Goal: Transaction & Acquisition: Book appointment/travel/reservation

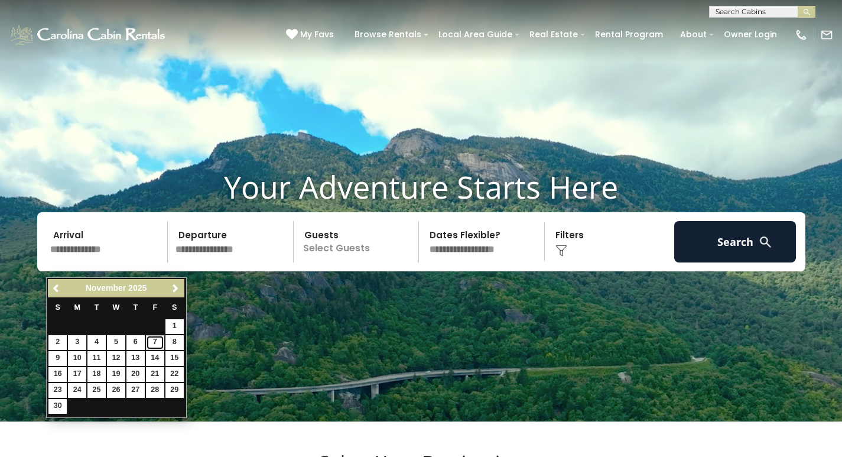
click at [156, 342] on link "7" at bounding box center [155, 342] width 18 height 15
type input "*******"
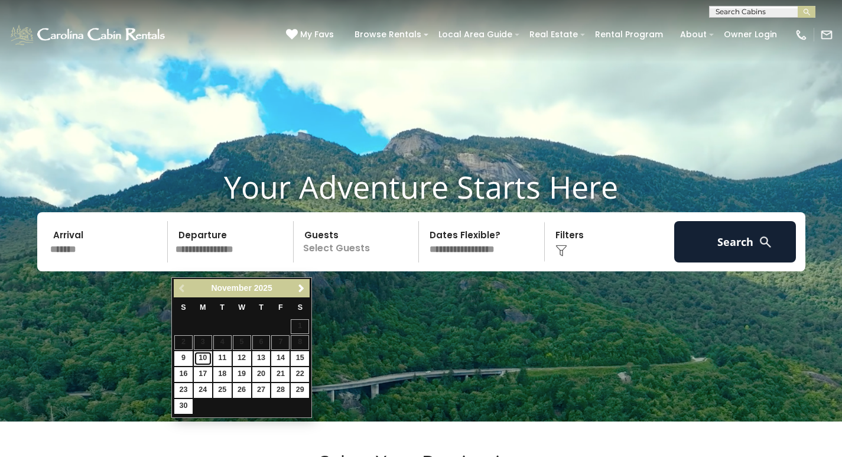
click at [203, 359] on link "10" at bounding box center [203, 358] width 18 height 15
type input "********"
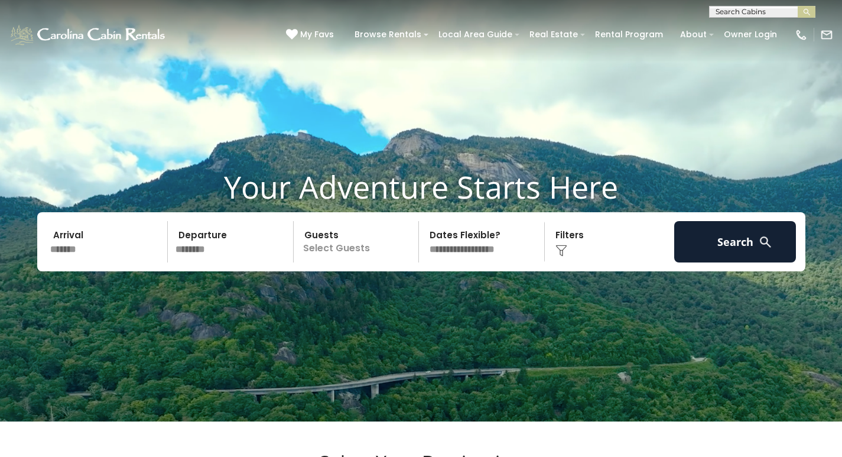
click at [343, 262] on p "Select Guests" at bounding box center [358, 241] width 122 height 41
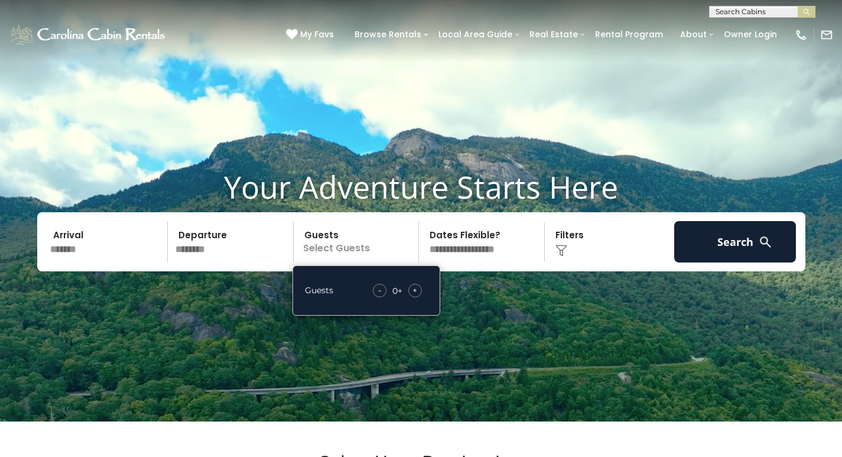
click at [420, 297] on div "+" at bounding box center [415, 291] width 14 height 14
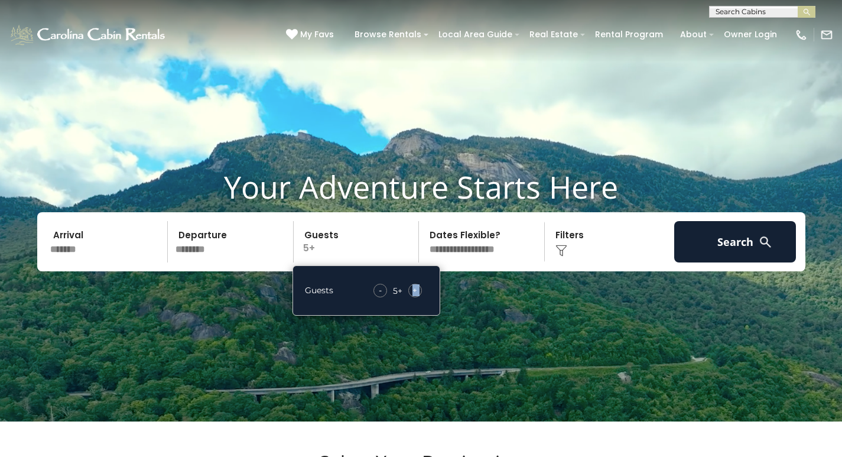
click at [420, 297] on div "+" at bounding box center [415, 291] width 14 height 14
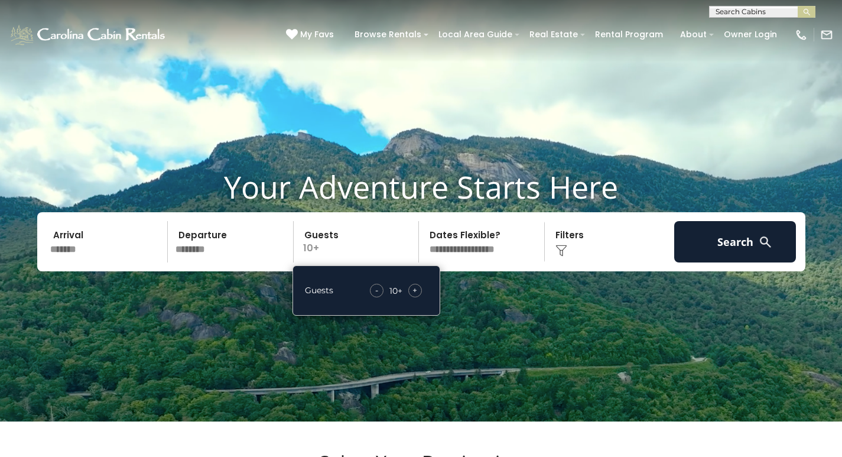
click at [567, 257] on img at bounding box center [562, 251] width 12 height 12
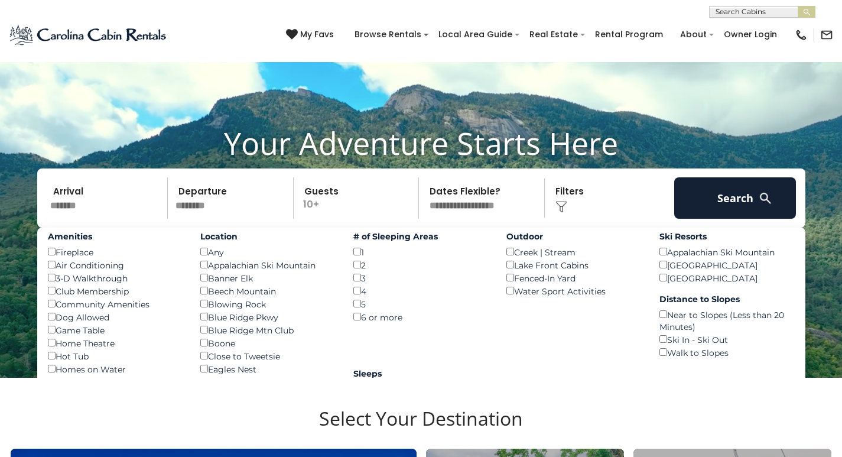
scroll to position [118, 0]
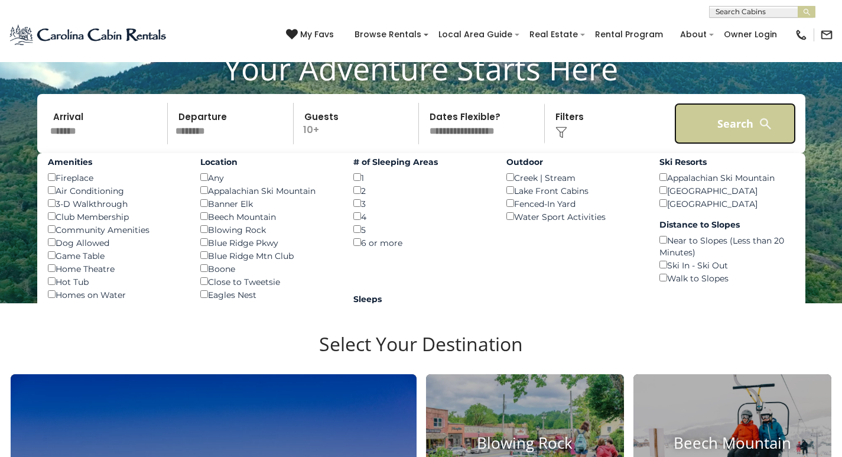
click at [732, 143] on button "Search" at bounding box center [735, 123] width 122 height 41
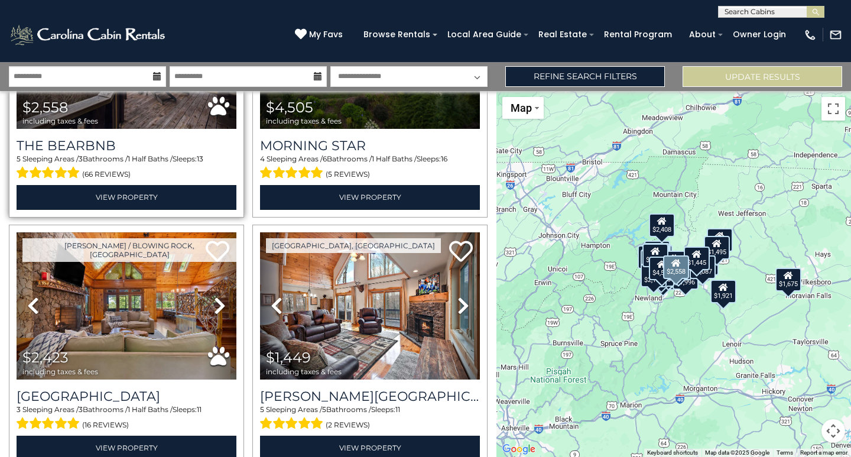
scroll to position [177, 0]
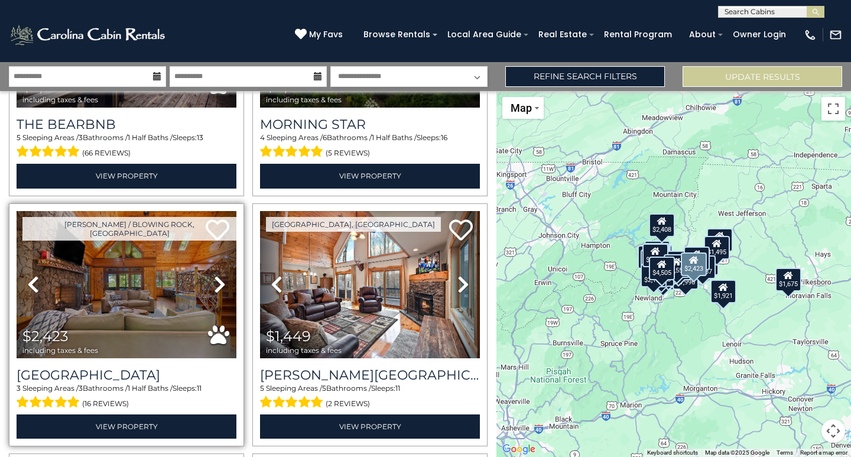
click at [214, 280] on icon at bounding box center [220, 284] width 12 height 19
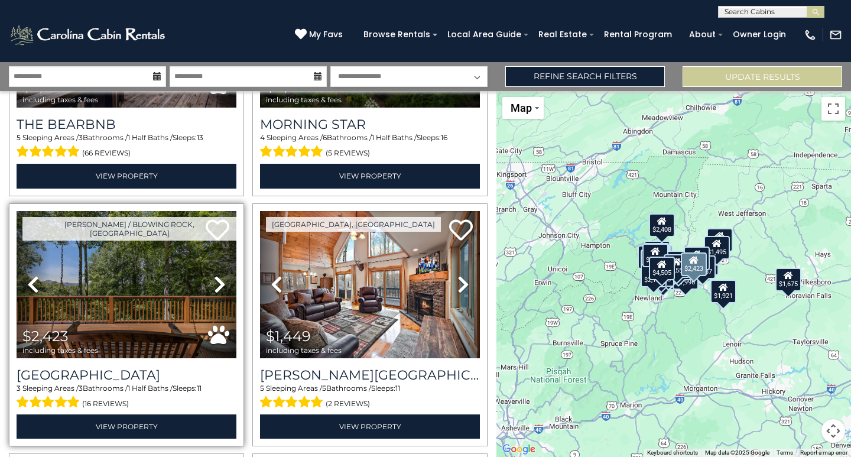
click at [214, 280] on icon at bounding box center [220, 284] width 12 height 19
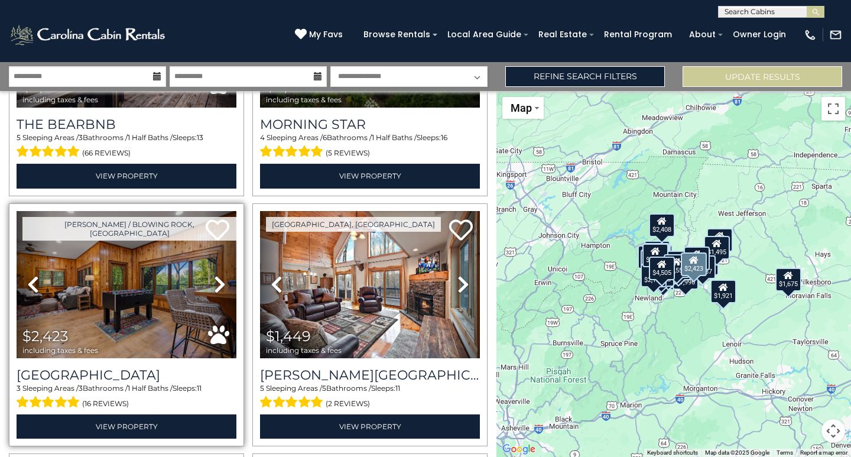
click at [214, 280] on icon at bounding box center [220, 284] width 12 height 19
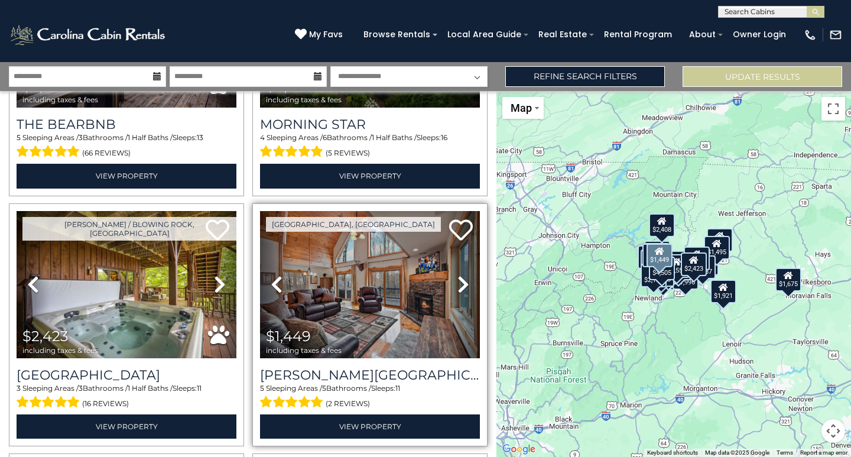
click at [460, 280] on icon at bounding box center [464, 284] width 12 height 19
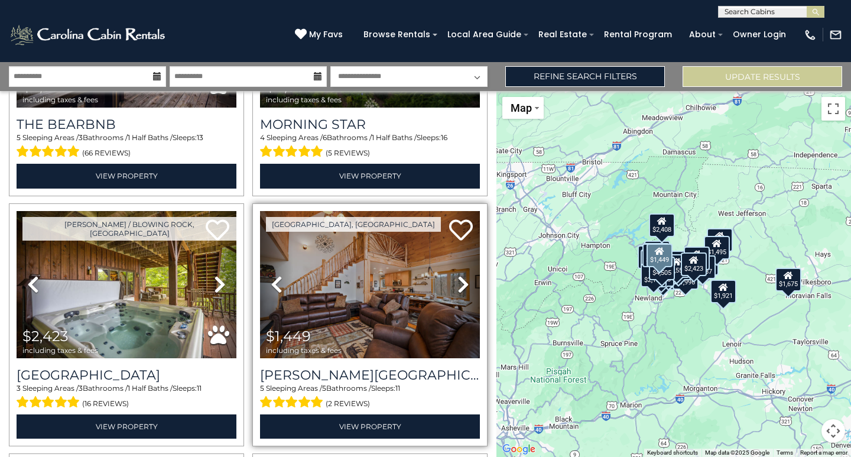
click at [460, 280] on icon at bounding box center [464, 284] width 12 height 19
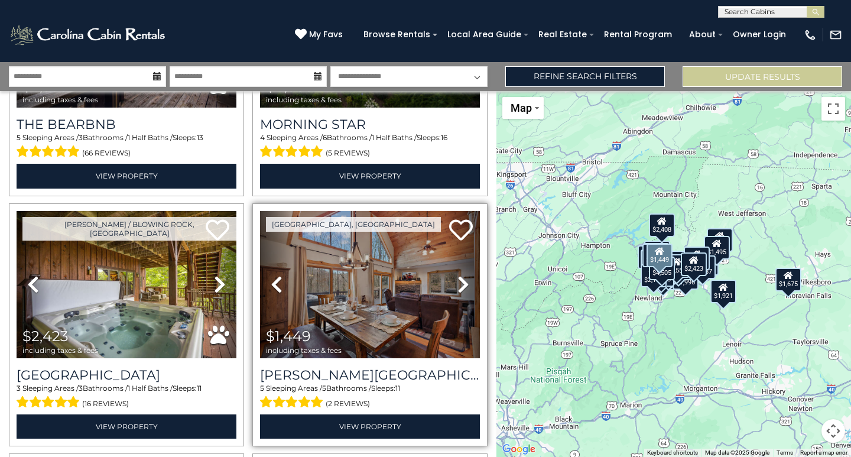
click at [460, 280] on icon at bounding box center [464, 284] width 12 height 19
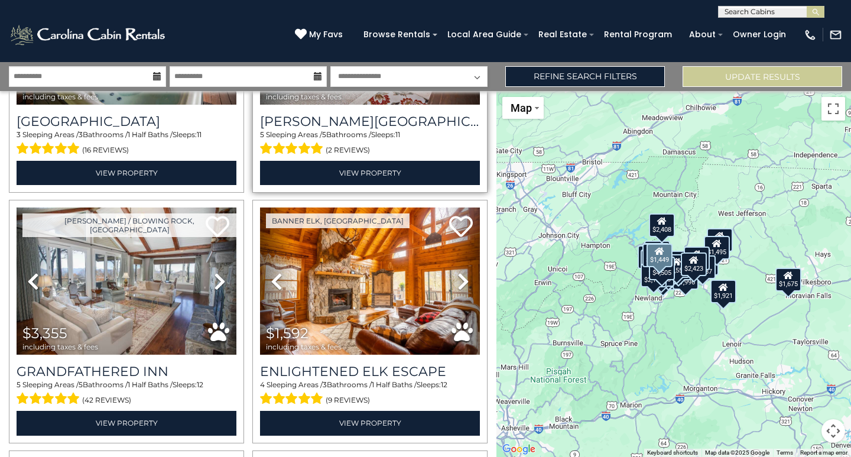
scroll to position [473, 0]
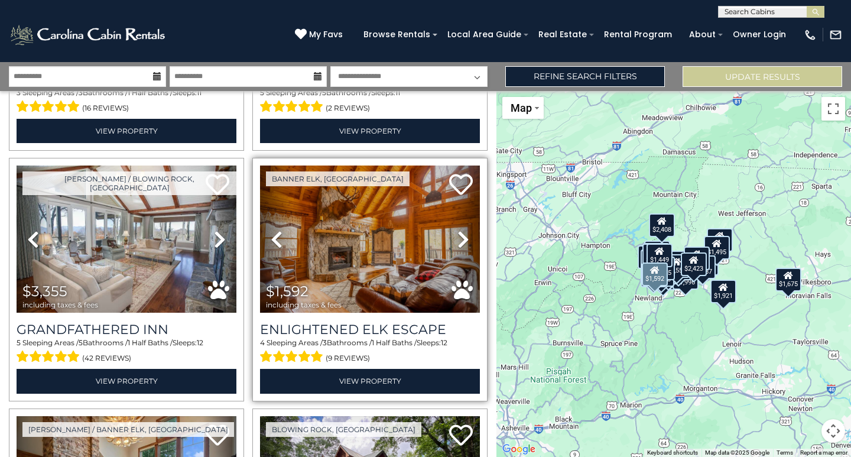
click at [458, 230] on icon at bounding box center [464, 239] width 12 height 19
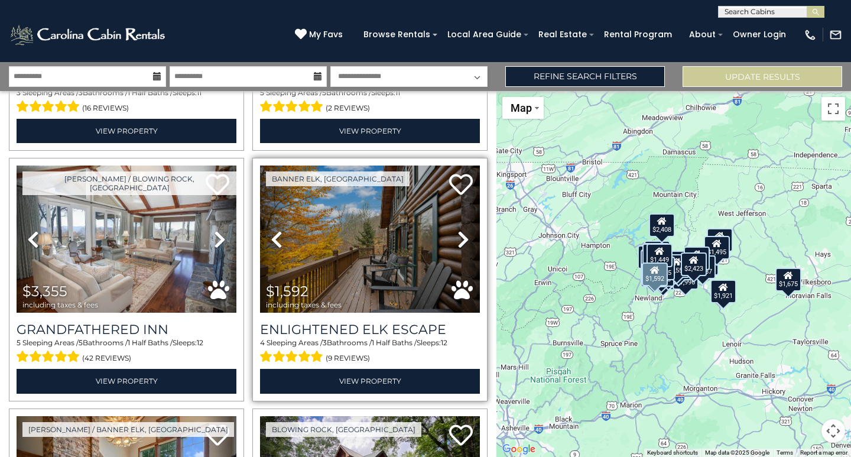
click at [458, 230] on icon at bounding box center [464, 239] width 12 height 19
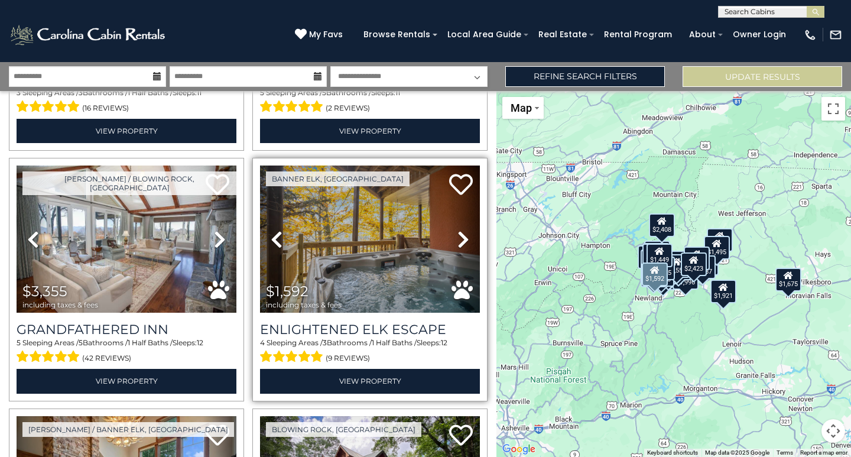
click at [458, 230] on icon at bounding box center [464, 239] width 12 height 19
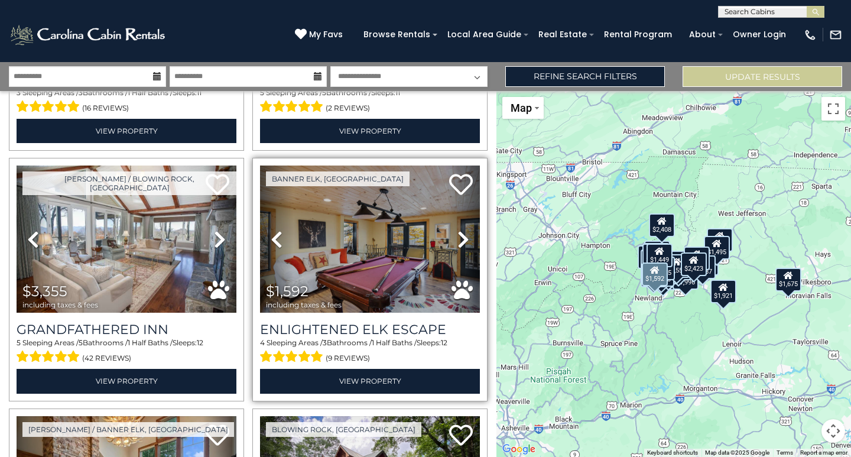
click at [458, 230] on icon at bounding box center [464, 239] width 12 height 19
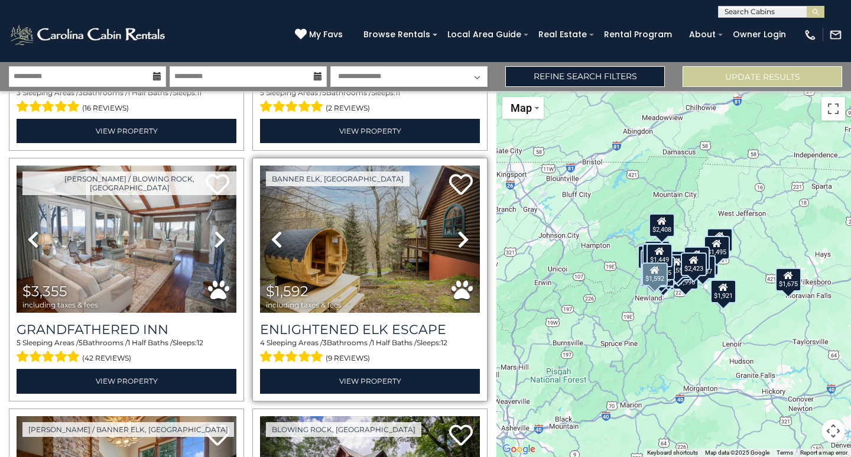
click at [458, 230] on icon at bounding box center [464, 239] width 12 height 19
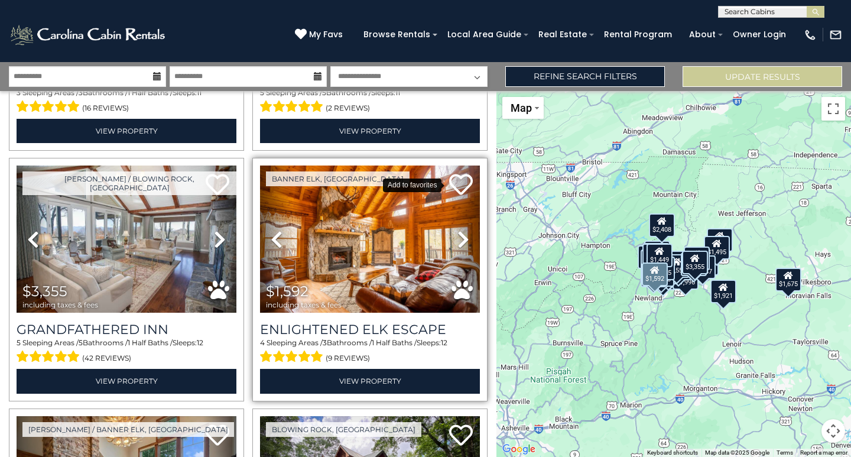
click at [456, 173] on icon at bounding box center [461, 185] width 24 height 24
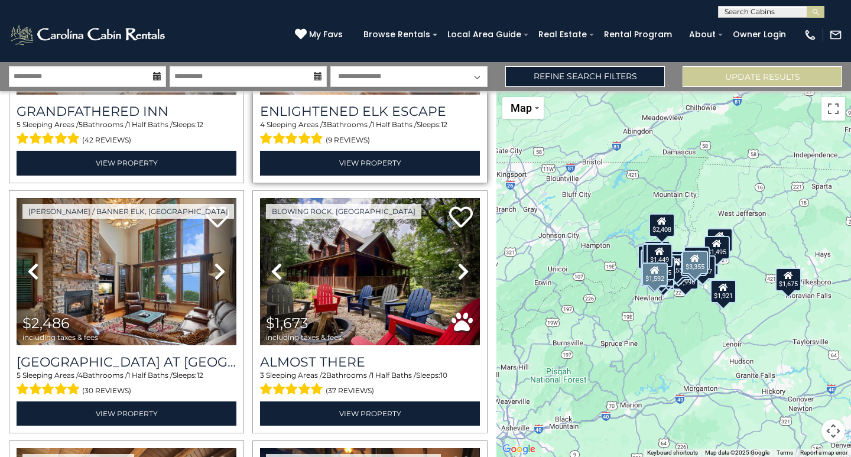
scroll to position [709, 0]
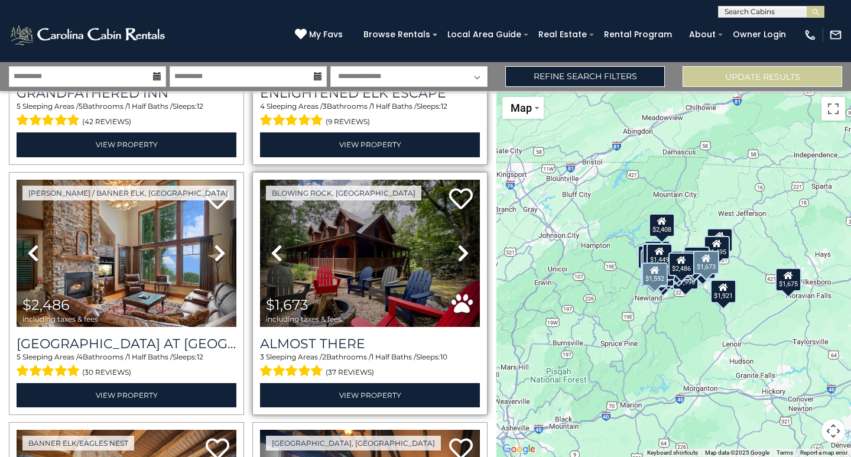
click at [460, 246] on icon at bounding box center [464, 253] width 12 height 19
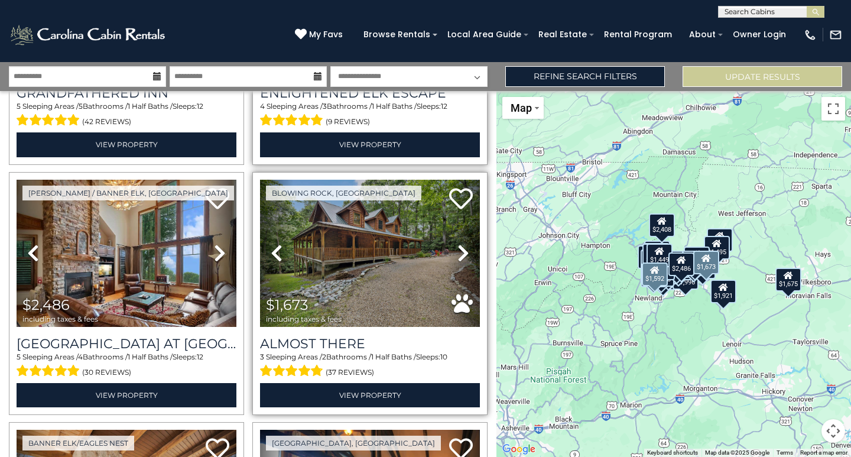
click at [460, 246] on icon at bounding box center [464, 253] width 12 height 19
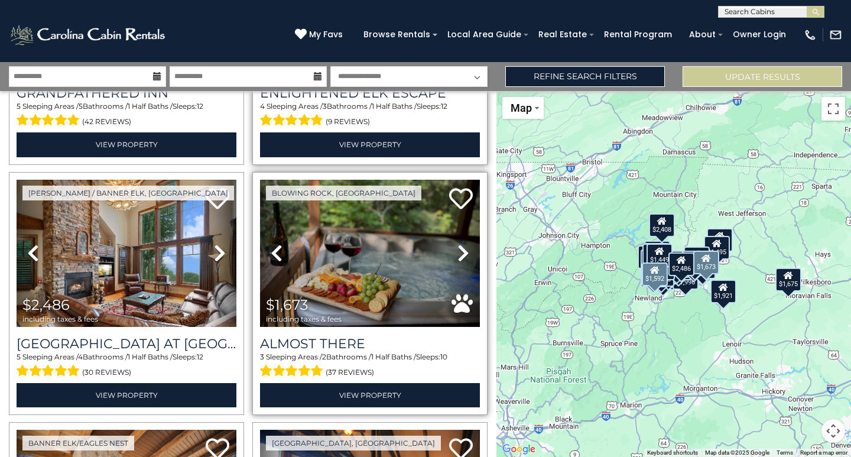
click at [460, 246] on icon at bounding box center [464, 253] width 12 height 19
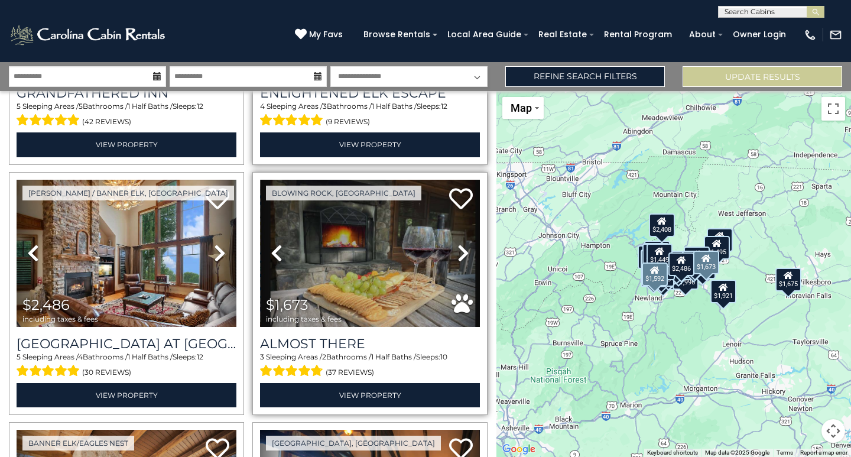
click at [460, 246] on icon at bounding box center [464, 253] width 12 height 19
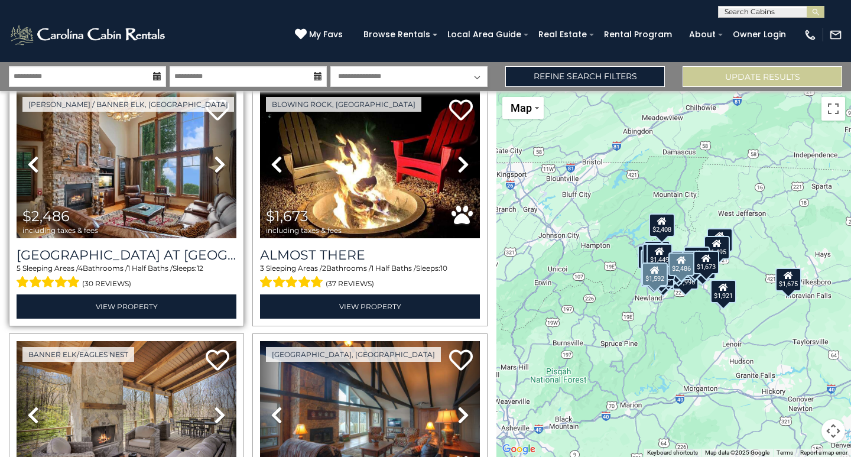
scroll to position [946, 0]
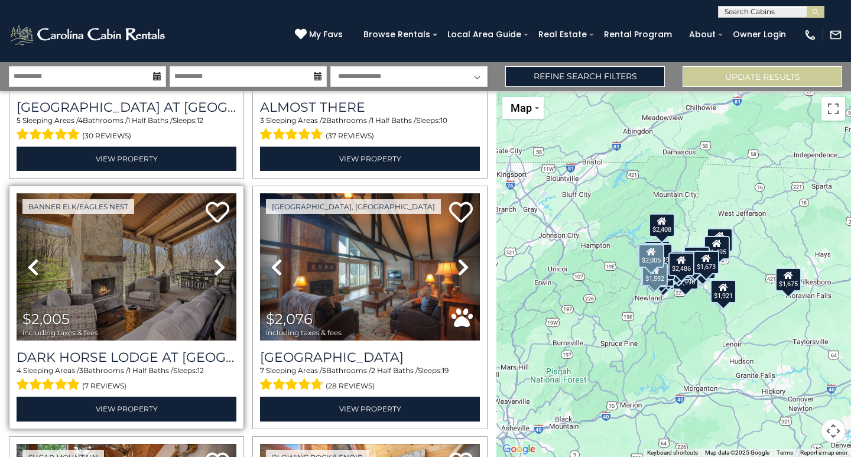
click at [216, 259] on icon at bounding box center [220, 267] width 12 height 19
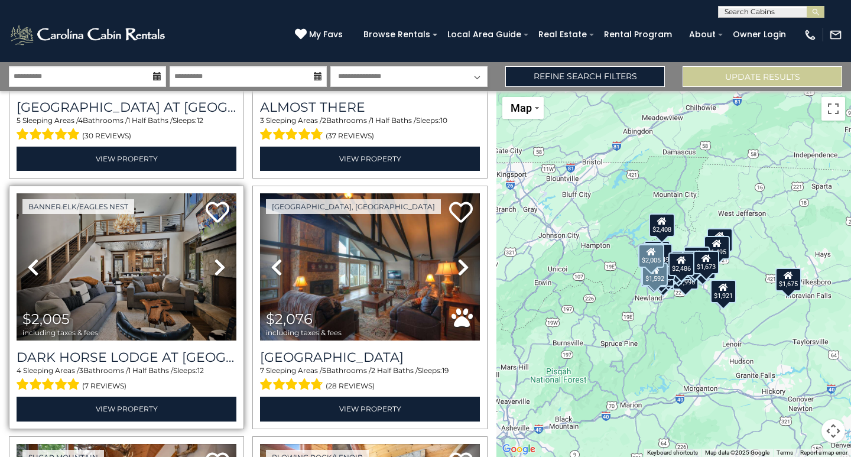
click at [216, 259] on icon at bounding box center [220, 267] width 12 height 19
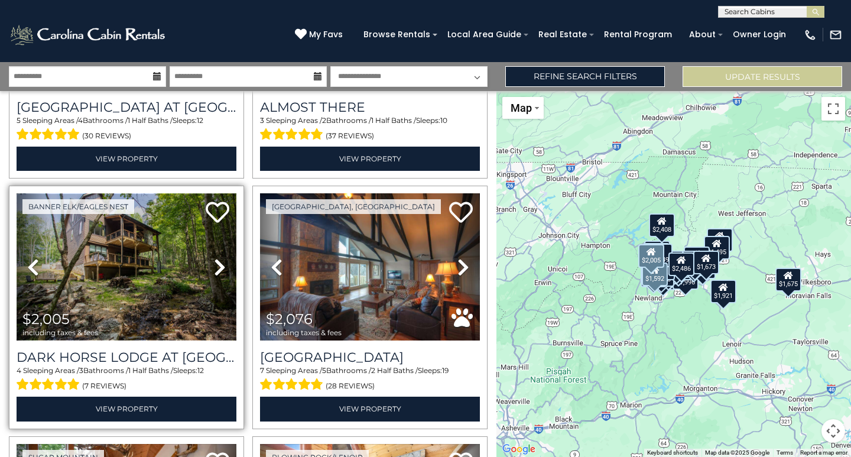
click at [174, 258] on img at bounding box center [127, 266] width 220 height 147
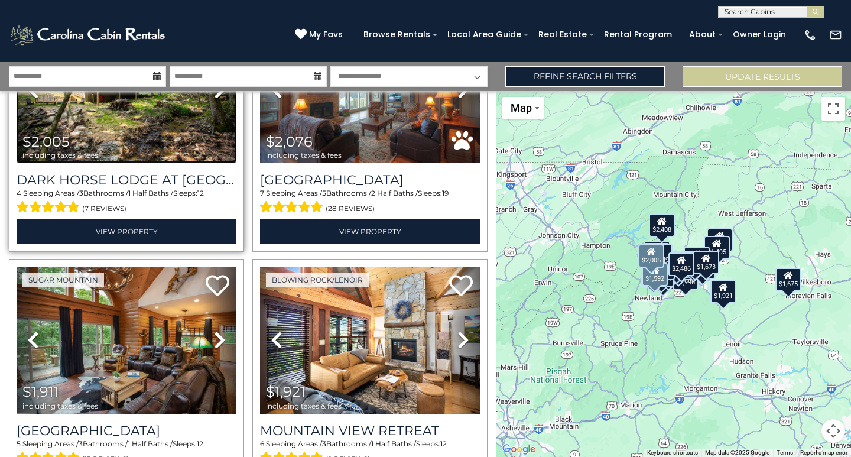
scroll to position [1182, 0]
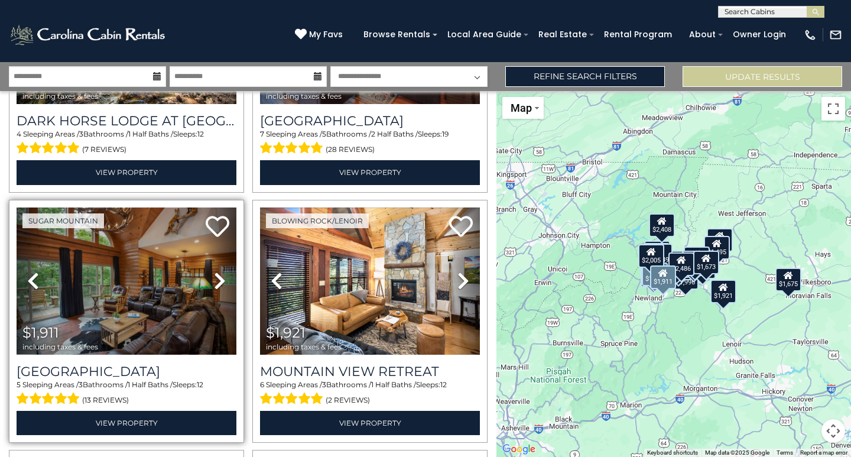
click at [219, 271] on icon at bounding box center [220, 280] width 12 height 19
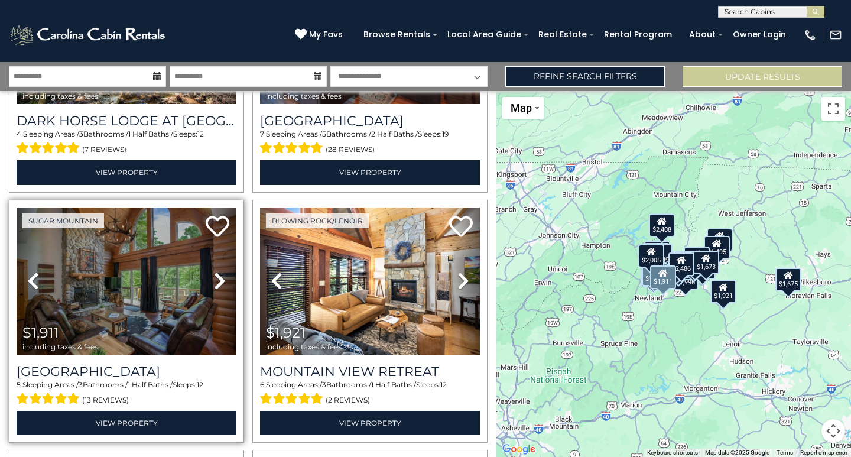
click at [219, 271] on icon at bounding box center [220, 280] width 12 height 19
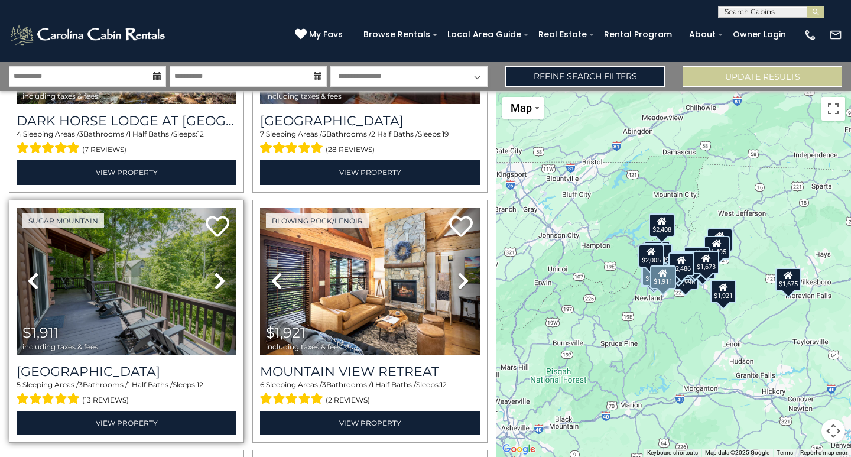
click at [219, 271] on icon at bounding box center [220, 280] width 12 height 19
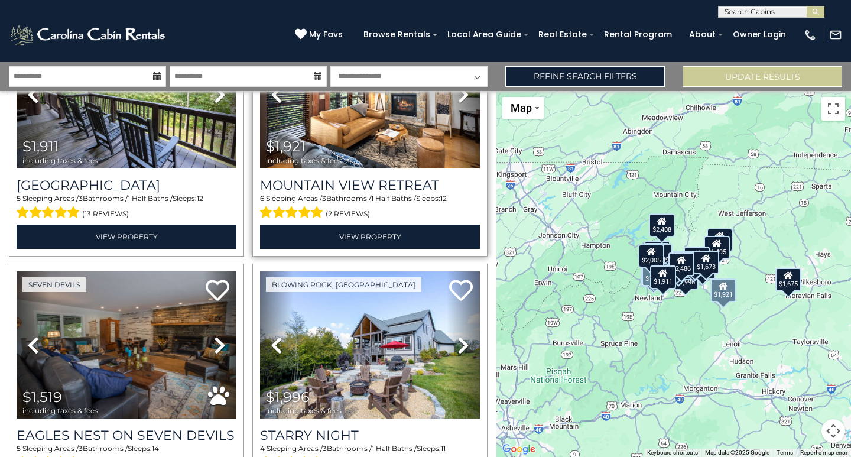
scroll to position [1419, 0]
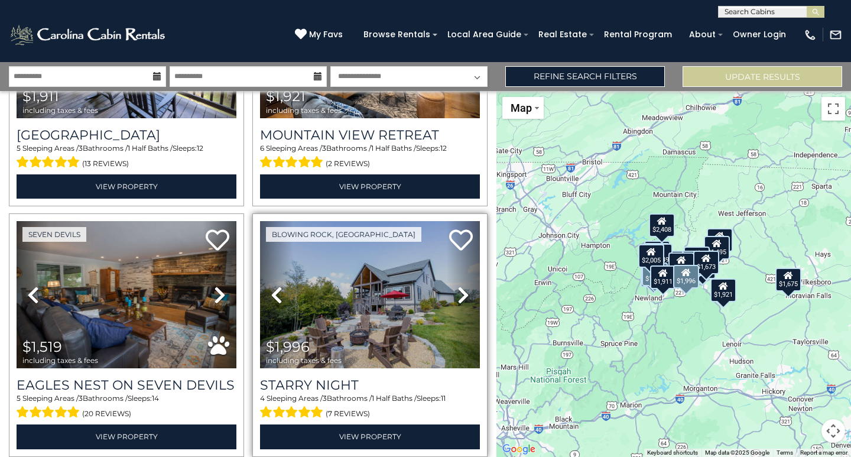
click at [458, 285] on icon at bounding box center [464, 294] width 12 height 19
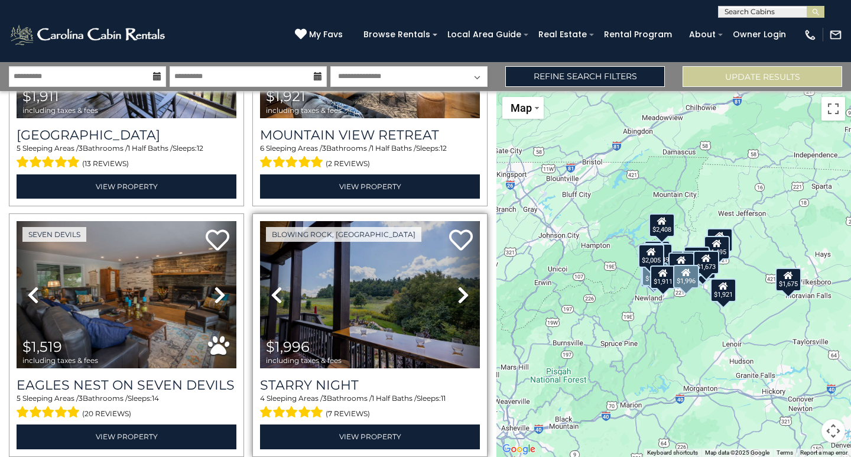
click at [458, 285] on icon at bounding box center [464, 294] width 12 height 19
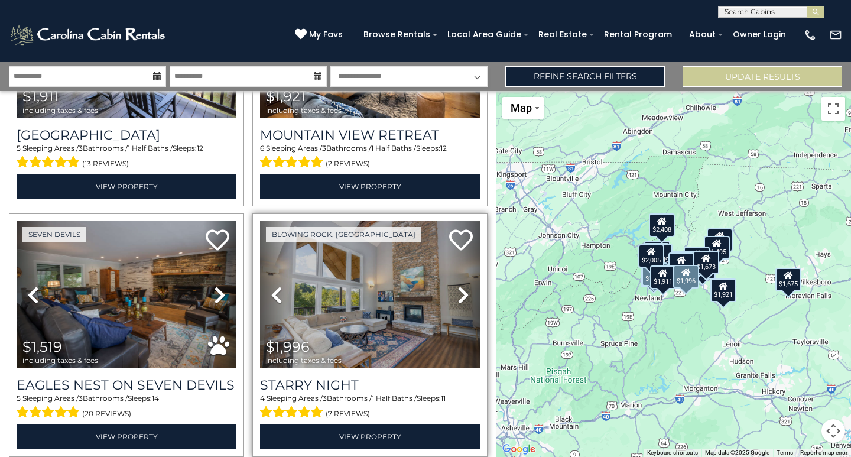
click at [458, 285] on icon at bounding box center [464, 294] width 12 height 19
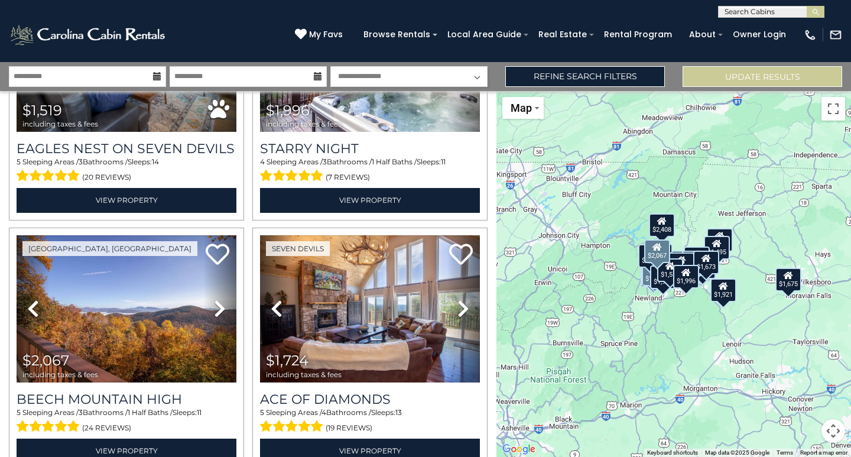
scroll to position [1714, 0]
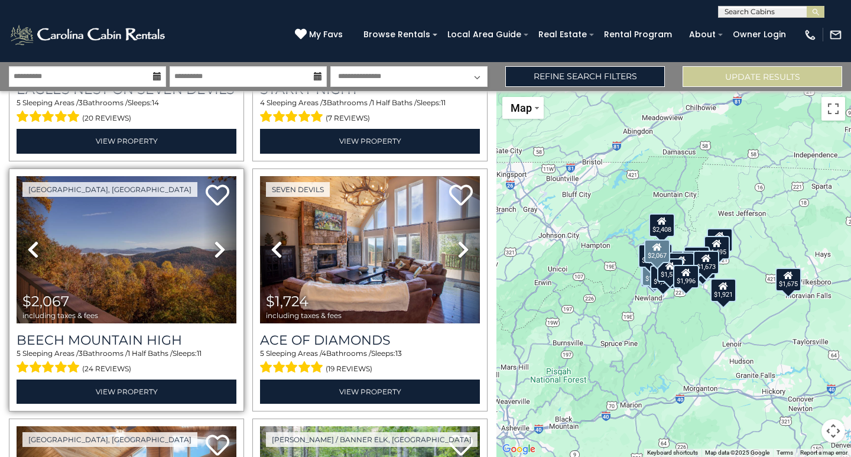
click at [214, 240] on icon at bounding box center [220, 249] width 12 height 19
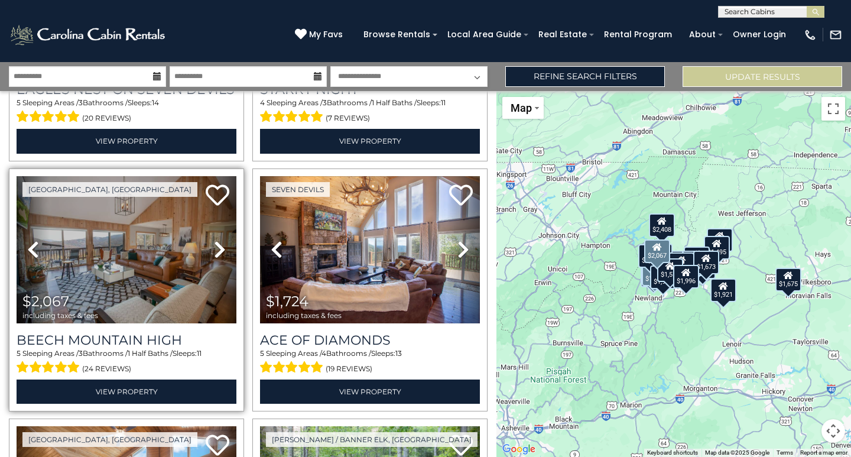
click at [214, 240] on icon at bounding box center [220, 249] width 12 height 19
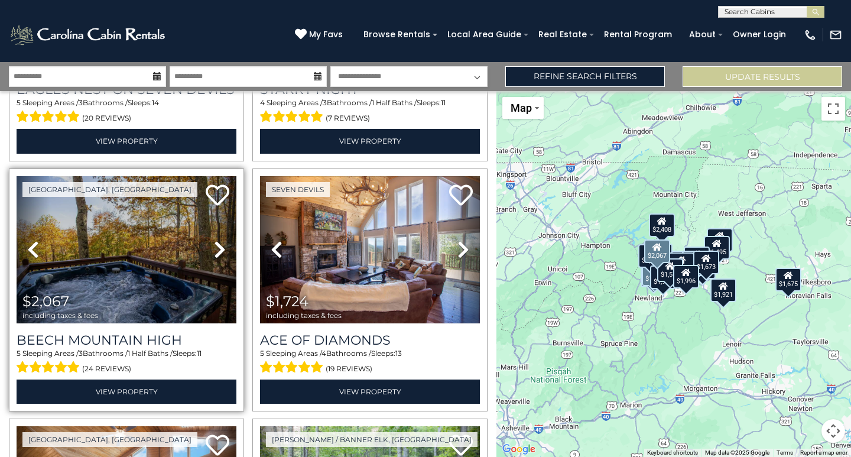
click at [214, 240] on icon at bounding box center [220, 249] width 12 height 19
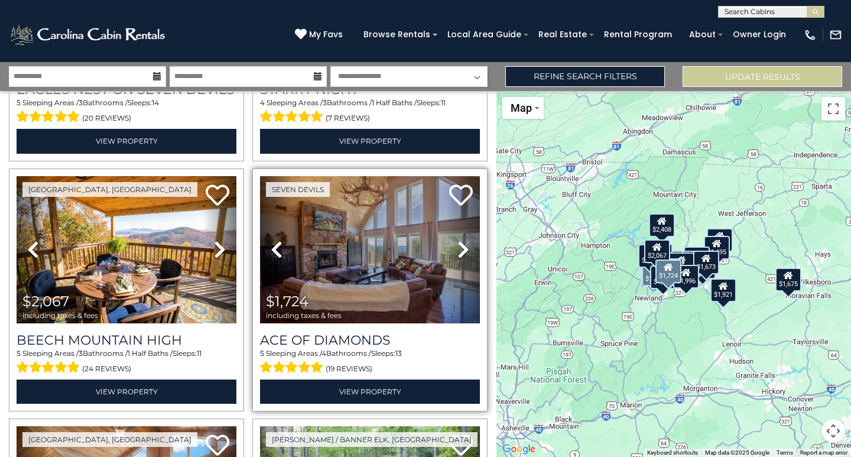
click at [460, 240] on icon at bounding box center [464, 249] width 12 height 19
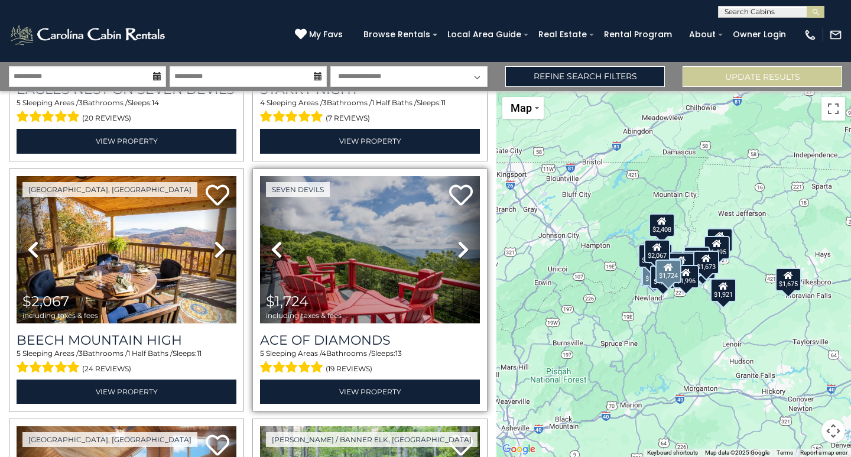
click at [459, 240] on icon at bounding box center [464, 249] width 12 height 19
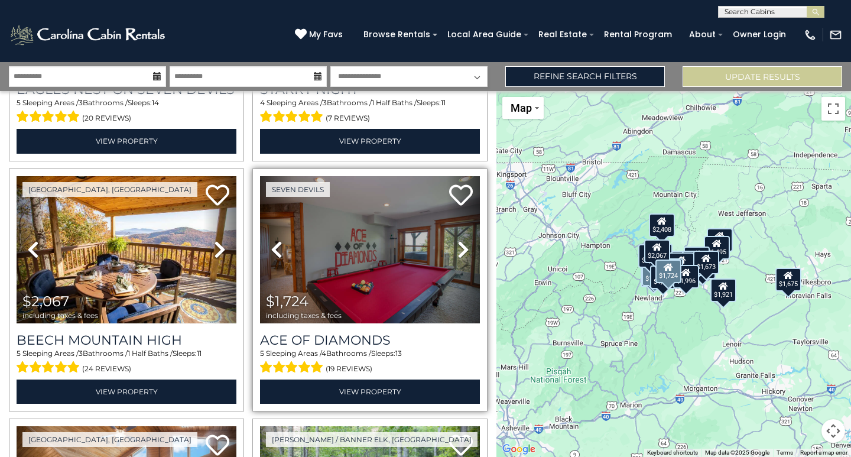
click at [459, 240] on icon at bounding box center [464, 249] width 12 height 19
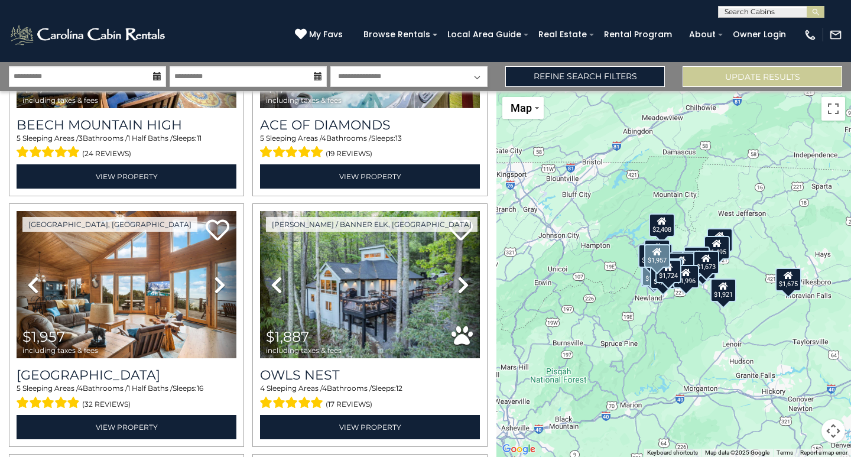
scroll to position [1951, 0]
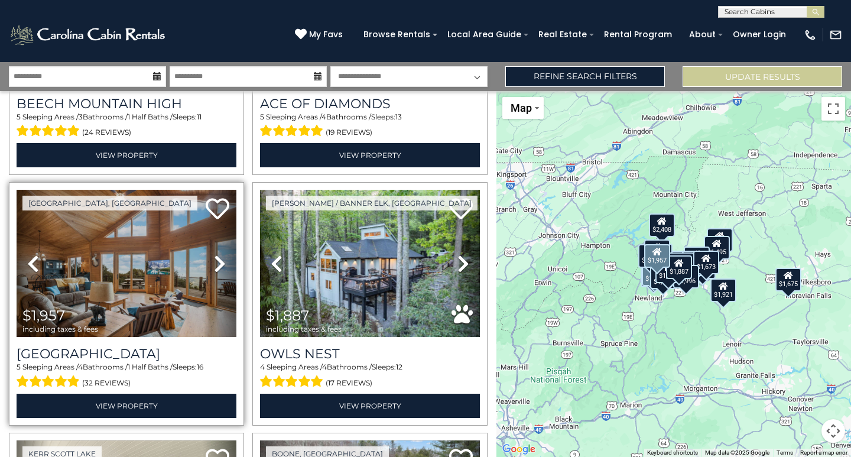
click at [215, 254] on icon at bounding box center [220, 263] width 12 height 19
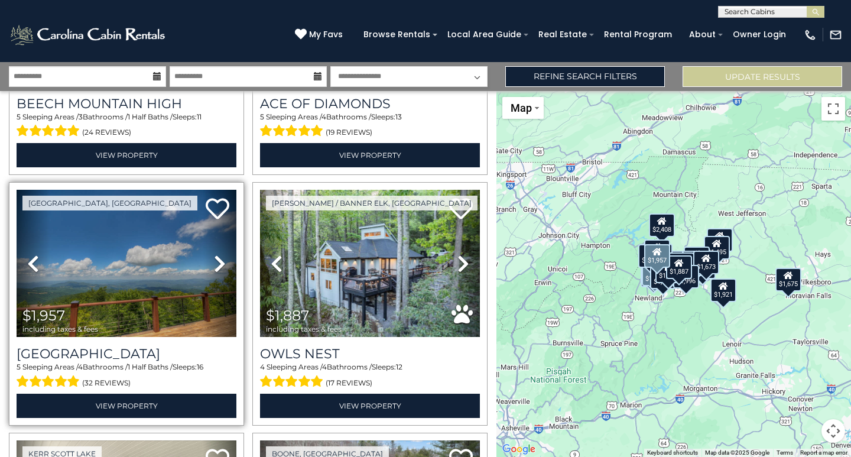
click at [215, 254] on icon at bounding box center [220, 263] width 12 height 19
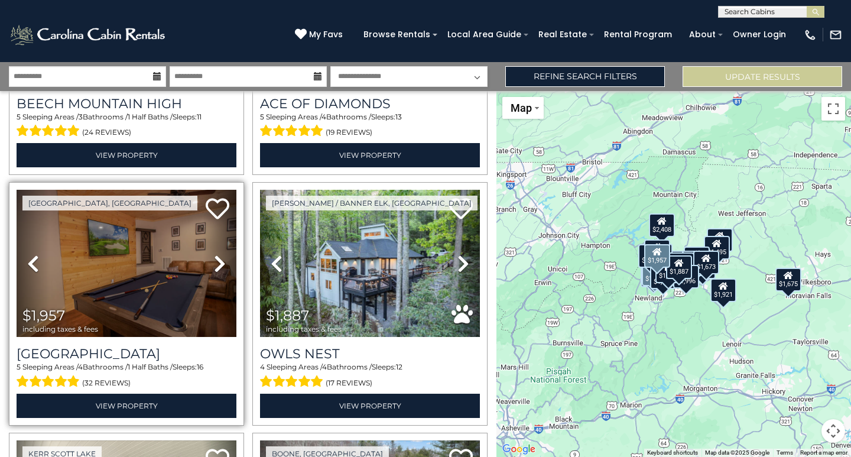
click at [215, 254] on icon at bounding box center [220, 263] width 12 height 19
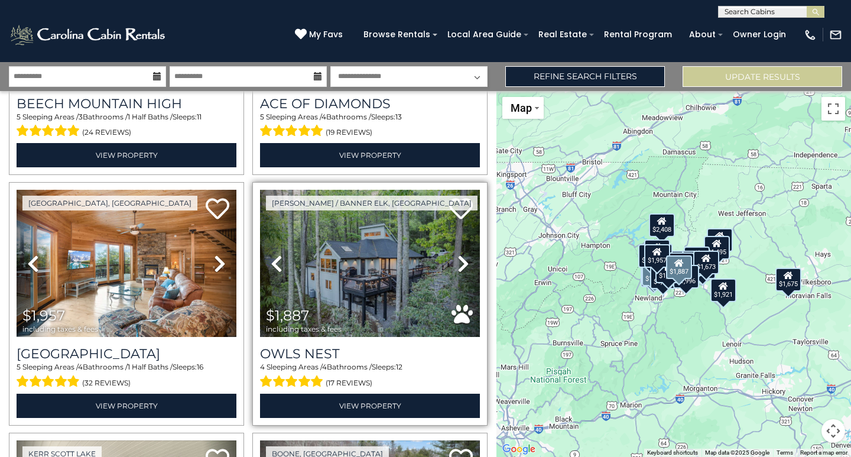
click at [458, 254] on icon at bounding box center [464, 263] width 12 height 19
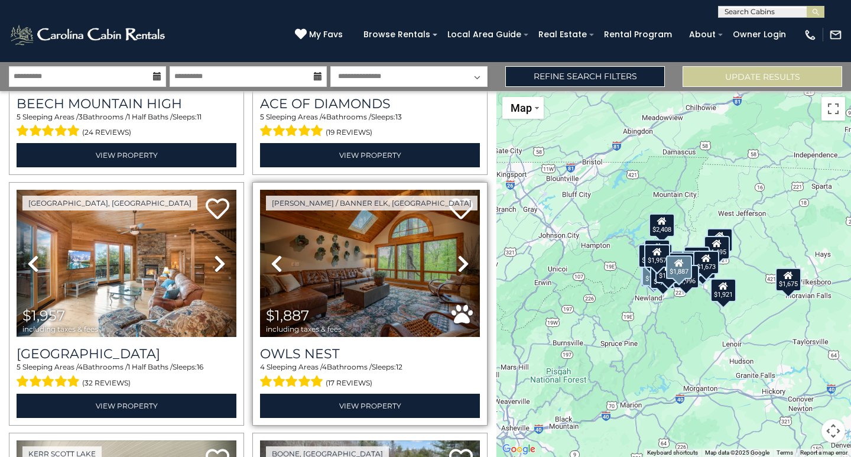
click at [458, 254] on icon at bounding box center [464, 263] width 12 height 19
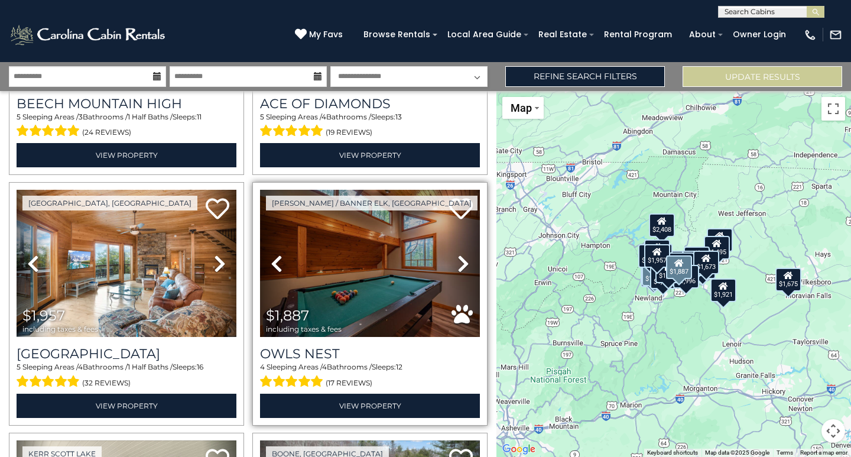
click at [458, 254] on icon at bounding box center [464, 263] width 12 height 19
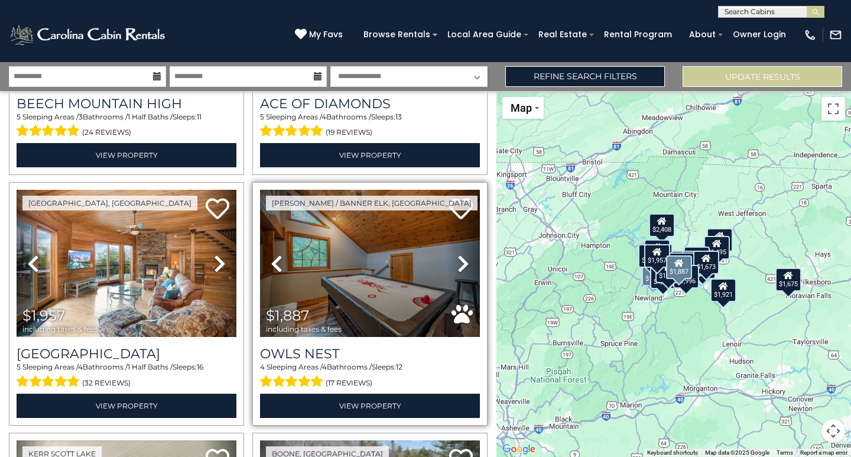
click at [458, 254] on icon at bounding box center [464, 263] width 12 height 19
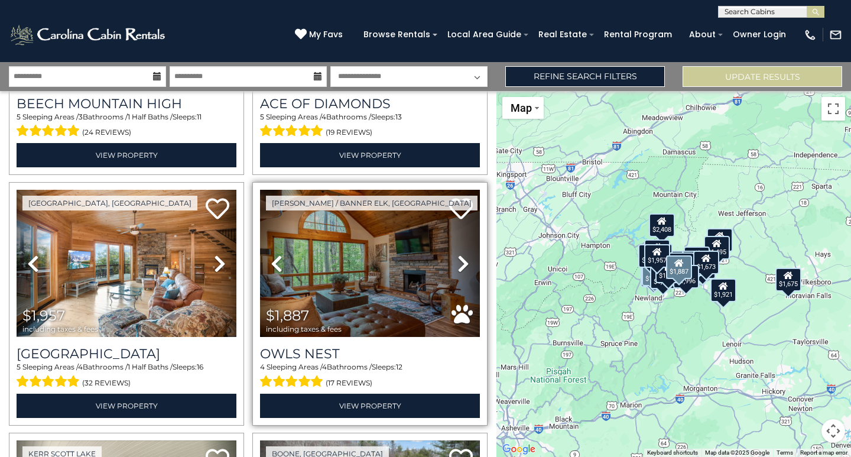
click at [458, 254] on icon at bounding box center [464, 263] width 12 height 19
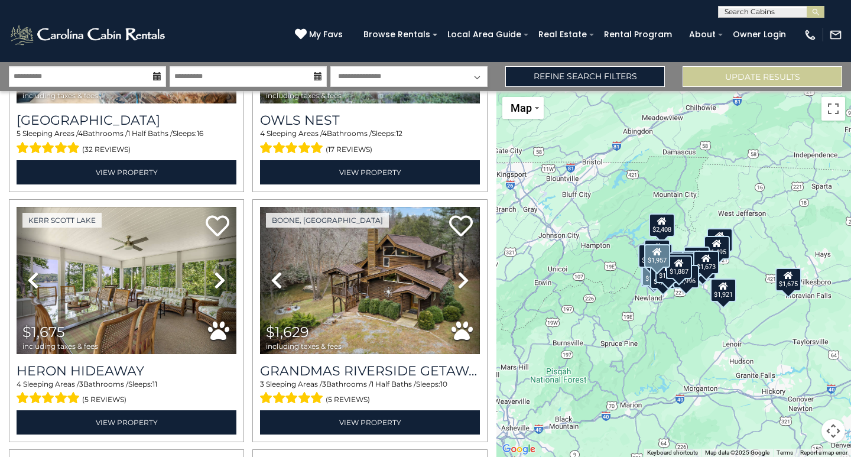
scroll to position [2187, 0]
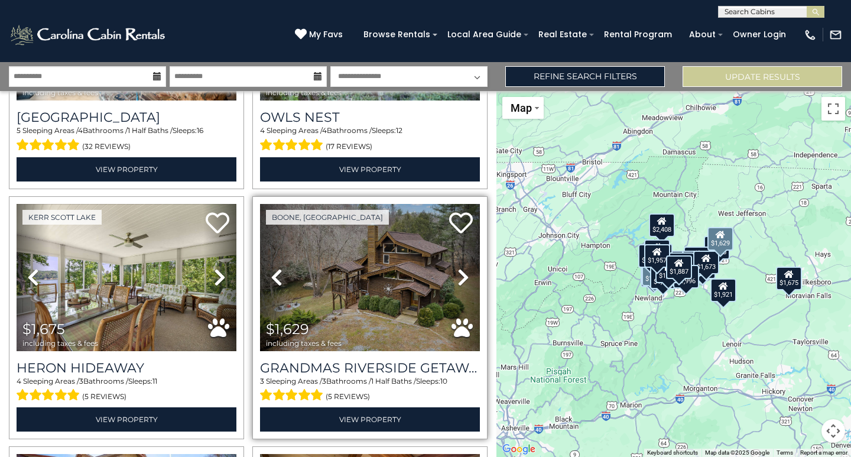
click at [458, 268] on icon at bounding box center [464, 277] width 12 height 19
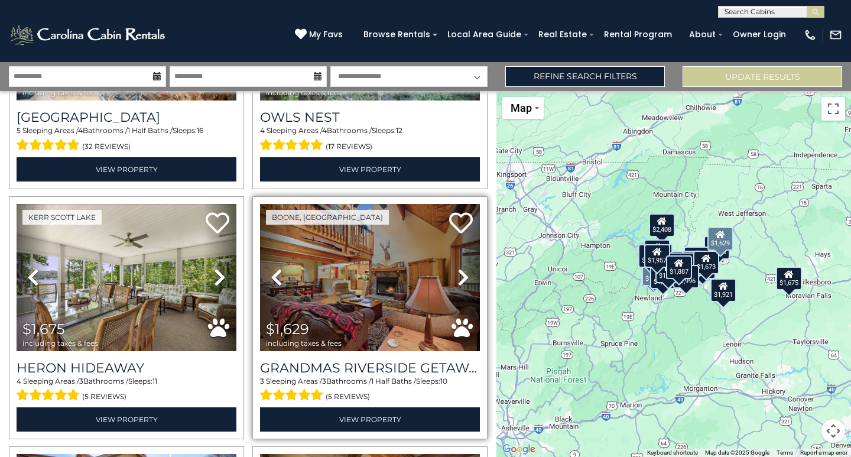
click at [458, 268] on icon at bounding box center [464, 277] width 12 height 19
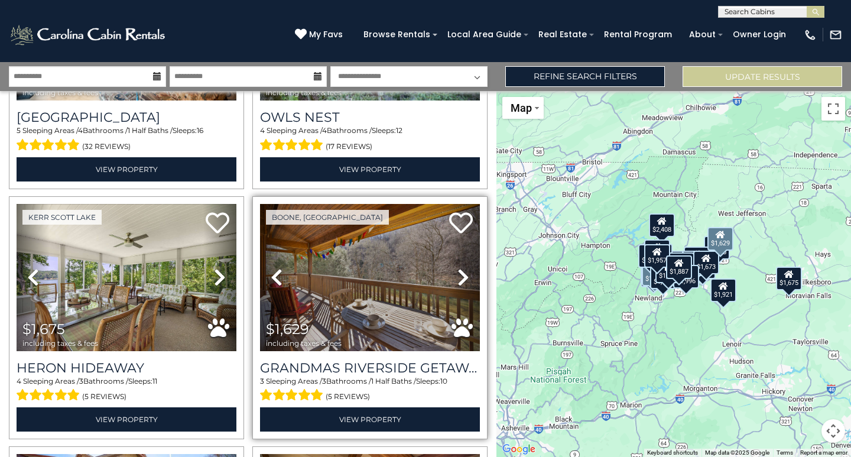
click at [458, 268] on icon at bounding box center [464, 277] width 12 height 19
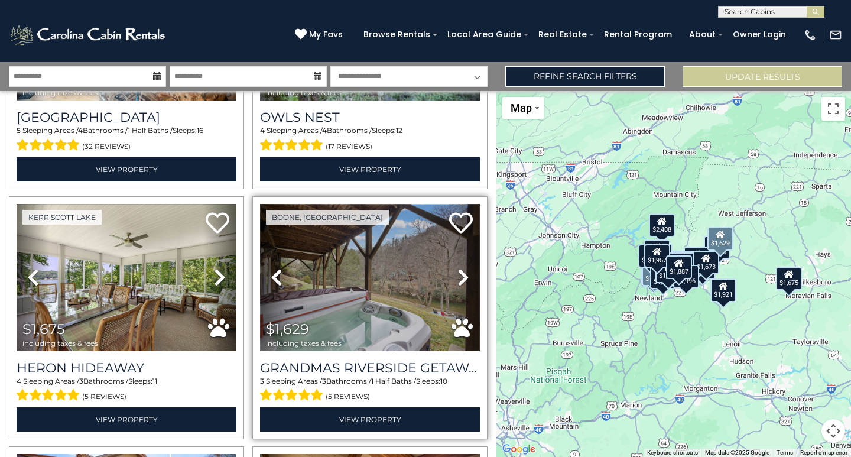
click at [355, 257] on img at bounding box center [370, 277] width 220 height 147
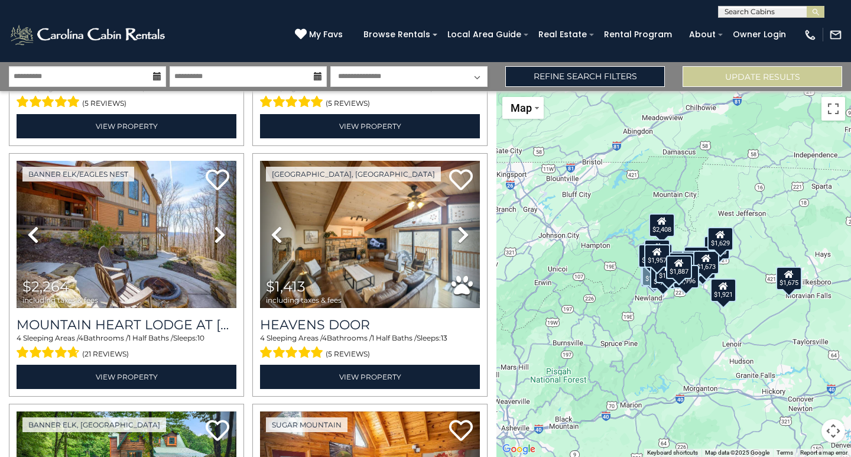
scroll to position [2483, 0]
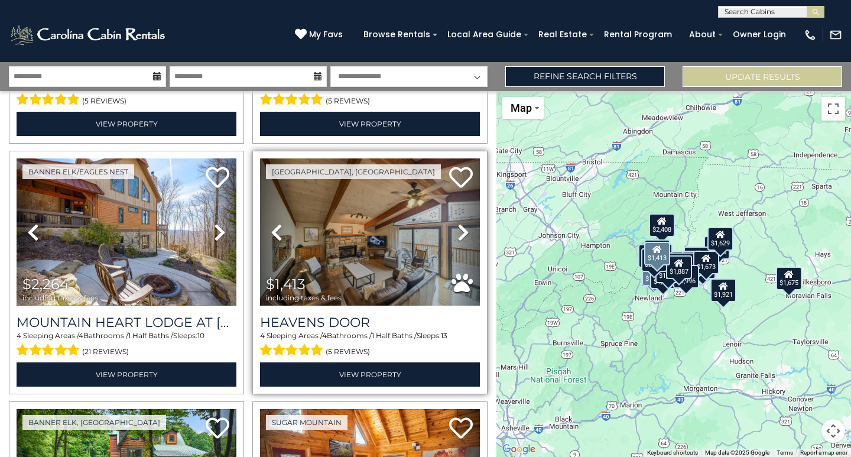
click at [458, 223] on icon at bounding box center [464, 232] width 12 height 19
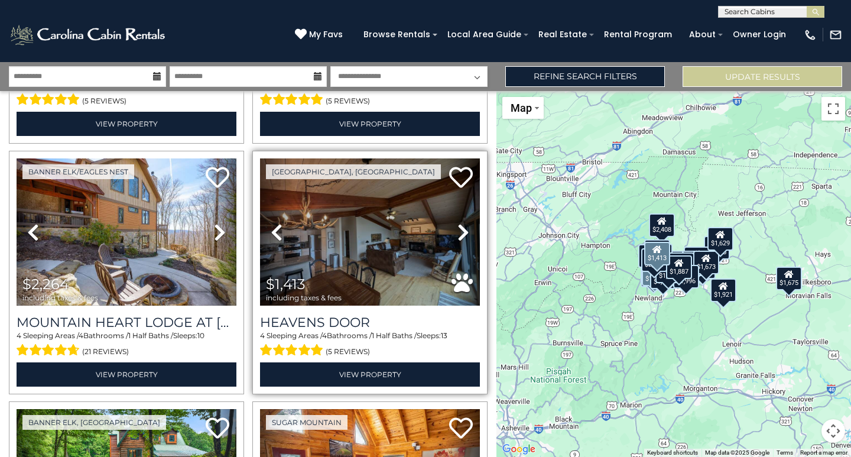
click at [458, 223] on icon at bounding box center [464, 232] width 12 height 19
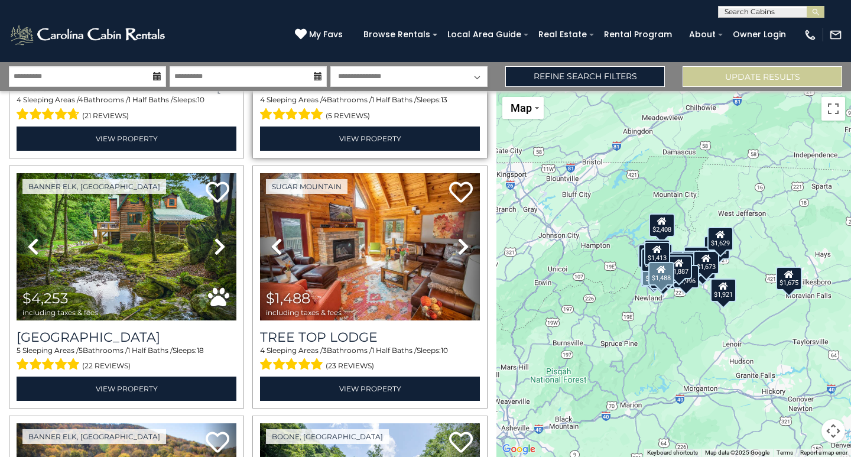
scroll to position [2719, 0]
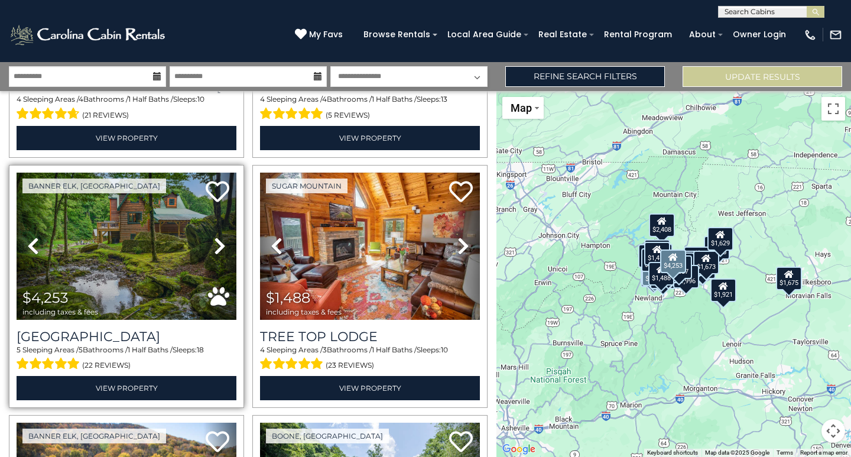
click at [218, 236] on icon at bounding box center [220, 245] width 12 height 19
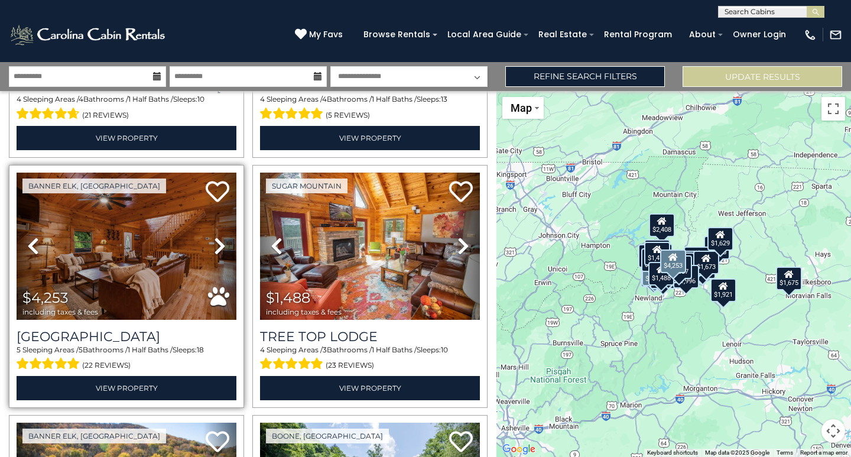
click at [218, 236] on icon at bounding box center [220, 245] width 12 height 19
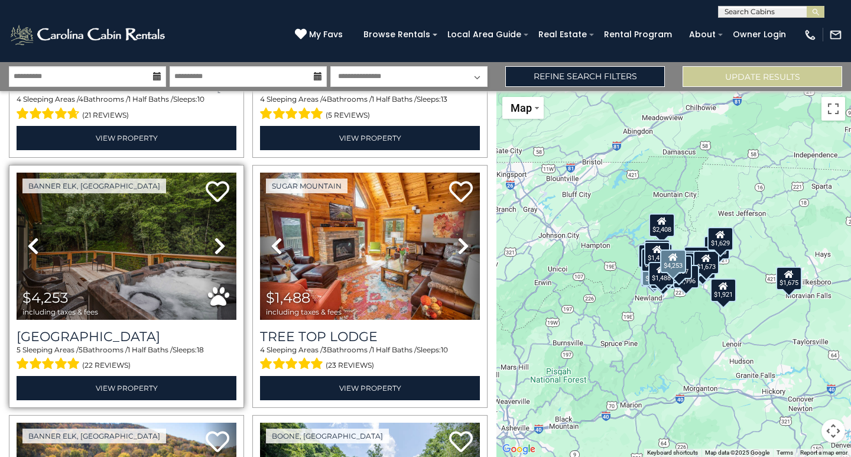
click at [218, 236] on icon at bounding box center [220, 245] width 12 height 19
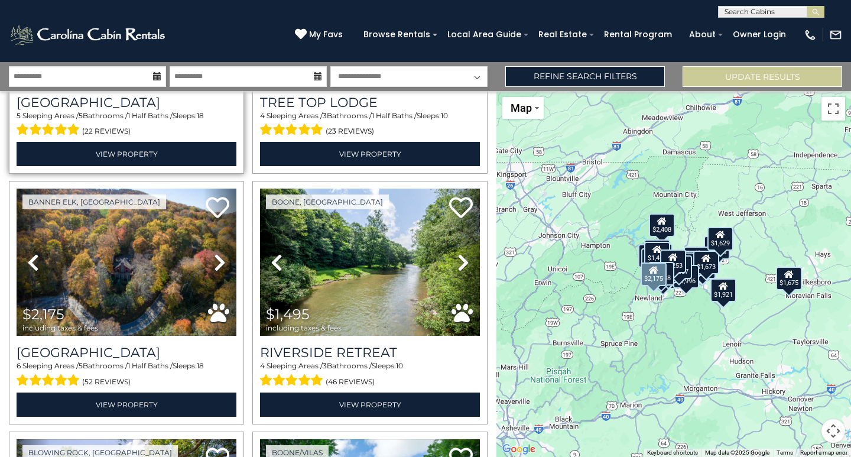
scroll to position [2955, 0]
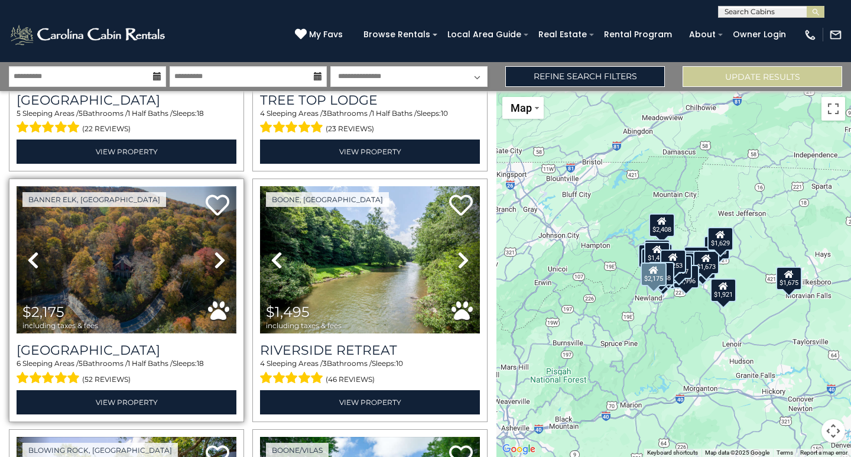
click at [96, 249] on img at bounding box center [127, 259] width 220 height 147
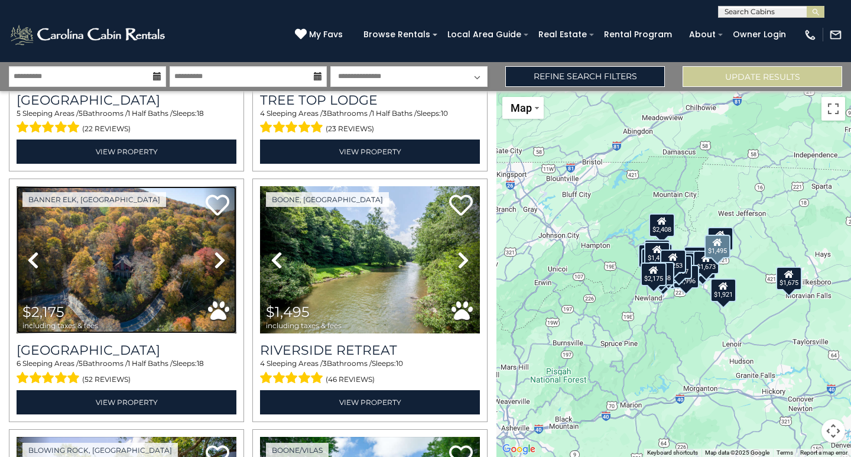
scroll to position [3015, 0]
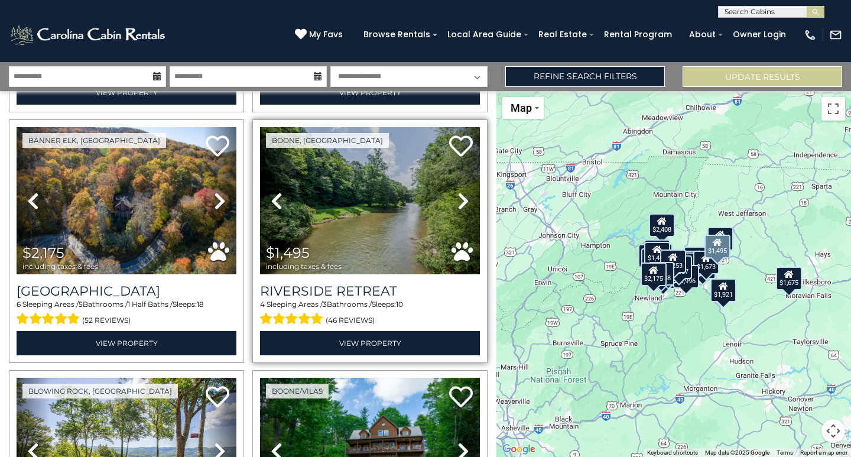
click at [458, 192] on icon at bounding box center [464, 201] width 12 height 19
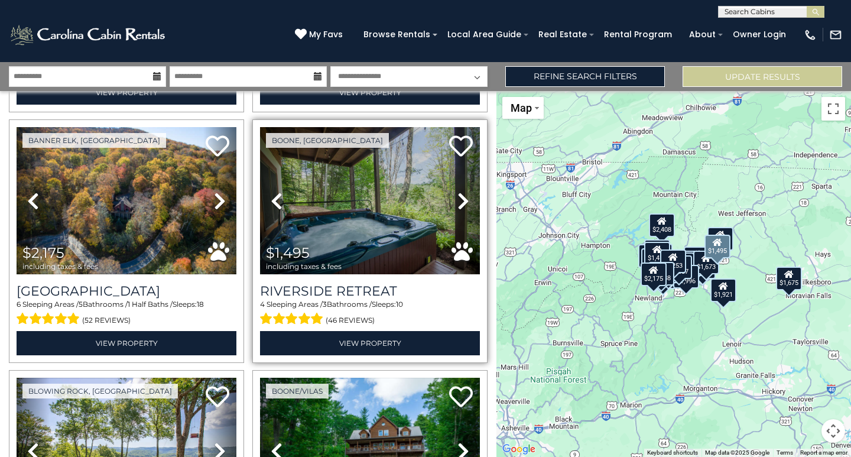
click at [458, 192] on icon at bounding box center [464, 201] width 12 height 19
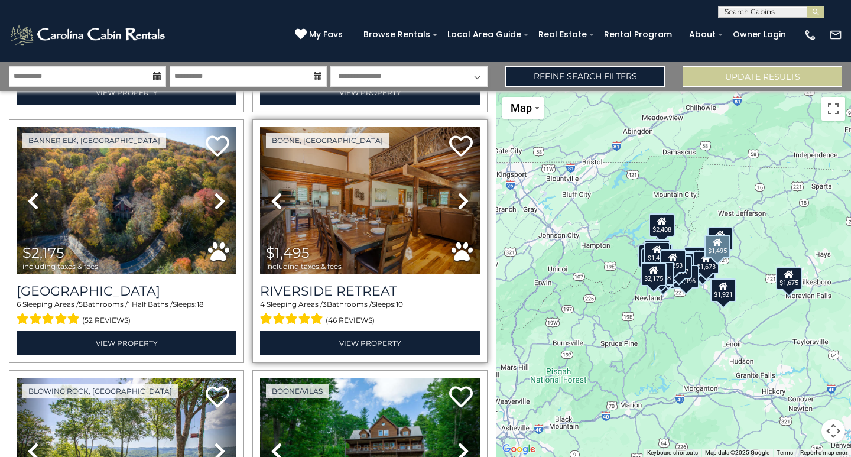
click at [458, 192] on icon at bounding box center [464, 201] width 12 height 19
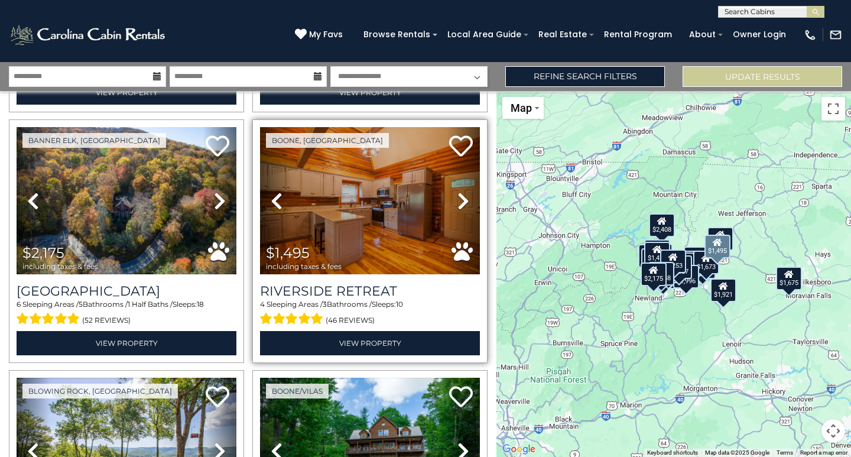
click at [458, 192] on icon at bounding box center [464, 201] width 12 height 19
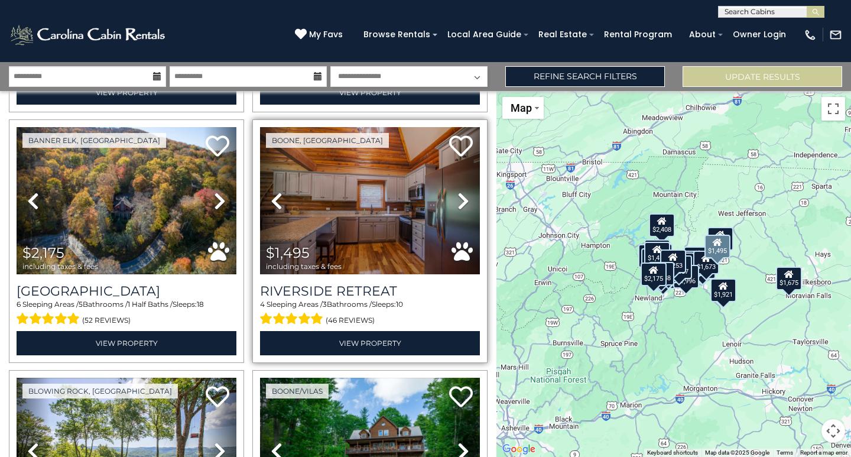
click at [458, 192] on icon at bounding box center [464, 201] width 12 height 19
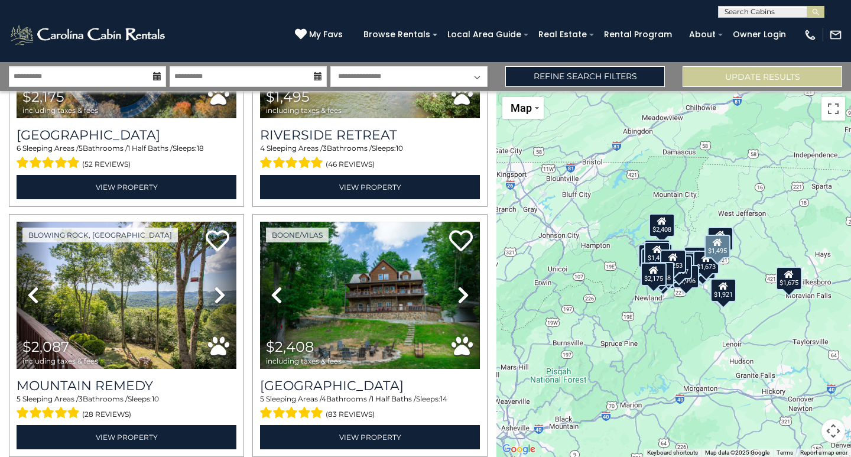
scroll to position [3192, 0]
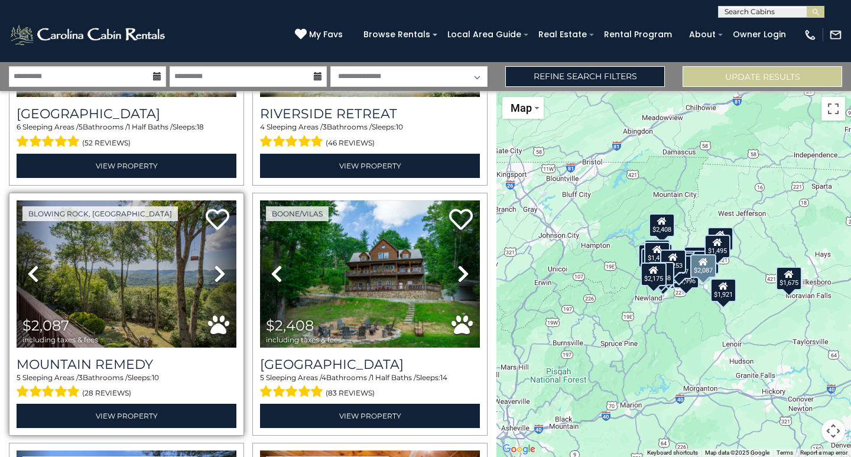
click at [217, 264] on icon at bounding box center [220, 273] width 12 height 19
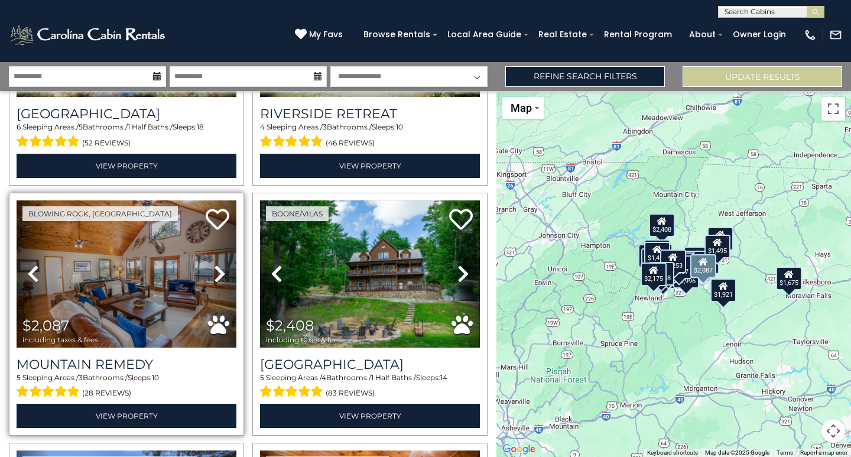
click at [217, 264] on icon at bounding box center [220, 273] width 12 height 19
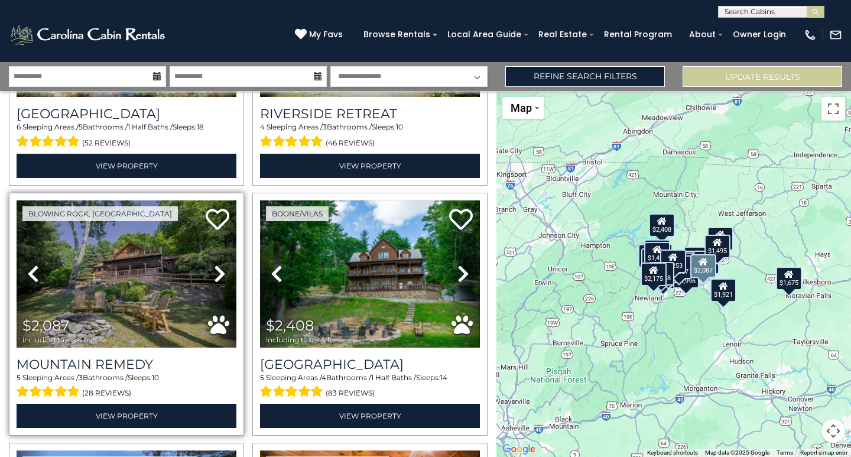
click at [217, 264] on icon at bounding box center [220, 273] width 12 height 19
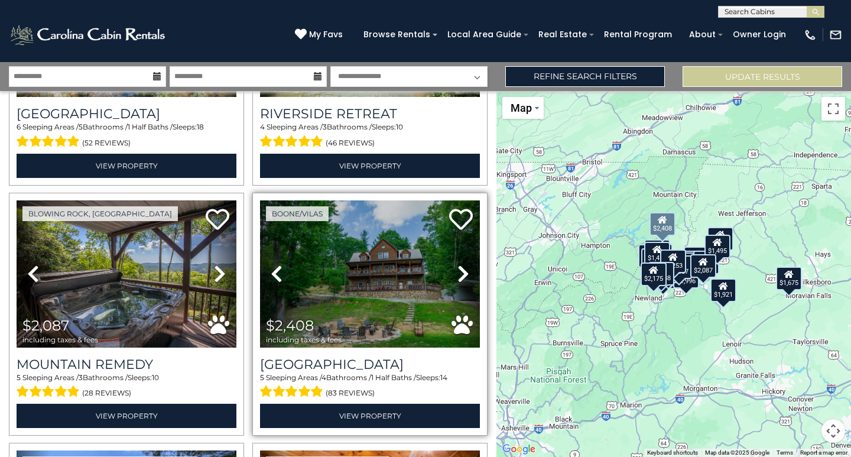
click at [460, 264] on icon at bounding box center [464, 273] width 12 height 19
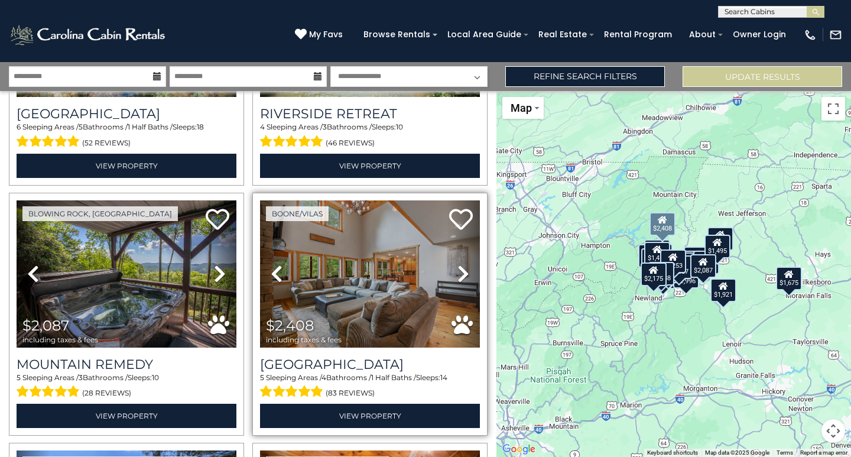
click at [460, 264] on icon at bounding box center [464, 273] width 12 height 19
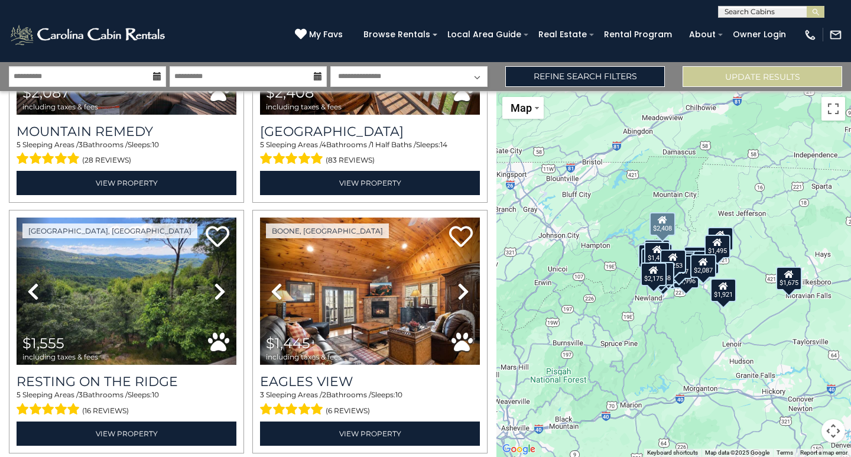
scroll to position [3428, 0]
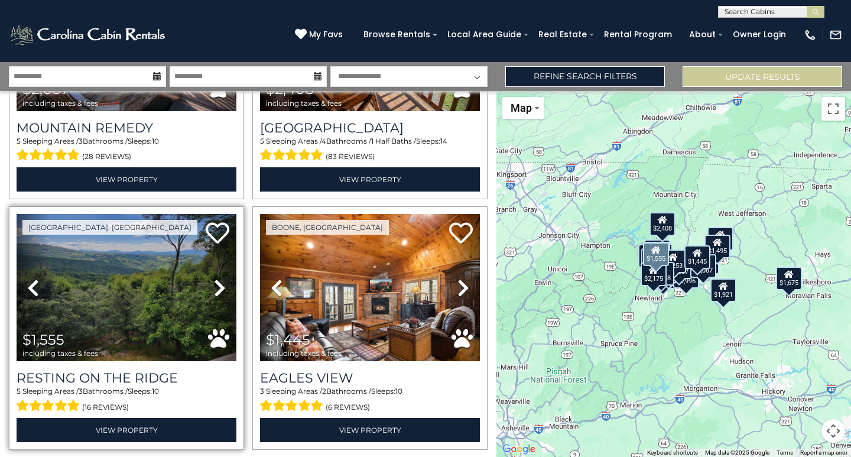
click at [220, 278] on icon at bounding box center [220, 287] width 12 height 19
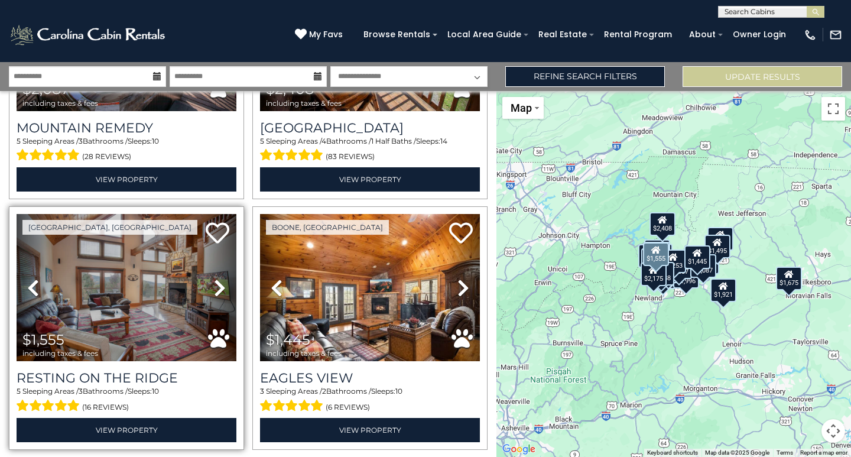
click at [220, 278] on icon at bounding box center [220, 287] width 12 height 19
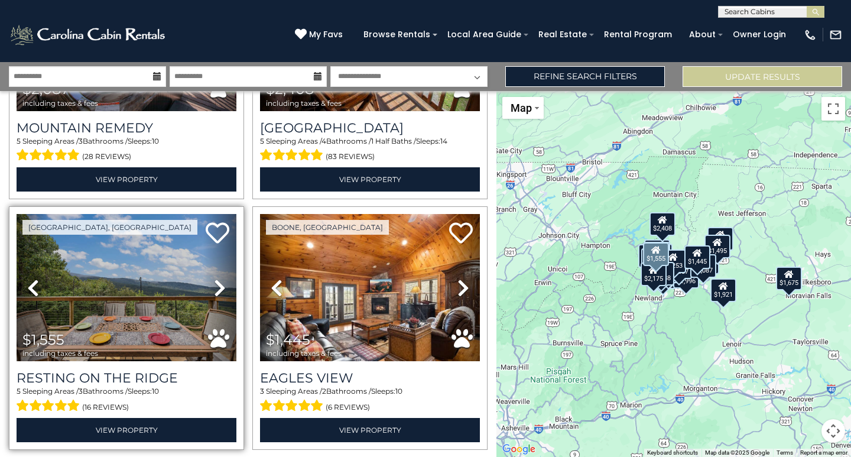
click at [220, 278] on icon at bounding box center [220, 287] width 12 height 19
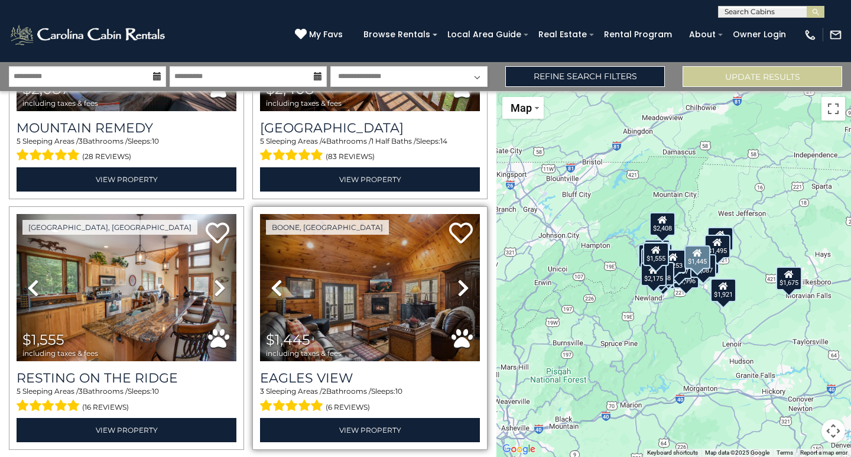
click at [458, 278] on icon at bounding box center [464, 287] width 12 height 19
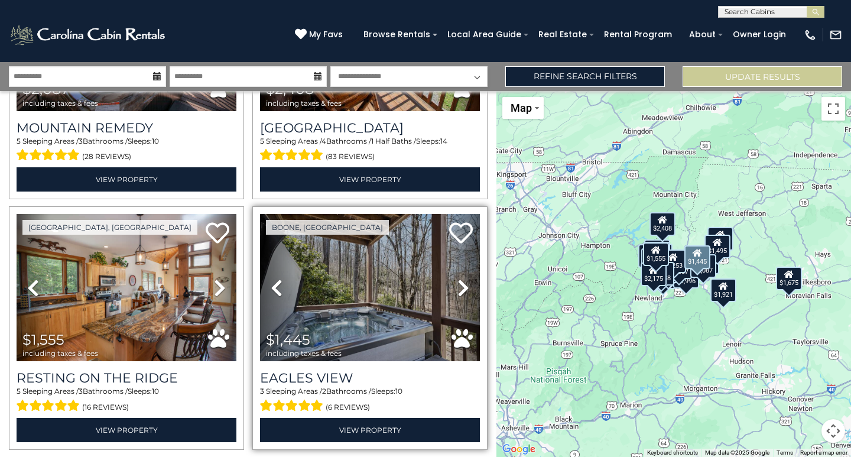
click at [458, 278] on icon at bounding box center [464, 287] width 12 height 19
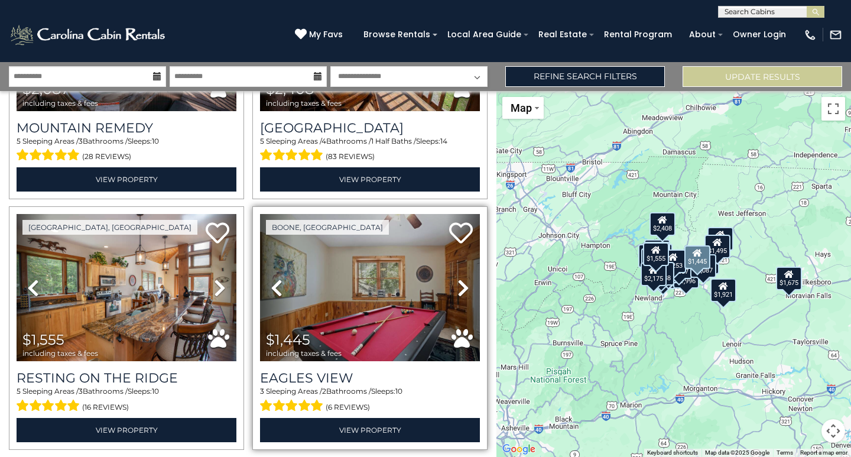
click at [458, 278] on icon at bounding box center [464, 287] width 12 height 19
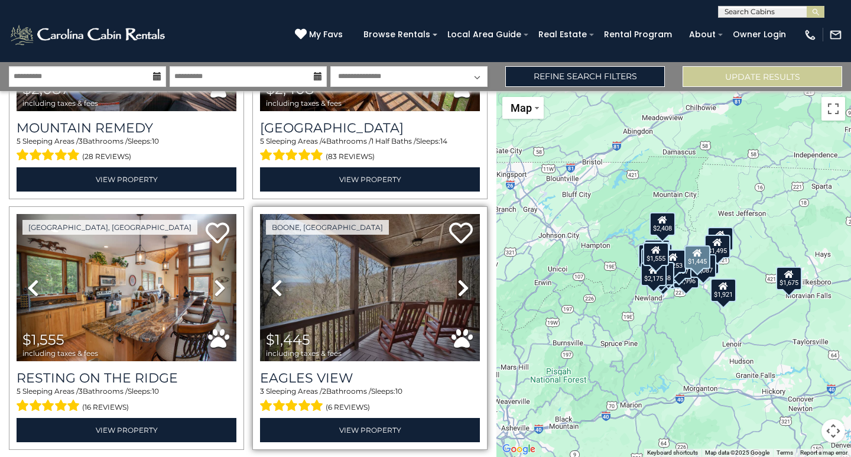
click at [458, 278] on icon at bounding box center [464, 287] width 12 height 19
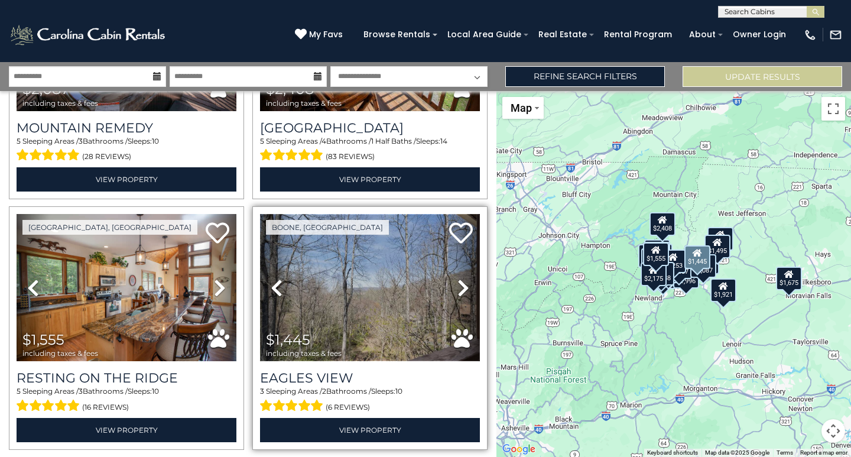
click at [361, 267] on img at bounding box center [370, 287] width 220 height 147
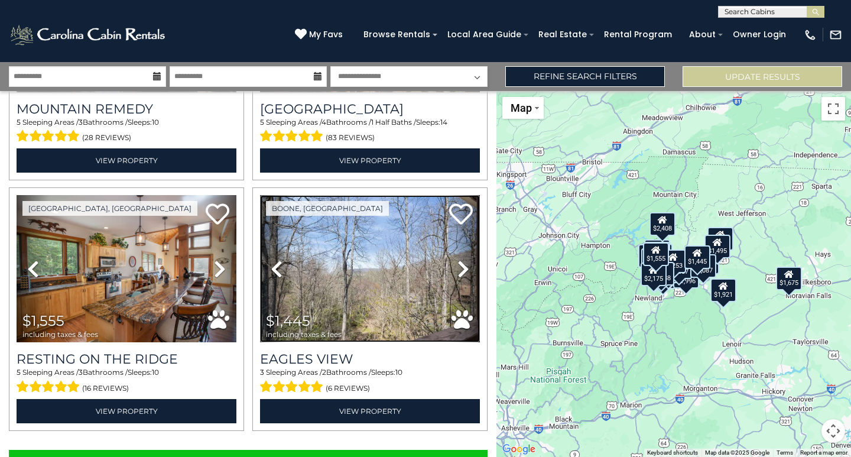
scroll to position [3463, 0]
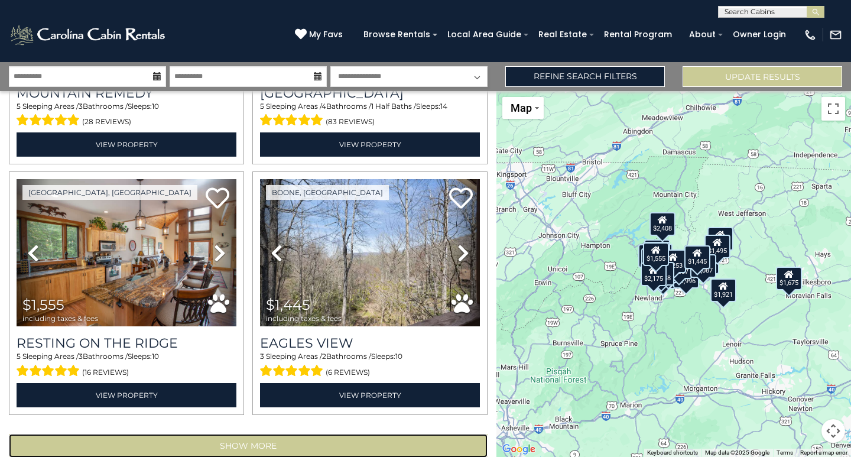
click at [249, 434] on button "Show More" at bounding box center [248, 446] width 479 height 24
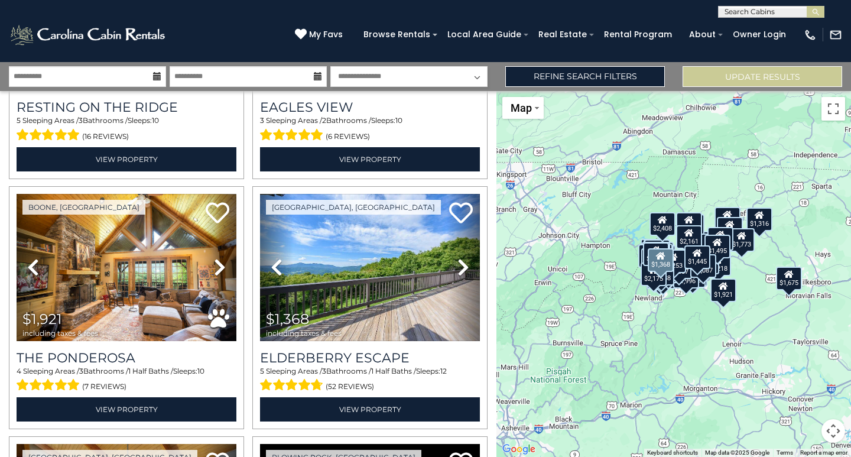
scroll to position [3700, 0]
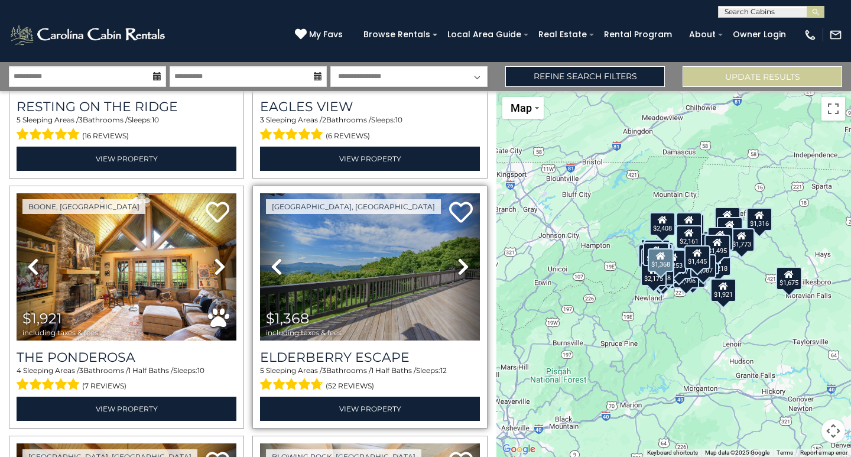
click at [458, 257] on icon at bounding box center [464, 266] width 12 height 19
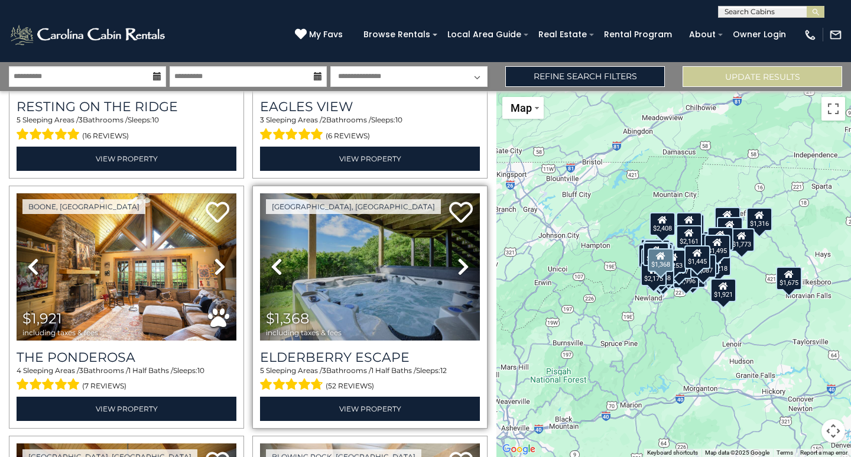
click at [458, 257] on icon at bounding box center [464, 266] width 12 height 19
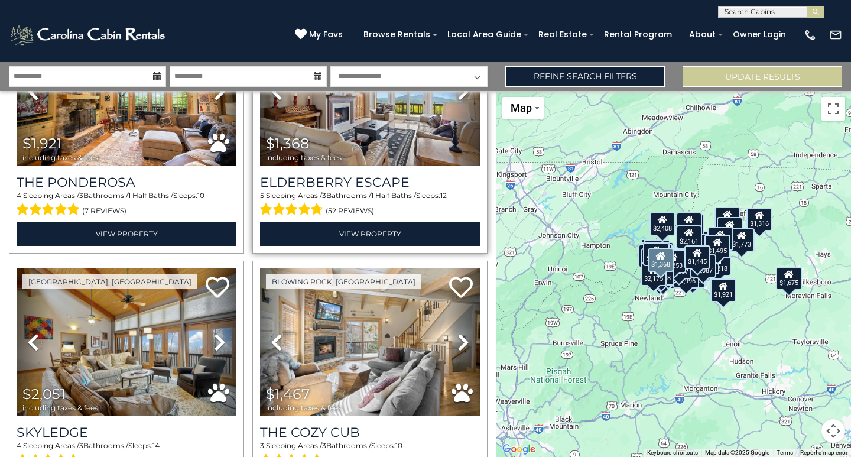
scroll to position [3936, 0]
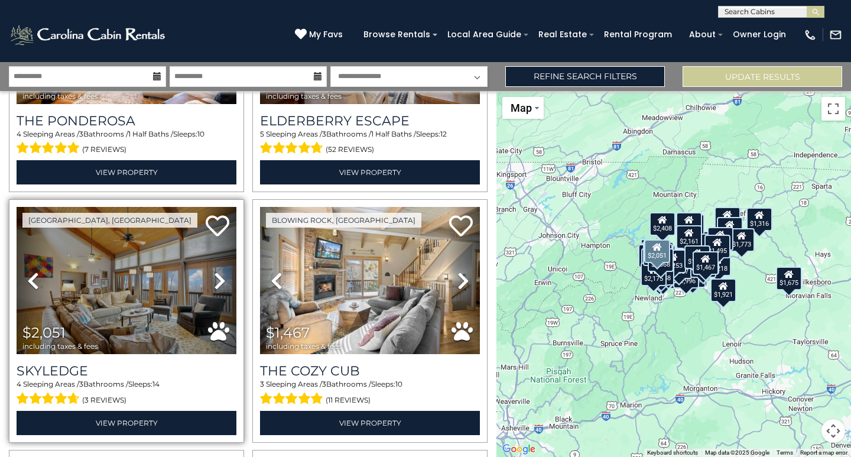
click at [215, 271] on icon at bounding box center [220, 280] width 12 height 19
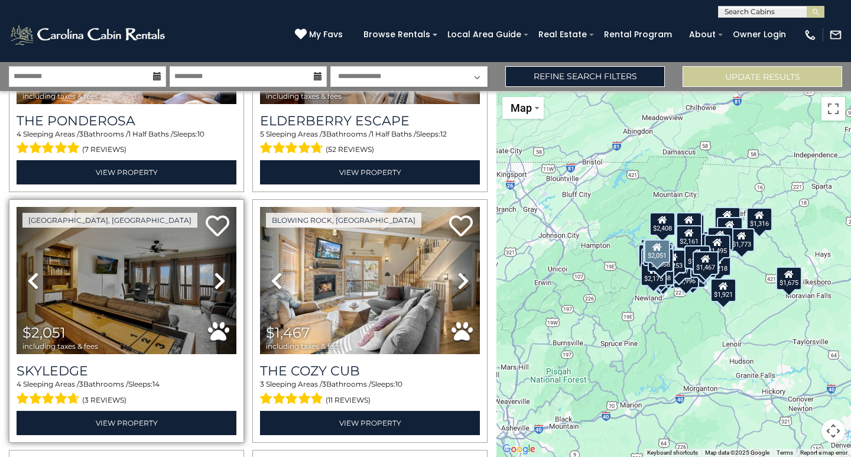
click at [215, 271] on icon at bounding box center [220, 280] width 12 height 19
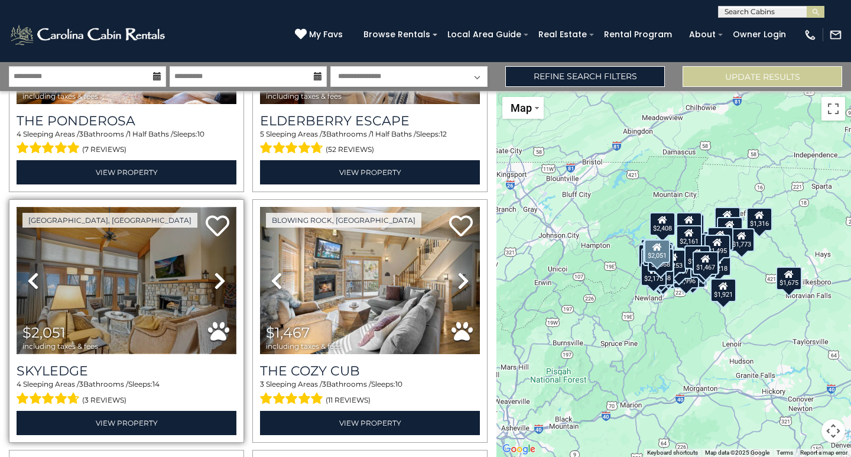
click at [131, 241] on img at bounding box center [127, 280] width 220 height 147
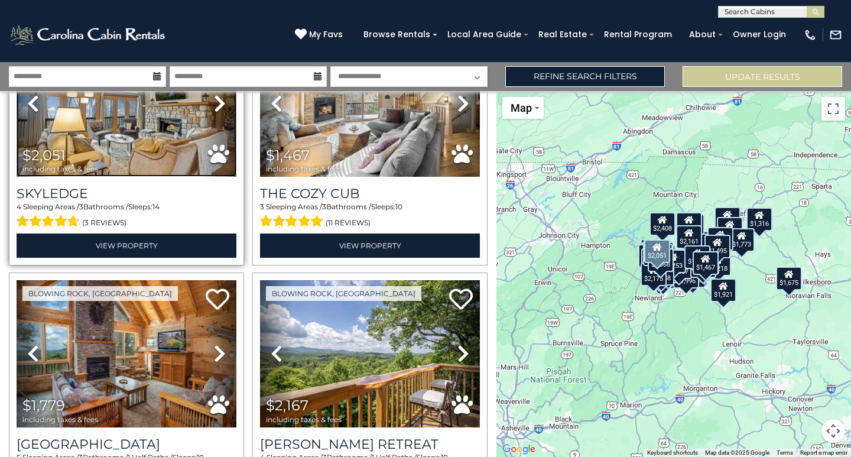
scroll to position [4173, 0]
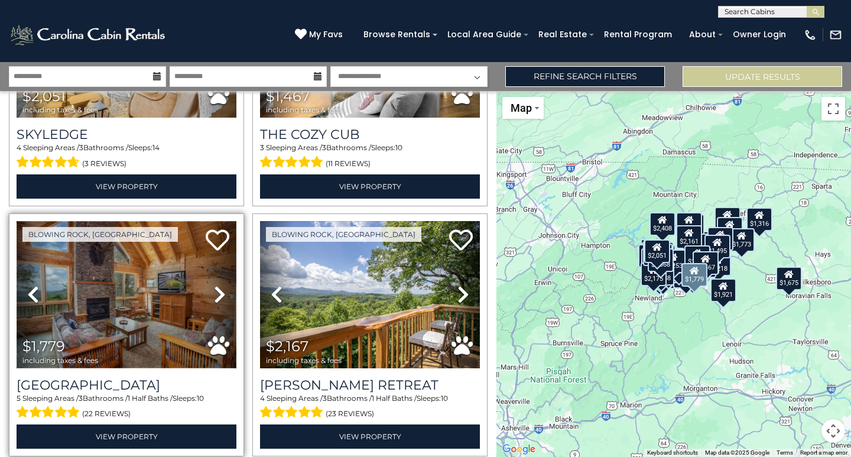
click at [131, 274] on img at bounding box center [127, 294] width 220 height 147
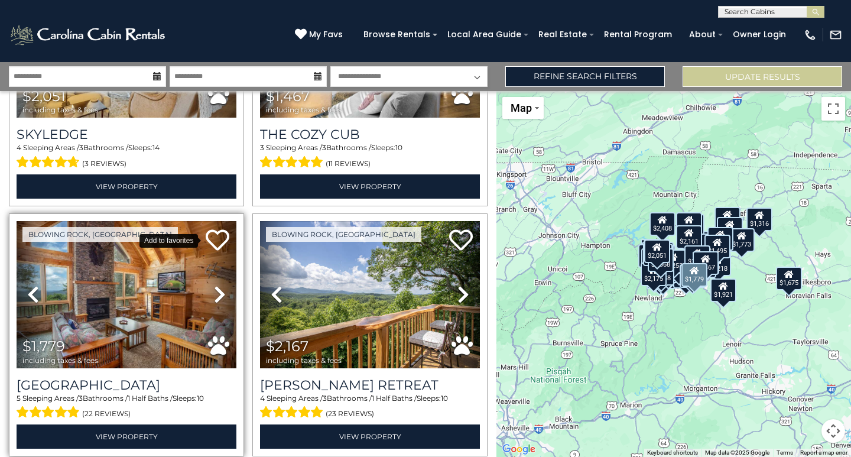
click at [216, 228] on icon at bounding box center [218, 240] width 24 height 24
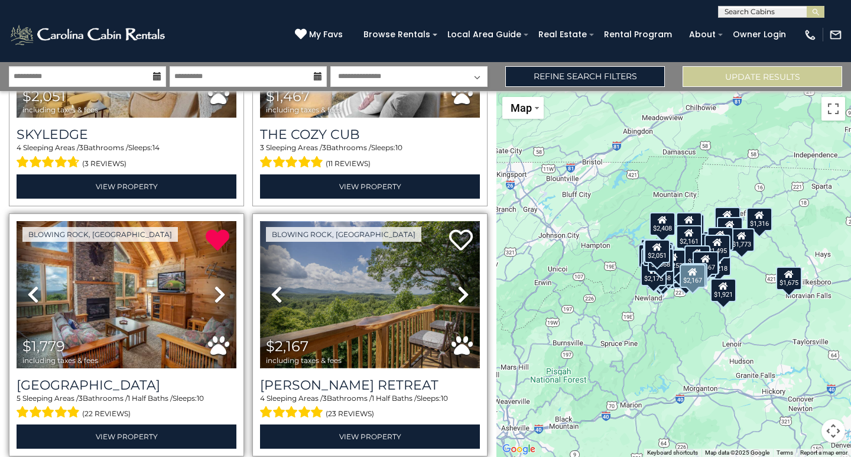
click at [404, 242] on img at bounding box center [370, 294] width 220 height 147
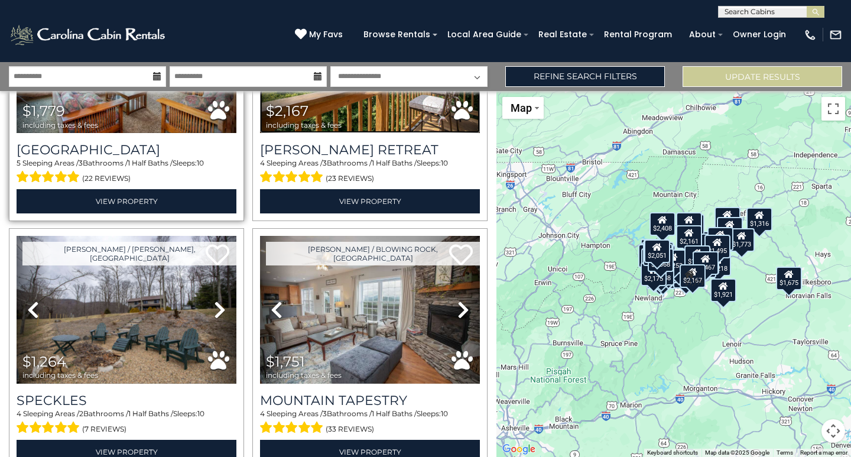
scroll to position [4409, 0]
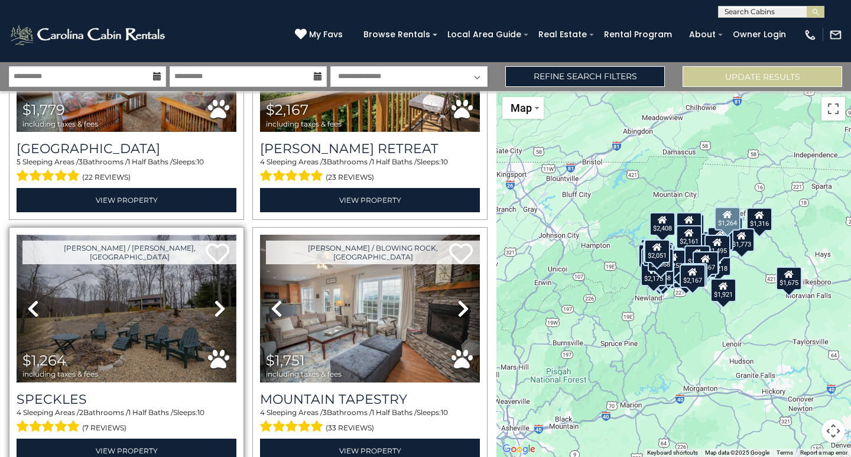
click at [112, 251] on img at bounding box center [127, 308] width 220 height 147
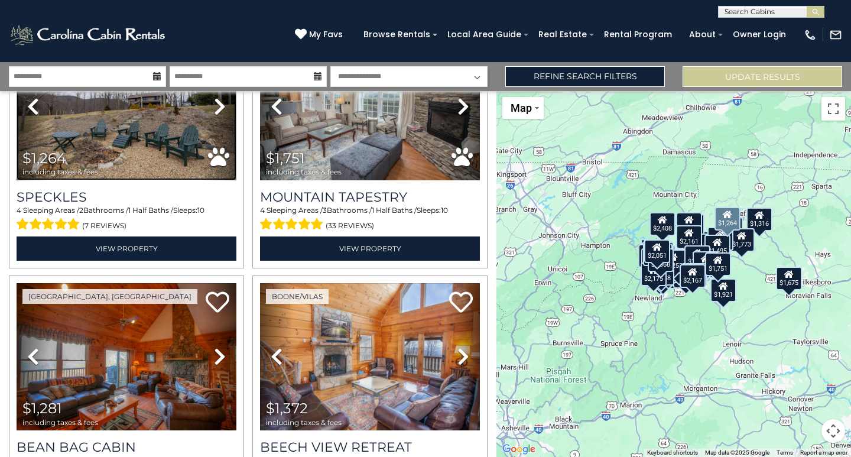
scroll to position [4645, 0]
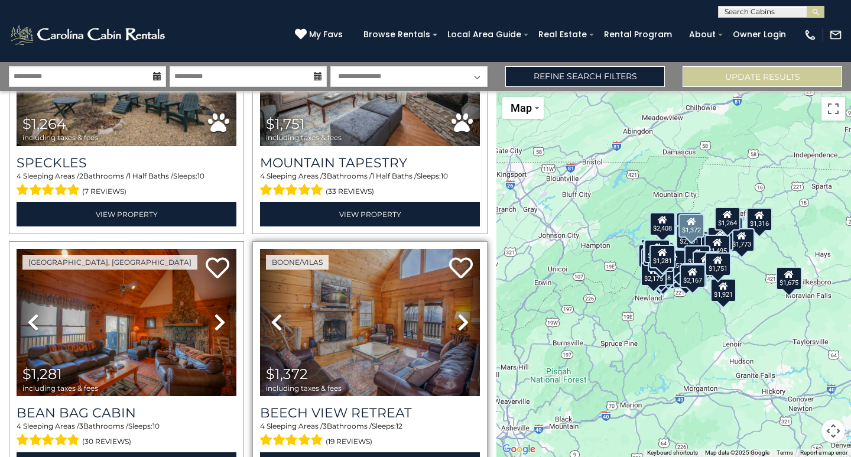
click at [458, 313] on icon at bounding box center [464, 322] width 12 height 19
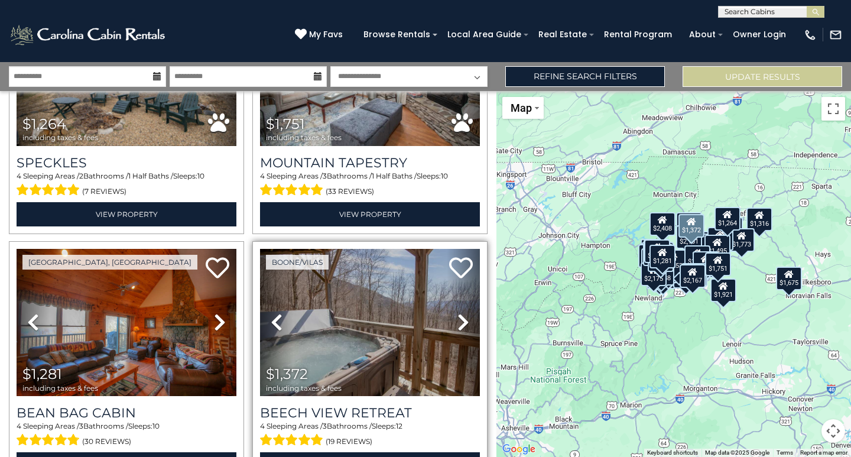
click at [458, 313] on icon at bounding box center [464, 322] width 12 height 19
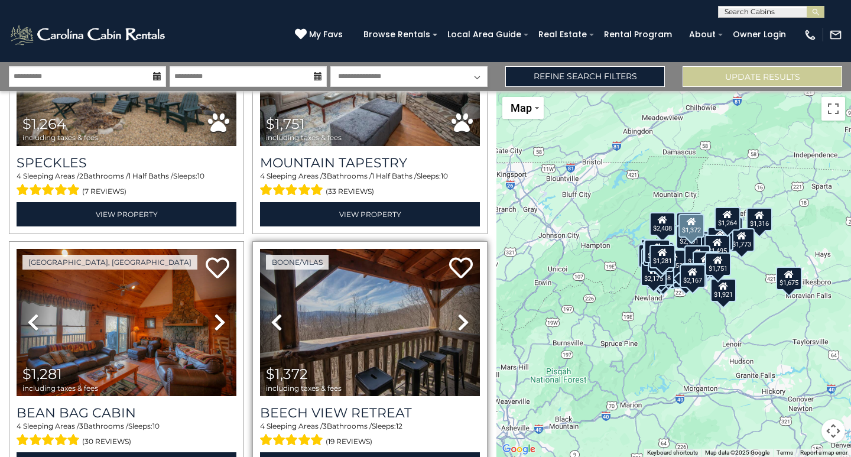
click at [458, 313] on icon at bounding box center [464, 322] width 12 height 19
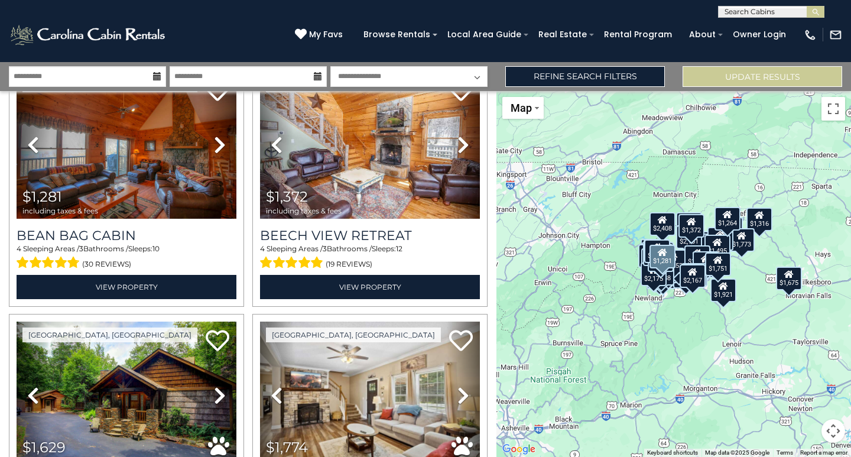
scroll to position [4882, 0]
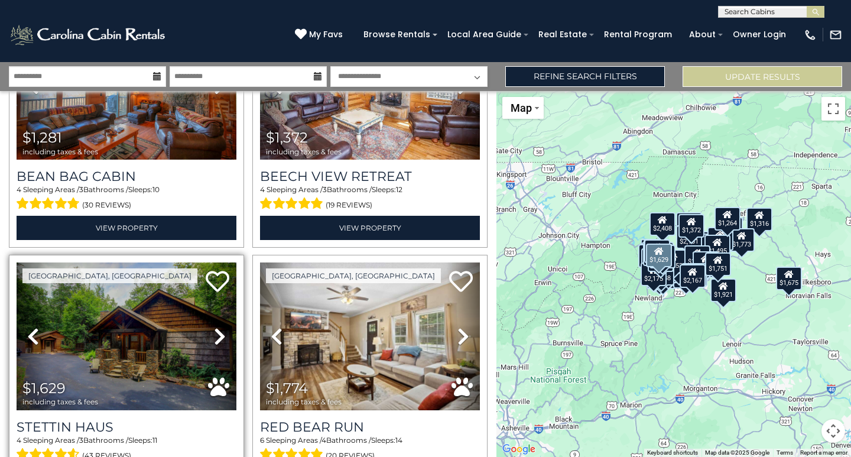
click at [214, 327] on icon at bounding box center [220, 336] width 12 height 19
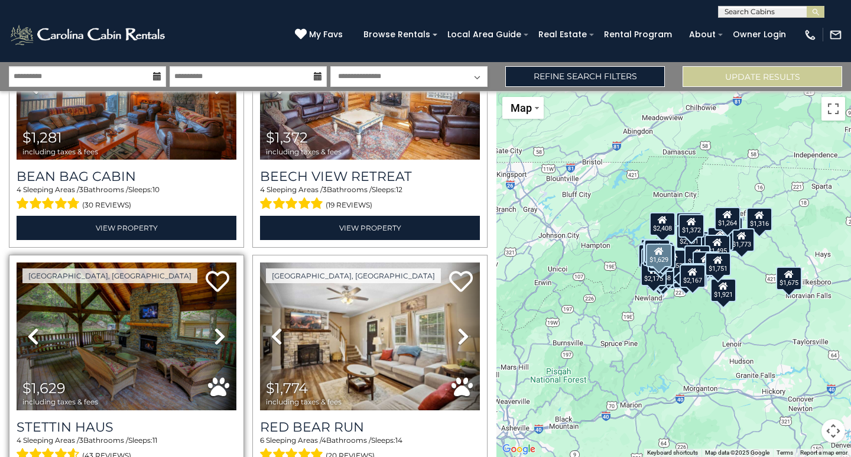
click at [215, 327] on icon at bounding box center [220, 336] width 12 height 19
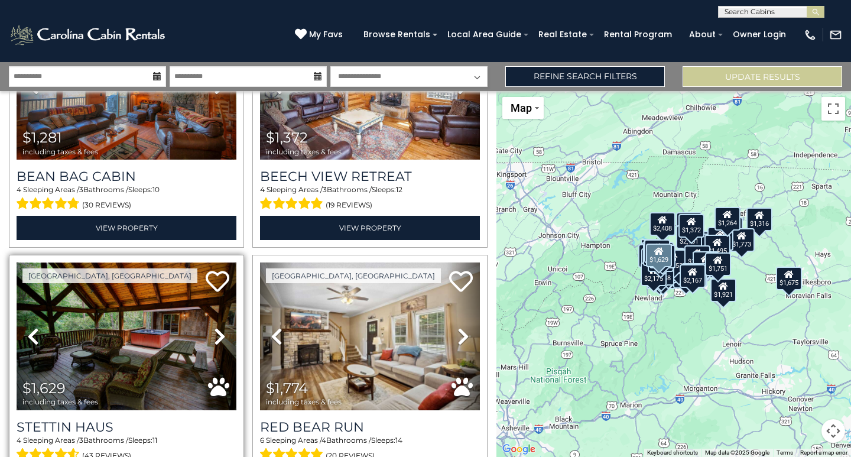
click at [135, 272] on img at bounding box center [127, 335] width 220 height 147
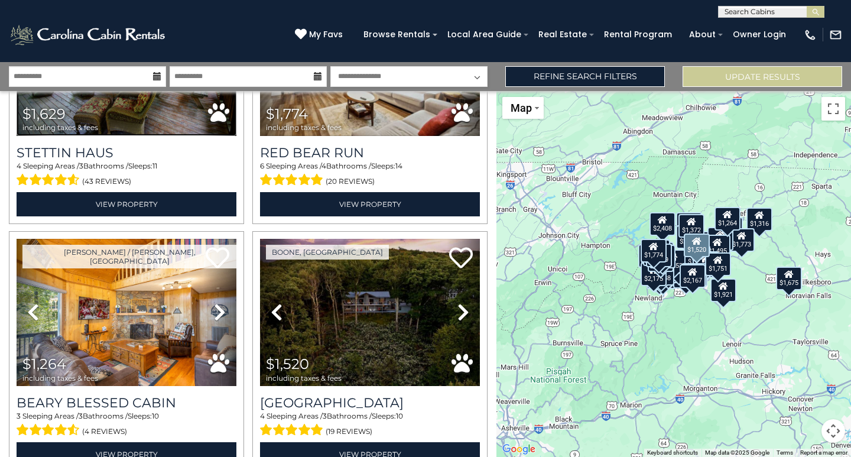
scroll to position [5177, 0]
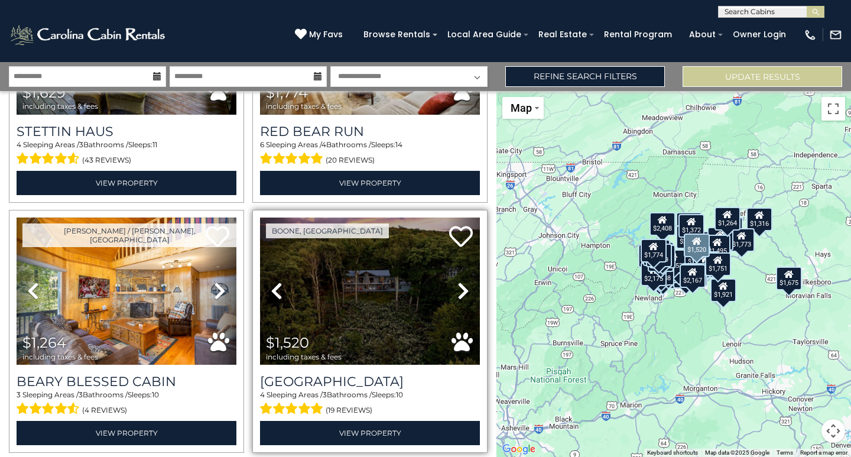
click at [458, 281] on icon at bounding box center [464, 290] width 12 height 19
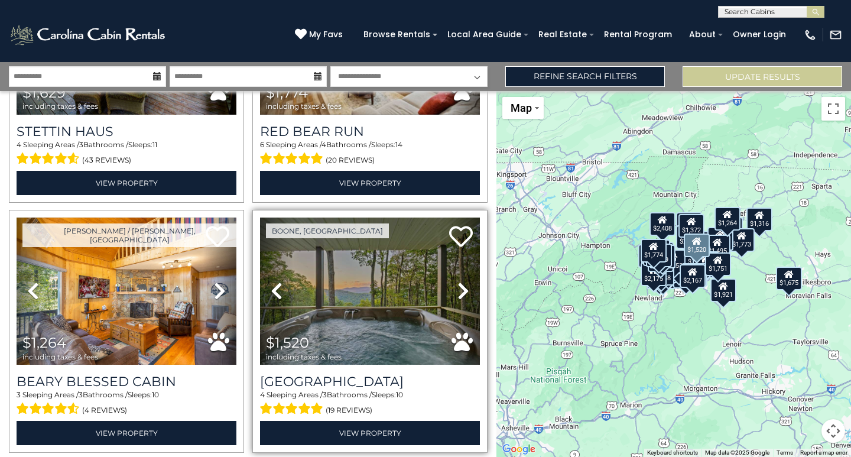
click at [458, 281] on icon at bounding box center [464, 290] width 12 height 19
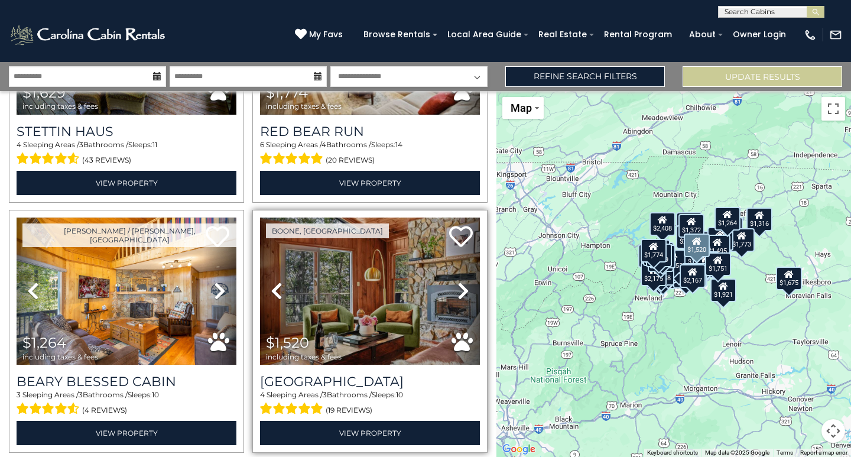
click at [458, 281] on icon at bounding box center [464, 290] width 12 height 19
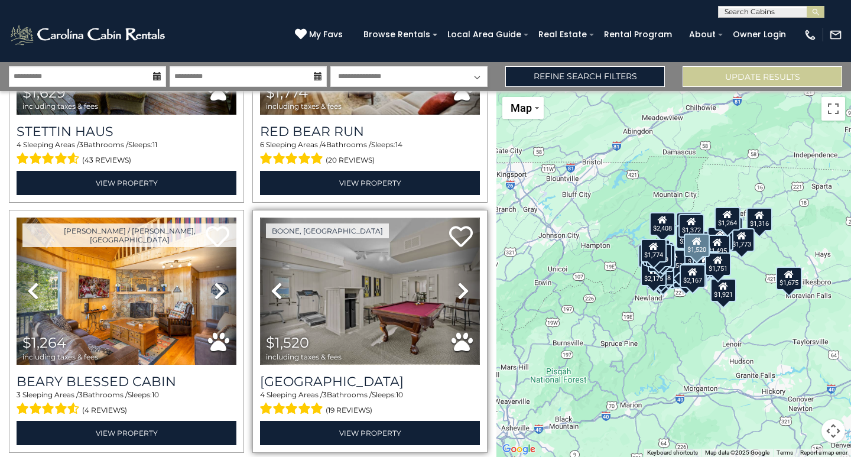
click at [327, 256] on img at bounding box center [370, 291] width 220 height 147
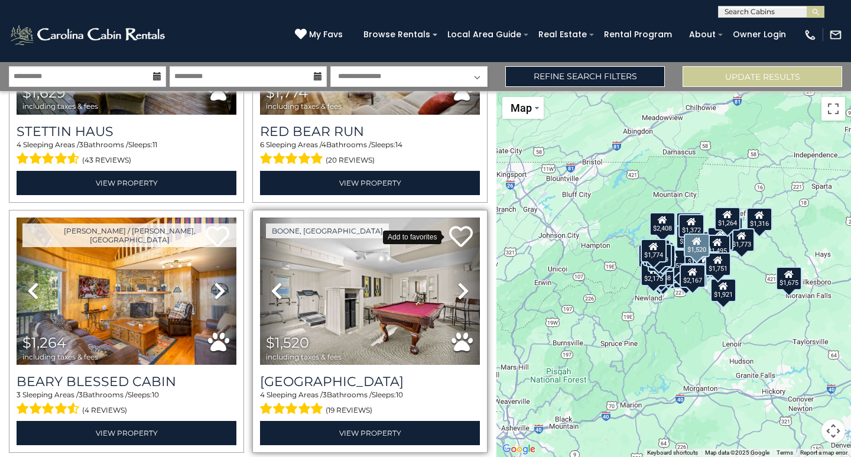
click at [463, 225] on icon at bounding box center [461, 237] width 24 height 24
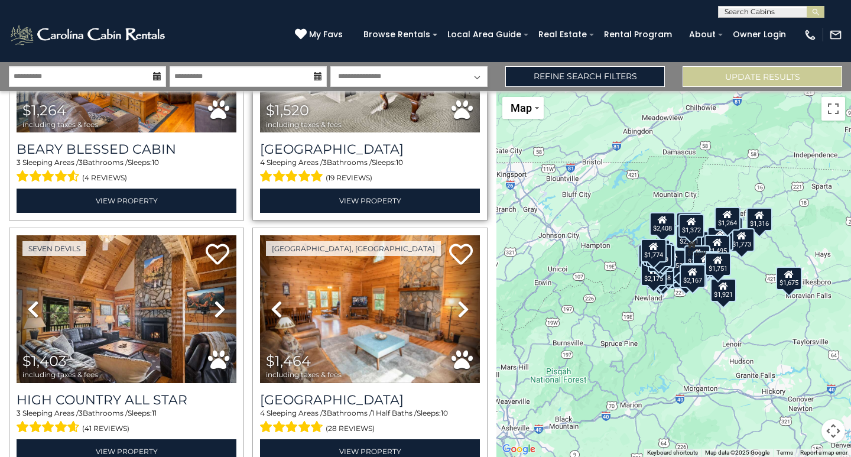
scroll to position [5473, 0]
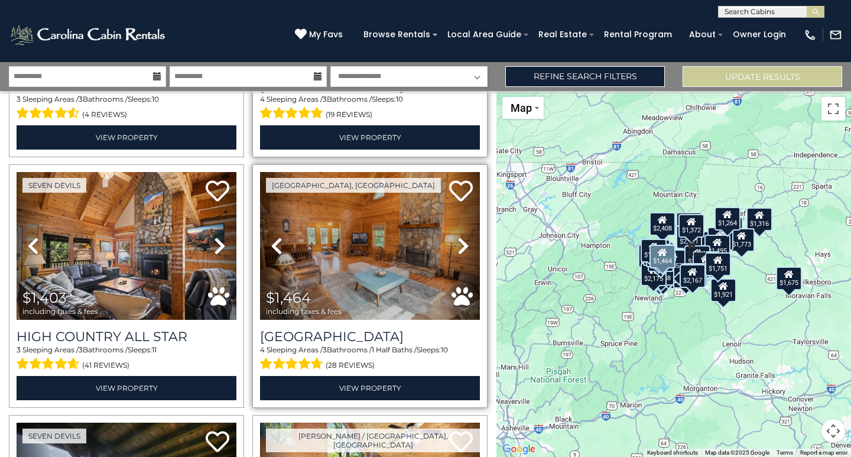
click at [458, 236] on icon at bounding box center [464, 245] width 12 height 19
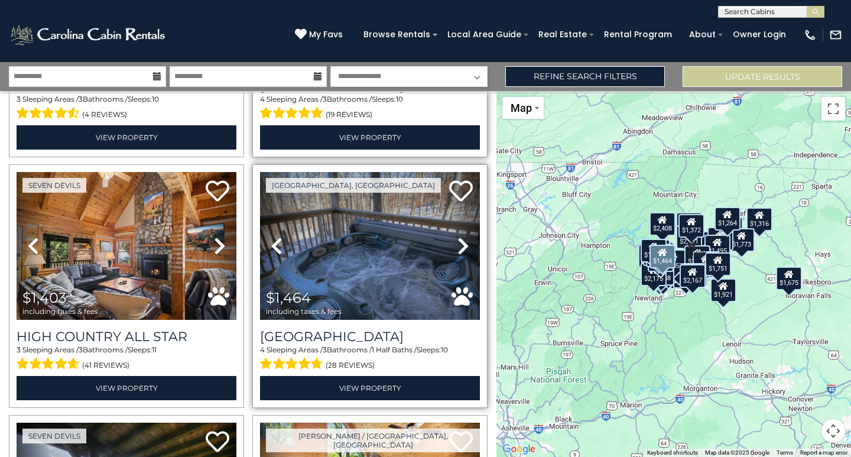
click at [458, 236] on icon at bounding box center [464, 245] width 12 height 19
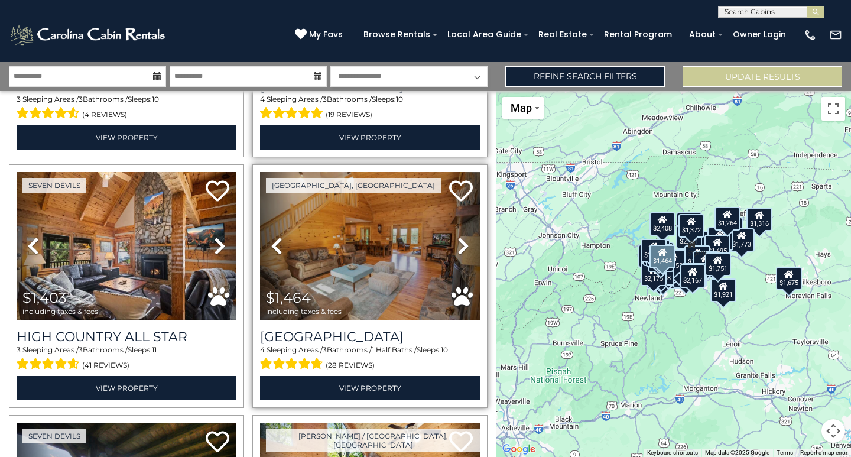
click at [458, 236] on icon at bounding box center [464, 245] width 12 height 19
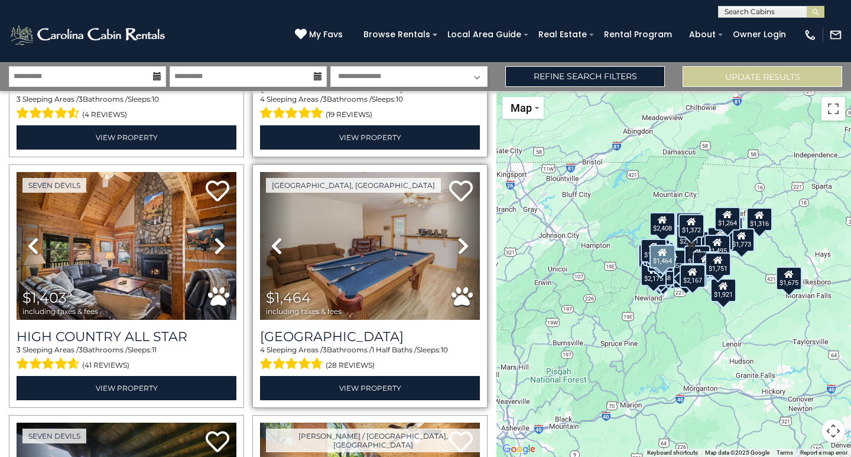
click at [458, 236] on icon at bounding box center [464, 245] width 12 height 19
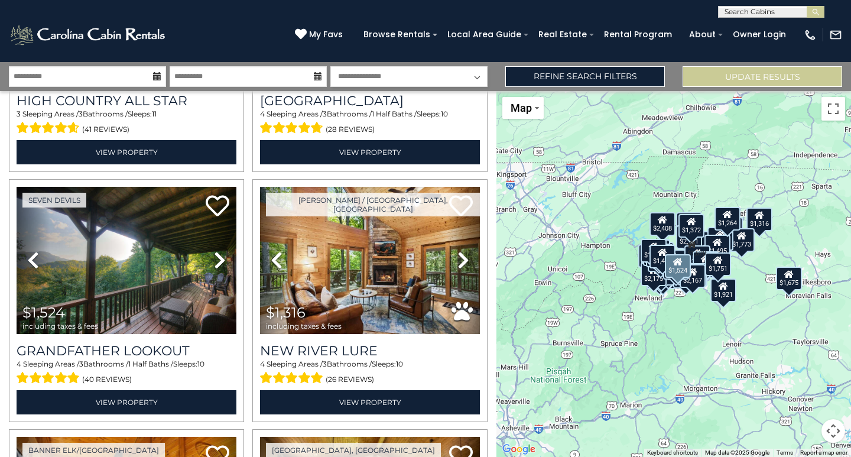
scroll to position [5709, 0]
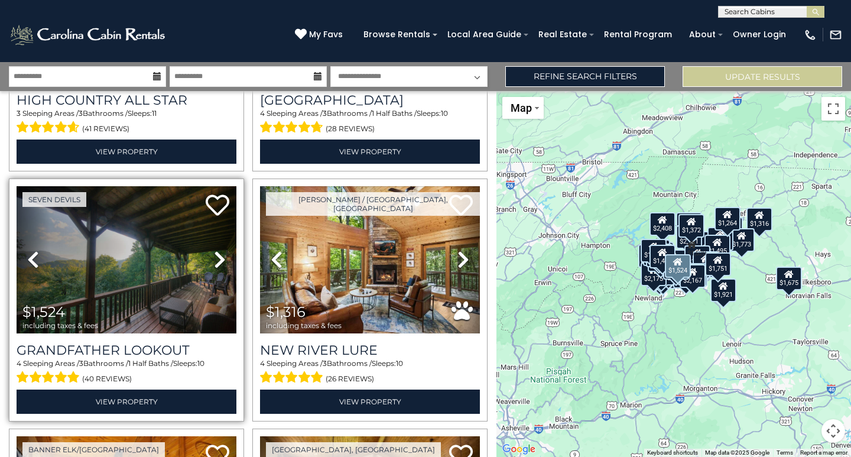
click at [219, 250] on icon at bounding box center [220, 259] width 12 height 19
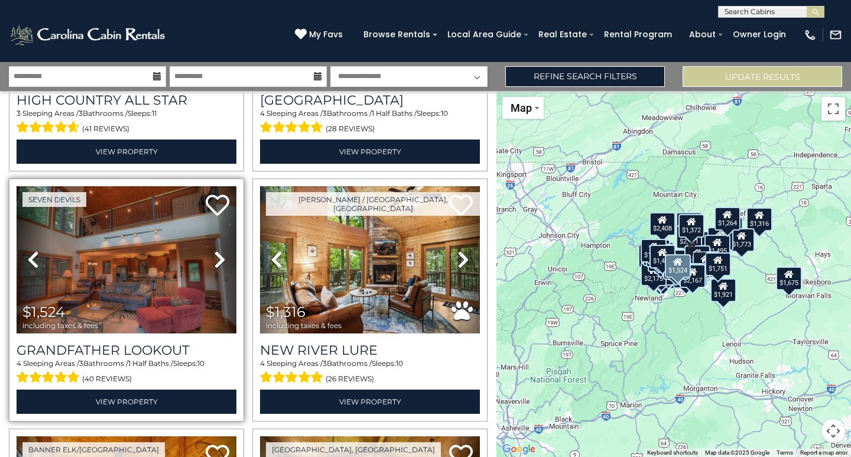
click at [219, 250] on icon at bounding box center [220, 259] width 12 height 19
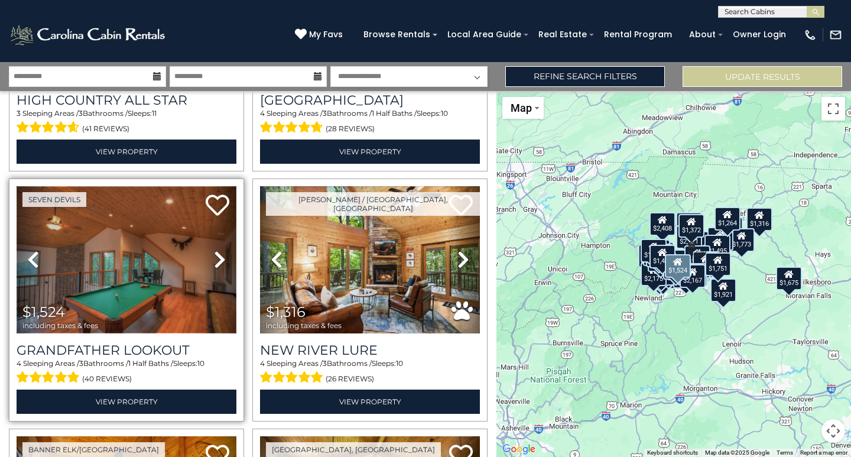
click at [141, 203] on img at bounding box center [127, 259] width 220 height 147
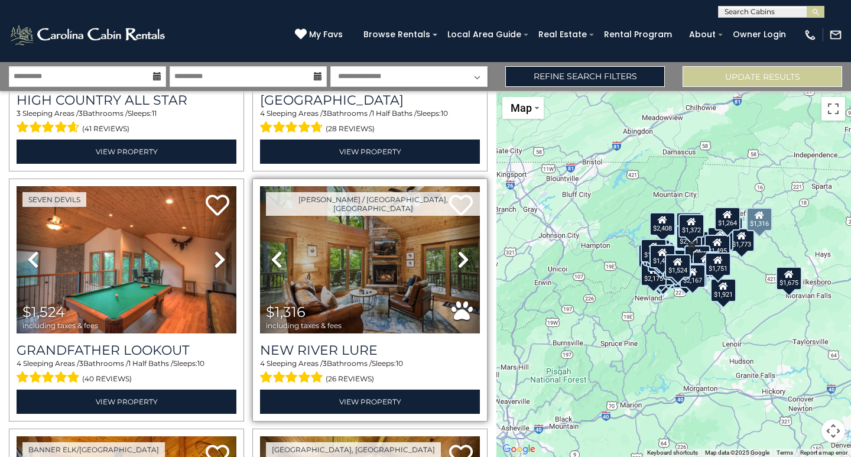
click at [458, 250] on icon at bounding box center [464, 259] width 12 height 19
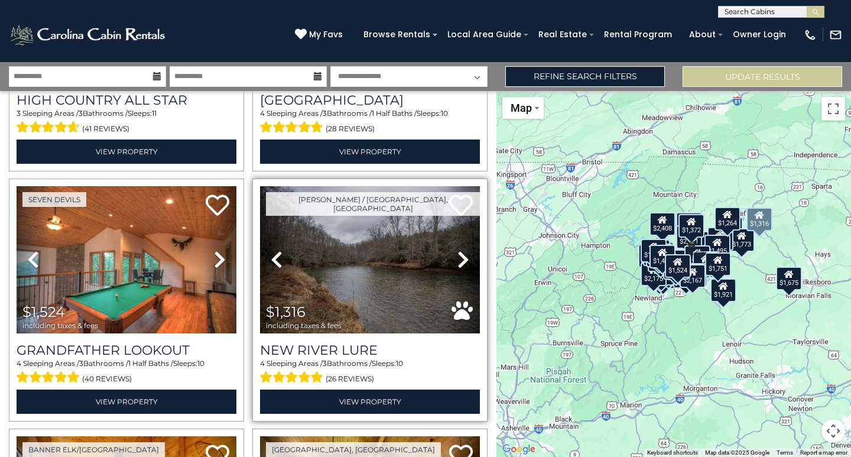
click at [458, 250] on icon at bounding box center [464, 259] width 12 height 19
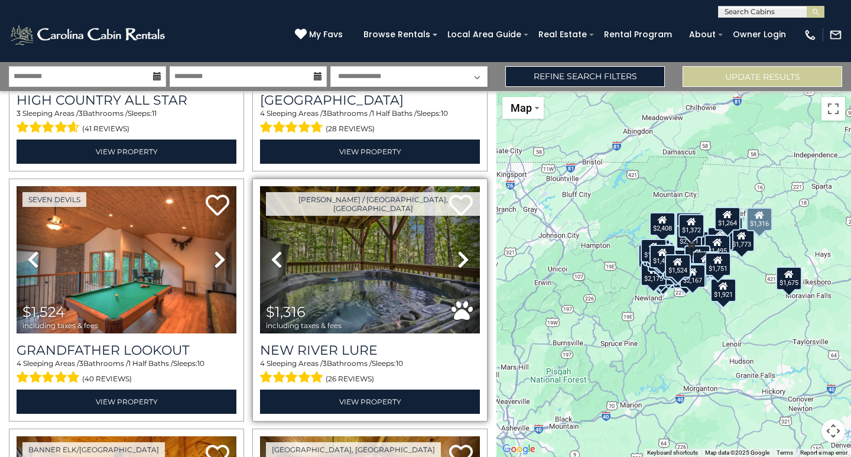
click at [458, 250] on icon at bounding box center [464, 259] width 12 height 19
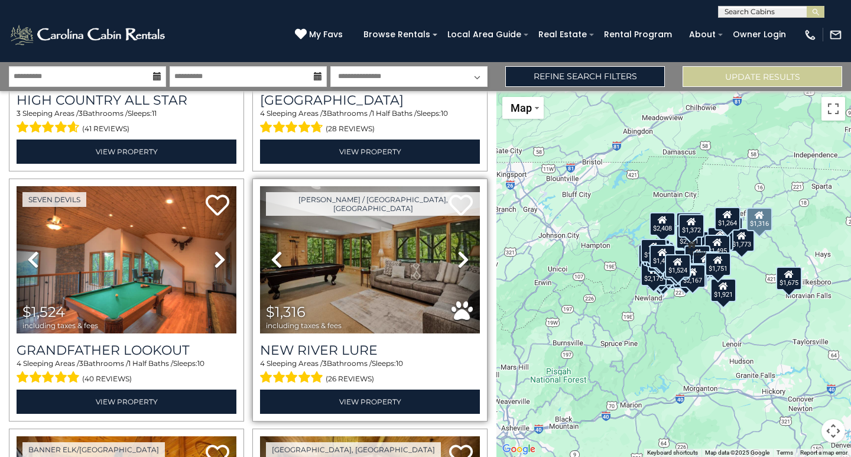
click at [458, 250] on icon at bounding box center [464, 259] width 12 height 19
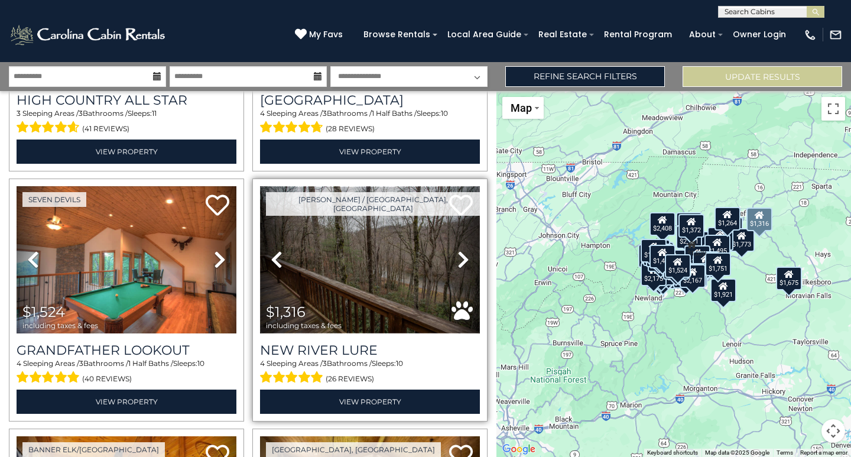
click at [362, 218] on img at bounding box center [370, 259] width 220 height 147
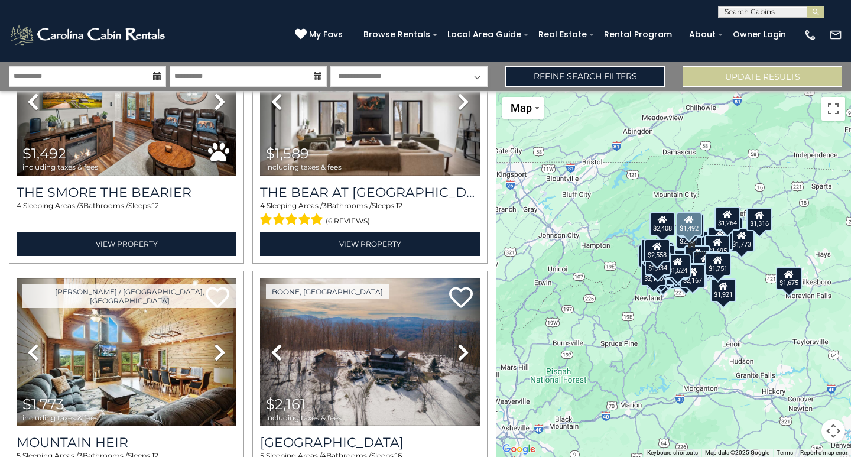
scroll to position [6655, 0]
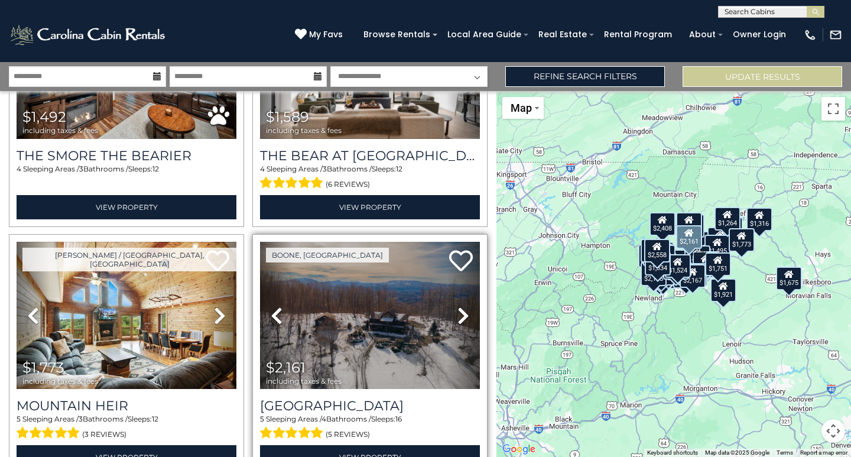
click at [460, 306] on icon at bounding box center [464, 315] width 12 height 19
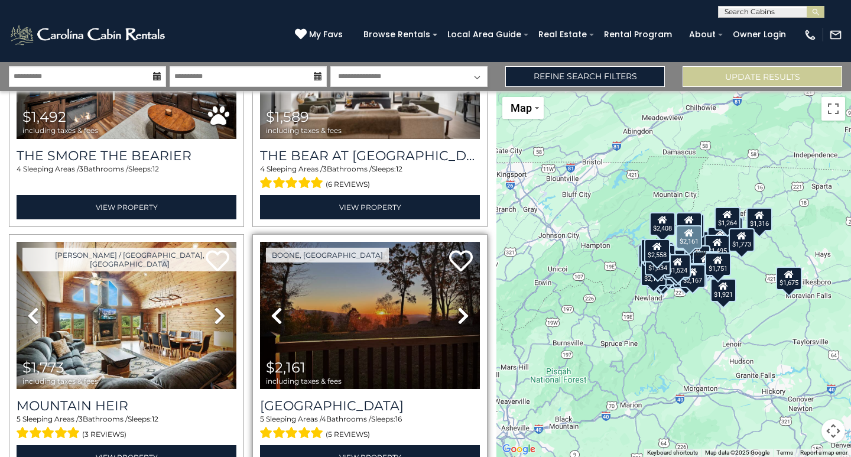
click at [460, 306] on icon at bounding box center [464, 315] width 12 height 19
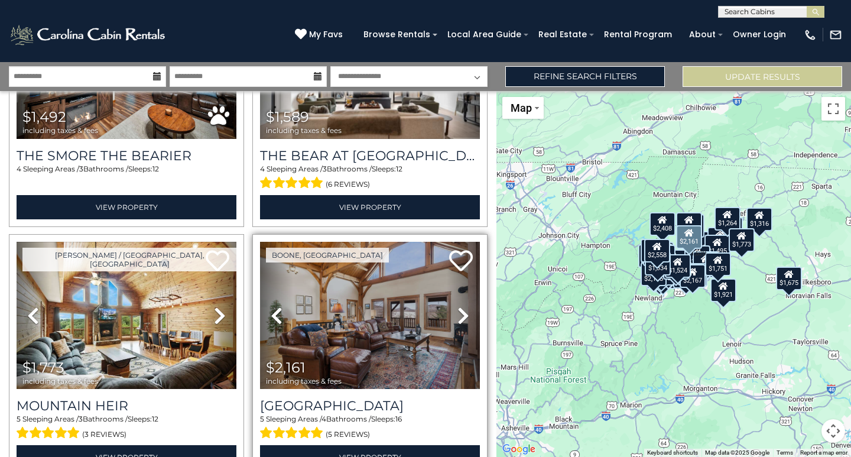
click at [460, 306] on icon at bounding box center [464, 315] width 12 height 19
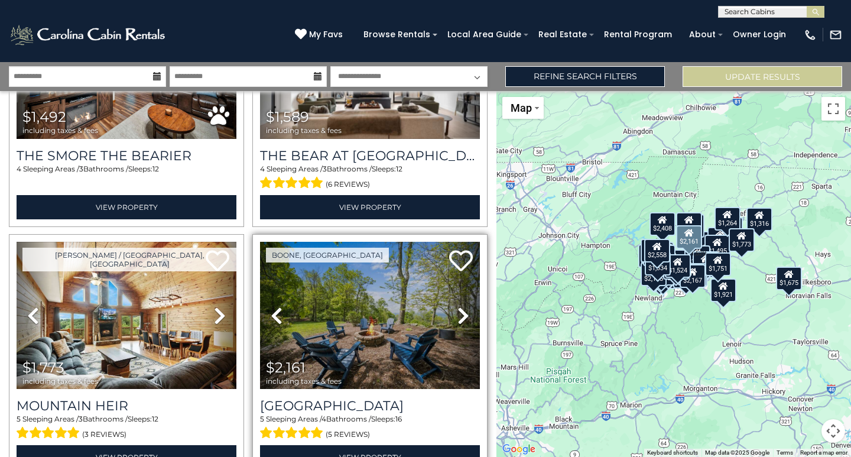
click at [460, 306] on icon at bounding box center [464, 315] width 12 height 19
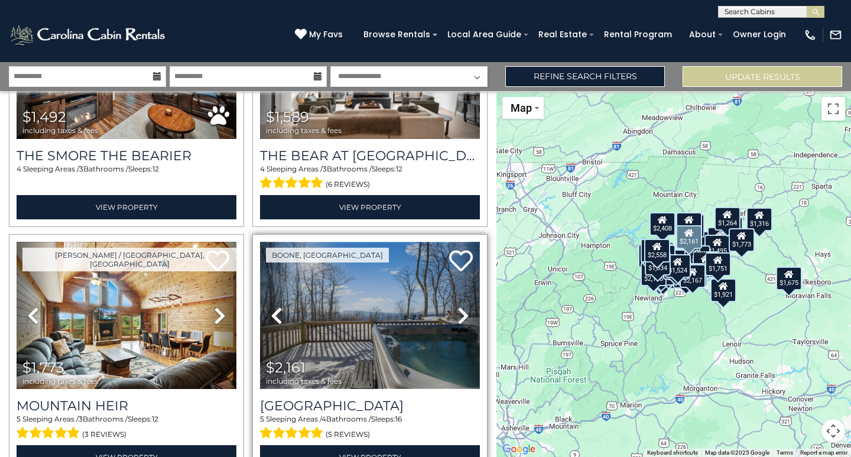
click at [336, 248] on img at bounding box center [370, 315] width 220 height 147
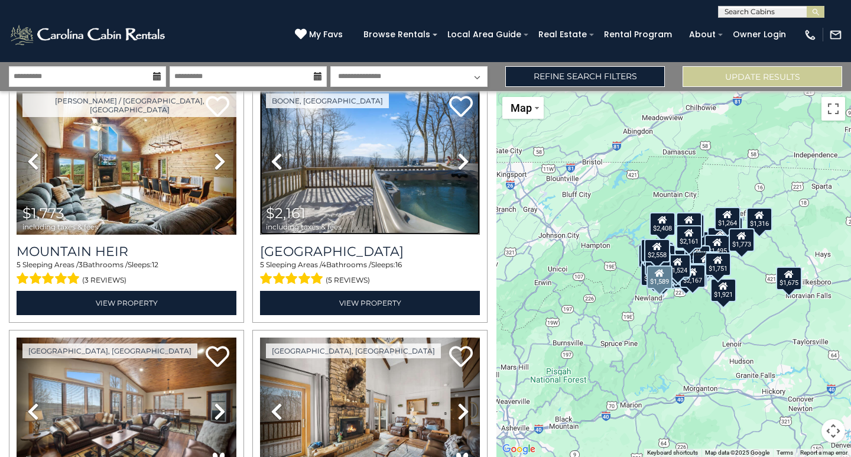
scroll to position [6951, 0]
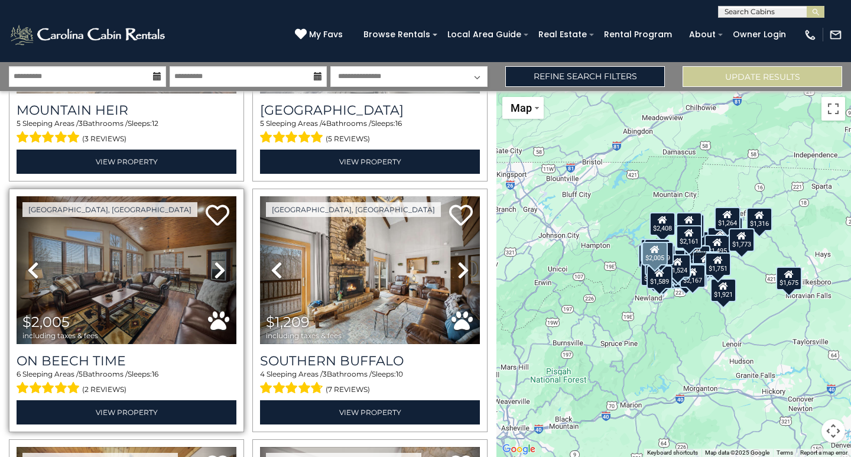
click at [219, 261] on icon at bounding box center [220, 270] width 12 height 19
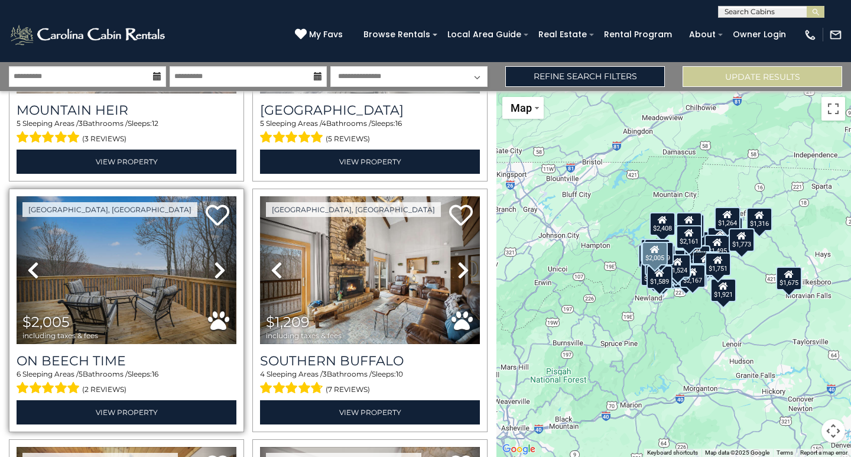
click at [219, 261] on icon at bounding box center [220, 270] width 12 height 19
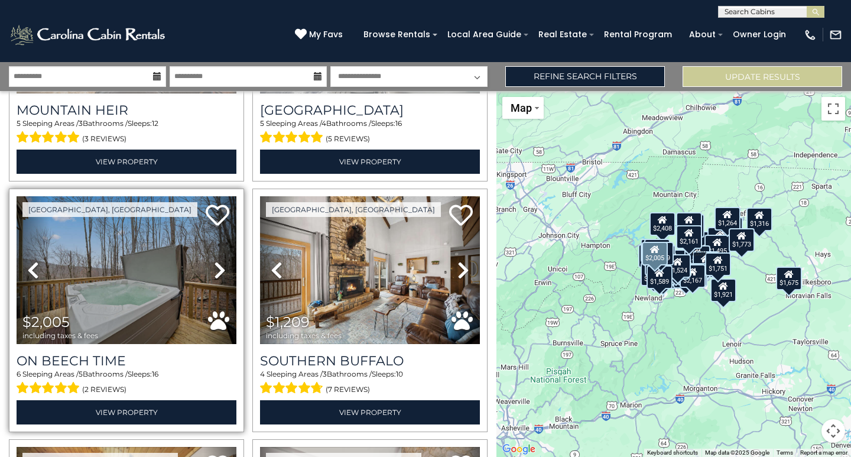
click at [219, 261] on icon at bounding box center [220, 270] width 12 height 19
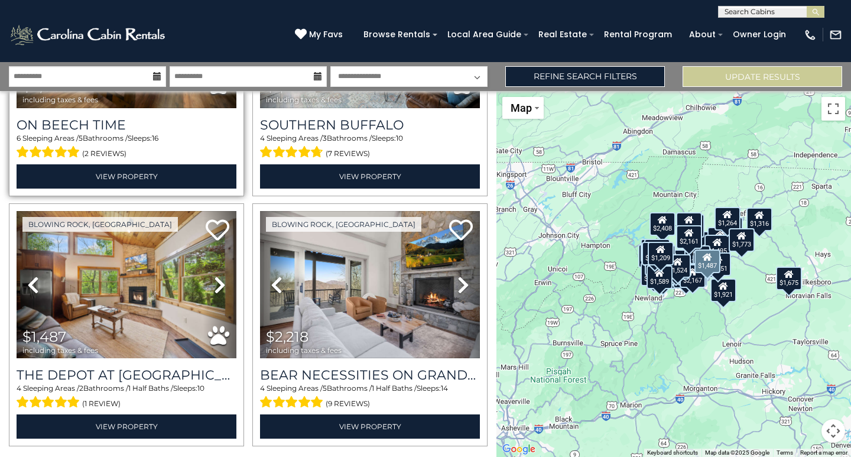
scroll to position [7189, 0]
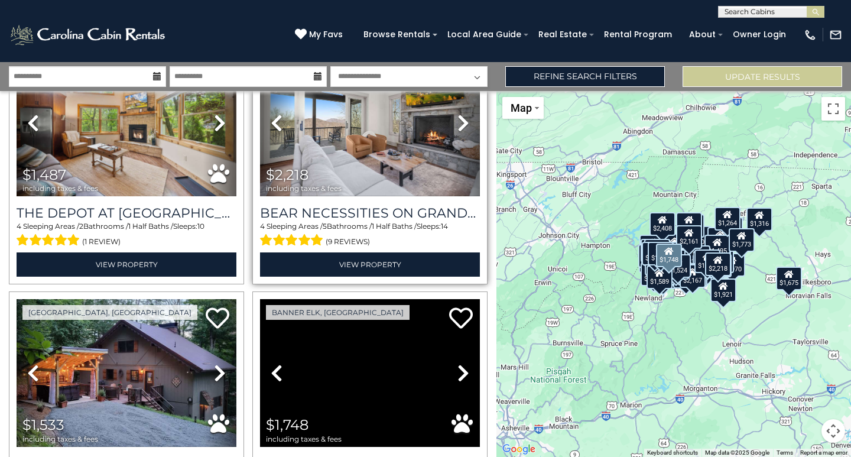
scroll to position [7408, 0]
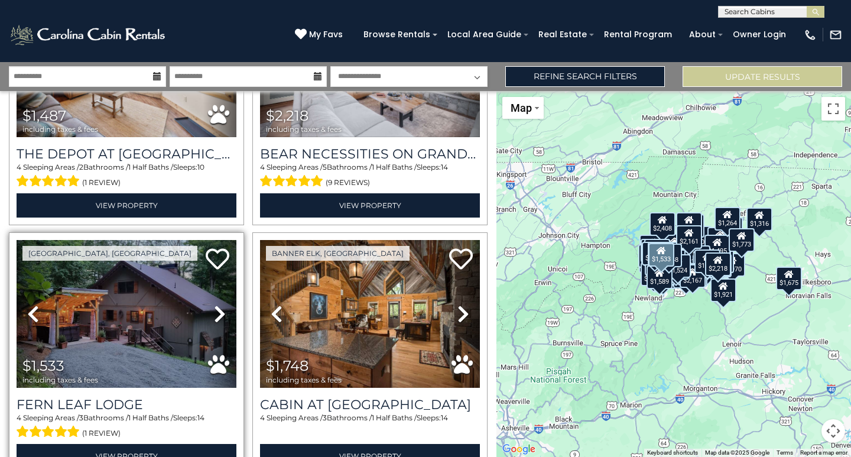
click at [217, 304] on icon at bounding box center [220, 313] width 12 height 19
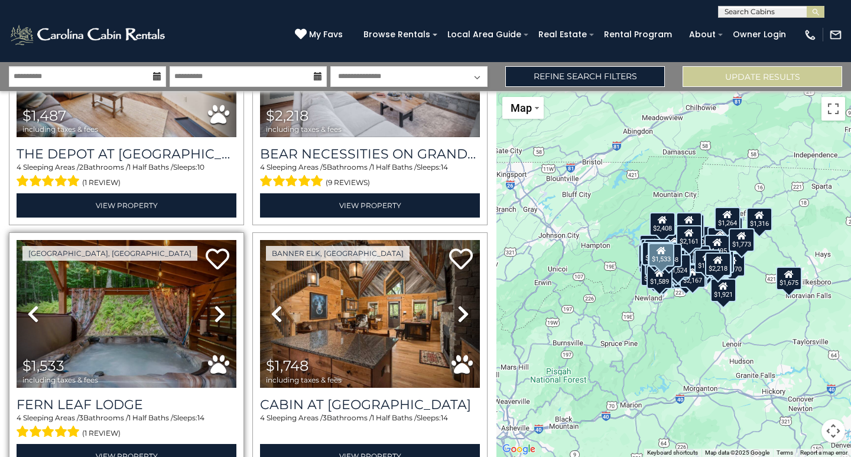
click at [217, 304] on icon at bounding box center [220, 313] width 12 height 19
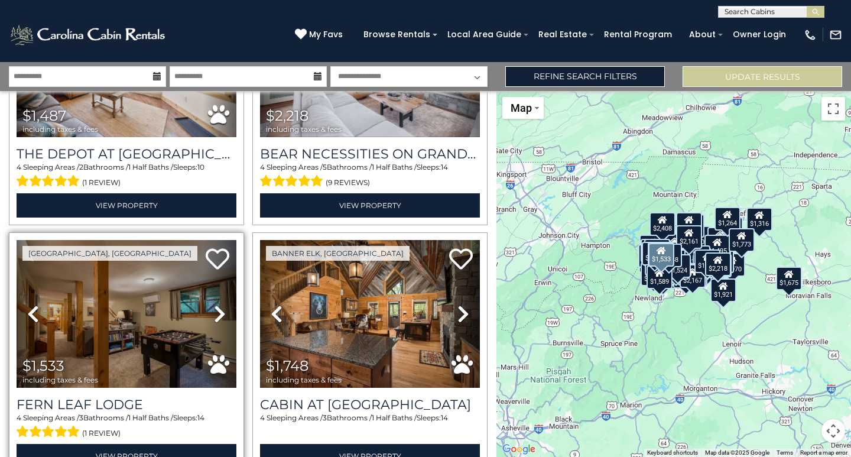
click at [217, 304] on icon at bounding box center [220, 313] width 12 height 19
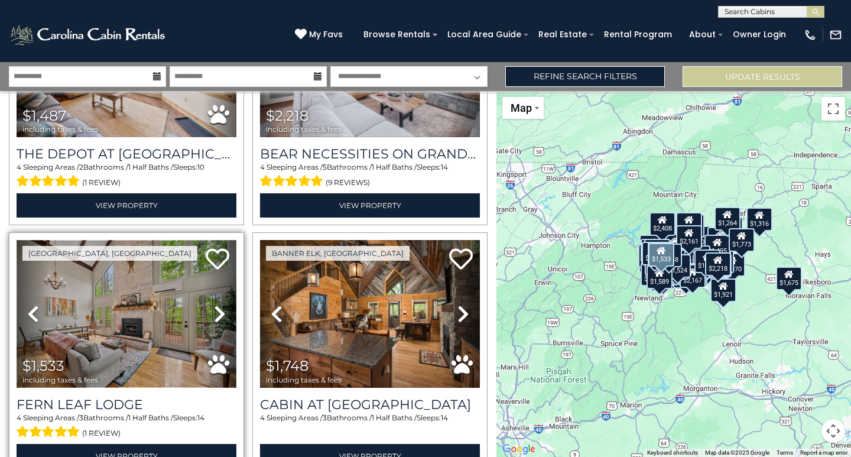
click at [128, 270] on img at bounding box center [127, 313] width 220 height 147
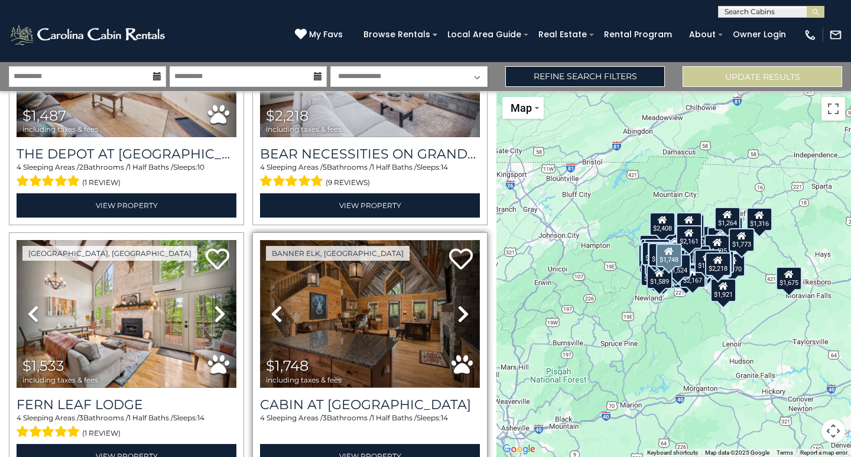
click at [351, 267] on img at bounding box center [370, 313] width 220 height 147
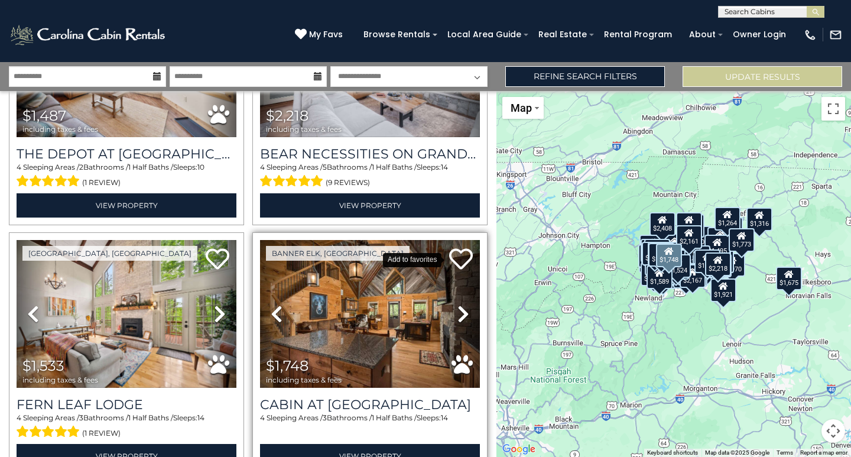
click at [453, 247] on icon at bounding box center [461, 259] width 24 height 24
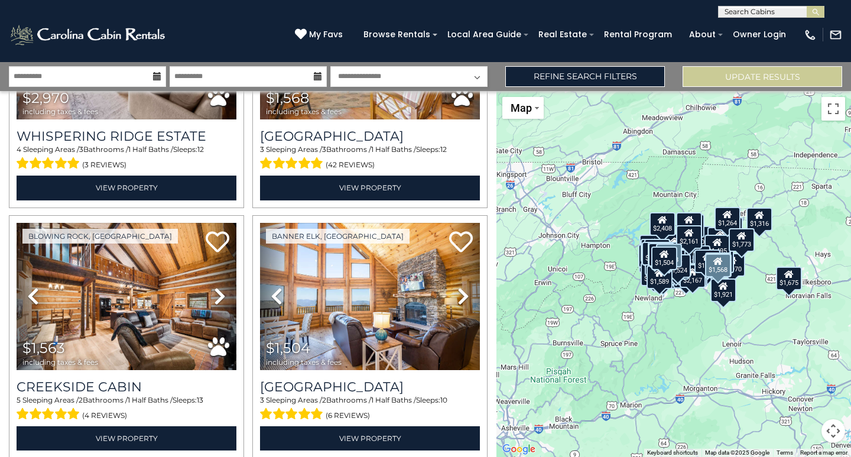
scroll to position [7940, 0]
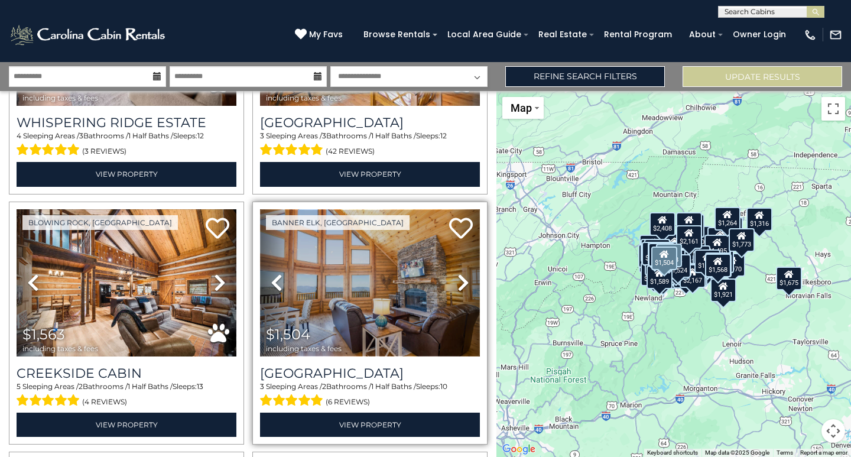
click at [414, 225] on img at bounding box center [370, 282] width 220 height 147
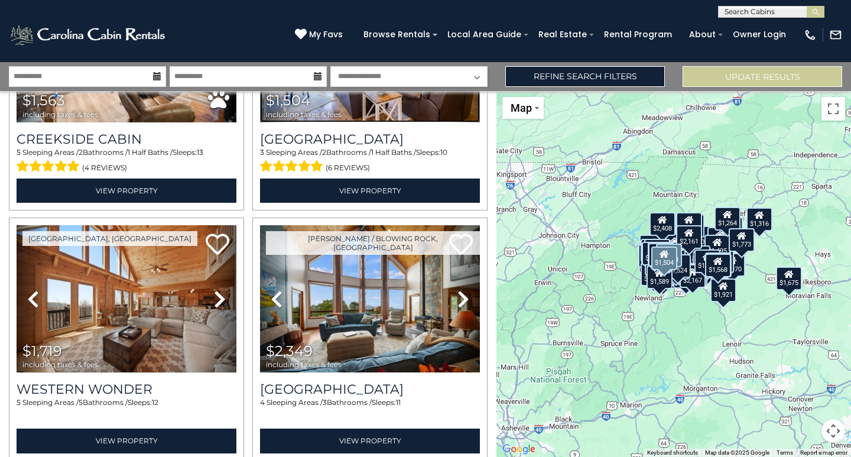
scroll to position [8176, 0]
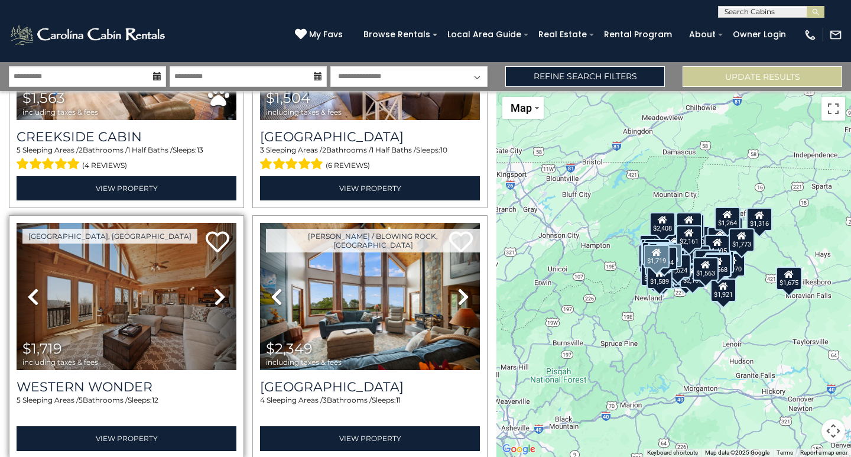
click at [219, 287] on icon at bounding box center [220, 296] width 12 height 19
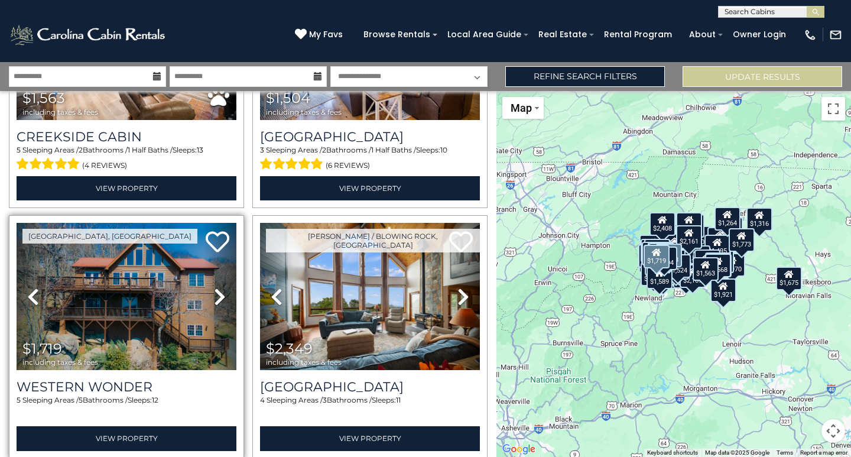
click at [215, 287] on icon at bounding box center [220, 296] width 12 height 19
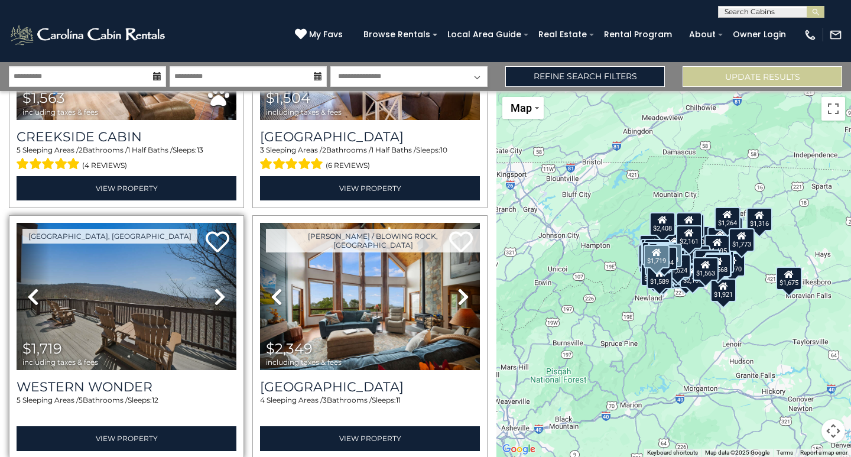
click at [215, 287] on icon at bounding box center [220, 296] width 12 height 19
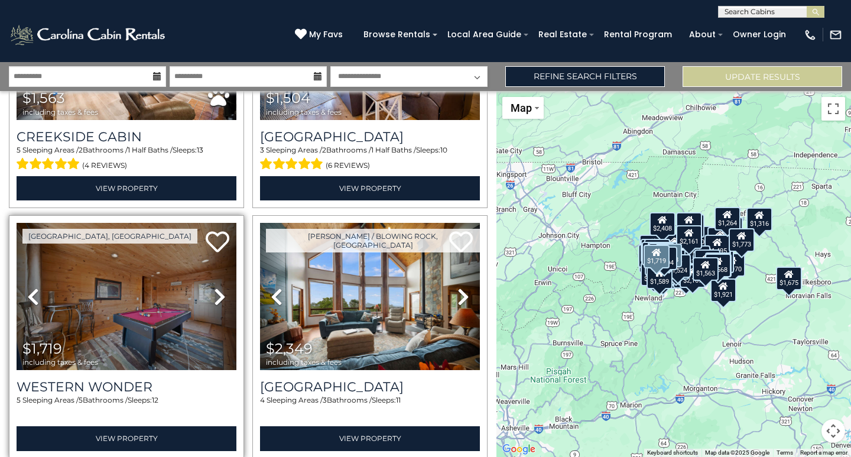
click at [215, 287] on icon at bounding box center [220, 296] width 12 height 19
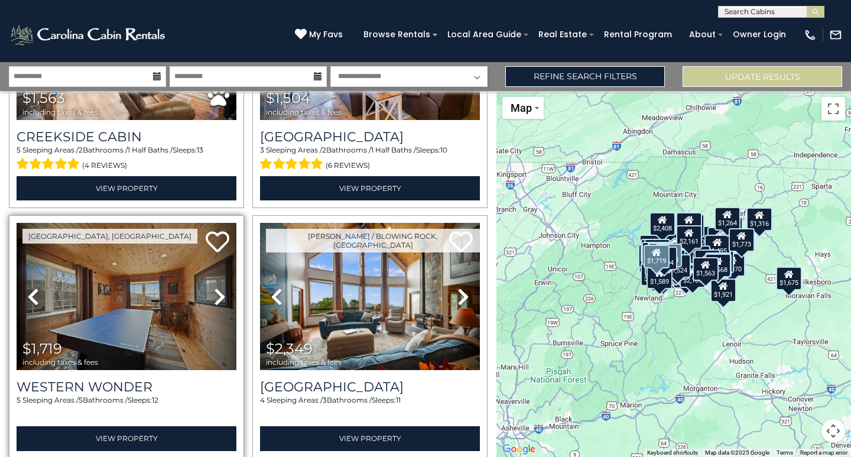
click at [215, 287] on icon at bounding box center [220, 296] width 12 height 19
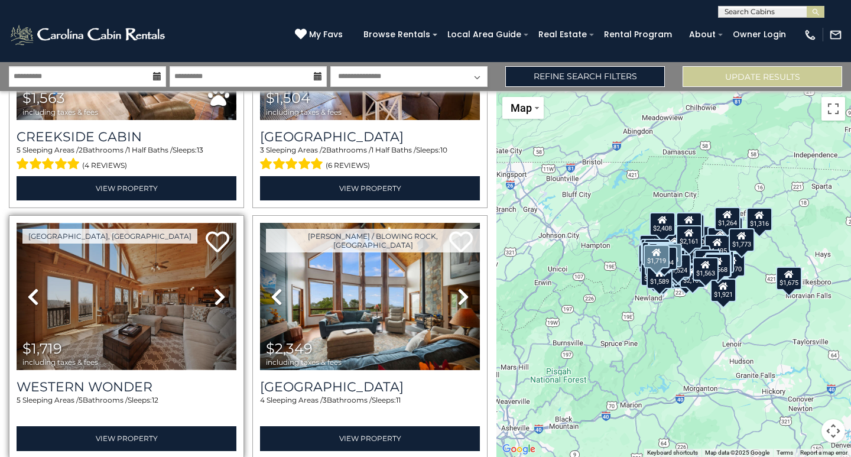
click at [148, 228] on img at bounding box center [127, 296] width 220 height 147
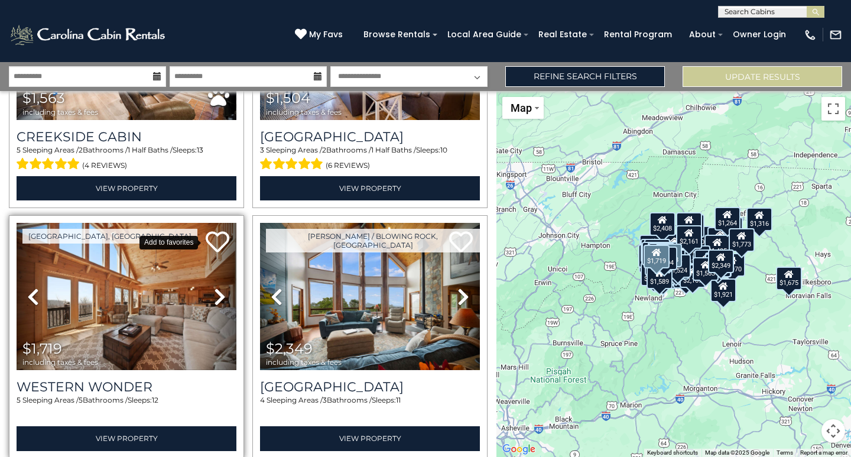
click at [215, 230] on icon at bounding box center [218, 242] width 24 height 24
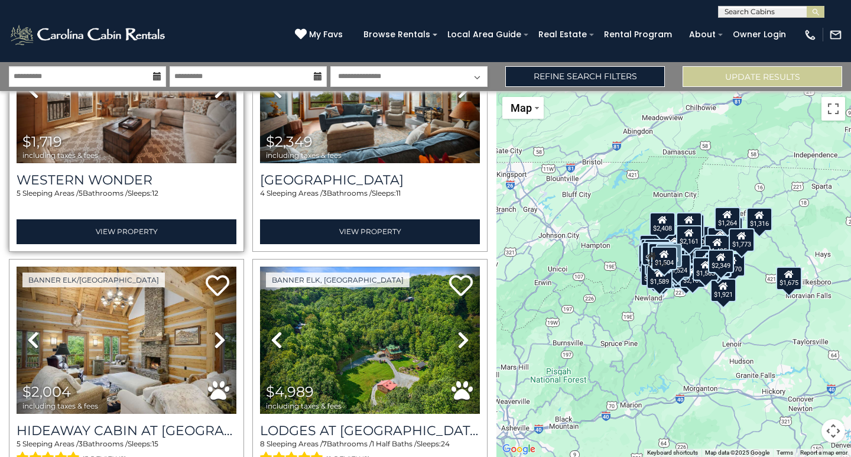
scroll to position [8412, 0]
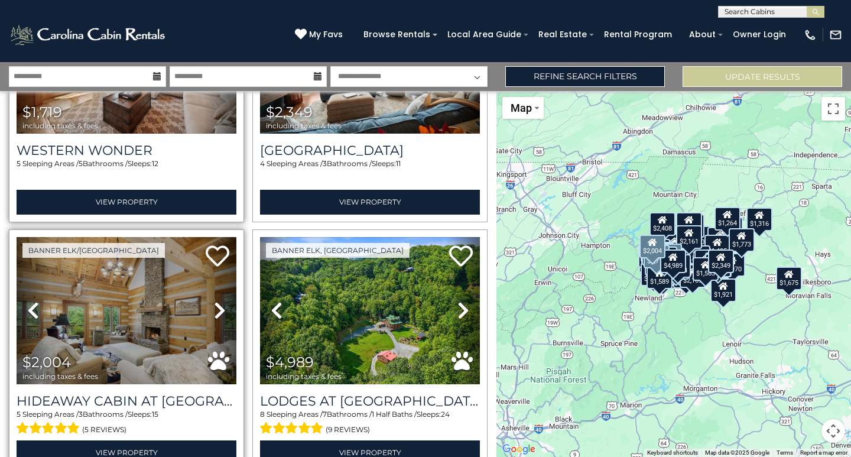
click at [218, 301] on icon at bounding box center [220, 310] width 12 height 19
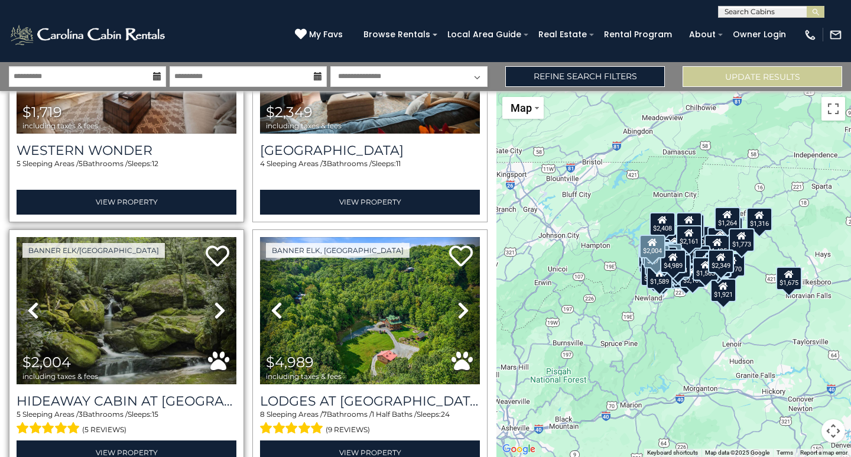
click at [218, 301] on icon at bounding box center [220, 310] width 12 height 19
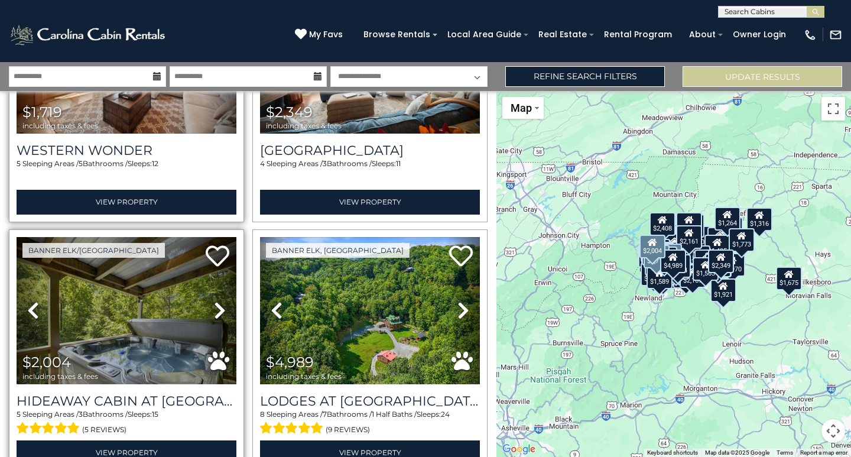
click at [218, 301] on icon at bounding box center [220, 310] width 12 height 19
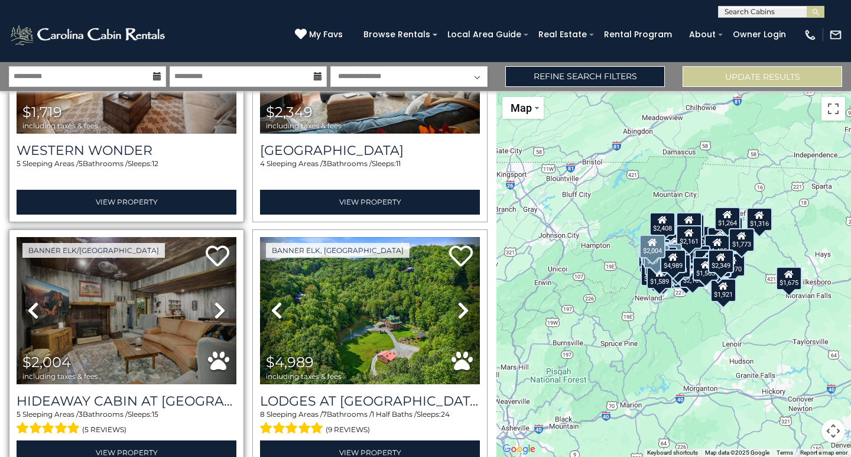
click at [218, 301] on icon at bounding box center [220, 310] width 12 height 19
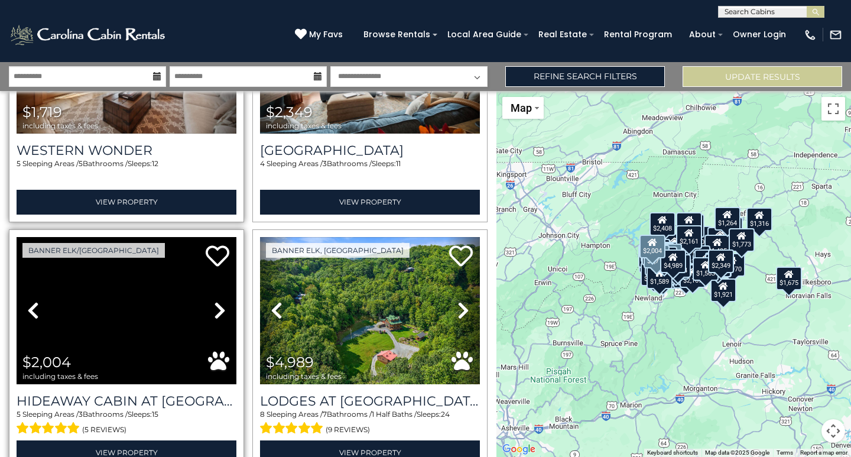
click at [218, 301] on icon at bounding box center [220, 310] width 12 height 19
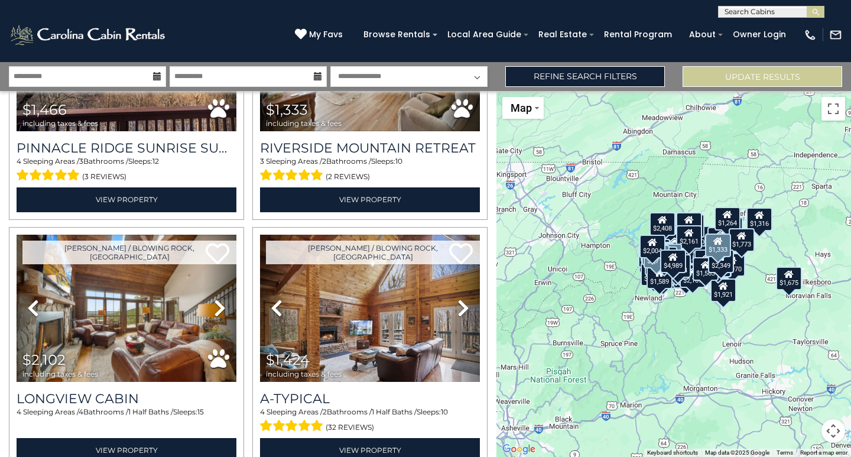
scroll to position [8944, 0]
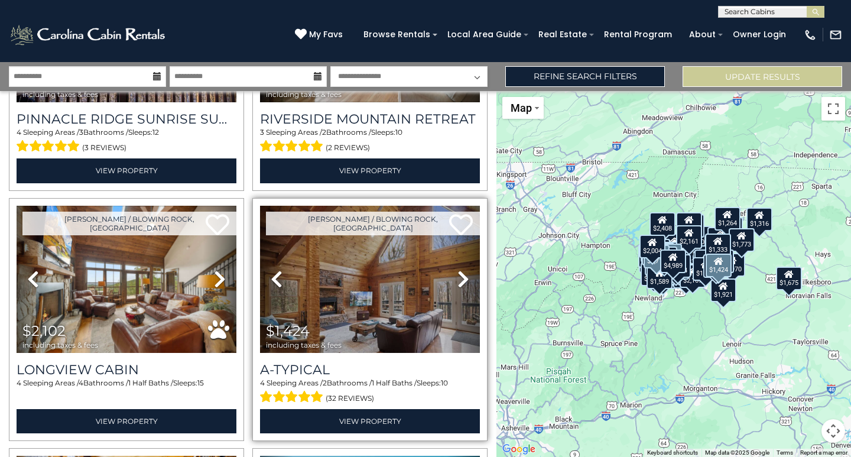
click at [458, 270] on icon at bounding box center [464, 279] width 12 height 19
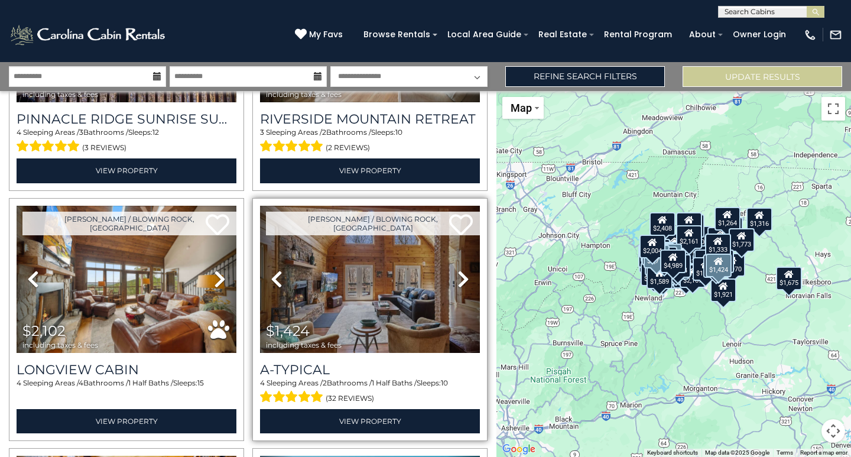
click at [458, 270] on icon at bounding box center [464, 279] width 12 height 19
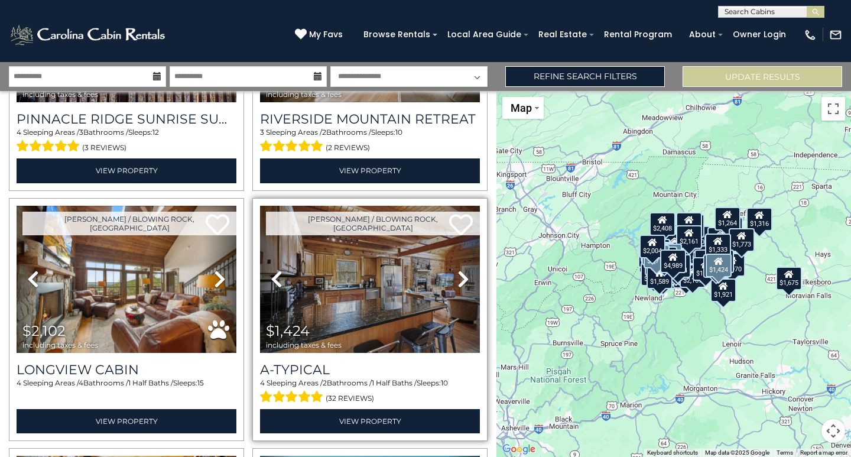
click at [458, 270] on icon at bounding box center [464, 279] width 12 height 19
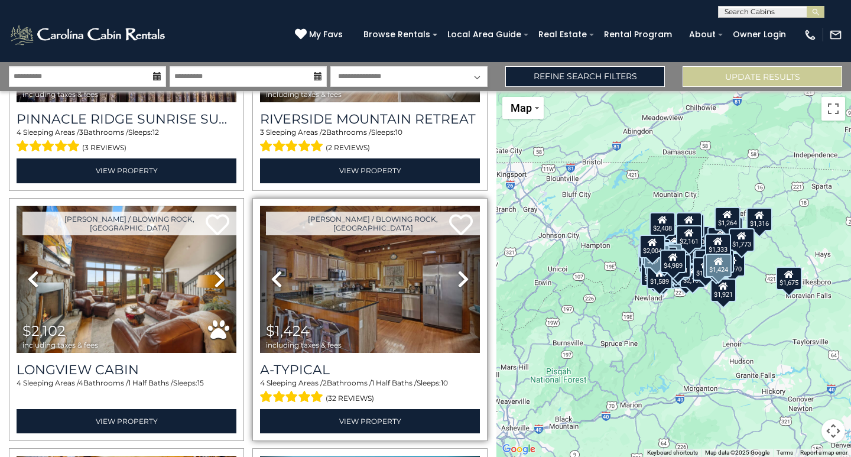
click at [272, 270] on icon at bounding box center [277, 279] width 12 height 19
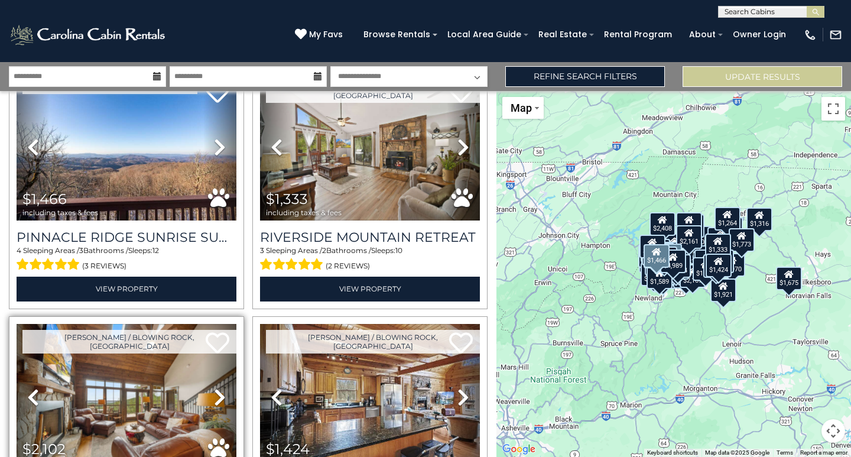
scroll to position [8885, 0]
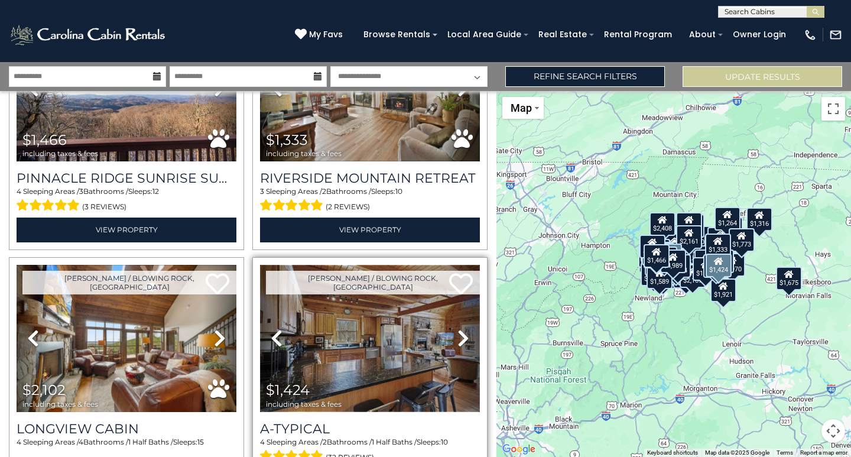
click at [350, 265] on img at bounding box center [370, 338] width 220 height 147
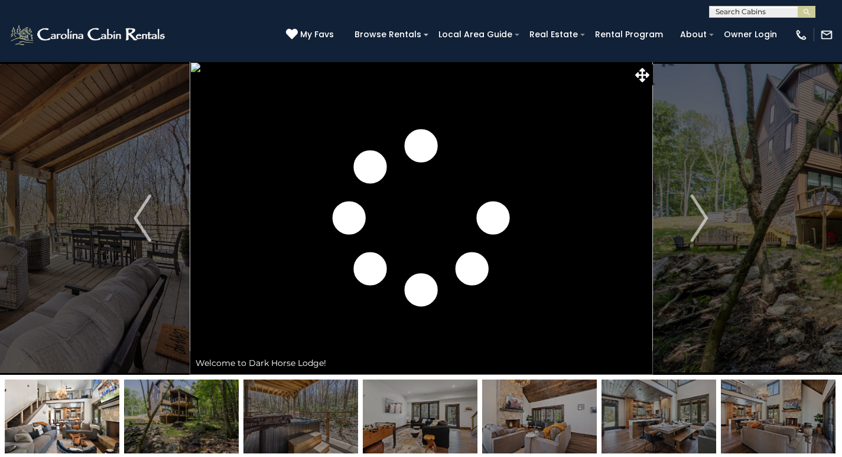
click at [705, 220] on img "Next" at bounding box center [700, 217] width 18 height 47
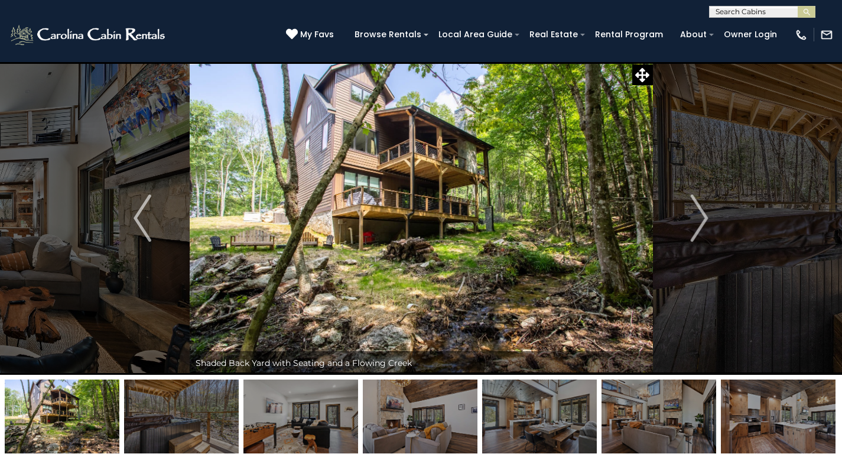
click at [705, 220] on img "Next" at bounding box center [700, 217] width 18 height 47
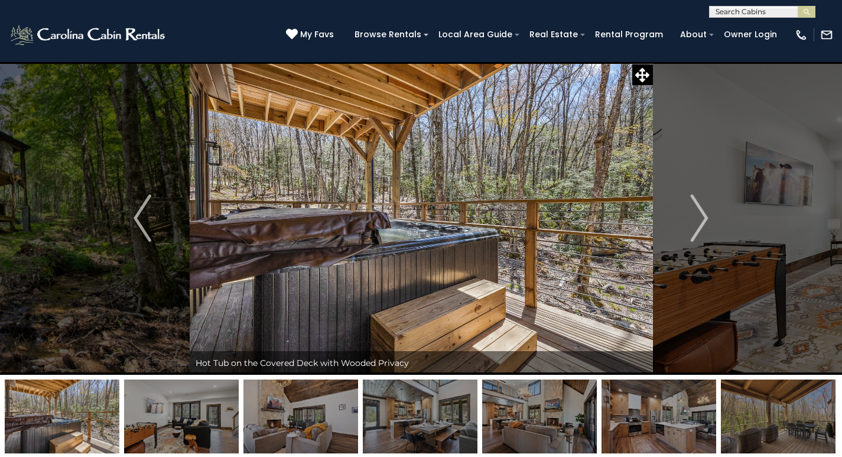
click at [705, 220] on img "Next" at bounding box center [700, 217] width 18 height 47
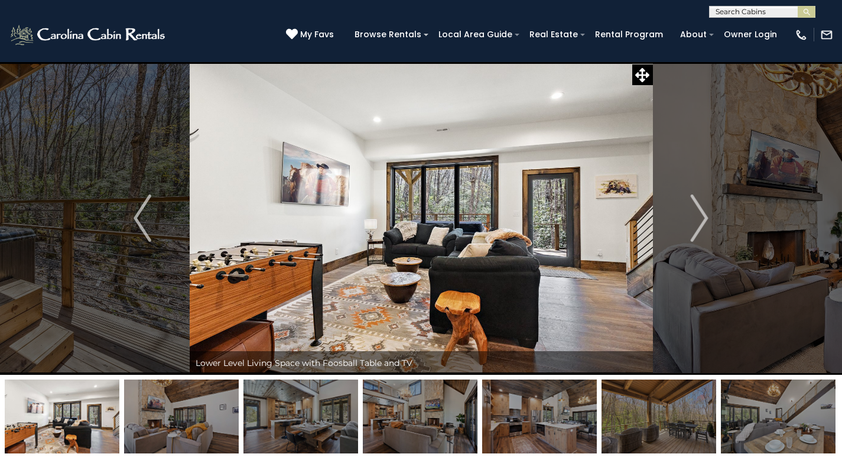
click at [705, 220] on img "Next" at bounding box center [700, 217] width 18 height 47
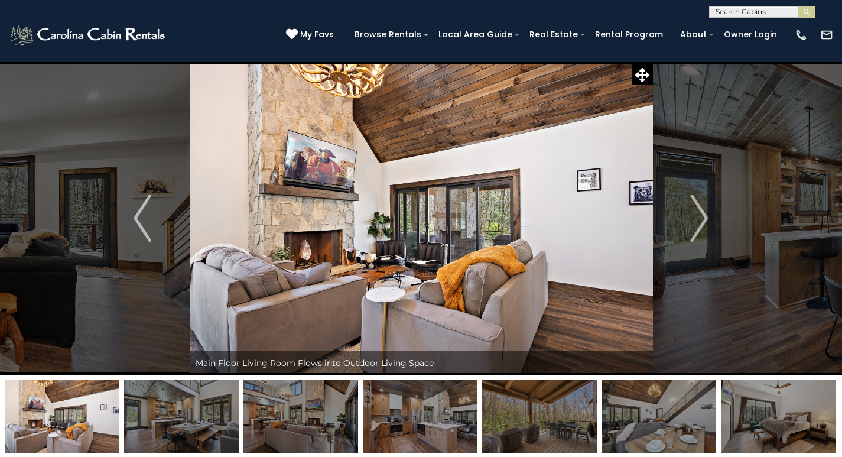
click at [705, 220] on img "Next" at bounding box center [700, 217] width 18 height 47
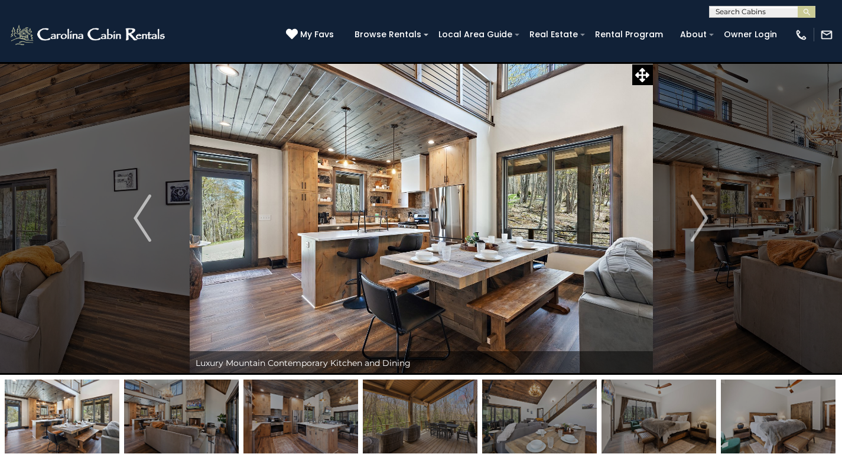
click at [705, 220] on img "Next" at bounding box center [700, 217] width 18 height 47
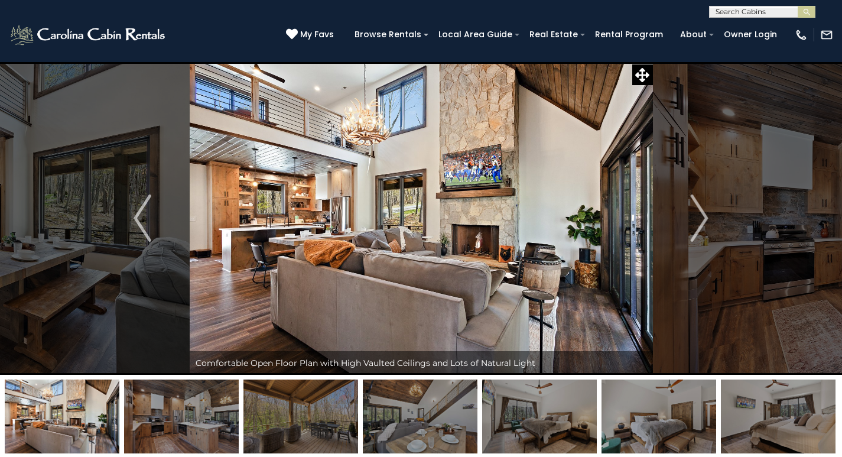
click at [705, 220] on img "Next" at bounding box center [700, 217] width 18 height 47
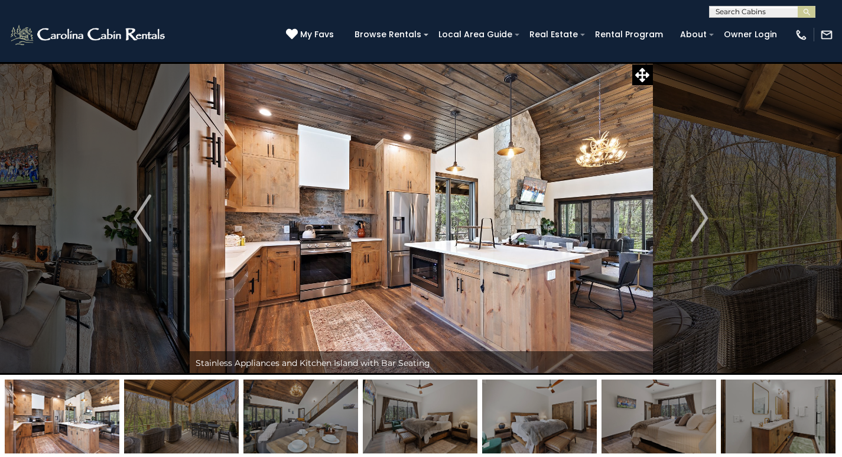
click at [705, 220] on img "Next" at bounding box center [700, 217] width 18 height 47
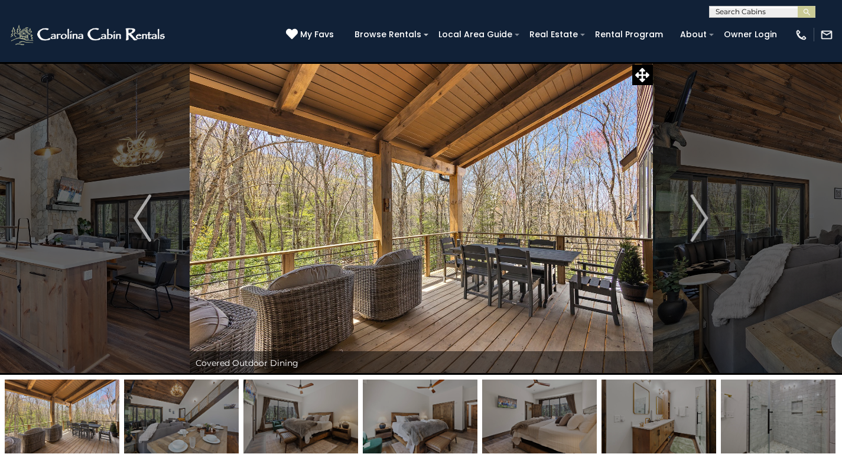
click at [705, 220] on img "Next" at bounding box center [700, 217] width 18 height 47
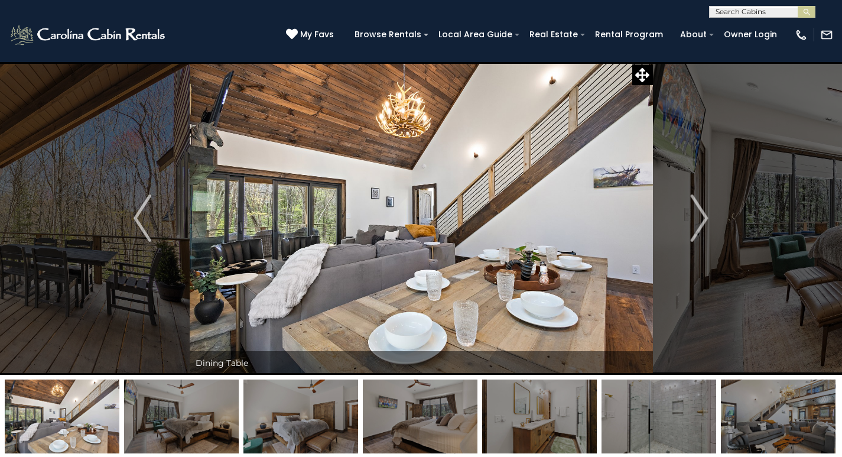
click at [705, 220] on img "Next" at bounding box center [700, 217] width 18 height 47
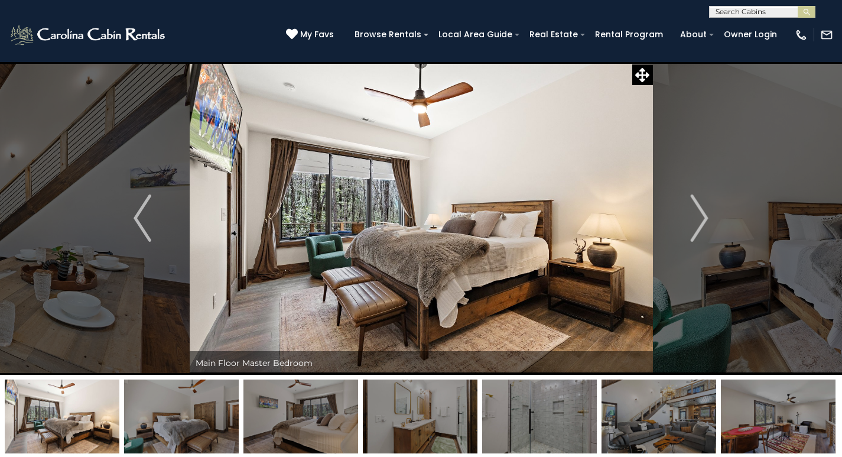
click at [705, 220] on img "Next" at bounding box center [700, 217] width 18 height 47
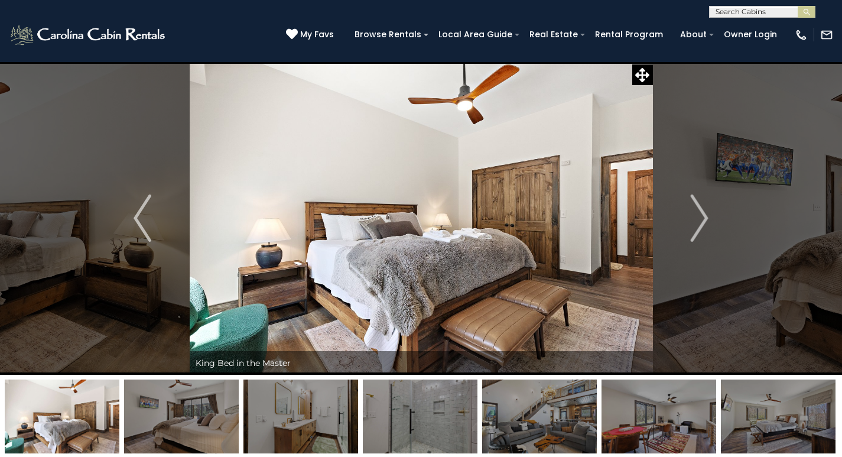
click at [705, 220] on img "Next" at bounding box center [700, 217] width 18 height 47
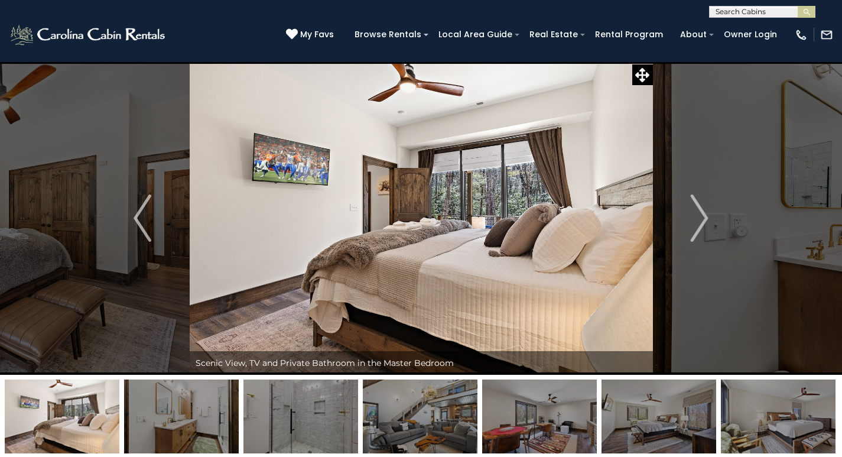
click at [705, 220] on img "Next" at bounding box center [700, 217] width 18 height 47
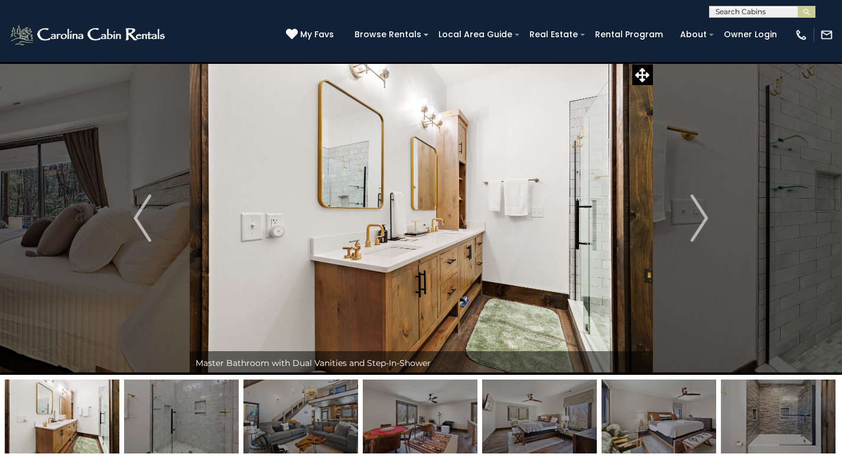
click at [705, 220] on img "Next" at bounding box center [700, 217] width 18 height 47
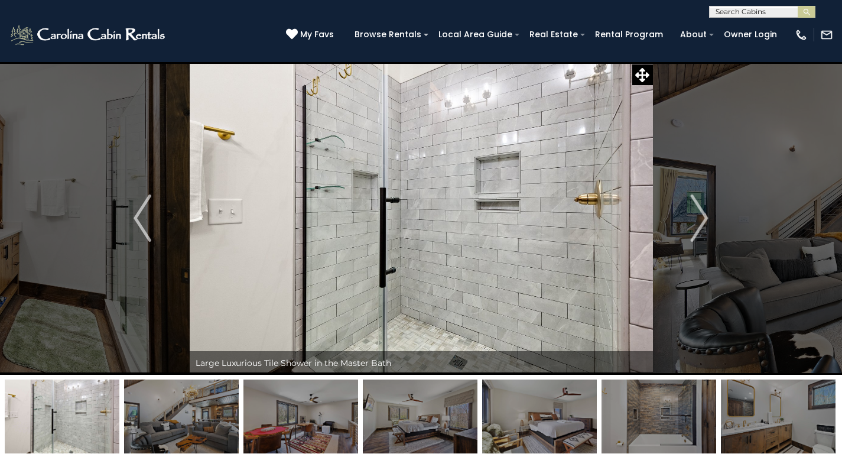
click at [705, 220] on img "Next" at bounding box center [700, 217] width 18 height 47
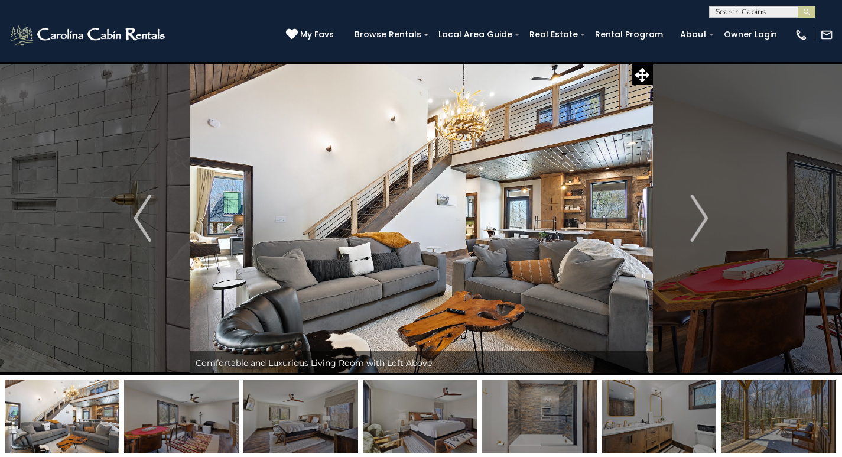
click at [705, 220] on img "Next" at bounding box center [700, 217] width 18 height 47
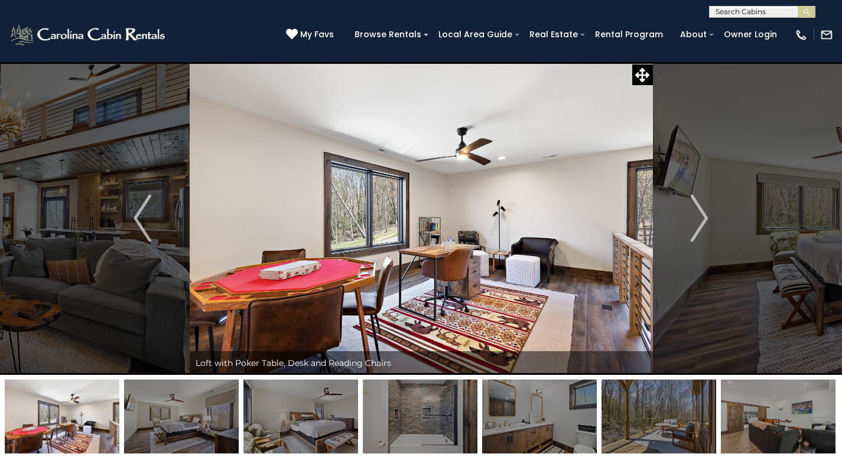
click at [705, 220] on img "Next" at bounding box center [700, 217] width 18 height 47
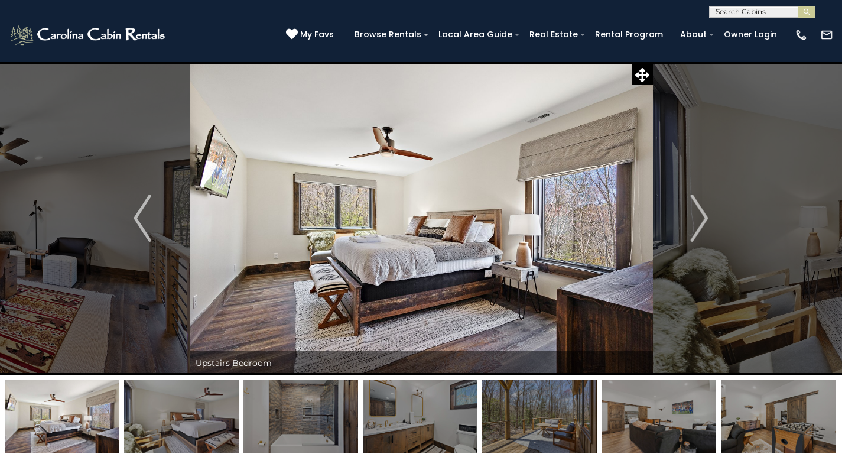
click at [705, 220] on img "Next" at bounding box center [700, 217] width 18 height 47
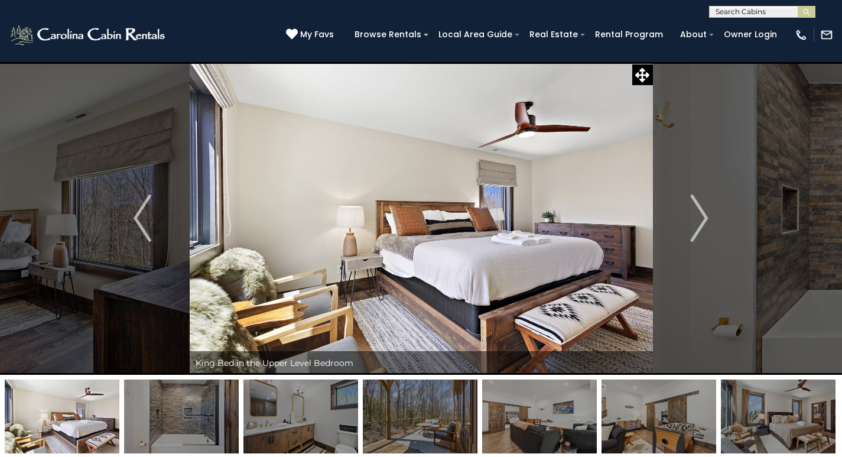
click at [705, 220] on img "Next" at bounding box center [700, 217] width 18 height 47
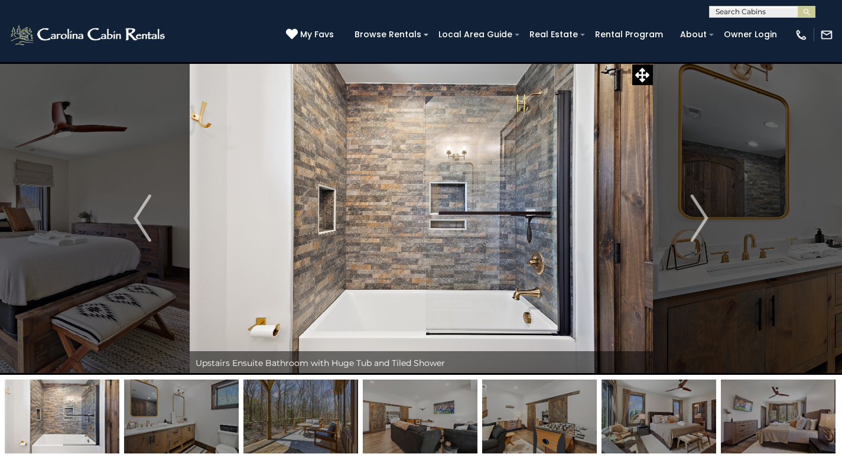
click at [705, 220] on img "Next" at bounding box center [700, 217] width 18 height 47
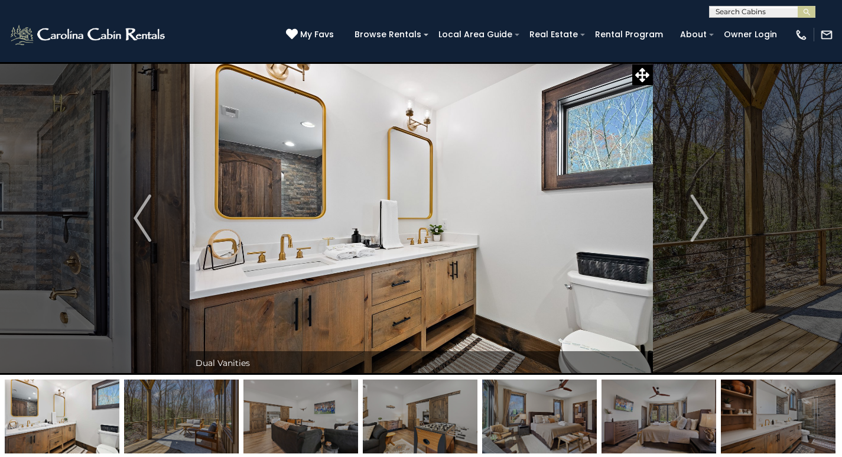
click at [705, 220] on img "Next" at bounding box center [700, 217] width 18 height 47
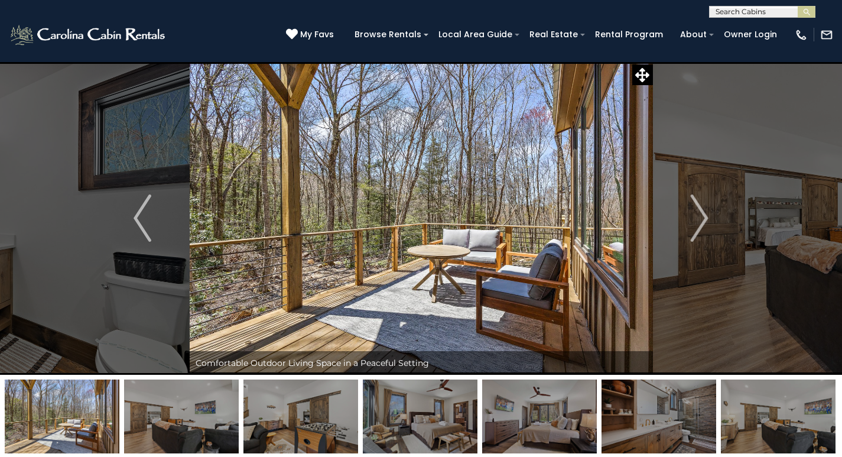
click at [705, 220] on img "Next" at bounding box center [700, 217] width 18 height 47
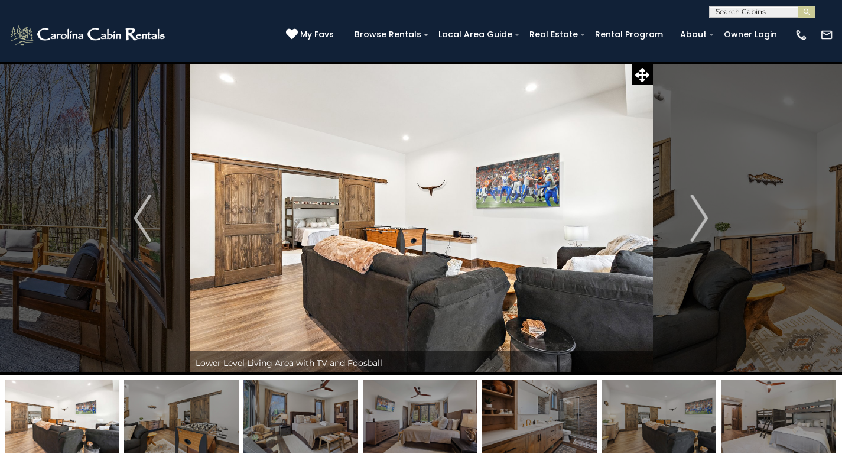
click at [705, 220] on img "Next" at bounding box center [700, 217] width 18 height 47
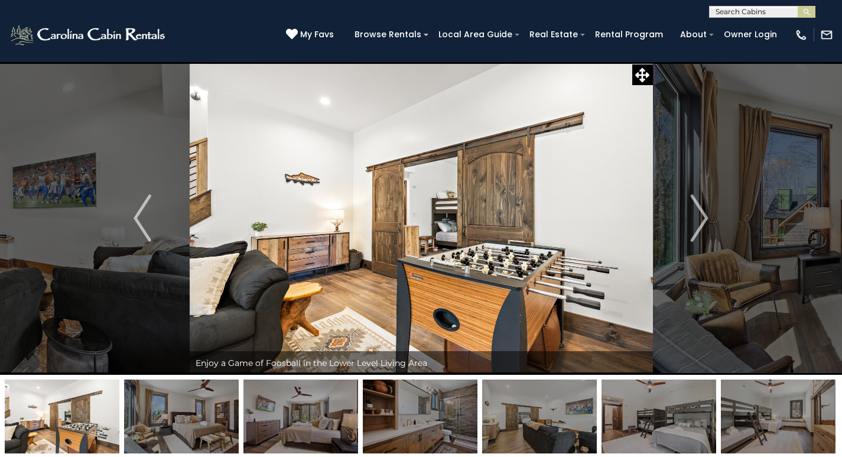
click at [705, 220] on img "Next" at bounding box center [700, 217] width 18 height 47
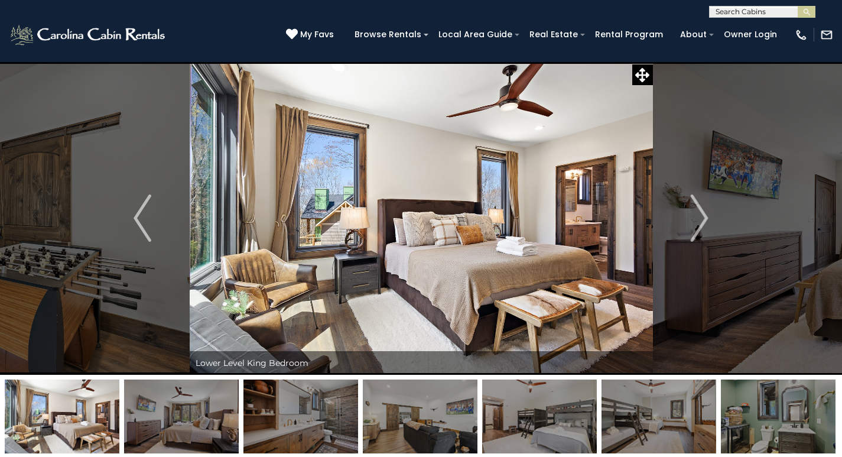
click at [705, 220] on img "Next" at bounding box center [700, 217] width 18 height 47
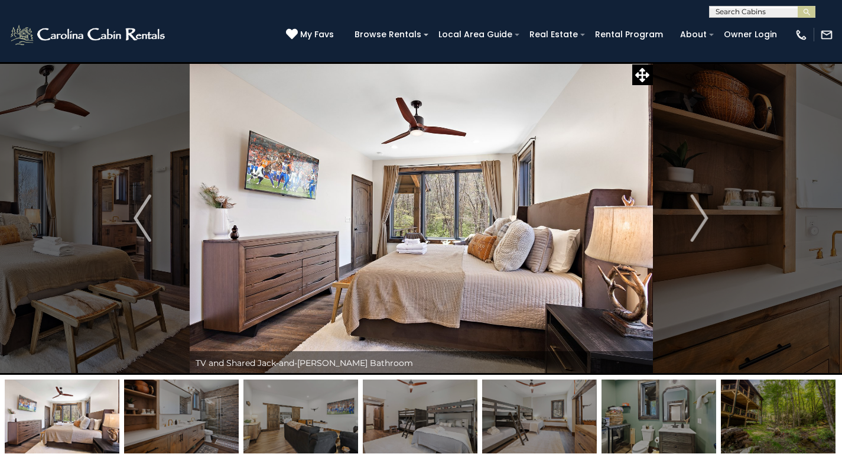
click at [705, 220] on img "Next" at bounding box center [700, 217] width 18 height 47
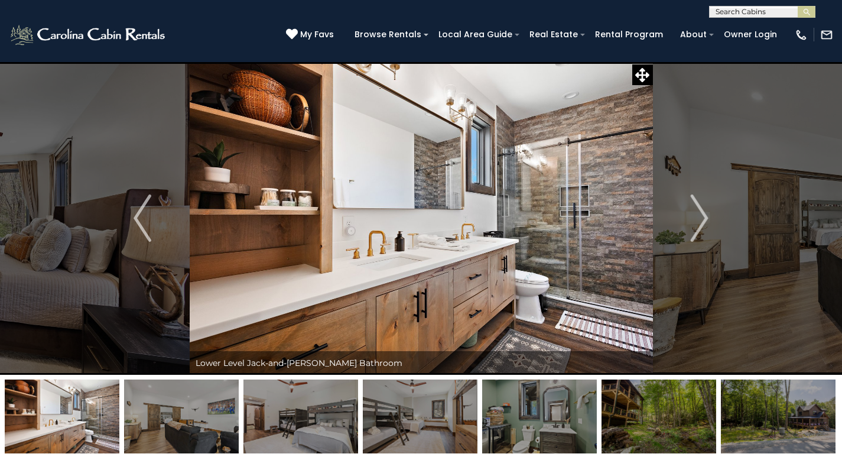
click at [705, 220] on img "Next" at bounding box center [700, 217] width 18 height 47
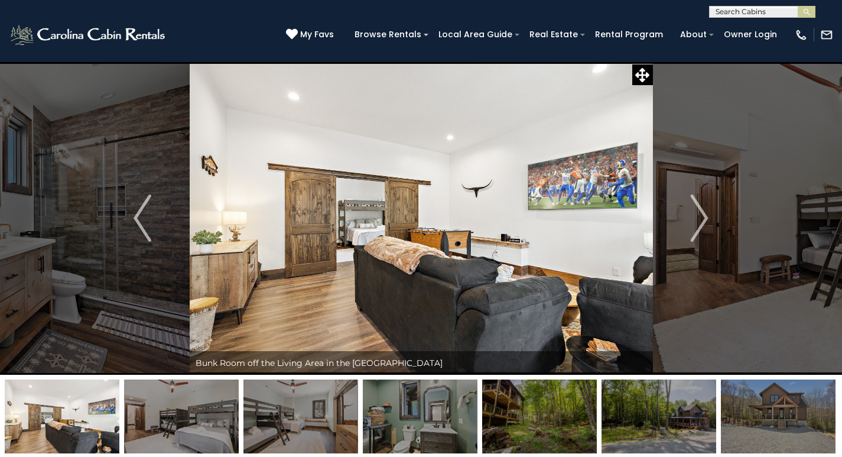
click at [705, 220] on img "Next" at bounding box center [700, 217] width 18 height 47
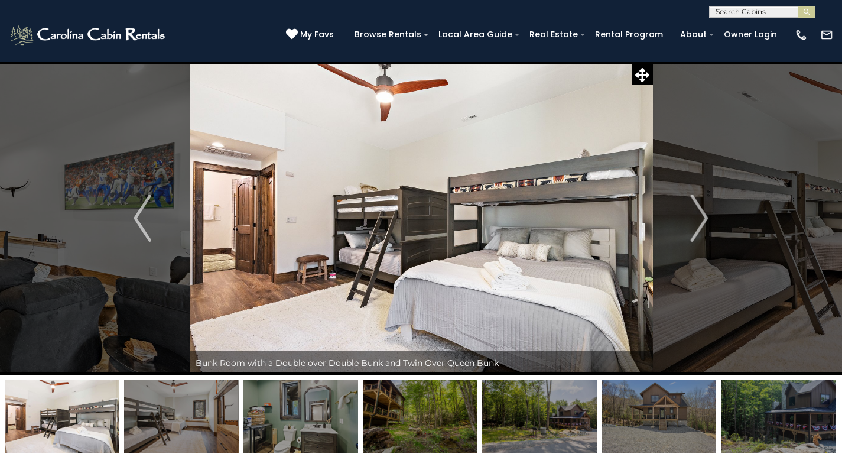
click at [705, 220] on img "Next" at bounding box center [700, 217] width 18 height 47
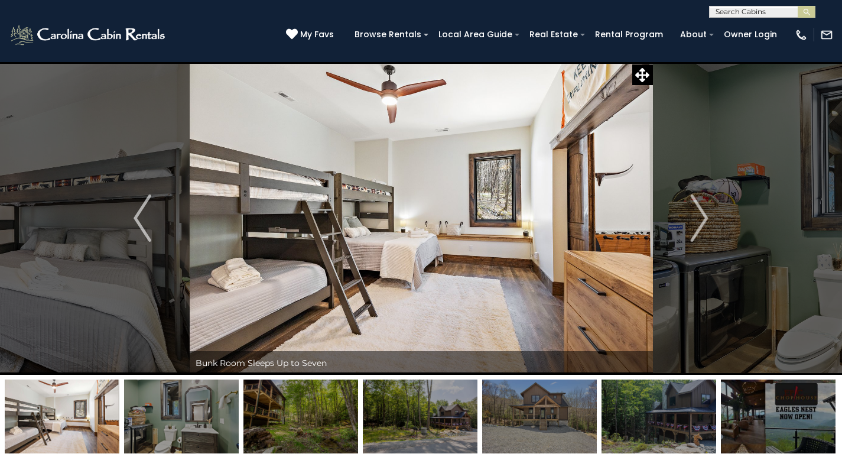
click at [705, 220] on img "Next" at bounding box center [700, 217] width 18 height 47
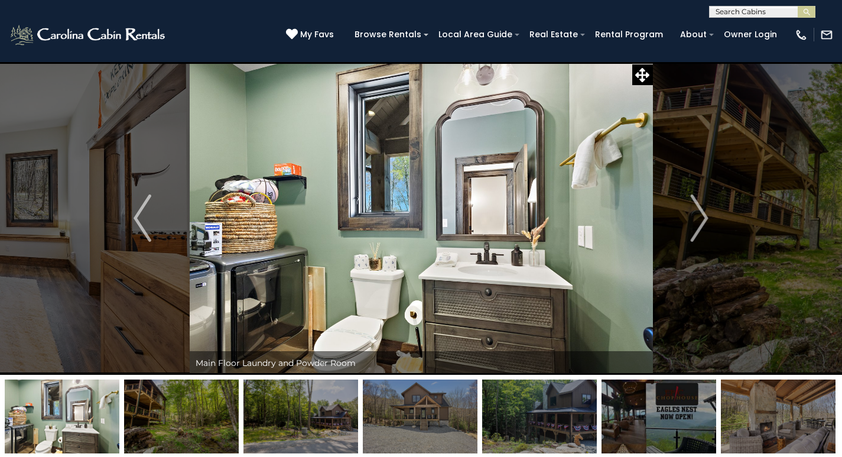
click at [705, 220] on img "Next" at bounding box center [700, 217] width 18 height 47
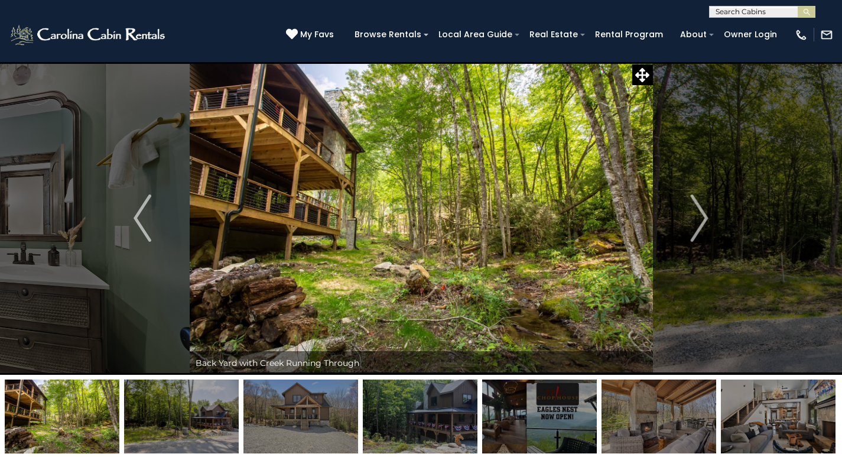
click at [705, 220] on img "Next" at bounding box center [700, 217] width 18 height 47
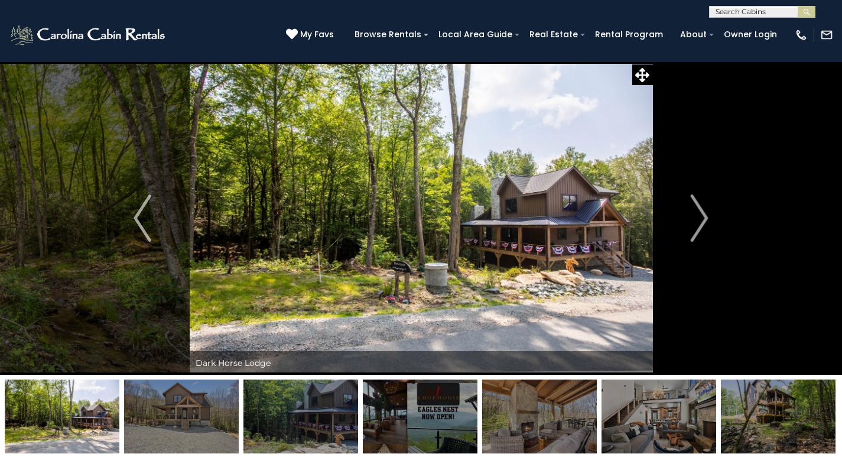
click at [705, 220] on img "Next" at bounding box center [700, 217] width 18 height 47
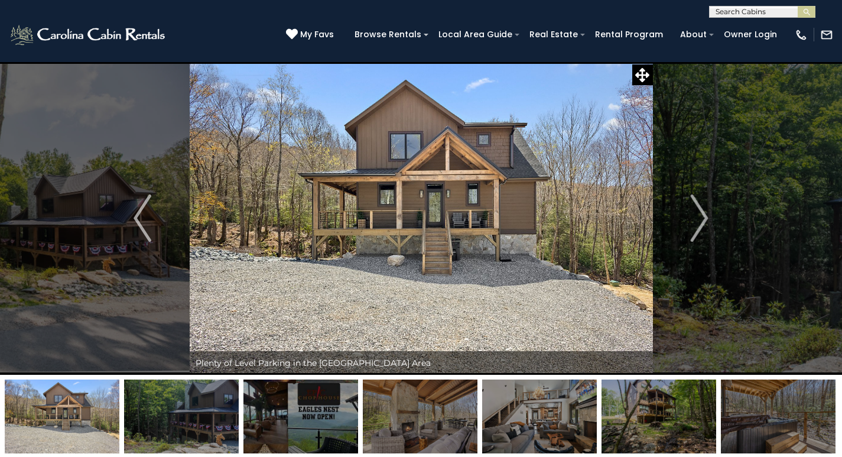
click at [705, 220] on img "Next" at bounding box center [700, 217] width 18 height 47
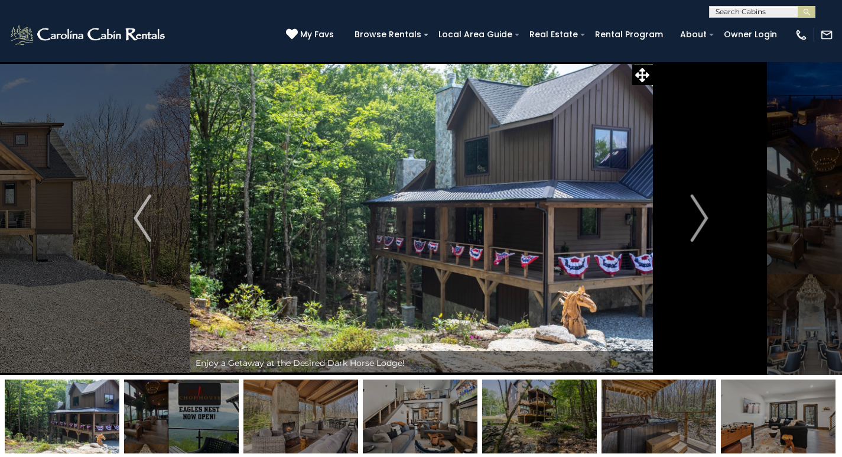
click at [705, 220] on img "Next" at bounding box center [700, 217] width 18 height 47
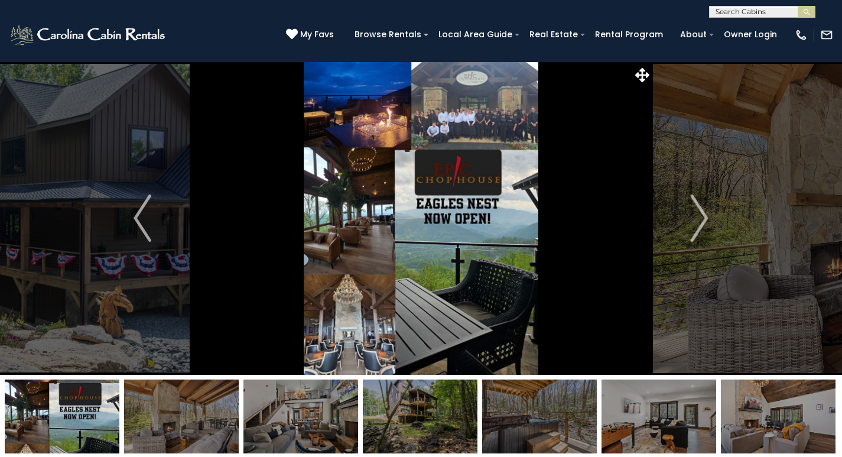
click at [705, 220] on img "Next" at bounding box center [700, 217] width 18 height 47
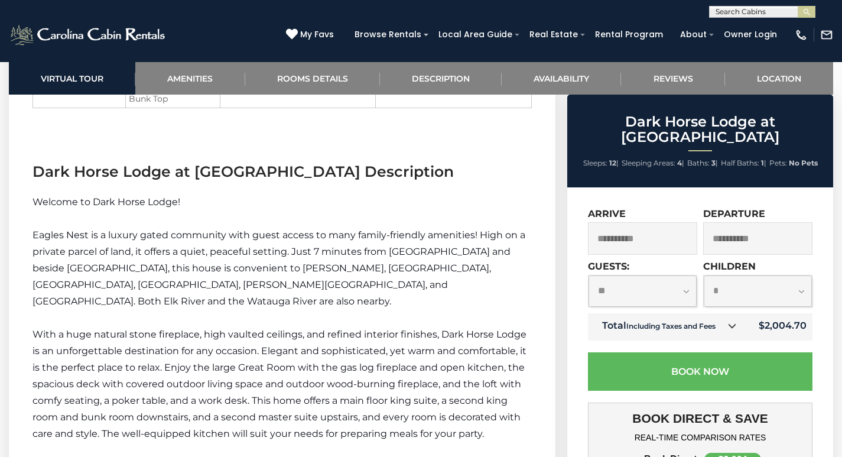
scroll to position [1655, 0]
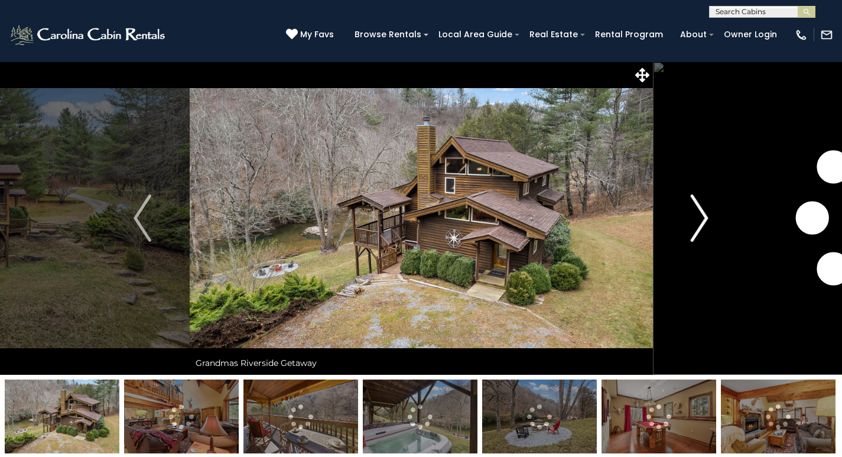
click at [699, 225] on img "Next" at bounding box center [700, 217] width 18 height 47
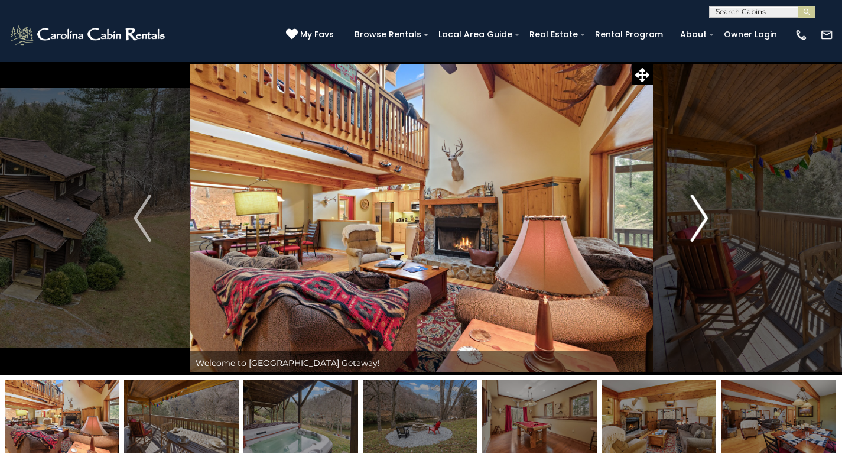
click at [705, 220] on img "Next" at bounding box center [700, 217] width 18 height 47
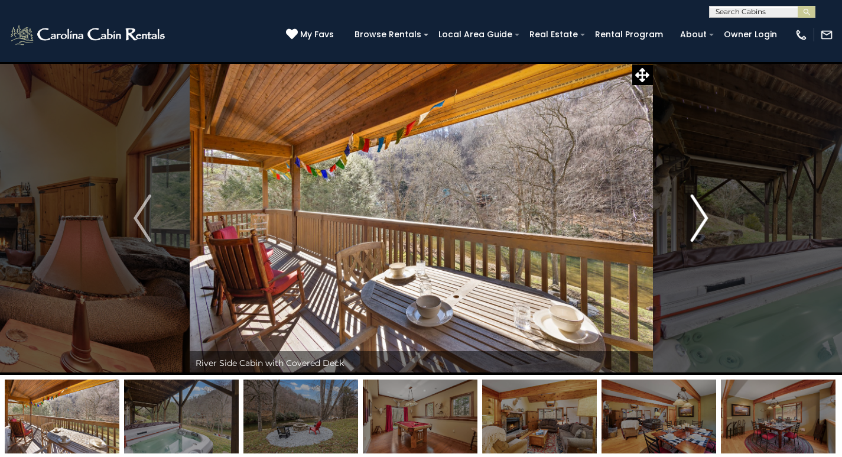
click at [705, 220] on img "Next" at bounding box center [700, 217] width 18 height 47
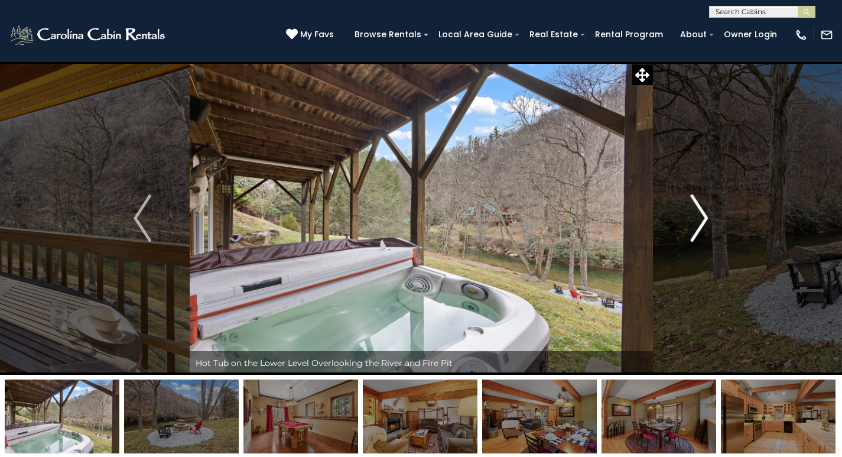
click at [705, 220] on img "Next" at bounding box center [700, 217] width 18 height 47
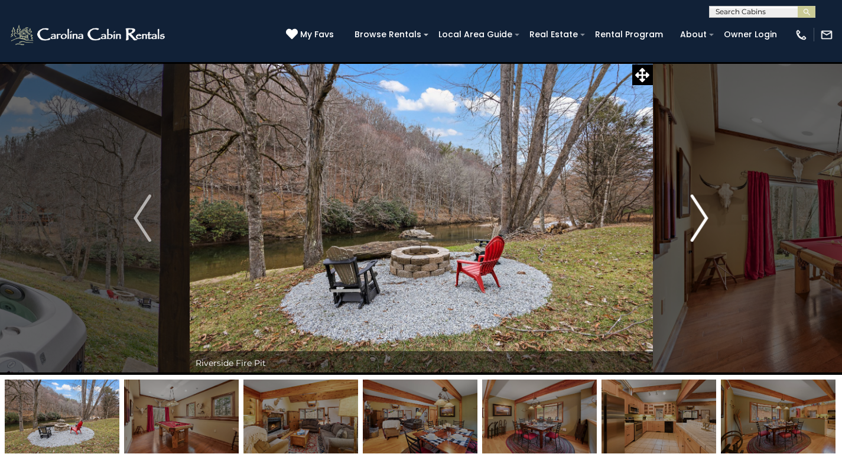
click at [705, 220] on img "Next" at bounding box center [700, 217] width 18 height 47
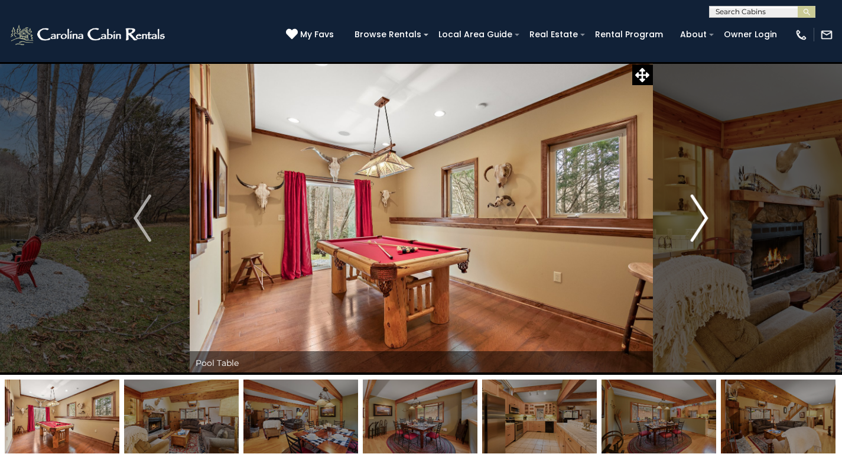
click at [705, 220] on img "Next" at bounding box center [700, 217] width 18 height 47
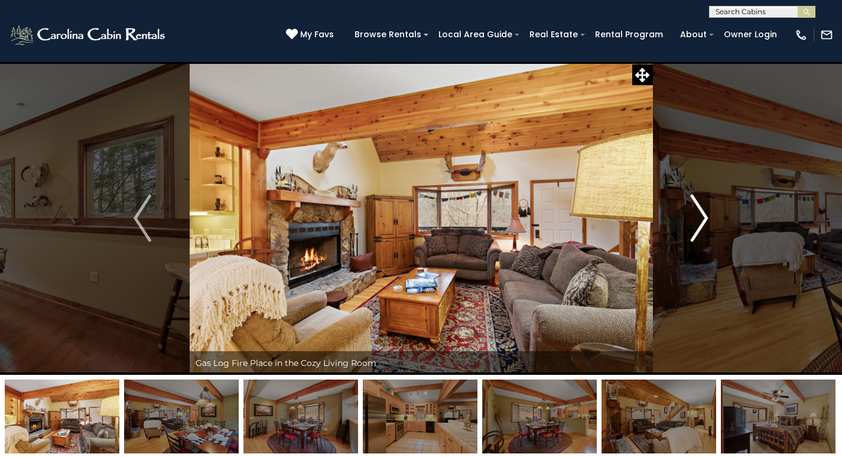
click at [705, 220] on img "Next" at bounding box center [700, 217] width 18 height 47
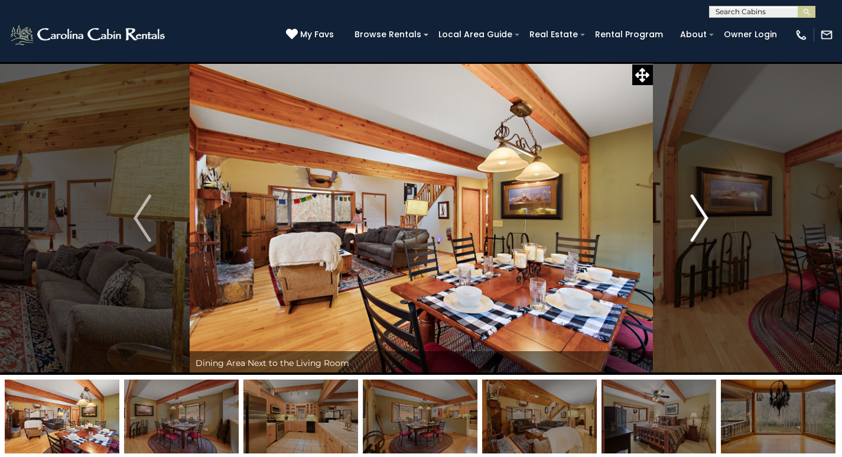
click at [705, 220] on img "Next" at bounding box center [700, 217] width 18 height 47
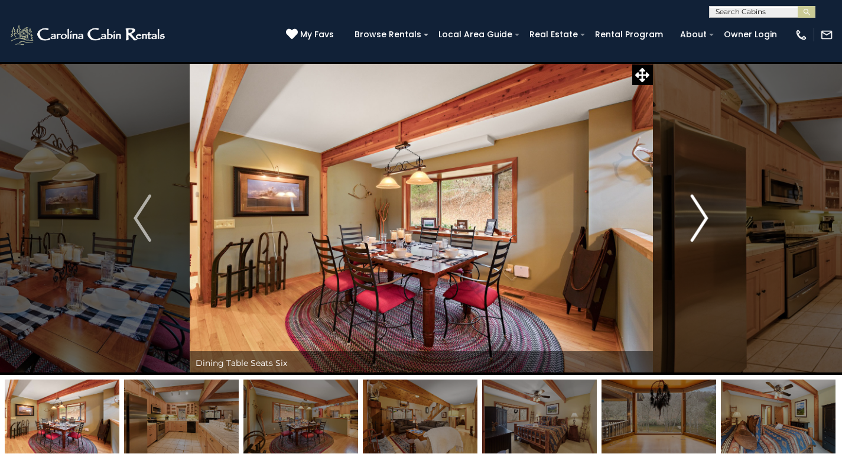
click at [705, 220] on img "Next" at bounding box center [700, 217] width 18 height 47
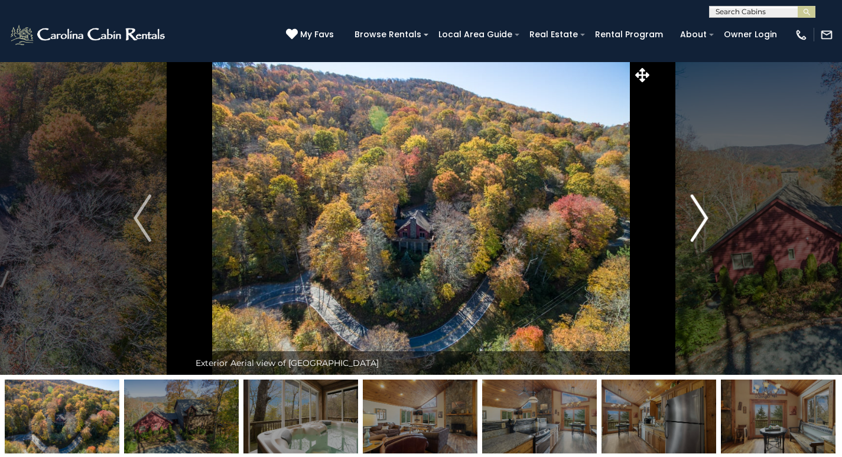
click at [697, 220] on img "Next" at bounding box center [700, 217] width 18 height 47
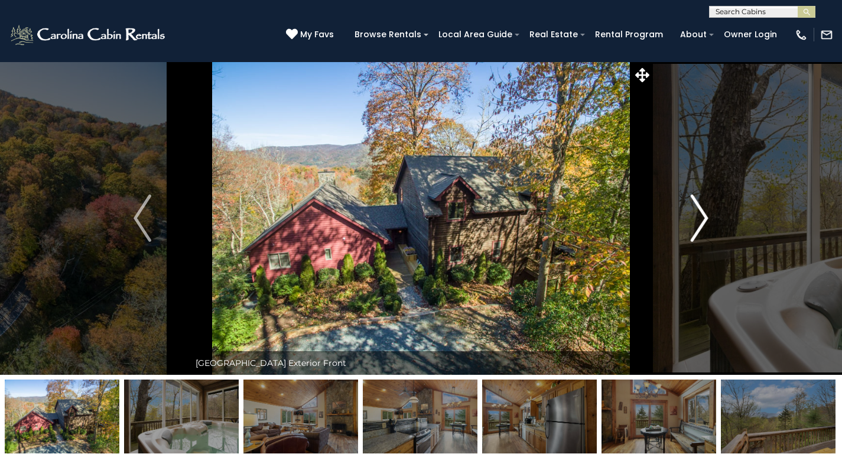
click at [697, 220] on img "Next" at bounding box center [700, 217] width 18 height 47
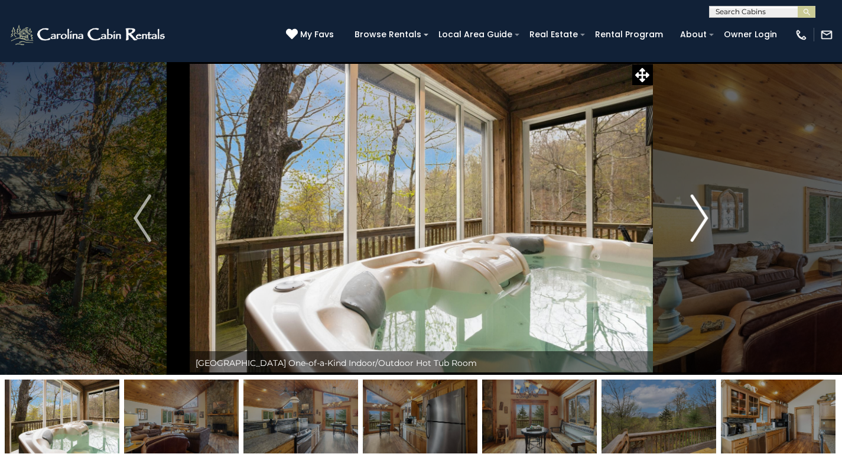
click at [697, 220] on img "Next" at bounding box center [700, 217] width 18 height 47
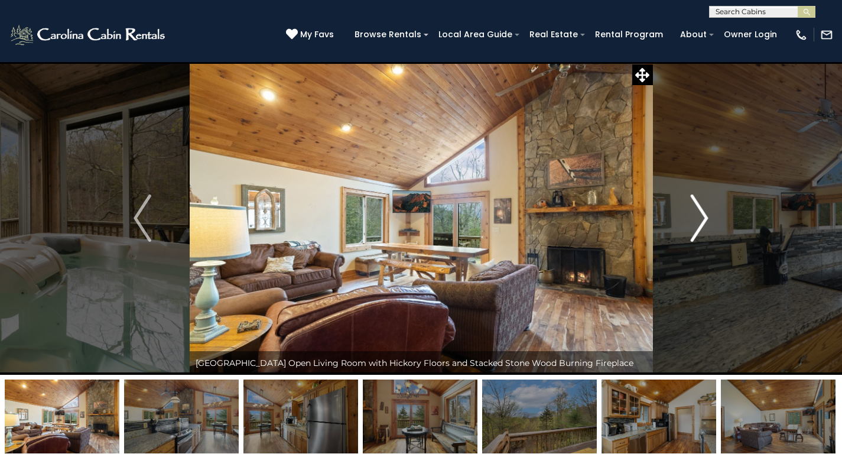
click at [697, 220] on img "Next" at bounding box center [700, 217] width 18 height 47
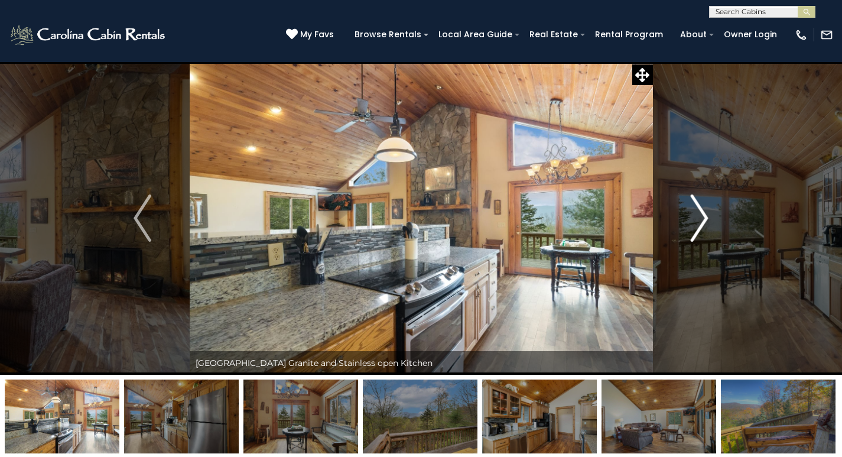
click at [697, 220] on img "Next" at bounding box center [700, 217] width 18 height 47
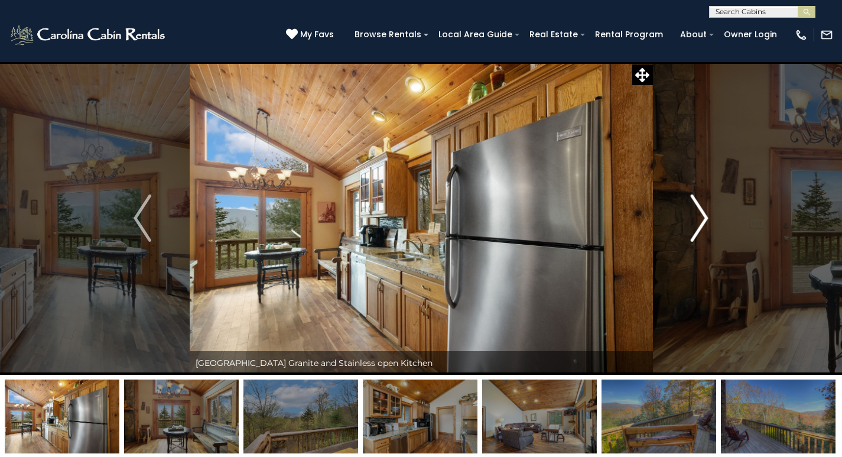
click at [697, 220] on img "Next" at bounding box center [700, 217] width 18 height 47
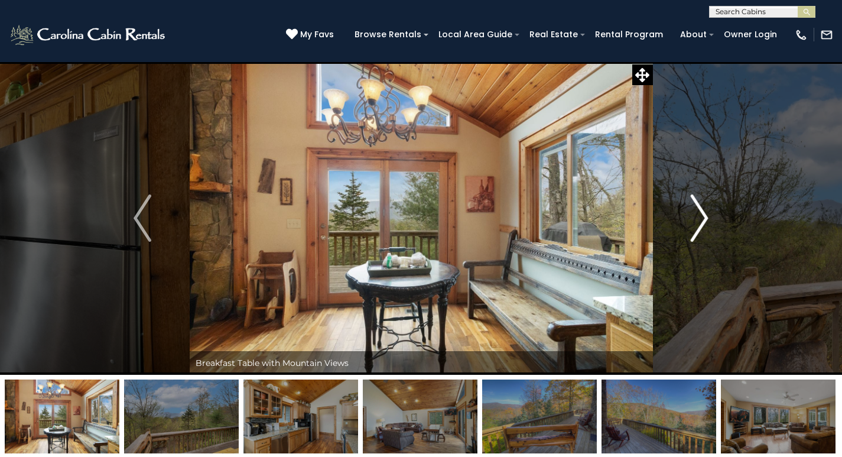
click at [697, 220] on img "Next" at bounding box center [700, 217] width 18 height 47
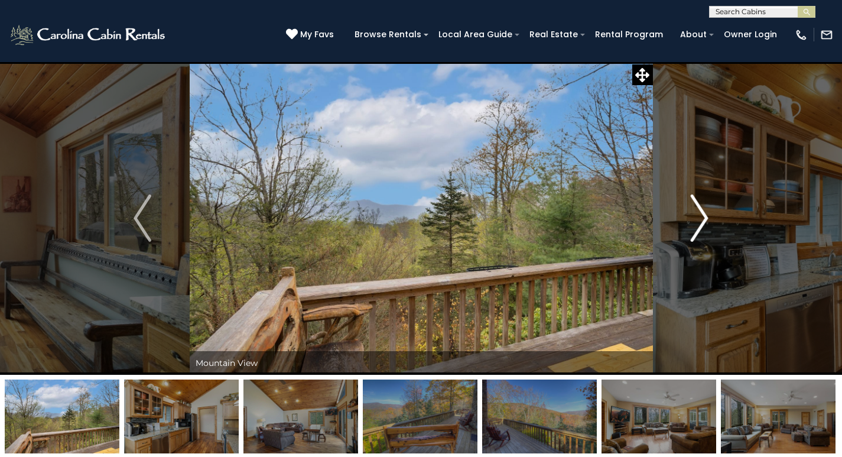
click at [697, 220] on img "Next" at bounding box center [700, 217] width 18 height 47
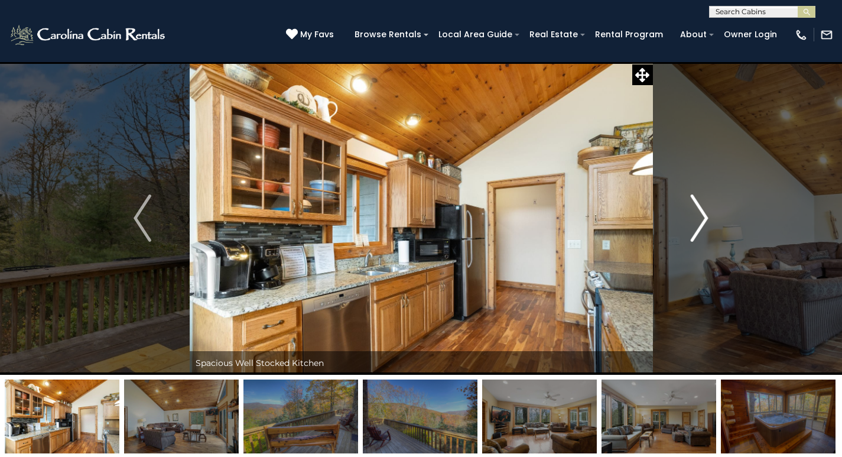
click at [697, 220] on img "Next" at bounding box center [700, 217] width 18 height 47
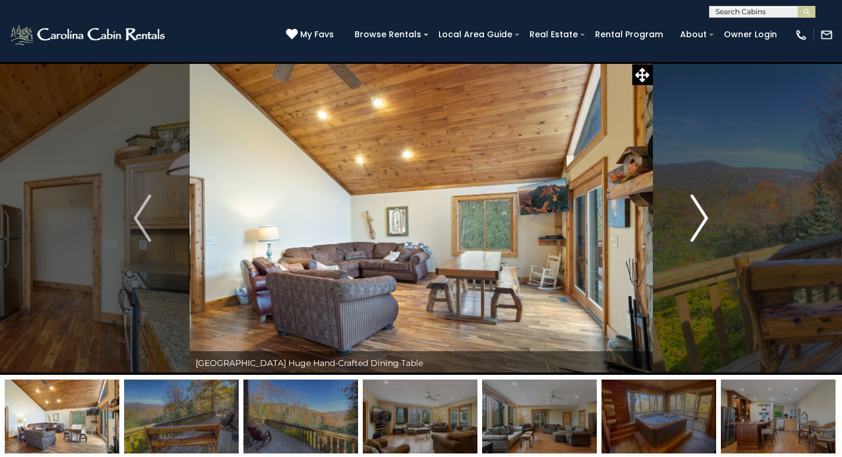
click at [697, 220] on img "Next" at bounding box center [700, 217] width 18 height 47
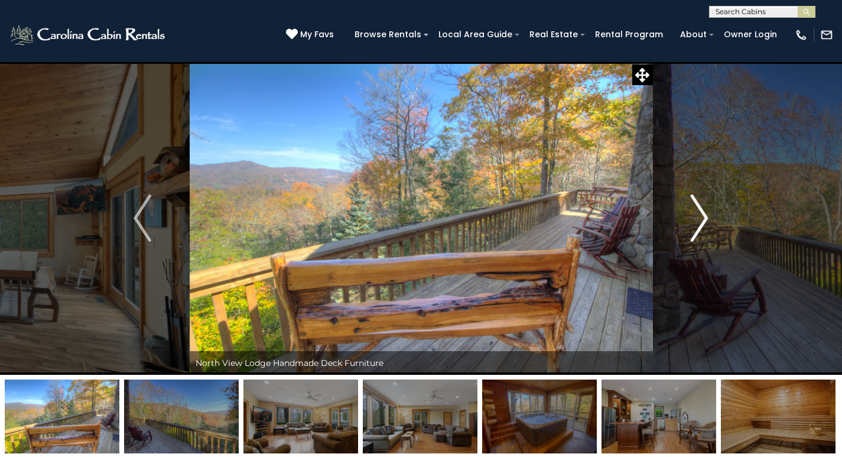
click at [697, 220] on img "Next" at bounding box center [700, 217] width 18 height 47
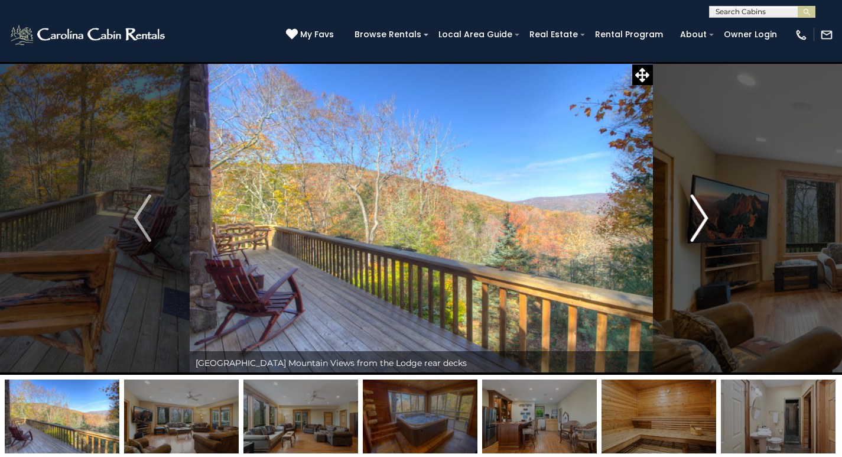
click at [704, 219] on img "Next" at bounding box center [700, 217] width 18 height 47
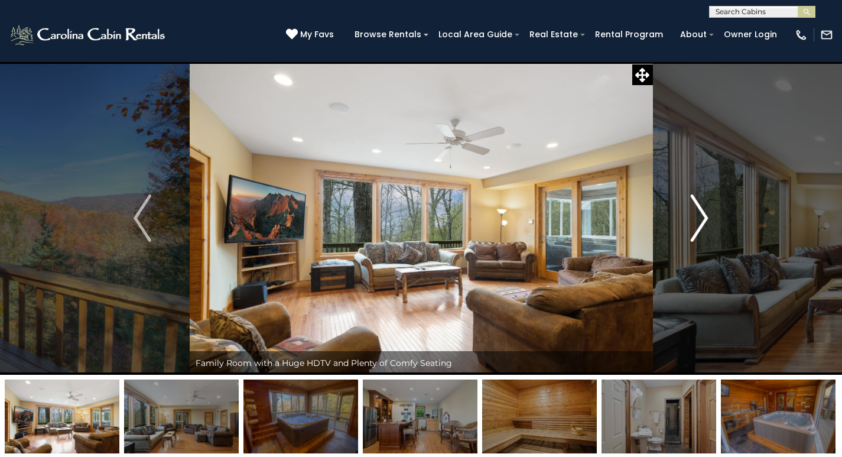
click at [704, 219] on img "Next" at bounding box center [700, 217] width 18 height 47
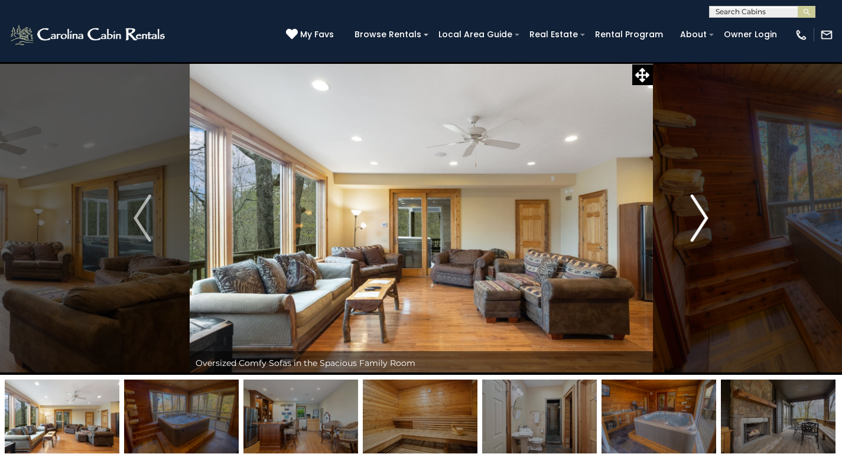
click at [704, 219] on img "Next" at bounding box center [700, 217] width 18 height 47
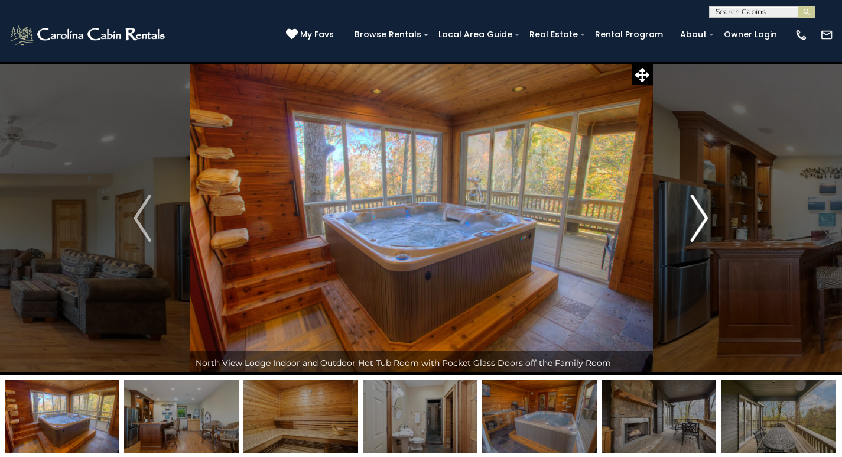
click at [704, 219] on img "Next" at bounding box center [700, 217] width 18 height 47
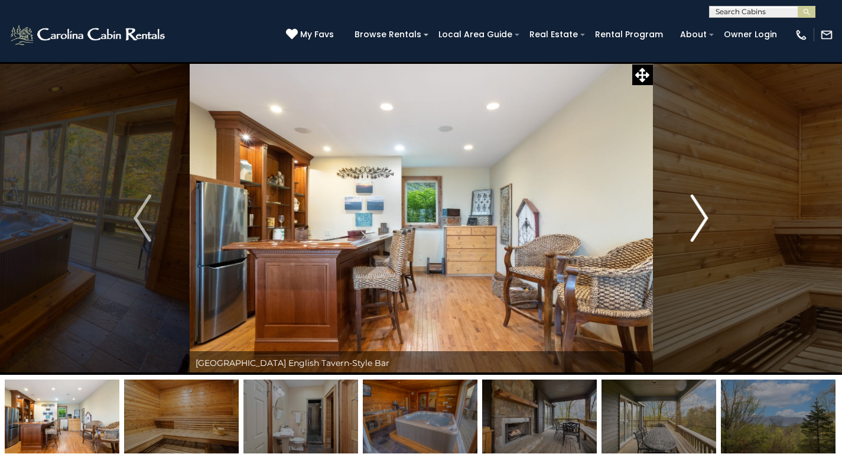
click at [704, 219] on img "Next" at bounding box center [700, 217] width 18 height 47
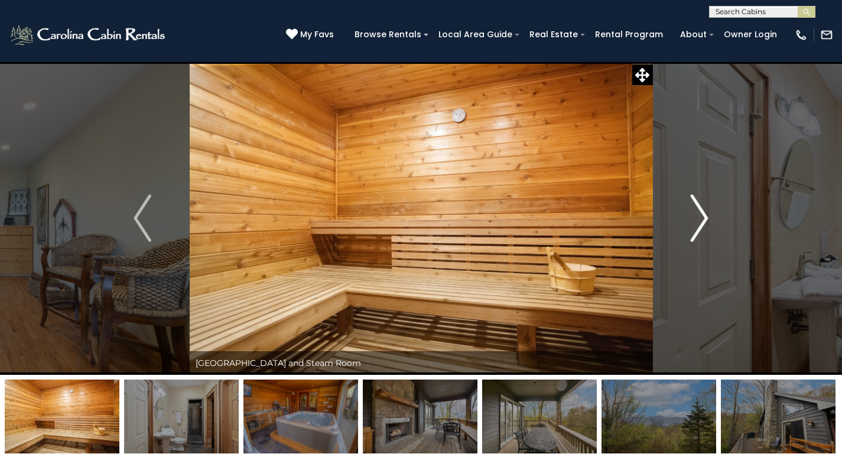
click at [704, 219] on img "Next" at bounding box center [700, 217] width 18 height 47
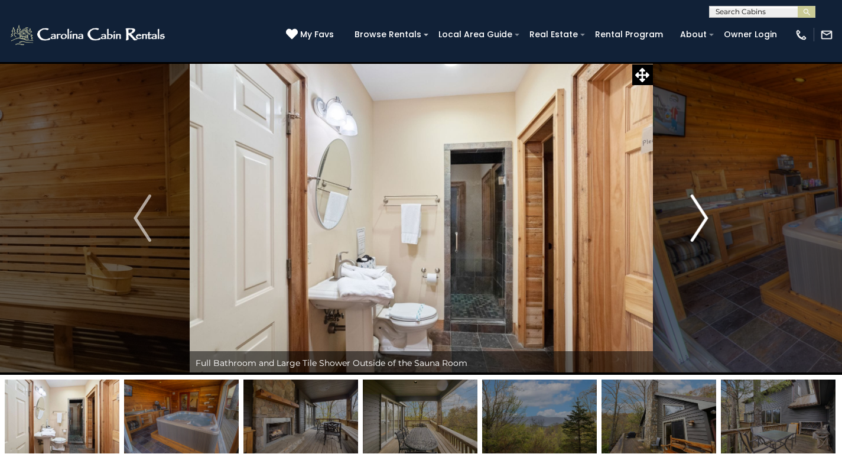
click at [704, 219] on img "Next" at bounding box center [700, 217] width 18 height 47
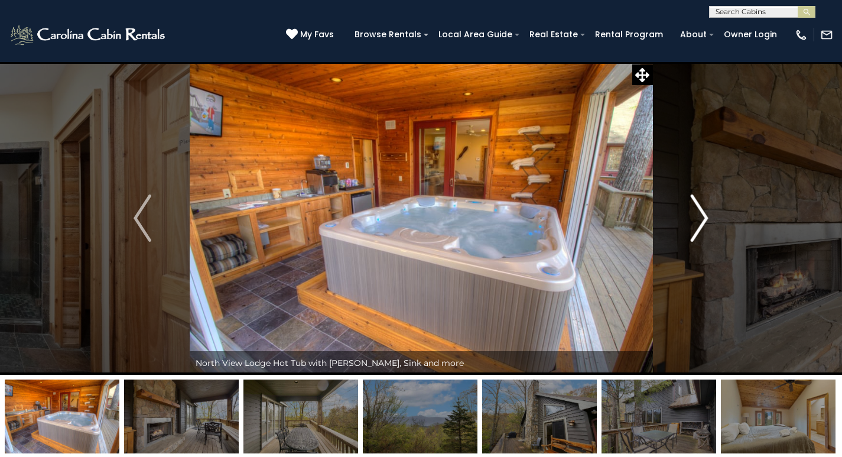
click at [704, 219] on img "Next" at bounding box center [700, 217] width 18 height 47
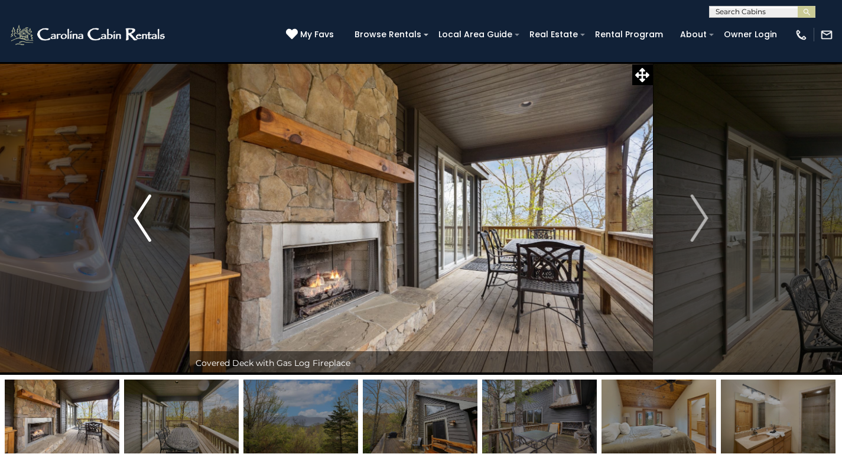
click at [142, 220] on img "Previous" at bounding box center [143, 217] width 18 height 47
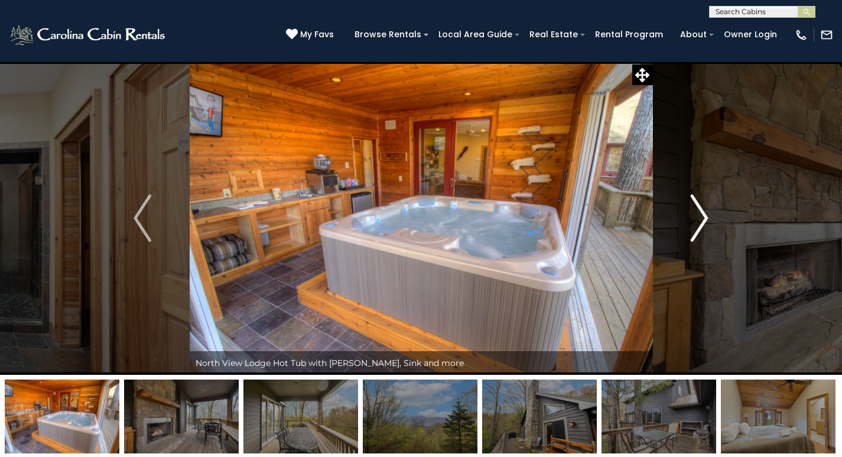
click at [701, 219] on img "Next" at bounding box center [700, 217] width 18 height 47
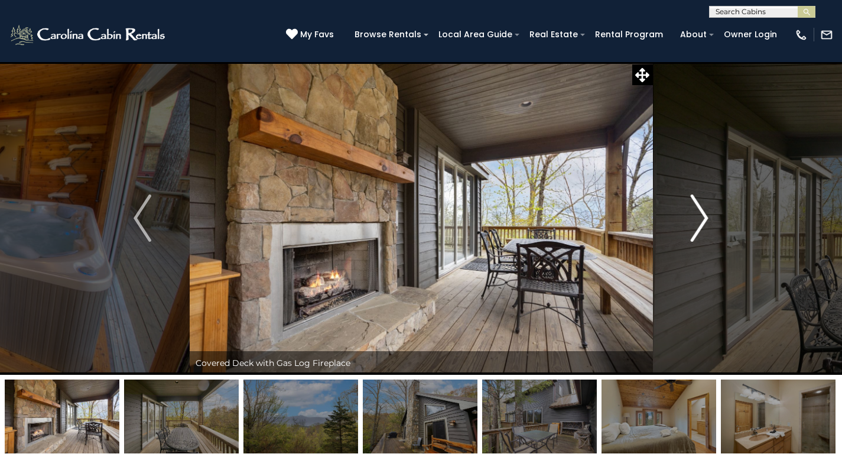
click at [701, 219] on img "Next" at bounding box center [700, 217] width 18 height 47
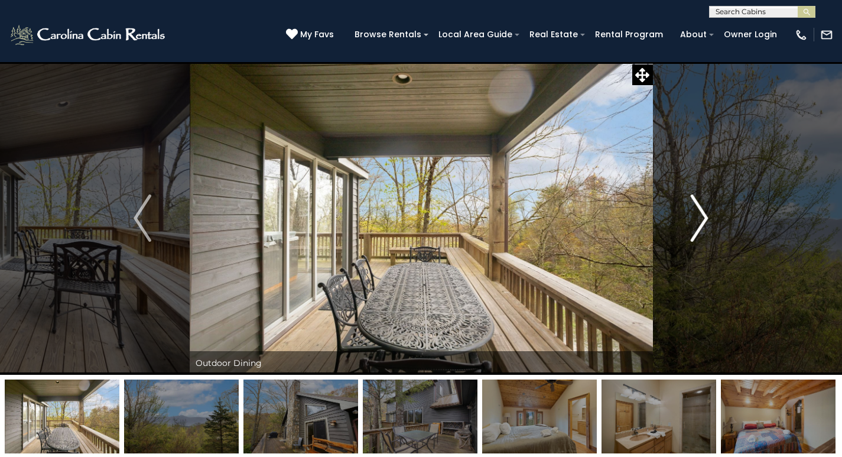
click at [701, 219] on img "Next" at bounding box center [700, 217] width 18 height 47
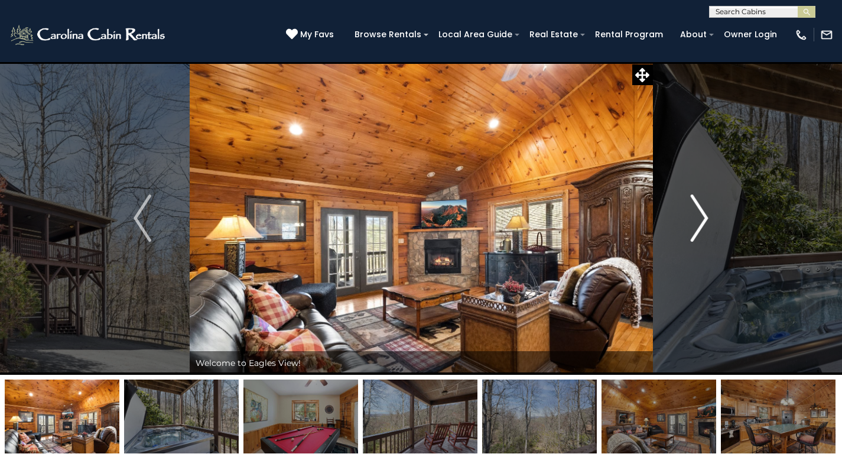
click at [696, 219] on img "Next" at bounding box center [700, 217] width 18 height 47
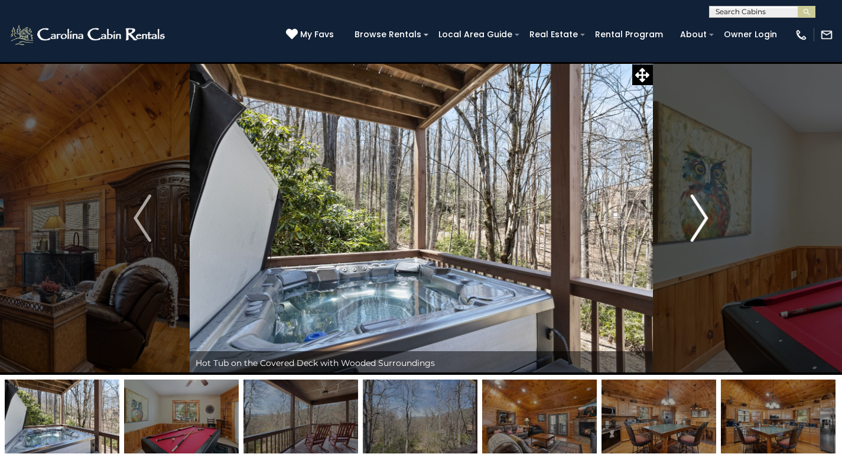
click at [696, 219] on img "Next" at bounding box center [700, 217] width 18 height 47
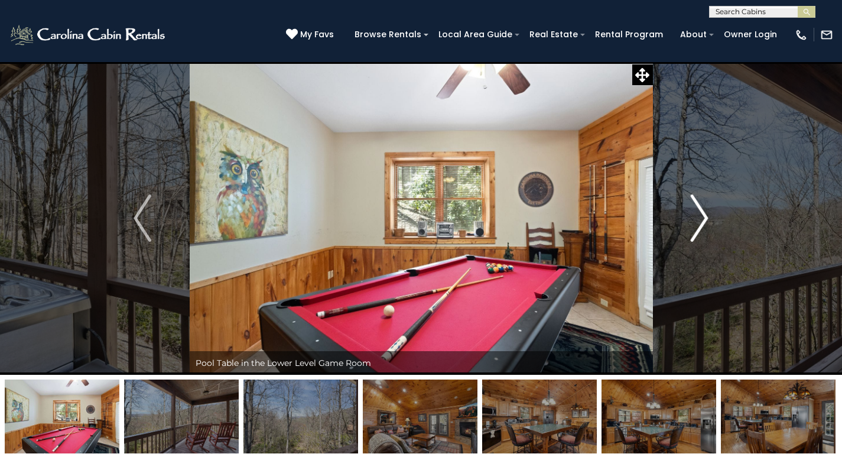
click at [696, 219] on img "Next" at bounding box center [700, 217] width 18 height 47
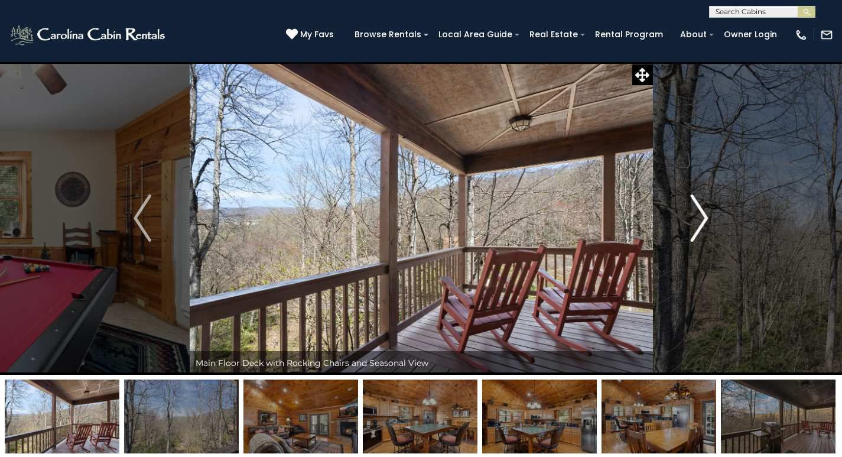
click at [696, 219] on img "Next" at bounding box center [700, 217] width 18 height 47
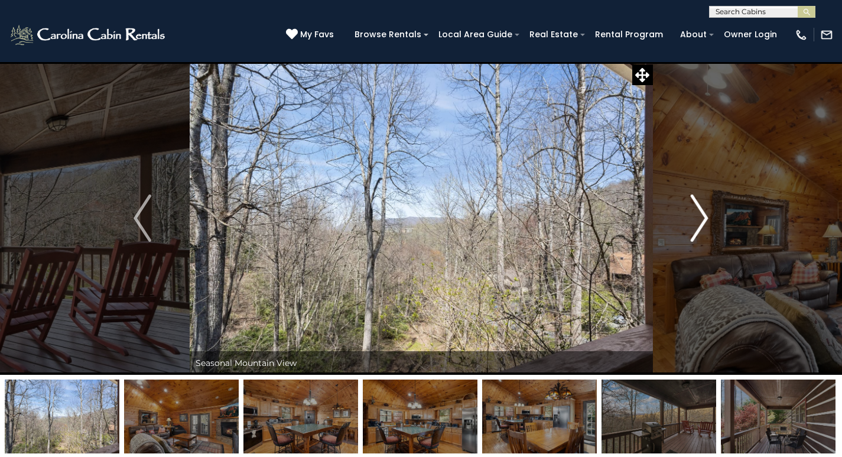
click at [696, 219] on img "Next" at bounding box center [700, 217] width 18 height 47
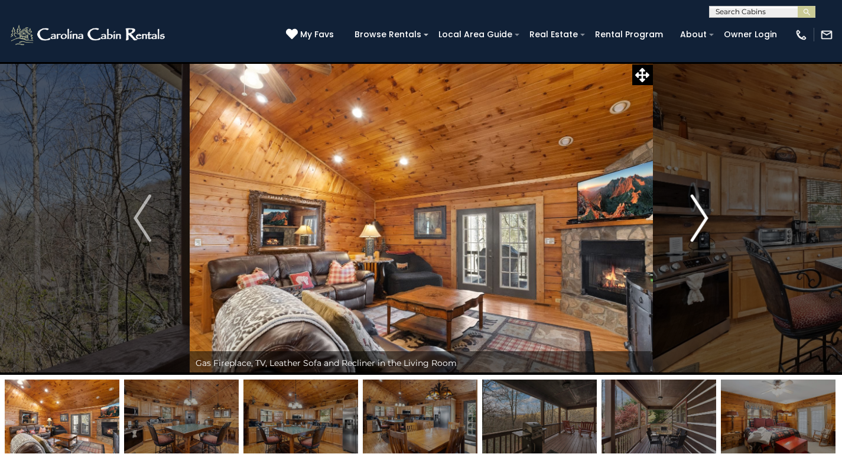
click at [696, 219] on img "Next" at bounding box center [700, 217] width 18 height 47
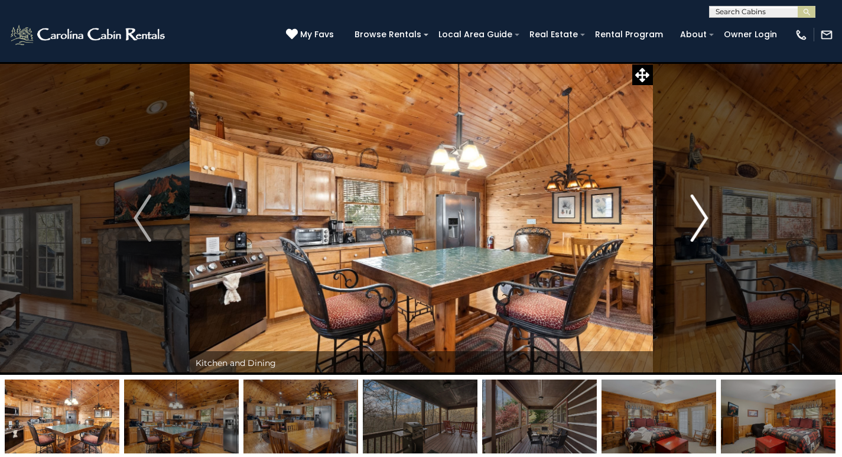
click at [696, 219] on img "Next" at bounding box center [700, 217] width 18 height 47
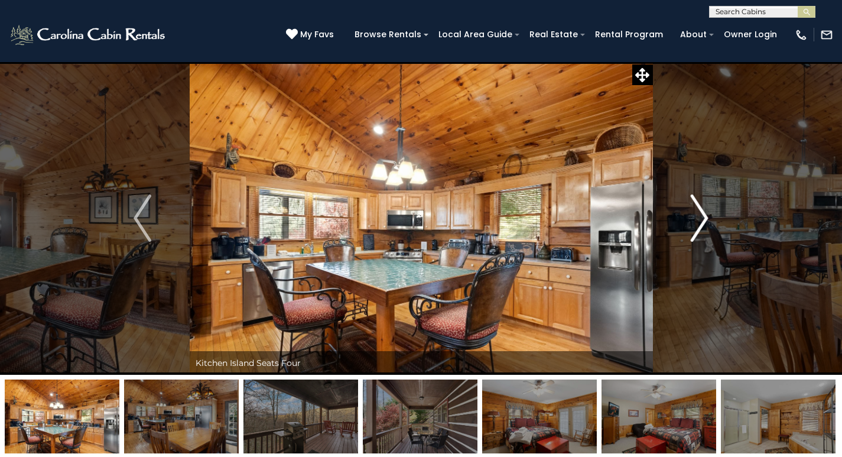
click at [696, 219] on img "Next" at bounding box center [700, 217] width 18 height 47
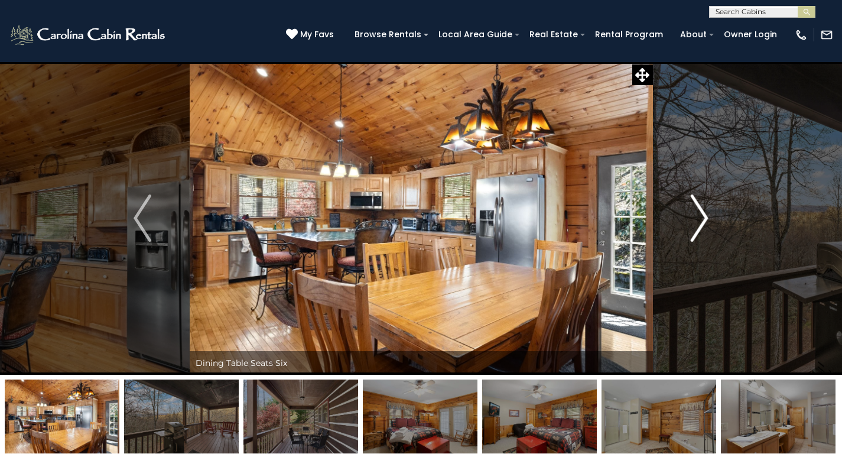
click at [696, 219] on img "Next" at bounding box center [700, 217] width 18 height 47
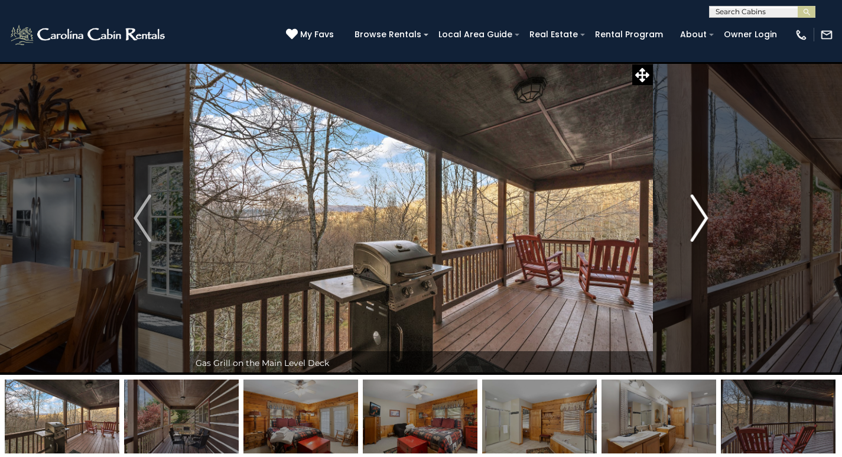
click at [701, 220] on img "Next" at bounding box center [700, 217] width 18 height 47
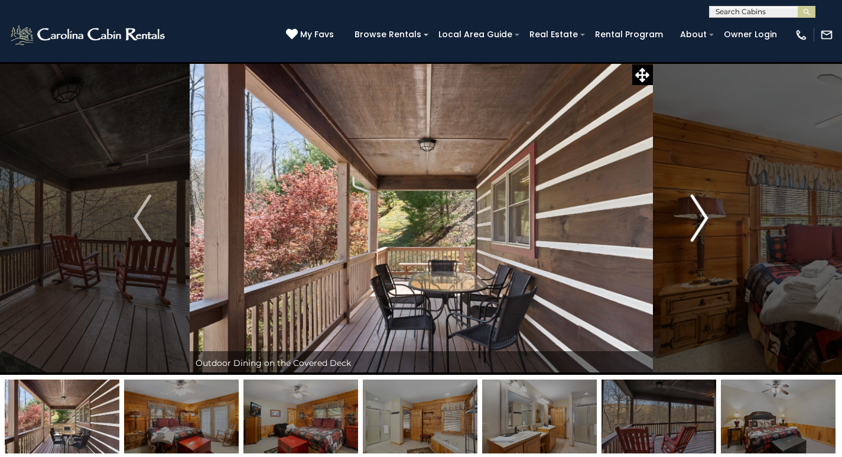
click at [701, 220] on img "Next" at bounding box center [700, 217] width 18 height 47
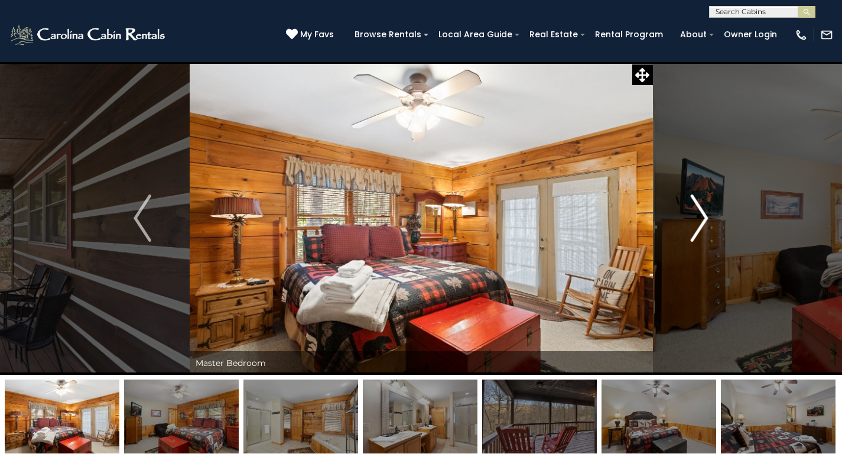
click at [701, 220] on img "Next" at bounding box center [700, 217] width 18 height 47
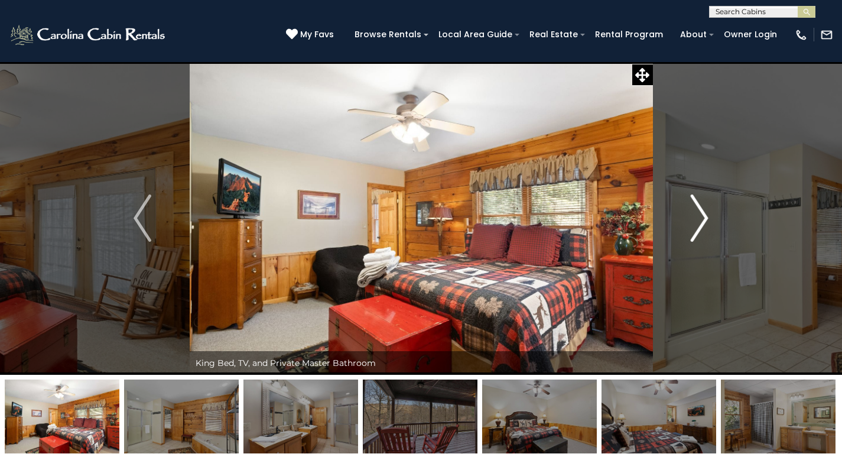
click at [701, 220] on img "Next" at bounding box center [700, 217] width 18 height 47
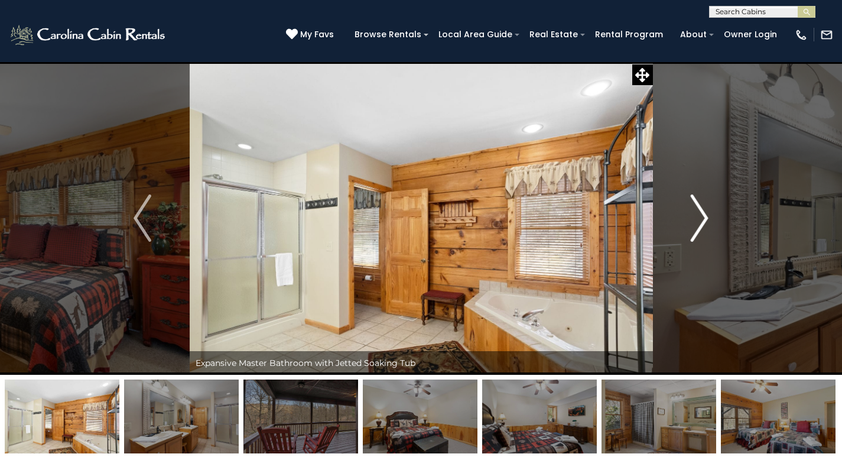
click at [701, 220] on img "Next" at bounding box center [700, 217] width 18 height 47
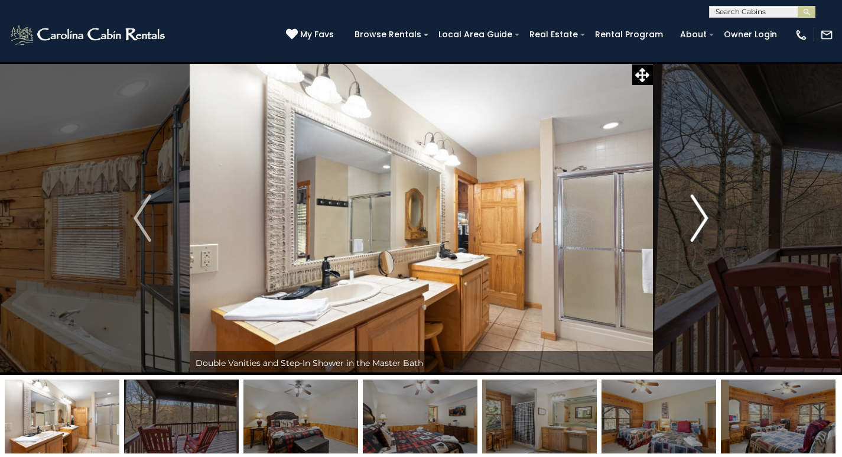
click at [701, 220] on img "Next" at bounding box center [700, 217] width 18 height 47
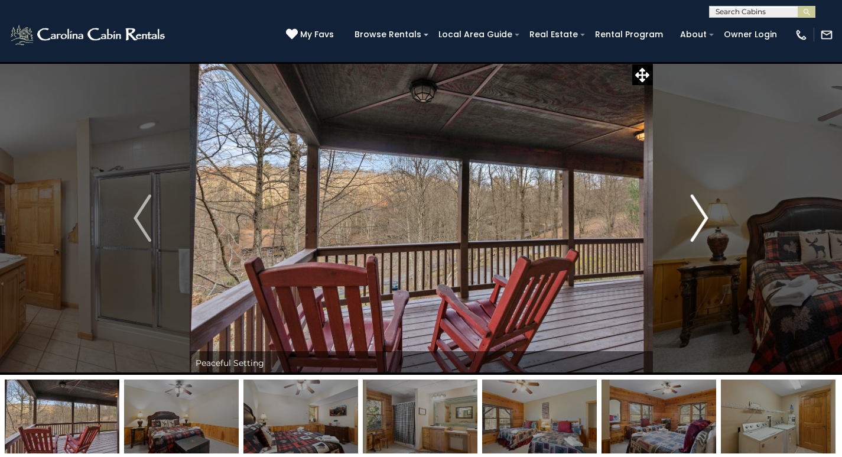
click at [701, 220] on img "Next" at bounding box center [700, 217] width 18 height 47
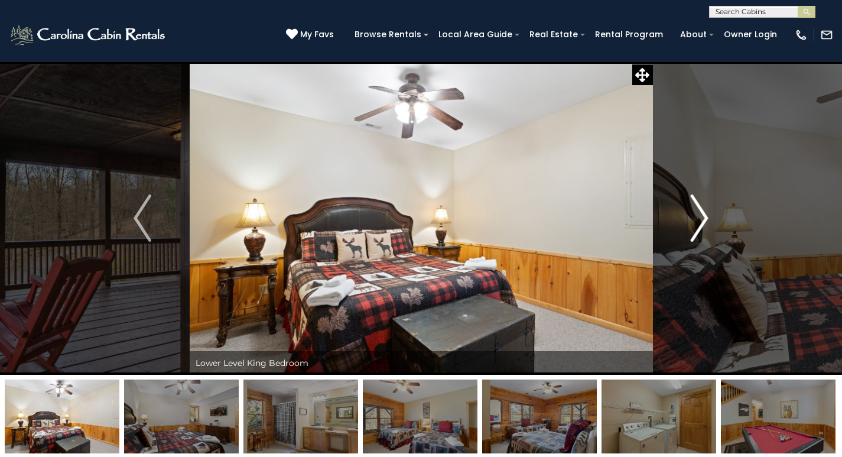
click at [701, 220] on img "Next" at bounding box center [700, 217] width 18 height 47
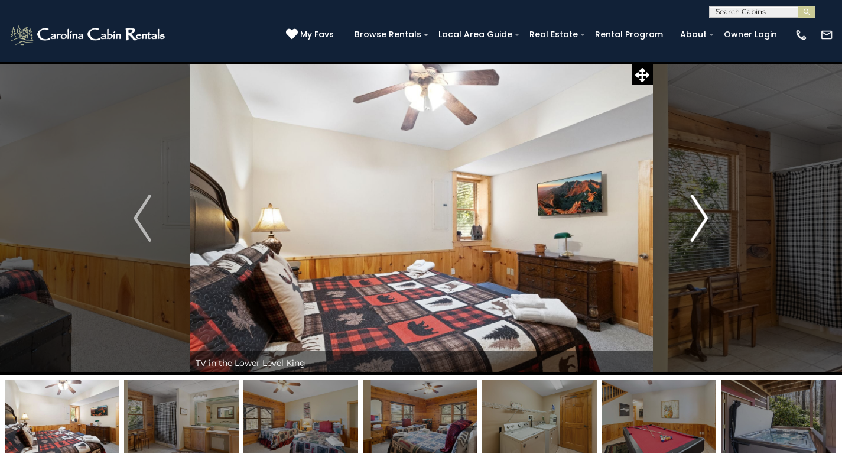
click at [701, 220] on img "Next" at bounding box center [700, 217] width 18 height 47
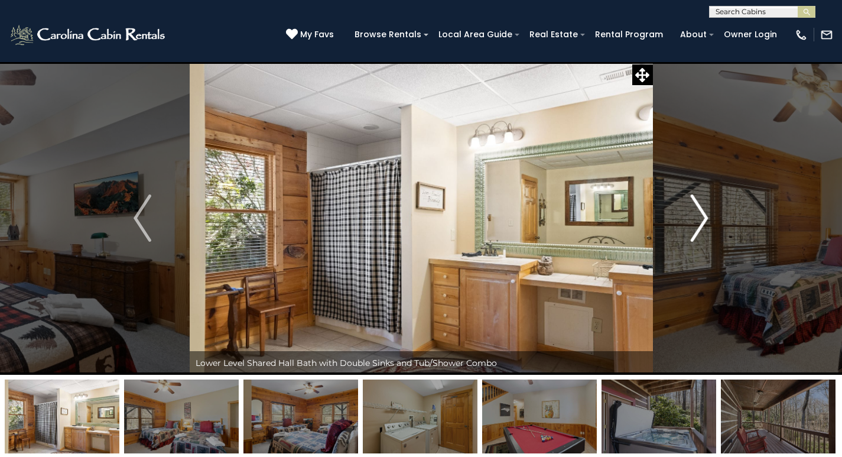
click at [701, 220] on img "Next" at bounding box center [700, 217] width 18 height 47
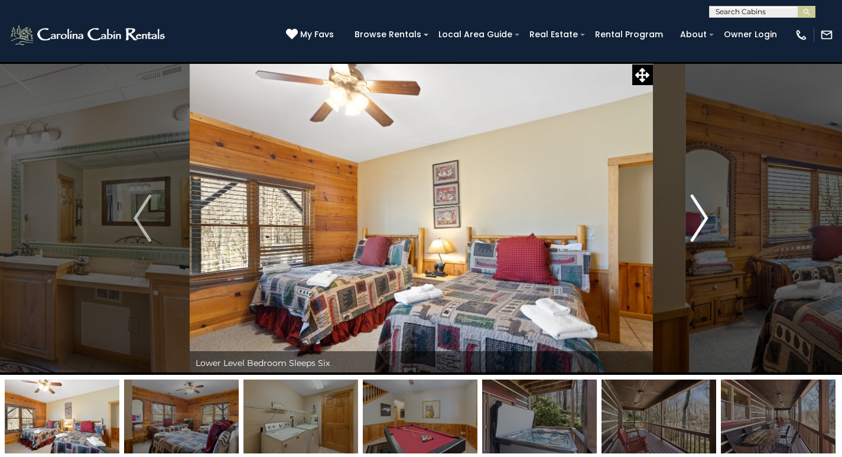
click at [701, 220] on img "Next" at bounding box center [700, 217] width 18 height 47
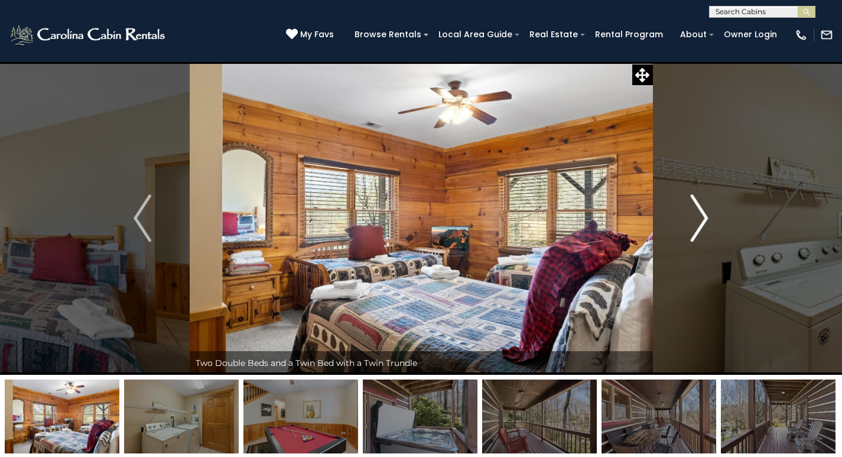
click at [701, 220] on img "Next" at bounding box center [700, 217] width 18 height 47
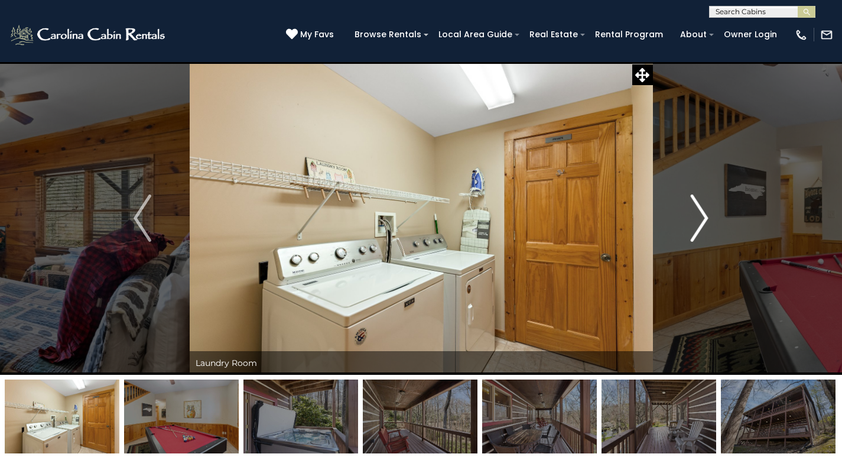
click at [701, 220] on img "Next" at bounding box center [700, 217] width 18 height 47
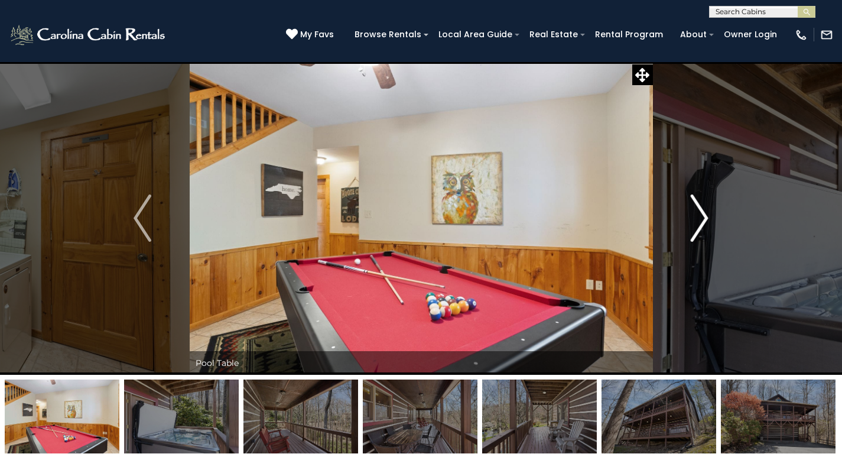
click at [701, 220] on img "Next" at bounding box center [700, 217] width 18 height 47
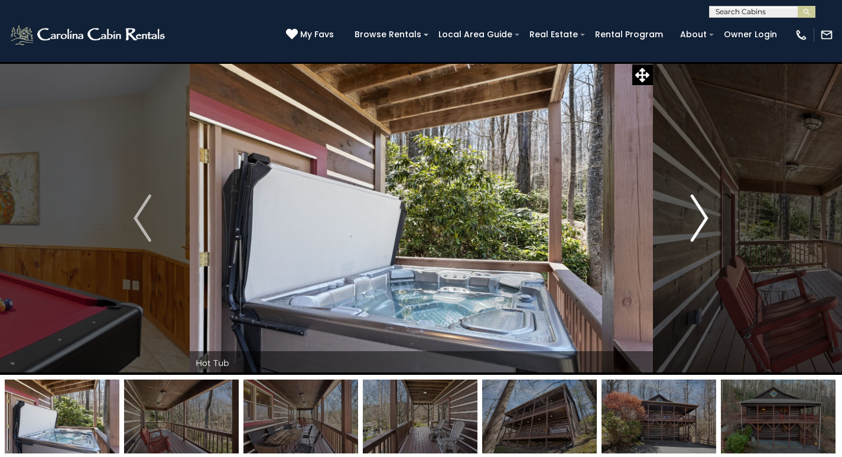
click at [701, 220] on img "Next" at bounding box center [700, 217] width 18 height 47
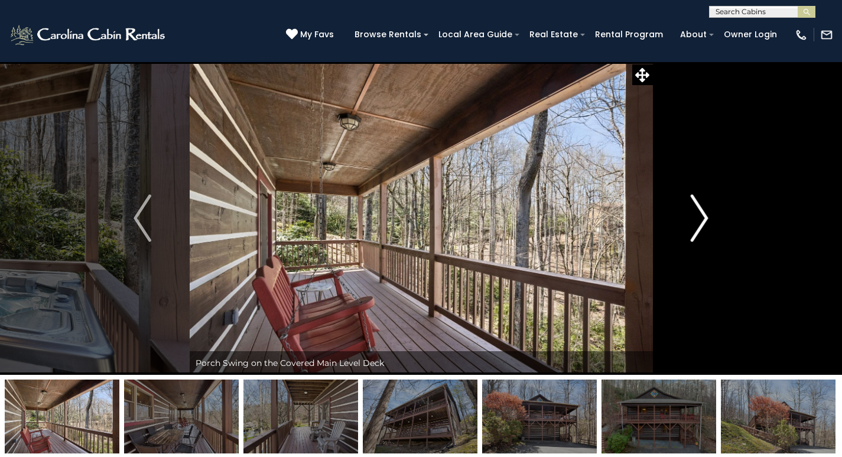
click at [701, 220] on img "Next" at bounding box center [700, 217] width 18 height 47
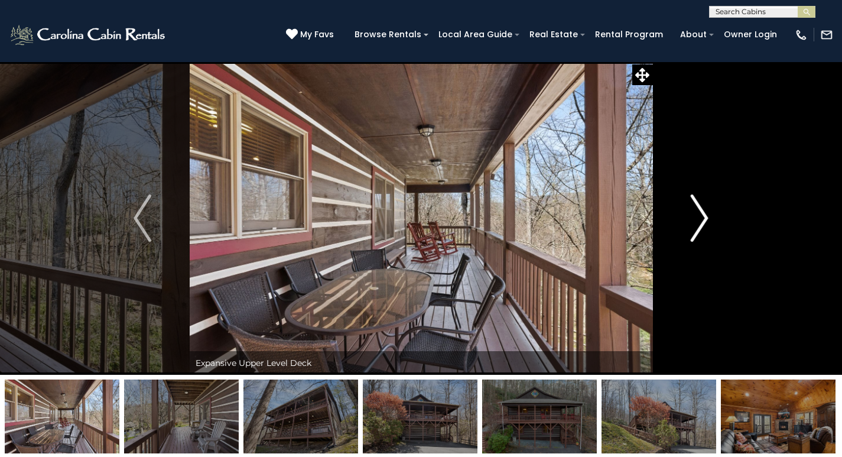
click at [701, 220] on img "Next" at bounding box center [700, 217] width 18 height 47
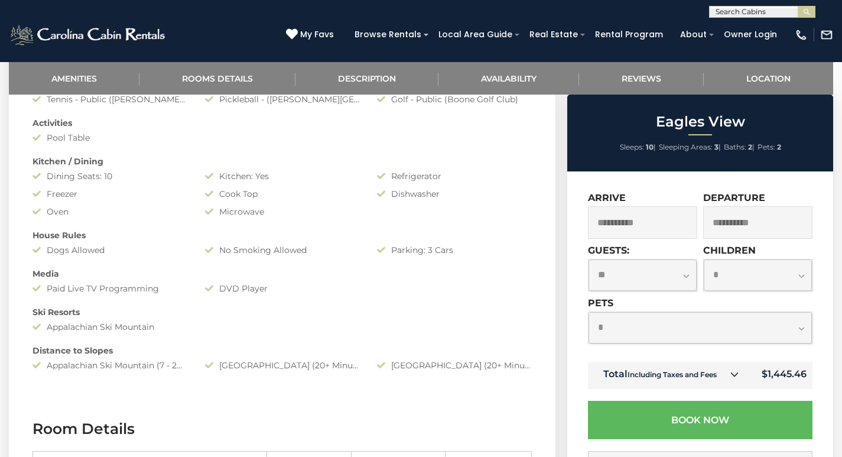
scroll to position [473, 0]
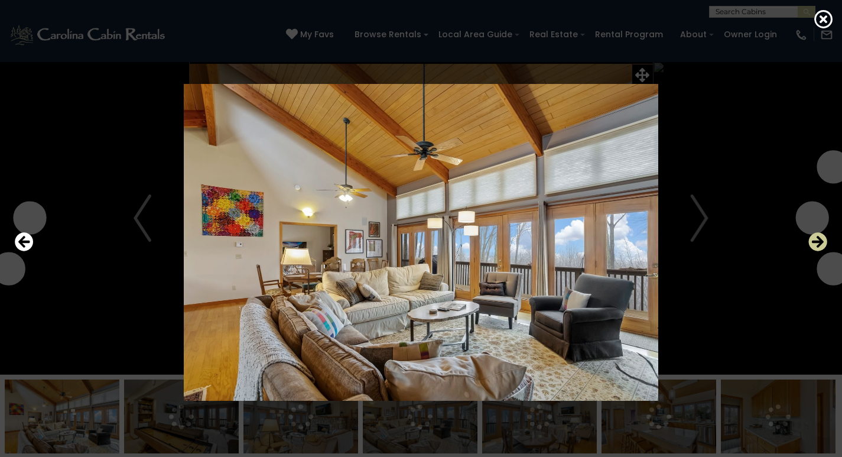
click at [817, 242] on icon "Next" at bounding box center [818, 241] width 19 height 19
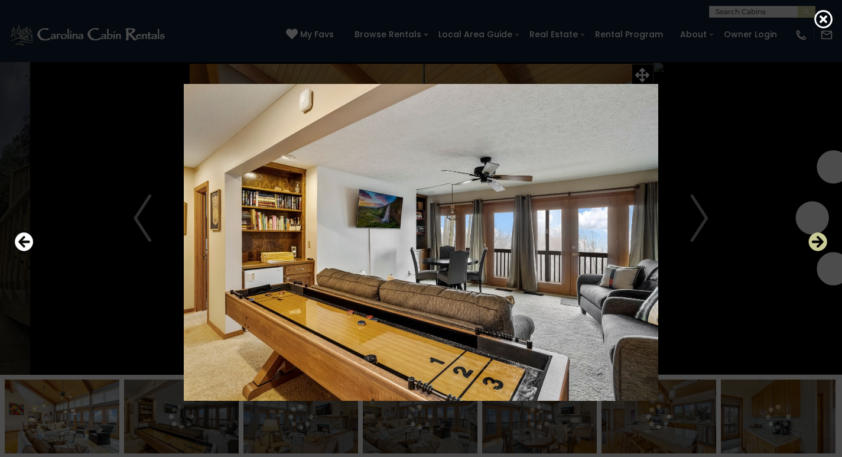
click at [817, 242] on icon "Next" at bounding box center [818, 241] width 19 height 19
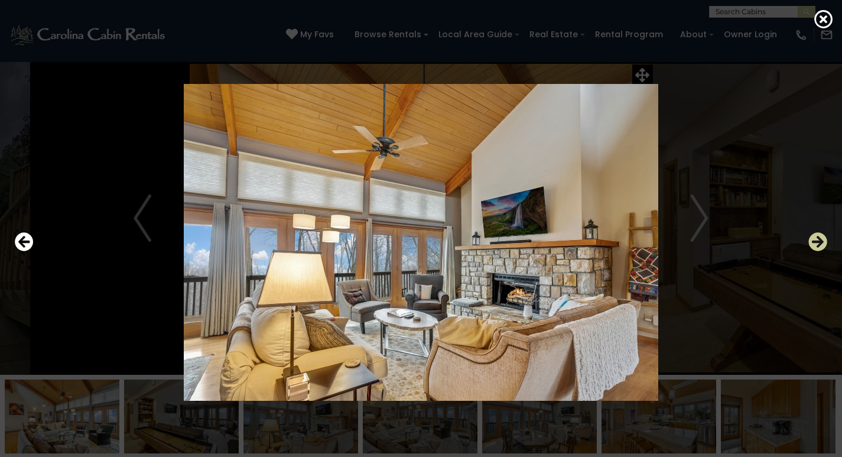
click at [817, 242] on icon "Next" at bounding box center [818, 241] width 19 height 19
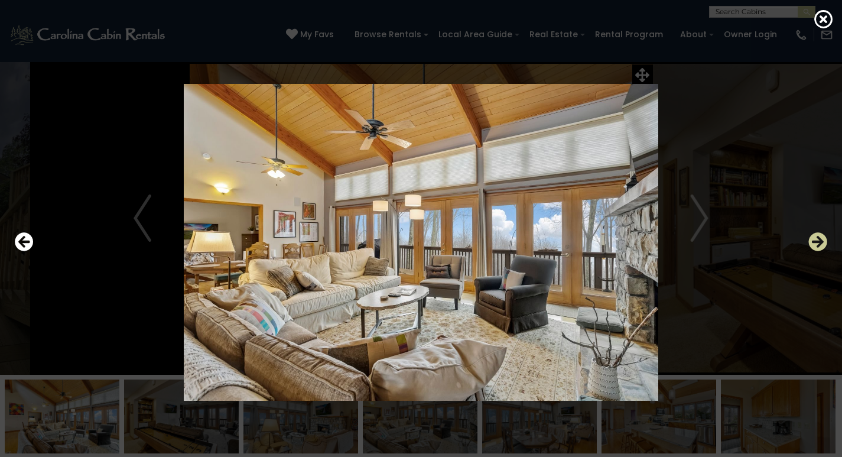
click at [817, 242] on icon "Next" at bounding box center [818, 241] width 19 height 19
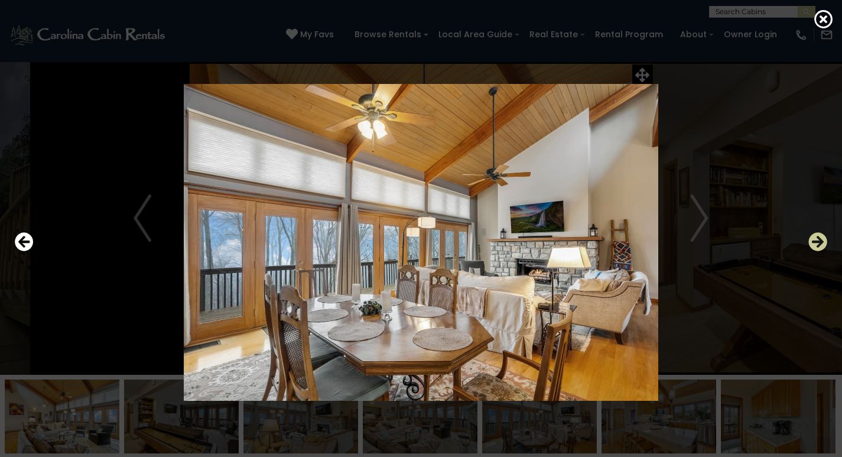
click at [817, 242] on icon "Next" at bounding box center [818, 241] width 19 height 19
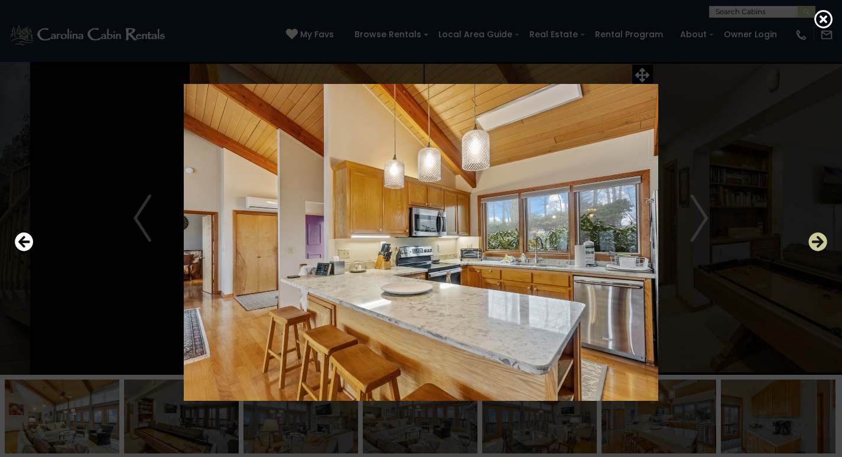
click at [817, 242] on icon "Next" at bounding box center [818, 241] width 19 height 19
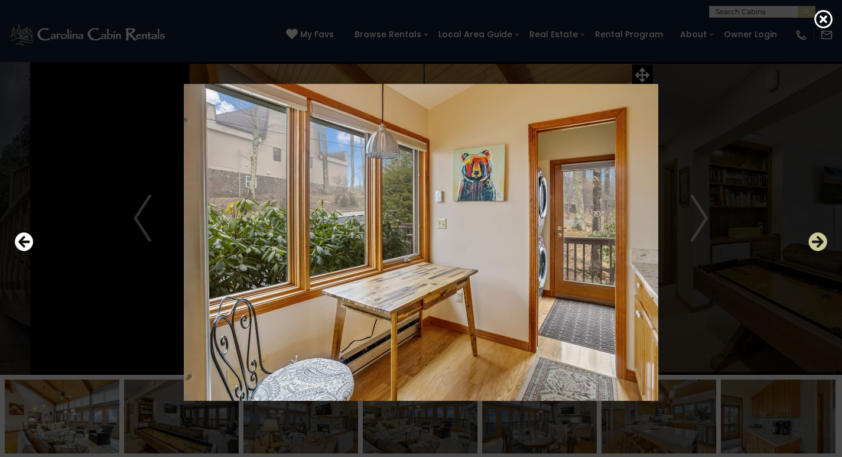
click at [817, 242] on icon "Next" at bounding box center [818, 241] width 19 height 19
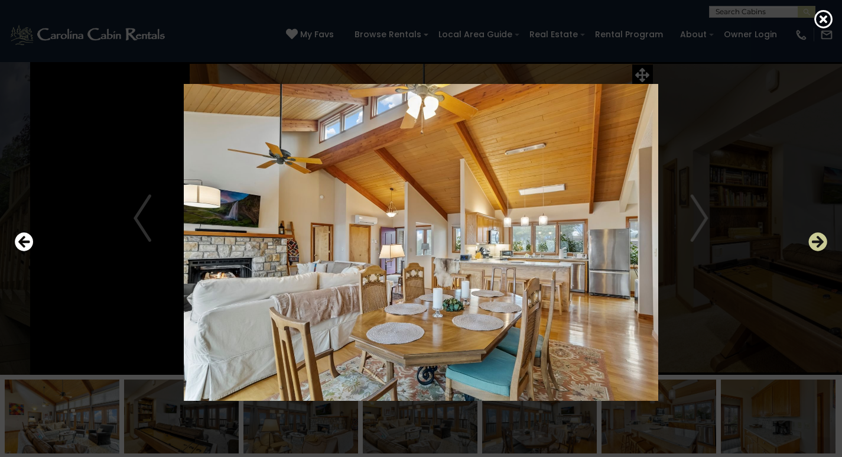
click at [817, 242] on icon "Next" at bounding box center [818, 241] width 19 height 19
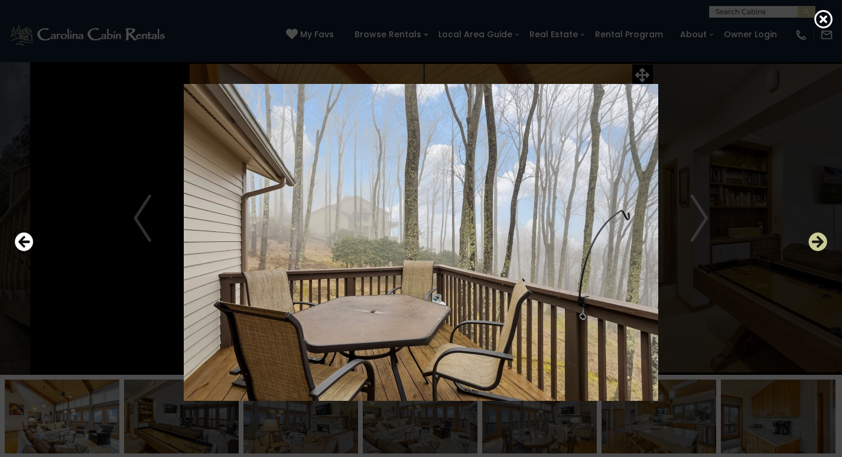
click at [817, 242] on icon "Next" at bounding box center [818, 241] width 19 height 19
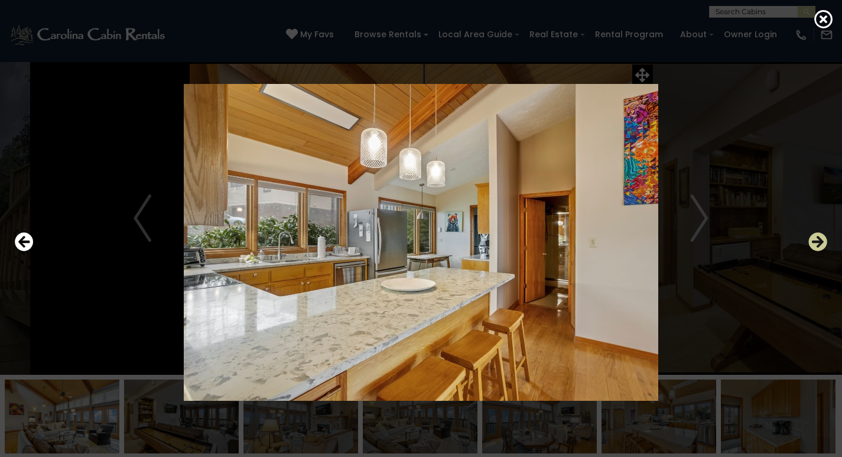
click at [817, 242] on icon "Next" at bounding box center [818, 241] width 19 height 19
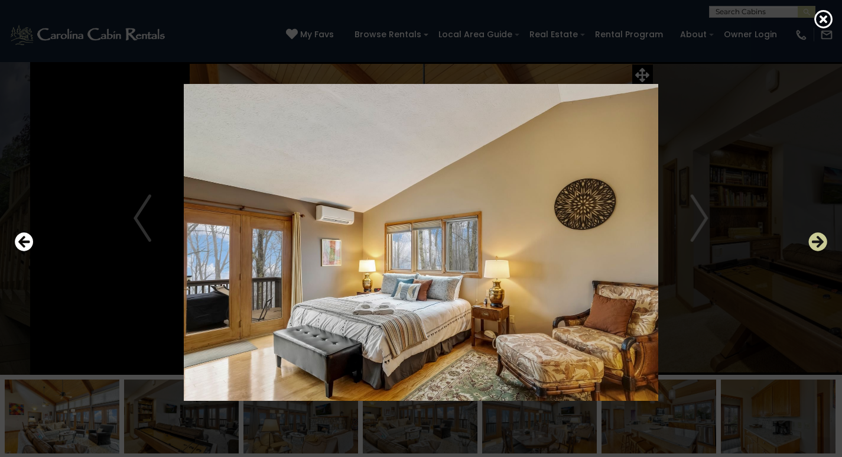
click at [817, 242] on icon "Next" at bounding box center [818, 241] width 19 height 19
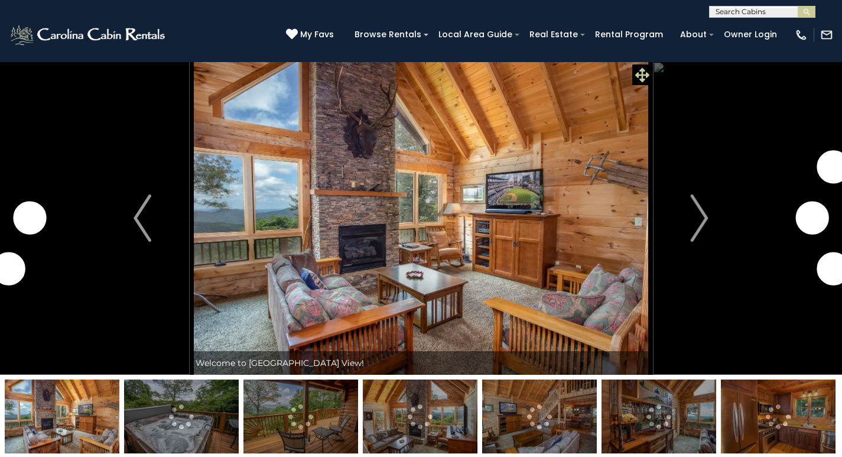
click at [650, 76] on icon at bounding box center [642, 75] width 14 height 14
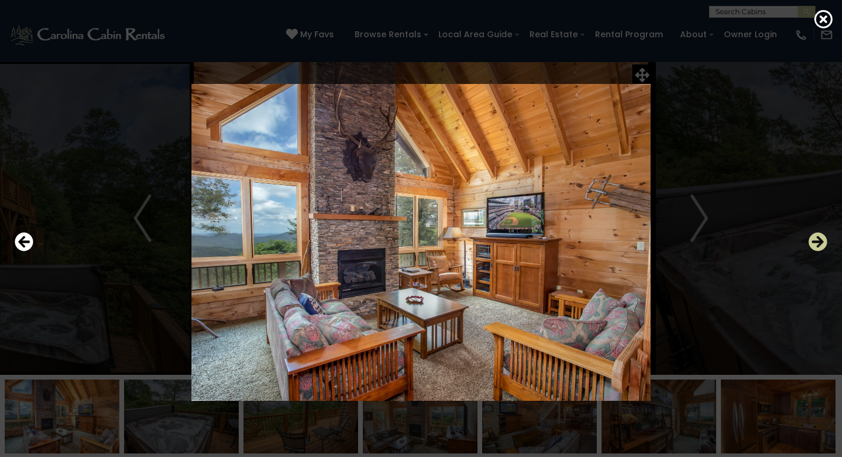
click at [813, 242] on icon "Next" at bounding box center [818, 241] width 19 height 19
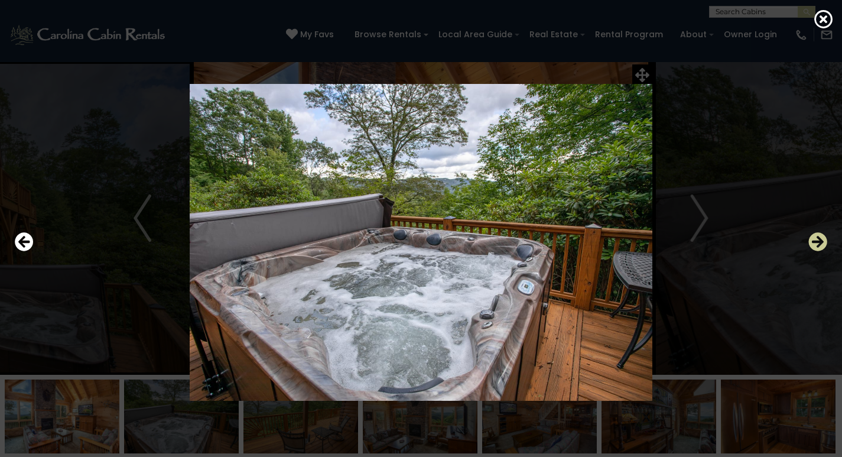
click at [813, 242] on icon "Next" at bounding box center [818, 241] width 19 height 19
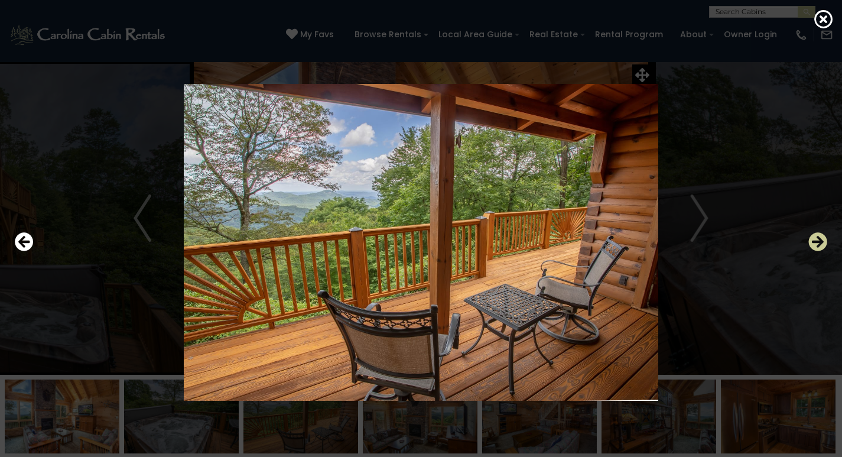
click at [813, 242] on icon "Next" at bounding box center [818, 241] width 19 height 19
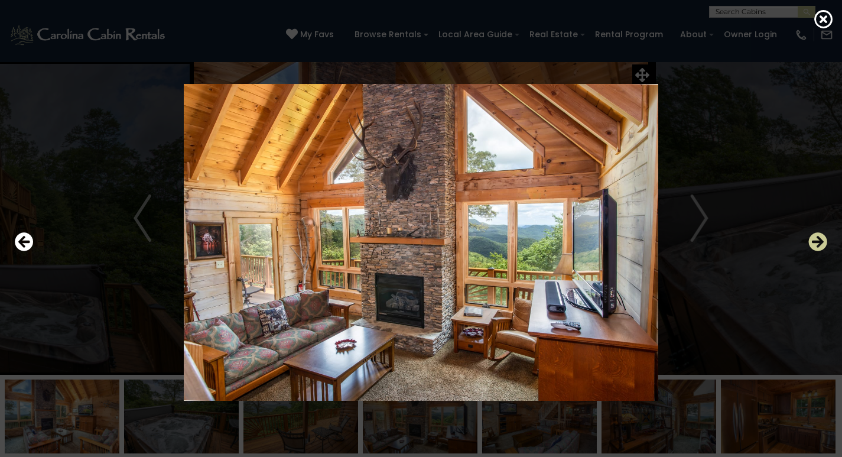
click at [813, 242] on icon "Next" at bounding box center [818, 241] width 19 height 19
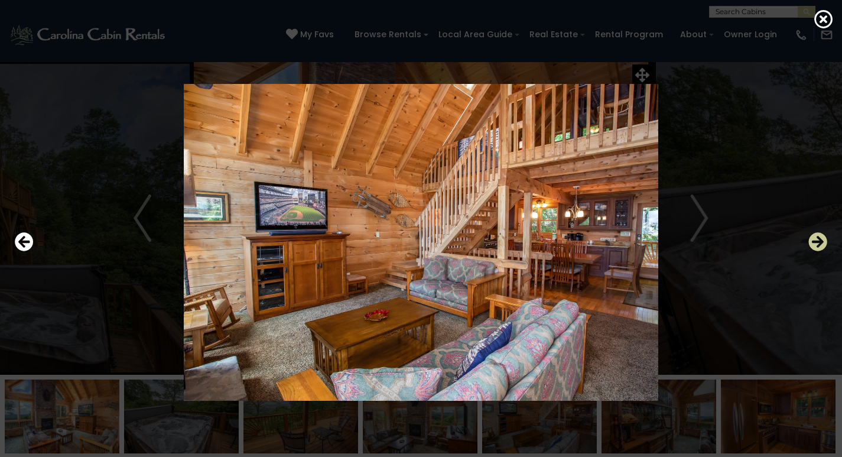
click at [813, 242] on icon "Next" at bounding box center [818, 241] width 19 height 19
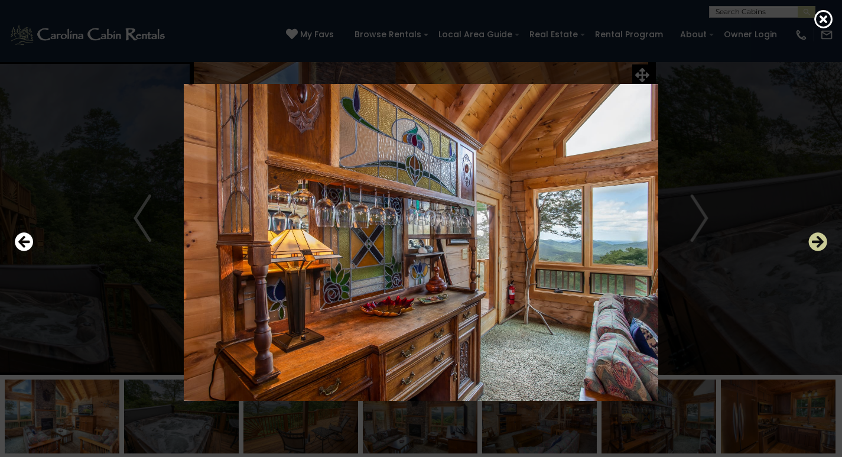
click at [813, 242] on icon "Next" at bounding box center [818, 241] width 19 height 19
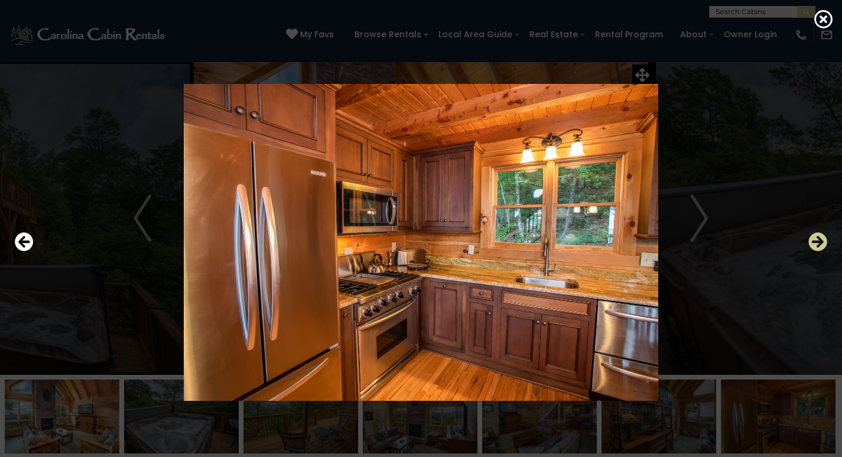
click at [813, 242] on icon "Next" at bounding box center [818, 241] width 19 height 19
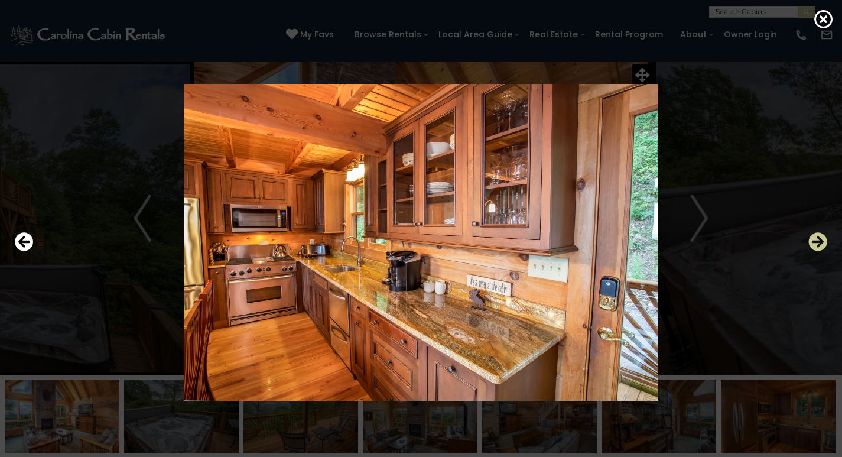
click at [813, 242] on icon "Next" at bounding box center [818, 241] width 19 height 19
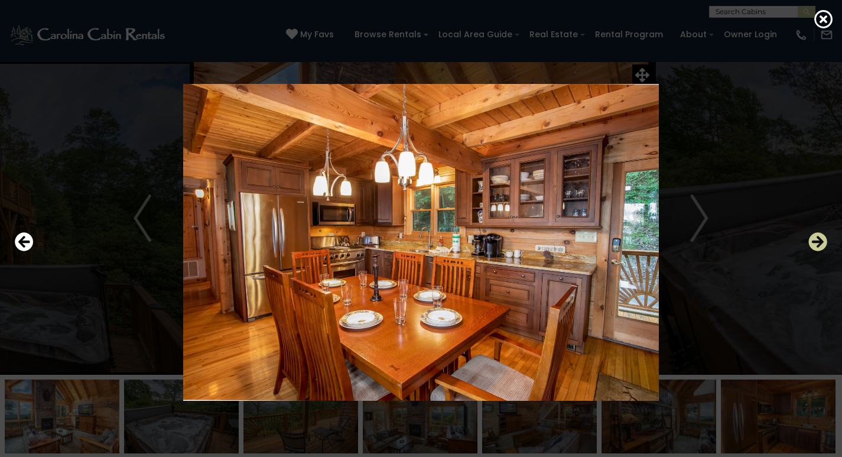
click at [813, 242] on icon "Next" at bounding box center [818, 241] width 19 height 19
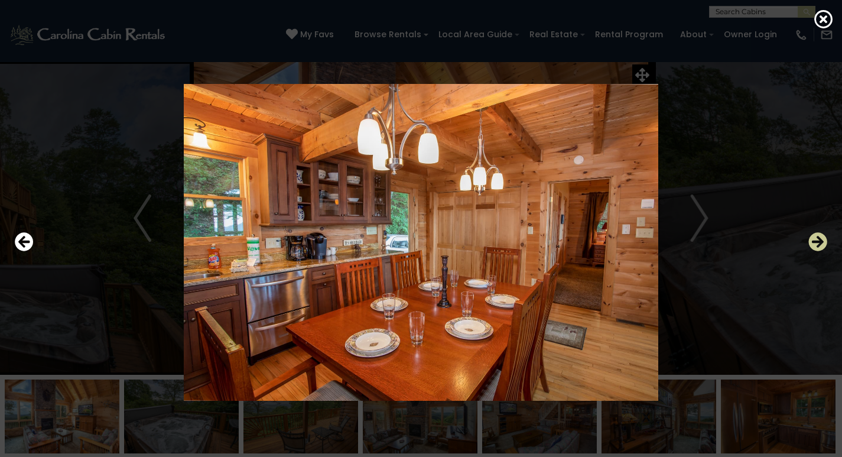
click at [813, 242] on icon "Next" at bounding box center [818, 241] width 19 height 19
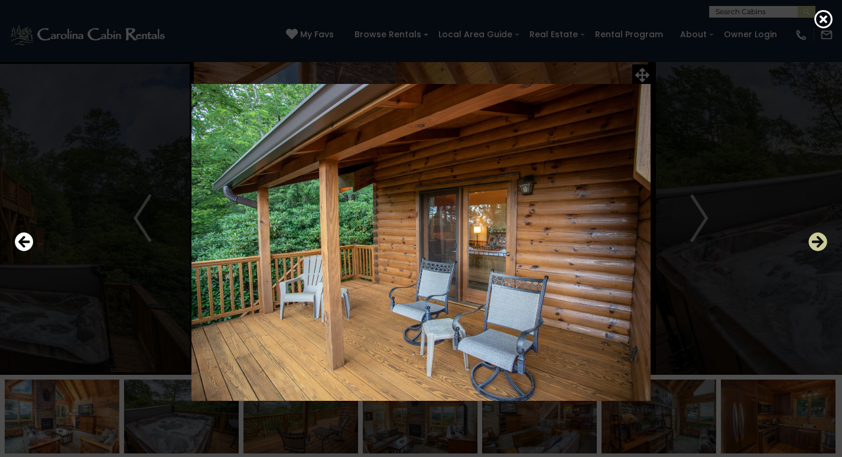
click at [813, 242] on icon "Next" at bounding box center [818, 241] width 19 height 19
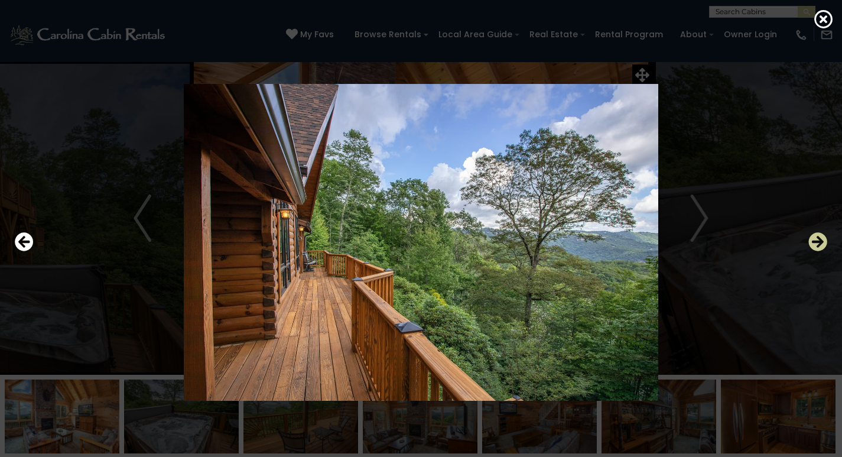
click at [813, 242] on icon "Next" at bounding box center [818, 241] width 19 height 19
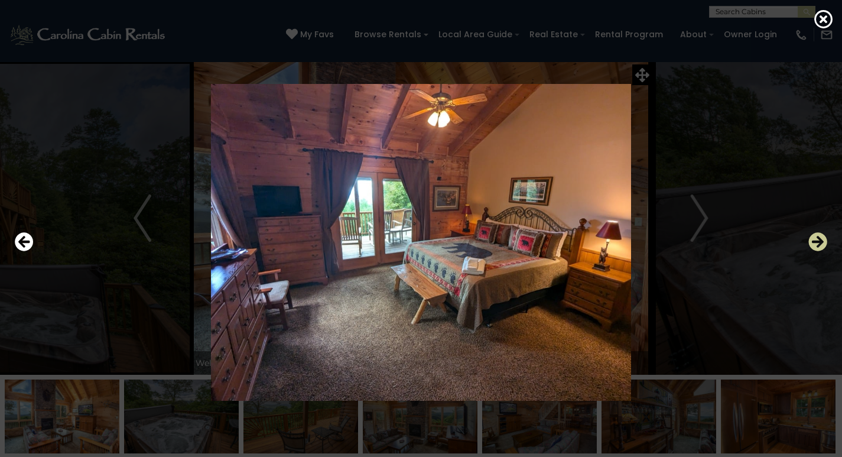
click at [813, 242] on icon "Next" at bounding box center [818, 241] width 19 height 19
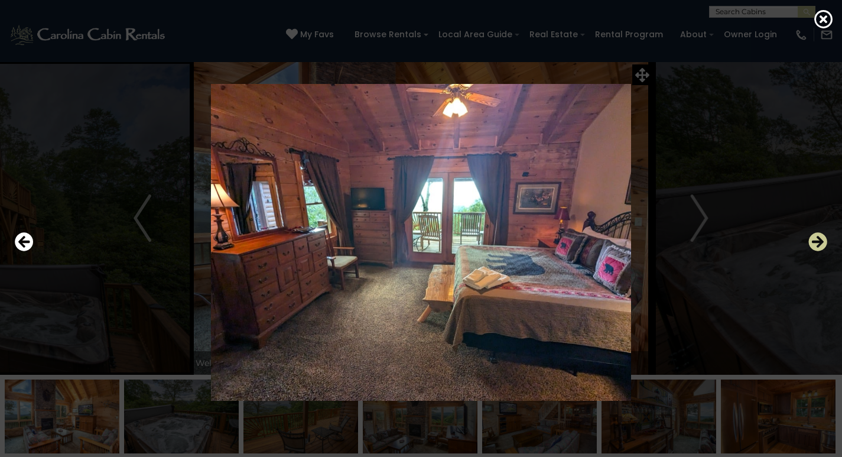
click at [813, 242] on icon "Next" at bounding box center [818, 241] width 19 height 19
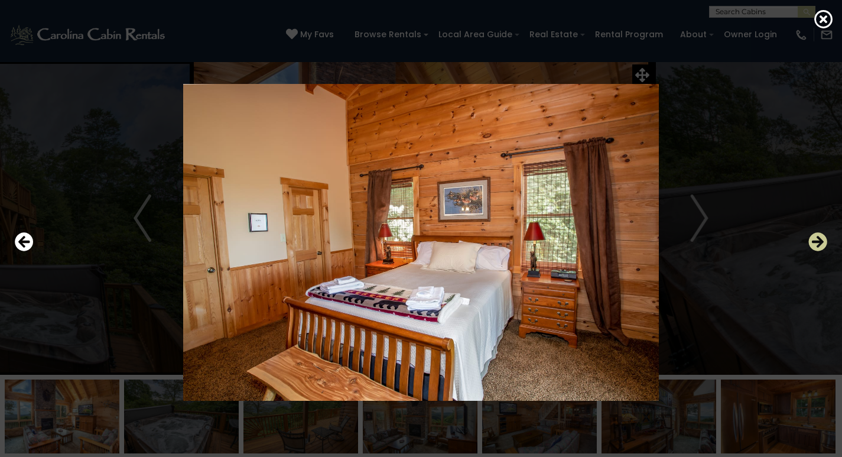
click at [813, 242] on icon "Next" at bounding box center [818, 241] width 19 height 19
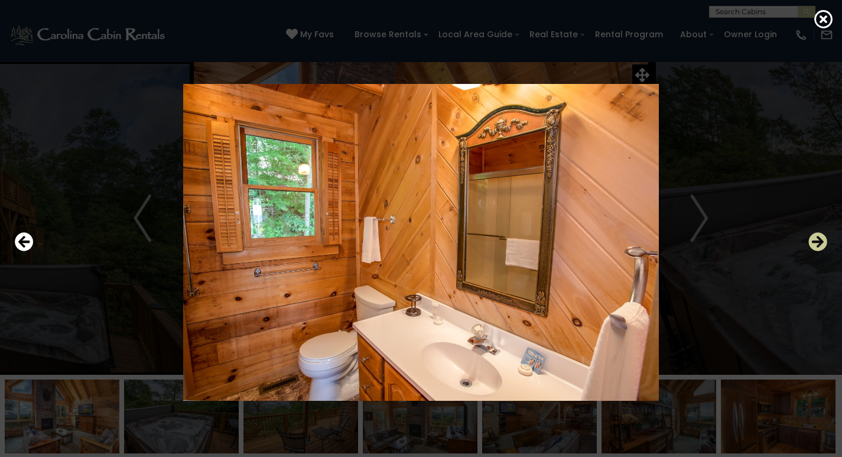
click at [813, 242] on icon "Next" at bounding box center [818, 241] width 19 height 19
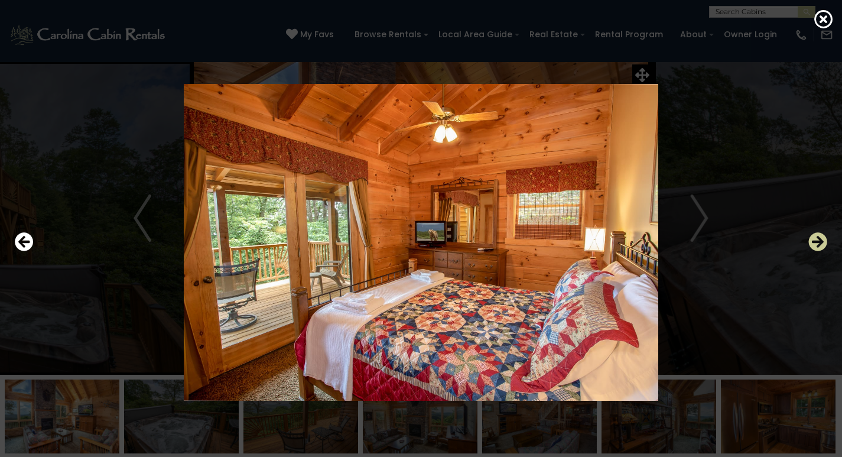
click at [813, 242] on icon "Next" at bounding box center [818, 241] width 19 height 19
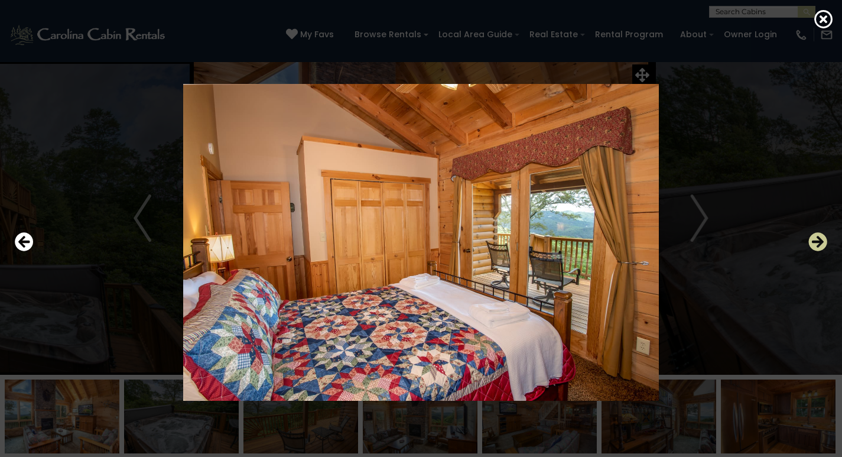
click at [813, 242] on icon "Next" at bounding box center [818, 241] width 19 height 19
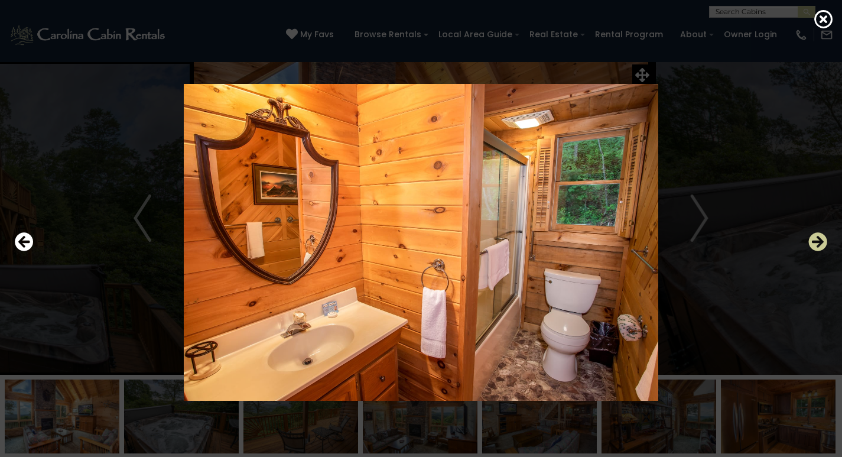
click at [813, 242] on icon "Next" at bounding box center [818, 241] width 19 height 19
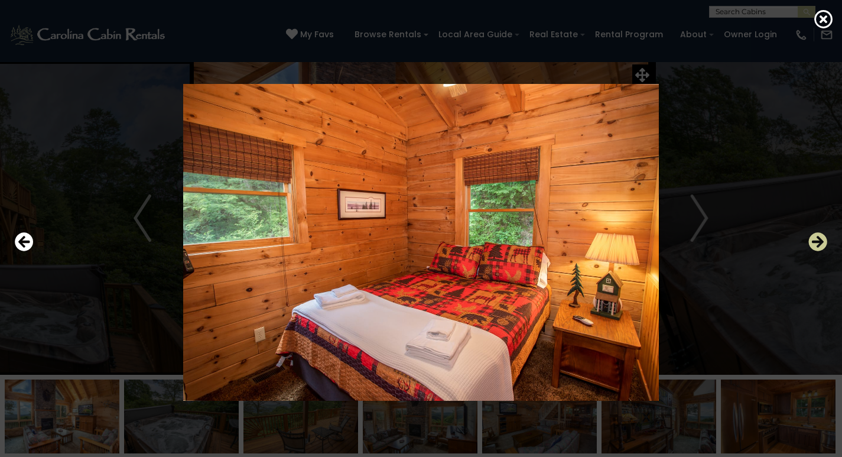
click at [813, 242] on icon "Next" at bounding box center [818, 241] width 19 height 19
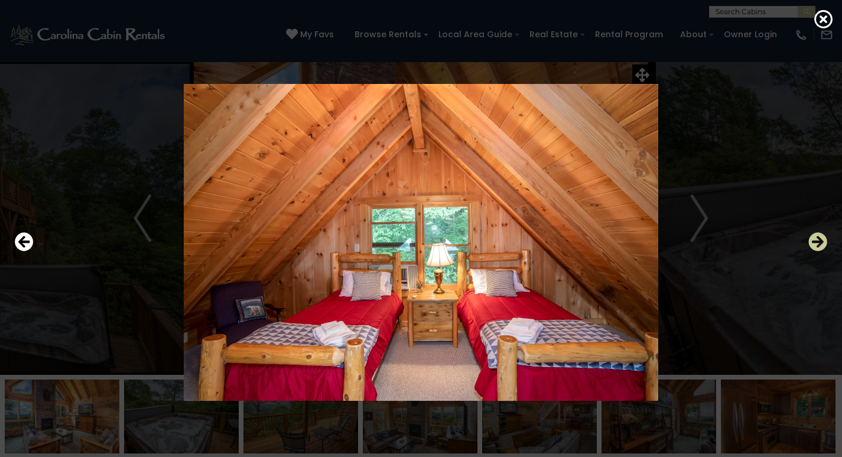
click at [813, 242] on icon "Next" at bounding box center [818, 241] width 19 height 19
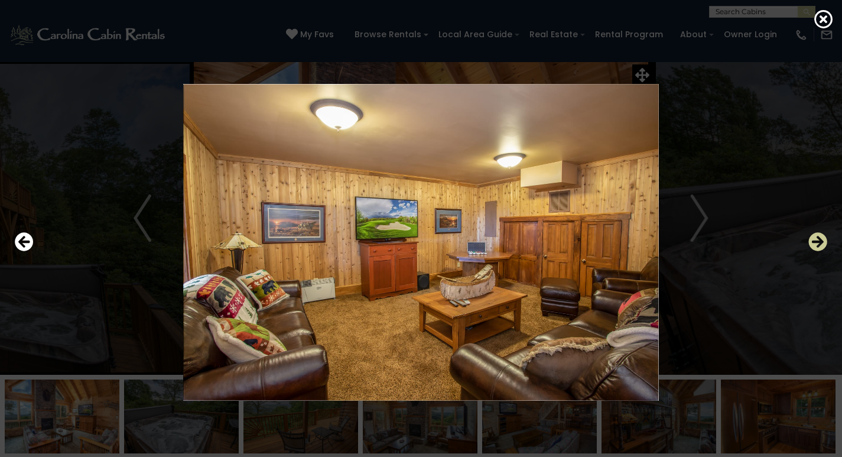
click at [813, 242] on icon "Next" at bounding box center [818, 241] width 19 height 19
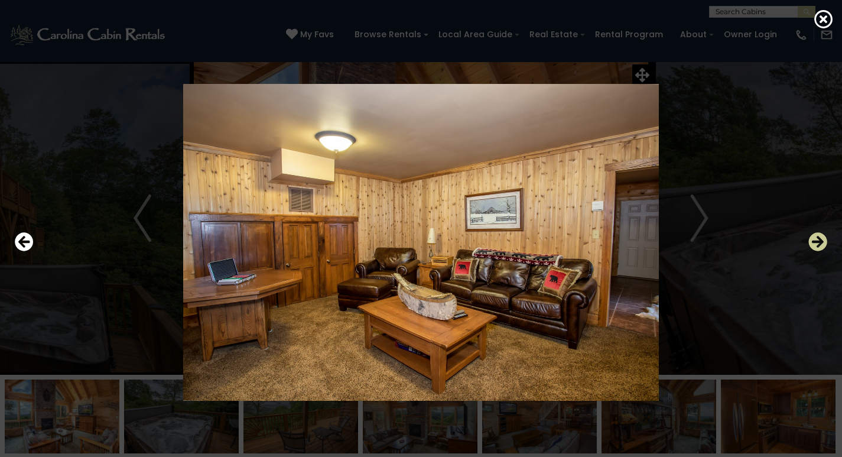
click at [813, 242] on icon "Next" at bounding box center [818, 241] width 19 height 19
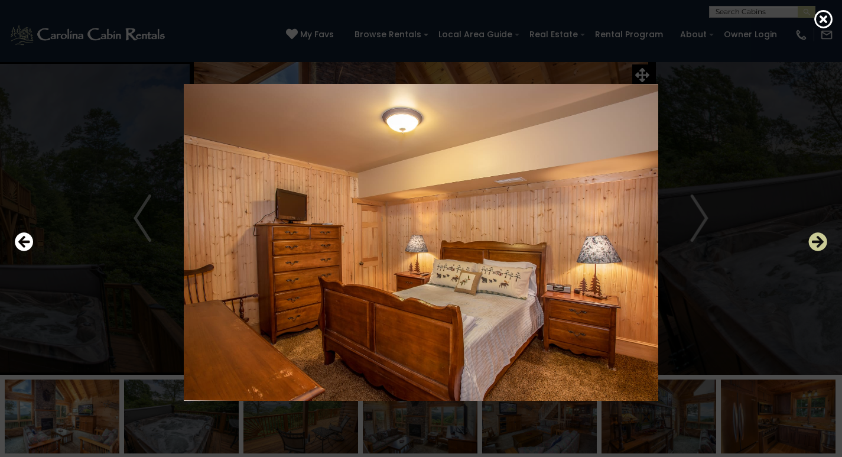
click at [813, 242] on icon "Next" at bounding box center [818, 241] width 19 height 19
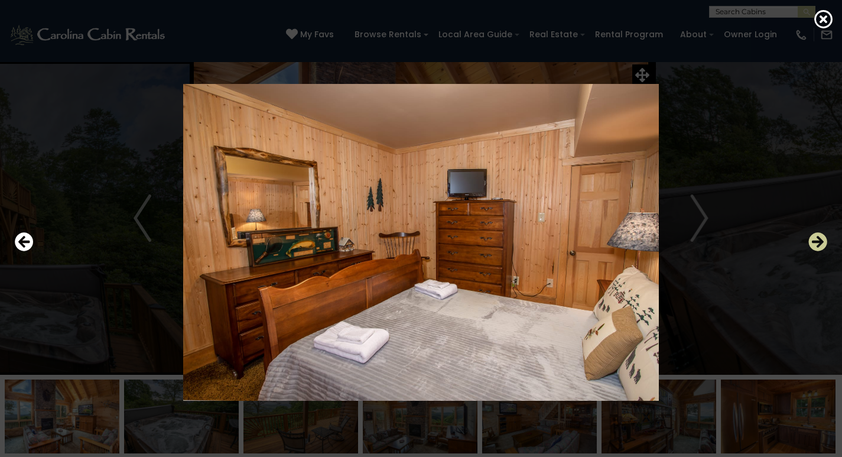
click at [813, 242] on icon "Next" at bounding box center [818, 241] width 19 height 19
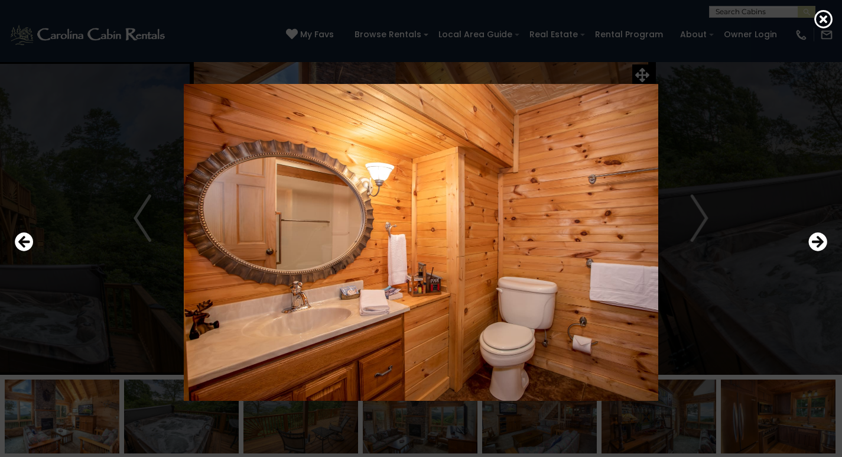
scroll to position [296, 0]
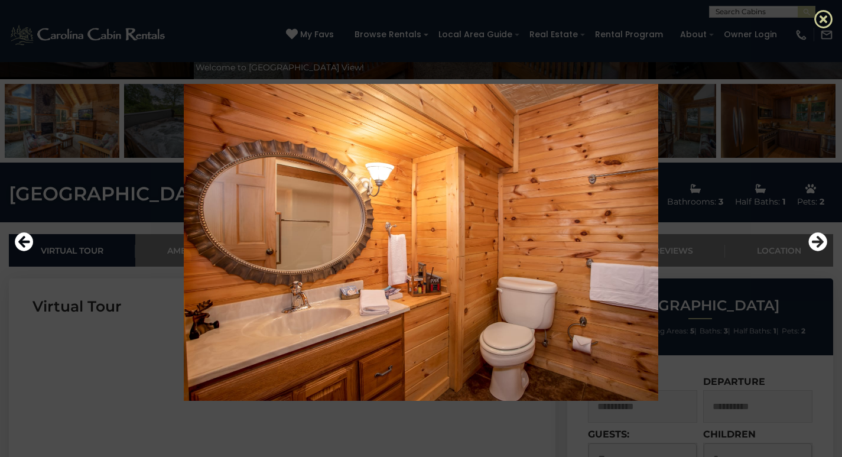
click at [820, 21] on icon at bounding box center [824, 18] width 19 height 19
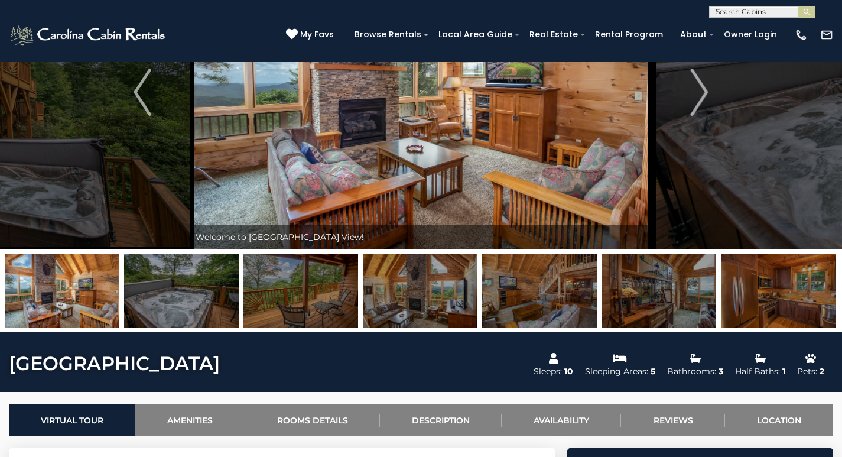
scroll to position [0, 0]
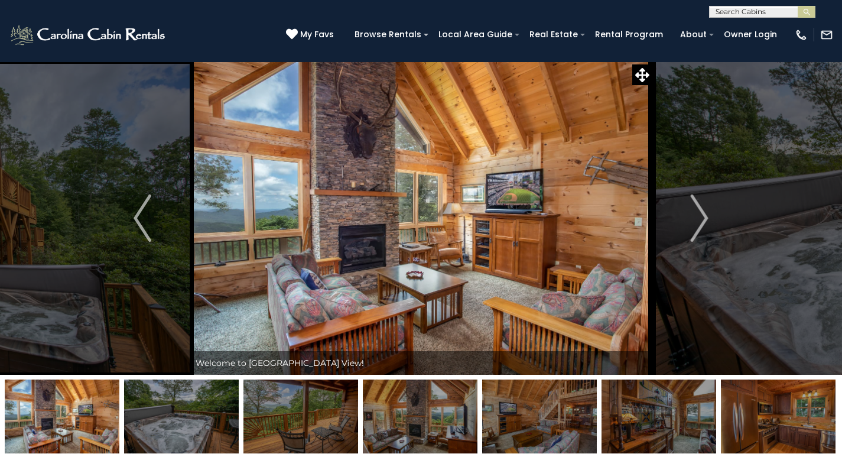
click at [820, 424] on img at bounding box center [778, 416] width 115 height 74
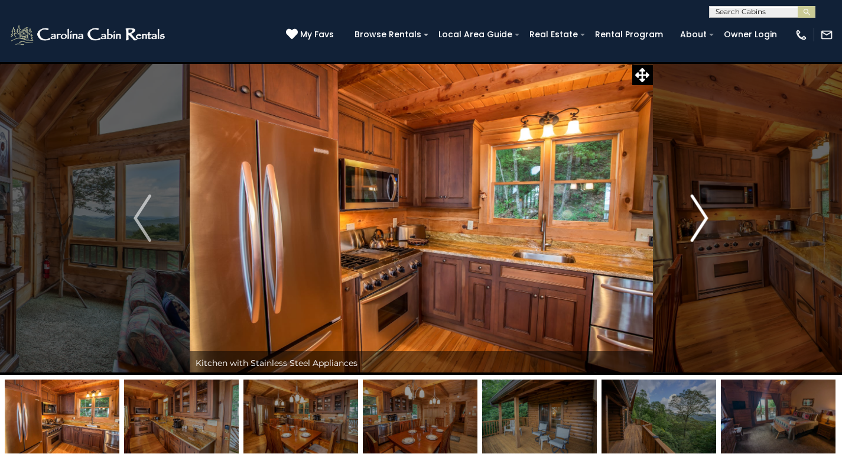
click at [708, 224] on img "Next" at bounding box center [700, 217] width 18 height 47
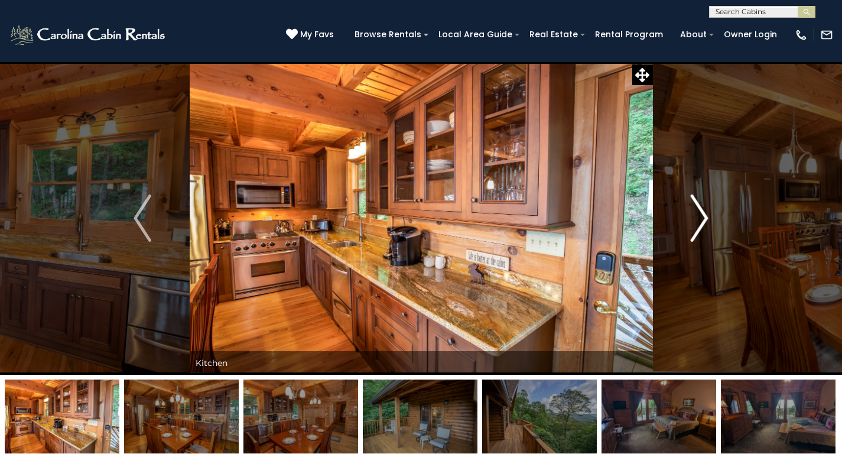
click at [706, 222] on img "Next" at bounding box center [700, 217] width 18 height 47
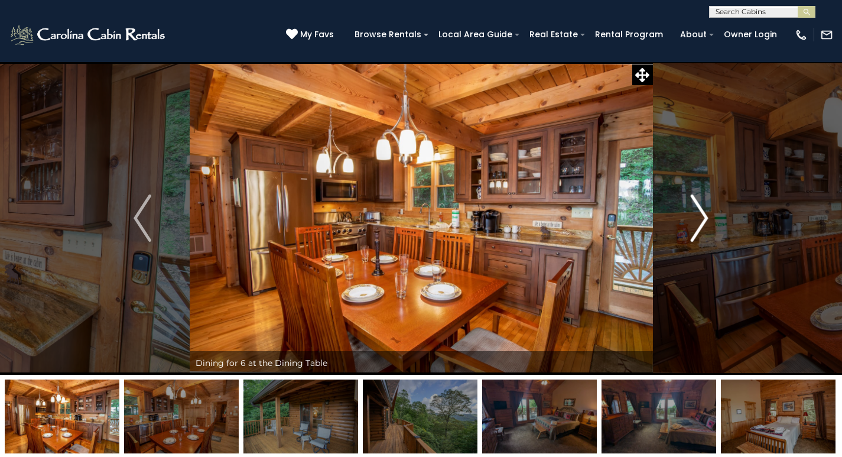
click at [706, 222] on img "Next" at bounding box center [700, 217] width 18 height 47
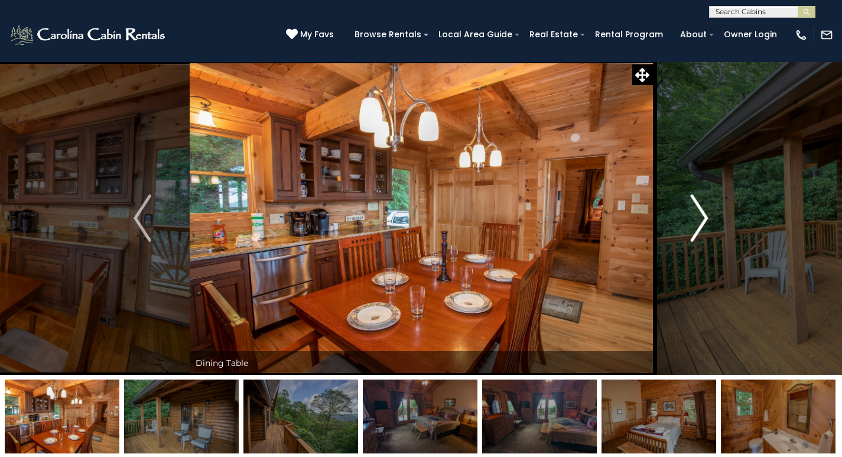
click at [706, 222] on img "Next" at bounding box center [700, 217] width 18 height 47
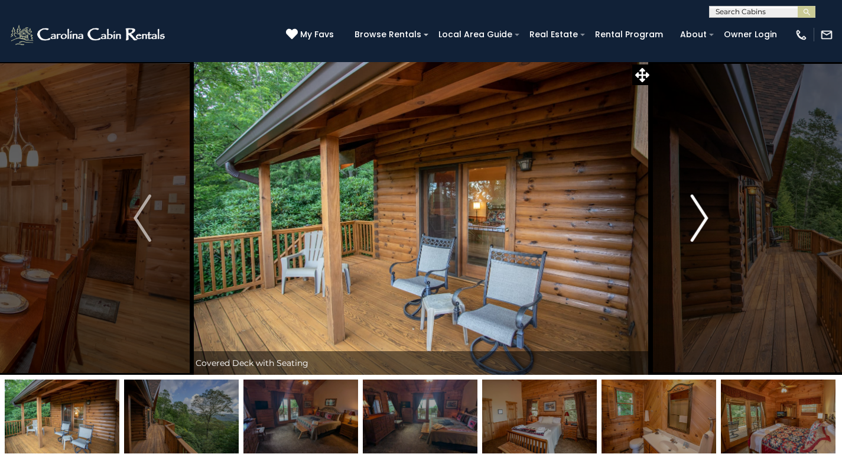
click at [706, 222] on img "Next" at bounding box center [700, 217] width 18 height 47
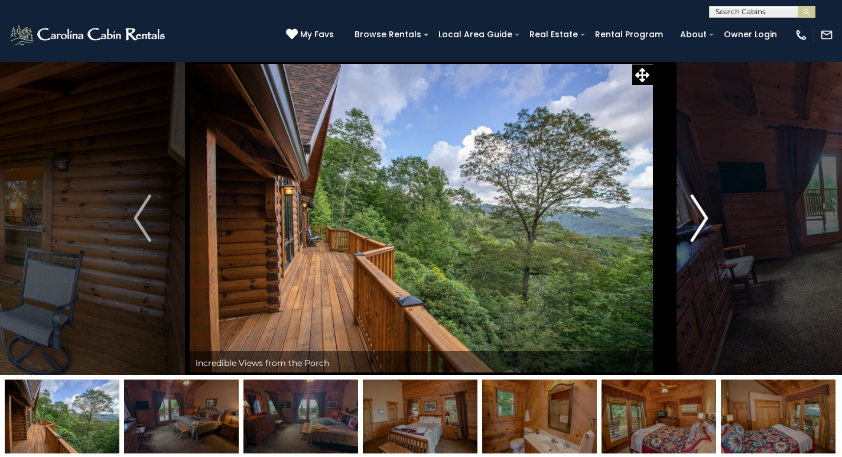
click at [706, 222] on img "Next" at bounding box center [700, 217] width 18 height 47
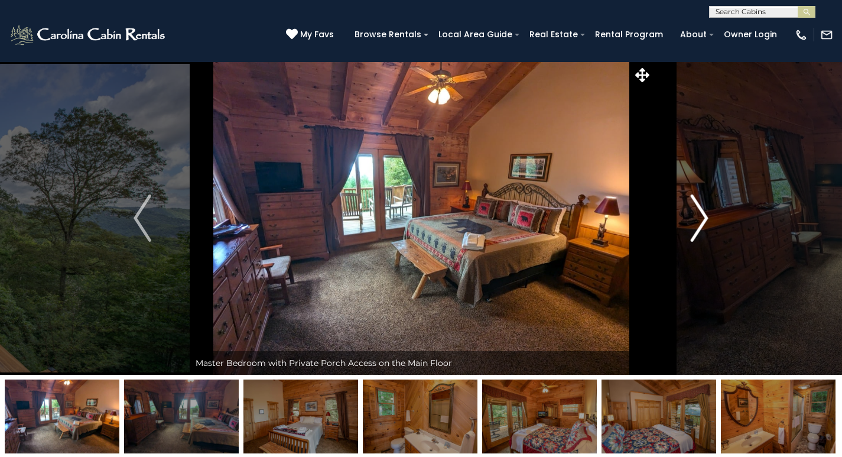
click at [706, 222] on img "Next" at bounding box center [700, 217] width 18 height 47
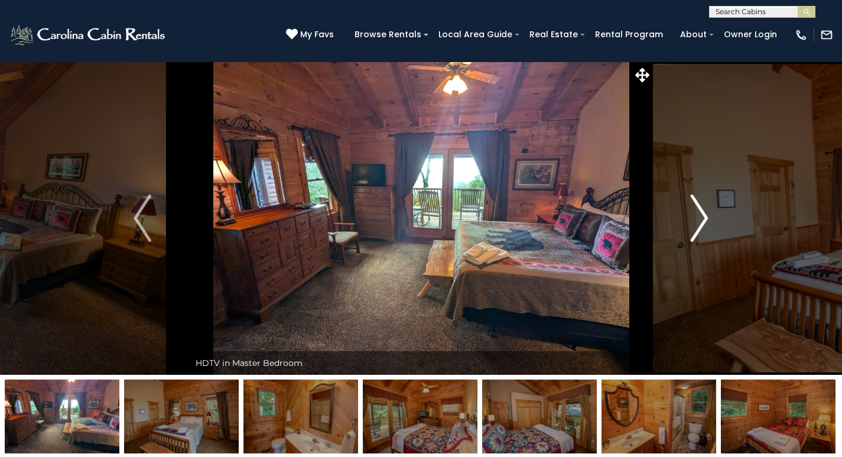
click at [706, 222] on img "Next" at bounding box center [700, 217] width 18 height 47
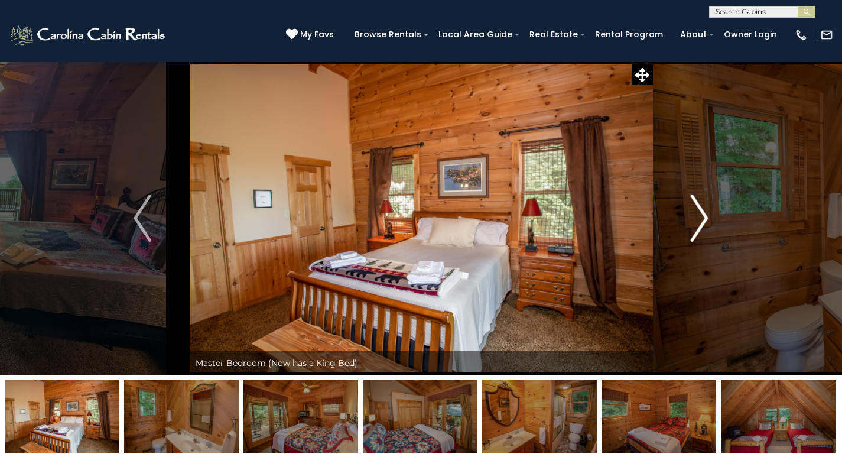
click at [706, 222] on img "Next" at bounding box center [700, 217] width 18 height 47
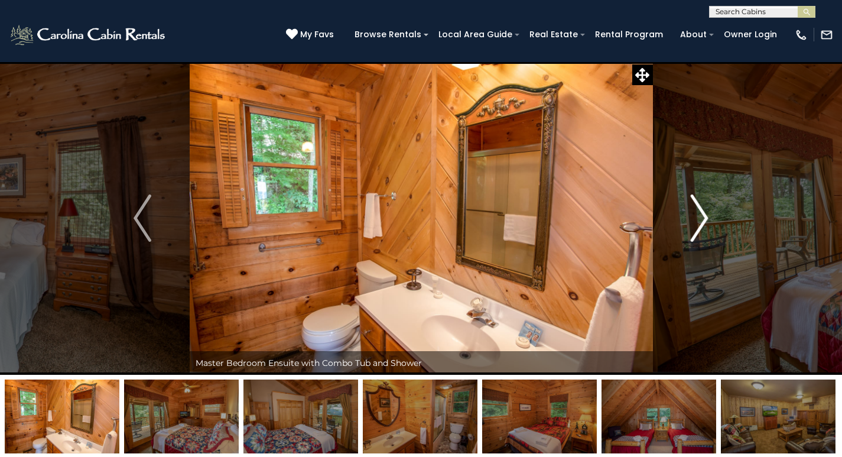
click at [706, 222] on img "Next" at bounding box center [700, 217] width 18 height 47
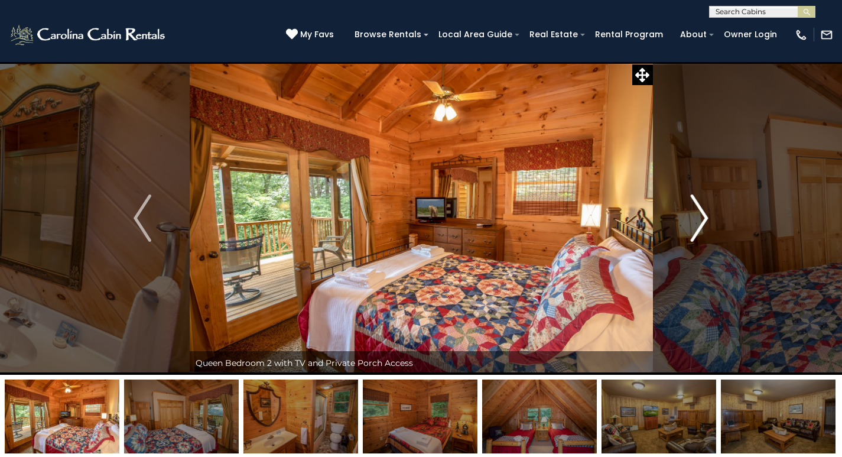
click at [706, 222] on img "Next" at bounding box center [700, 217] width 18 height 47
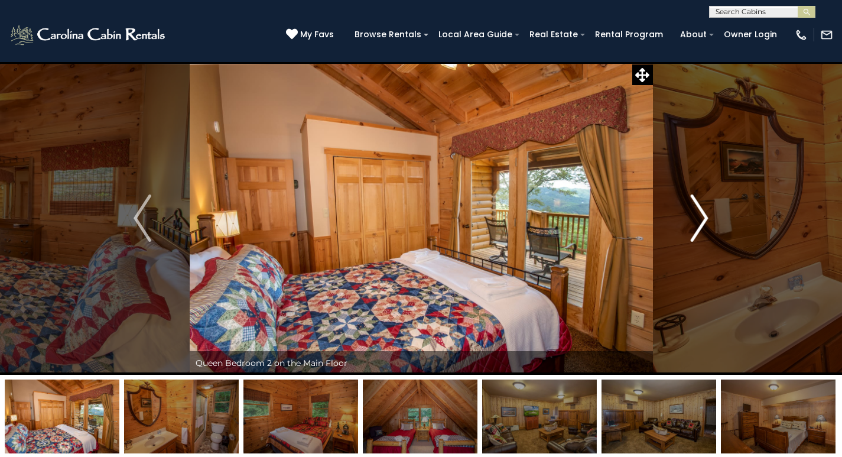
click at [706, 222] on img "Next" at bounding box center [700, 217] width 18 height 47
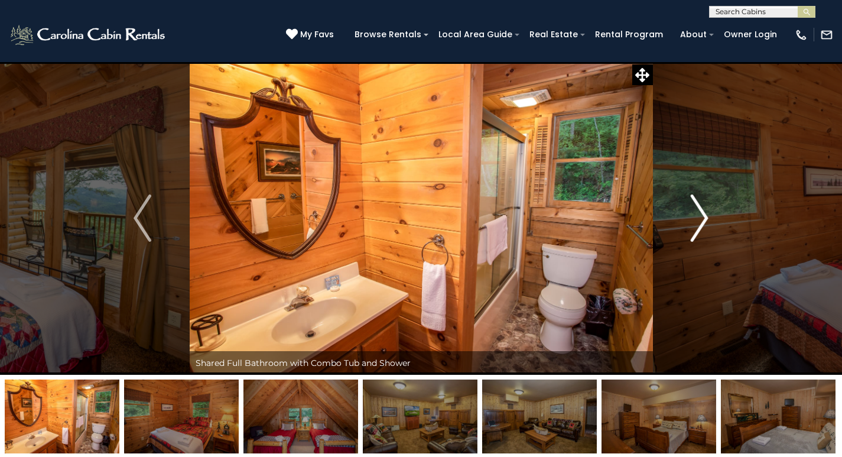
click at [706, 222] on img "Next" at bounding box center [700, 217] width 18 height 47
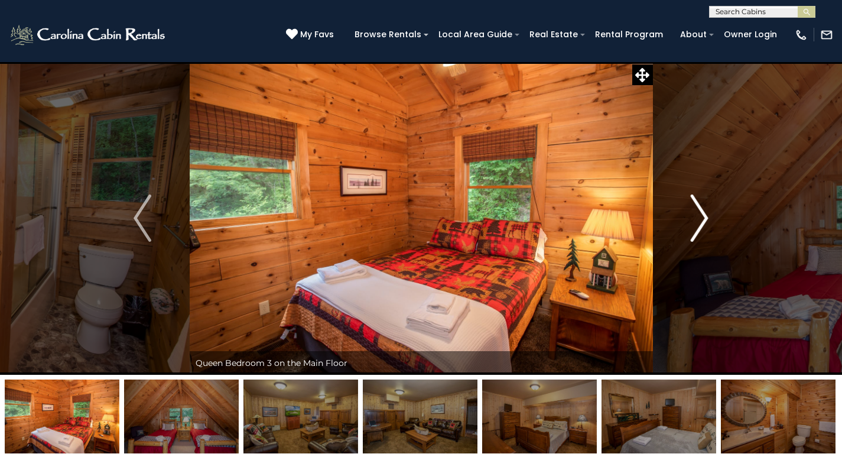
click at [706, 222] on img "Next" at bounding box center [700, 217] width 18 height 47
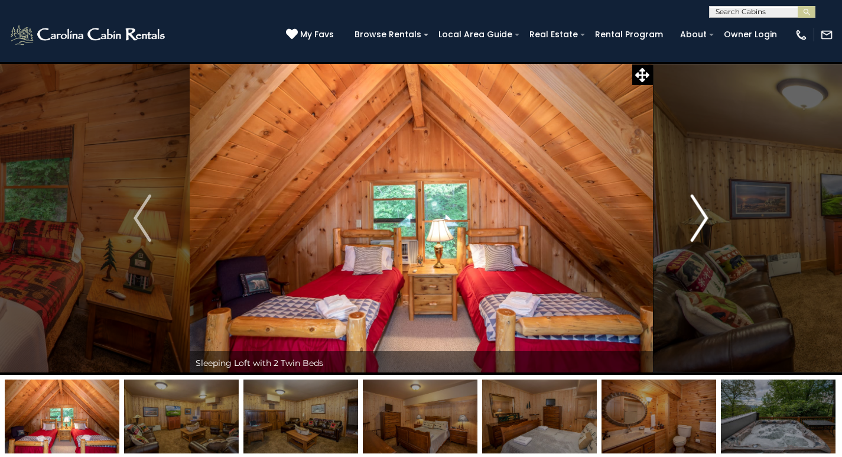
click at [706, 222] on img "Next" at bounding box center [700, 217] width 18 height 47
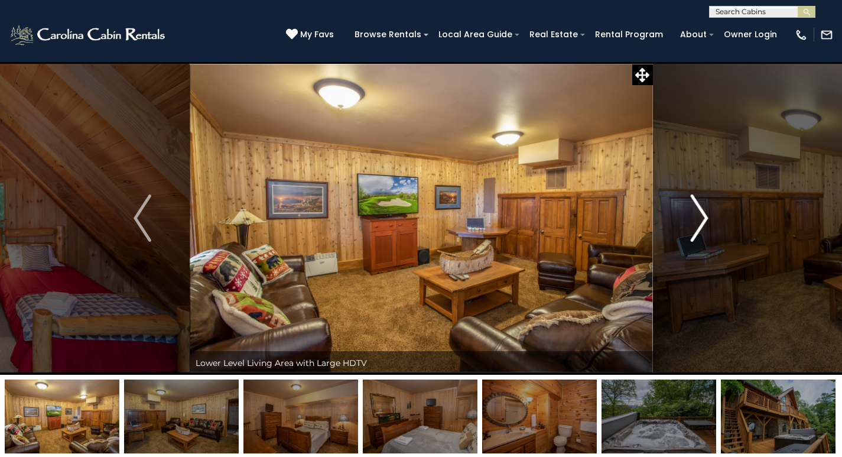
click at [706, 222] on img "Next" at bounding box center [700, 217] width 18 height 47
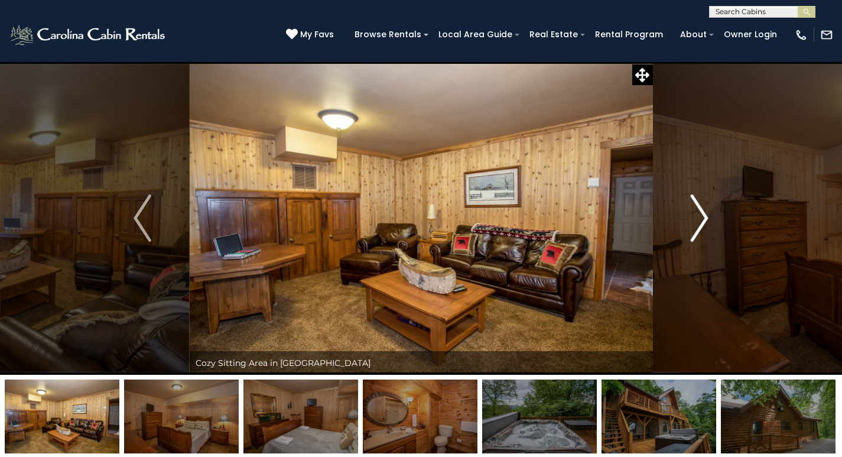
click at [706, 222] on img "Next" at bounding box center [700, 217] width 18 height 47
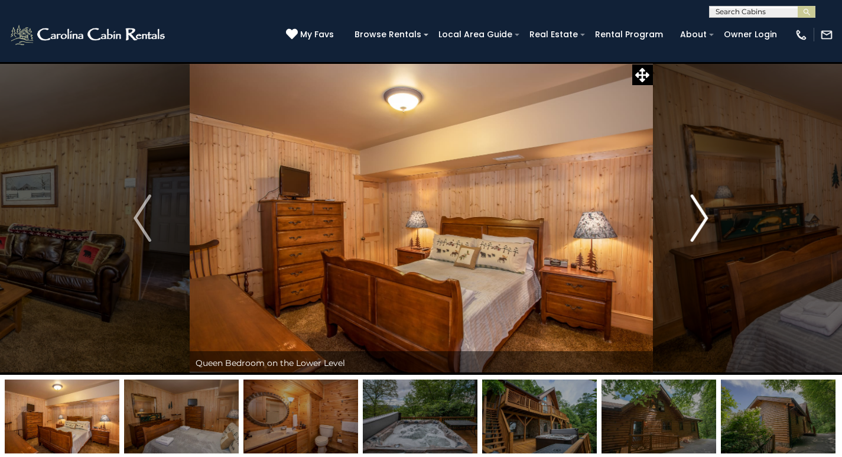
click at [706, 222] on img "Next" at bounding box center [700, 217] width 18 height 47
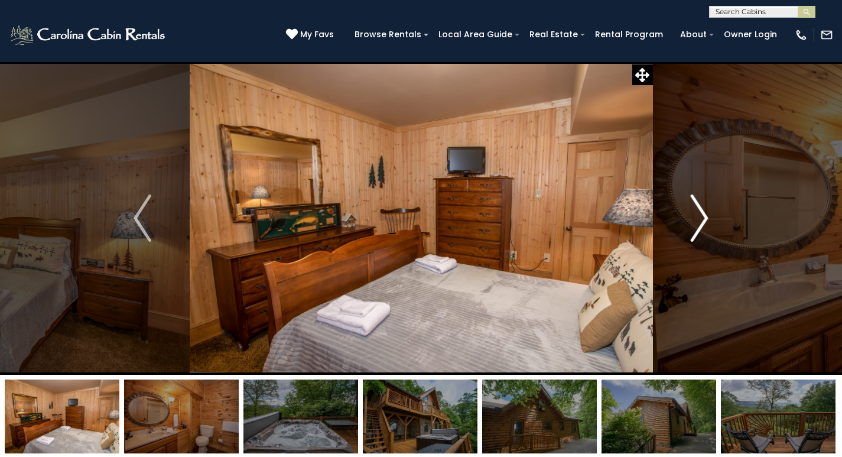
click at [706, 222] on img "Next" at bounding box center [700, 217] width 18 height 47
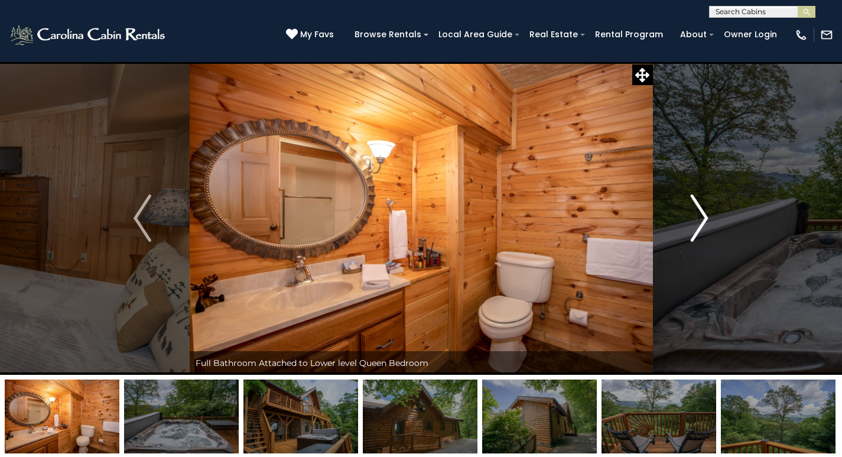
click at [706, 222] on img "Next" at bounding box center [700, 217] width 18 height 47
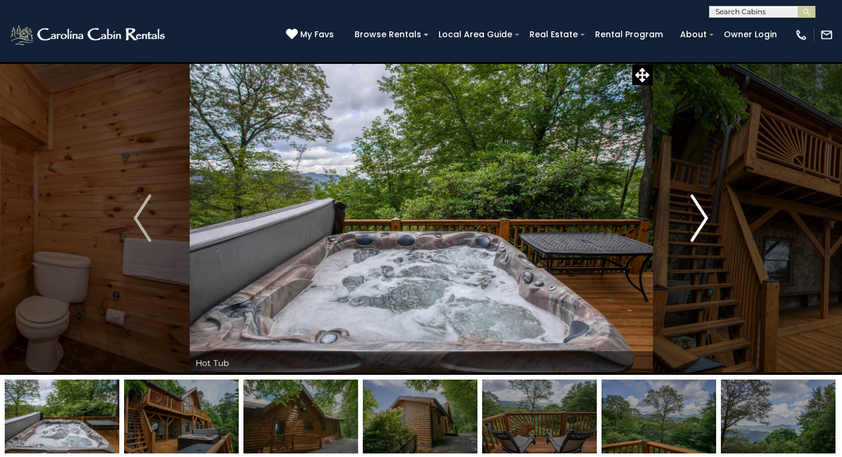
click at [706, 222] on img "Next" at bounding box center [700, 217] width 18 height 47
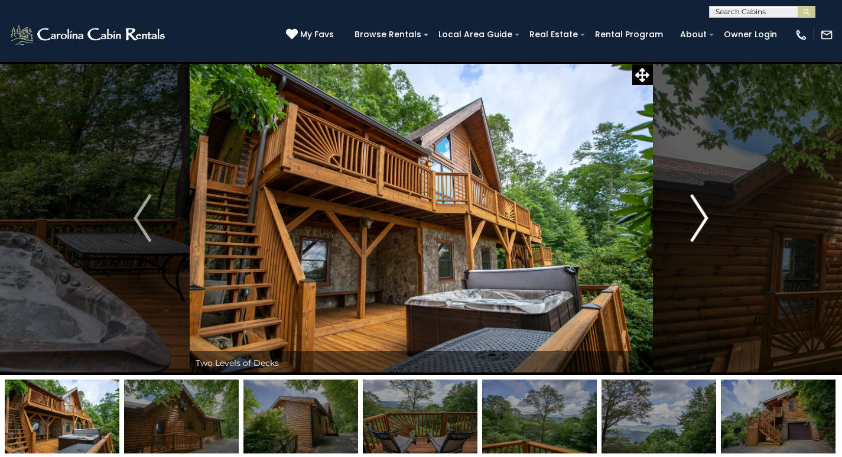
click at [706, 222] on img "Next" at bounding box center [700, 217] width 18 height 47
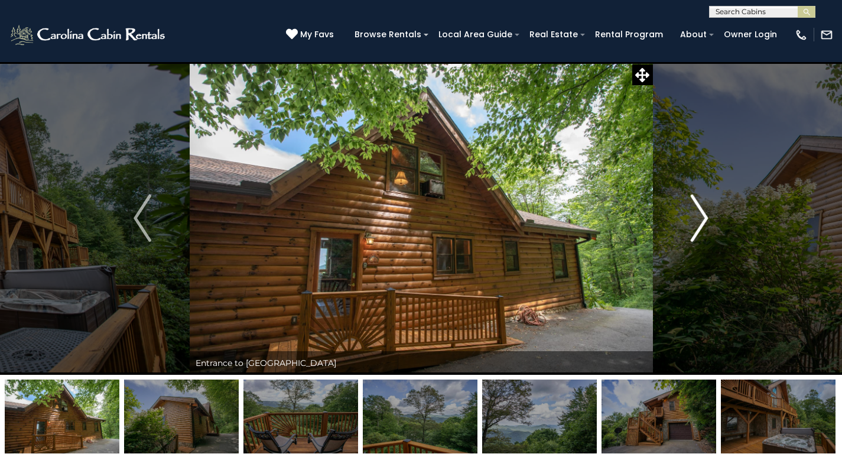
click at [706, 222] on img "Next" at bounding box center [700, 217] width 18 height 47
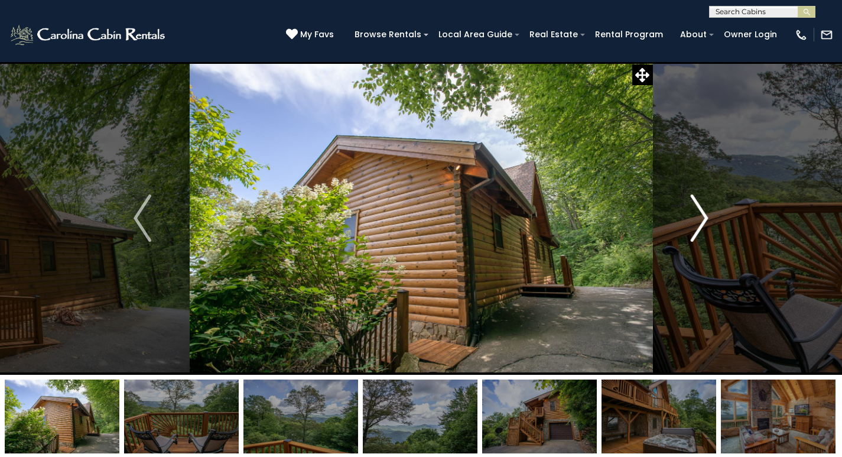
click at [706, 222] on img "Next" at bounding box center [700, 217] width 18 height 47
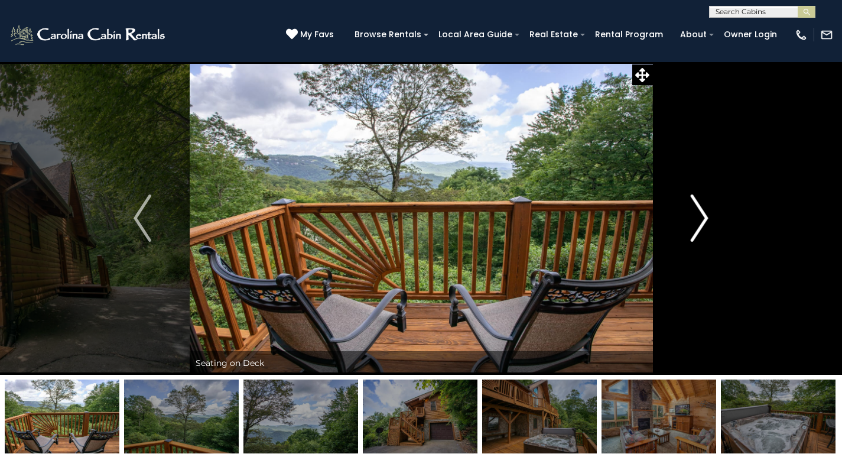
click at [706, 222] on img "Next" at bounding box center [700, 217] width 18 height 47
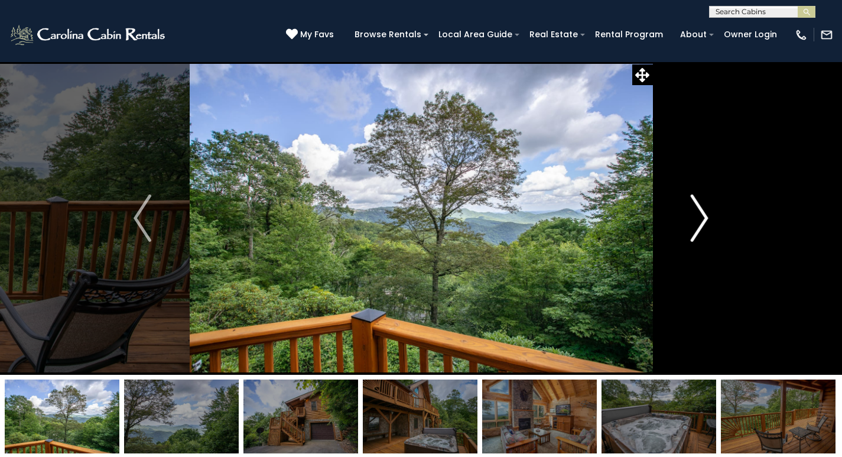
click at [706, 222] on img "Next" at bounding box center [700, 217] width 18 height 47
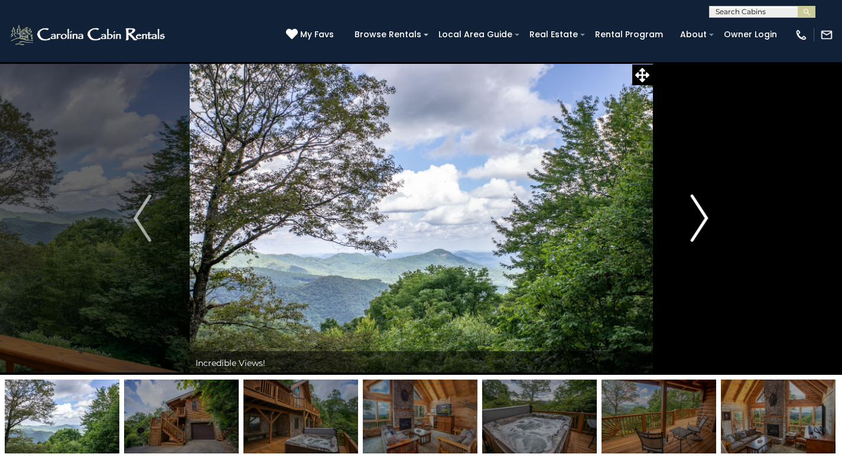
click at [706, 222] on img "Next" at bounding box center [700, 217] width 18 height 47
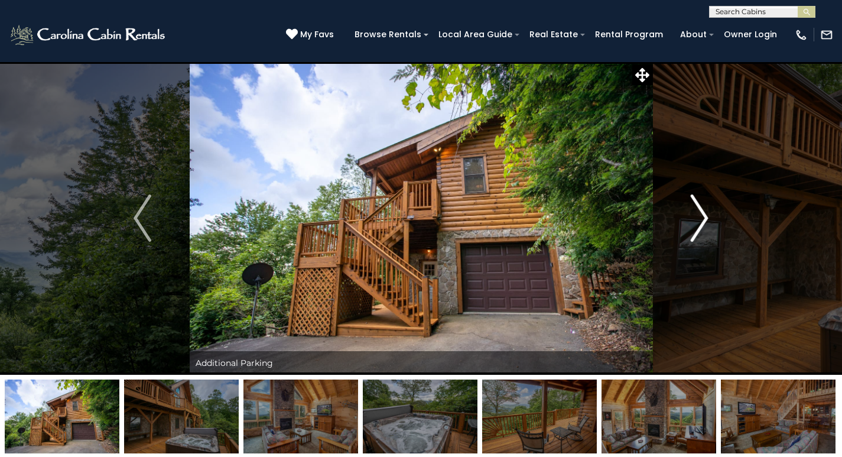
click at [706, 222] on img "Next" at bounding box center [700, 217] width 18 height 47
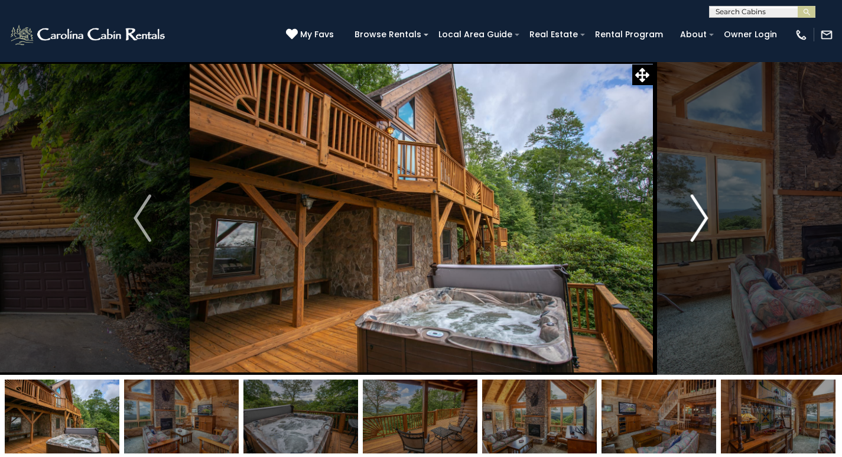
click at [706, 222] on img "Next" at bounding box center [700, 217] width 18 height 47
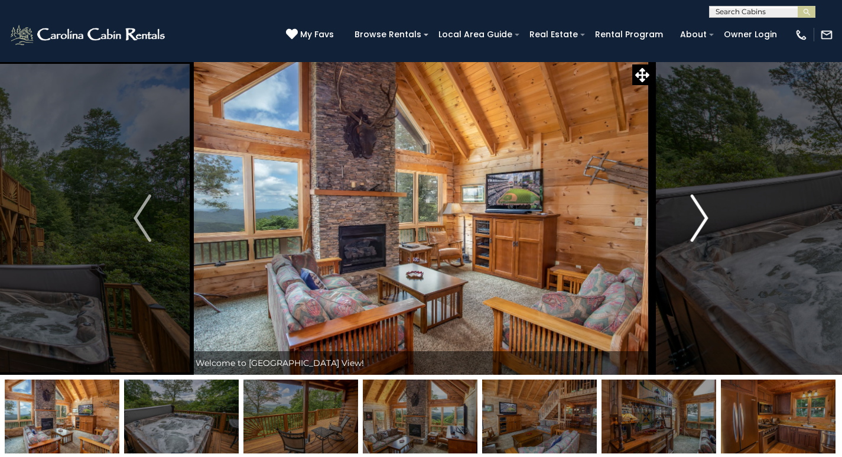
click at [706, 222] on img "Next" at bounding box center [700, 217] width 18 height 47
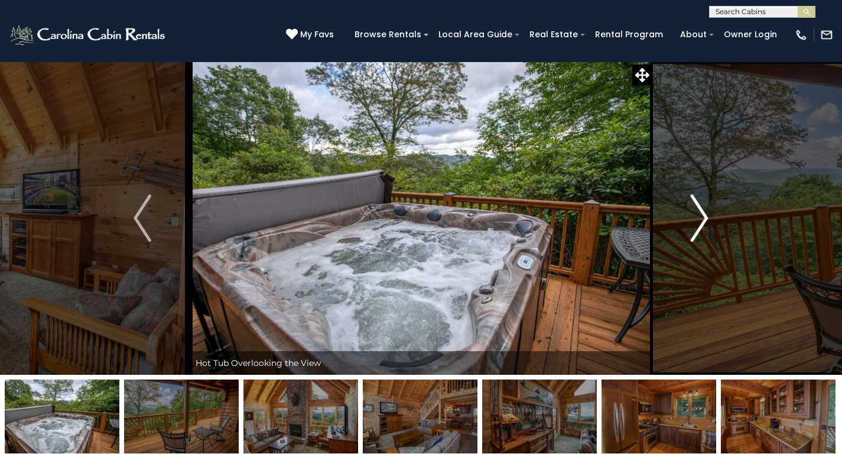
click at [706, 222] on img "Next" at bounding box center [700, 217] width 18 height 47
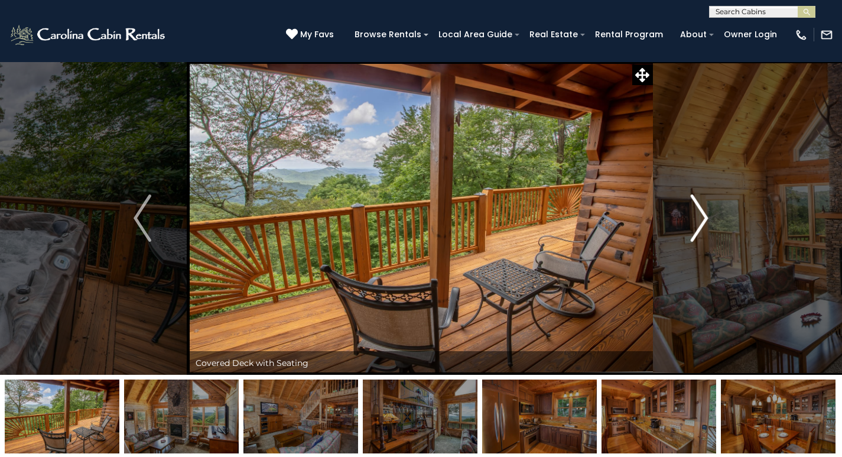
click at [706, 222] on img "Next" at bounding box center [700, 217] width 18 height 47
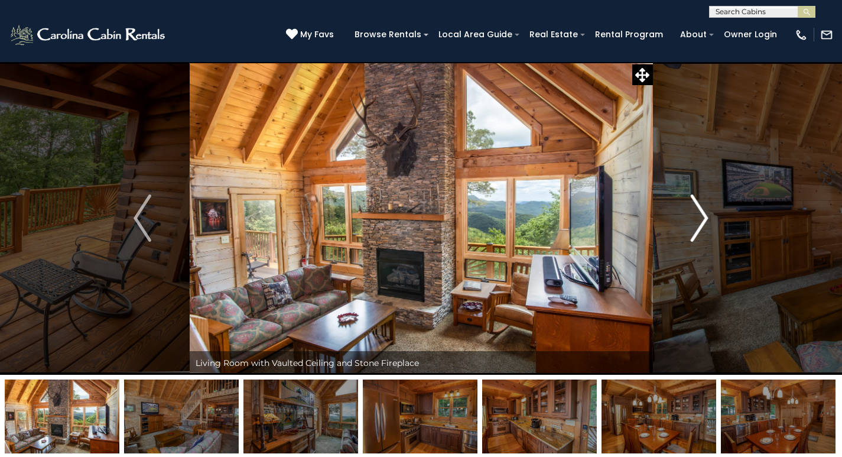
click at [706, 222] on img "Next" at bounding box center [700, 217] width 18 height 47
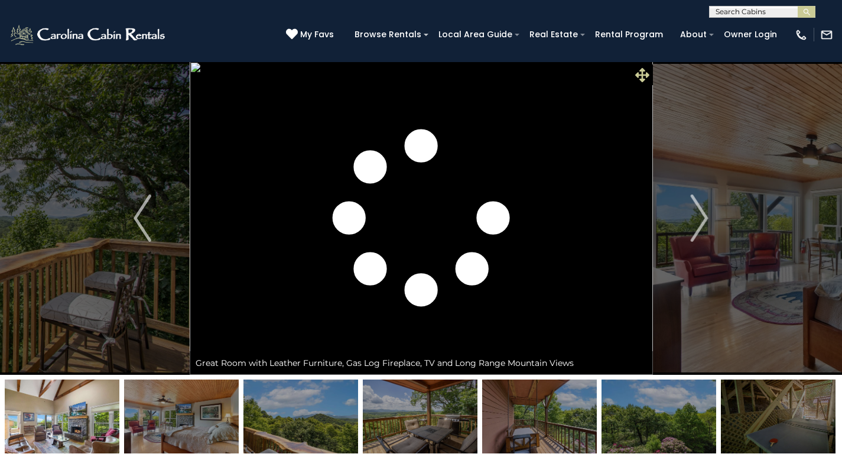
click at [643, 70] on icon at bounding box center [642, 75] width 14 height 14
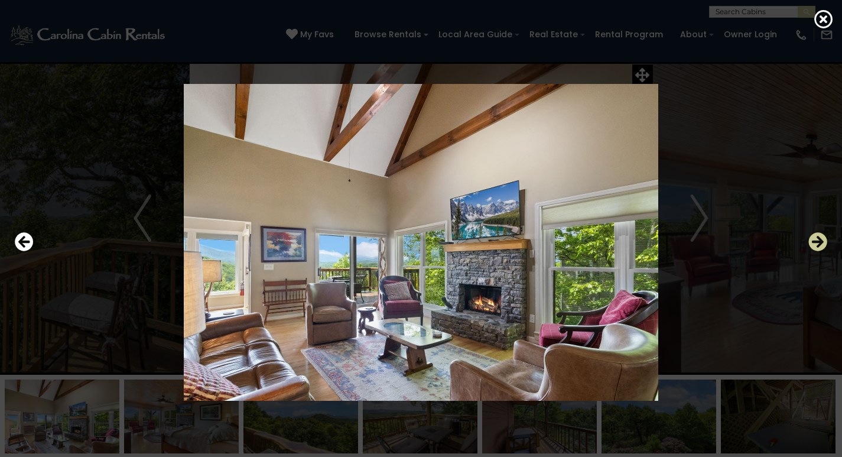
click at [824, 242] on icon "Next" at bounding box center [818, 241] width 19 height 19
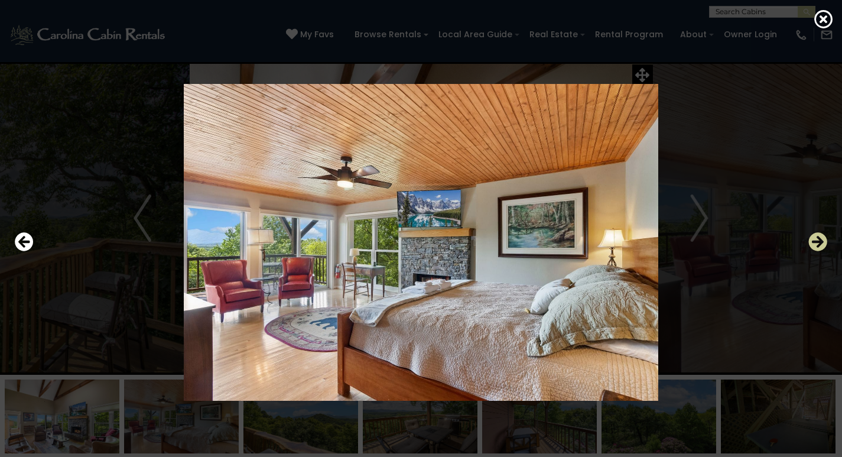
click at [824, 242] on icon "Next" at bounding box center [818, 241] width 19 height 19
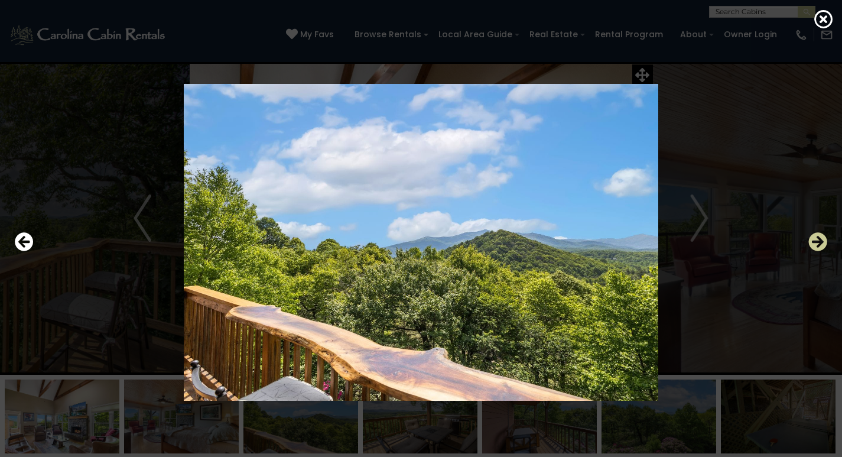
click at [824, 242] on icon "Next" at bounding box center [818, 241] width 19 height 19
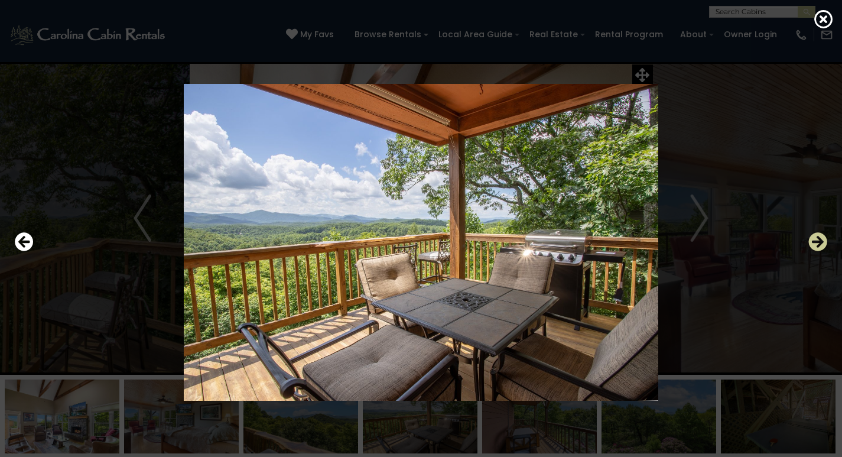
click at [824, 242] on icon "Next" at bounding box center [818, 241] width 19 height 19
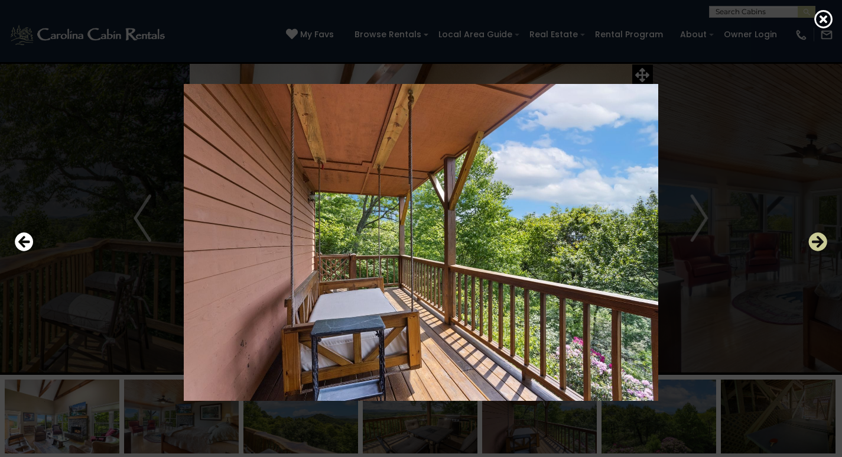
click at [824, 242] on icon "Next" at bounding box center [818, 241] width 19 height 19
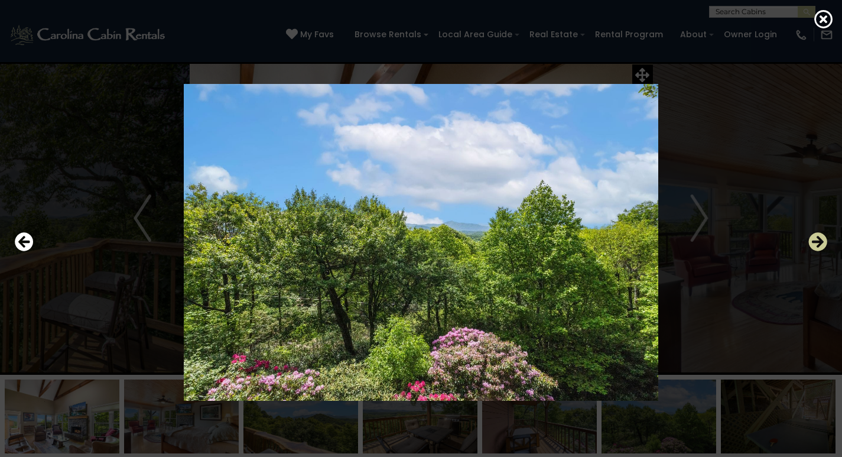
click at [824, 242] on icon "Next" at bounding box center [818, 241] width 19 height 19
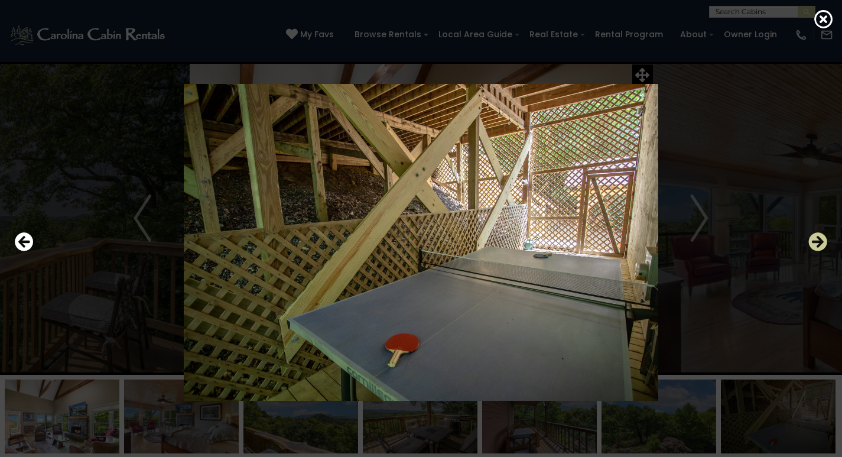
click at [824, 242] on icon "Next" at bounding box center [818, 241] width 19 height 19
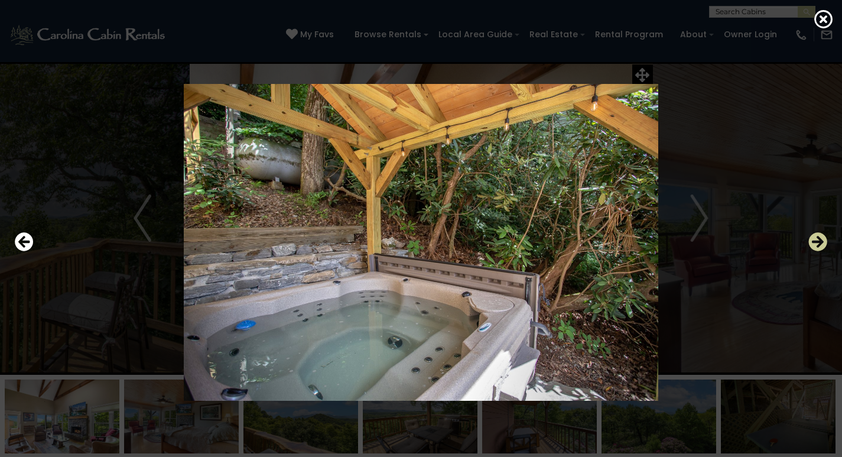
click at [814, 239] on icon "Next" at bounding box center [818, 241] width 19 height 19
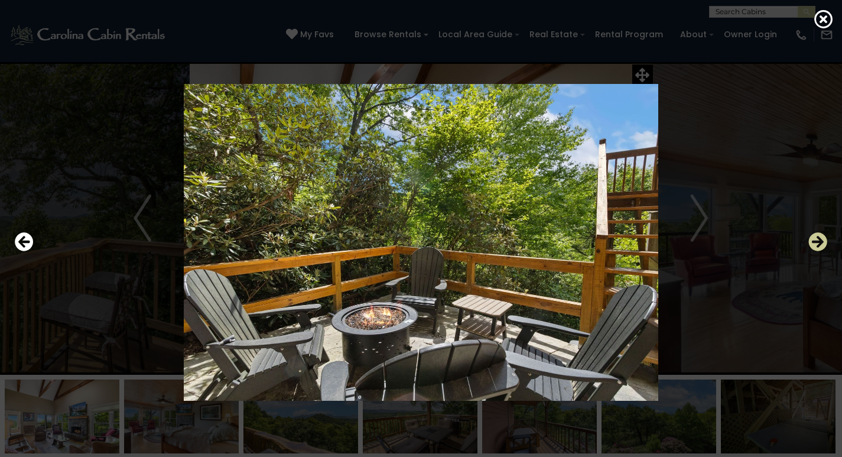
click at [814, 239] on icon "Next" at bounding box center [818, 241] width 19 height 19
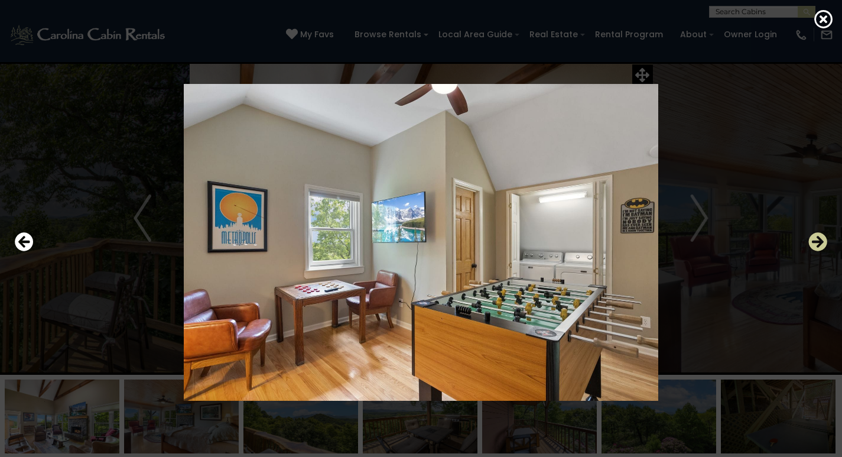
click at [814, 239] on icon "Next" at bounding box center [818, 241] width 19 height 19
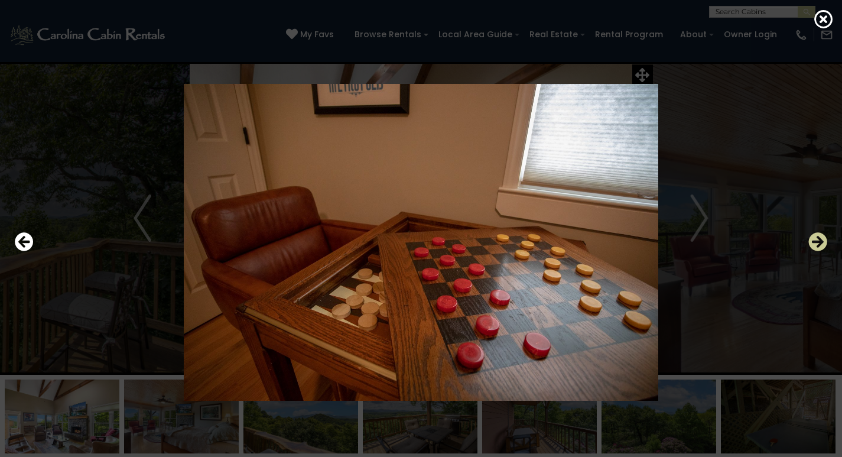
click at [814, 239] on icon "Next" at bounding box center [818, 241] width 19 height 19
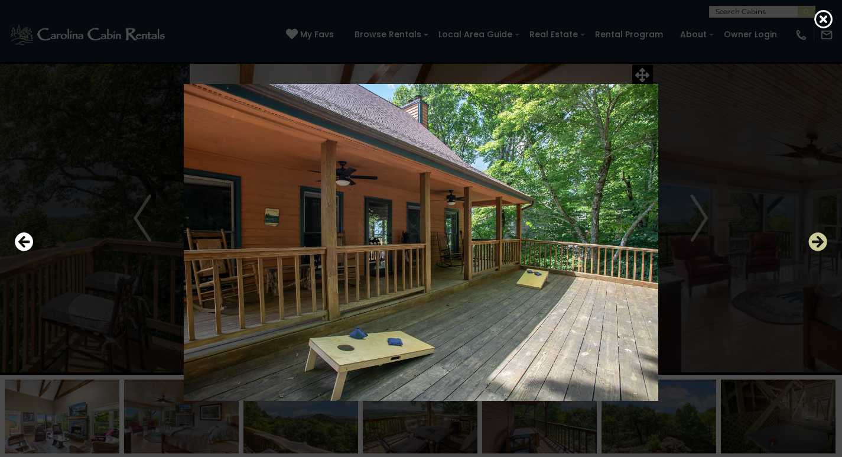
click at [814, 239] on icon "Next" at bounding box center [818, 241] width 19 height 19
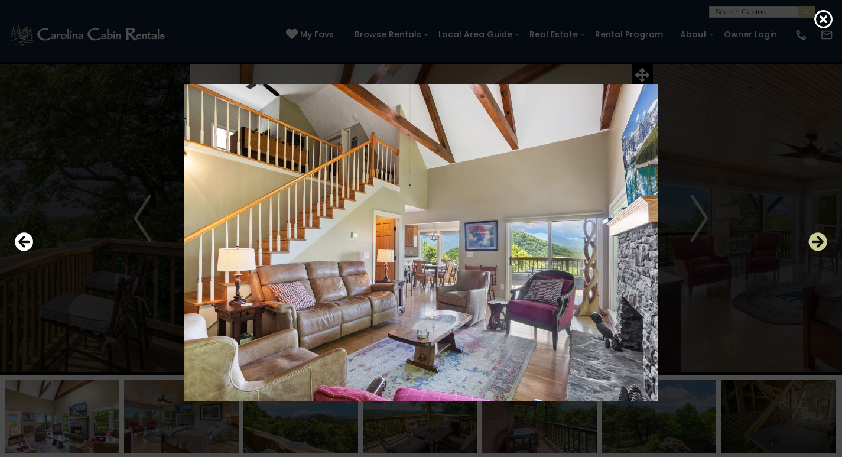
click at [814, 239] on icon "Next" at bounding box center [818, 241] width 19 height 19
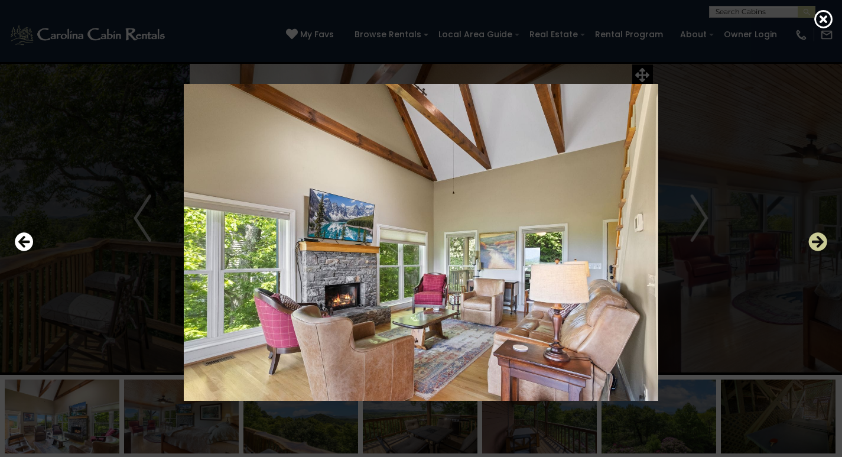
click at [814, 239] on icon "Next" at bounding box center [818, 241] width 19 height 19
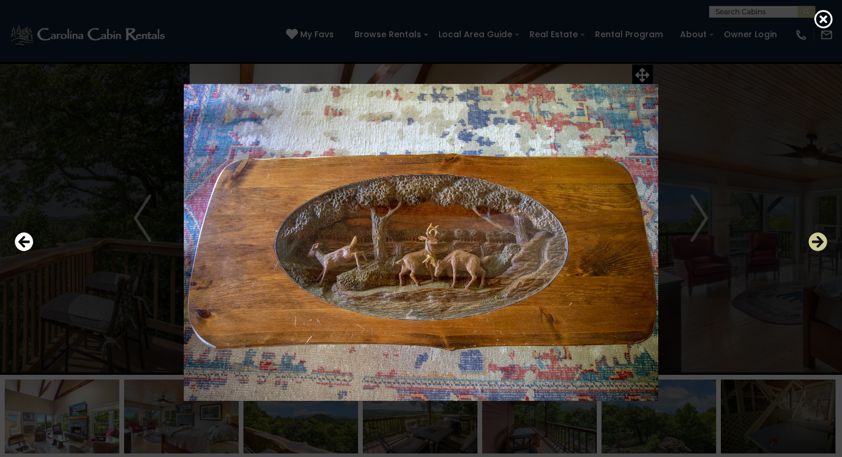
click at [814, 239] on icon "Next" at bounding box center [818, 241] width 19 height 19
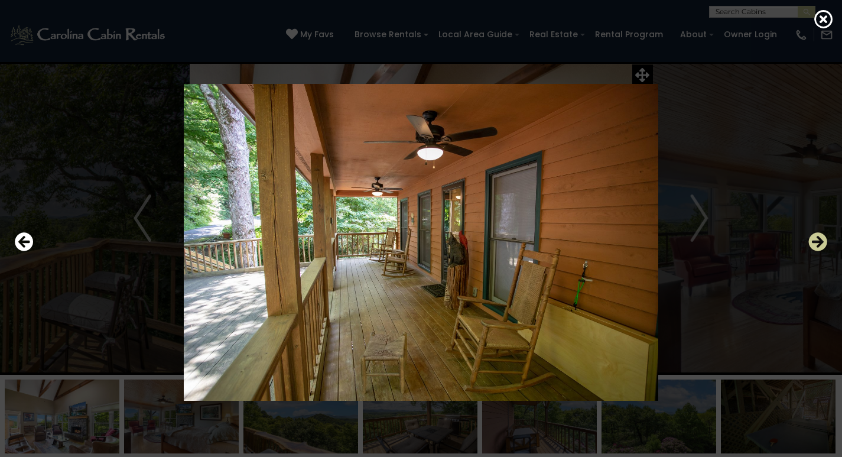
click at [814, 239] on icon "Next" at bounding box center [818, 241] width 19 height 19
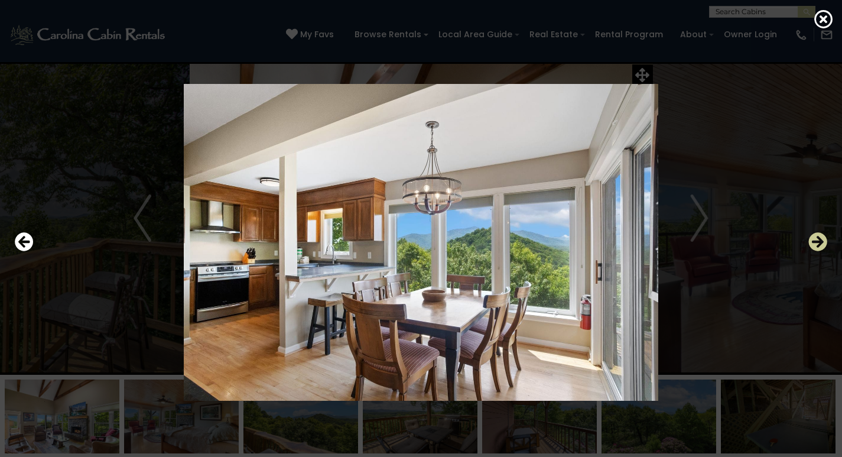
click at [814, 239] on icon "Next" at bounding box center [818, 241] width 19 height 19
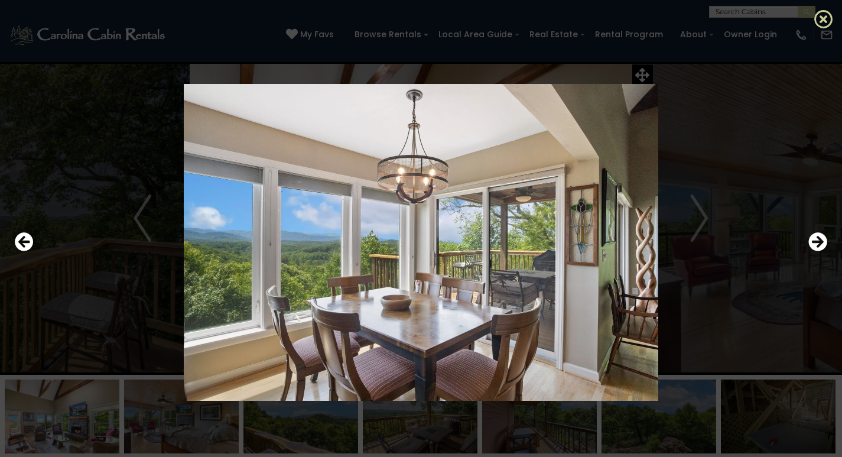
click at [823, 22] on icon at bounding box center [824, 18] width 19 height 19
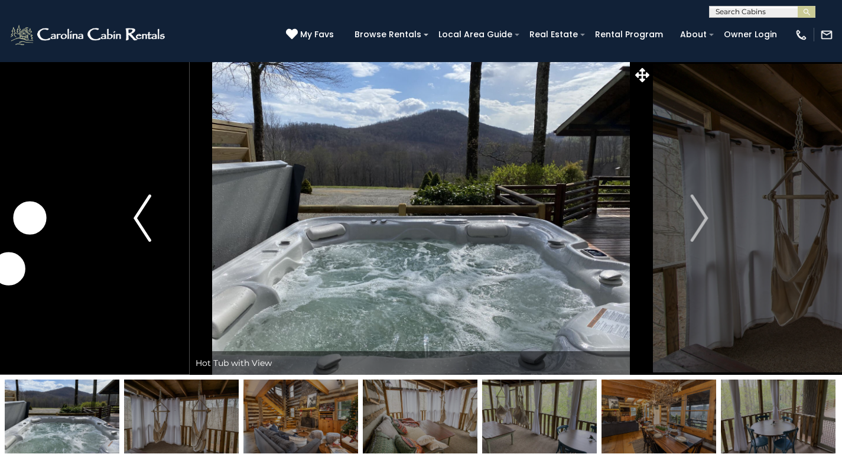
click at [138, 226] on img "Previous" at bounding box center [143, 217] width 18 height 47
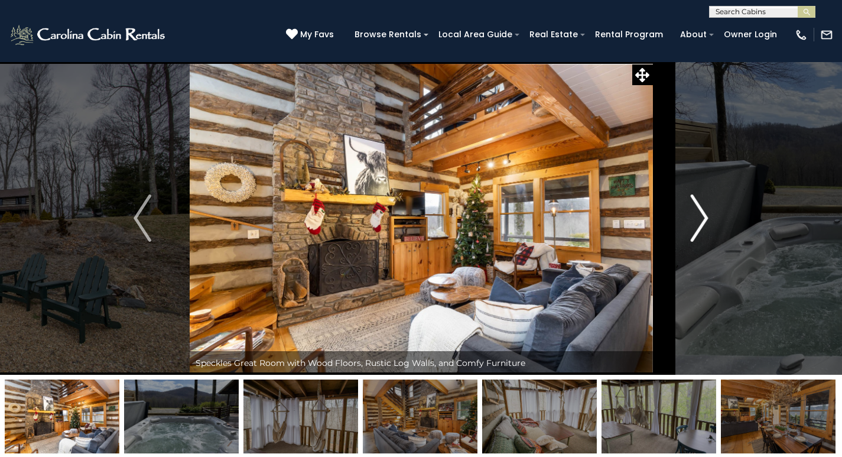
click at [706, 218] on img "Next" at bounding box center [700, 217] width 18 height 47
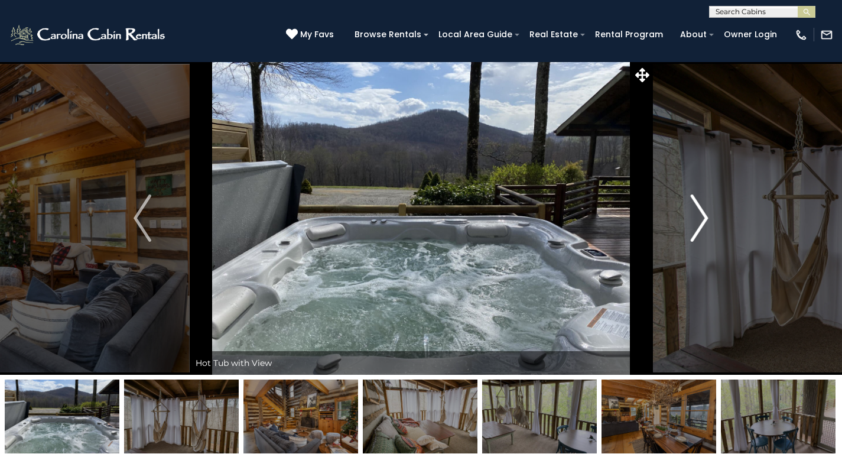
click at [706, 218] on img "Next" at bounding box center [700, 217] width 18 height 47
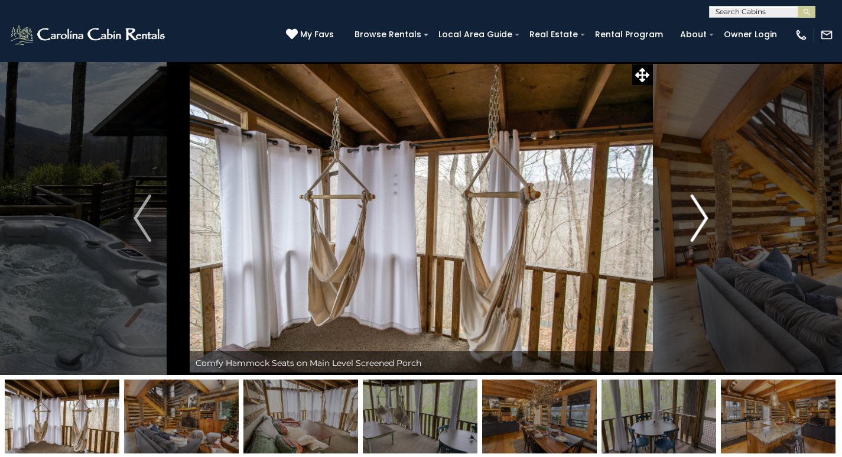
click at [706, 218] on img "Next" at bounding box center [700, 217] width 18 height 47
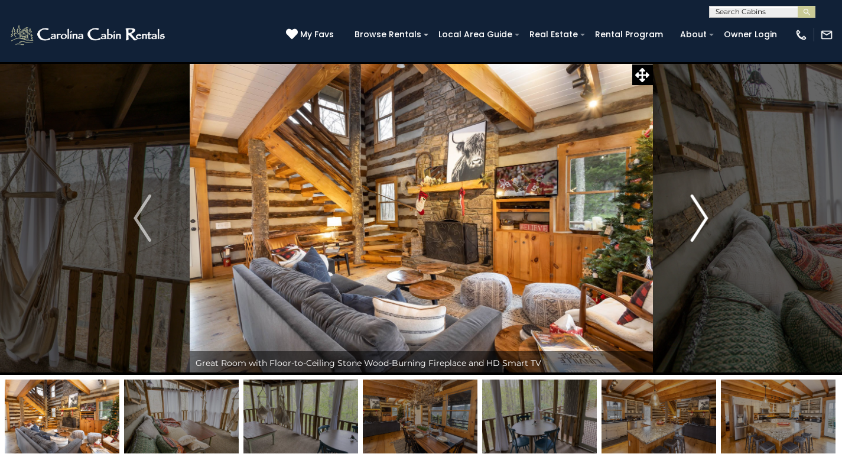
click at [706, 218] on img "Next" at bounding box center [700, 217] width 18 height 47
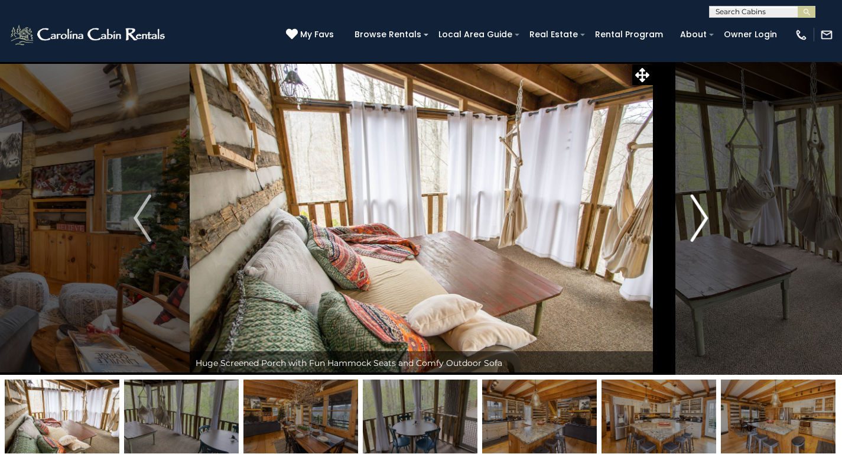
click at [706, 218] on img "Next" at bounding box center [700, 217] width 18 height 47
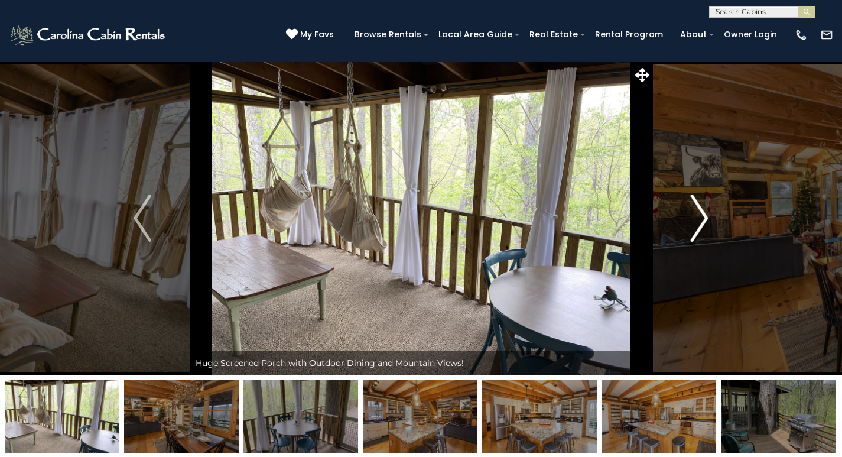
click at [706, 218] on img "Next" at bounding box center [700, 217] width 18 height 47
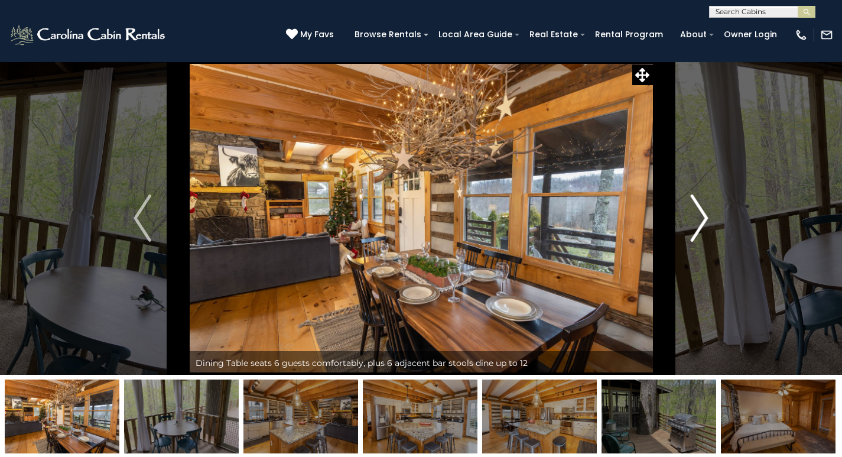
click at [706, 218] on img "Next" at bounding box center [700, 217] width 18 height 47
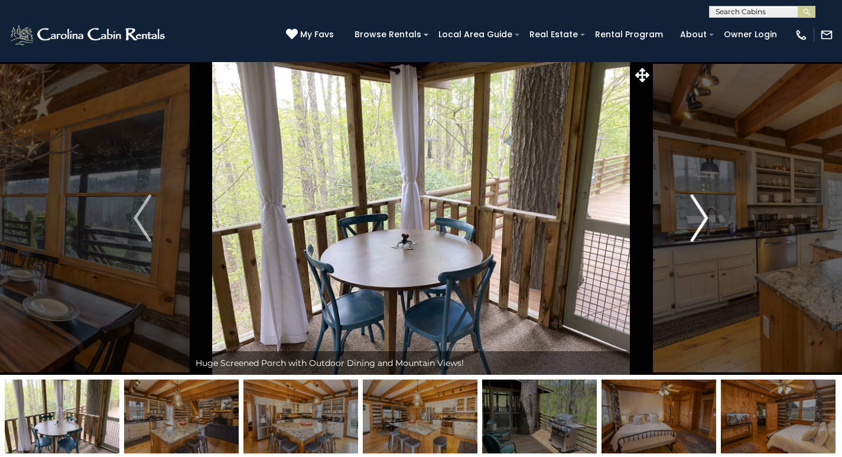
click at [706, 218] on img "Next" at bounding box center [700, 217] width 18 height 47
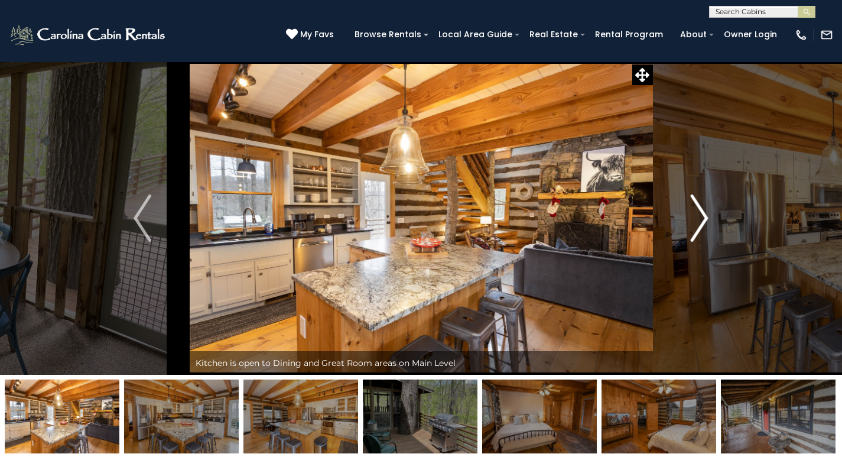
click at [706, 218] on img "Next" at bounding box center [700, 217] width 18 height 47
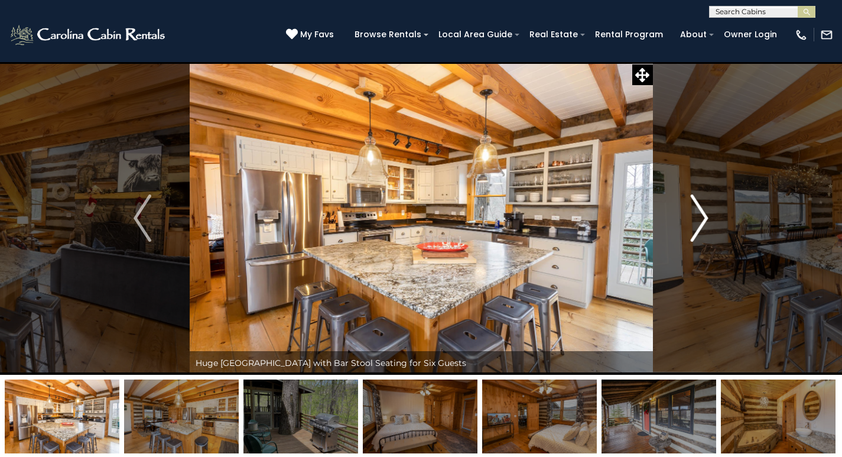
click at [706, 218] on img "Next" at bounding box center [700, 217] width 18 height 47
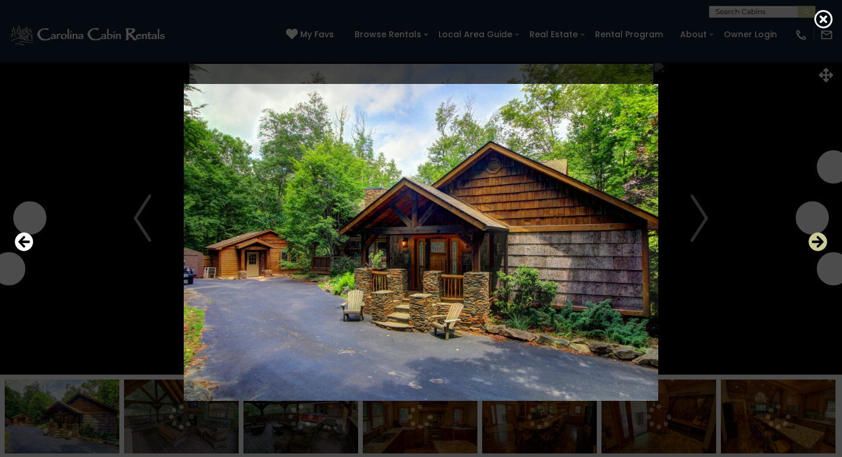
click at [820, 241] on icon "Next" at bounding box center [818, 241] width 19 height 19
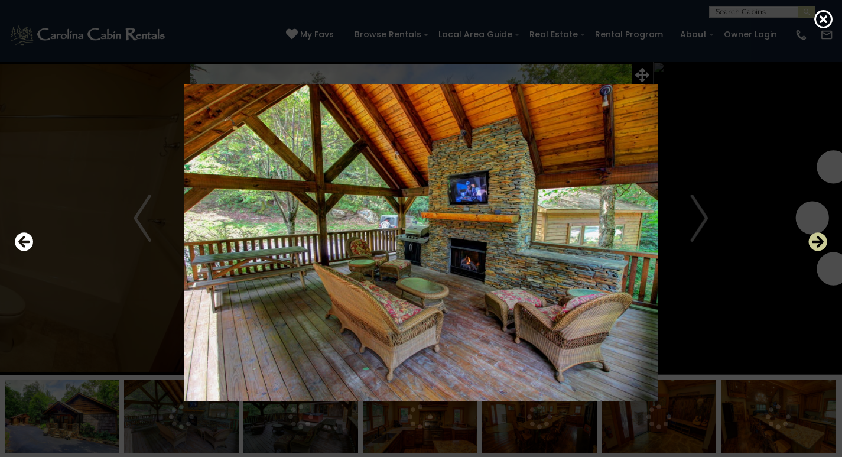
click at [820, 241] on icon "Next" at bounding box center [818, 241] width 19 height 19
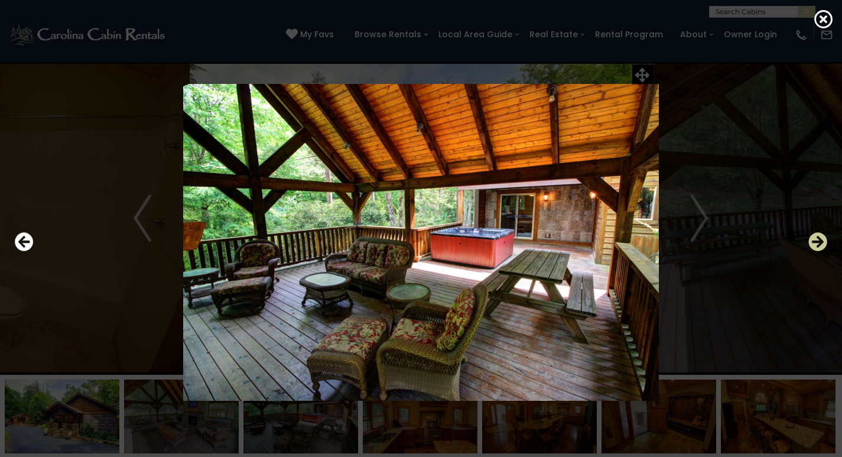
click at [820, 241] on icon "Next" at bounding box center [818, 241] width 19 height 19
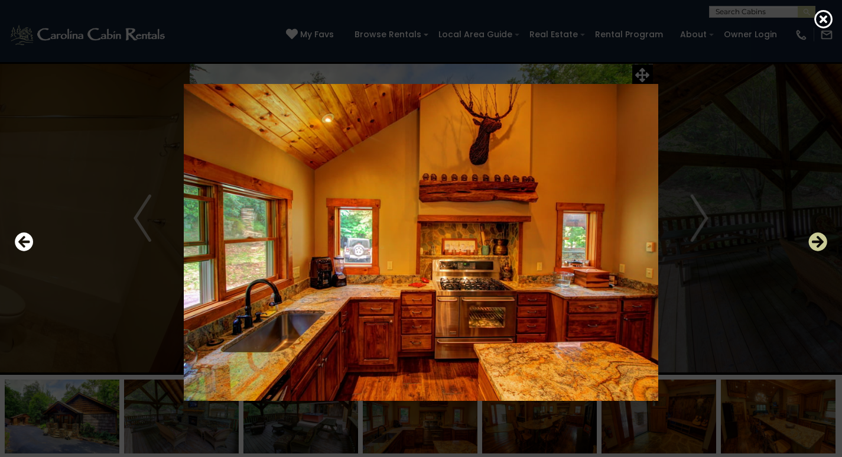
click at [820, 241] on icon "Next" at bounding box center [818, 241] width 19 height 19
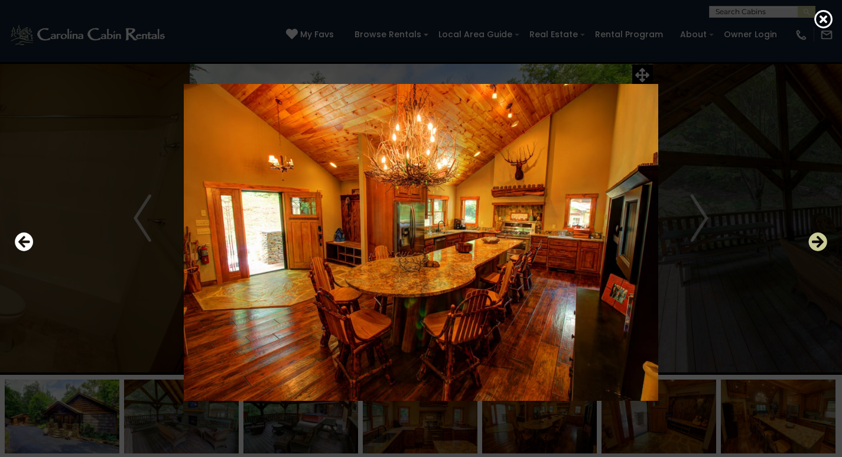
click at [820, 241] on icon "Next" at bounding box center [818, 241] width 19 height 19
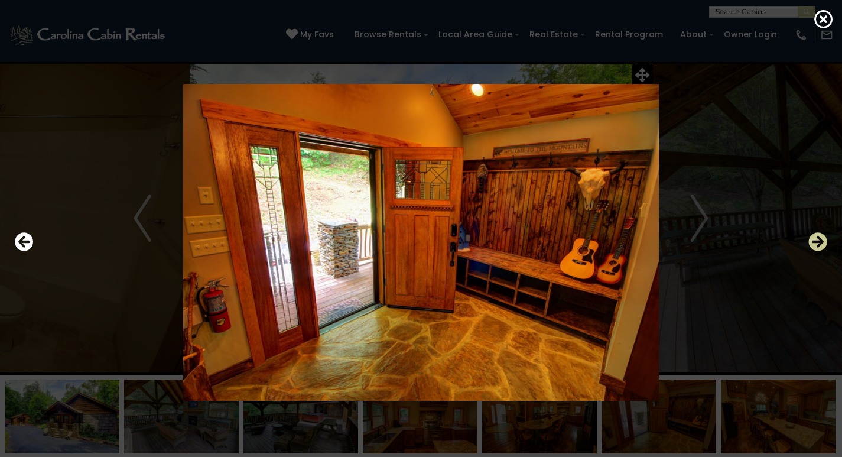
click at [820, 241] on icon "Next" at bounding box center [818, 241] width 19 height 19
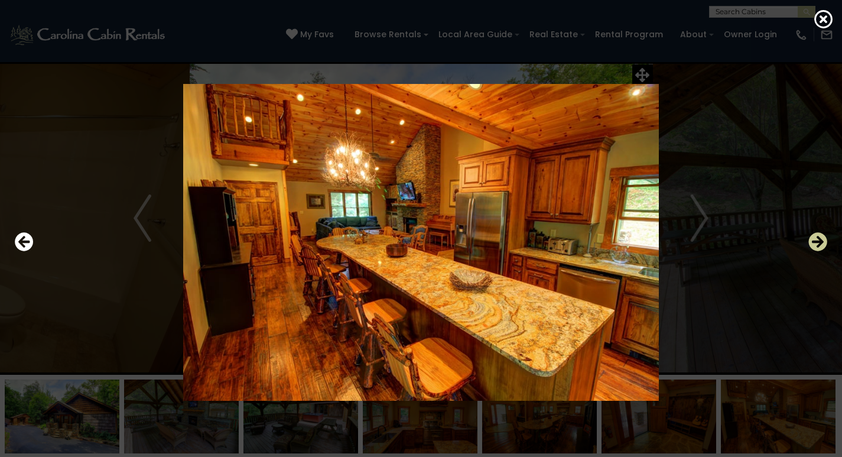
click at [820, 241] on icon "Next" at bounding box center [818, 241] width 19 height 19
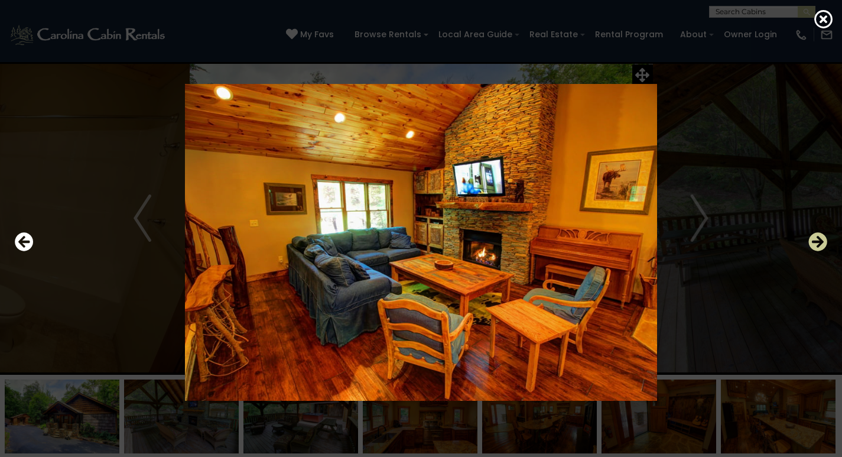
click at [820, 241] on icon "Next" at bounding box center [818, 241] width 19 height 19
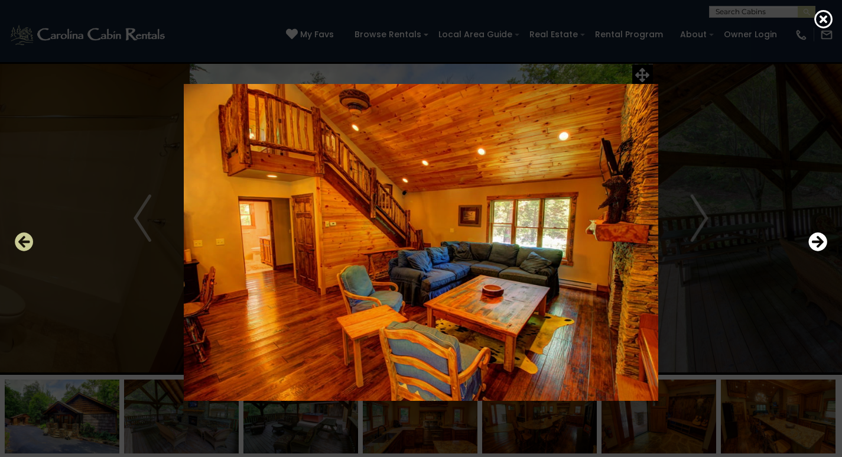
click at [19, 244] on icon "Previous" at bounding box center [24, 241] width 19 height 19
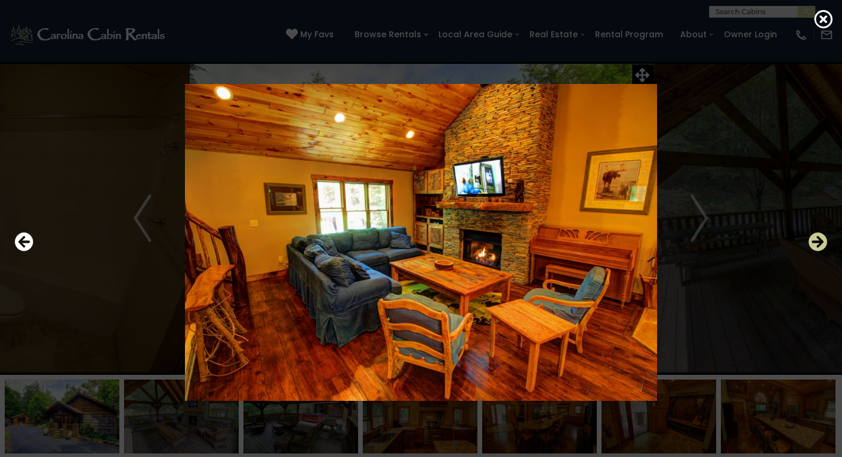
click at [819, 246] on icon "Next" at bounding box center [818, 241] width 19 height 19
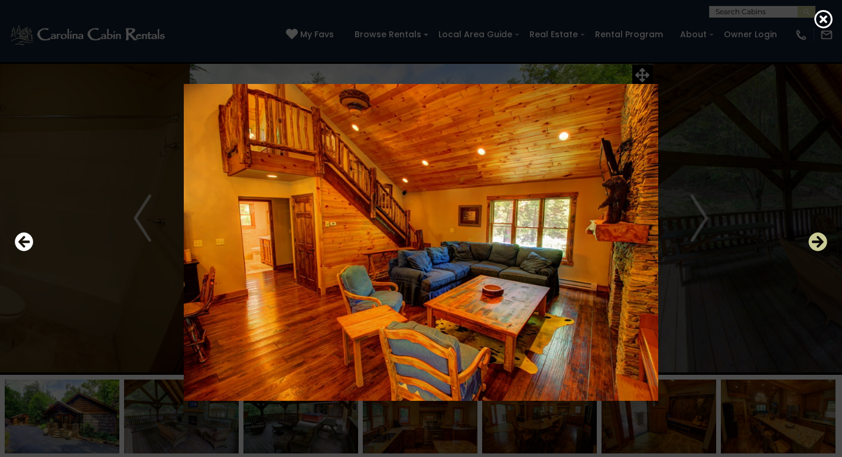
click at [819, 246] on icon "Next" at bounding box center [818, 241] width 19 height 19
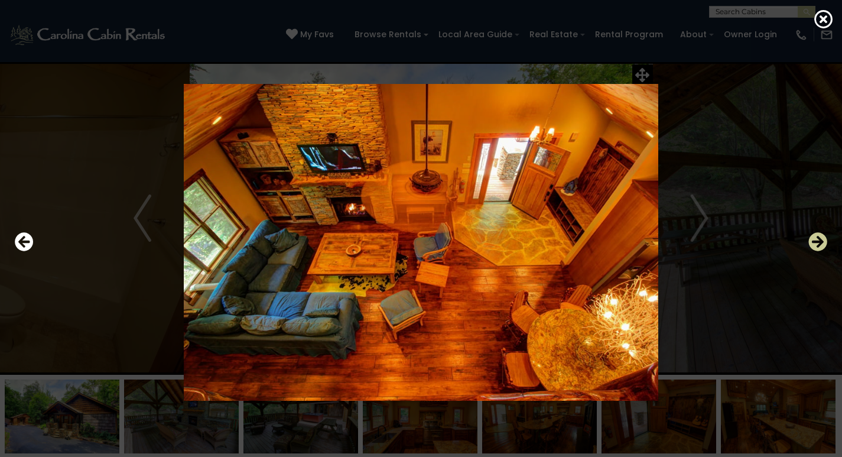
click at [819, 246] on icon "Next" at bounding box center [818, 241] width 19 height 19
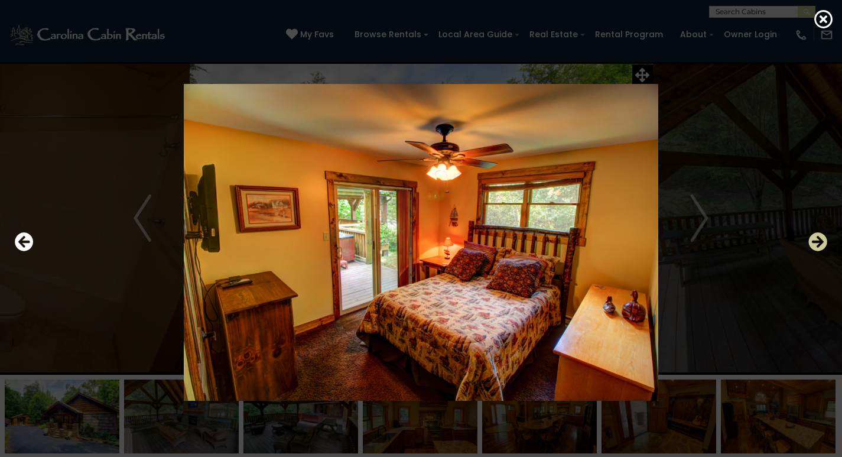
click at [819, 246] on icon "Next" at bounding box center [818, 241] width 19 height 19
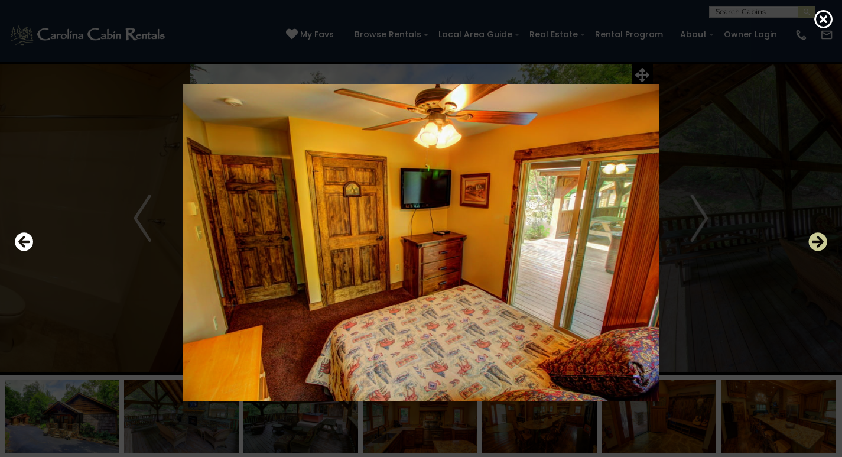
click at [819, 246] on icon "Next" at bounding box center [818, 241] width 19 height 19
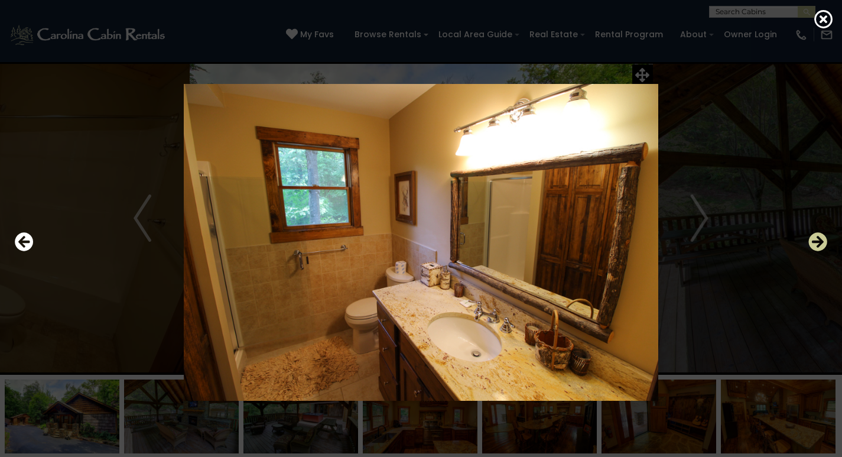
click at [819, 246] on icon "Next" at bounding box center [818, 241] width 19 height 19
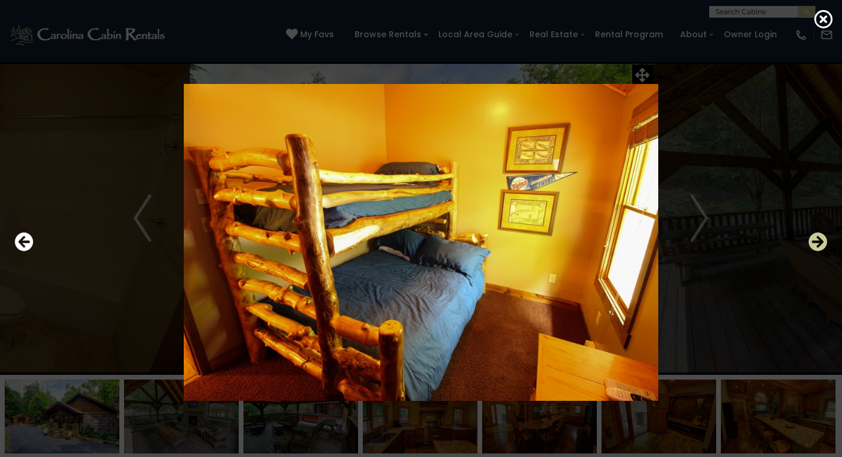
click at [819, 246] on icon "Next" at bounding box center [818, 241] width 19 height 19
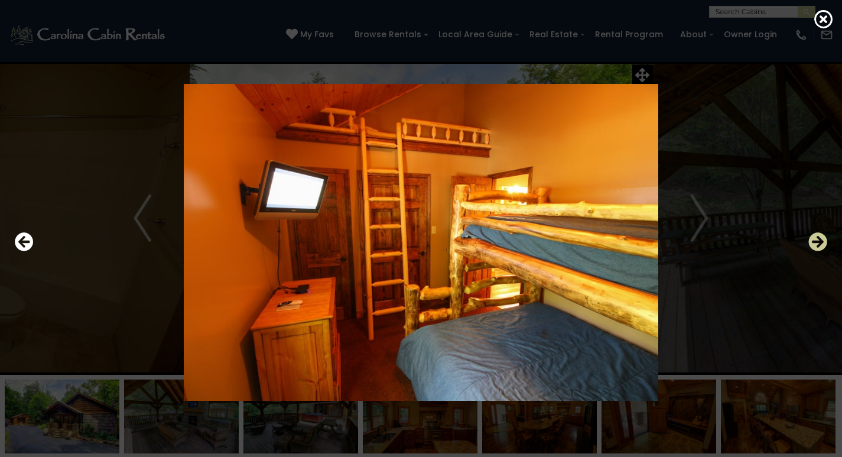
click at [819, 246] on icon "Next" at bounding box center [818, 241] width 19 height 19
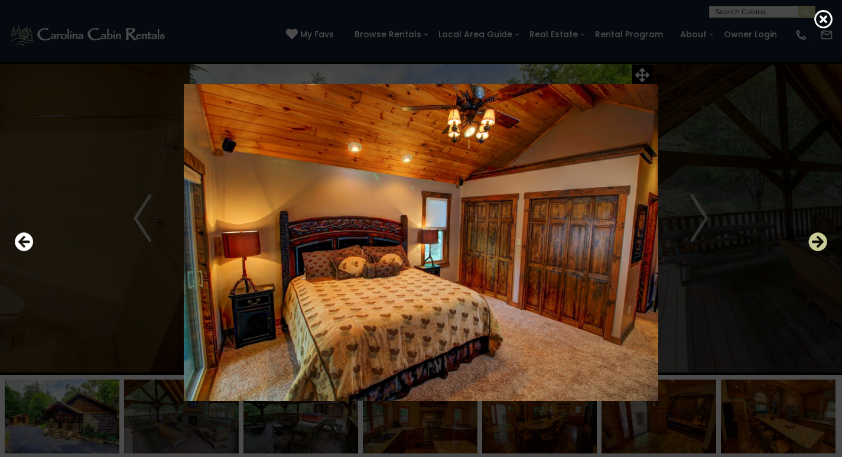
click at [819, 246] on icon "Next" at bounding box center [818, 241] width 19 height 19
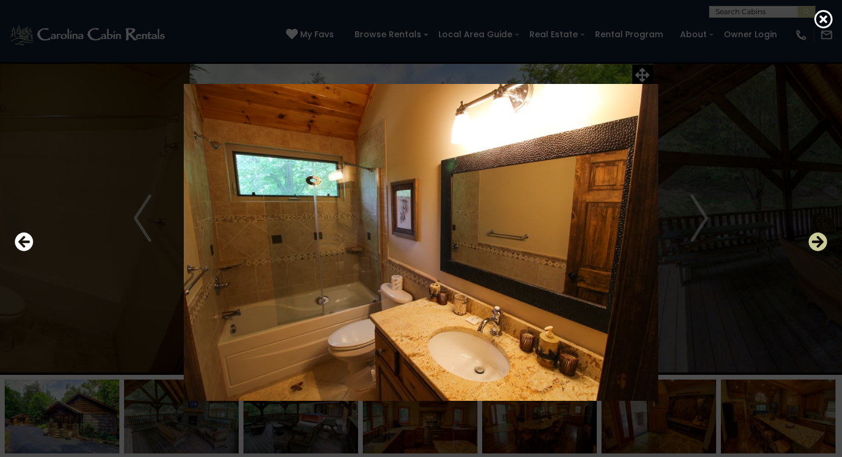
click at [819, 246] on icon "Next" at bounding box center [818, 241] width 19 height 19
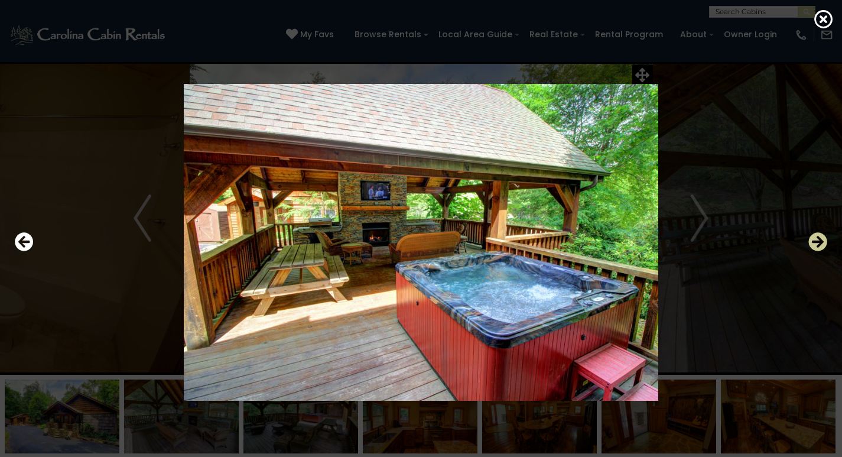
click at [819, 246] on icon "Next" at bounding box center [818, 241] width 19 height 19
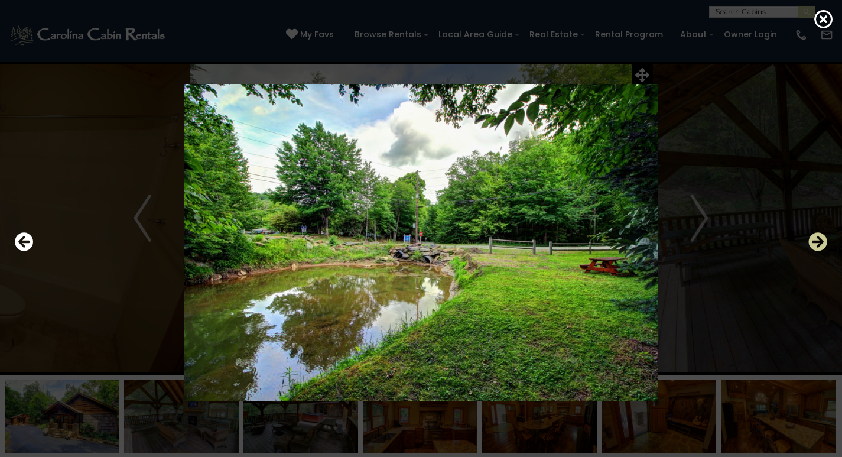
click at [819, 246] on icon "Next" at bounding box center [818, 241] width 19 height 19
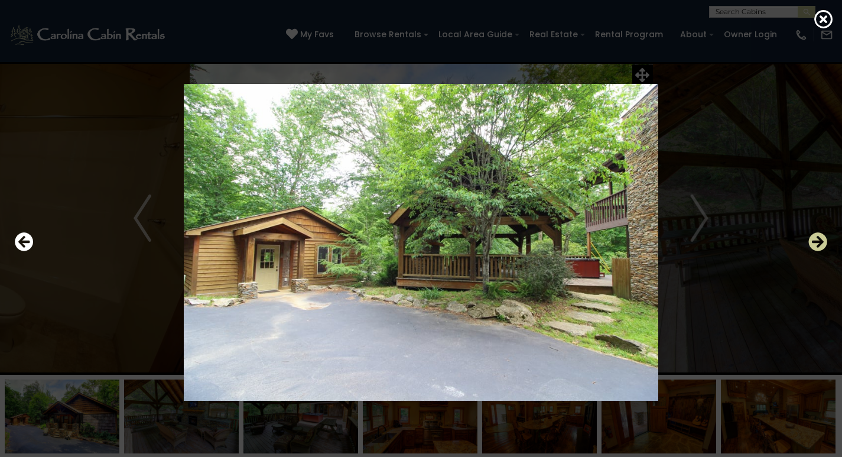
click at [819, 246] on icon "Next" at bounding box center [818, 241] width 19 height 19
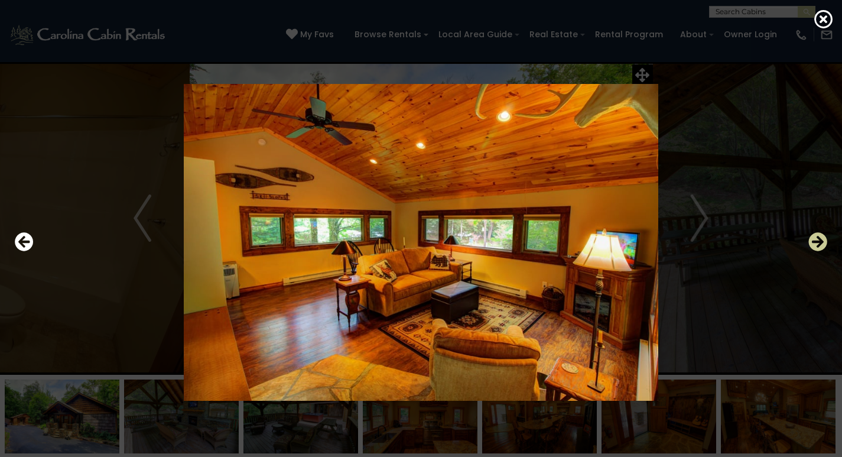
click at [819, 246] on icon "Next" at bounding box center [818, 241] width 19 height 19
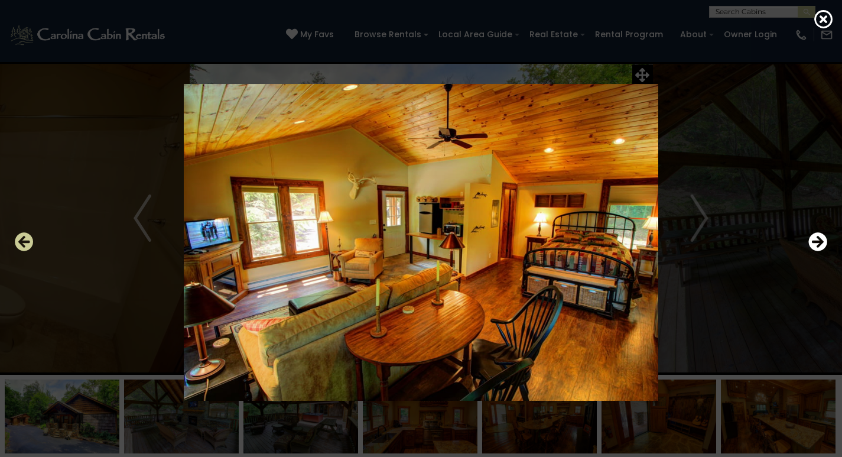
click at [20, 238] on icon "Previous" at bounding box center [24, 241] width 19 height 19
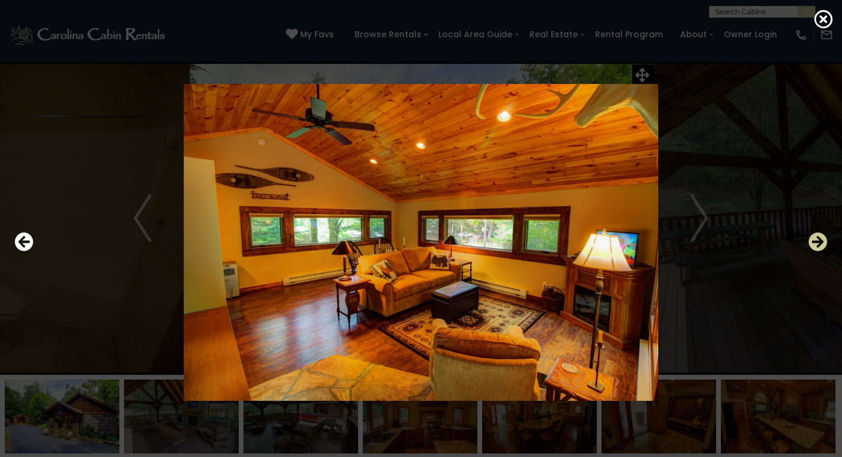
click at [813, 246] on icon "Next" at bounding box center [818, 241] width 19 height 19
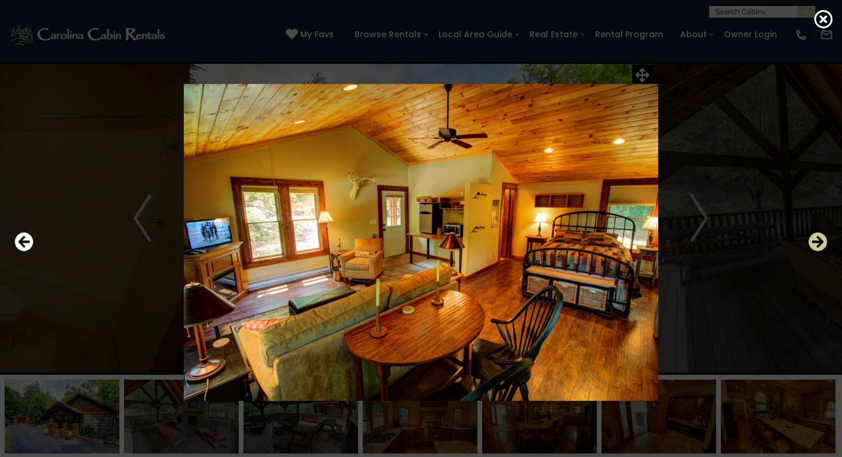
click at [813, 246] on icon "Next" at bounding box center [818, 241] width 19 height 19
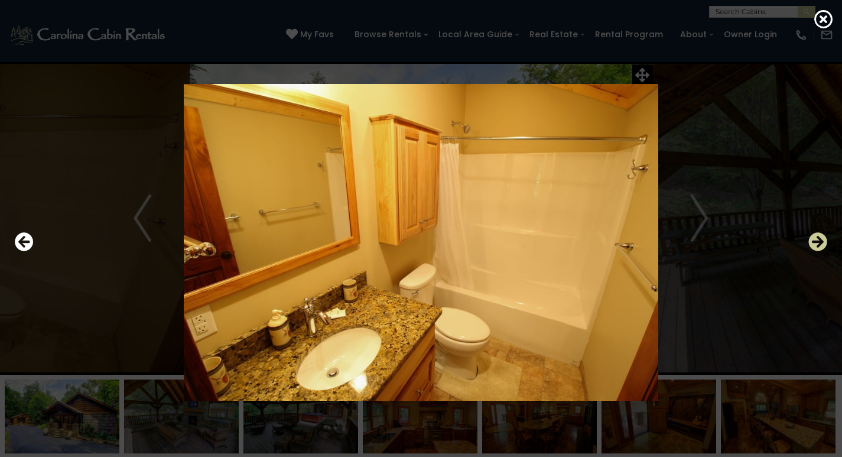
click at [813, 246] on icon "Next" at bounding box center [818, 241] width 19 height 19
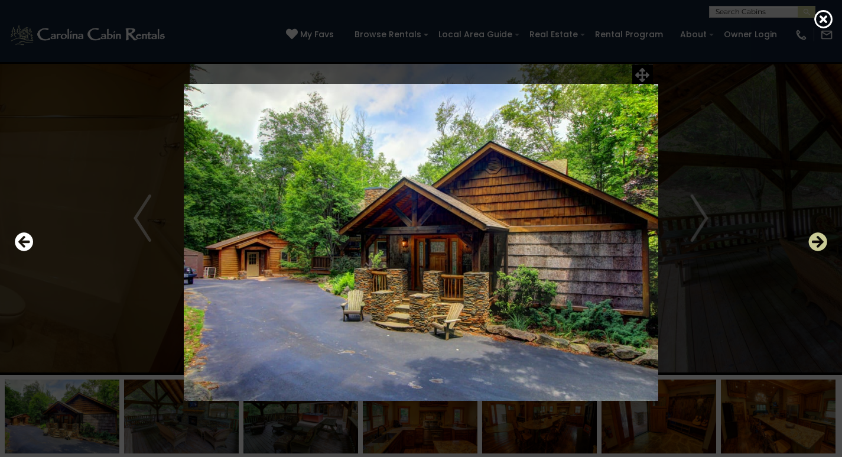
click at [813, 246] on icon "Next" at bounding box center [818, 241] width 19 height 19
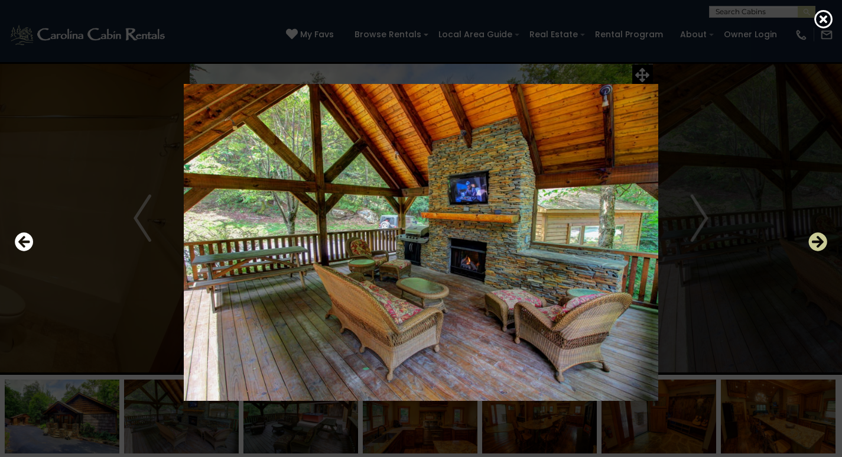
click at [813, 246] on icon "Next" at bounding box center [818, 241] width 19 height 19
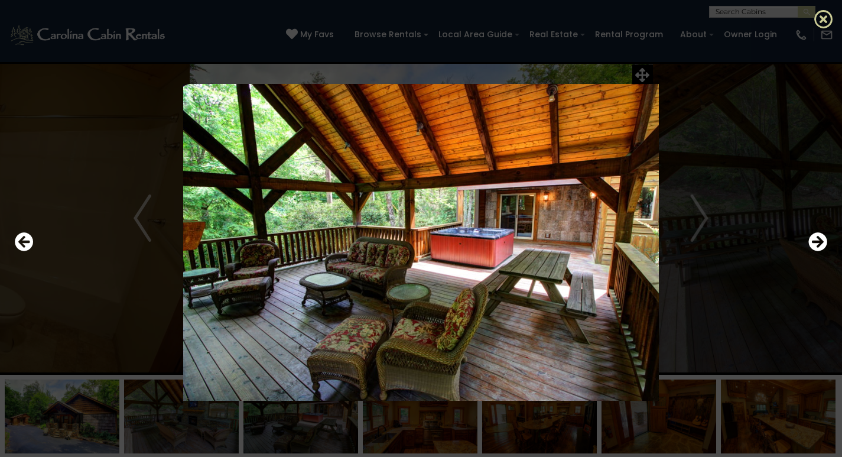
click at [822, 21] on icon at bounding box center [824, 18] width 19 height 19
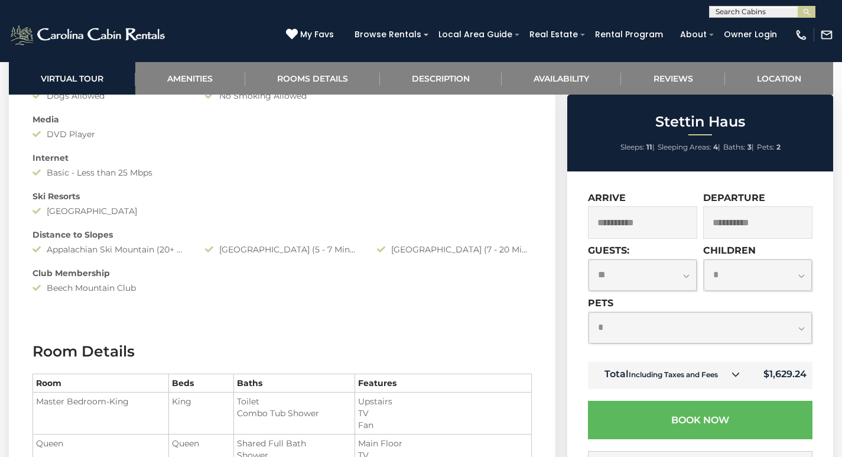
scroll to position [1478, 0]
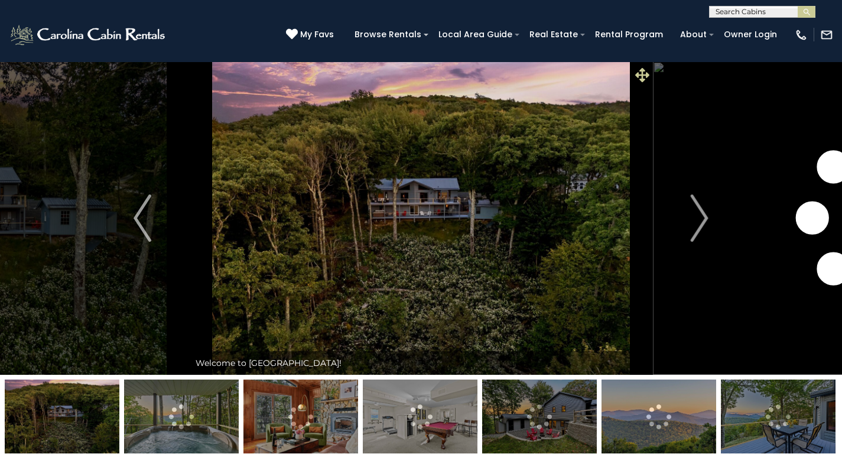
click at [640, 75] on icon at bounding box center [642, 75] width 14 height 14
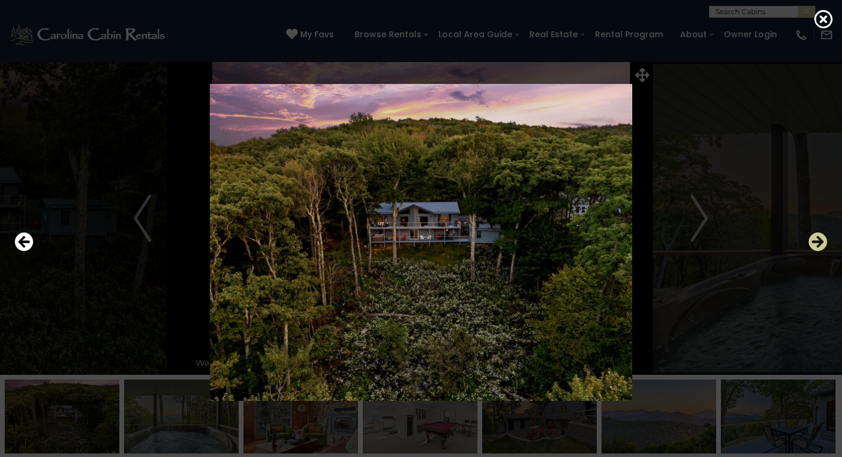
click at [816, 243] on icon "Next" at bounding box center [818, 241] width 19 height 19
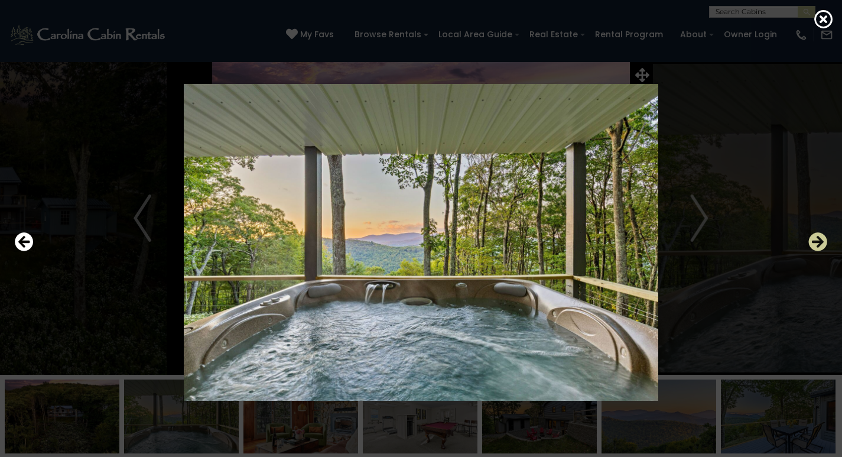
click at [816, 243] on icon "Next" at bounding box center [818, 241] width 19 height 19
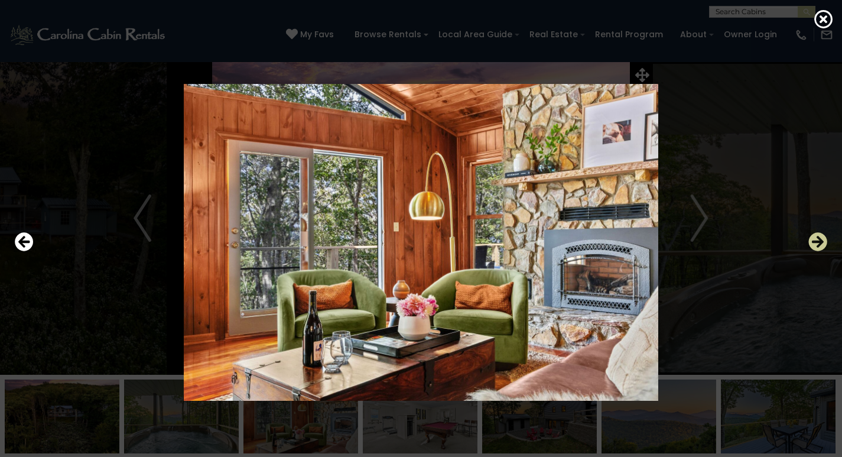
click at [816, 243] on icon "Next" at bounding box center [818, 241] width 19 height 19
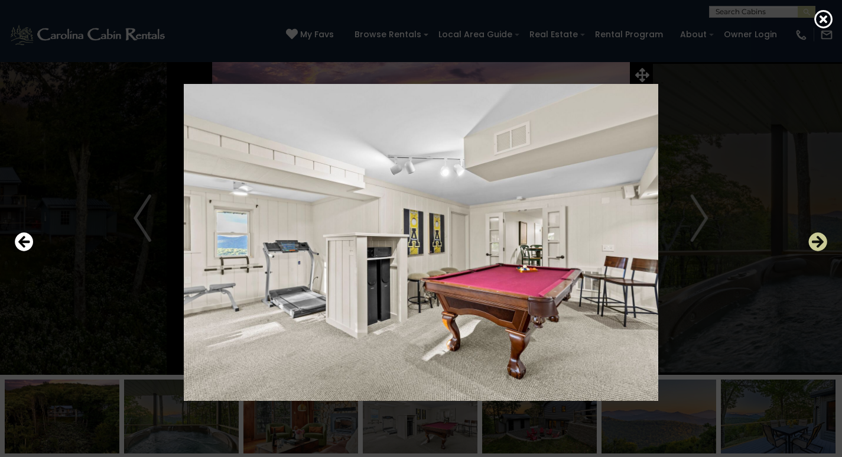
click at [816, 243] on icon "Next" at bounding box center [818, 241] width 19 height 19
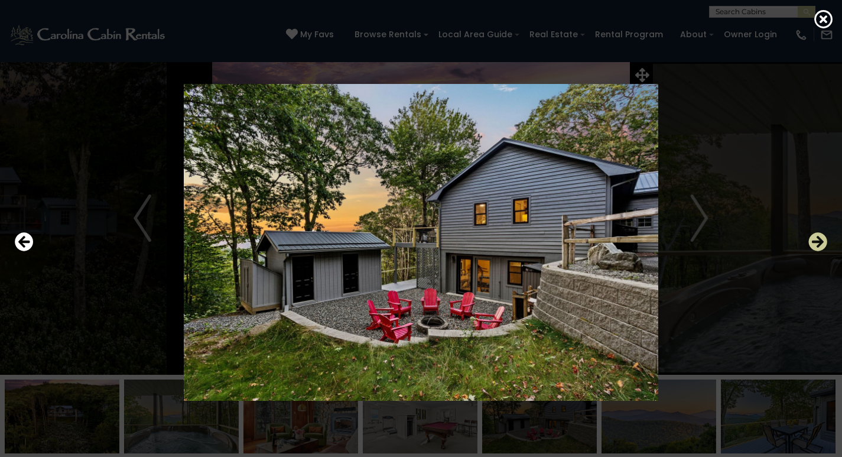
click at [816, 243] on icon "Next" at bounding box center [818, 241] width 19 height 19
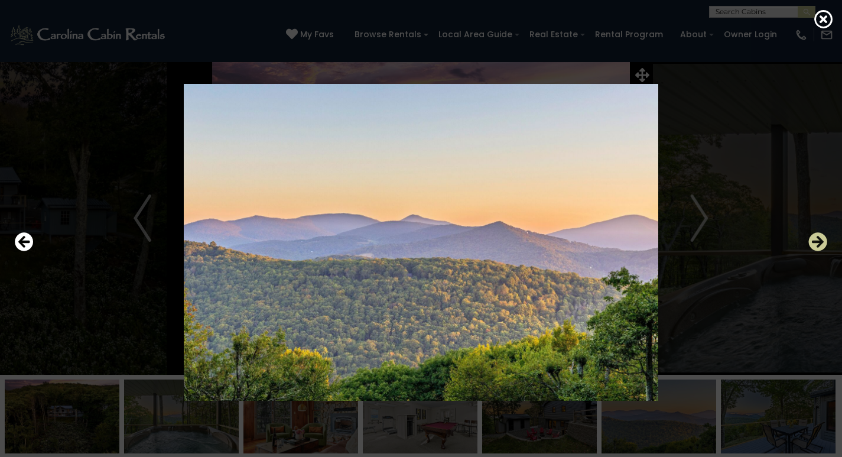
click at [816, 243] on icon "Next" at bounding box center [818, 241] width 19 height 19
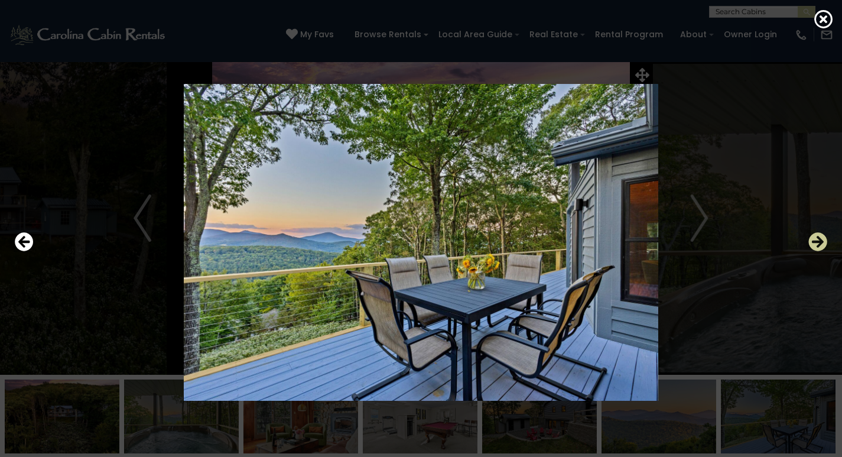
click at [816, 243] on icon "Next" at bounding box center [818, 241] width 19 height 19
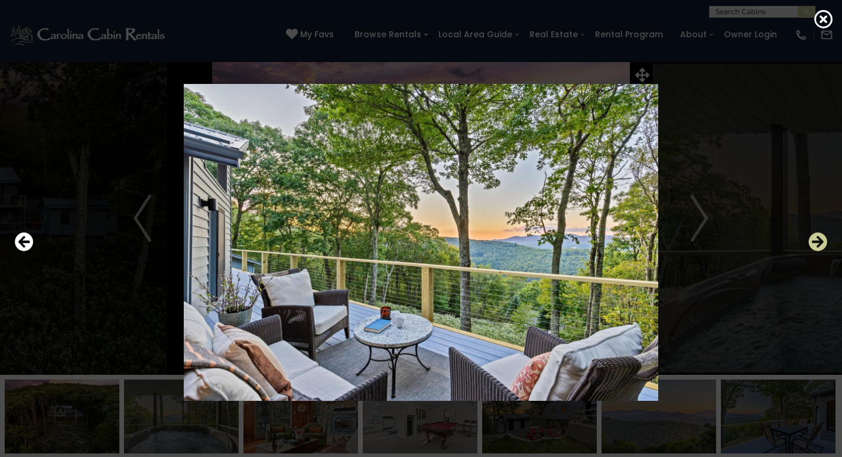
click at [816, 243] on icon "Next" at bounding box center [818, 241] width 19 height 19
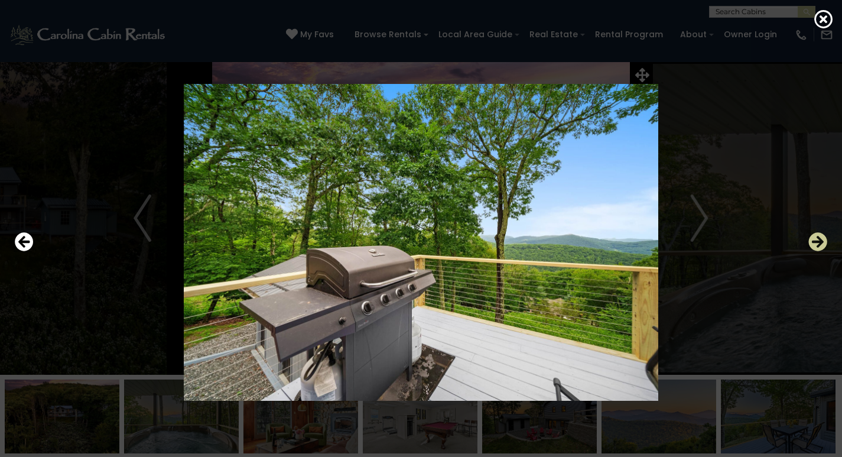
click at [816, 243] on icon "Next" at bounding box center [818, 241] width 19 height 19
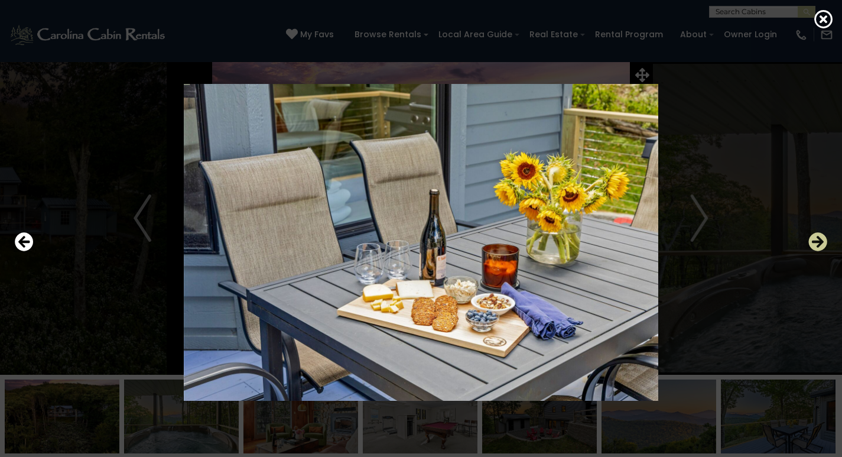
click at [816, 243] on icon "Next" at bounding box center [818, 241] width 19 height 19
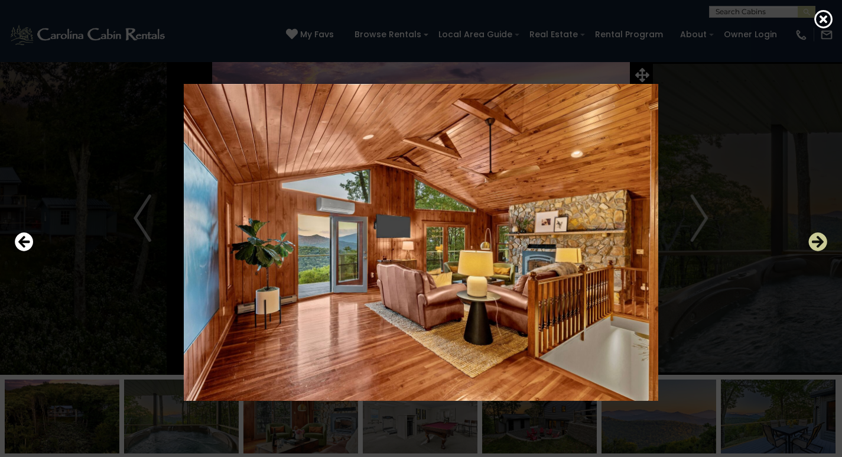
click at [816, 243] on icon "Next" at bounding box center [818, 241] width 19 height 19
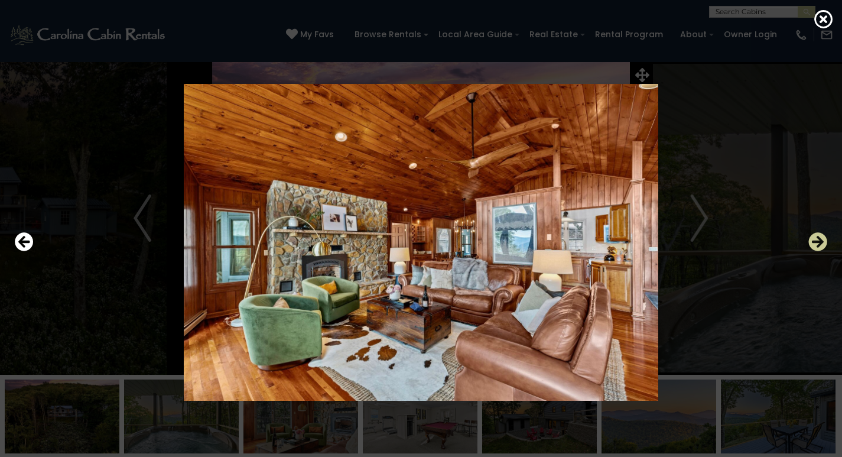
click at [816, 243] on icon "Next" at bounding box center [818, 241] width 19 height 19
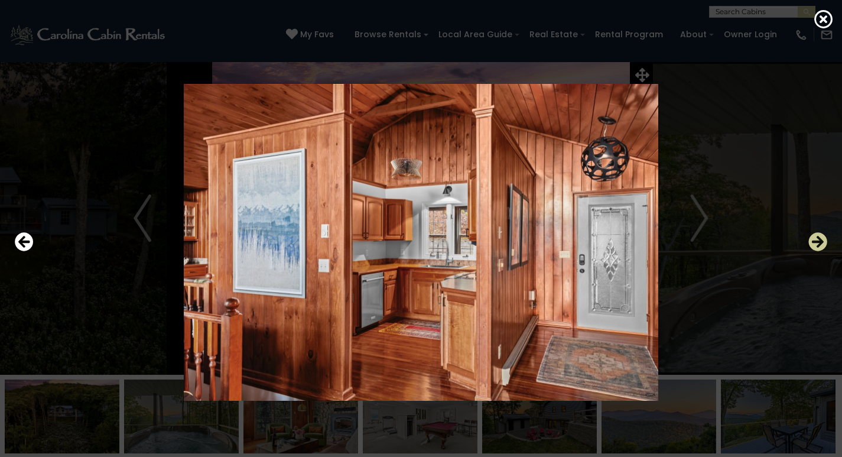
click at [816, 243] on icon "Next" at bounding box center [818, 241] width 19 height 19
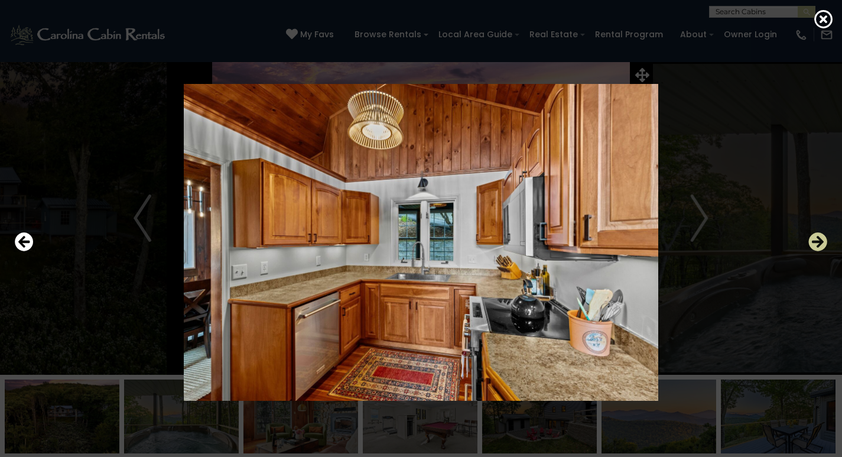
click at [816, 243] on icon "Next" at bounding box center [818, 241] width 19 height 19
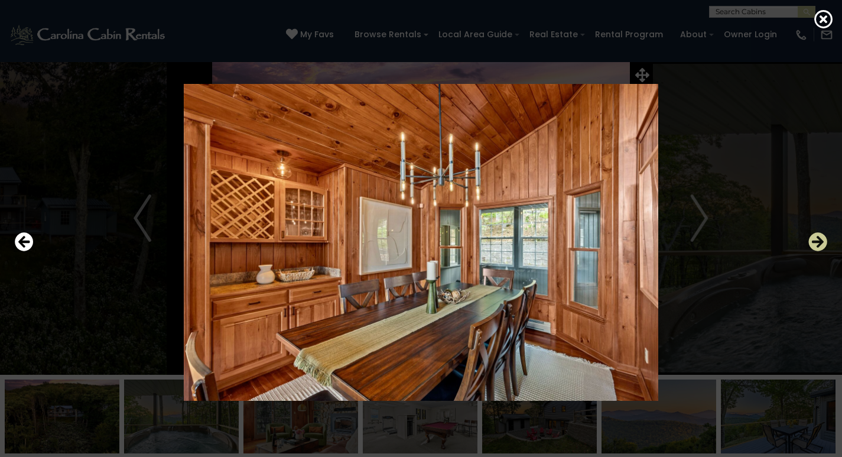
click at [816, 243] on icon "Next" at bounding box center [818, 241] width 19 height 19
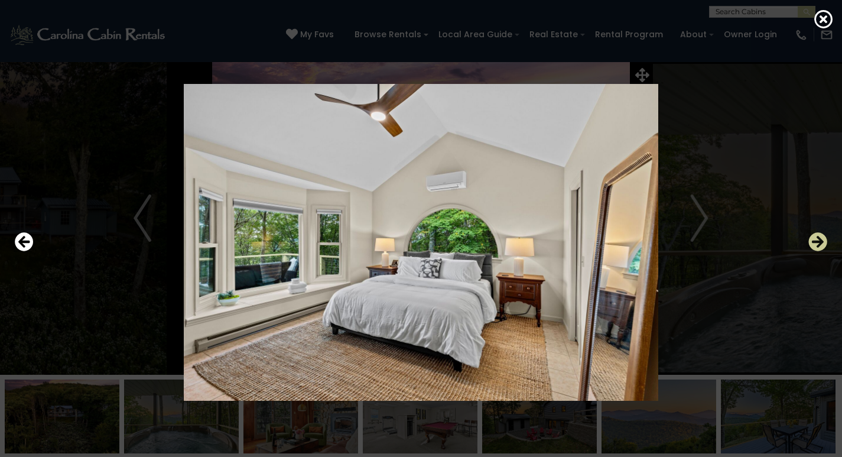
click at [816, 243] on icon "Next" at bounding box center [818, 241] width 19 height 19
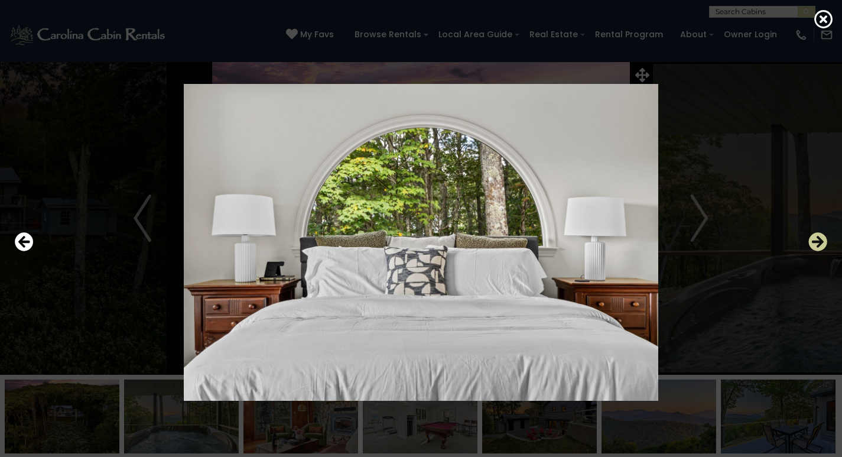
click at [816, 243] on icon "Next" at bounding box center [818, 241] width 19 height 19
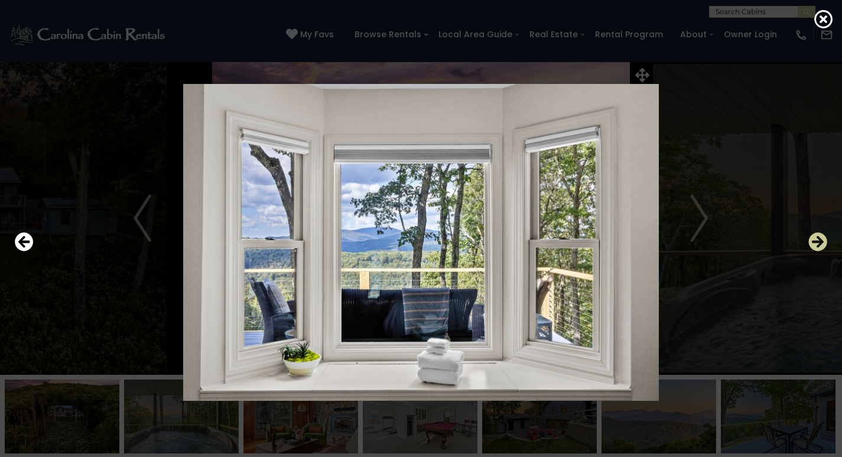
click at [816, 243] on icon "Next" at bounding box center [818, 241] width 19 height 19
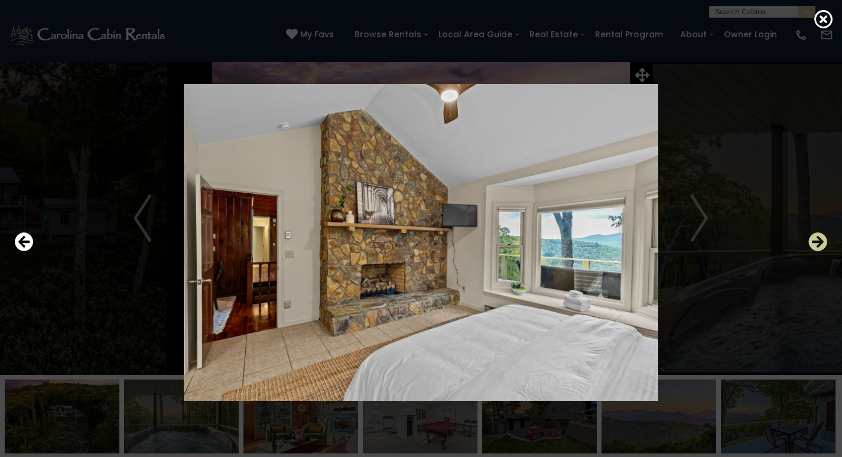
click at [816, 243] on icon "Next" at bounding box center [818, 241] width 19 height 19
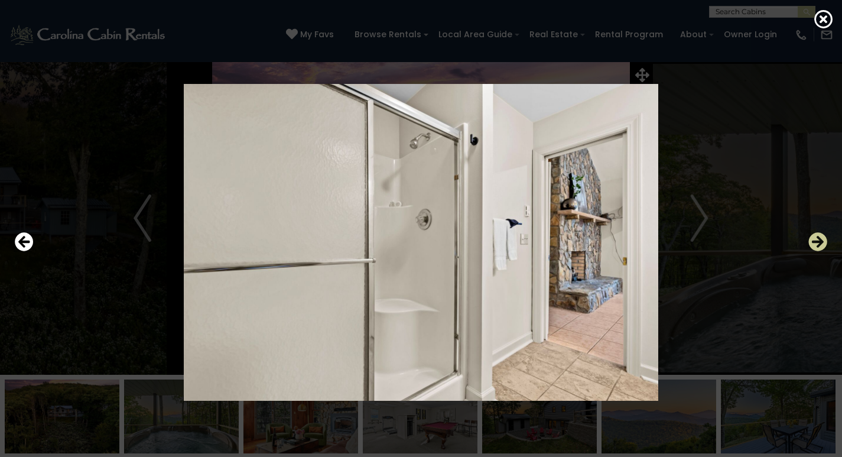
click at [816, 243] on icon "Next" at bounding box center [818, 241] width 19 height 19
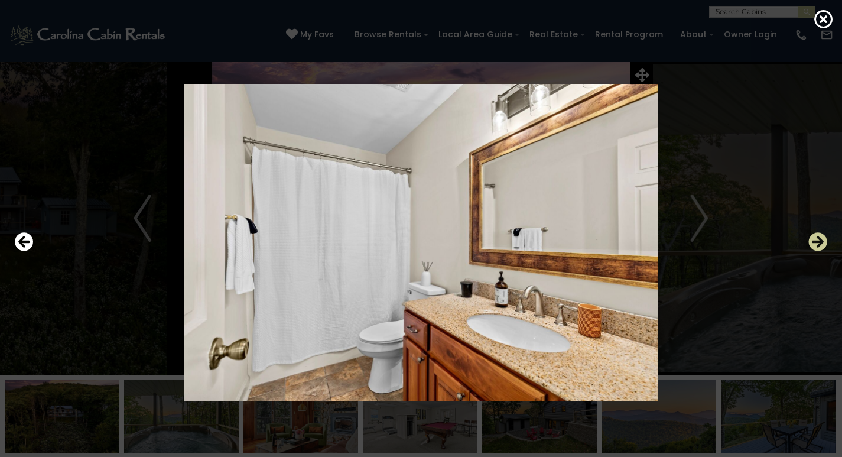
click at [816, 243] on icon "Next" at bounding box center [818, 241] width 19 height 19
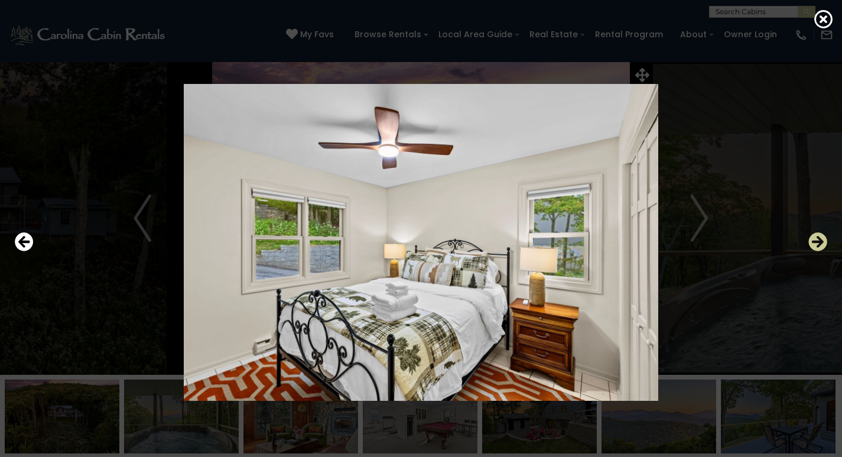
click at [816, 243] on icon "Next" at bounding box center [818, 241] width 19 height 19
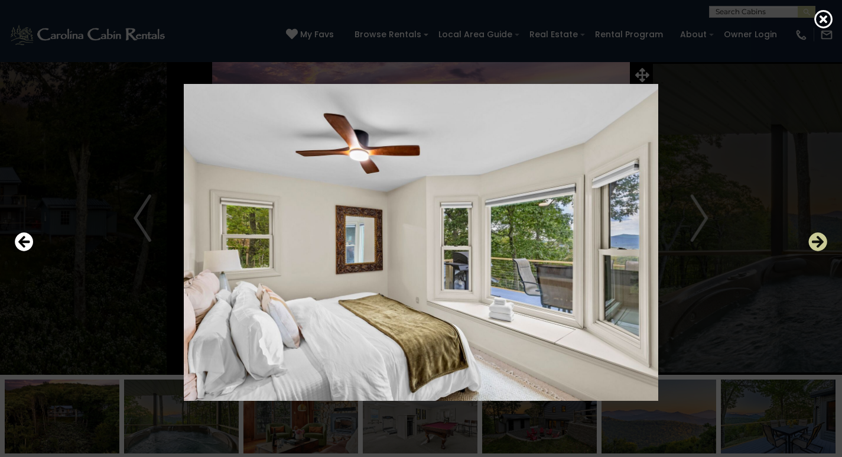
click at [816, 243] on icon "Next" at bounding box center [818, 241] width 19 height 19
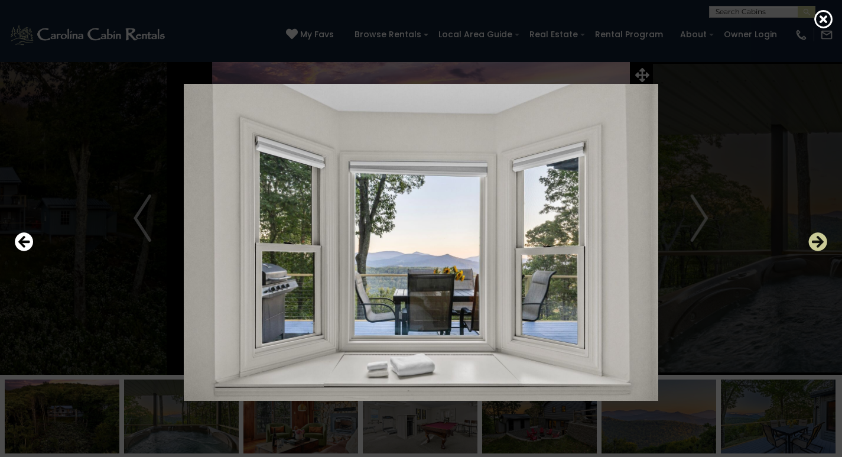
click at [816, 243] on icon "Next" at bounding box center [818, 241] width 19 height 19
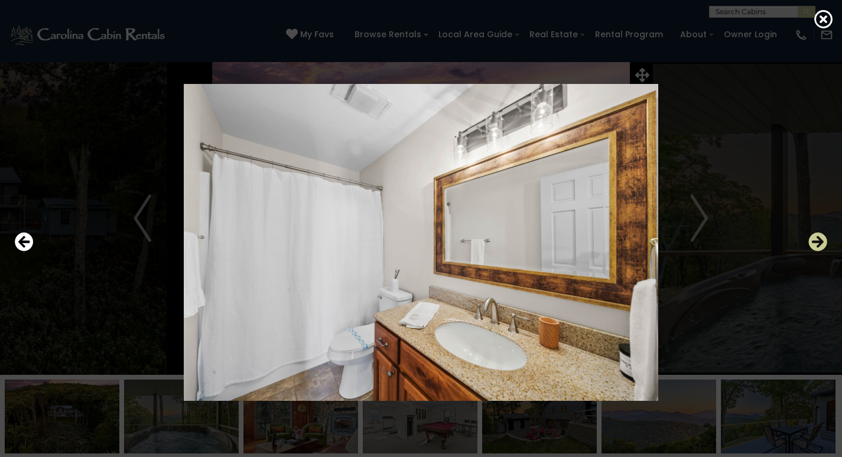
click at [816, 243] on icon "Next" at bounding box center [818, 241] width 19 height 19
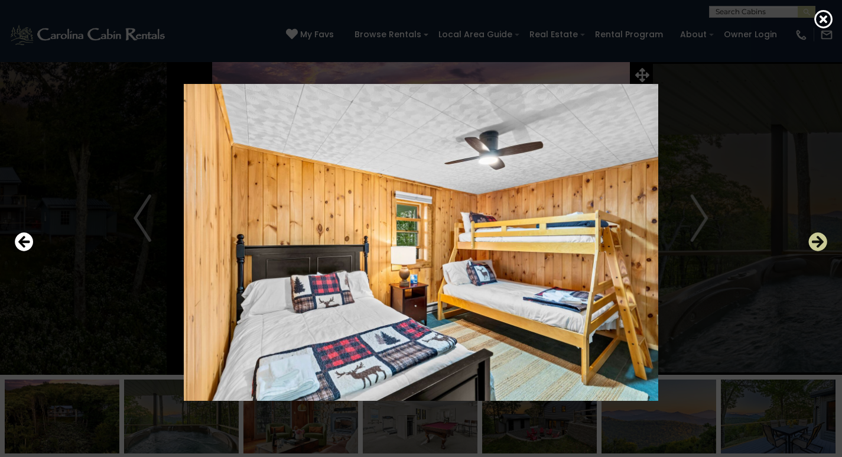
click at [816, 243] on icon "Next" at bounding box center [818, 241] width 19 height 19
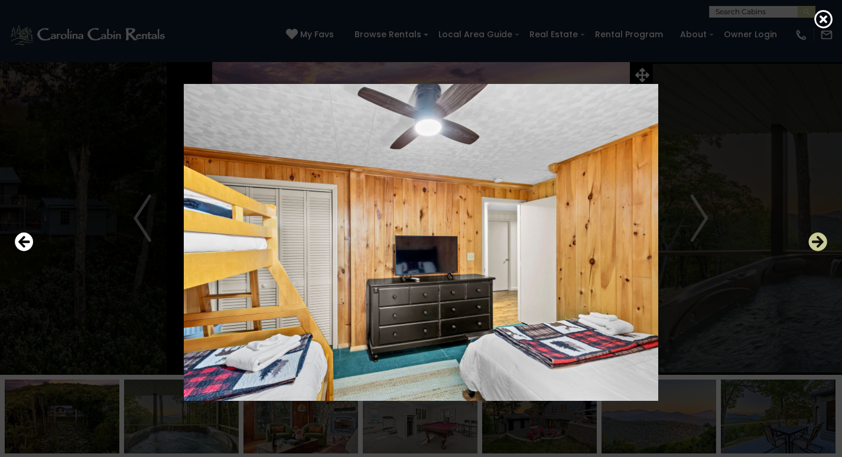
click at [816, 243] on icon "Next" at bounding box center [818, 241] width 19 height 19
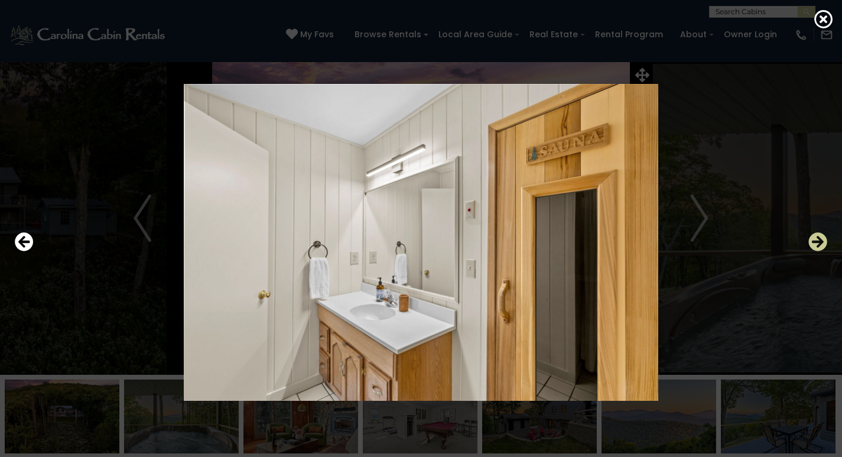
click at [816, 243] on icon "Next" at bounding box center [818, 241] width 19 height 19
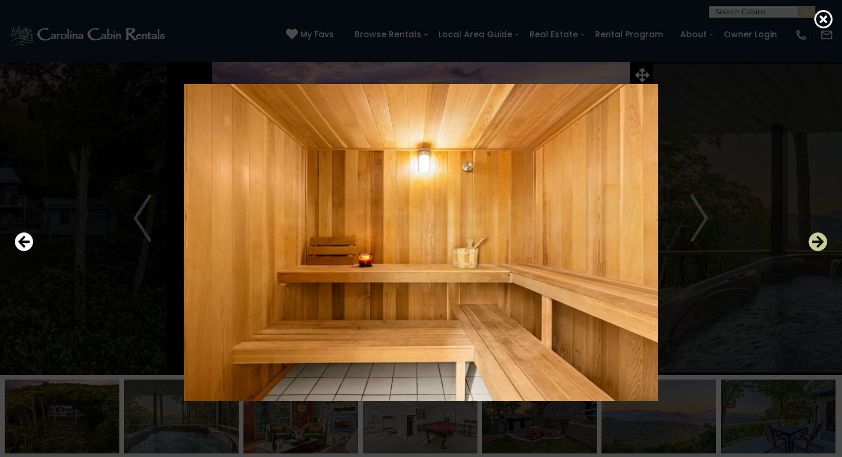
click at [816, 243] on icon "Next" at bounding box center [818, 241] width 19 height 19
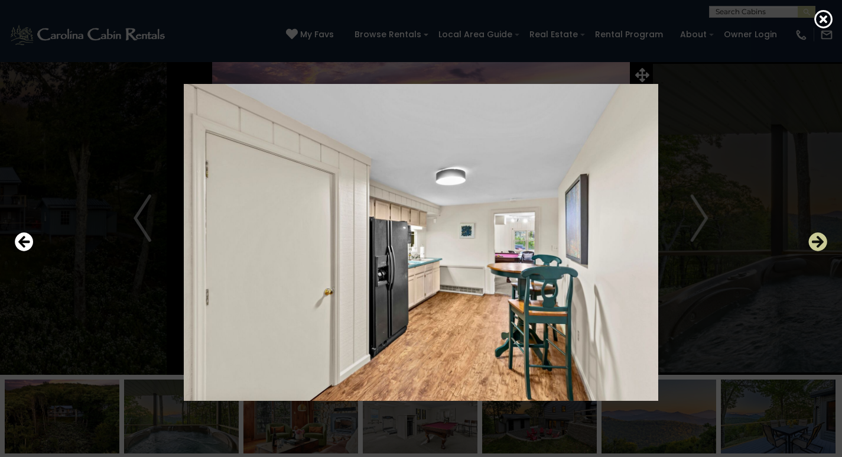
click at [816, 243] on icon "Next" at bounding box center [818, 241] width 19 height 19
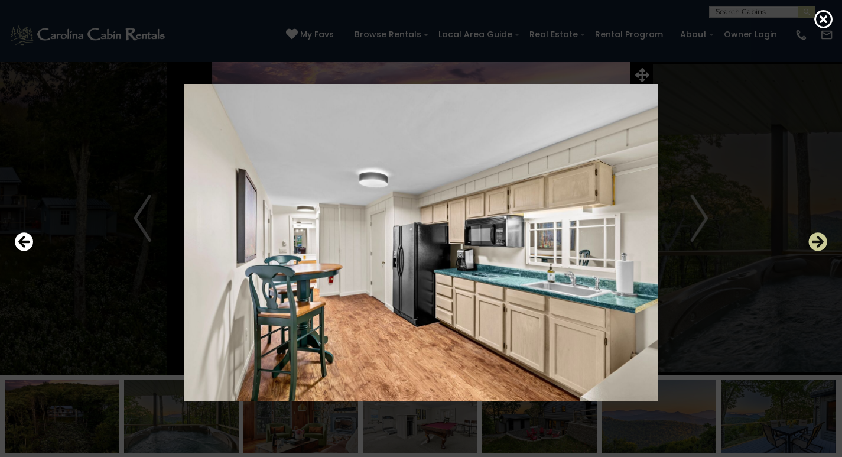
click at [816, 243] on icon "Next" at bounding box center [818, 241] width 19 height 19
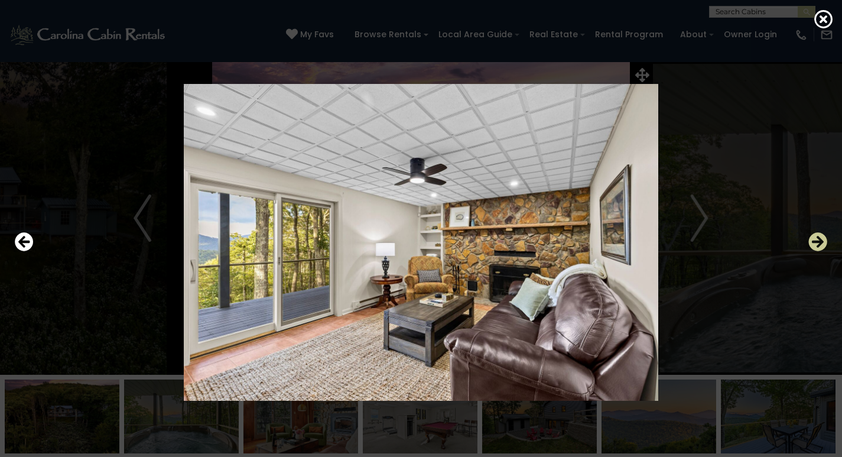
click at [816, 243] on icon "Next" at bounding box center [818, 241] width 19 height 19
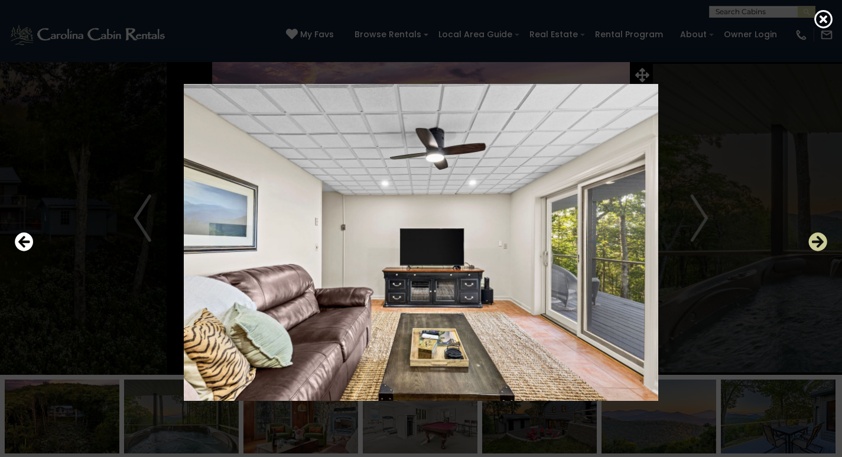
click at [816, 243] on icon "Next" at bounding box center [818, 241] width 19 height 19
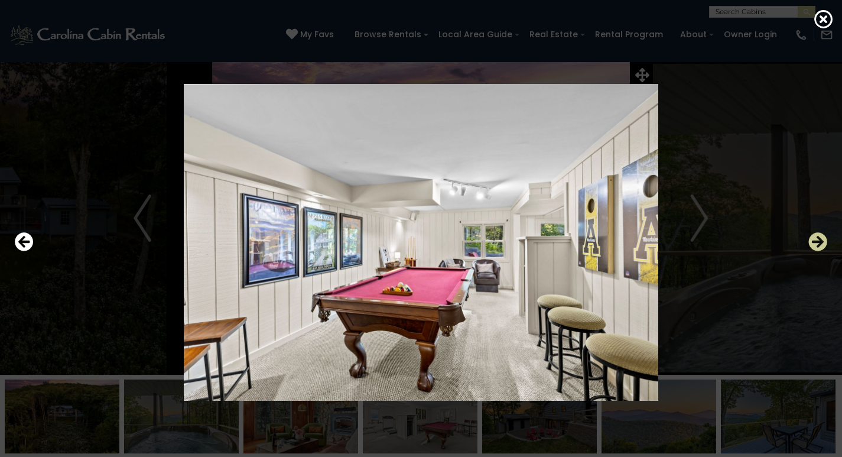
click at [816, 243] on icon "Next" at bounding box center [818, 241] width 19 height 19
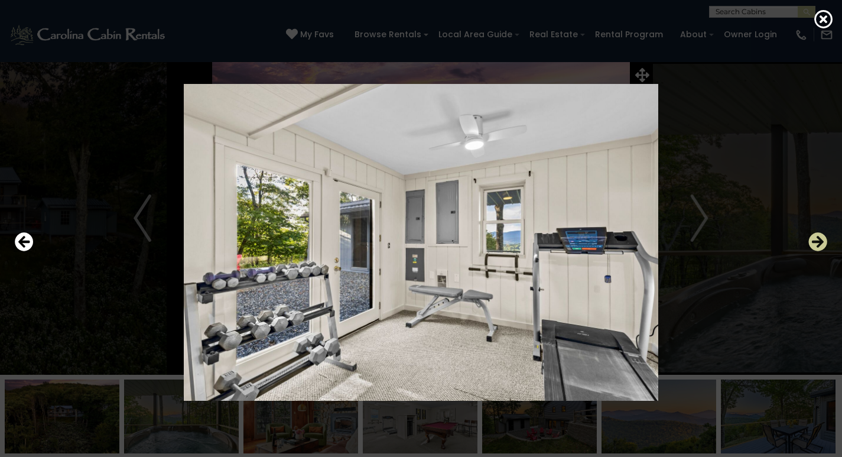
click at [816, 243] on icon "Next" at bounding box center [818, 241] width 19 height 19
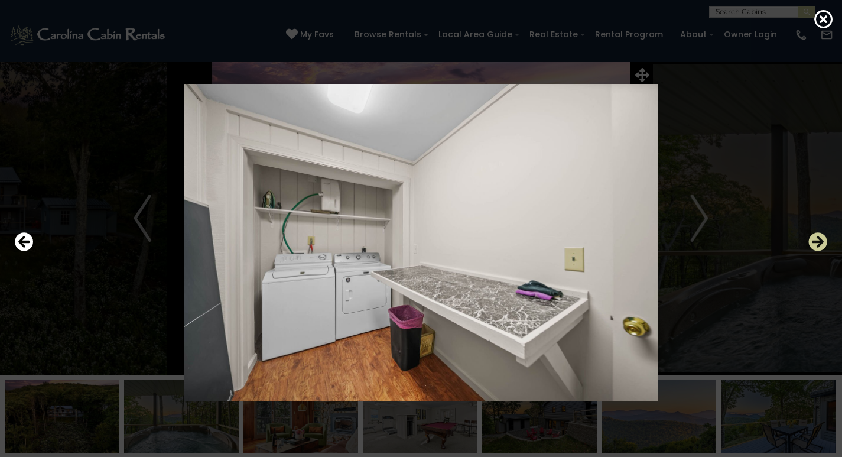
click at [816, 243] on icon "Next" at bounding box center [818, 241] width 19 height 19
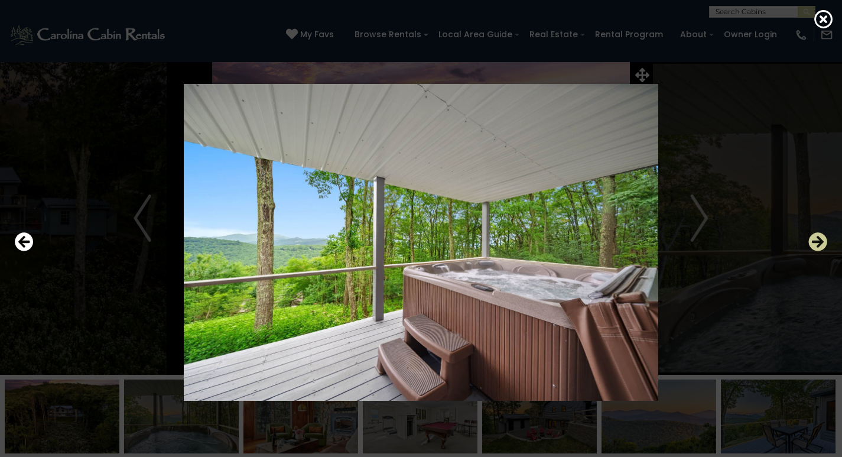
click at [816, 243] on icon "Next" at bounding box center [818, 241] width 19 height 19
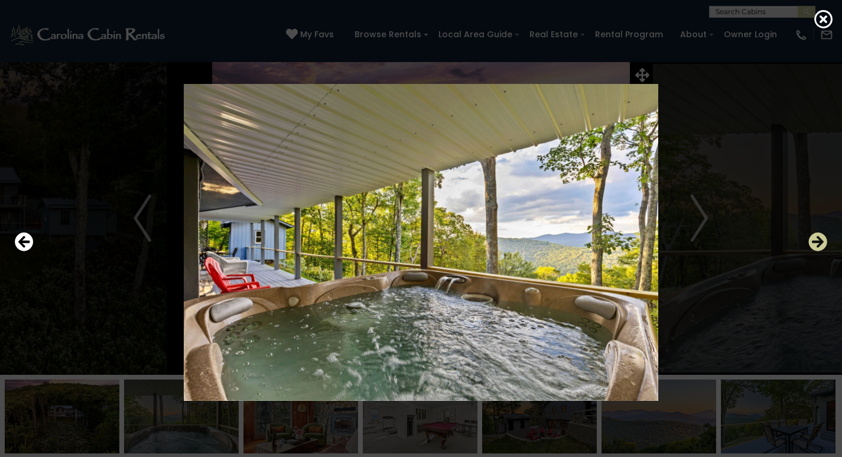
click at [816, 243] on icon "Next" at bounding box center [818, 241] width 19 height 19
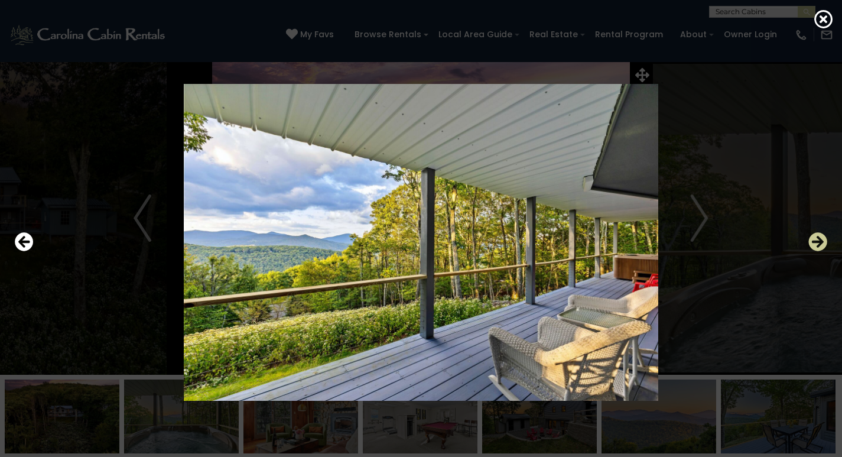
click at [816, 243] on icon "Next" at bounding box center [818, 241] width 19 height 19
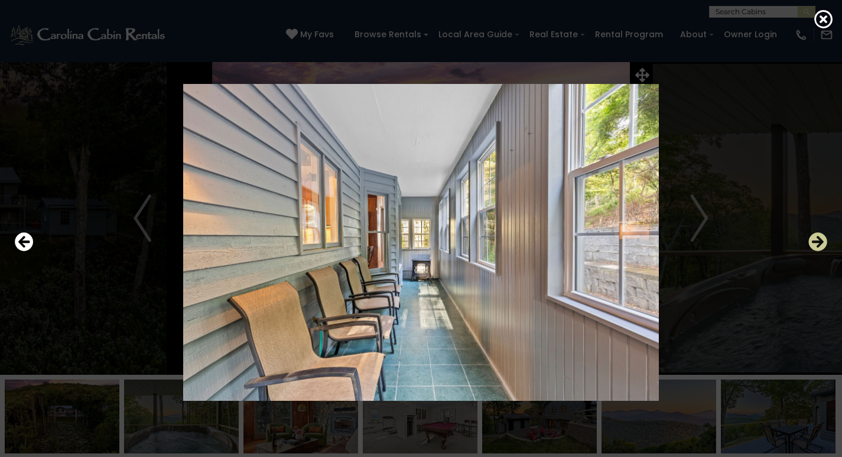
click at [816, 243] on icon "Next" at bounding box center [818, 241] width 19 height 19
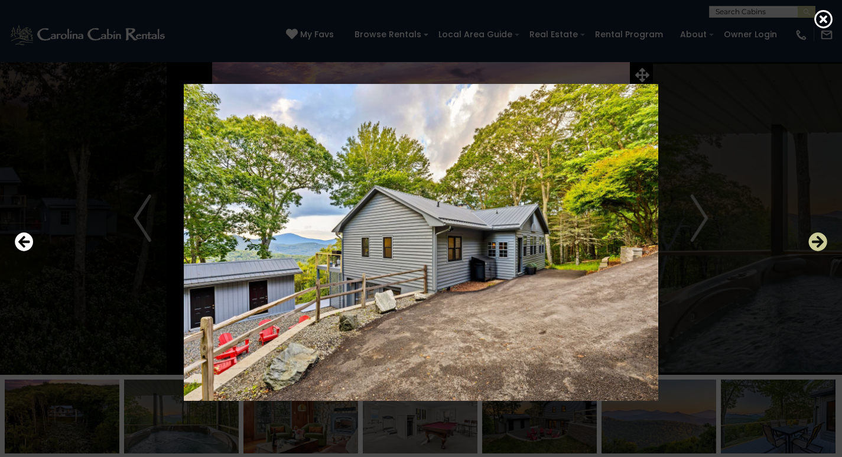
click at [816, 243] on icon "Next" at bounding box center [818, 241] width 19 height 19
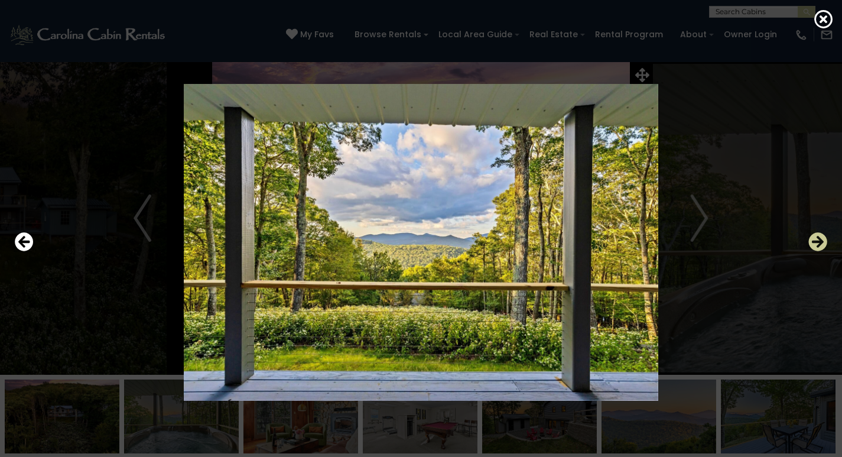
click at [816, 243] on icon "Next" at bounding box center [818, 241] width 19 height 19
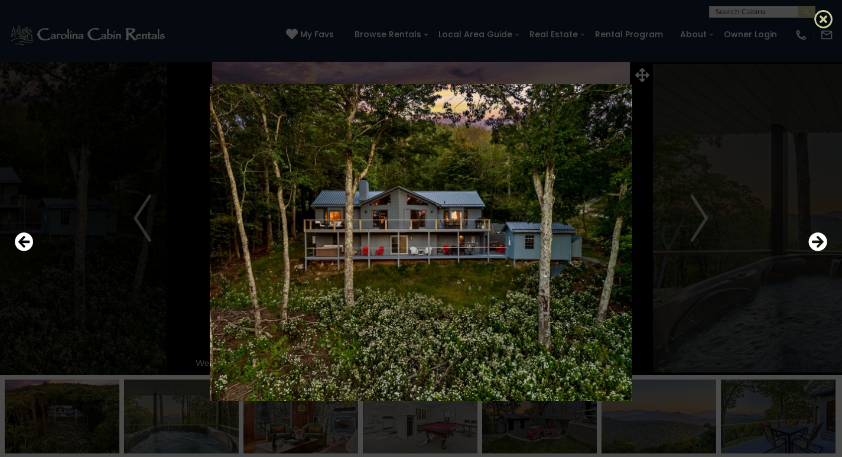
click at [828, 25] on icon at bounding box center [824, 18] width 19 height 19
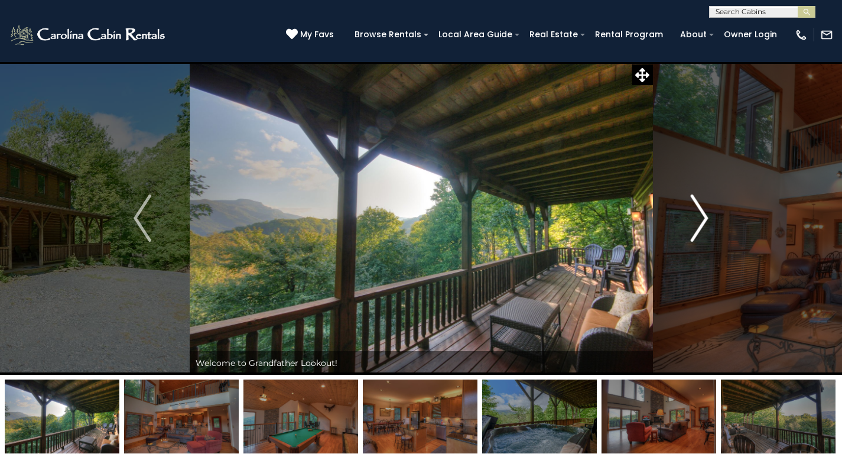
click at [701, 213] on img "Next" at bounding box center [700, 217] width 18 height 47
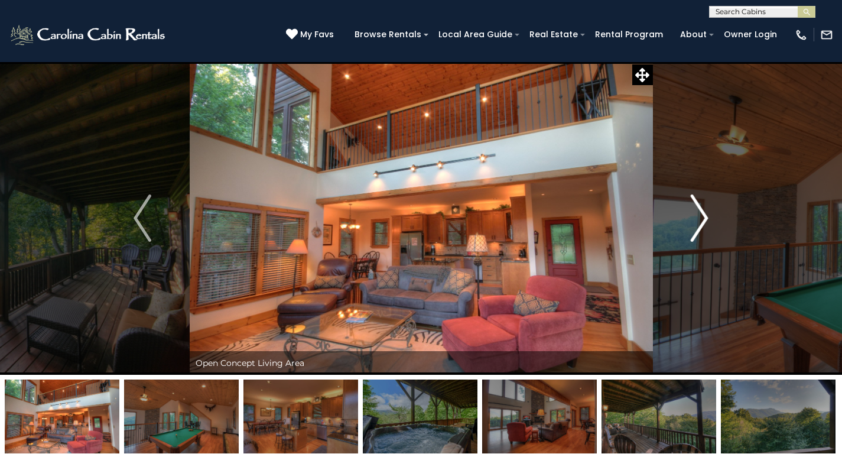
click at [701, 213] on img "Next" at bounding box center [700, 217] width 18 height 47
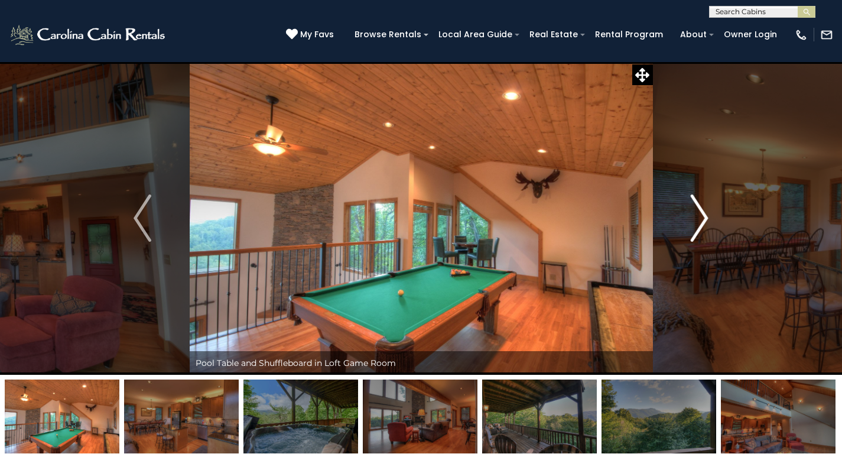
click at [701, 213] on img "Next" at bounding box center [700, 217] width 18 height 47
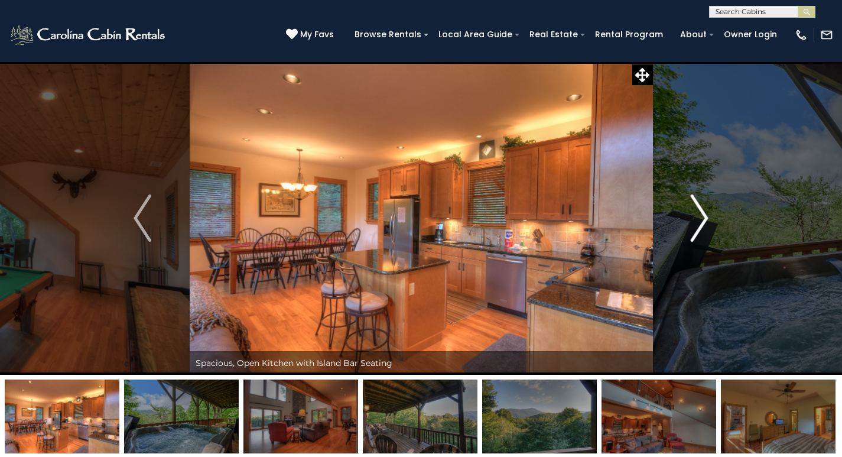
click at [701, 213] on img "Next" at bounding box center [700, 217] width 18 height 47
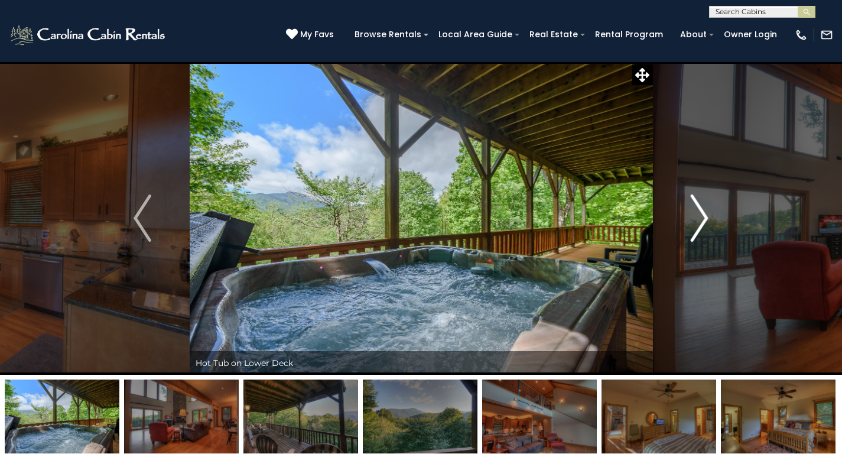
click at [701, 213] on img "Next" at bounding box center [700, 217] width 18 height 47
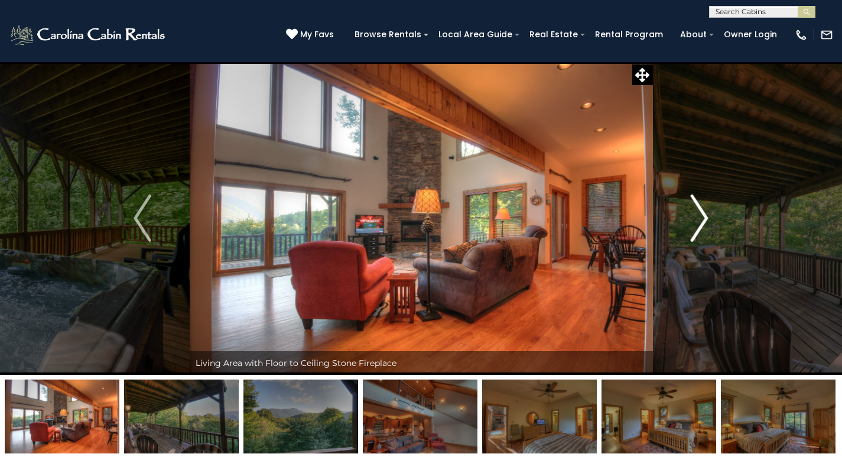
click at [701, 213] on img "Next" at bounding box center [700, 217] width 18 height 47
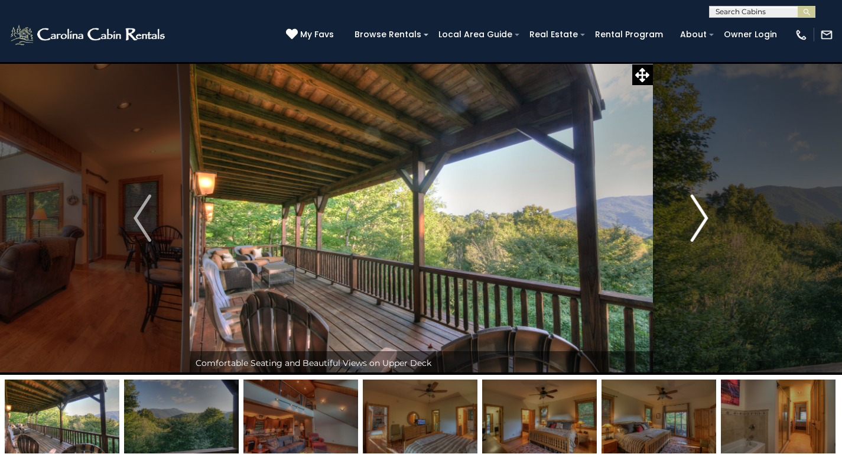
click at [701, 213] on img "Next" at bounding box center [700, 217] width 18 height 47
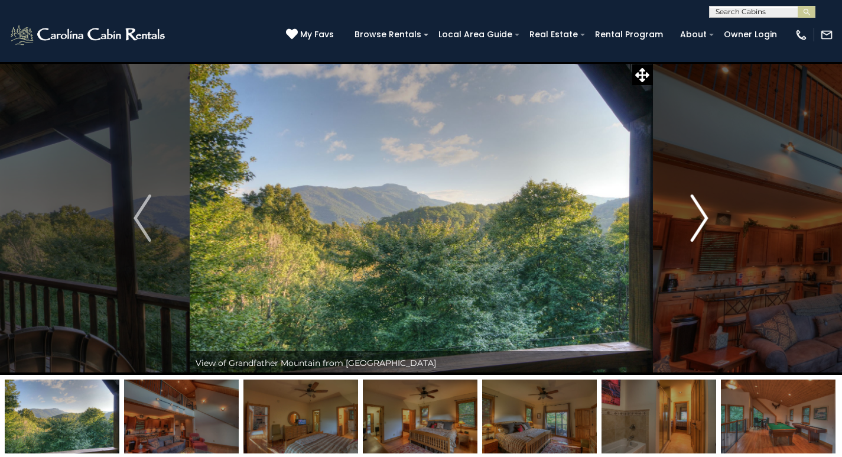
click at [701, 213] on img "Next" at bounding box center [700, 217] width 18 height 47
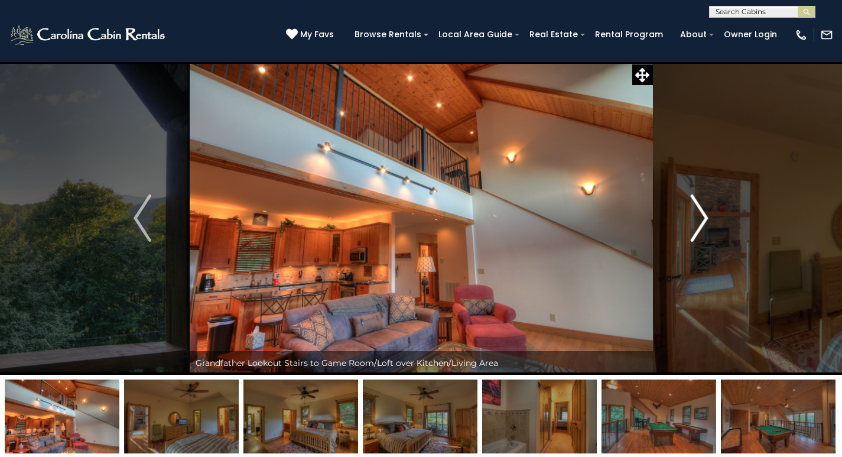
click at [701, 213] on img "Next" at bounding box center [700, 217] width 18 height 47
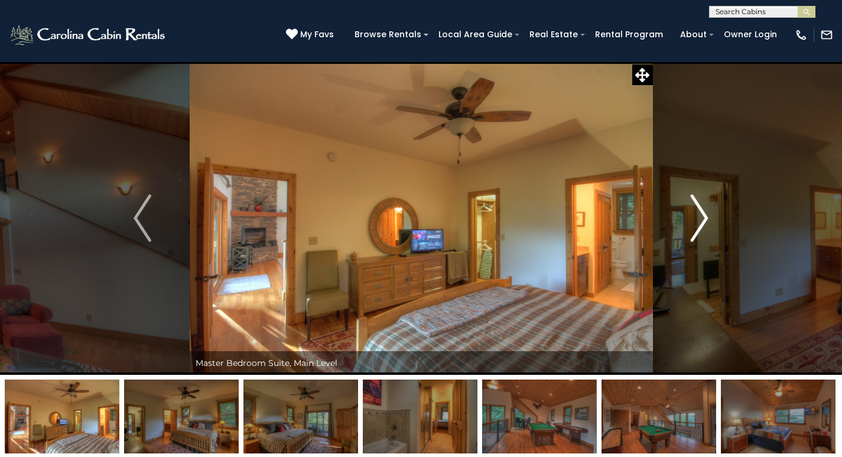
click at [701, 213] on img "Next" at bounding box center [700, 217] width 18 height 47
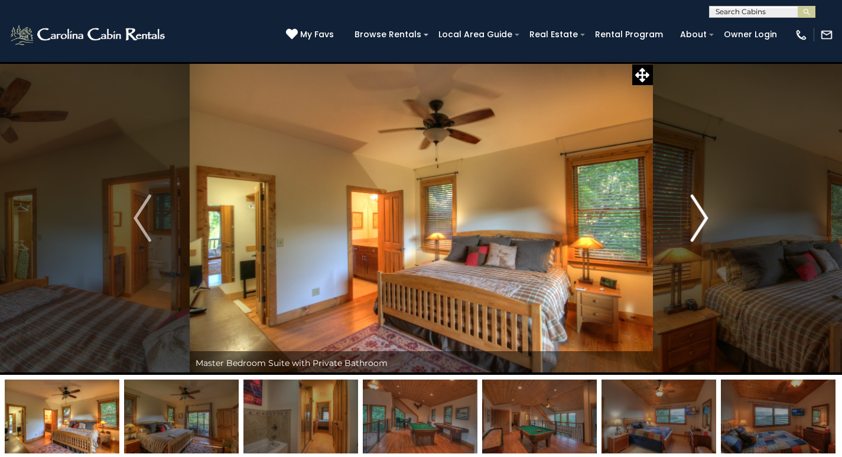
click at [701, 213] on img "Next" at bounding box center [700, 217] width 18 height 47
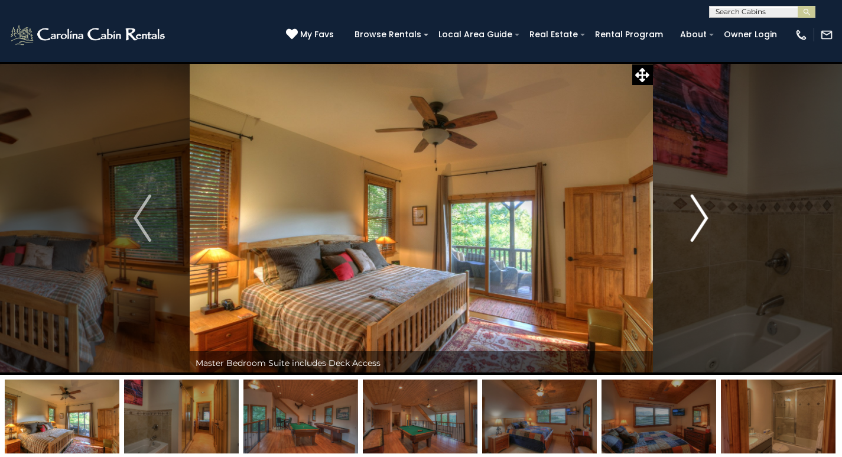
click at [701, 213] on img "Next" at bounding box center [700, 217] width 18 height 47
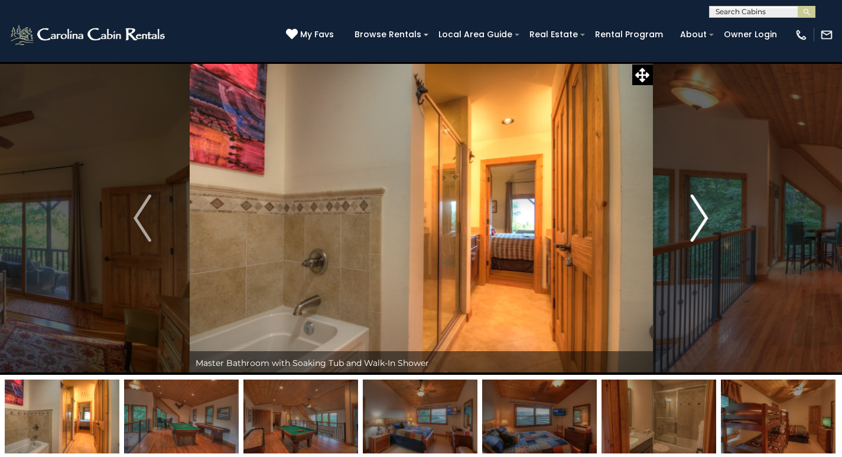
click at [701, 213] on img "Next" at bounding box center [700, 217] width 18 height 47
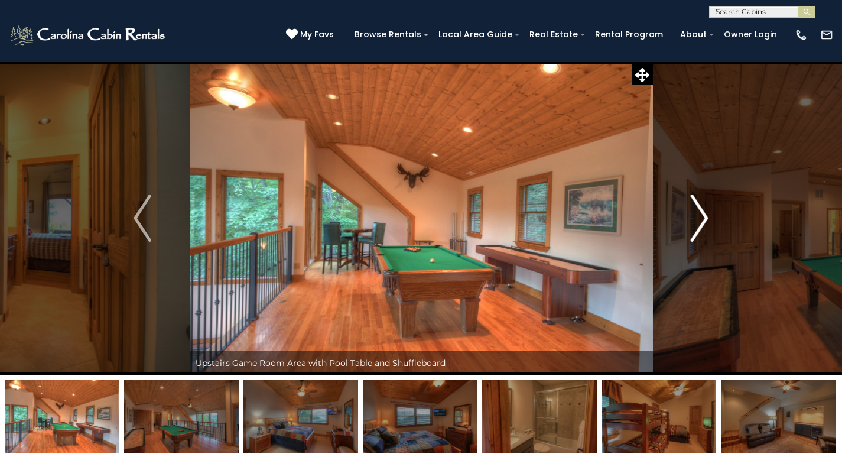
click at [701, 213] on img "Next" at bounding box center [700, 217] width 18 height 47
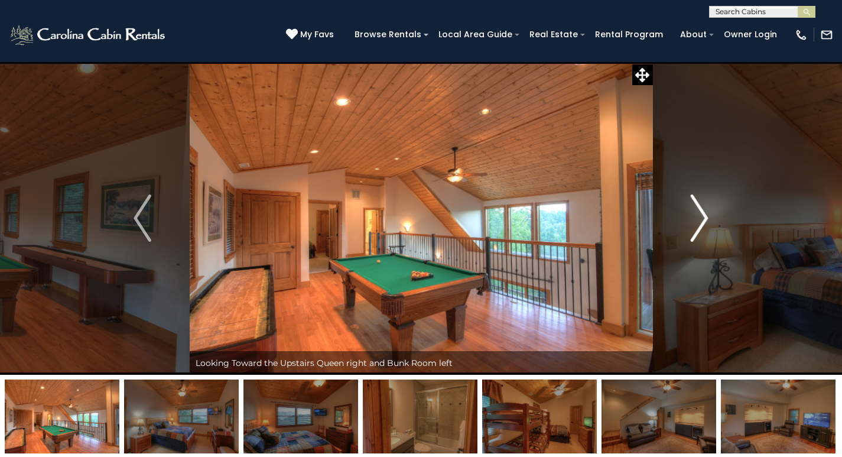
click at [701, 213] on img "Next" at bounding box center [700, 217] width 18 height 47
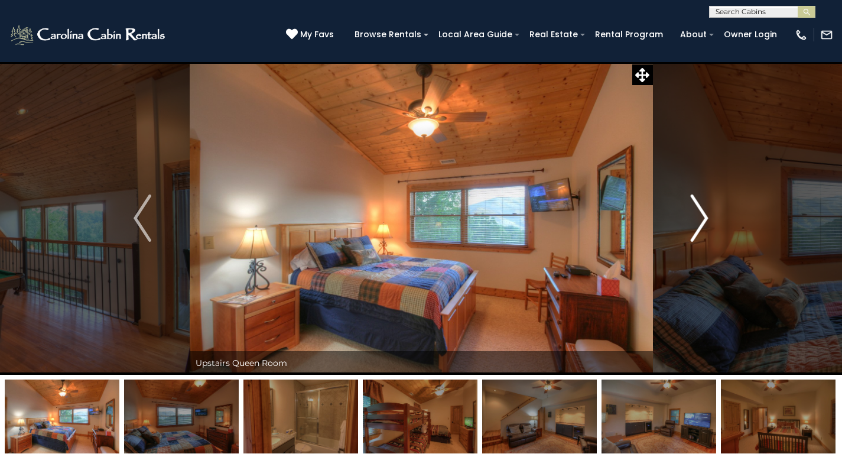
click at [701, 213] on img "Next" at bounding box center [700, 217] width 18 height 47
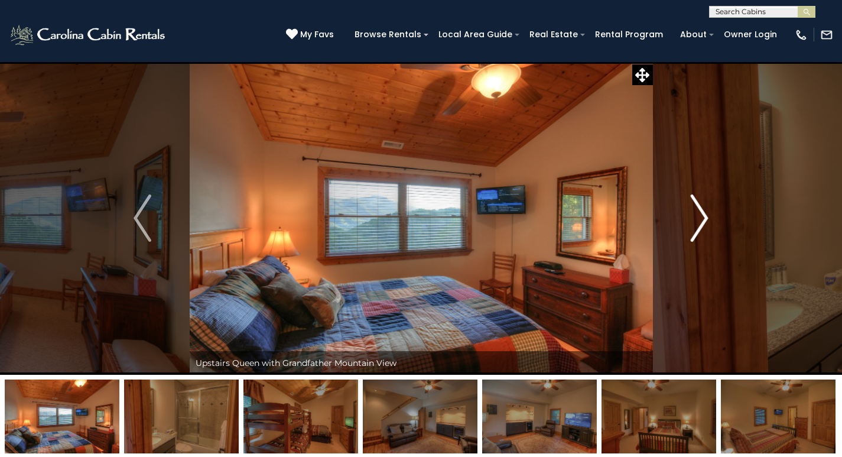
click at [701, 213] on img "Next" at bounding box center [700, 217] width 18 height 47
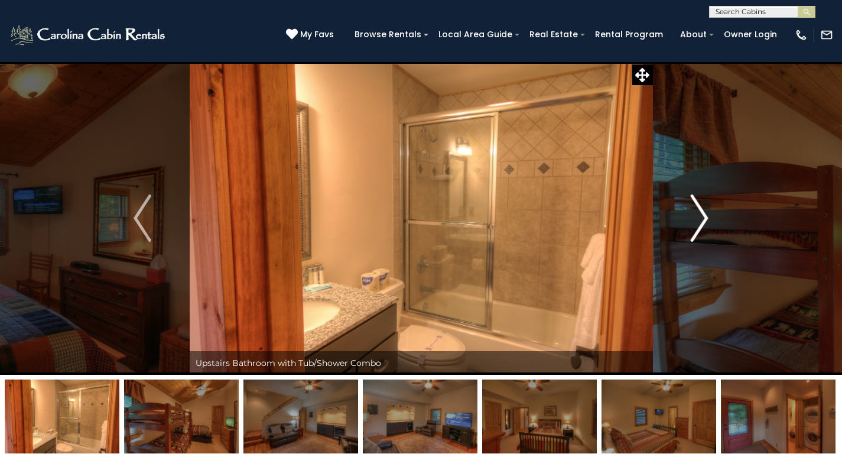
click at [701, 213] on img "Next" at bounding box center [700, 217] width 18 height 47
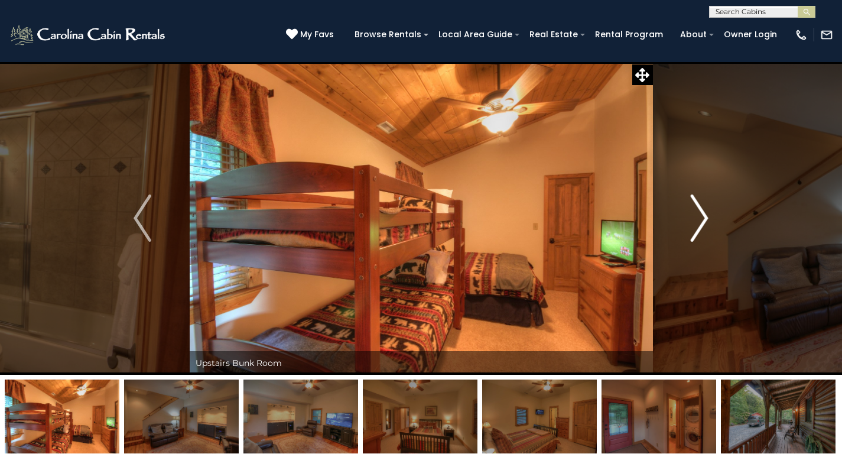
click at [701, 213] on img "Next" at bounding box center [700, 217] width 18 height 47
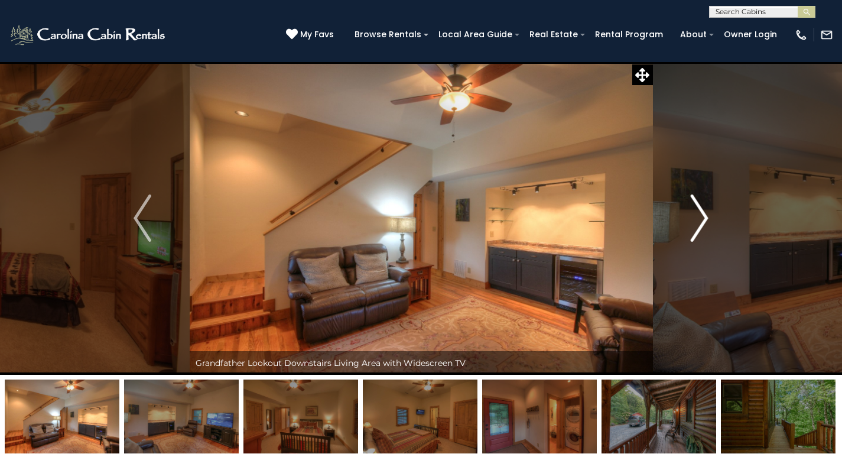
click at [701, 213] on img "Next" at bounding box center [700, 217] width 18 height 47
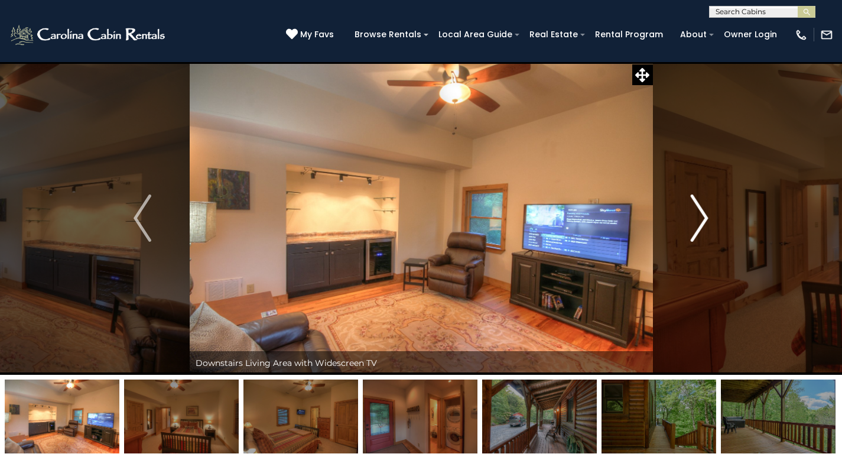
click at [701, 213] on img "Next" at bounding box center [700, 217] width 18 height 47
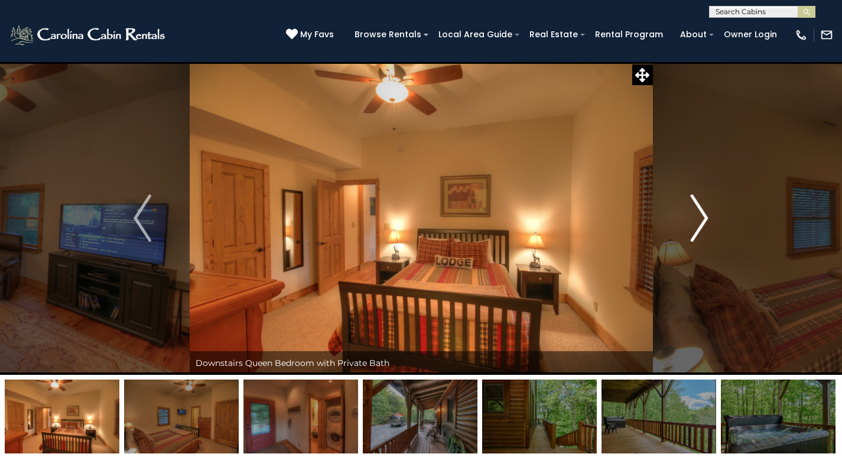
click at [701, 213] on img "Next" at bounding box center [700, 217] width 18 height 47
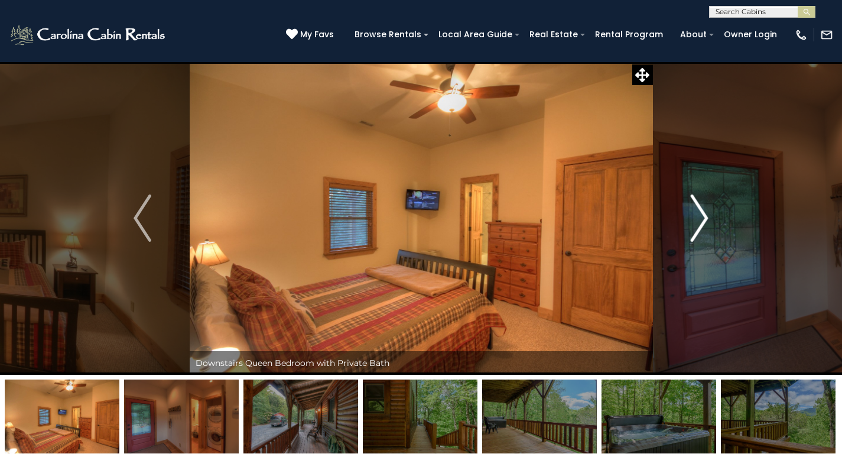
click at [701, 213] on img "Next" at bounding box center [700, 217] width 18 height 47
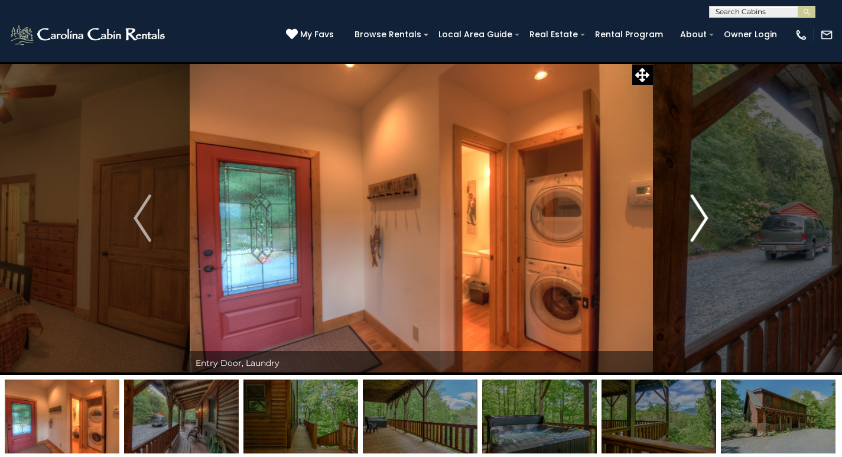
click at [701, 213] on img "Next" at bounding box center [700, 217] width 18 height 47
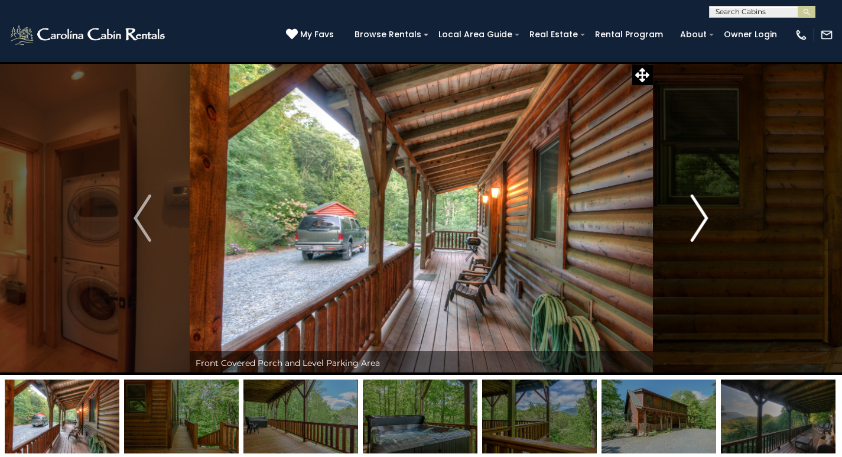
click at [701, 213] on img "Next" at bounding box center [700, 217] width 18 height 47
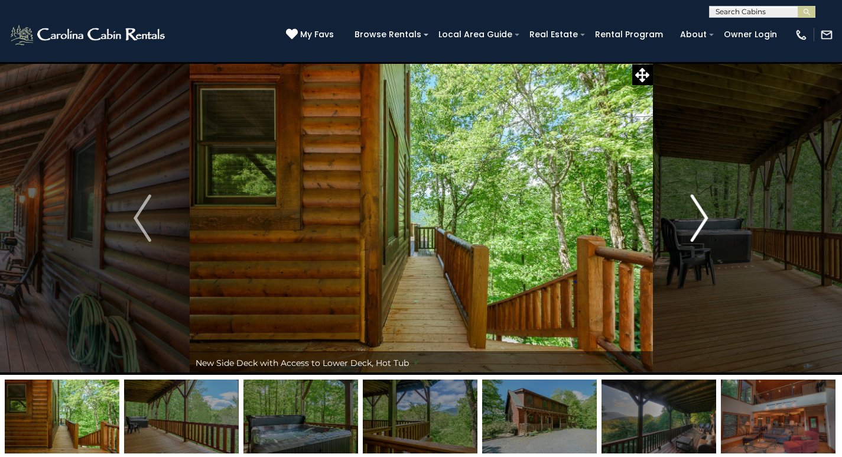
click at [701, 213] on img "Next" at bounding box center [700, 217] width 18 height 47
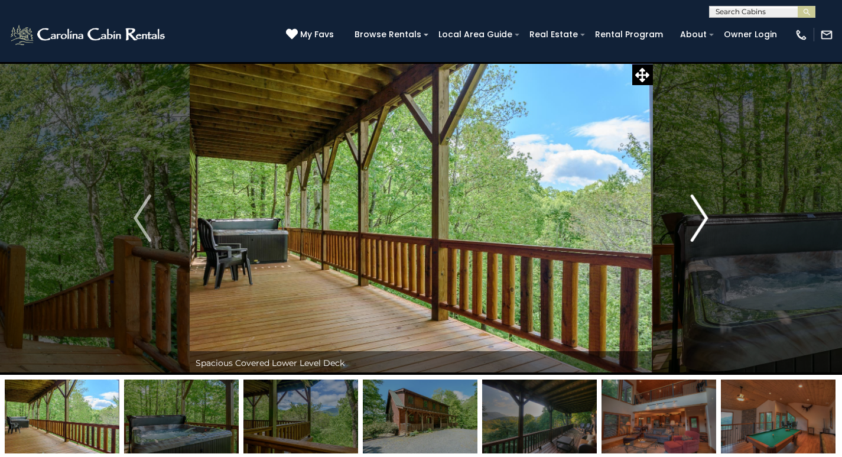
click at [701, 213] on img "Next" at bounding box center [700, 217] width 18 height 47
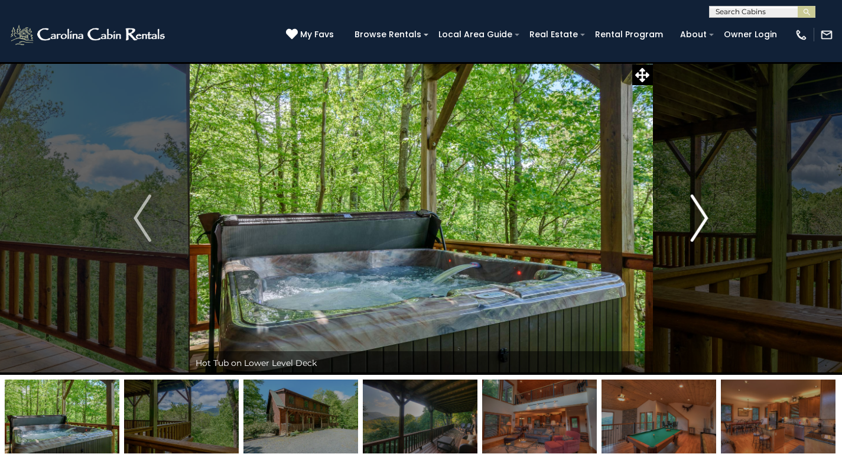
click at [701, 213] on img "Next" at bounding box center [700, 217] width 18 height 47
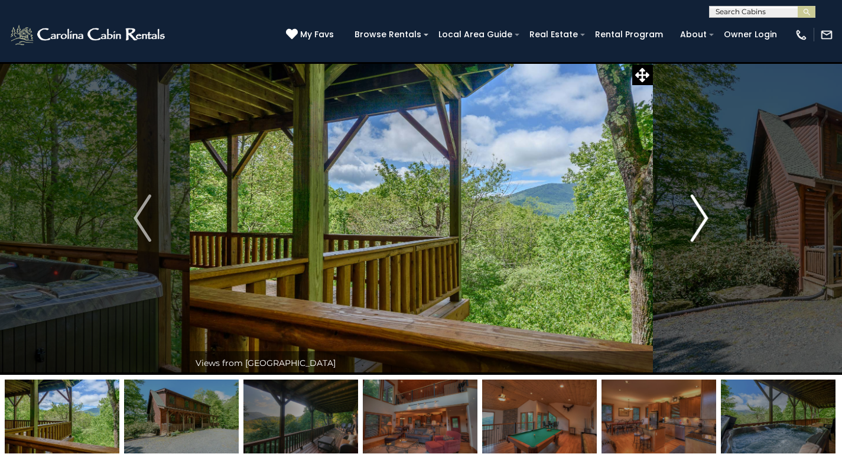
click at [701, 213] on img "Next" at bounding box center [700, 217] width 18 height 47
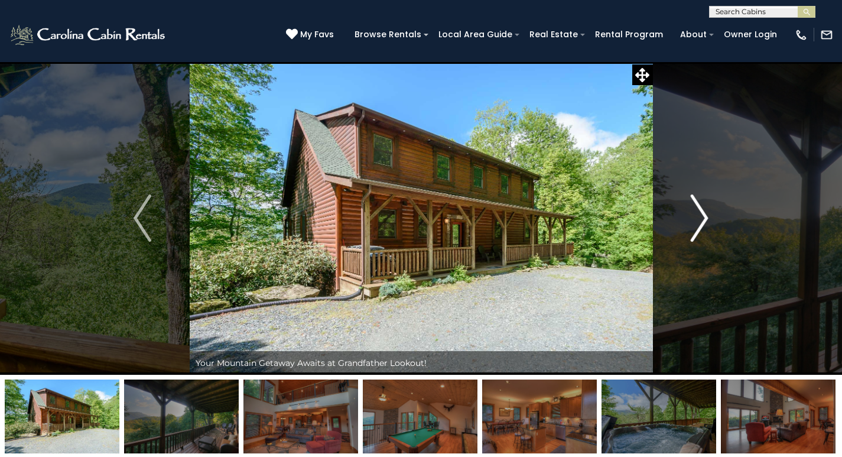
click at [701, 213] on img "Next" at bounding box center [700, 217] width 18 height 47
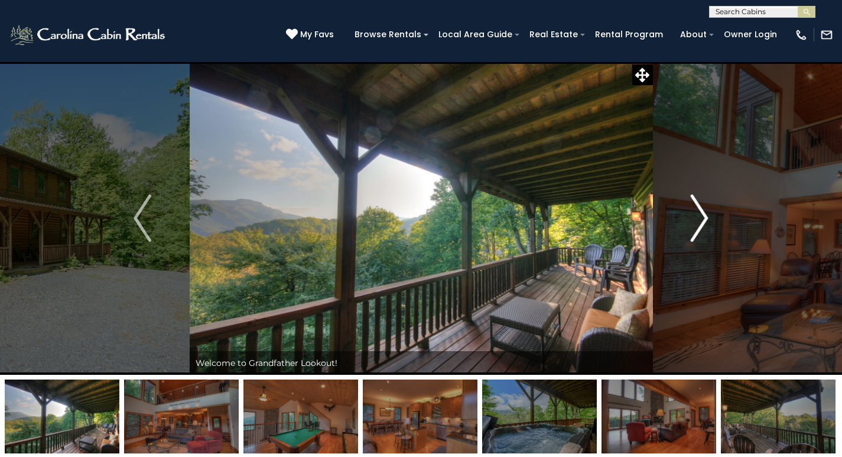
click at [701, 213] on img "Next" at bounding box center [700, 217] width 18 height 47
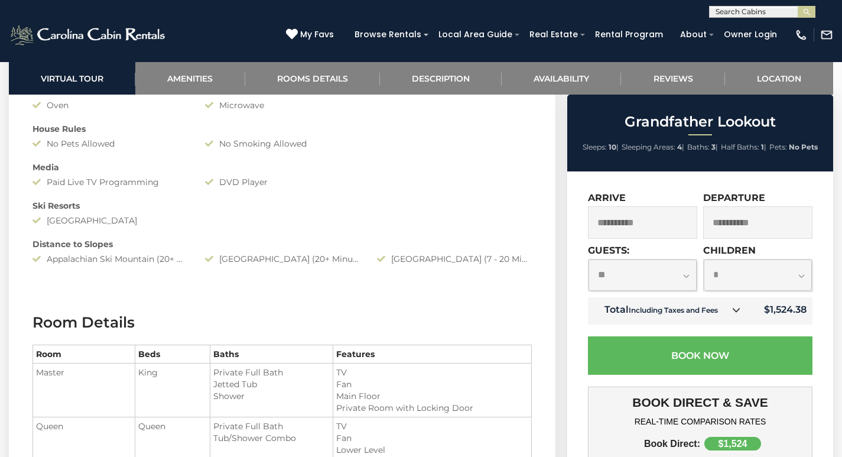
scroll to position [887, 0]
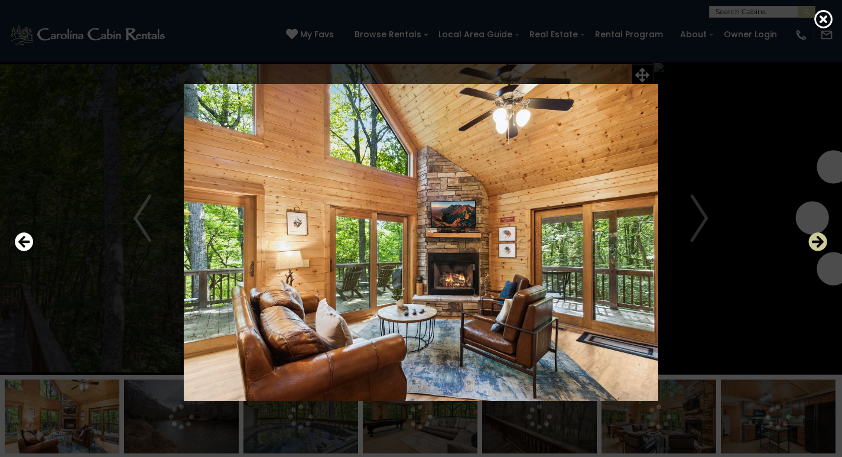
click at [819, 241] on icon "Next" at bounding box center [818, 241] width 19 height 19
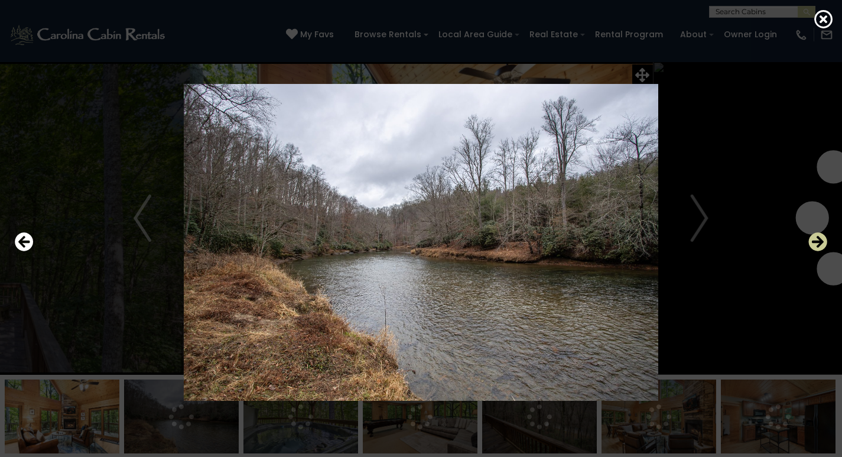
click at [819, 241] on icon "Next" at bounding box center [818, 241] width 19 height 19
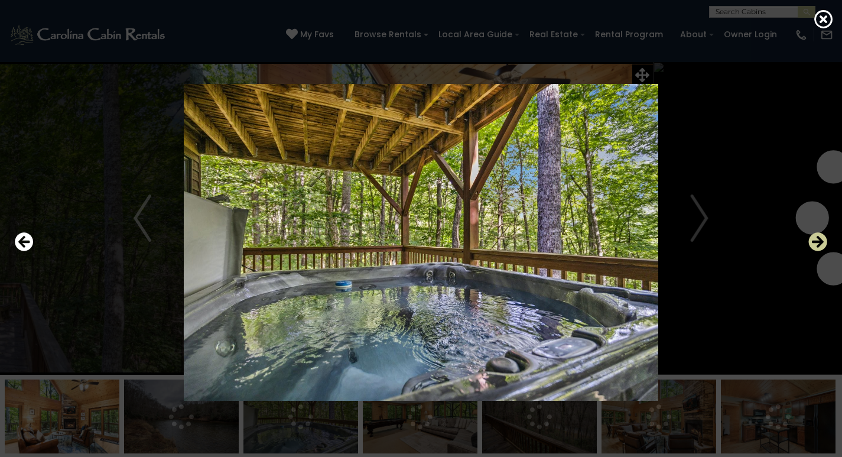
click at [819, 241] on icon "Next" at bounding box center [818, 241] width 19 height 19
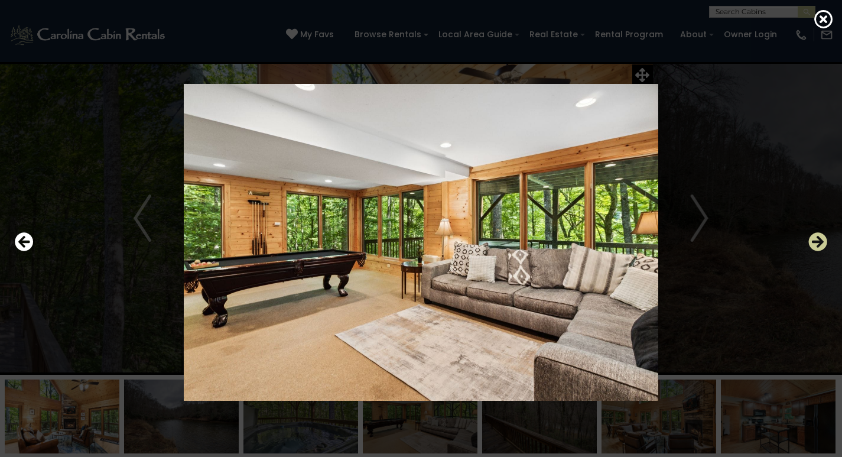
click at [819, 241] on icon "Next" at bounding box center [818, 241] width 19 height 19
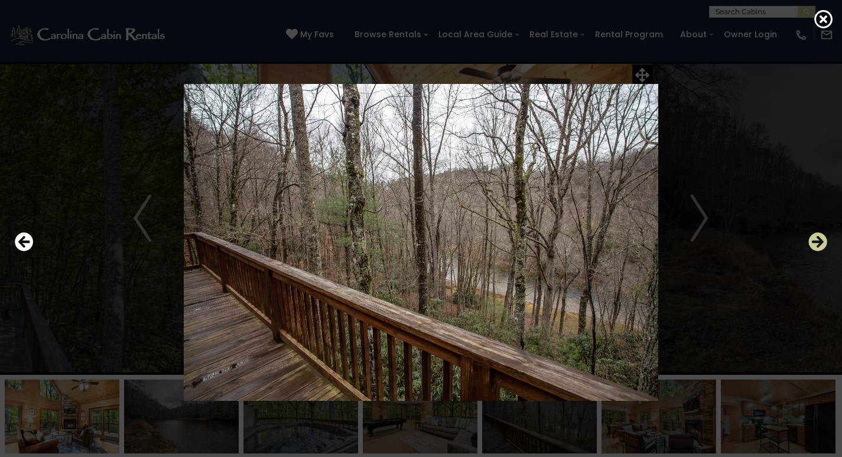
click at [819, 241] on icon "Next" at bounding box center [818, 241] width 19 height 19
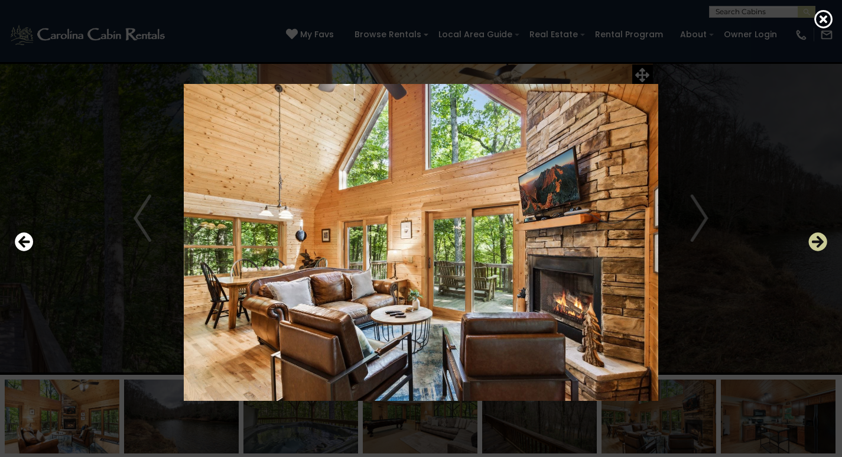
click at [819, 244] on icon "Next" at bounding box center [818, 241] width 19 height 19
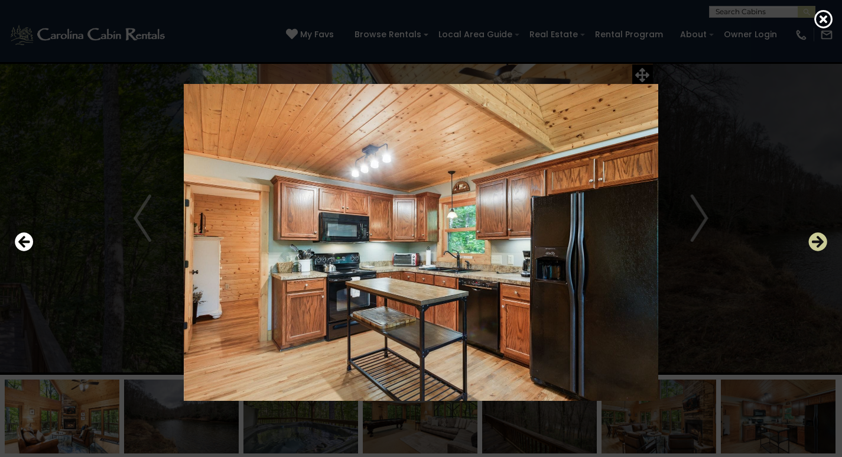
click at [819, 244] on icon "Next" at bounding box center [818, 241] width 19 height 19
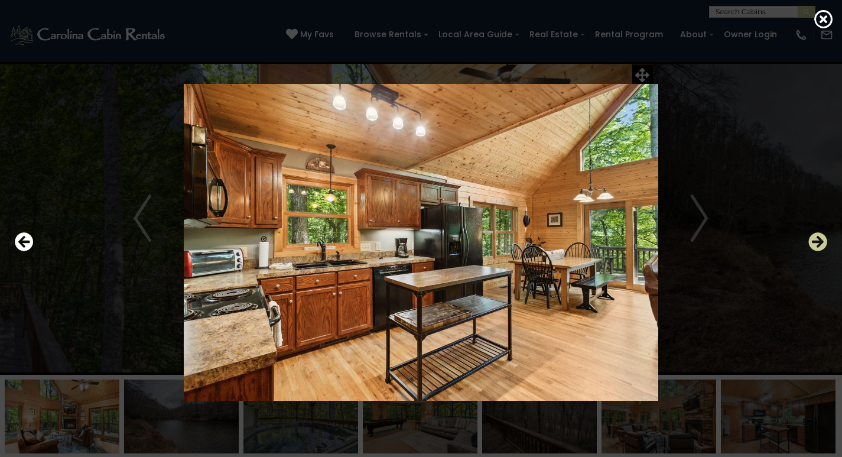
click at [819, 244] on icon "Next" at bounding box center [818, 241] width 19 height 19
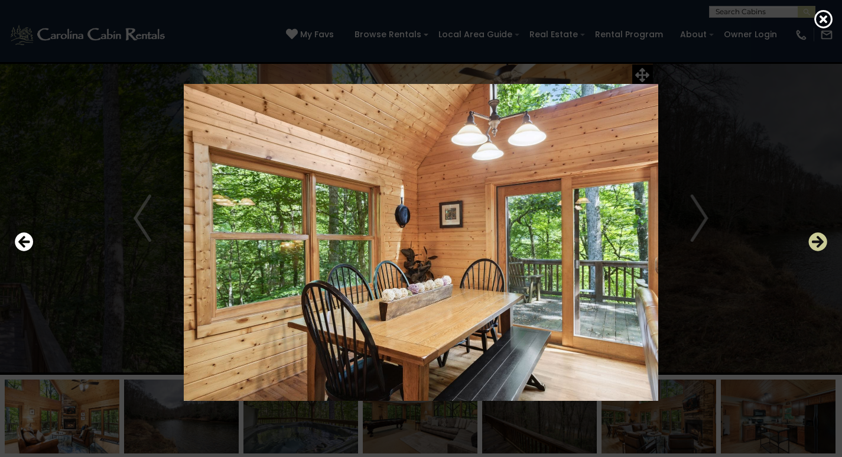
click at [819, 244] on icon "Next" at bounding box center [818, 241] width 19 height 19
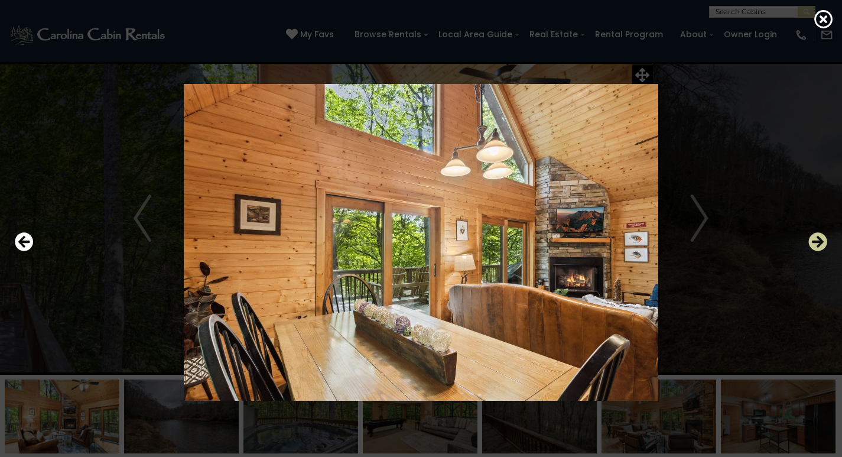
click at [819, 244] on icon "Next" at bounding box center [818, 241] width 19 height 19
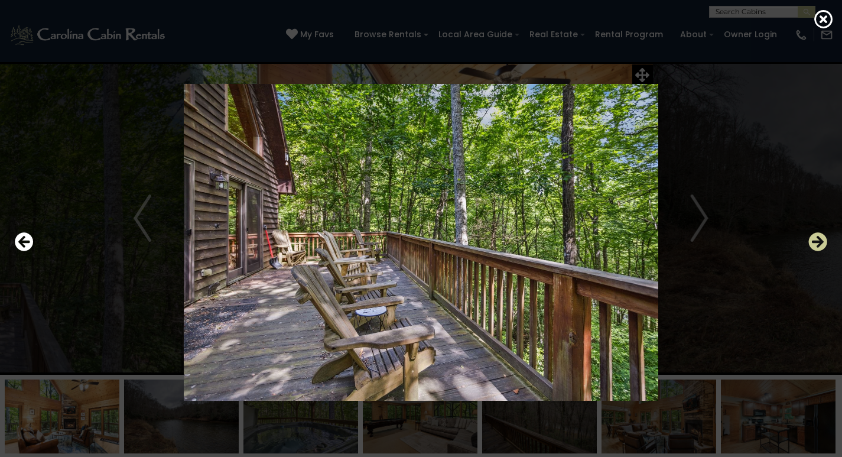
click at [819, 244] on icon "Next" at bounding box center [818, 241] width 19 height 19
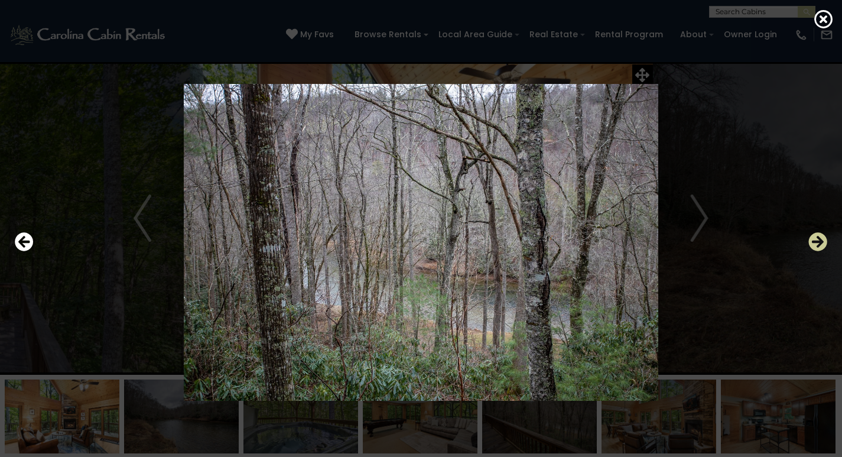
click at [819, 244] on icon "Next" at bounding box center [818, 241] width 19 height 19
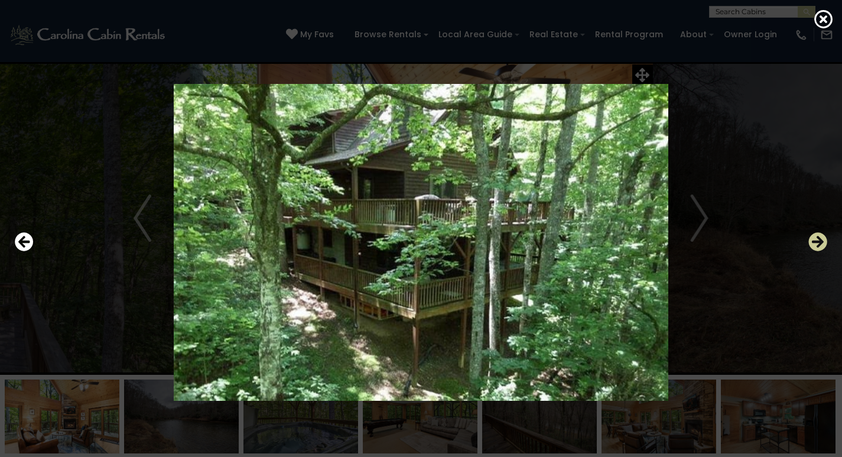
click at [819, 244] on icon "Next" at bounding box center [818, 241] width 19 height 19
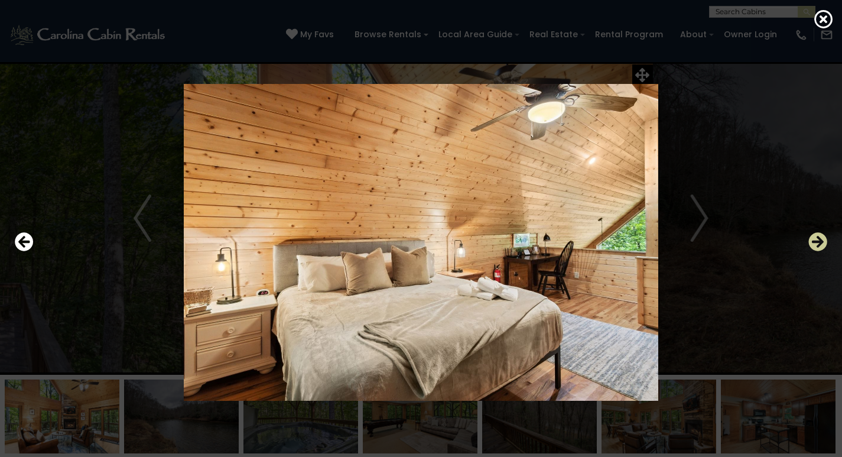
click at [819, 244] on icon "Next" at bounding box center [818, 241] width 19 height 19
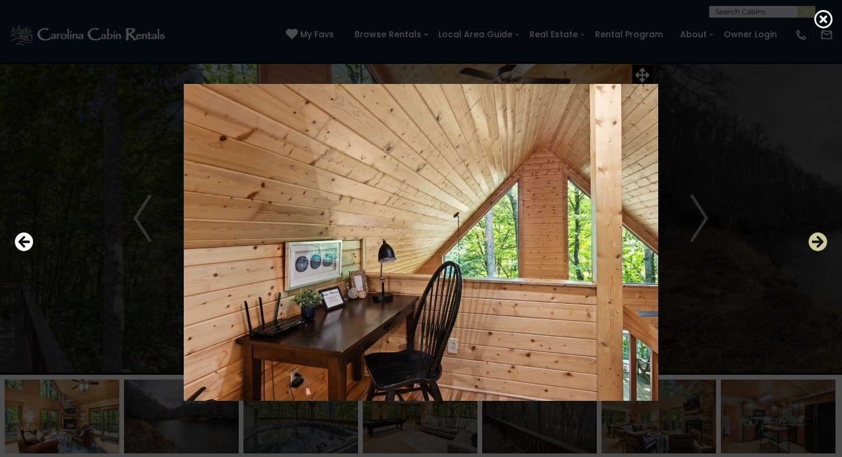
click at [819, 244] on icon "Next" at bounding box center [818, 241] width 19 height 19
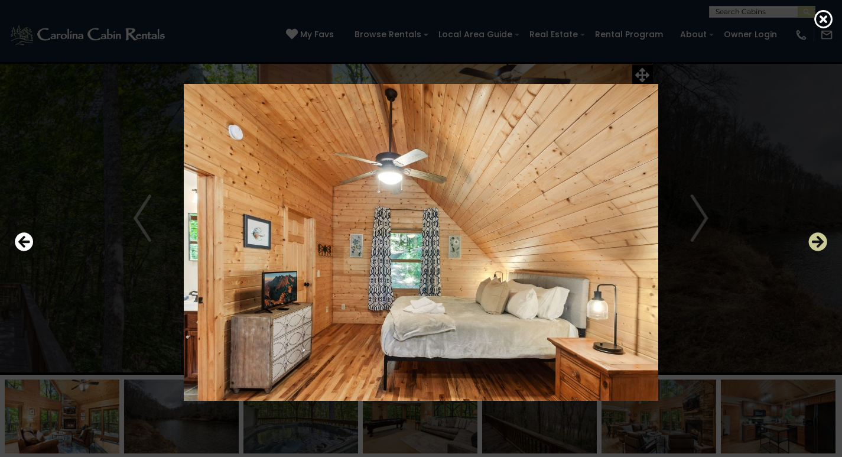
click at [819, 244] on icon "Next" at bounding box center [818, 241] width 19 height 19
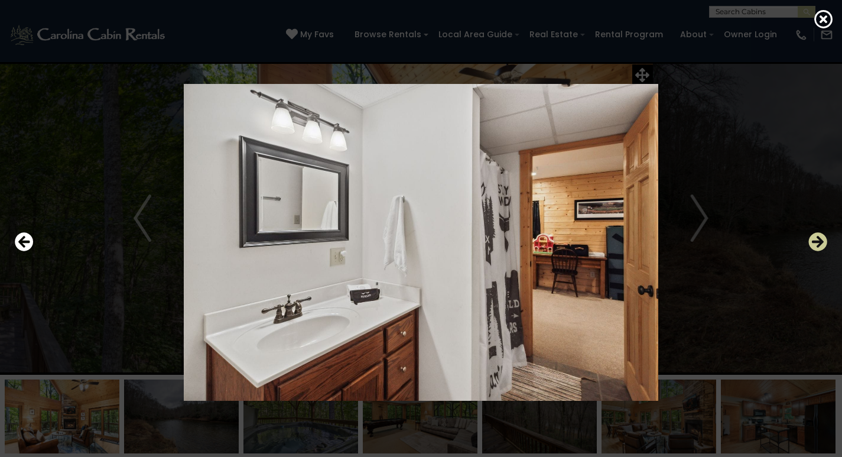
click at [819, 244] on icon "Next" at bounding box center [818, 241] width 19 height 19
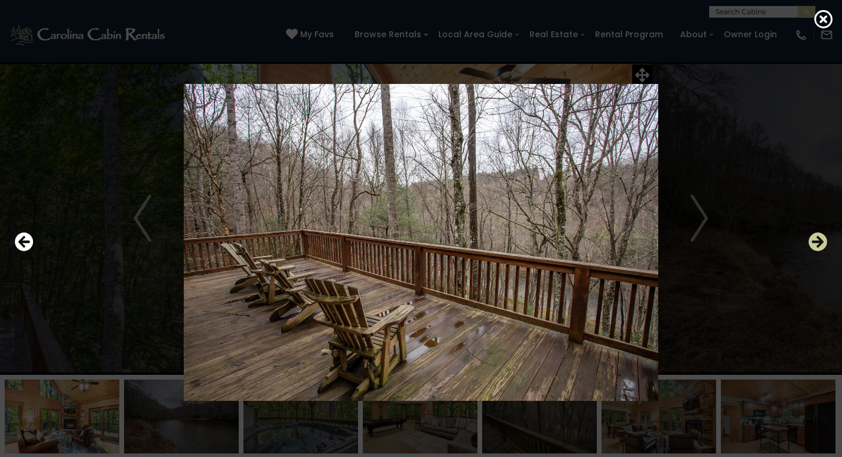
click at [819, 244] on icon "Next" at bounding box center [818, 241] width 19 height 19
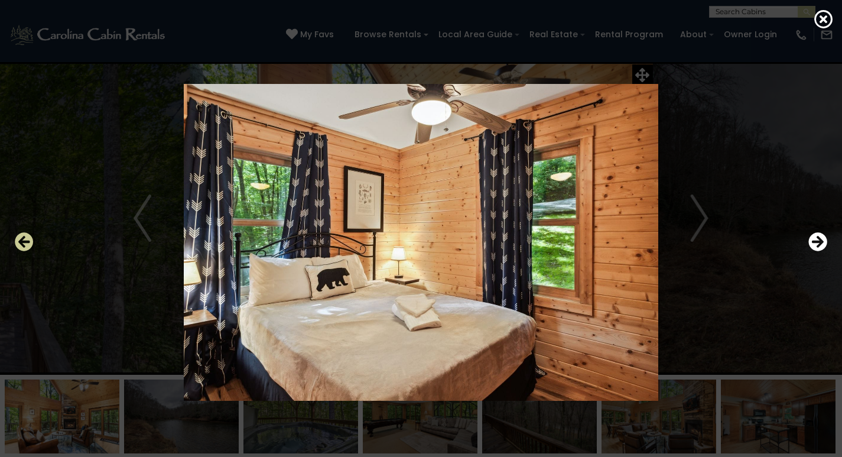
click at [27, 244] on icon "Previous" at bounding box center [24, 241] width 19 height 19
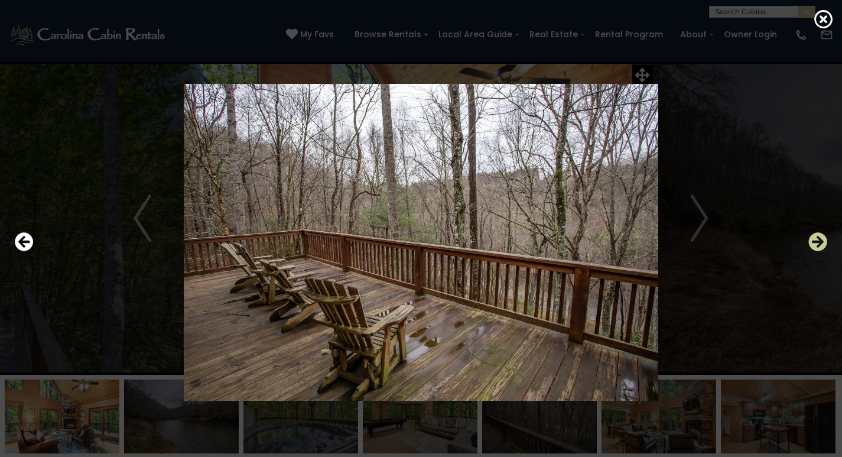
click at [815, 244] on icon "Next" at bounding box center [818, 241] width 19 height 19
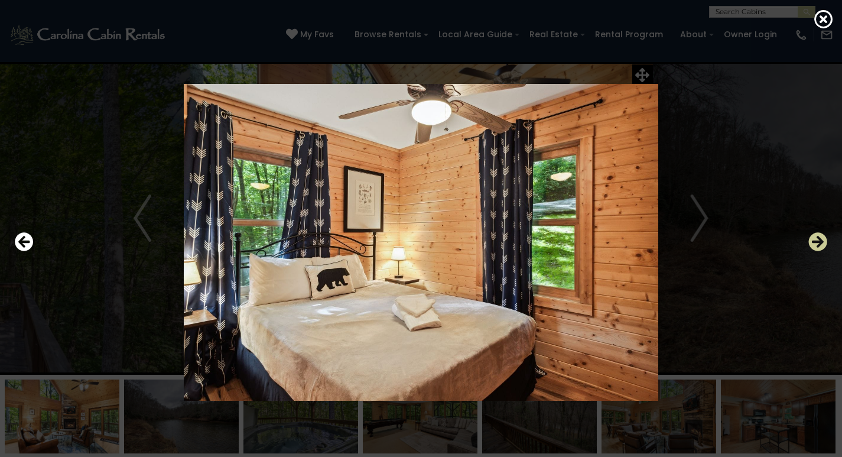
click at [815, 244] on icon "Next" at bounding box center [818, 241] width 19 height 19
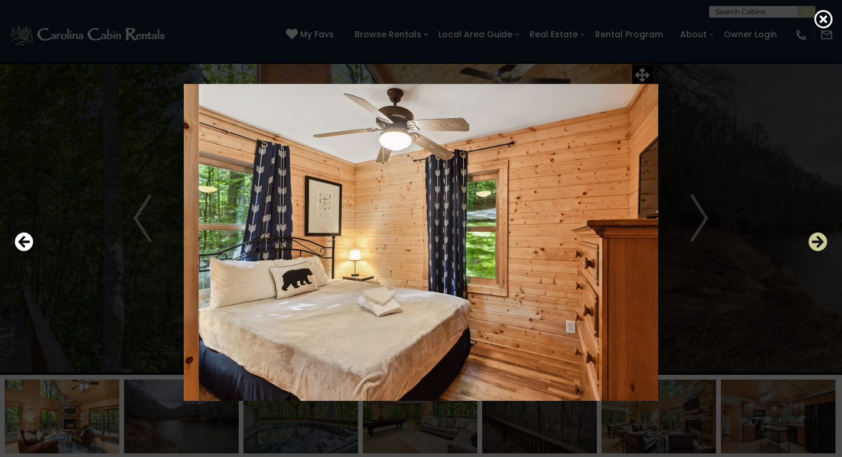
click at [815, 244] on icon "Next" at bounding box center [818, 241] width 19 height 19
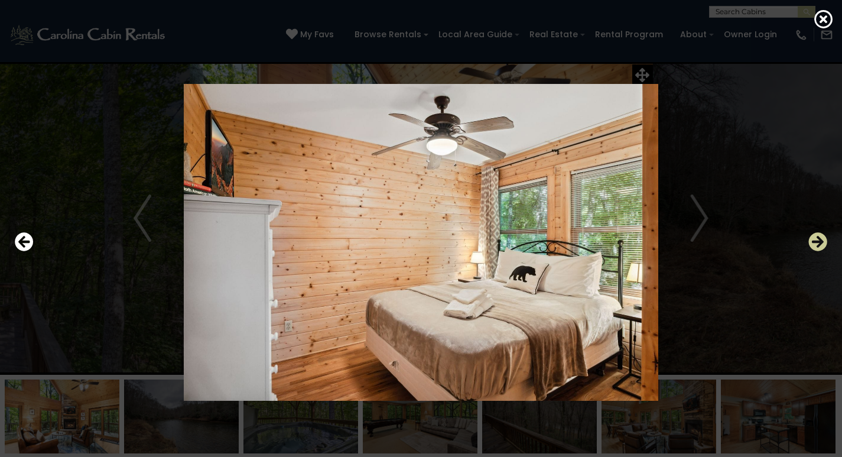
click at [815, 244] on icon "Next" at bounding box center [818, 241] width 19 height 19
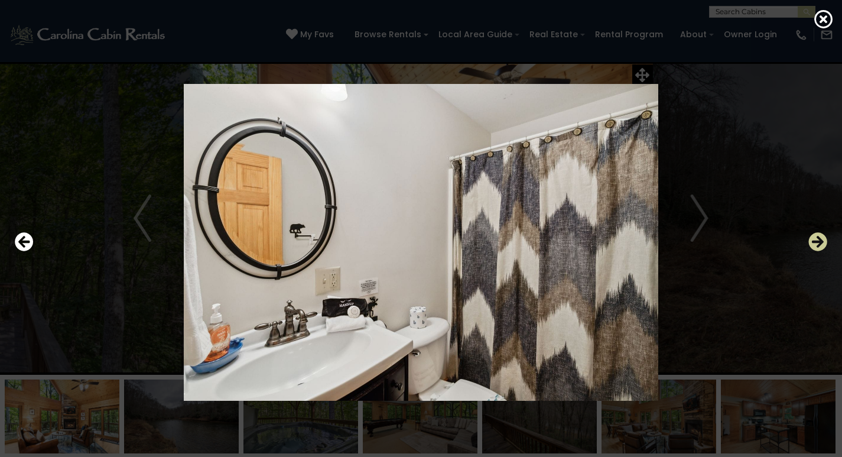
click at [815, 244] on icon "Next" at bounding box center [818, 241] width 19 height 19
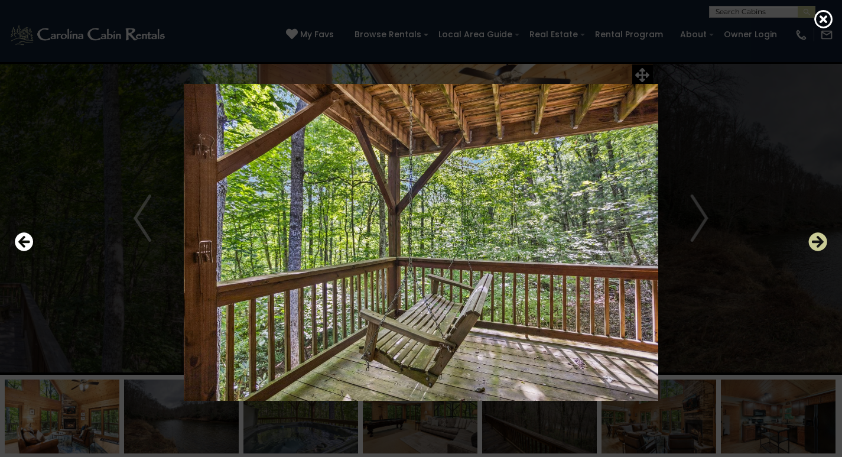
click at [815, 244] on icon "Next" at bounding box center [818, 241] width 19 height 19
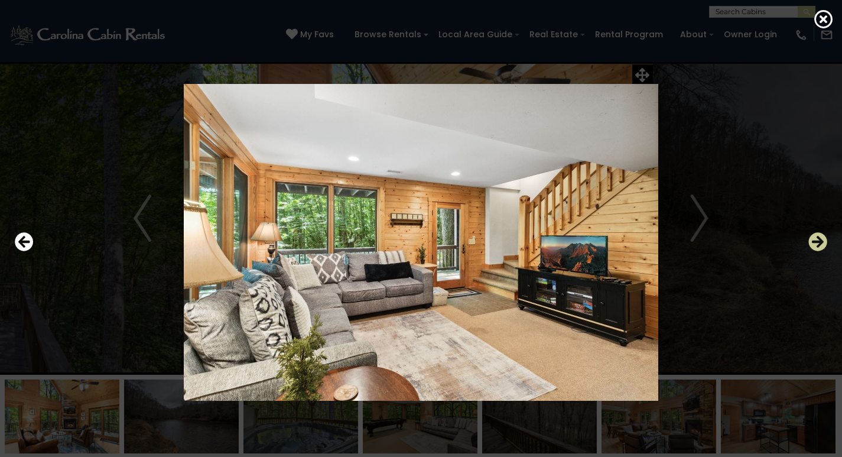
click at [815, 244] on icon "Next" at bounding box center [818, 241] width 19 height 19
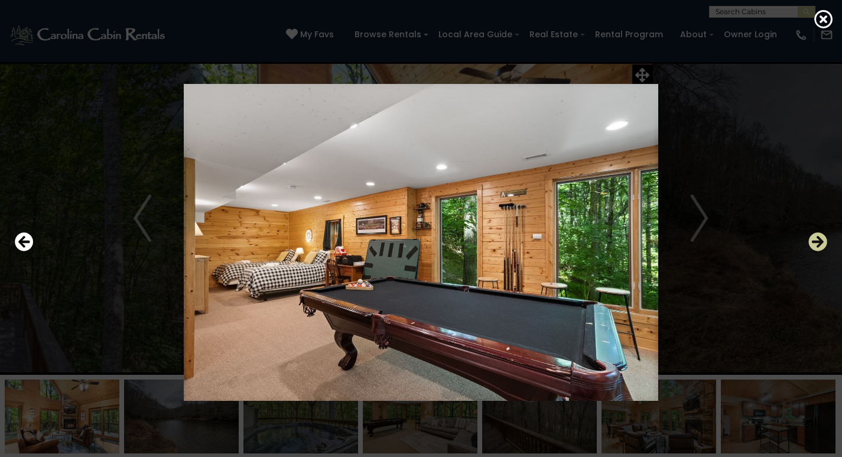
click at [815, 244] on icon "Next" at bounding box center [818, 241] width 19 height 19
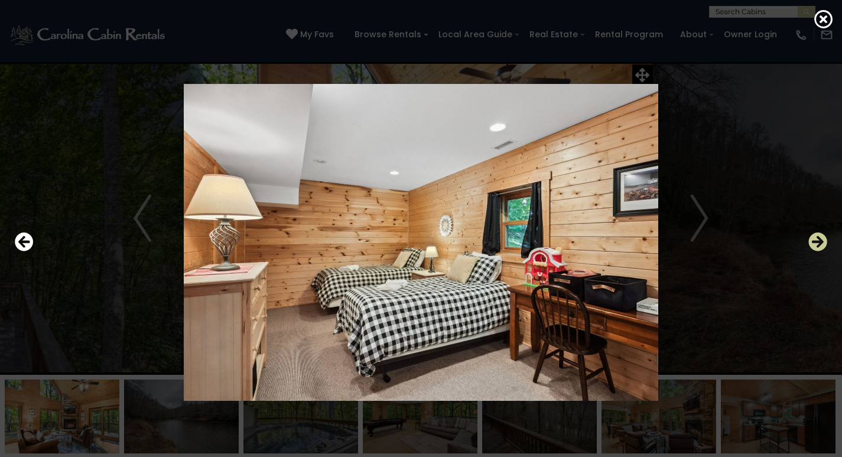
click at [815, 244] on icon "Next" at bounding box center [818, 241] width 19 height 19
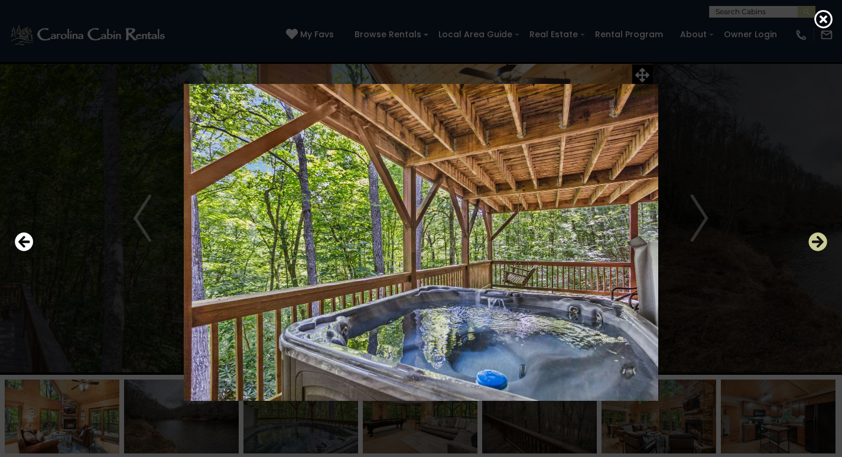
click at [815, 244] on icon "Next" at bounding box center [818, 241] width 19 height 19
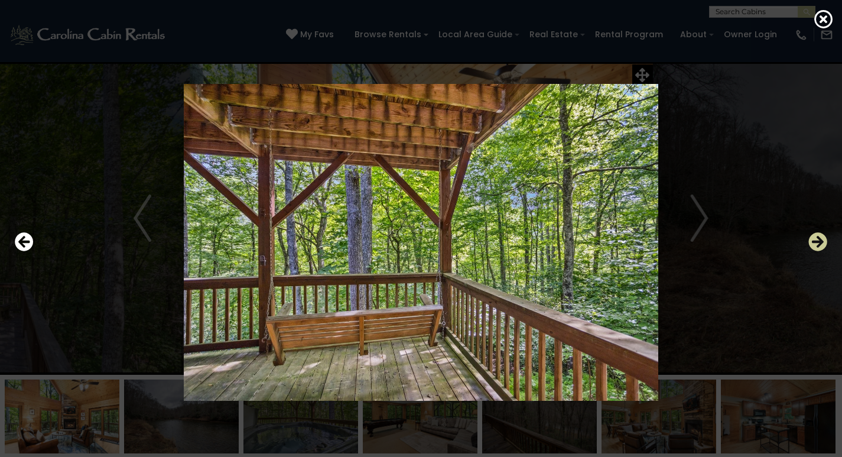
click at [815, 244] on icon "Next" at bounding box center [818, 241] width 19 height 19
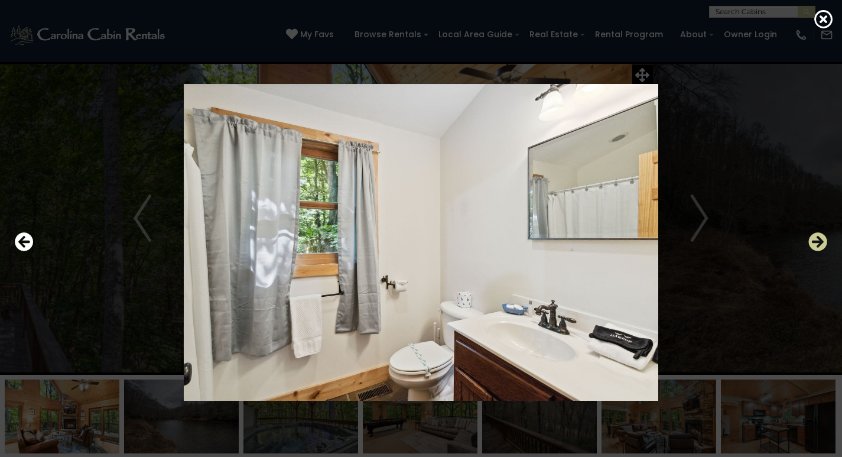
click at [815, 244] on icon "Next" at bounding box center [818, 241] width 19 height 19
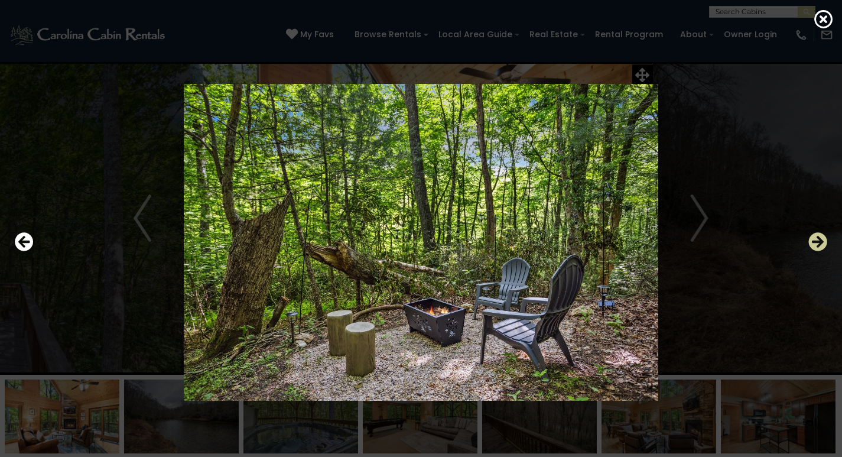
click at [815, 244] on icon "Next" at bounding box center [818, 241] width 19 height 19
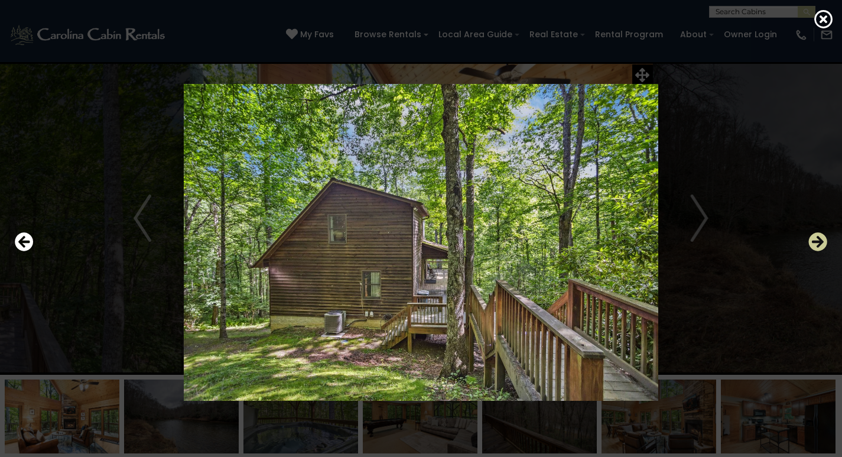
click at [815, 244] on icon "Next" at bounding box center [818, 241] width 19 height 19
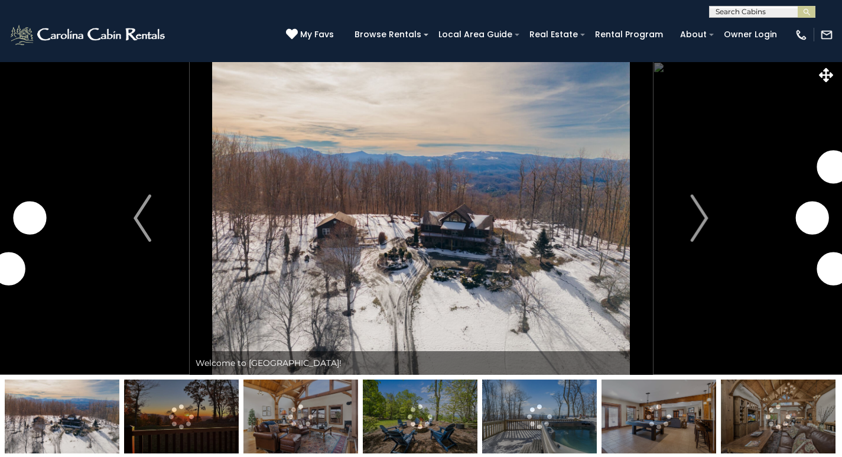
click at [703, 222] on img "Next" at bounding box center [700, 217] width 18 height 47
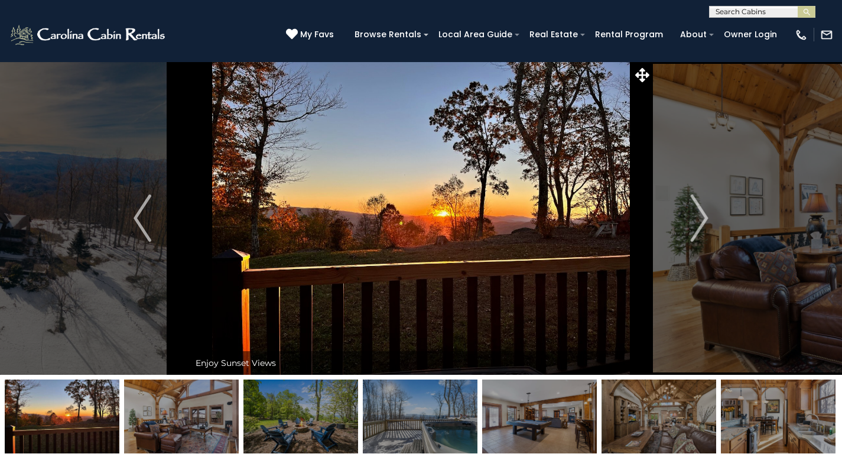
click at [703, 222] on img "Next" at bounding box center [700, 217] width 18 height 47
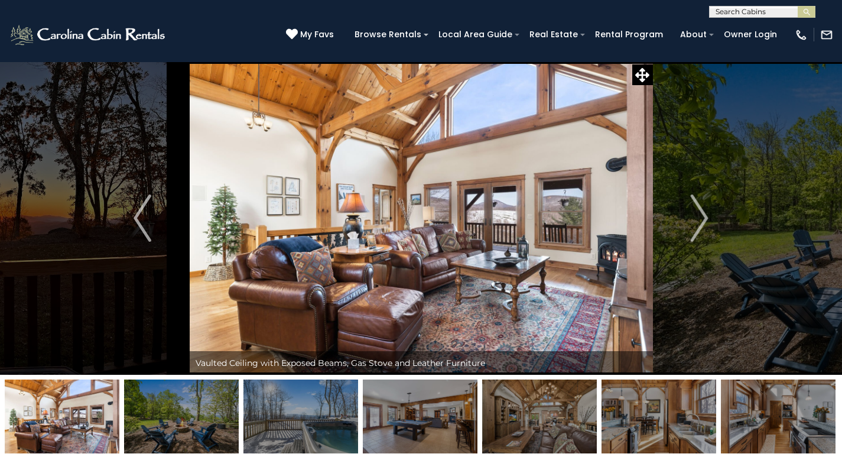
click at [703, 222] on img "Next" at bounding box center [700, 217] width 18 height 47
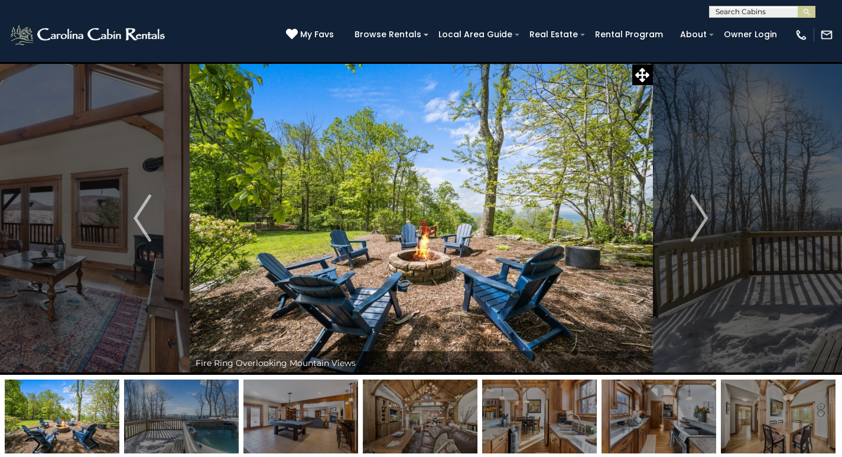
click at [703, 222] on img "Next" at bounding box center [700, 217] width 18 height 47
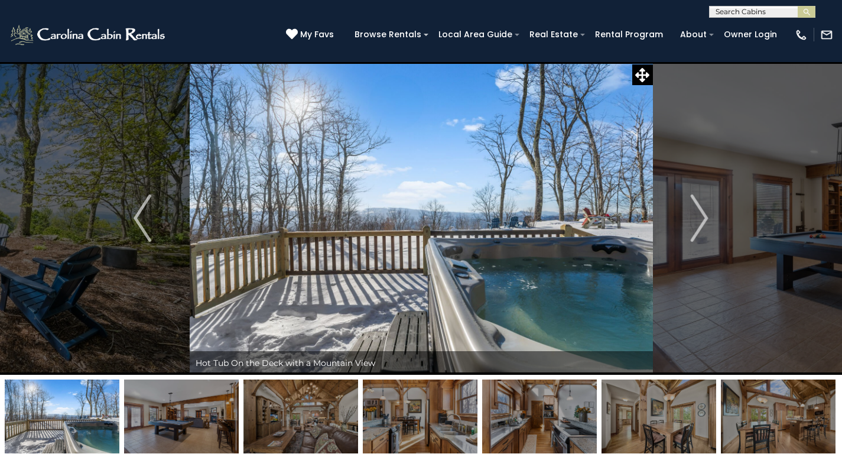
click at [703, 222] on img "Next" at bounding box center [700, 217] width 18 height 47
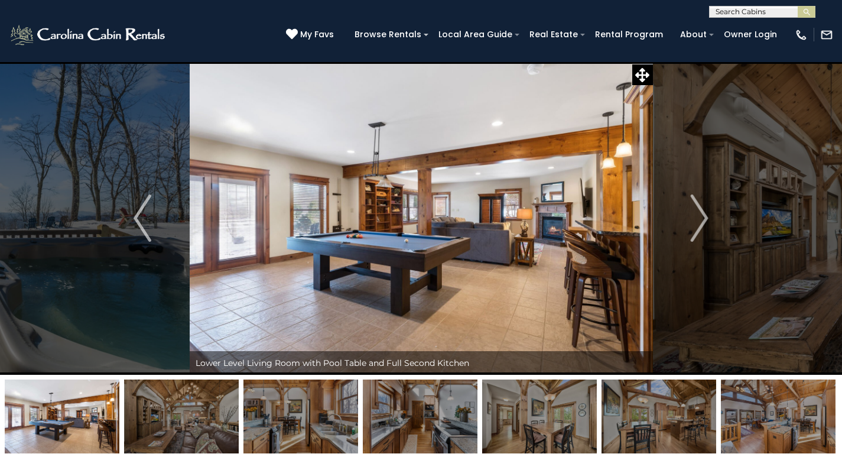
click at [703, 222] on img "Next" at bounding box center [700, 217] width 18 height 47
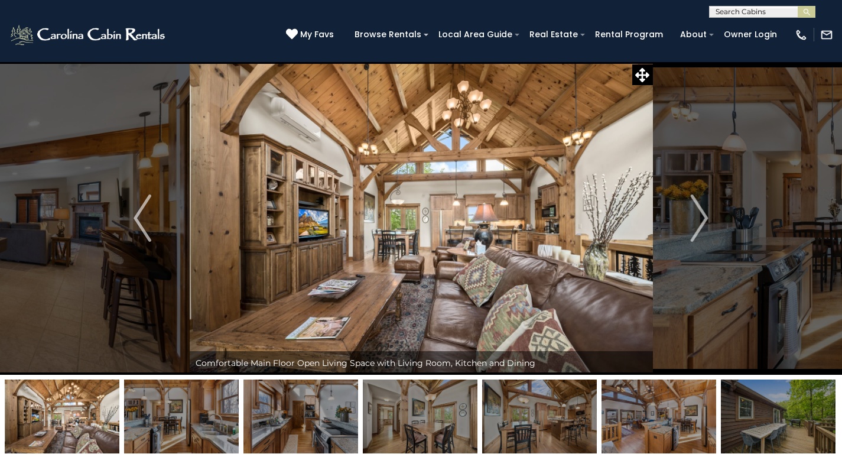
click at [703, 222] on img "Next" at bounding box center [700, 217] width 18 height 47
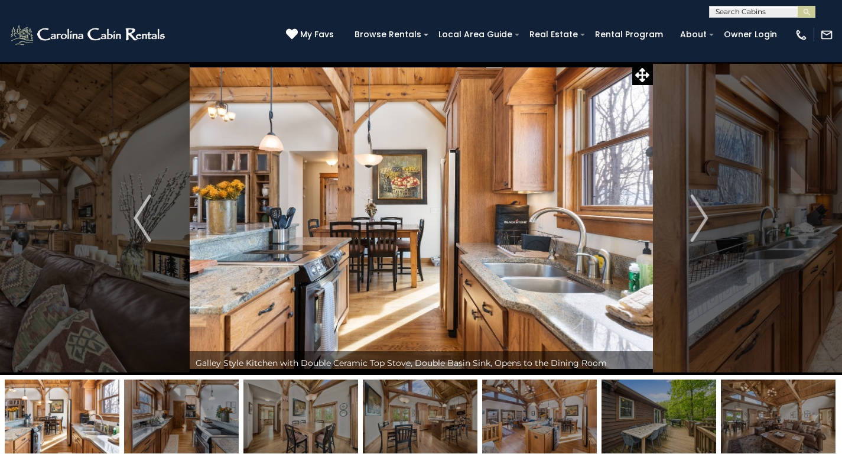
click at [703, 222] on img "Next" at bounding box center [700, 217] width 18 height 47
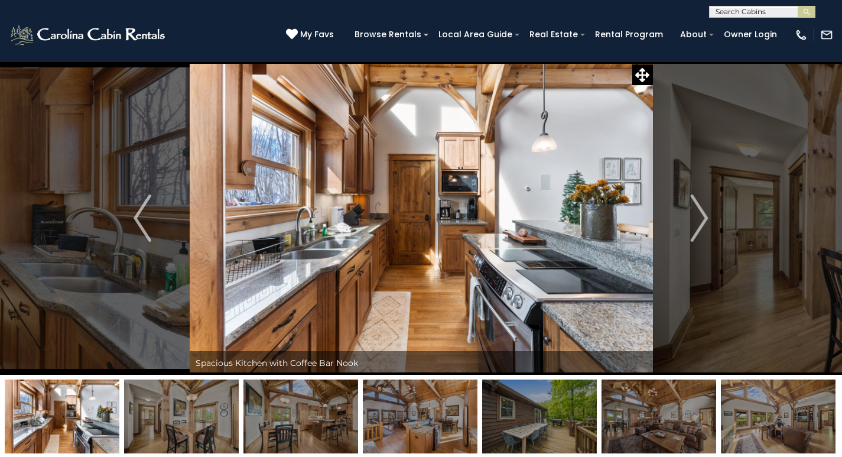
click at [703, 222] on img "Next" at bounding box center [700, 217] width 18 height 47
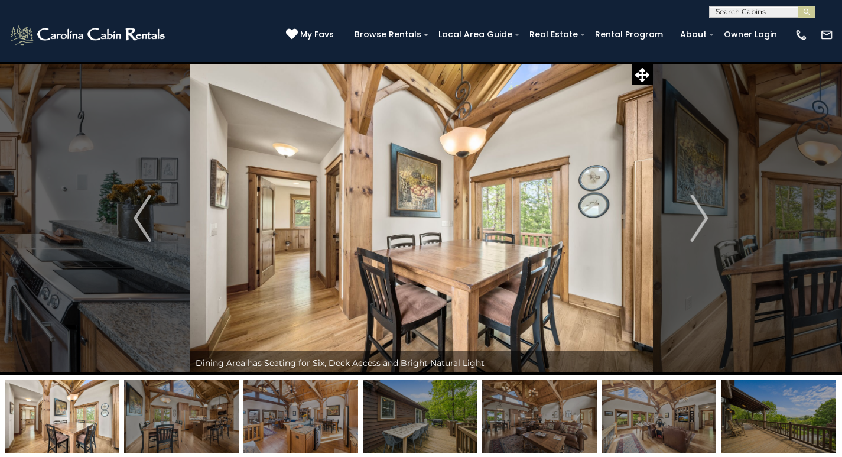
click at [703, 222] on img "Next" at bounding box center [700, 217] width 18 height 47
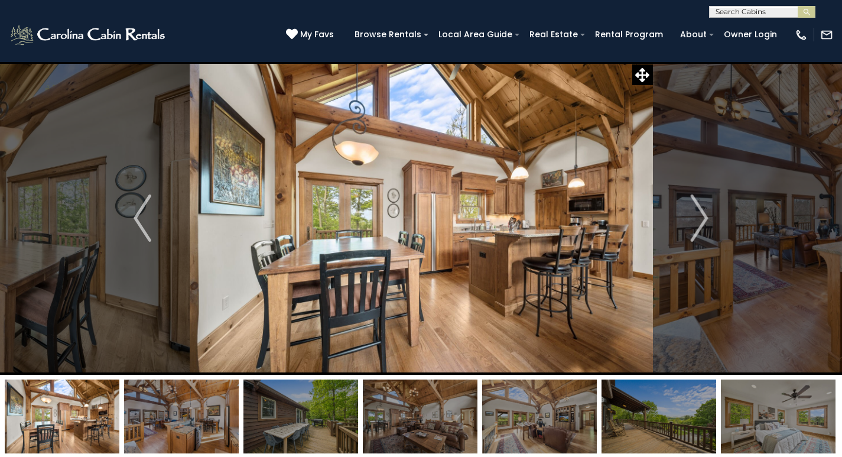
click at [703, 222] on img "Next" at bounding box center [700, 217] width 18 height 47
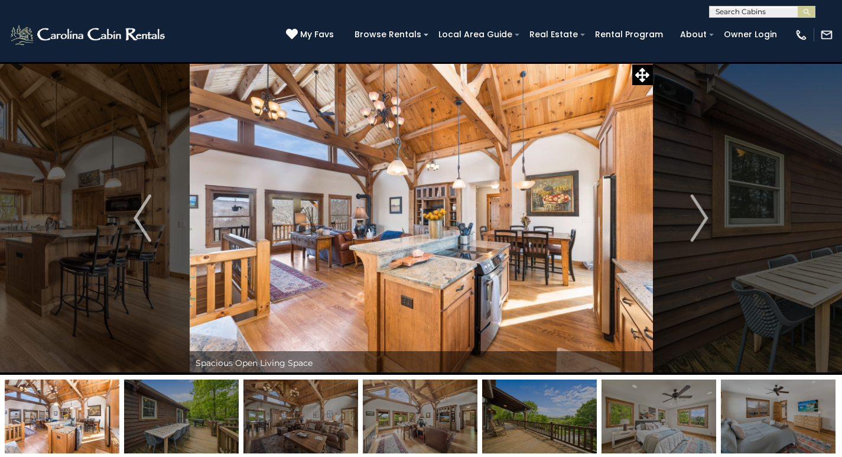
click at [703, 222] on img "Next" at bounding box center [700, 217] width 18 height 47
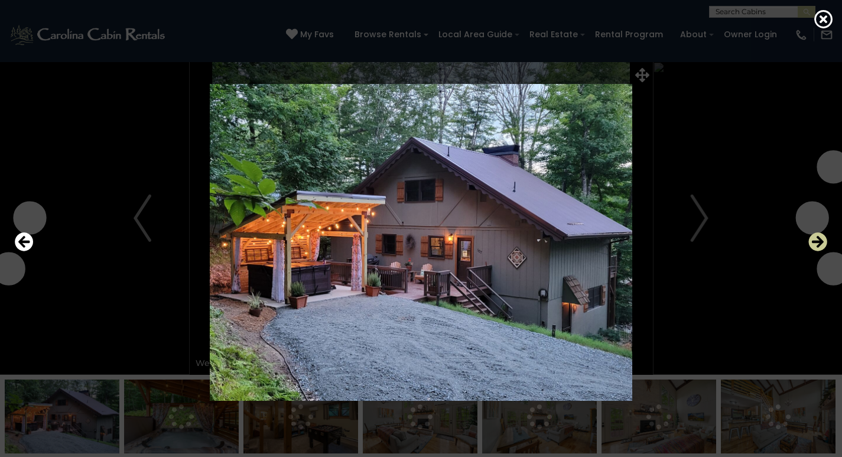
click at [818, 243] on icon "Next" at bounding box center [818, 241] width 19 height 19
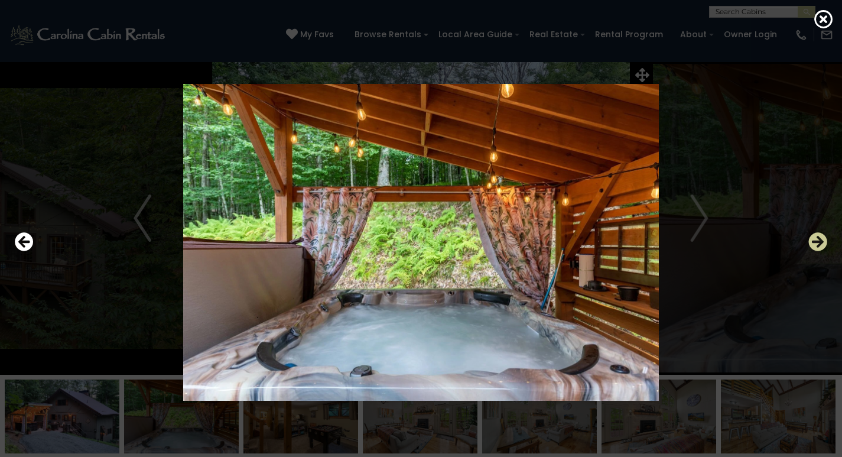
click at [818, 243] on icon "Next" at bounding box center [818, 241] width 19 height 19
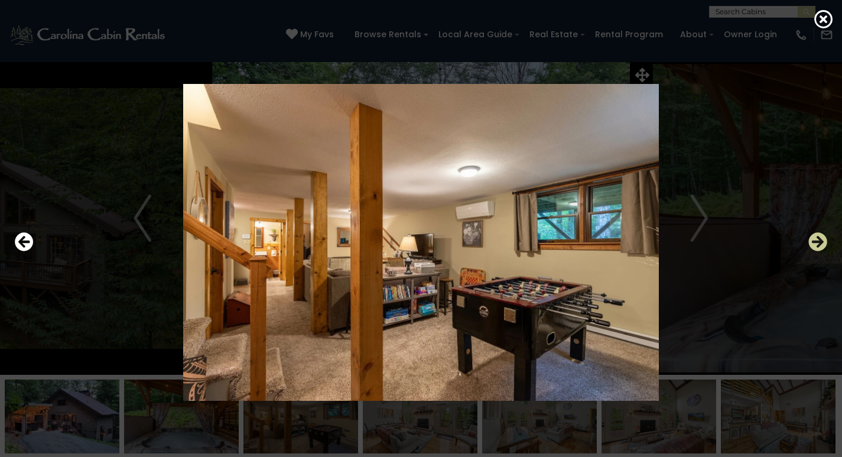
click at [818, 243] on icon "Next" at bounding box center [818, 241] width 19 height 19
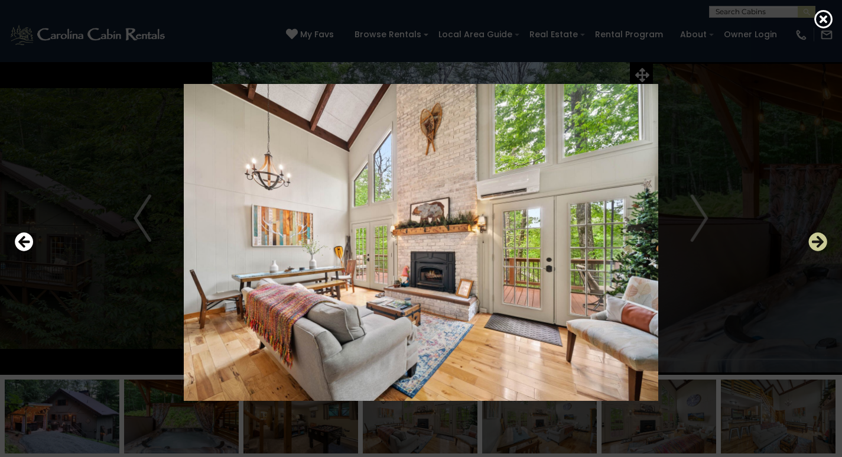
click at [818, 243] on icon "Next" at bounding box center [818, 241] width 19 height 19
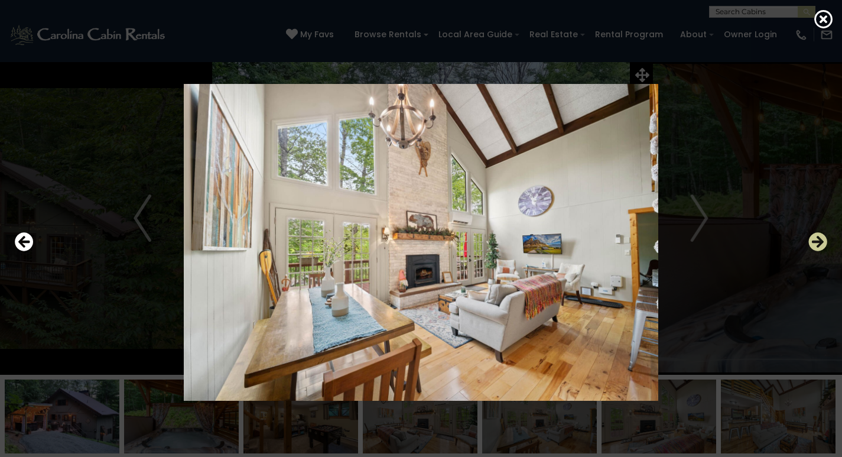
click at [818, 243] on icon "Next" at bounding box center [818, 241] width 19 height 19
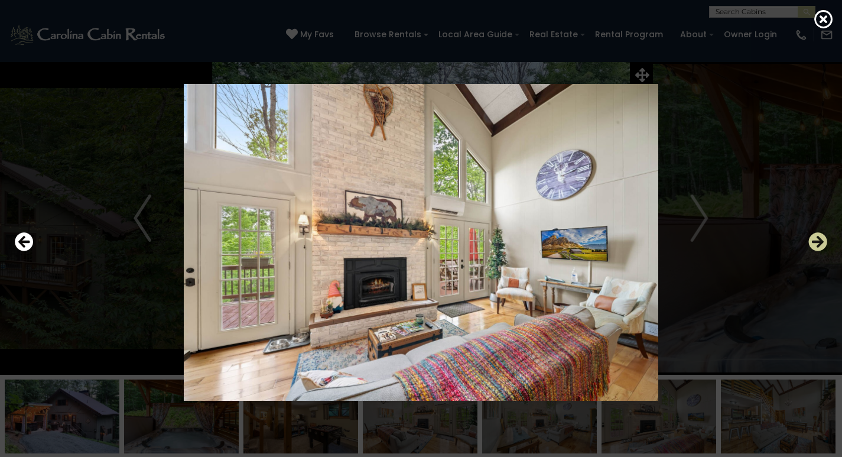
click at [818, 243] on icon "Next" at bounding box center [818, 241] width 19 height 19
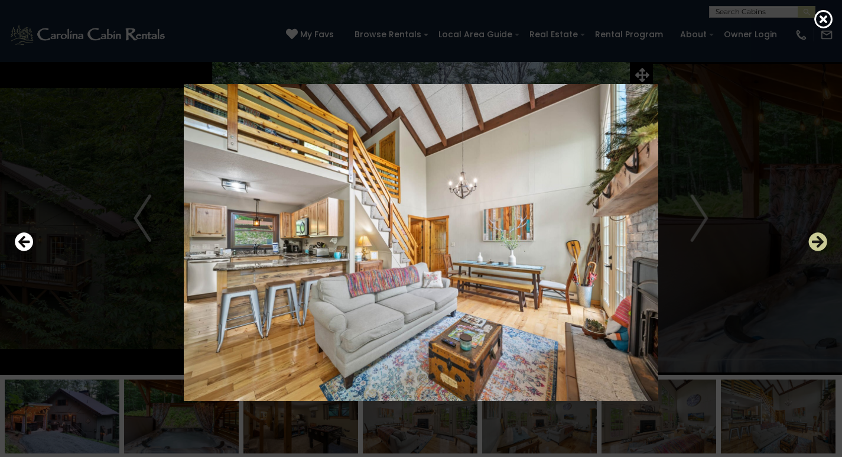
click at [818, 243] on icon "Next" at bounding box center [818, 241] width 19 height 19
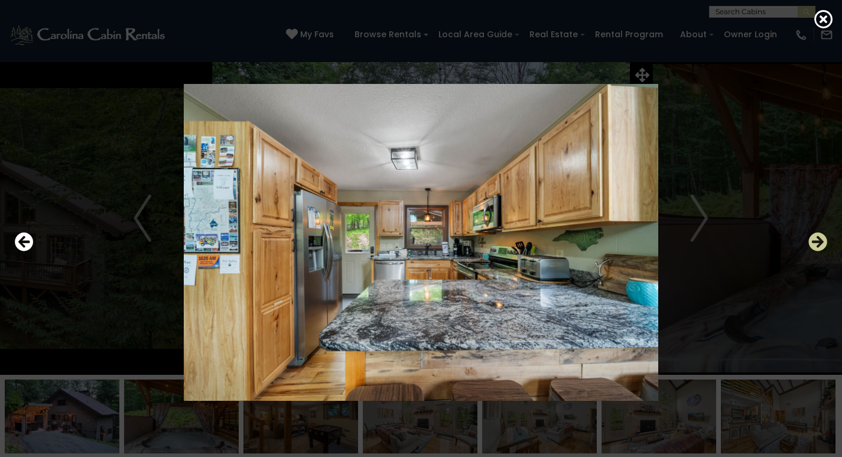
click at [818, 243] on icon "Next" at bounding box center [818, 241] width 19 height 19
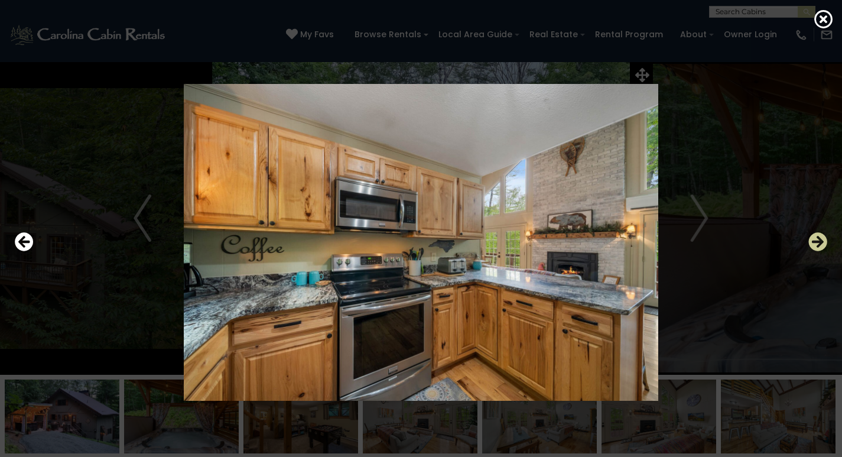
click at [818, 243] on icon "Next" at bounding box center [818, 241] width 19 height 19
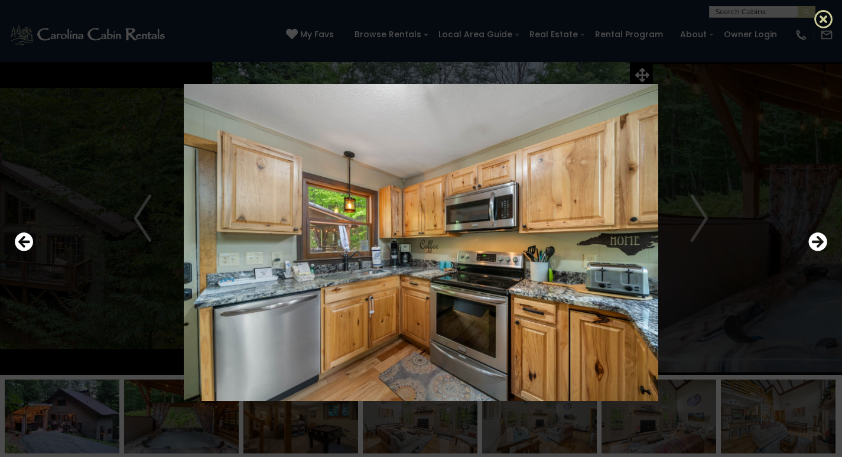
click at [822, 22] on icon at bounding box center [824, 18] width 19 height 19
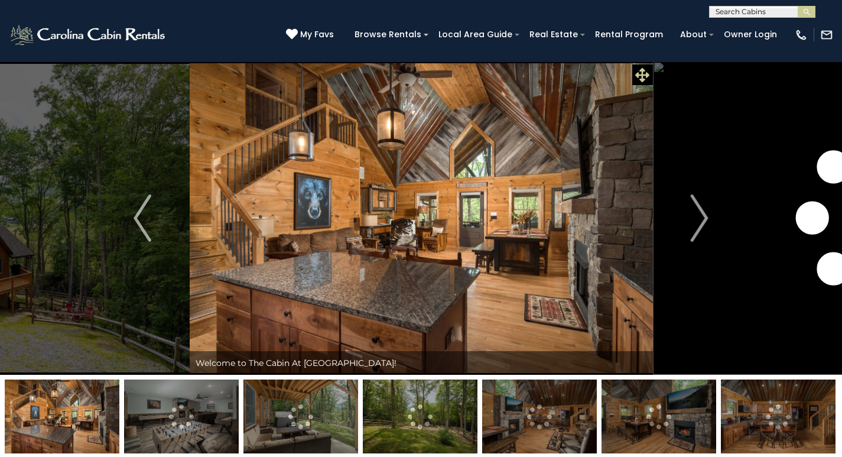
click at [639, 75] on icon at bounding box center [642, 75] width 14 height 14
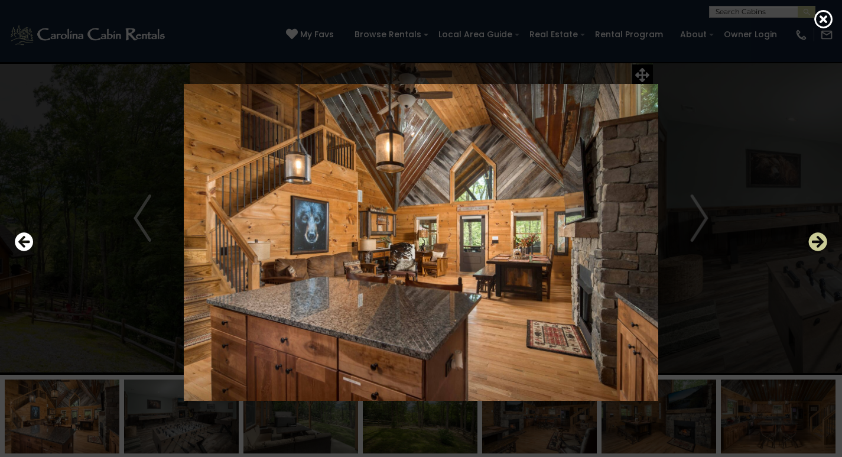
click at [820, 244] on icon "Next" at bounding box center [818, 241] width 19 height 19
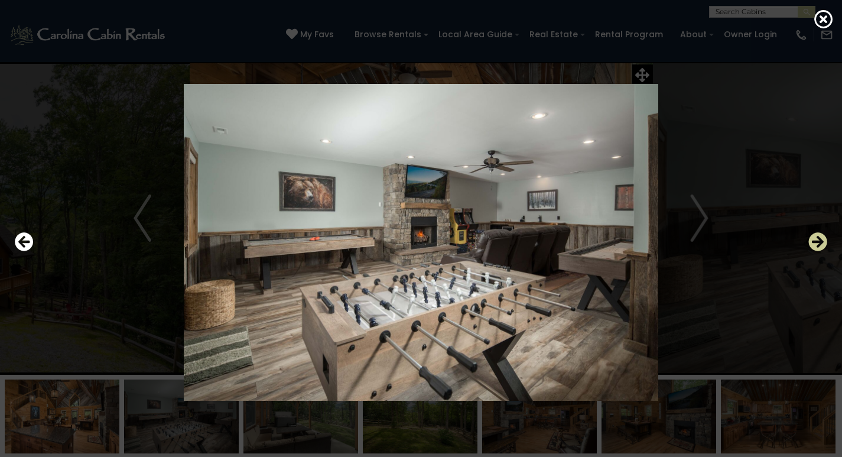
click at [820, 244] on icon "Next" at bounding box center [818, 241] width 19 height 19
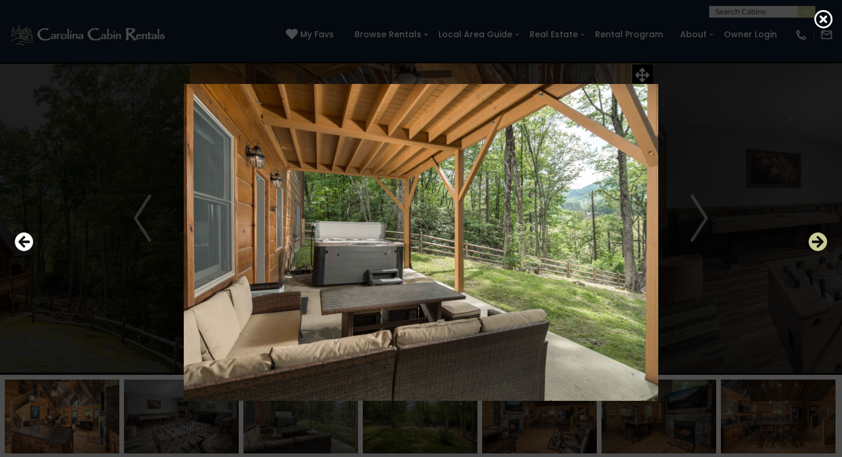
click at [820, 244] on icon "Next" at bounding box center [818, 241] width 19 height 19
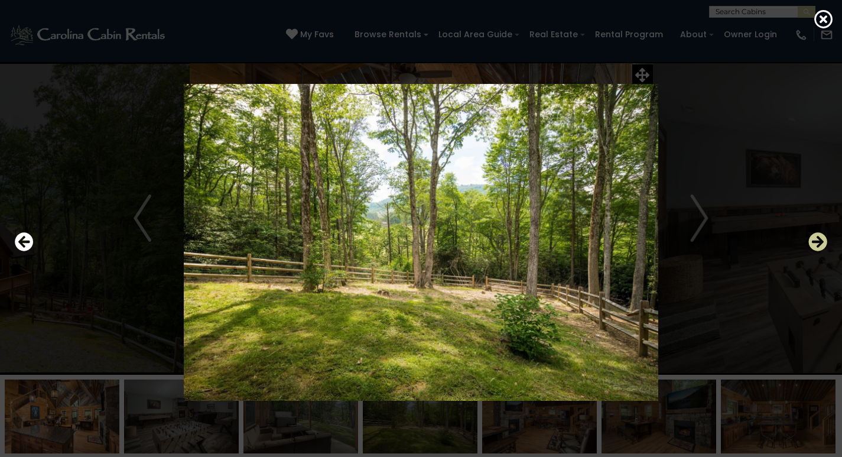
click at [820, 244] on icon "Next" at bounding box center [818, 241] width 19 height 19
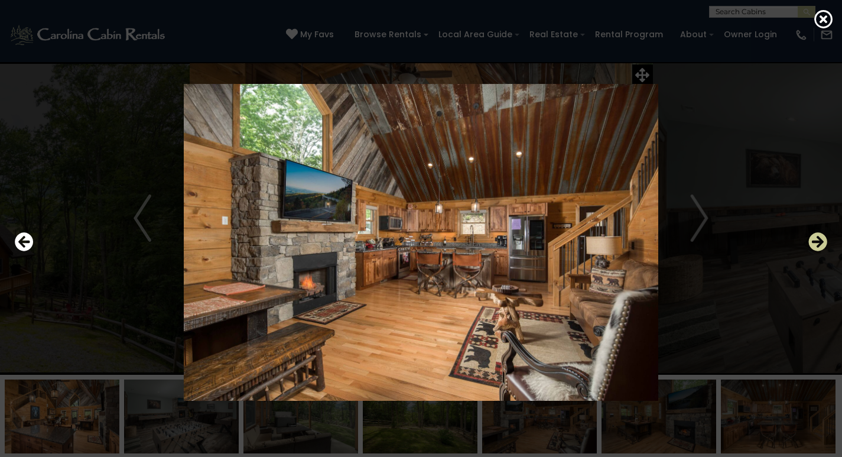
click at [820, 244] on icon "Next" at bounding box center [818, 241] width 19 height 19
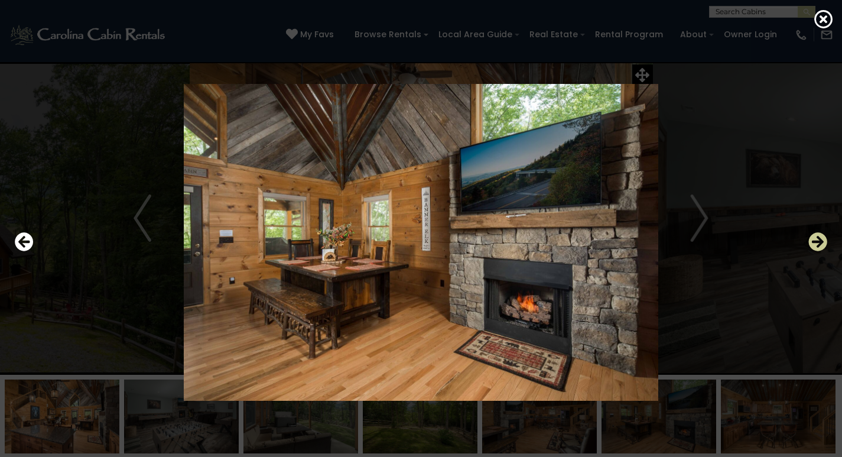
click at [820, 244] on icon "Next" at bounding box center [818, 241] width 19 height 19
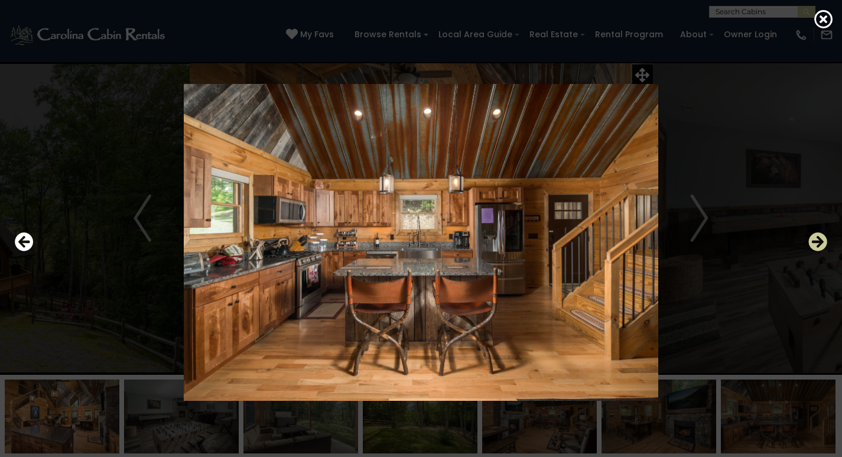
click at [820, 244] on icon "Next" at bounding box center [818, 241] width 19 height 19
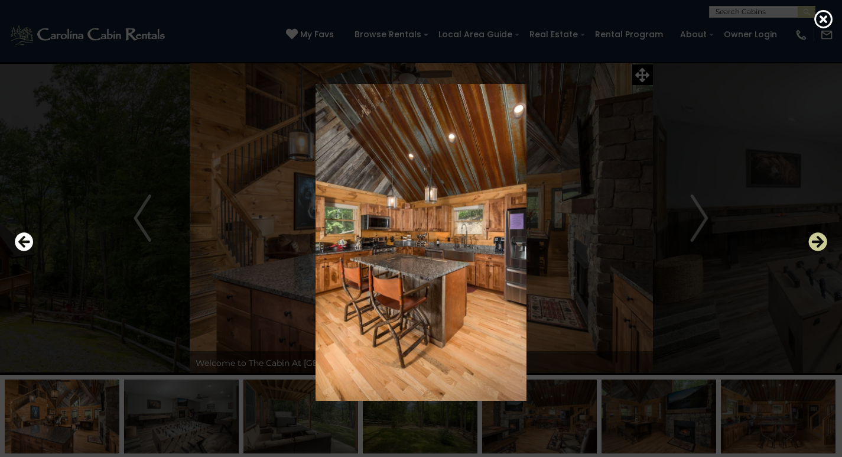
click at [820, 244] on icon "Next" at bounding box center [818, 241] width 19 height 19
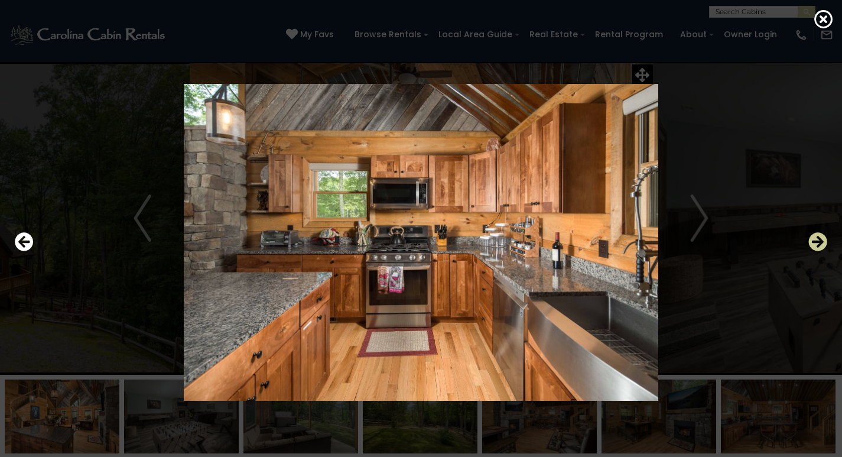
click at [820, 244] on icon "Next" at bounding box center [818, 241] width 19 height 19
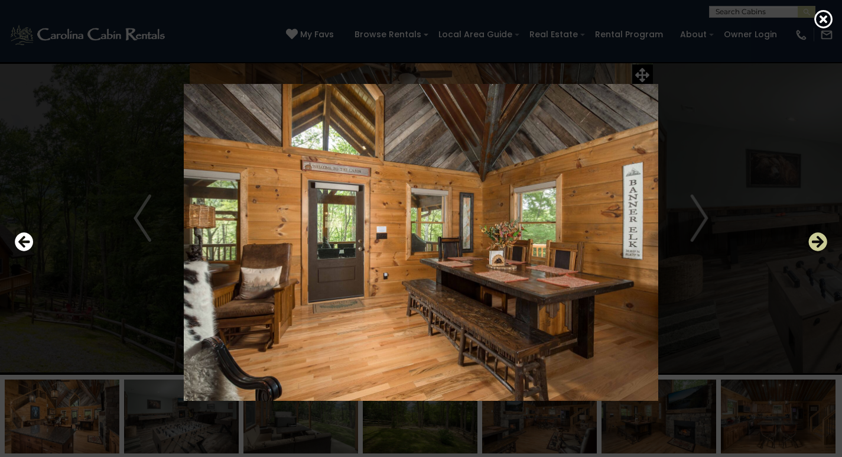
click at [820, 244] on icon "Next" at bounding box center [818, 241] width 19 height 19
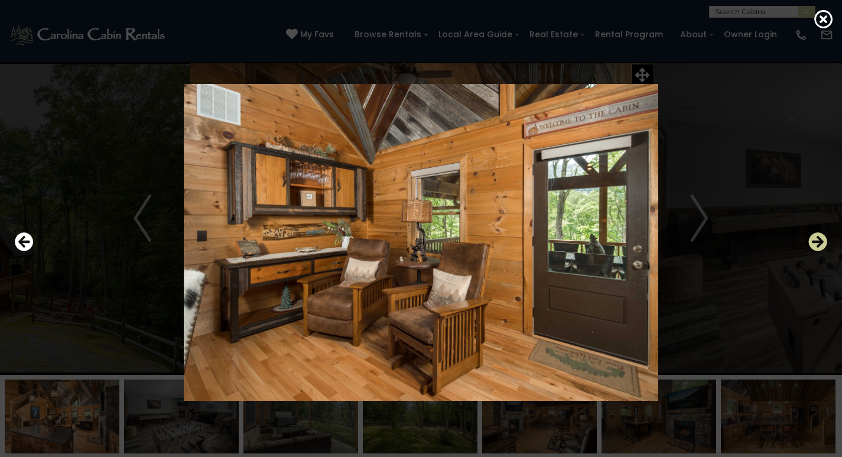
click at [820, 244] on icon "Next" at bounding box center [818, 241] width 19 height 19
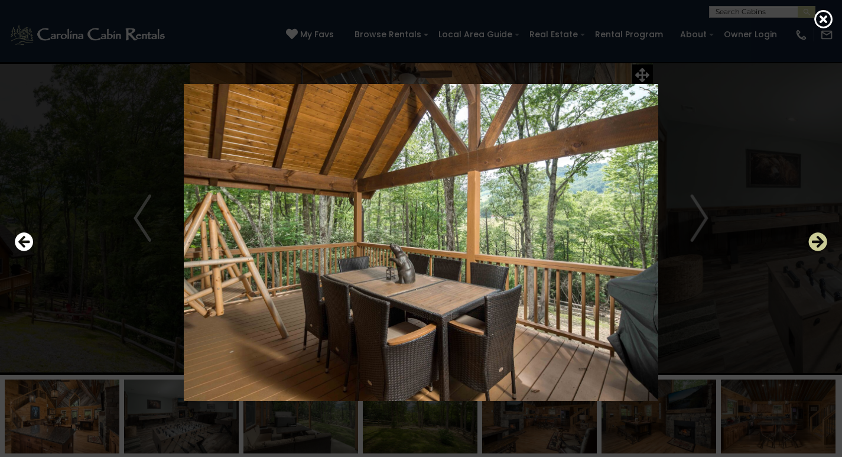
click at [820, 244] on icon "Next" at bounding box center [818, 241] width 19 height 19
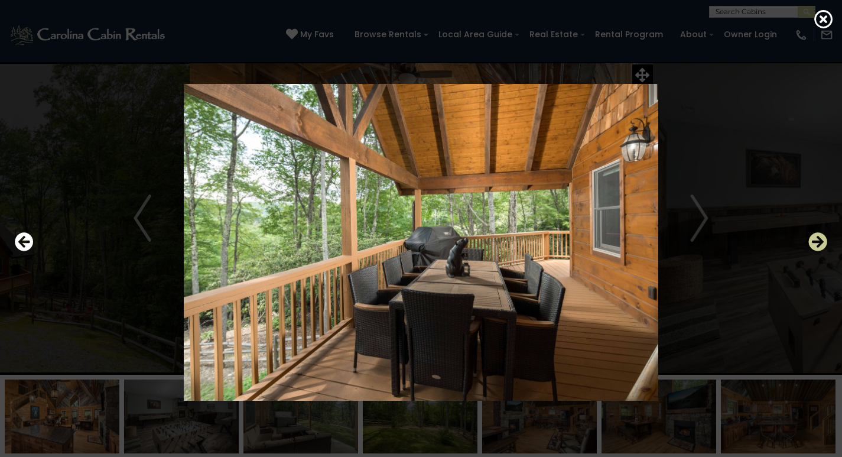
click at [820, 244] on icon "Next" at bounding box center [818, 241] width 19 height 19
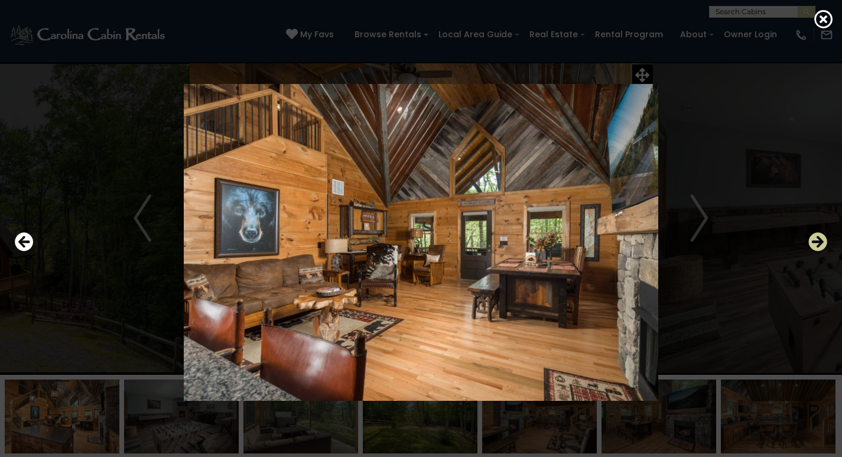
click at [820, 244] on icon "Next" at bounding box center [818, 241] width 19 height 19
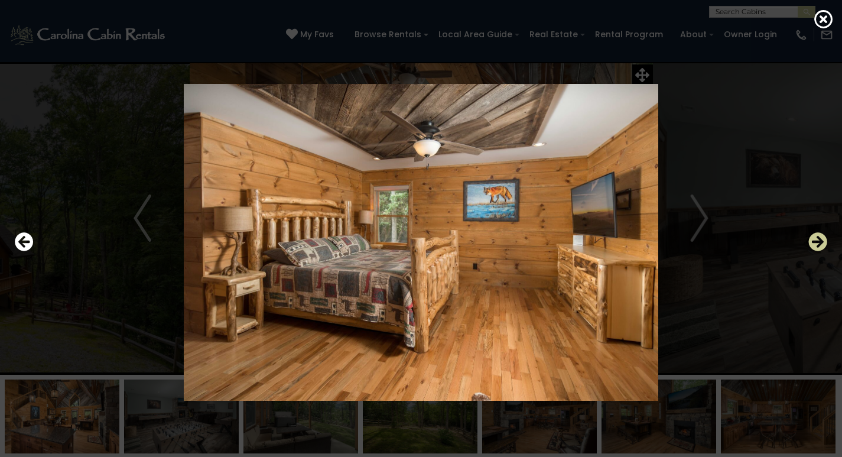
click at [820, 244] on icon "Next" at bounding box center [818, 241] width 19 height 19
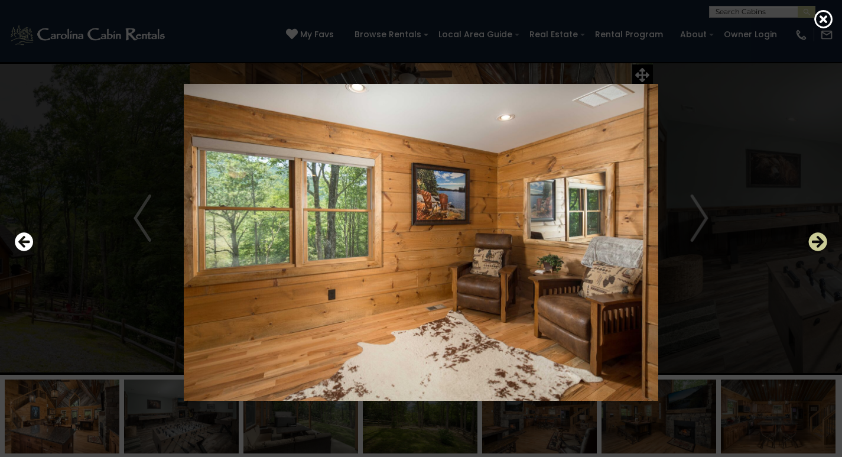
click at [820, 244] on icon "Next" at bounding box center [818, 241] width 19 height 19
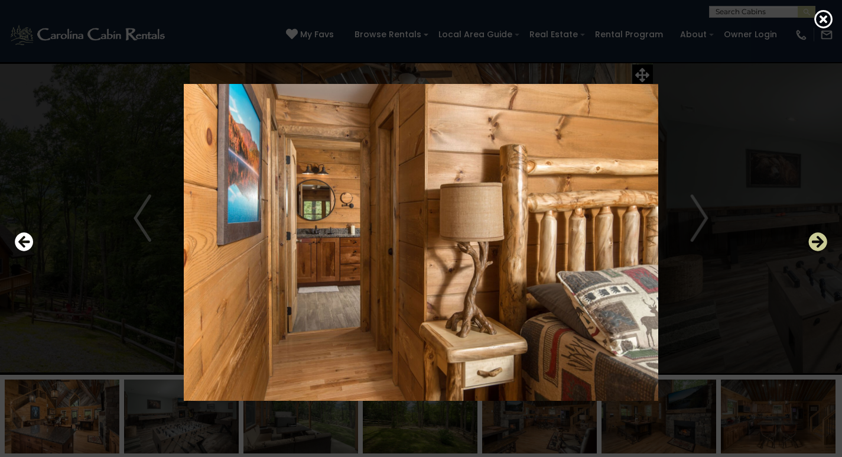
click at [820, 244] on icon "Next" at bounding box center [818, 241] width 19 height 19
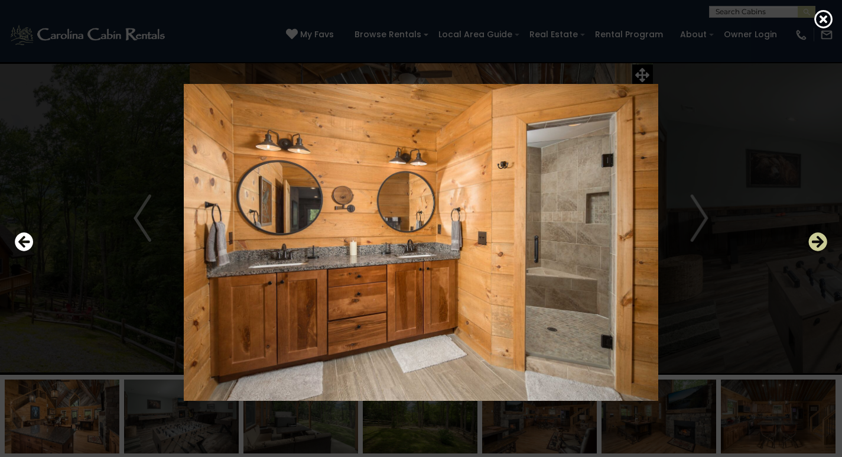
click at [820, 244] on icon "Next" at bounding box center [818, 241] width 19 height 19
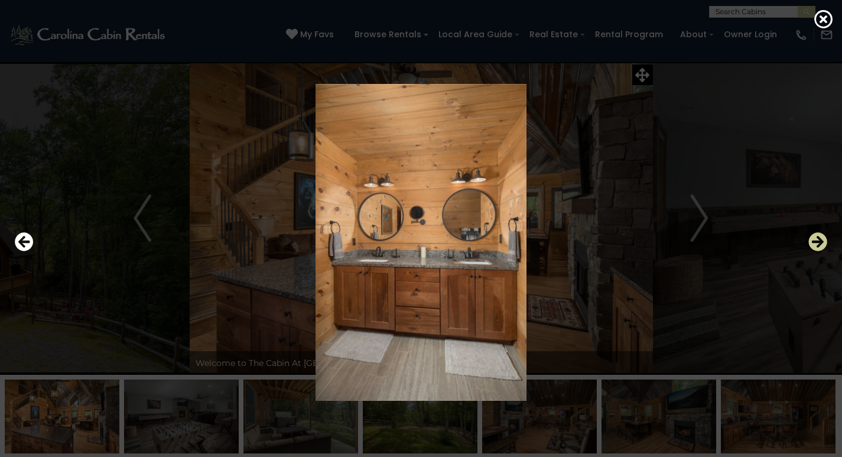
click at [820, 244] on icon "Next" at bounding box center [818, 241] width 19 height 19
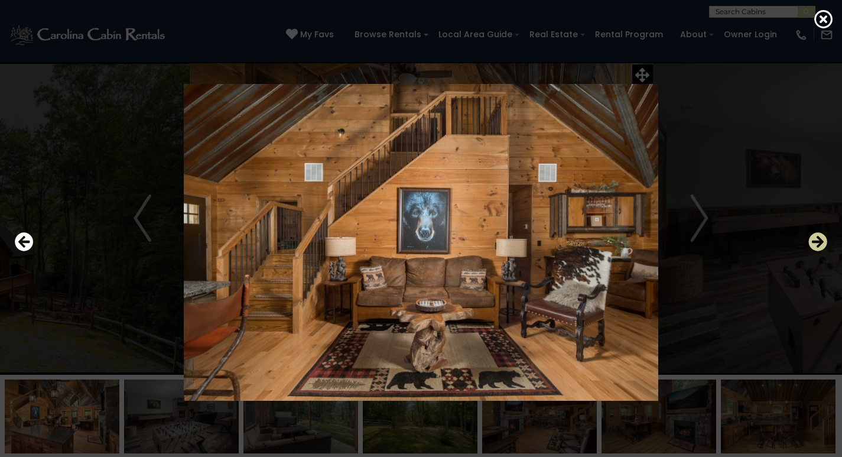
click at [820, 244] on icon "Next" at bounding box center [818, 241] width 19 height 19
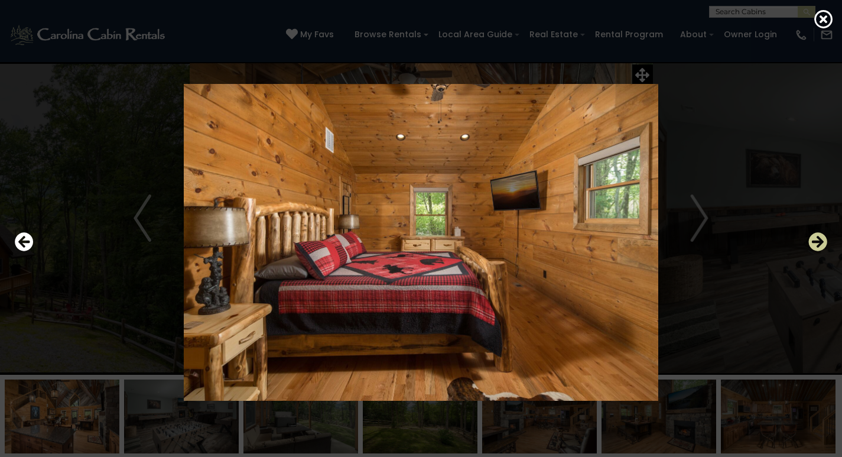
click at [820, 244] on icon "Next" at bounding box center [818, 241] width 19 height 19
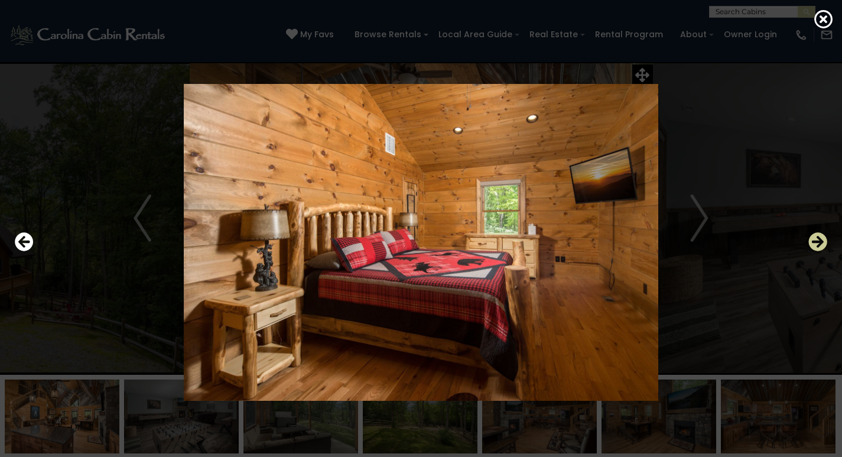
click at [820, 244] on icon "Next" at bounding box center [818, 241] width 19 height 19
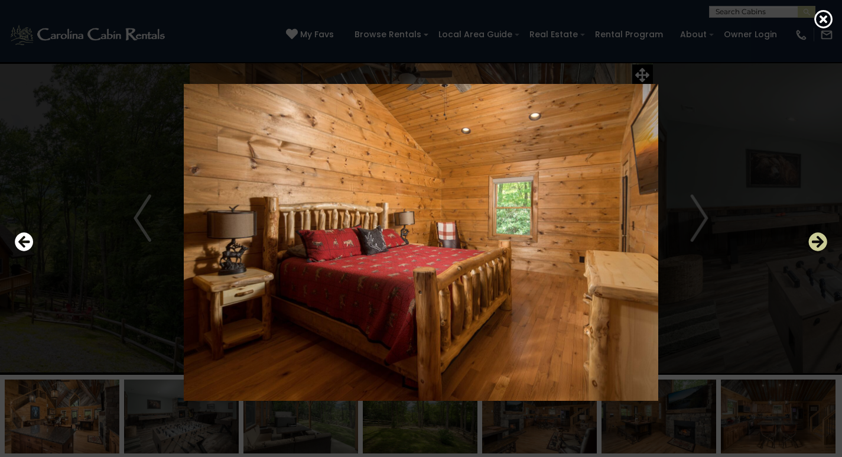
click at [820, 244] on icon "Next" at bounding box center [818, 241] width 19 height 19
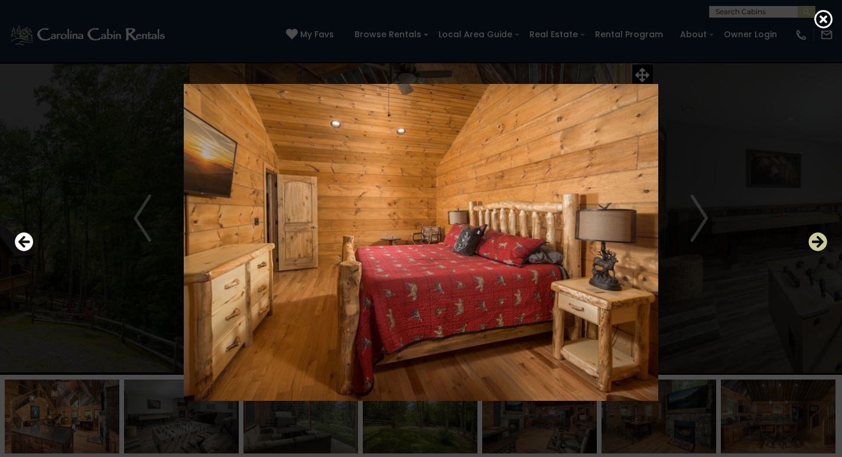
click at [820, 244] on icon "Next" at bounding box center [818, 241] width 19 height 19
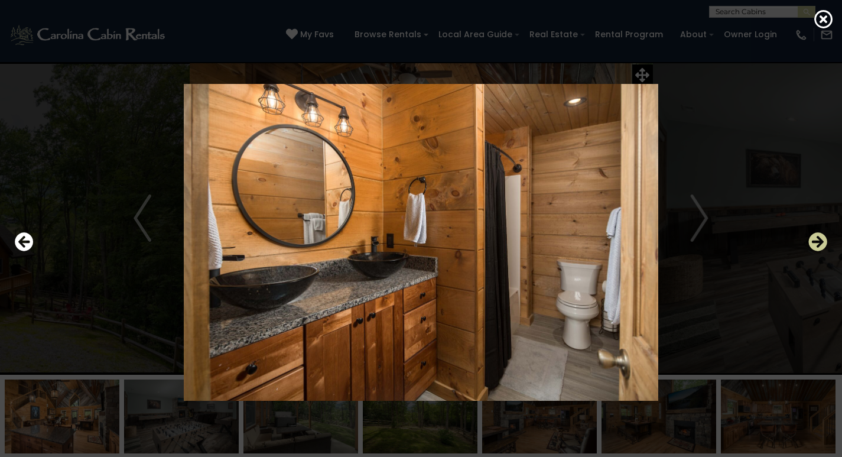
click at [820, 244] on icon "Next" at bounding box center [818, 241] width 19 height 19
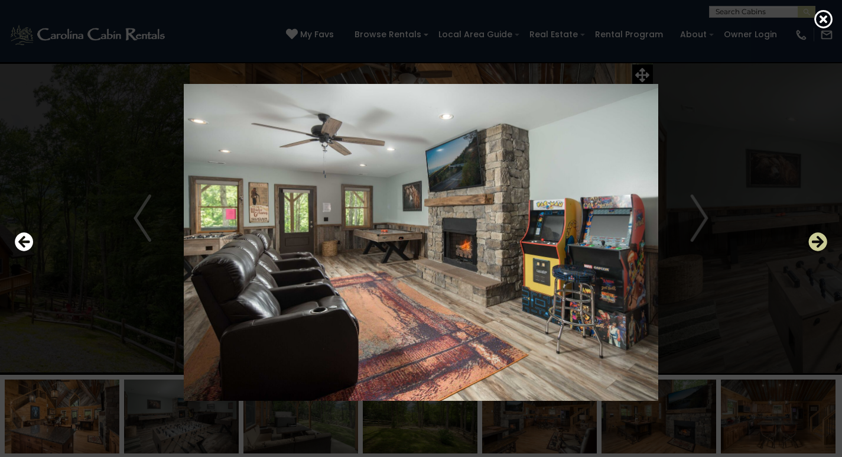
click at [820, 244] on icon "Next" at bounding box center [818, 241] width 19 height 19
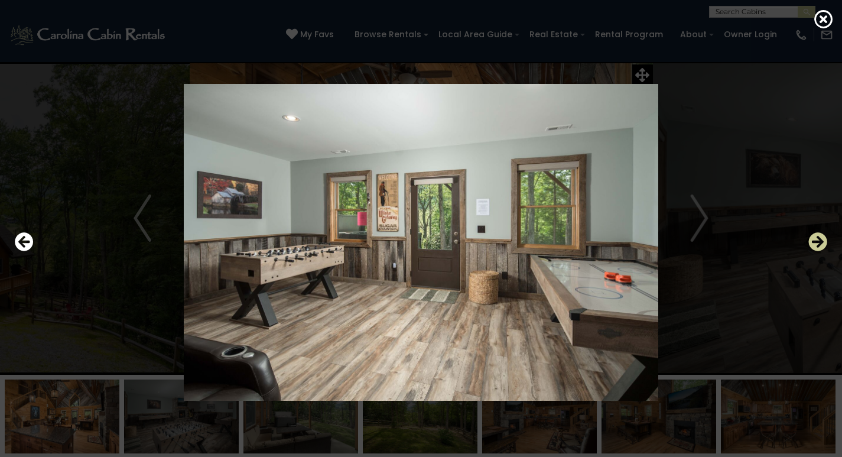
click at [820, 244] on icon "Next" at bounding box center [818, 241] width 19 height 19
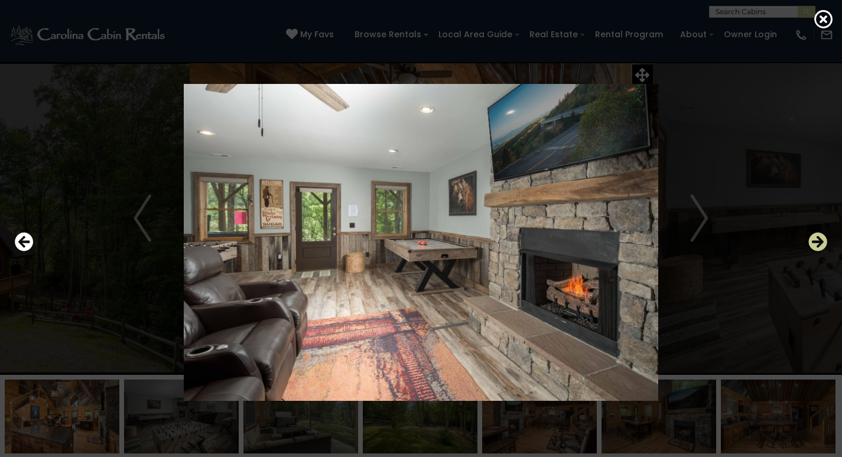
click at [820, 244] on icon "Next" at bounding box center [818, 241] width 19 height 19
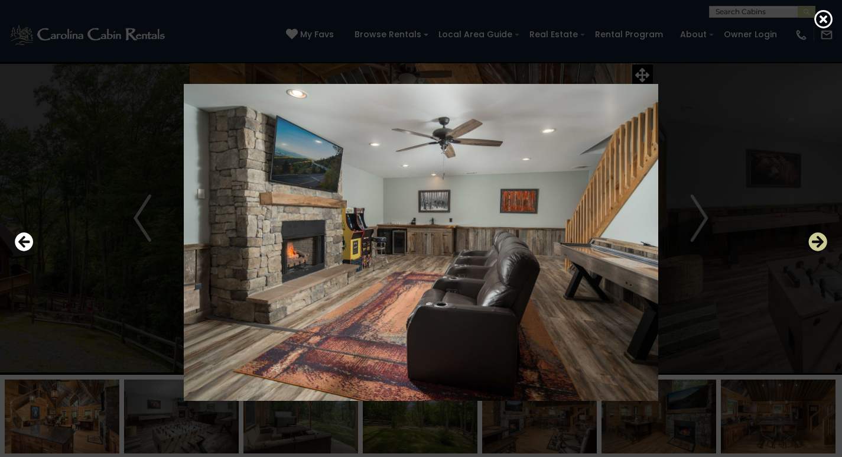
click at [820, 244] on icon "Next" at bounding box center [818, 241] width 19 height 19
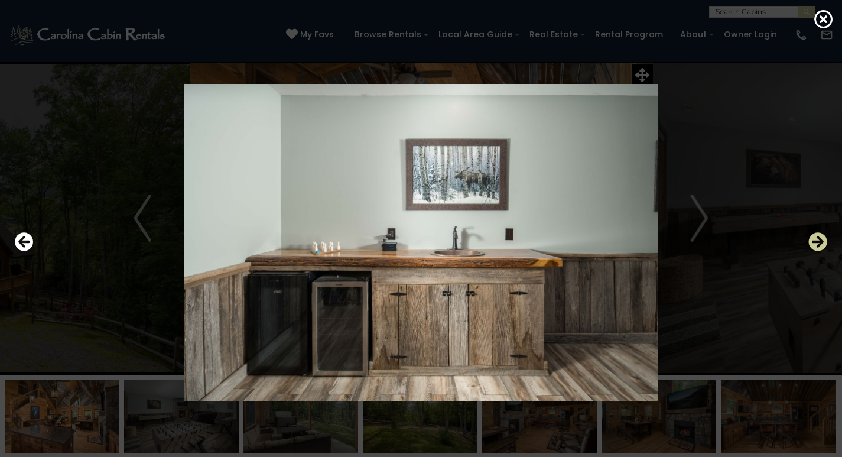
click at [820, 244] on icon "Next" at bounding box center [818, 241] width 19 height 19
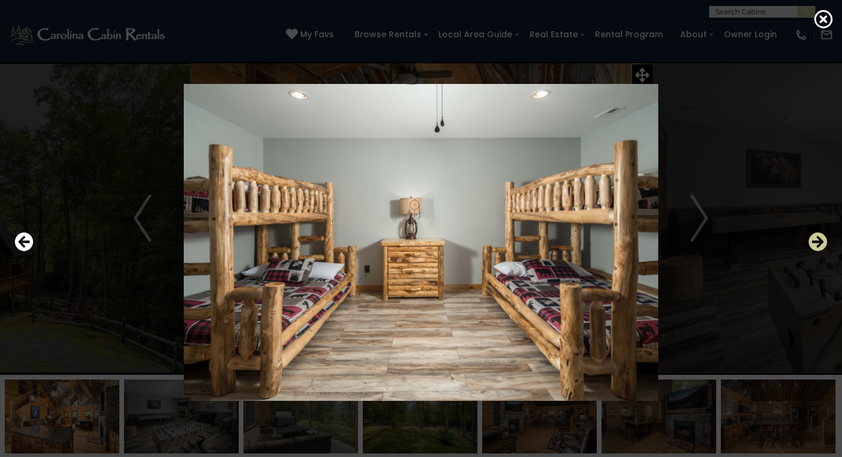
click at [820, 244] on icon "Next" at bounding box center [818, 241] width 19 height 19
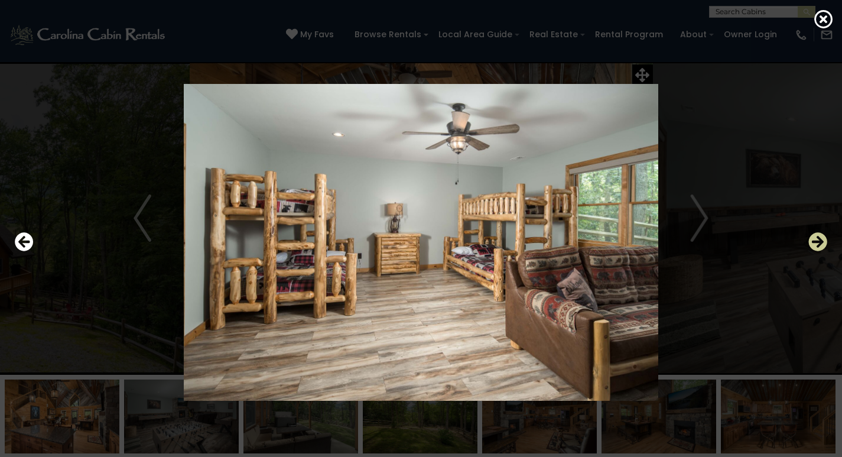
click at [820, 244] on icon "Next" at bounding box center [818, 241] width 19 height 19
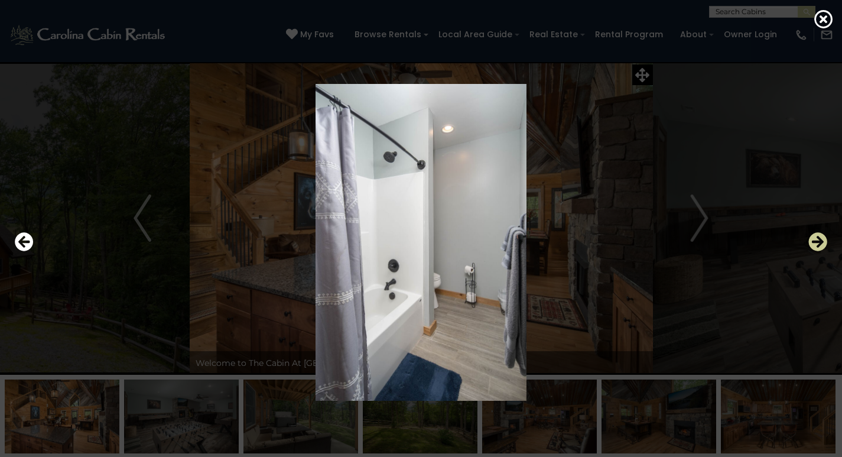
click at [820, 244] on icon "Next" at bounding box center [818, 241] width 19 height 19
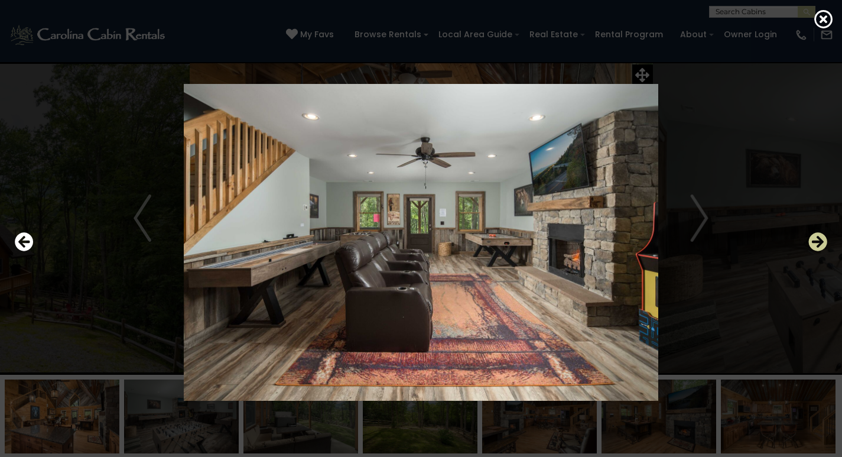
click at [820, 244] on icon "Next" at bounding box center [818, 241] width 19 height 19
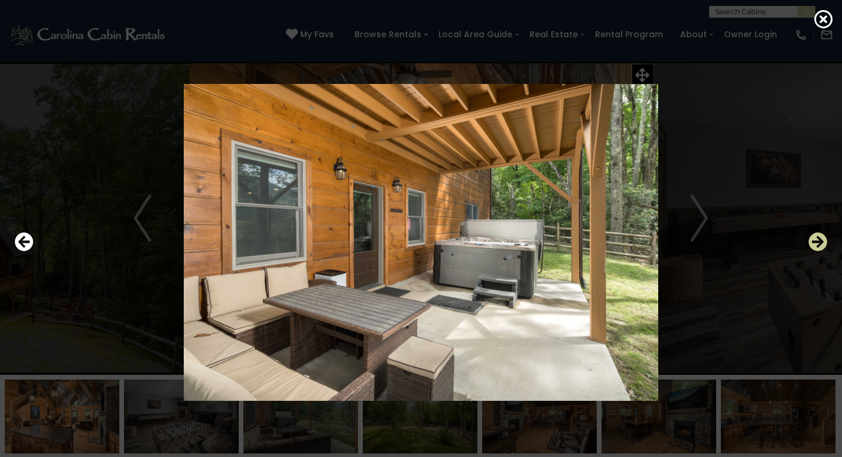
click at [820, 244] on icon "Next" at bounding box center [818, 241] width 19 height 19
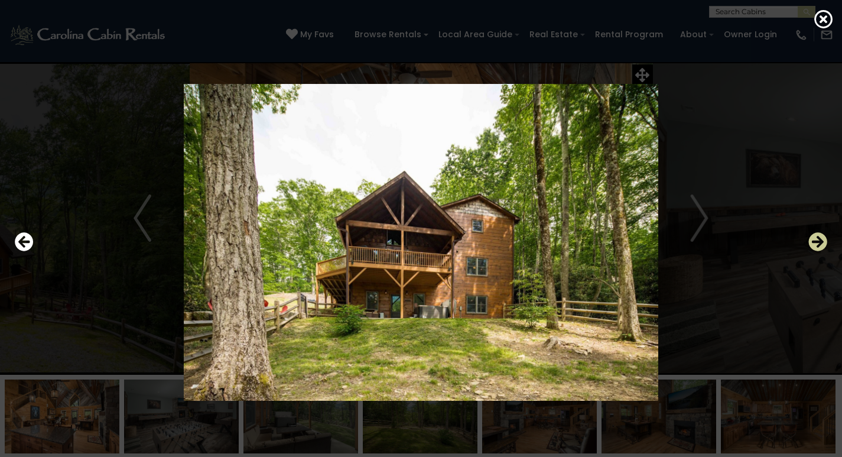
click at [820, 244] on icon "Next" at bounding box center [818, 241] width 19 height 19
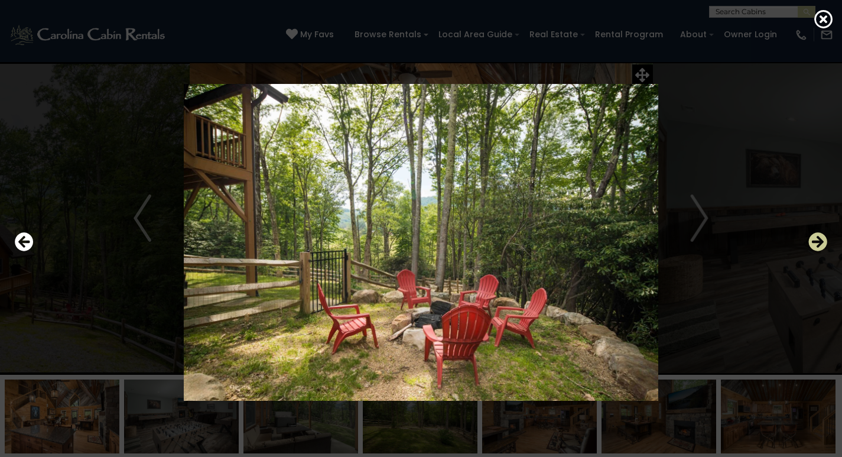
click at [820, 244] on icon "Next" at bounding box center [818, 241] width 19 height 19
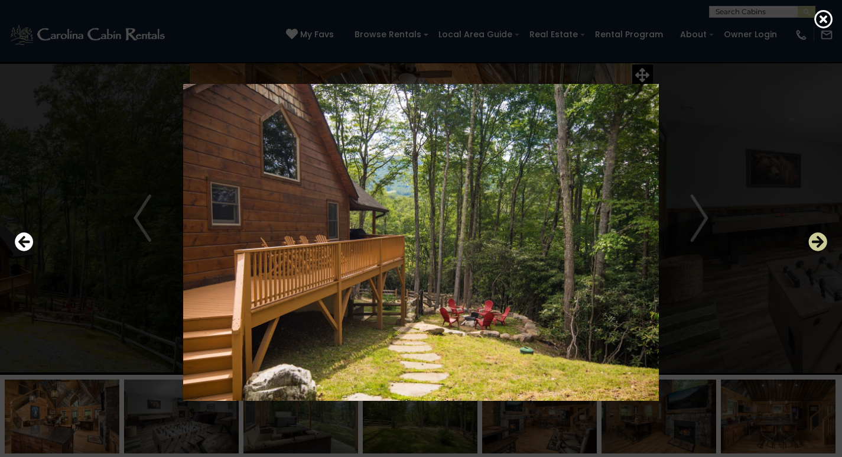
click at [820, 244] on icon "Next" at bounding box center [818, 241] width 19 height 19
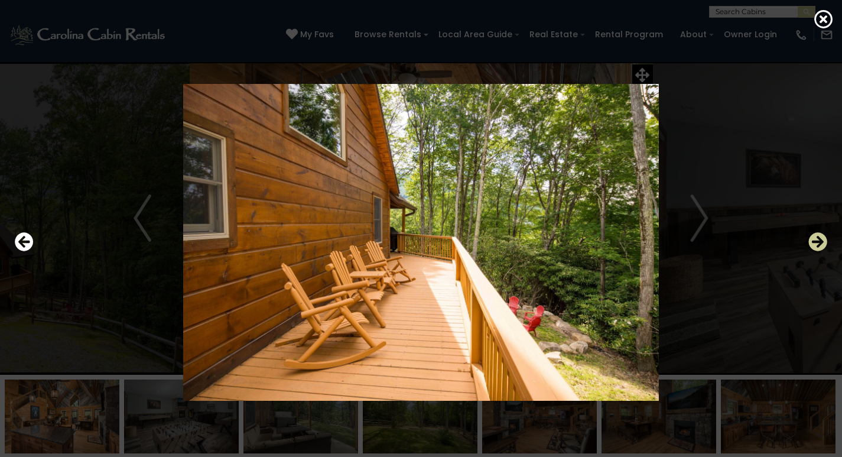
click at [820, 244] on icon "Next" at bounding box center [818, 241] width 19 height 19
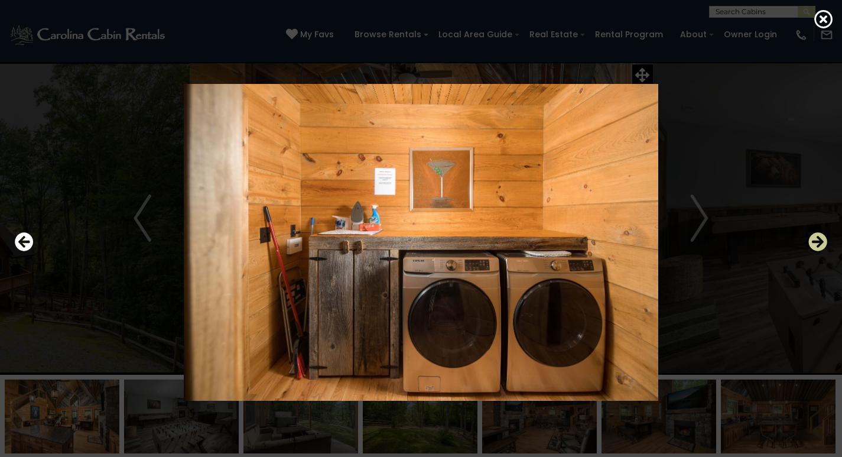
click at [820, 244] on icon "Next" at bounding box center [818, 241] width 19 height 19
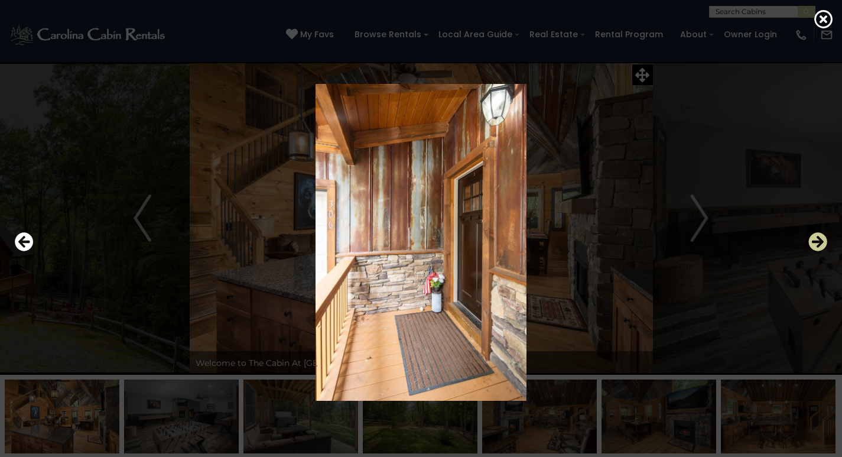
click at [820, 244] on icon "Next" at bounding box center [818, 241] width 19 height 19
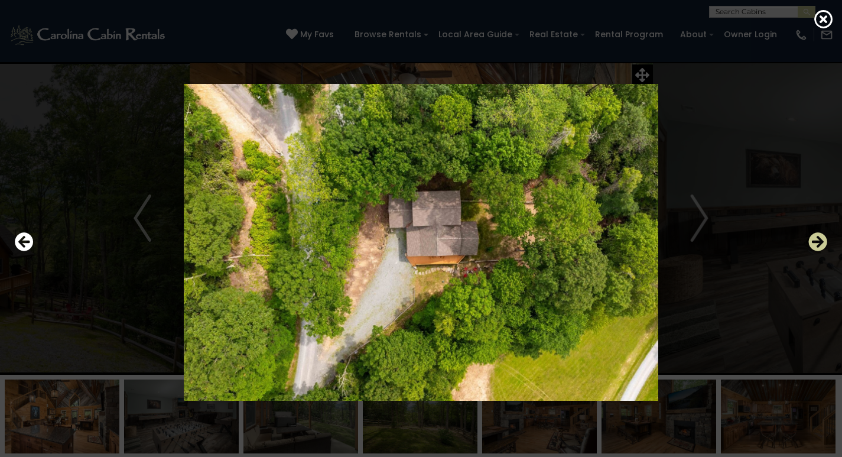
click at [820, 244] on icon "Next" at bounding box center [818, 241] width 19 height 19
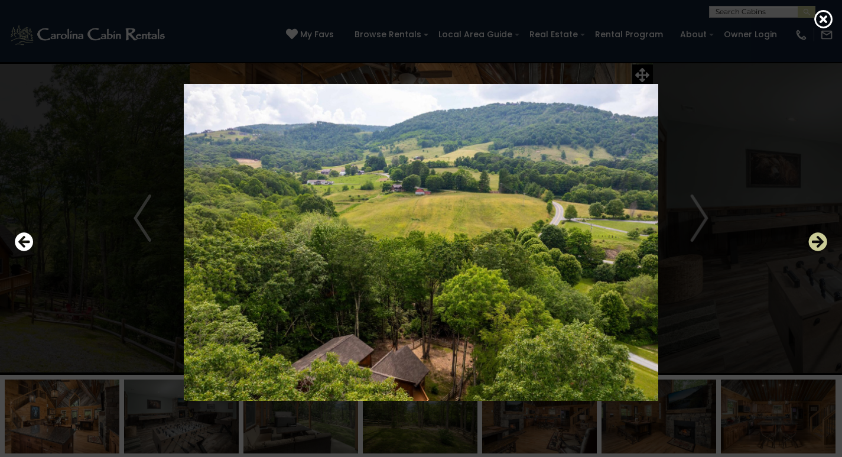
click at [820, 244] on icon "Next" at bounding box center [818, 241] width 19 height 19
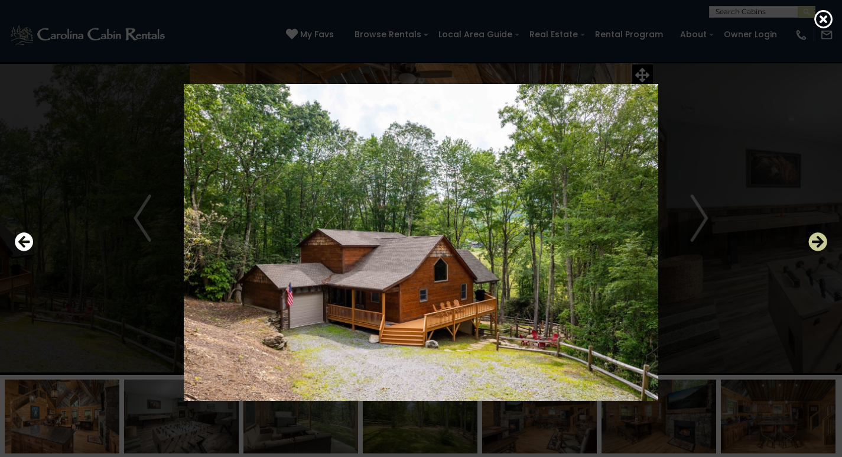
click at [820, 244] on icon "Next" at bounding box center [818, 241] width 19 height 19
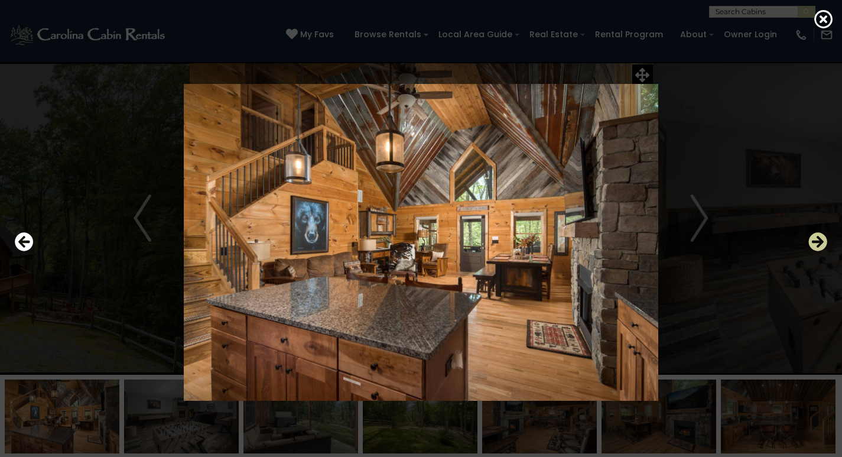
click at [820, 244] on icon "Next" at bounding box center [818, 241] width 19 height 19
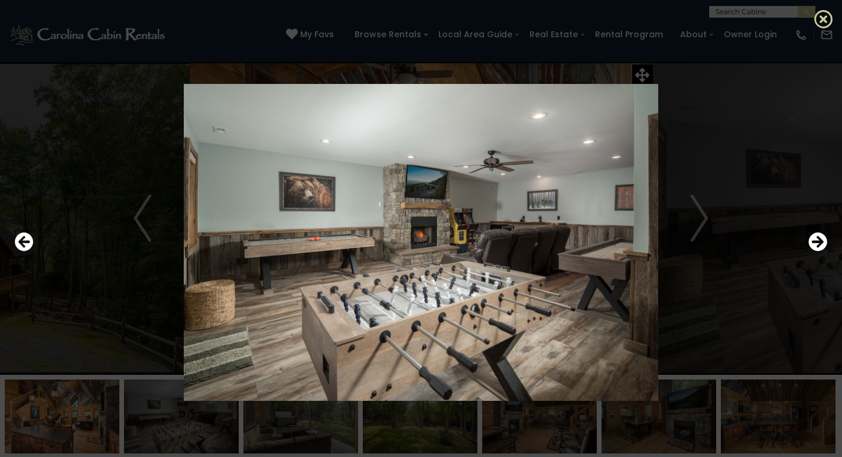
click at [823, 21] on icon at bounding box center [824, 18] width 19 height 19
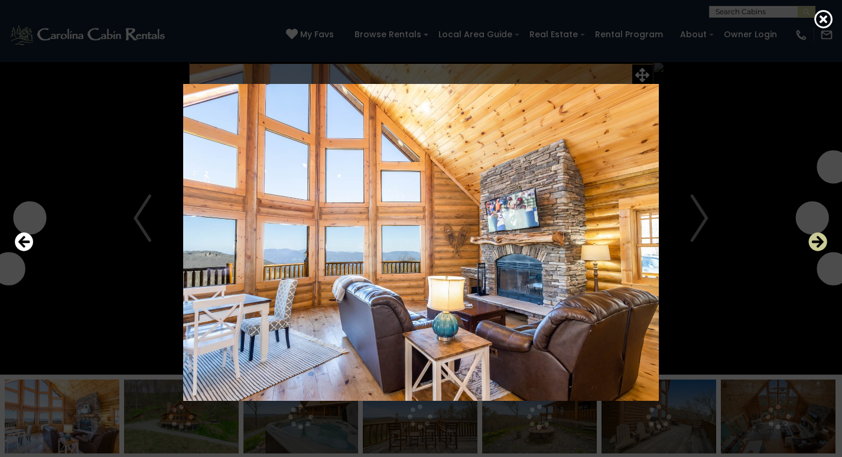
click at [817, 243] on icon "Next" at bounding box center [818, 241] width 19 height 19
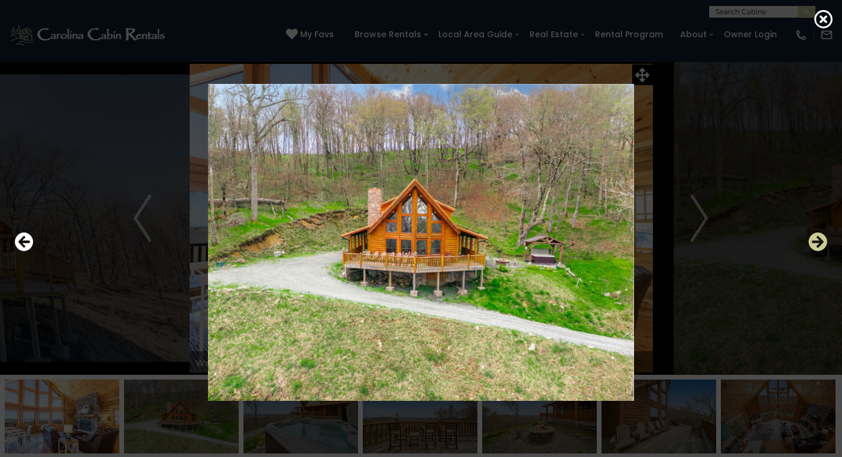
click at [819, 244] on icon "Next" at bounding box center [818, 241] width 19 height 19
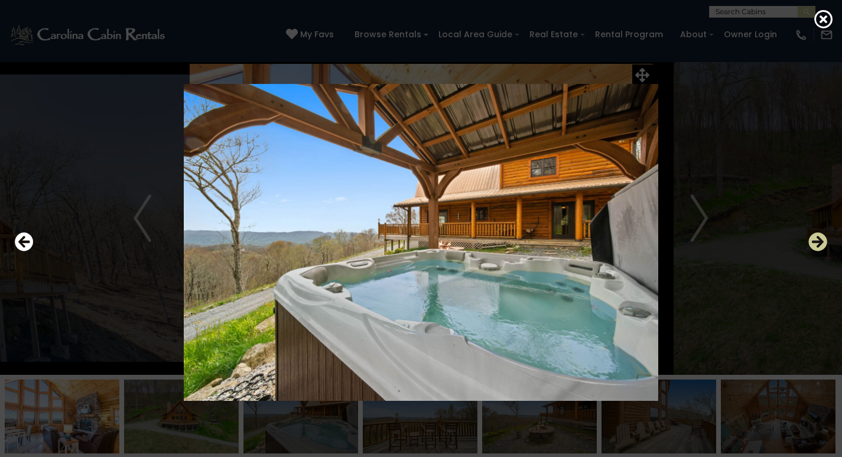
click at [819, 244] on icon "Next" at bounding box center [818, 241] width 19 height 19
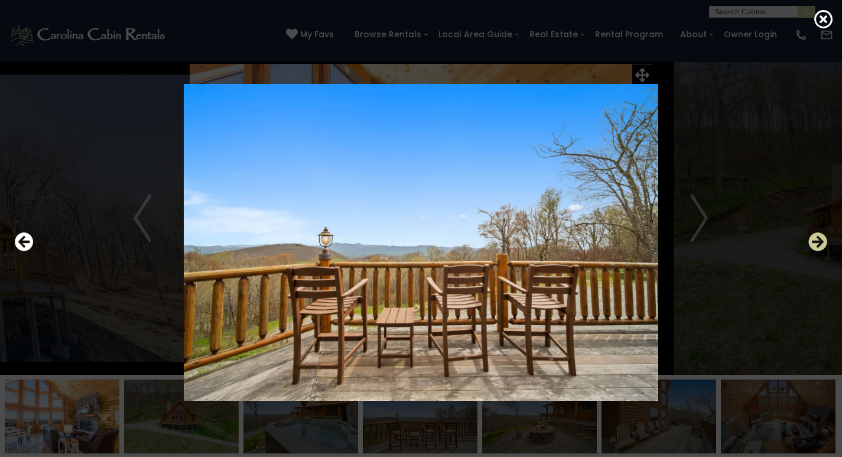
click at [819, 244] on icon "Next" at bounding box center [818, 241] width 19 height 19
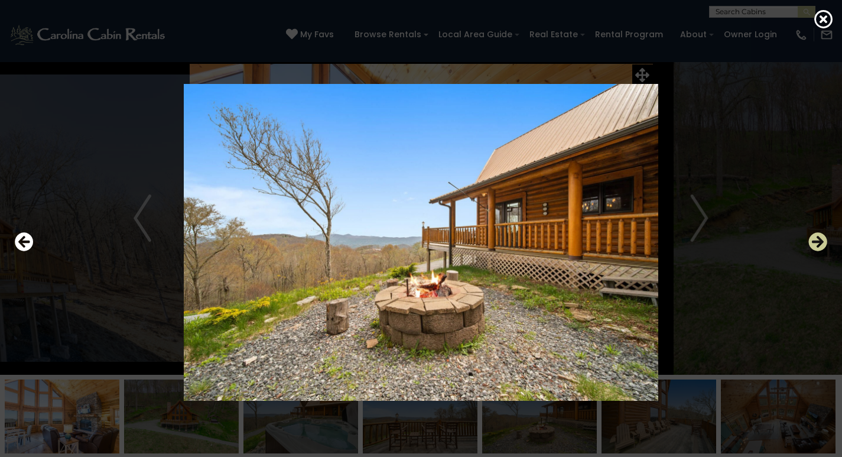
click at [819, 244] on icon "Next" at bounding box center [818, 241] width 19 height 19
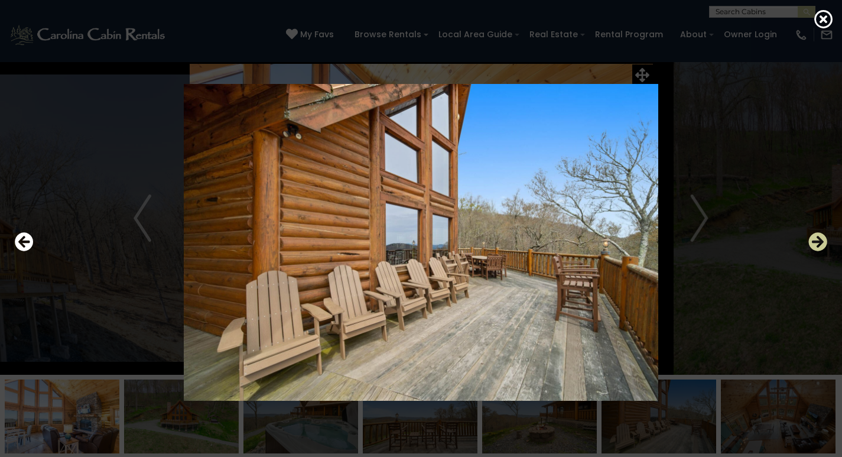
click at [819, 244] on icon "Next" at bounding box center [818, 241] width 19 height 19
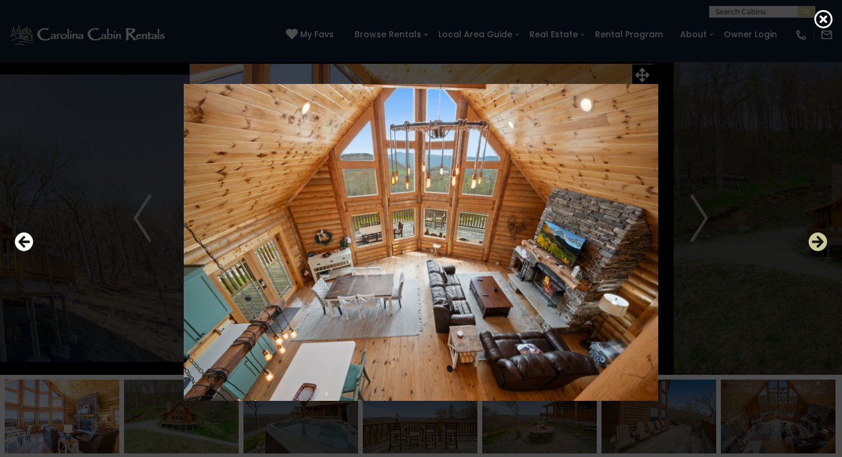
click at [819, 244] on icon "Next" at bounding box center [818, 241] width 19 height 19
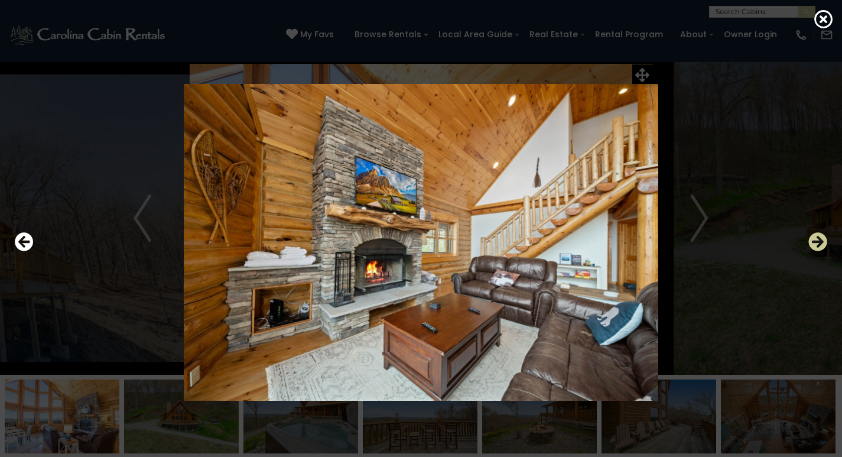
click at [819, 244] on icon "Next" at bounding box center [818, 241] width 19 height 19
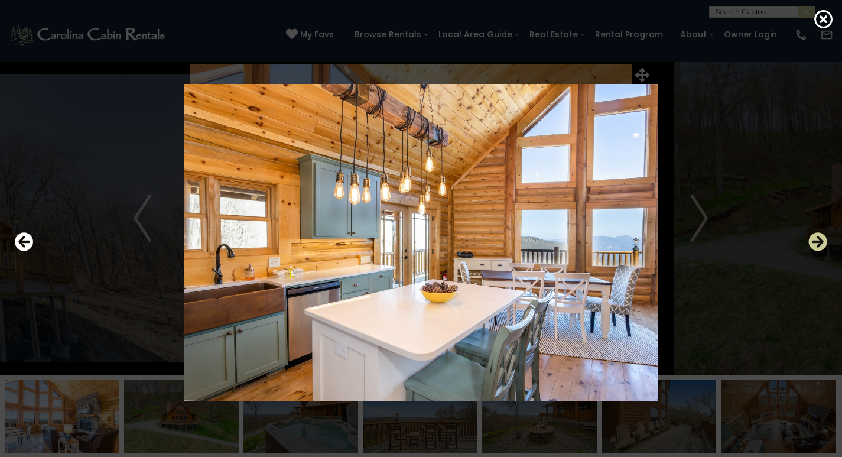
click at [819, 244] on icon "Next" at bounding box center [818, 241] width 19 height 19
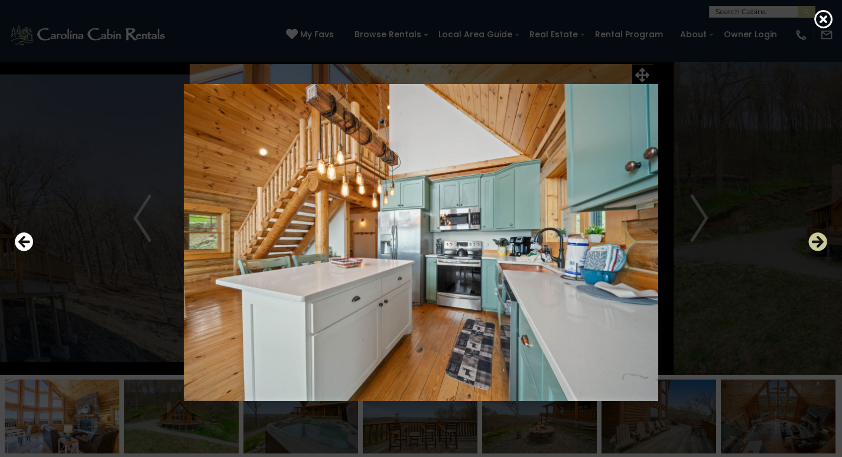
click at [819, 244] on icon "Next" at bounding box center [818, 241] width 19 height 19
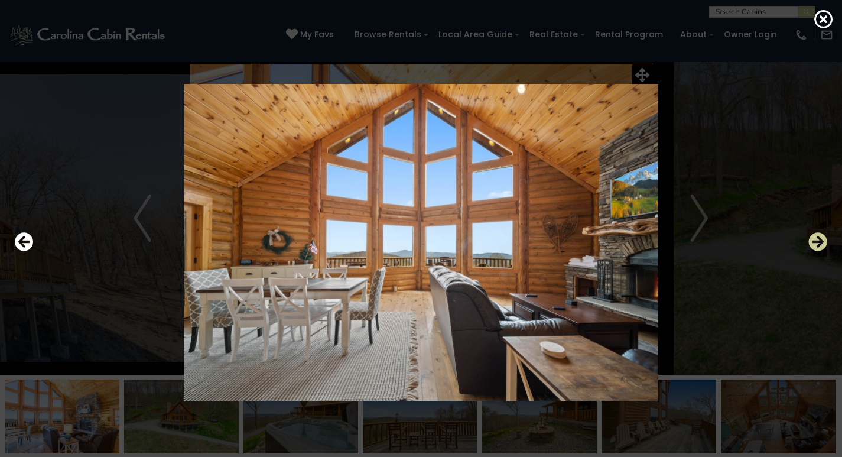
click at [819, 244] on icon "Next" at bounding box center [818, 241] width 19 height 19
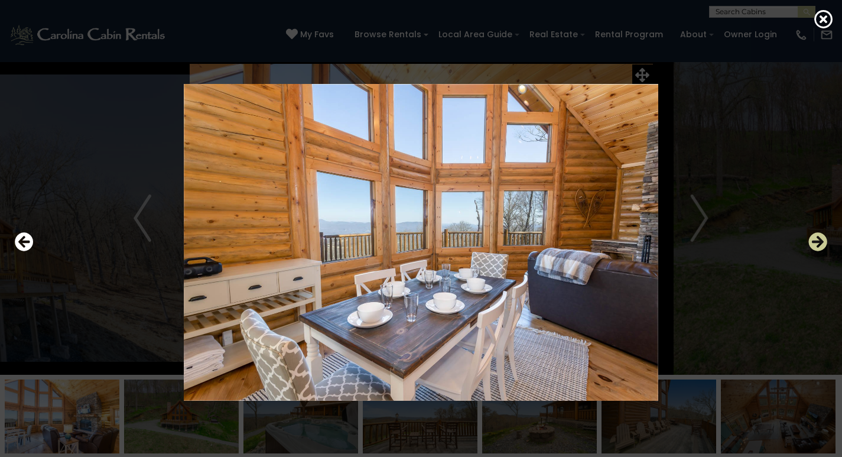
click at [819, 244] on icon "Next" at bounding box center [818, 241] width 19 height 19
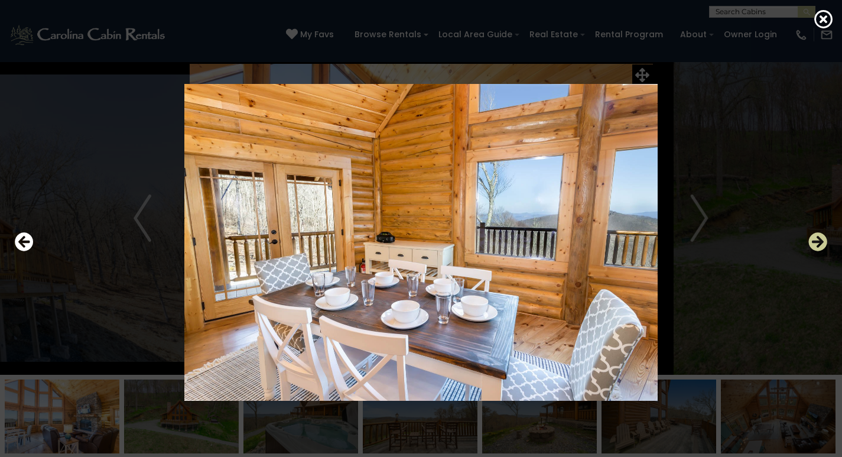
click at [819, 244] on icon "Next" at bounding box center [818, 241] width 19 height 19
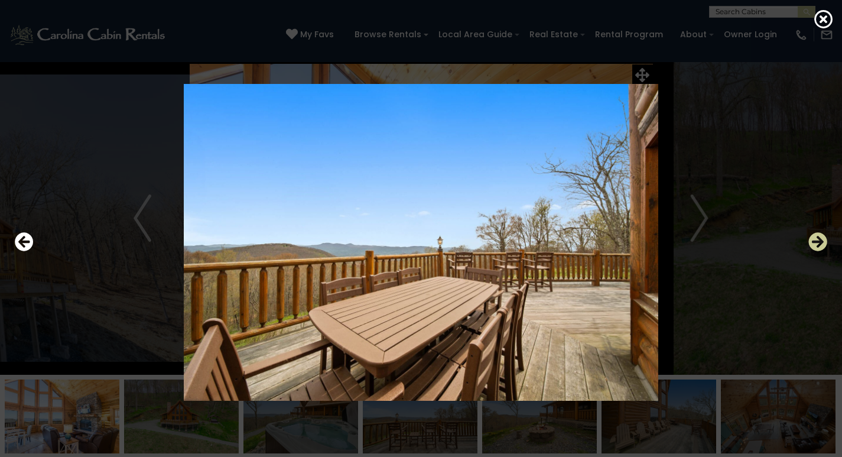
click at [819, 244] on icon "Next" at bounding box center [818, 241] width 19 height 19
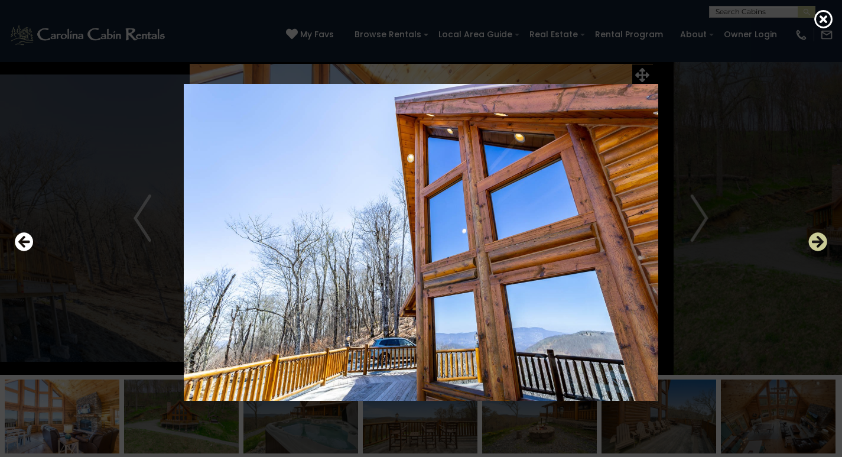
click at [819, 244] on icon "Next" at bounding box center [818, 241] width 19 height 19
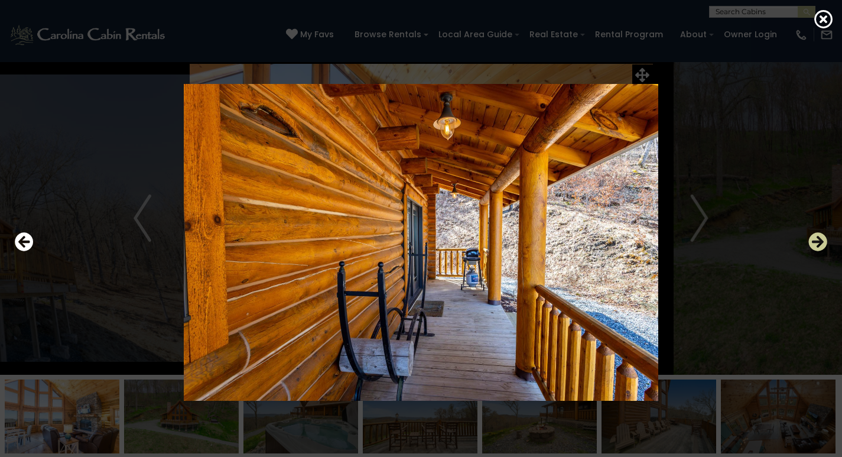
click at [819, 244] on icon "Next" at bounding box center [818, 241] width 19 height 19
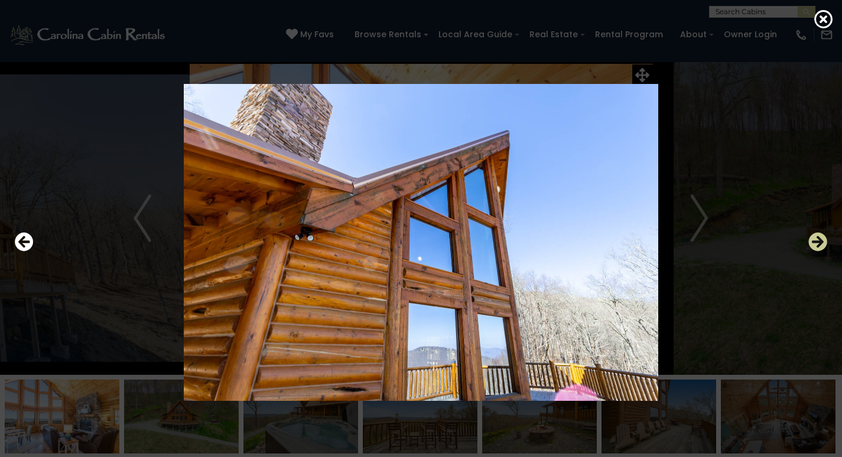
click at [819, 244] on icon "Next" at bounding box center [818, 241] width 19 height 19
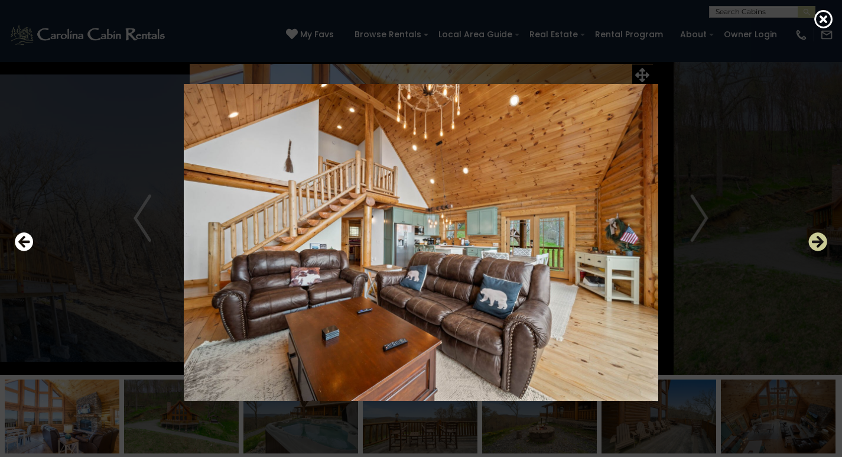
click at [819, 244] on icon "Next" at bounding box center [818, 241] width 19 height 19
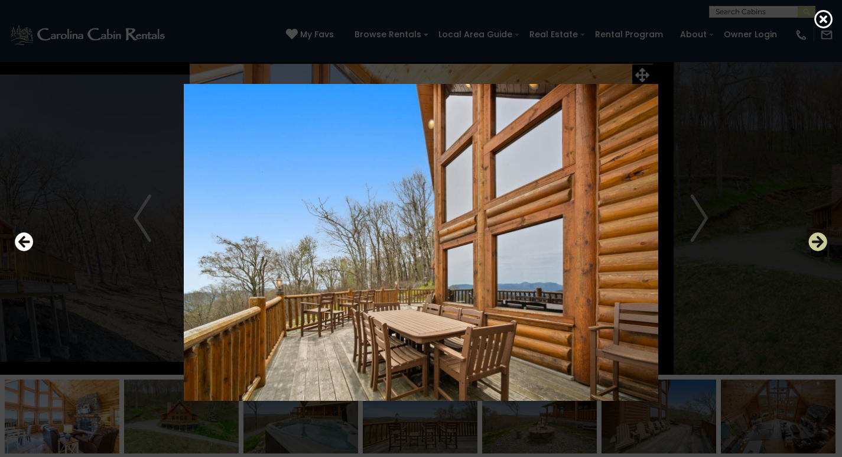
click at [819, 244] on icon "Next" at bounding box center [818, 241] width 19 height 19
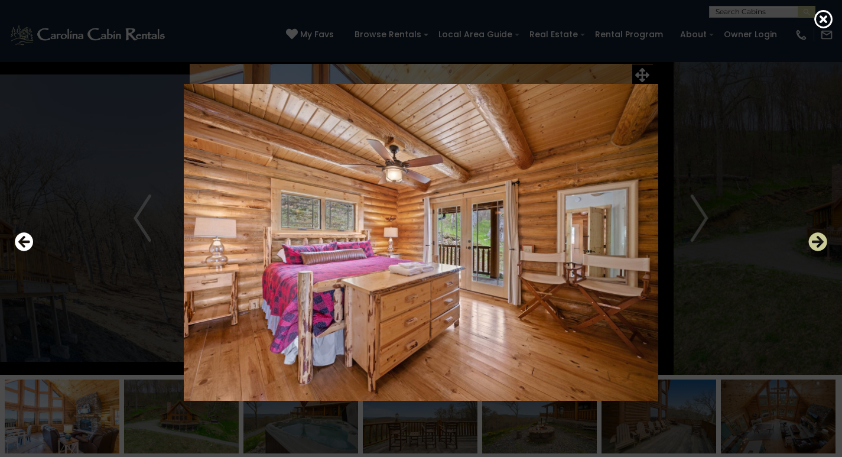
click at [819, 244] on icon "Next" at bounding box center [818, 241] width 19 height 19
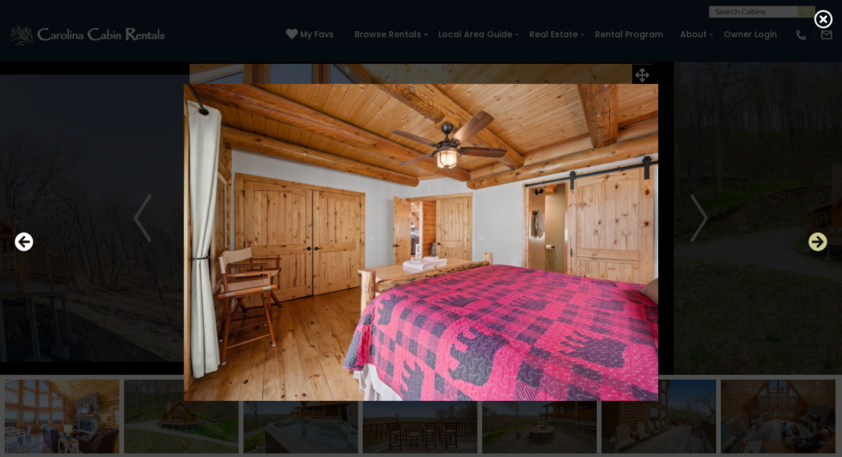
click at [819, 244] on icon "Next" at bounding box center [818, 241] width 19 height 19
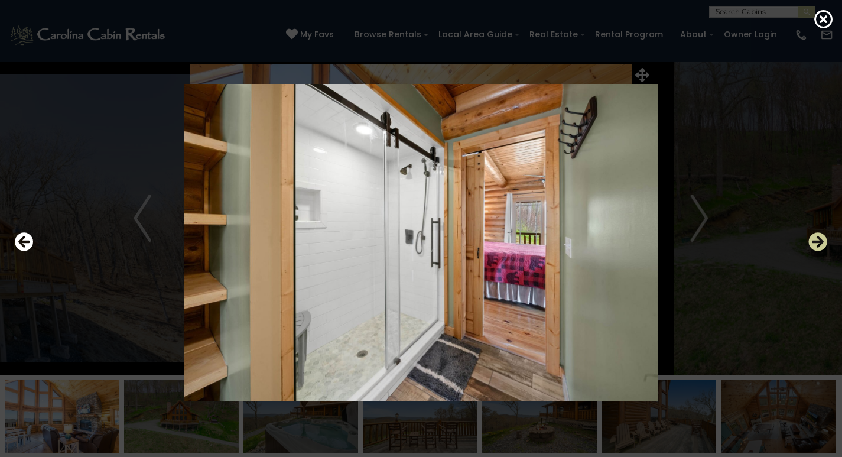
click at [819, 244] on icon "Next" at bounding box center [818, 241] width 19 height 19
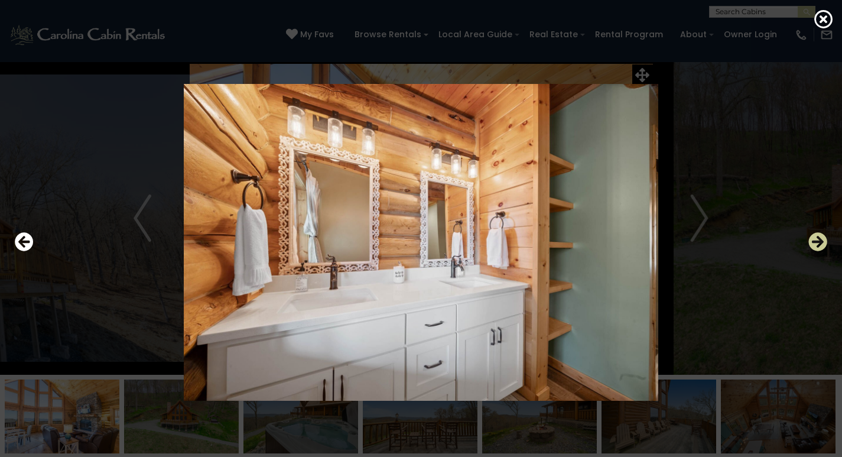
click at [819, 244] on icon "Next" at bounding box center [818, 241] width 19 height 19
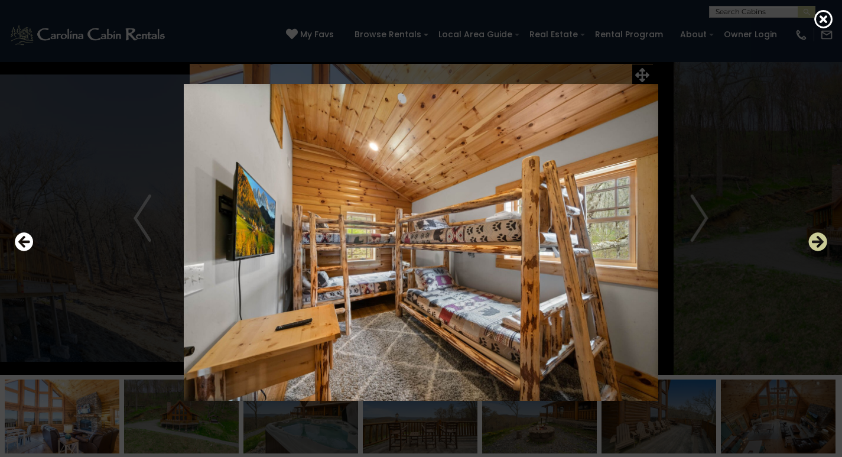
click at [819, 244] on icon "Next" at bounding box center [818, 241] width 19 height 19
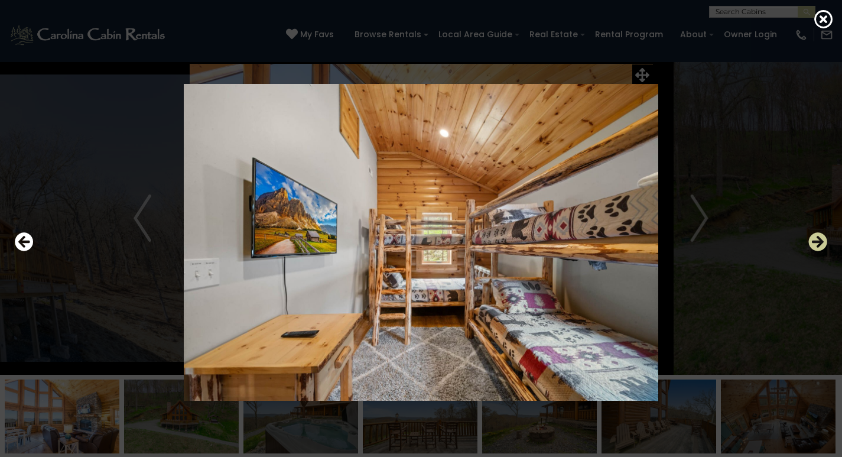
click at [819, 244] on icon "Next" at bounding box center [818, 241] width 19 height 19
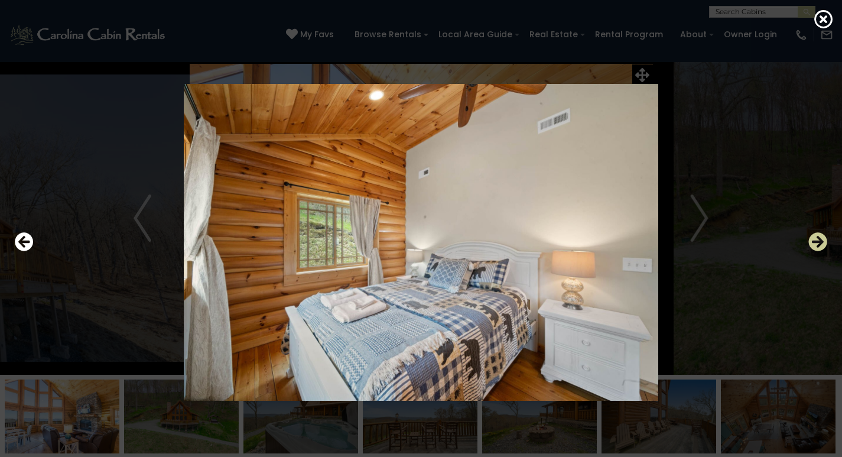
click at [819, 244] on icon "Next" at bounding box center [818, 241] width 19 height 19
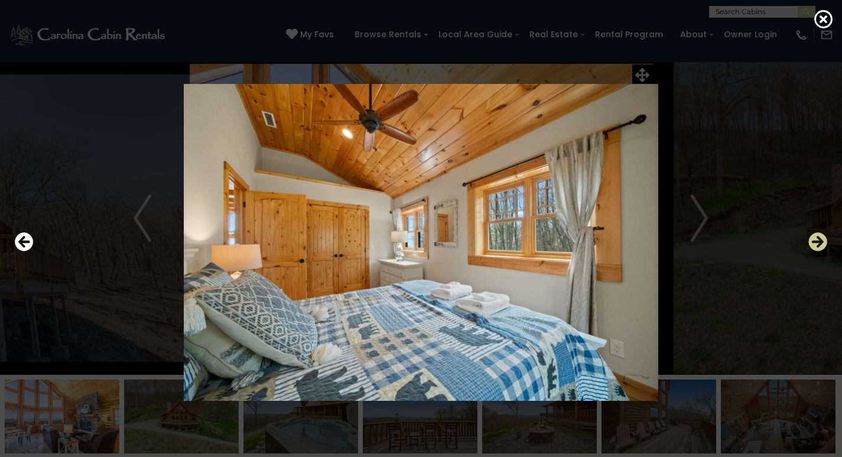
click at [819, 244] on icon "Next" at bounding box center [818, 241] width 19 height 19
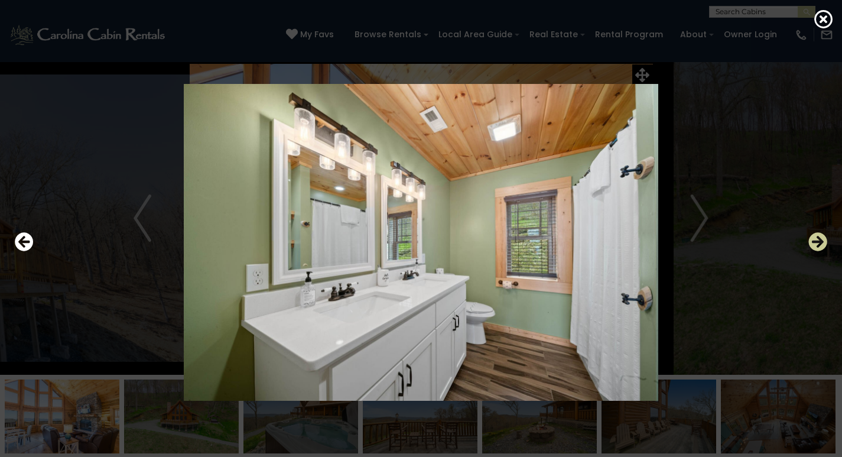
click at [819, 244] on icon "Next" at bounding box center [818, 241] width 19 height 19
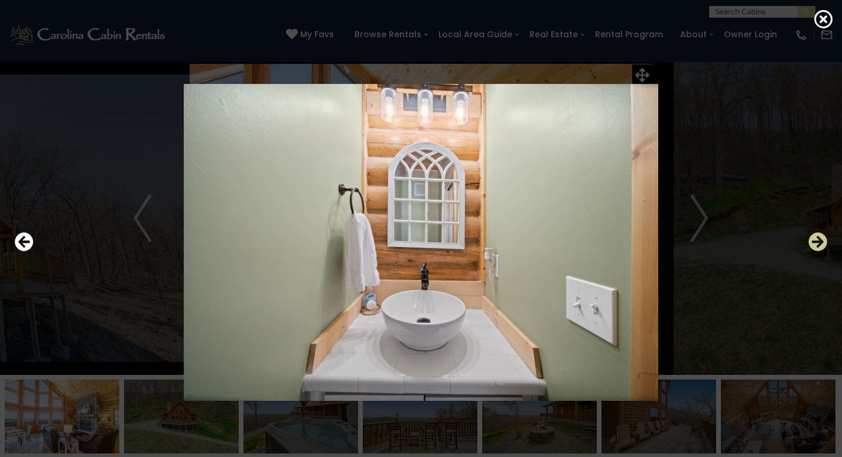
click at [819, 244] on icon "Next" at bounding box center [818, 241] width 19 height 19
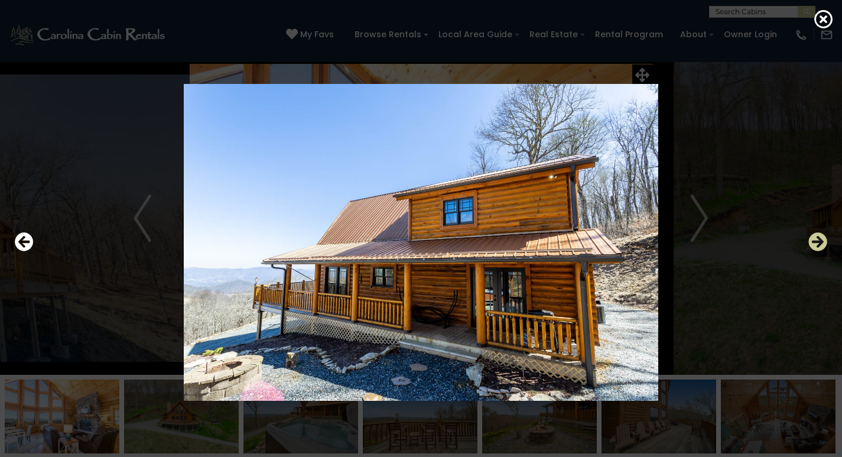
click at [819, 244] on icon "Next" at bounding box center [818, 241] width 19 height 19
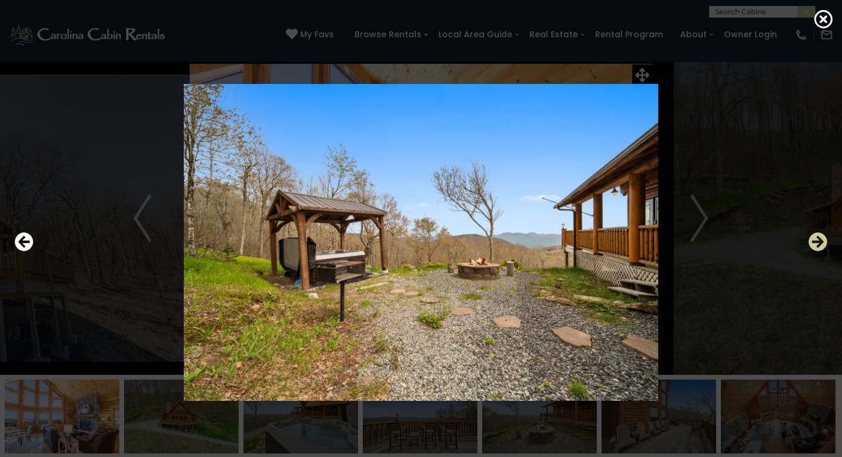
click at [819, 244] on icon "Next" at bounding box center [818, 241] width 19 height 19
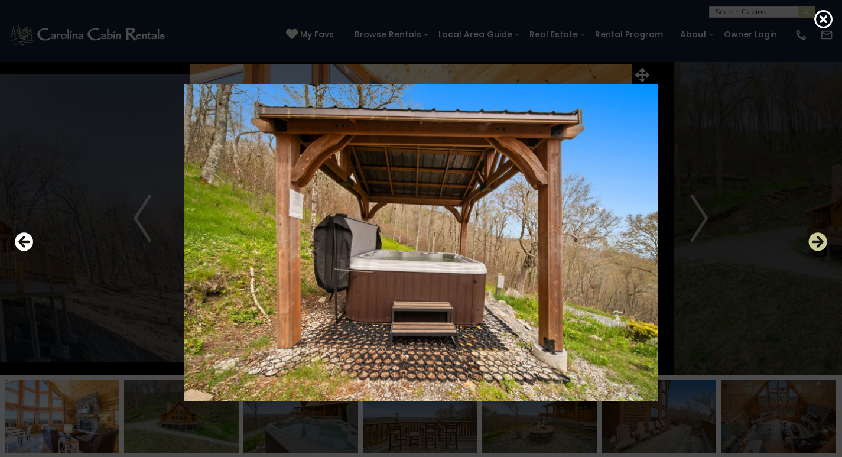
click at [819, 244] on icon "Next" at bounding box center [818, 241] width 19 height 19
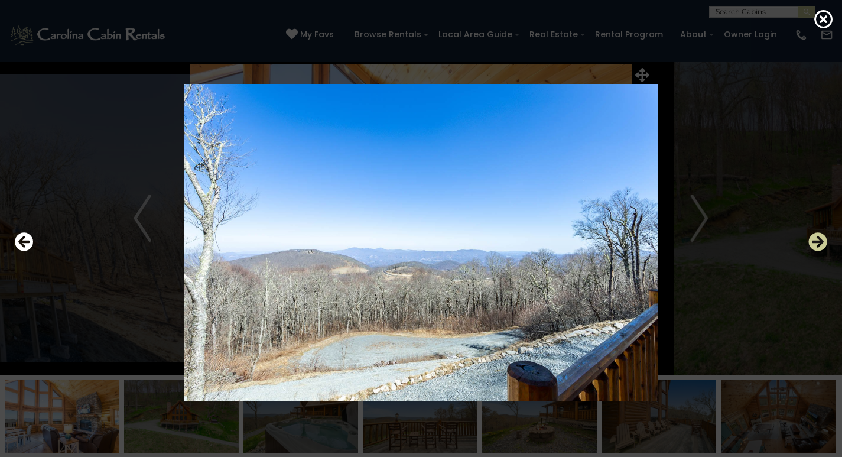
click at [819, 244] on icon "Next" at bounding box center [818, 241] width 19 height 19
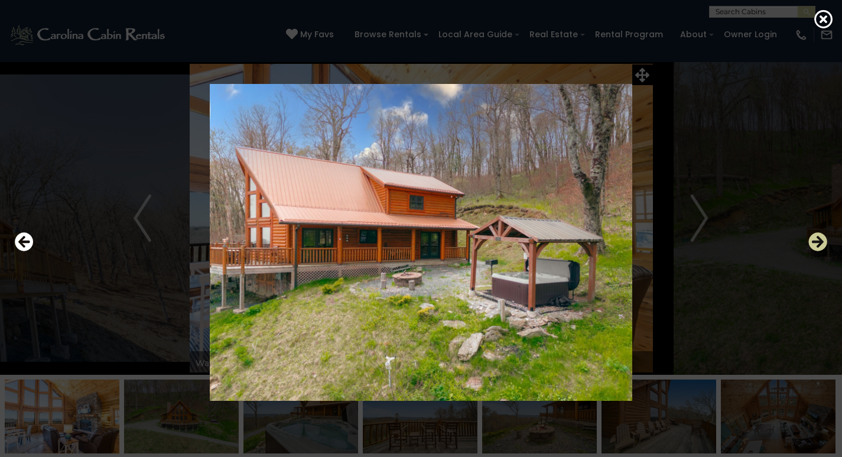
click at [819, 244] on icon "Next" at bounding box center [818, 241] width 19 height 19
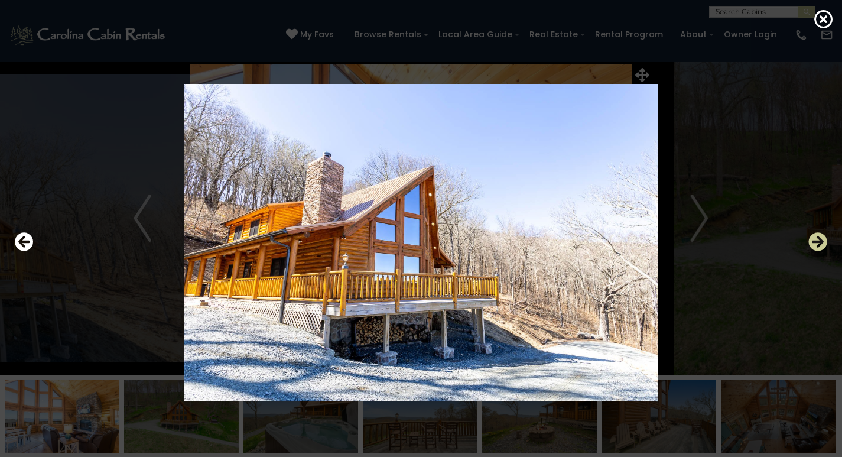
click at [819, 244] on icon "Next" at bounding box center [818, 241] width 19 height 19
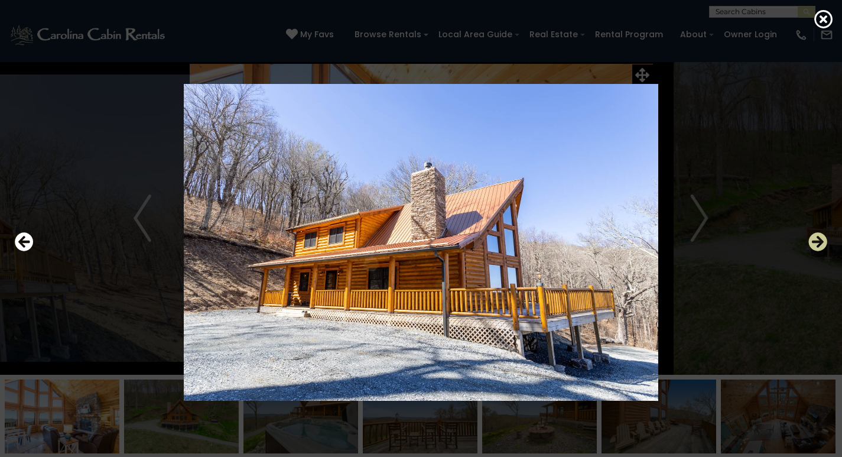
click at [819, 244] on icon "Next" at bounding box center [818, 241] width 19 height 19
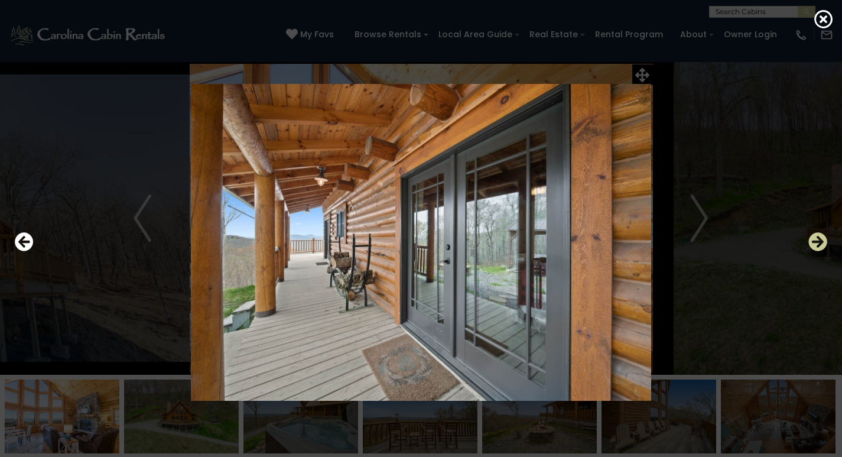
click at [819, 244] on icon "Next" at bounding box center [818, 241] width 19 height 19
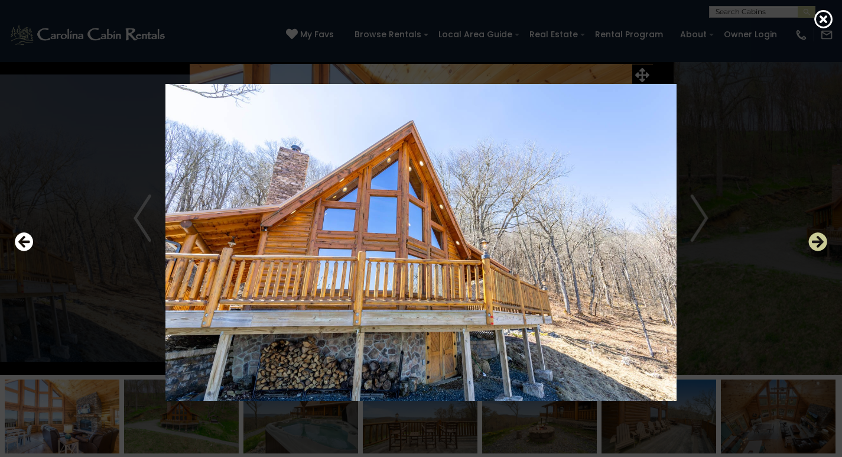
click at [819, 244] on icon "Next" at bounding box center [818, 241] width 19 height 19
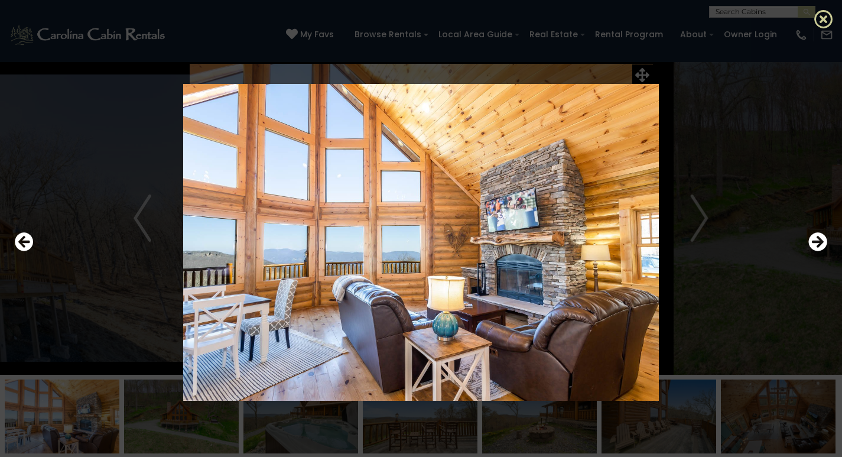
click at [823, 20] on icon at bounding box center [824, 18] width 19 height 19
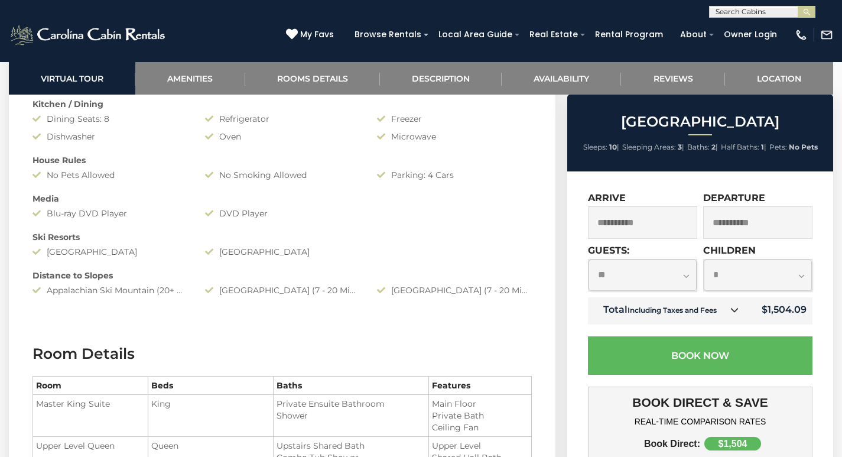
scroll to position [768, 0]
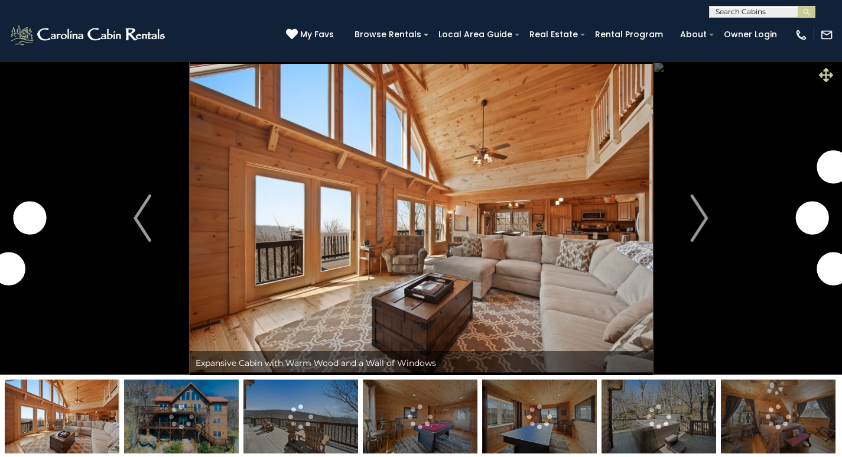
click at [825, 75] on icon at bounding box center [826, 75] width 14 height 14
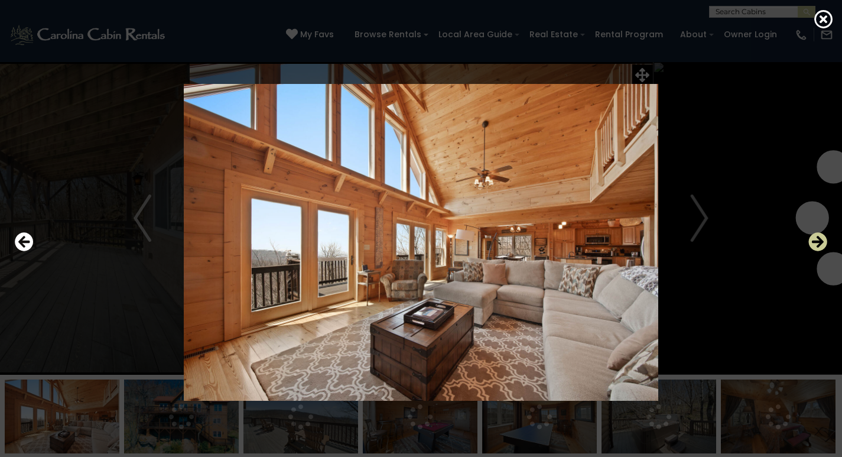
click at [817, 242] on icon "Next" at bounding box center [818, 241] width 19 height 19
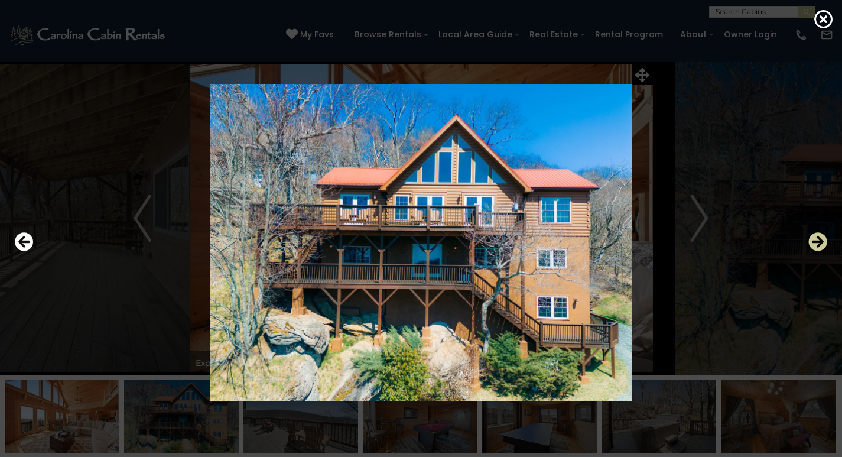
click at [817, 242] on icon "Next" at bounding box center [818, 241] width 19 height 19
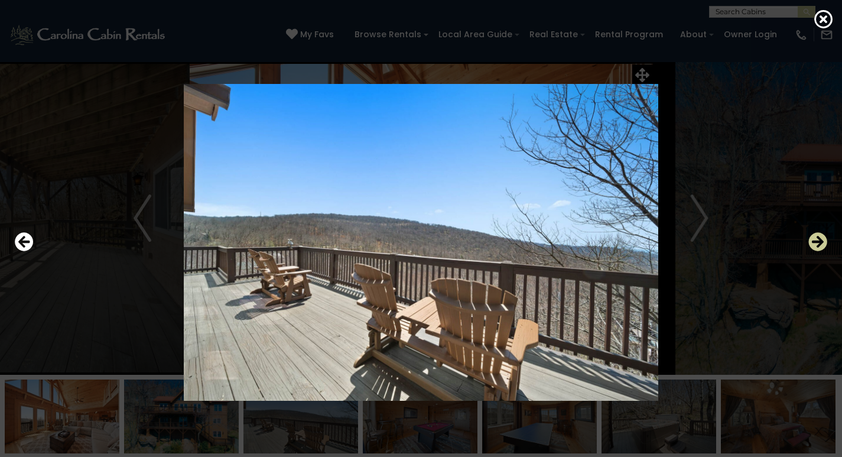
click at [817, 242] on icon "Next" at bounding box center [818, 241] width 19 height 19
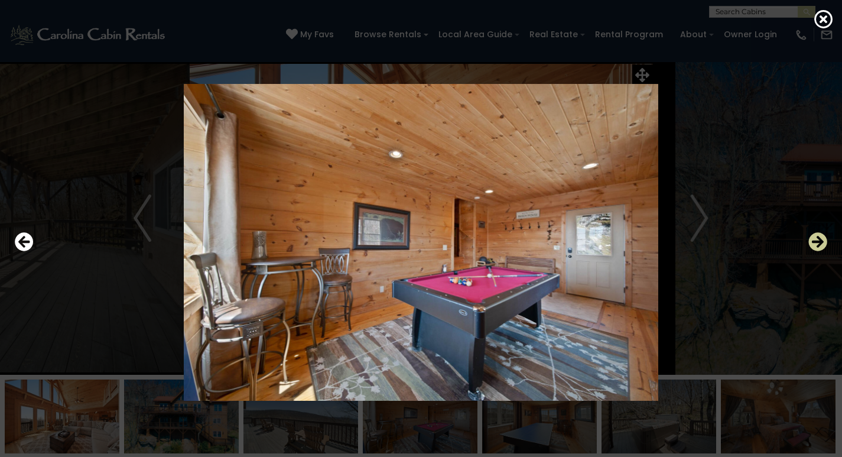
click at [817, 242] on icon "Next" at bounding box center [818, 241] width 19 height 19
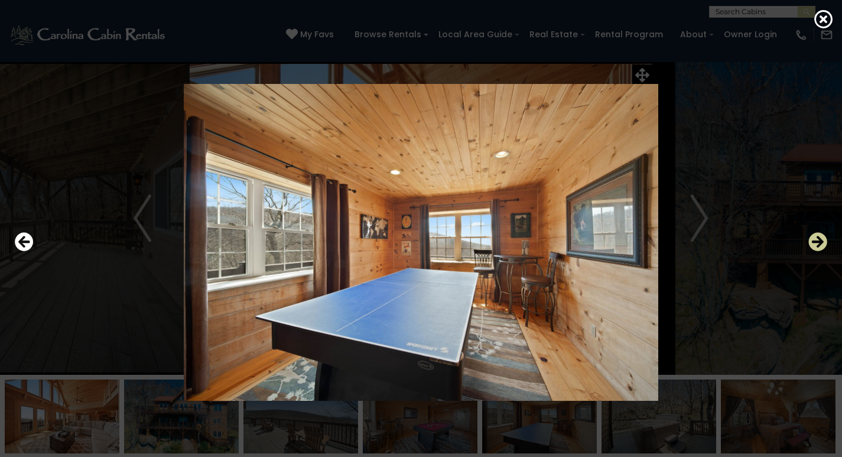
click at [817, 242] on icon "Next" at bounding box center [818, 241] width 19 height 19
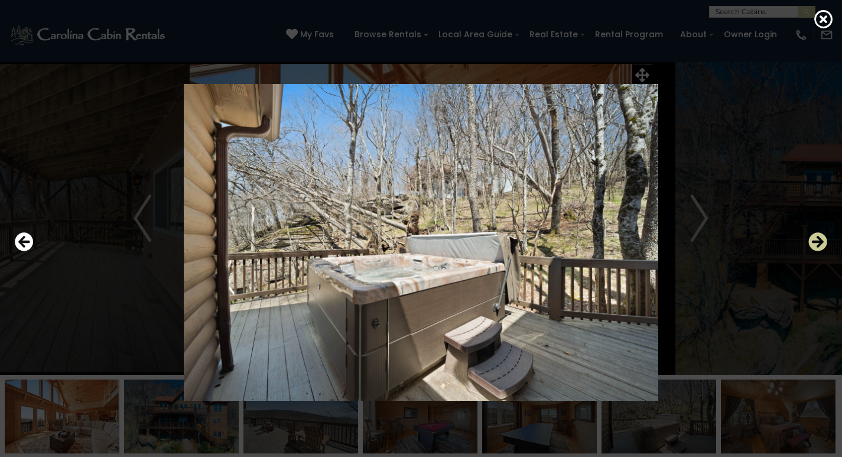
click at [817, 242] on icon "Next" at bounding box center [818, 241] width 19 height 19
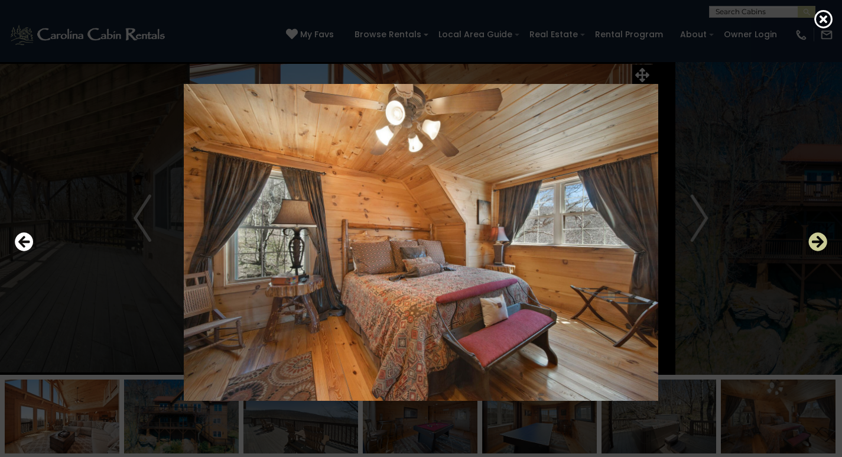
click at [817, 242] on icon "Next" at bounding box center [818, 241] width 19 height 19
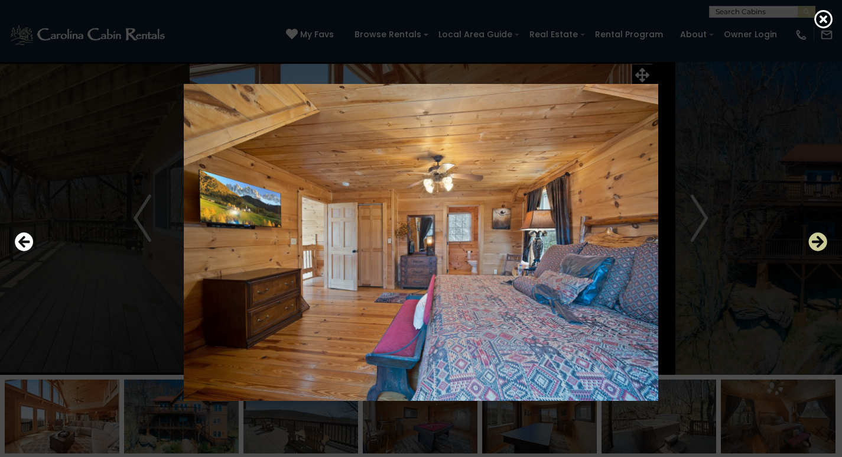
click at [817, 242] on icon "Next" at bounding box center [818, 241] width 19 height 19
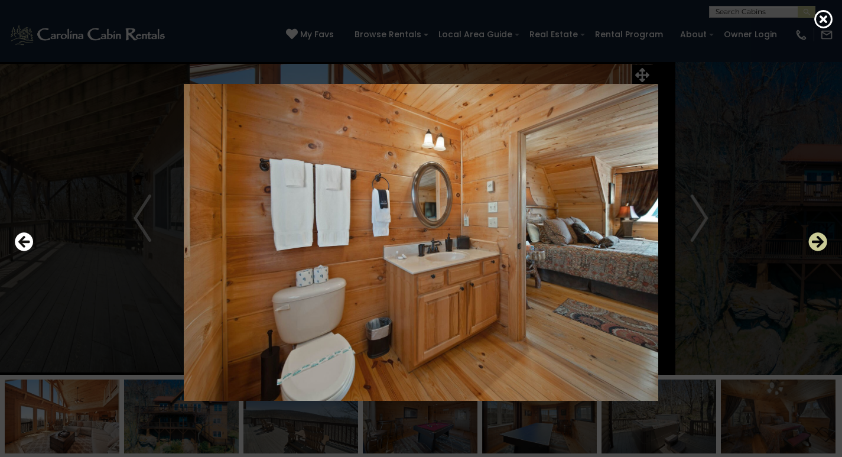
click at [817, 242] on icon "Next" at bounding box center [818, 241] width 19 height 19
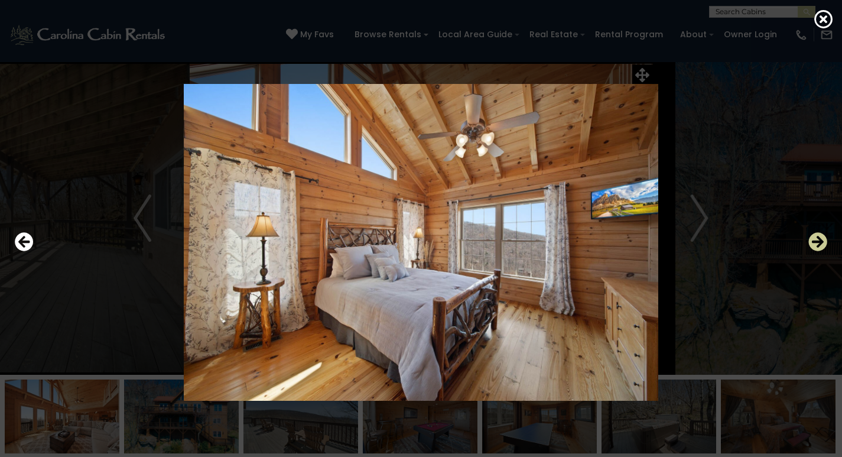
click at [817, 242] on icon "Next" at bounding box center [818, 241] width 19 height 19
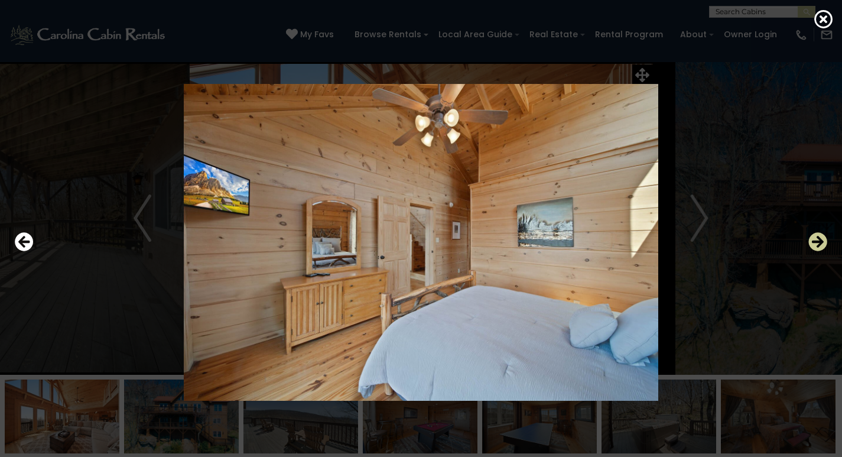
click at [817, 242] on icon "Next" at bounding box center [818, 241] width 19 height 19
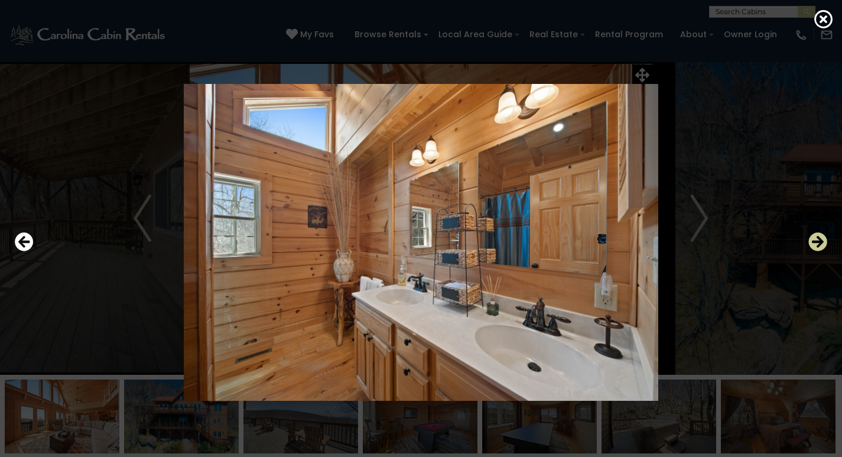
click at [817, 242] on icon "Next" at bounding box center [818, 241] width 19 height 19
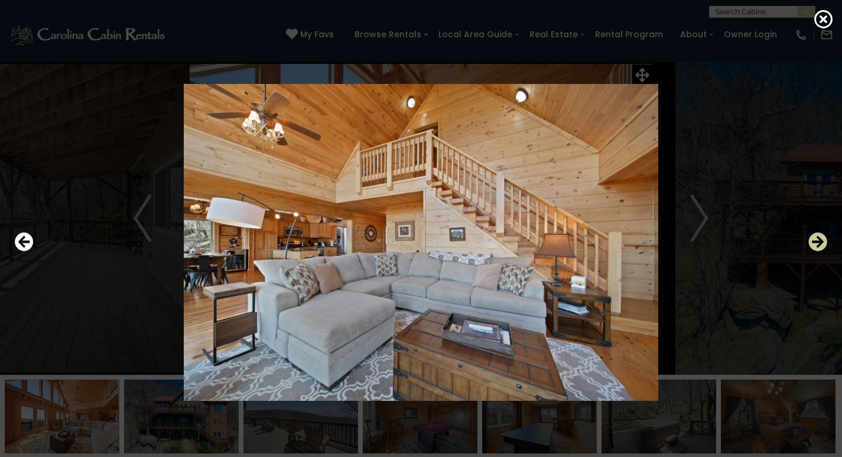
click at [817, 242] on icon "Next" at bounding box center [818, 241] width 19 height 19
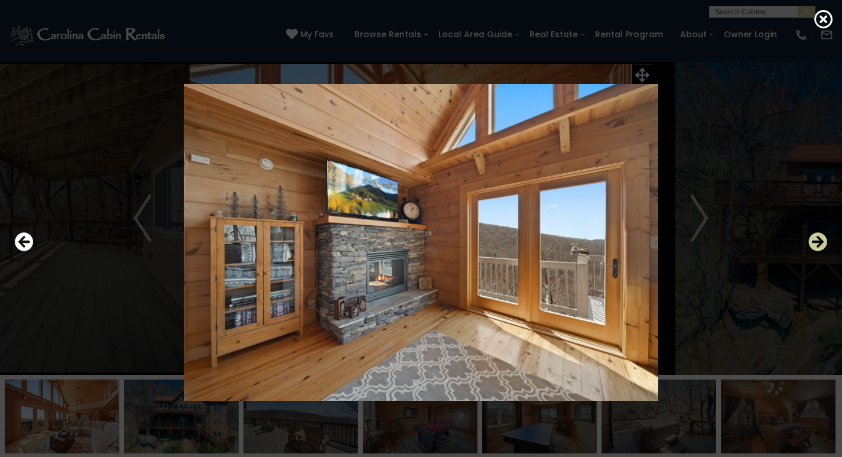
click at [817, 242] on icon "Next" at bounding box center [818, 241] width 19 height 19
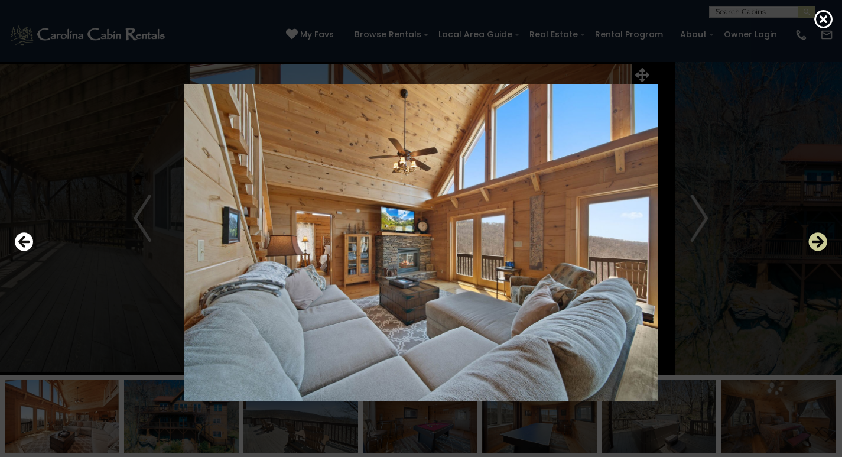
click at [817, 242] on icon "Next" at bounding box center [818, 241] width 19 height 19
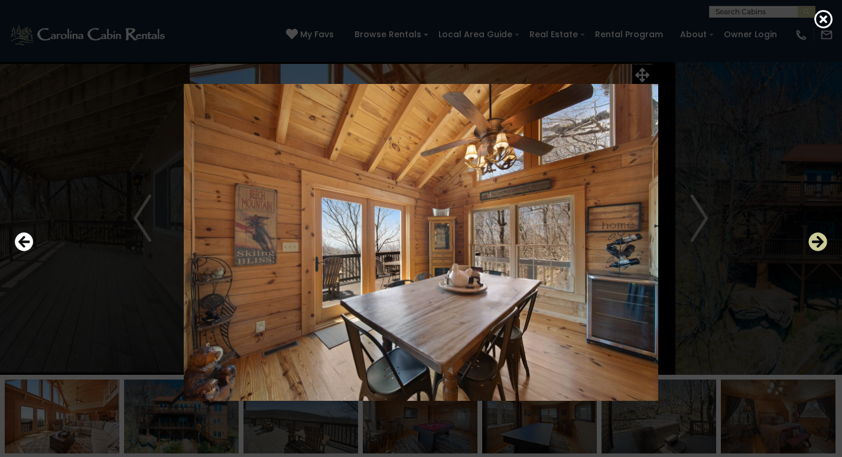
click at [817, 242] on icon "Next" at bounding box center [818, 241] width 19 height 19
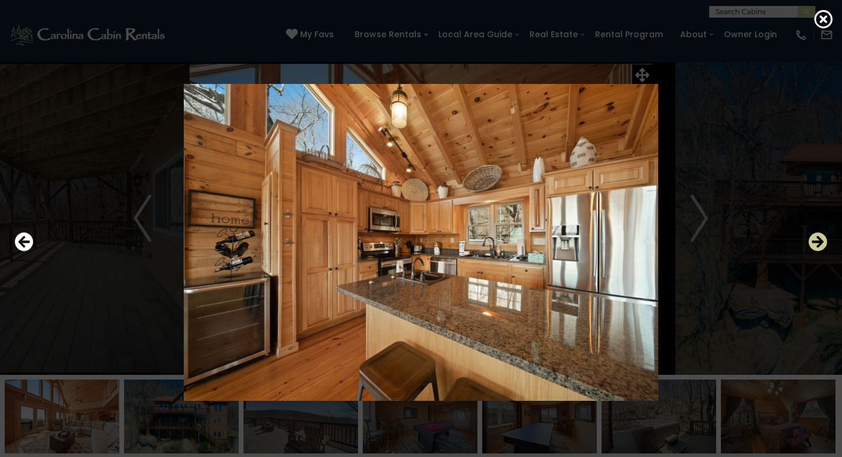
click at [817, 242] on icon "Next" at bounding box center [818, 241] width 19 height 19
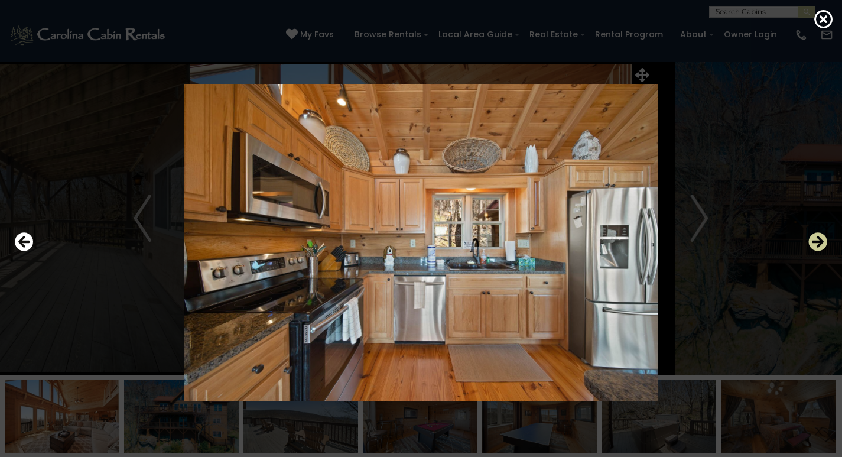
click at [817, 242] on icon "Next" at bounding box center [818, 241] width 19 height 19
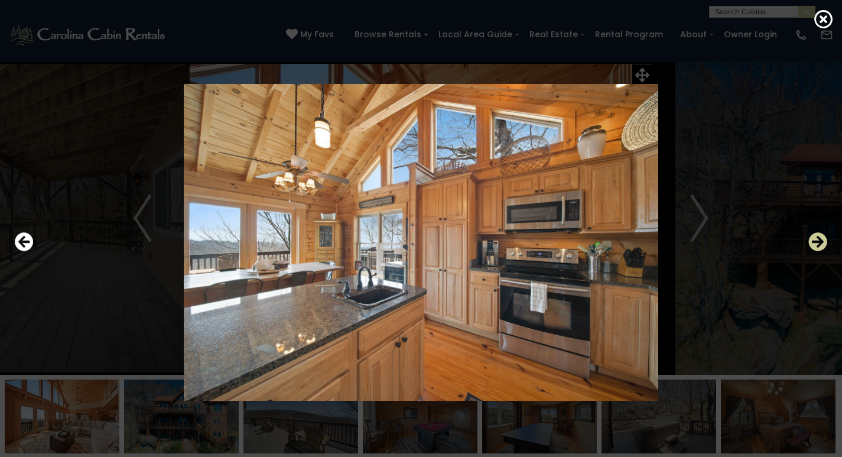
click at [817, 242] on icon "Next" at bounding box center [818, 241] width 19 height 19
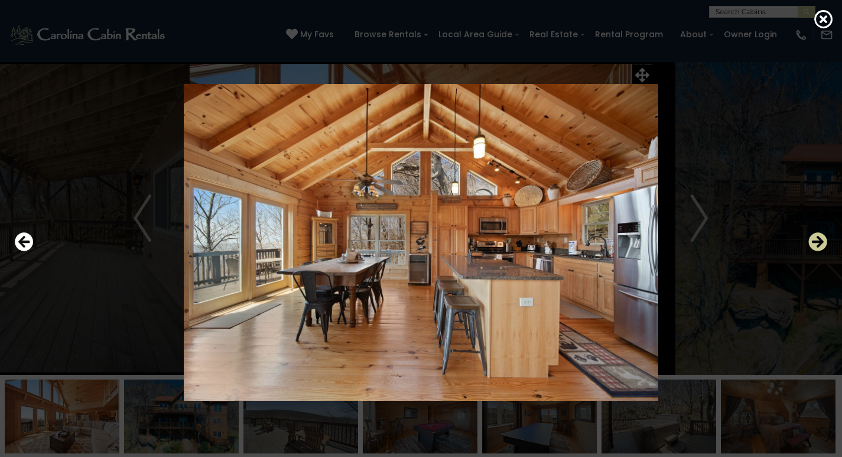
click at [817, 242] on icon "Next" at bounding box center [818, 241] width 19 height 19
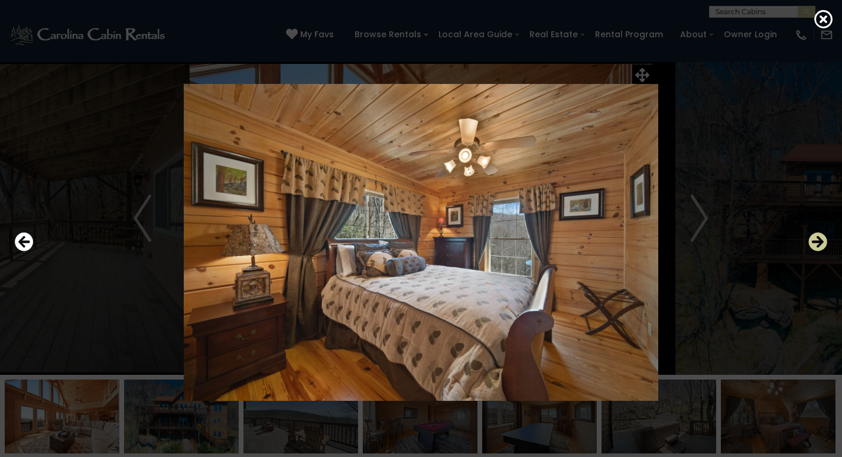
click at [817, 242] on icon "Next" at bounding box center [818, 241] width 19 height 19
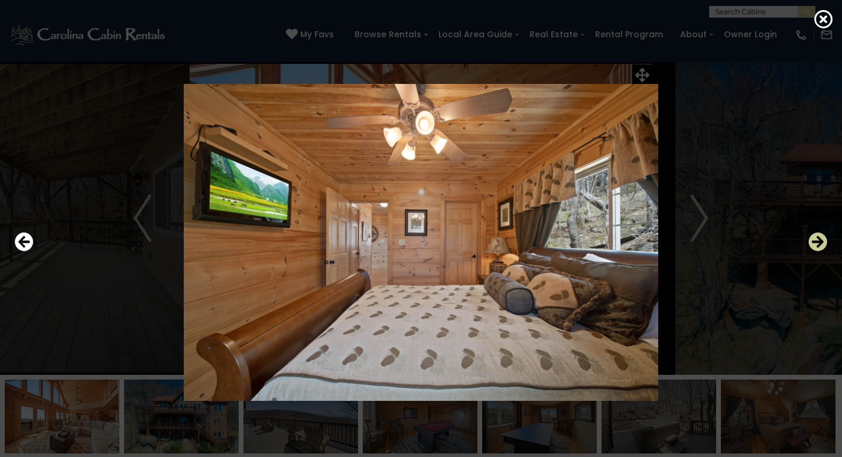
click at [817, 242] on icon "Next" at bounding box center [818, 241] width 19 height 19
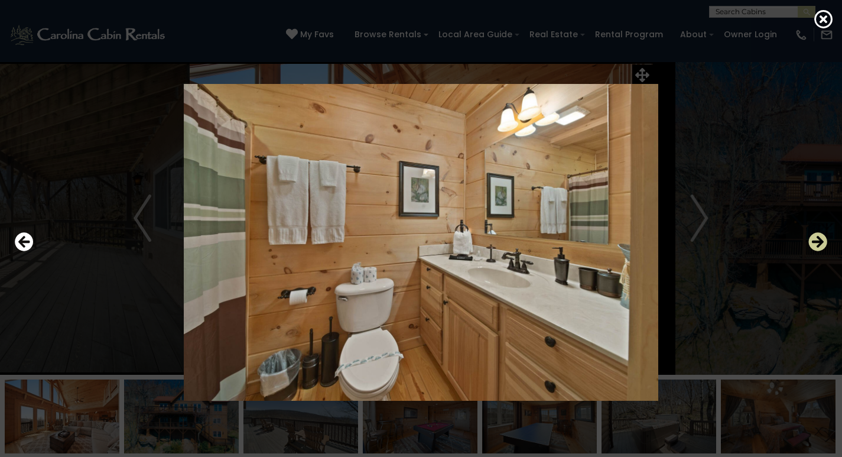
click at [817, 242] on icon "Next" at bounding box center [818, 241] width 19 height 19
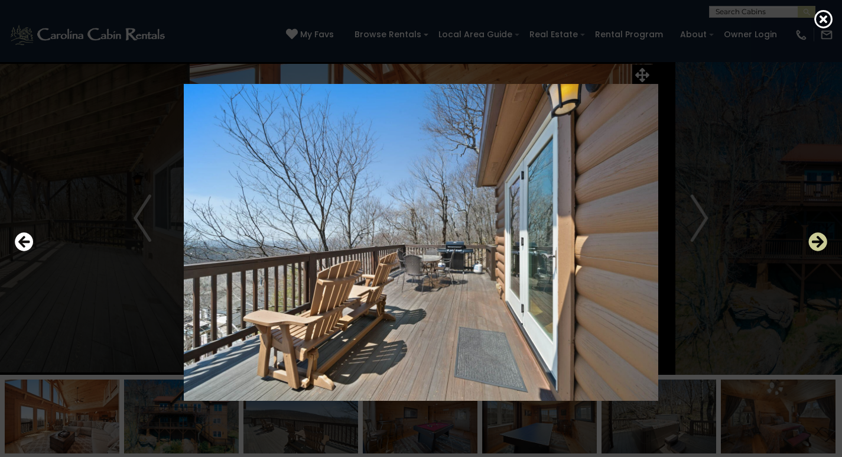
click at [817, 242] on icon "Next" at bounding box center [818, 241] width 19 height 19
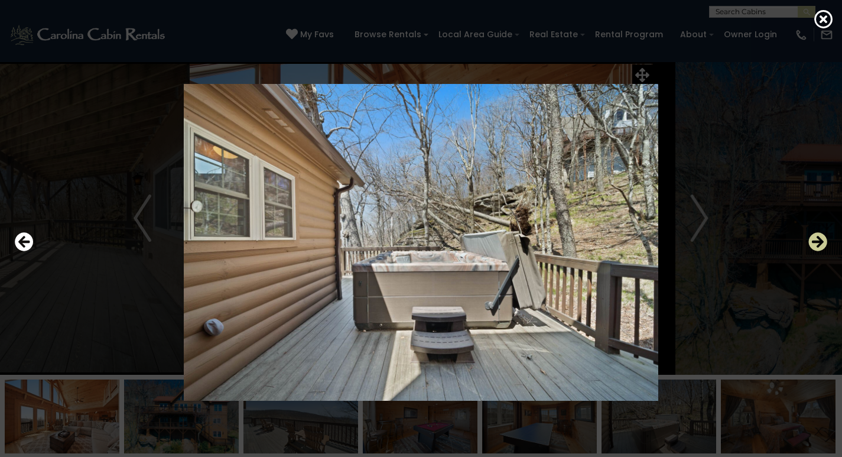
click at [817, 242] on icon "Next" at bounding box center [818, 241] width 19 height 19
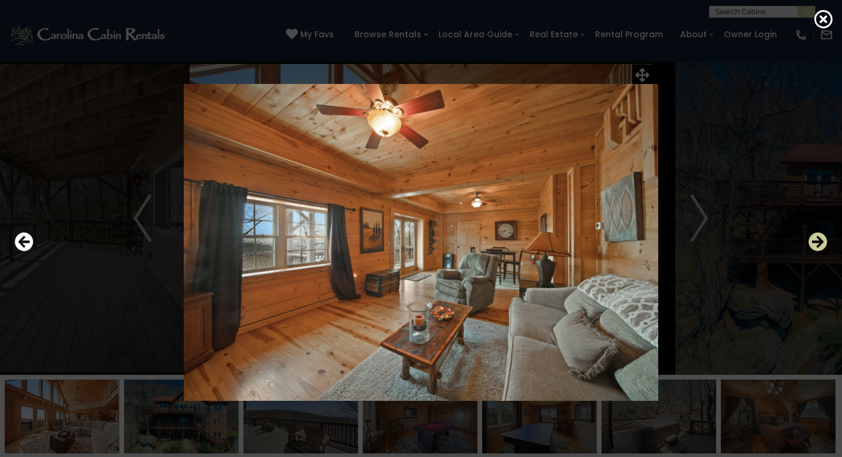
click at [817, 242] on icon "Next" at bounding box center [818, 241] width 19 height 19
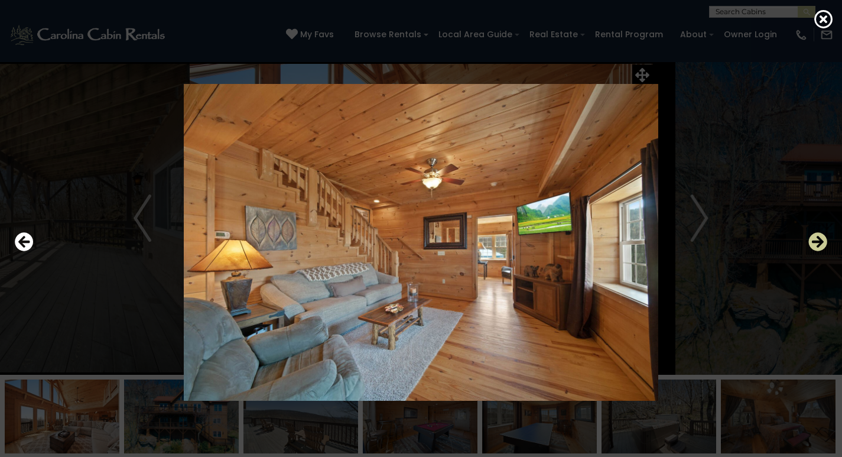
click at [817, 242] on icon "Next" at bounding box center [818, 241] width 19 height 19
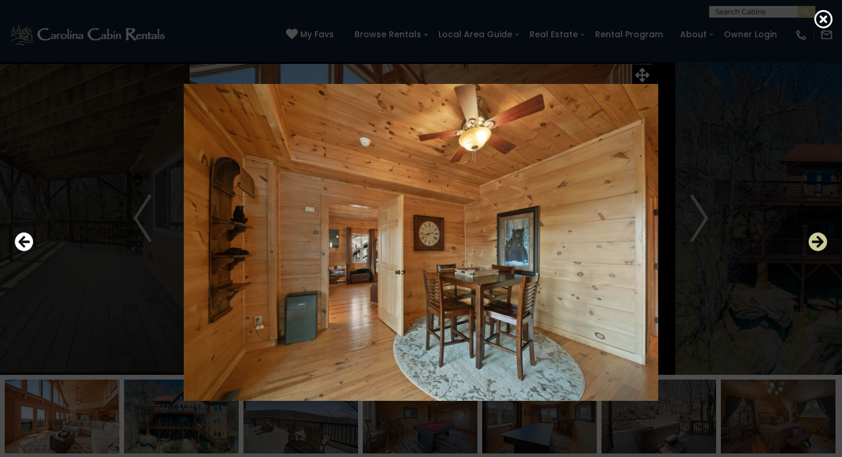
click at [817, 242] on icon "Next" at bounding box center [818, 241] width 19 height 19
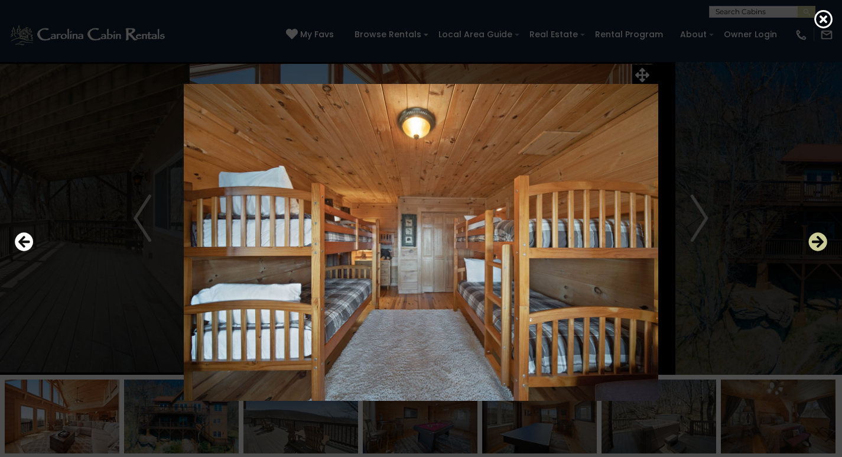
click at [817, 242] on icon "Next" at bounding box center [818, 241] width 19 height 19
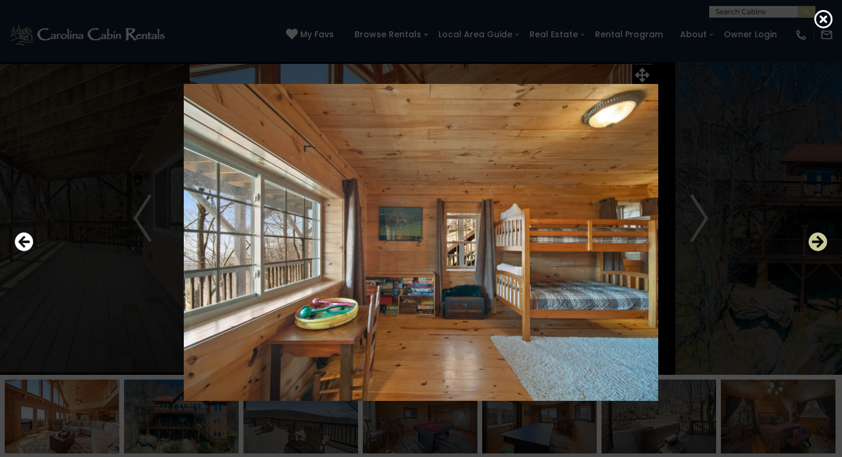
click at [817, 242] on icon "Next" at bounding box center [818, 241] width 19 height 19
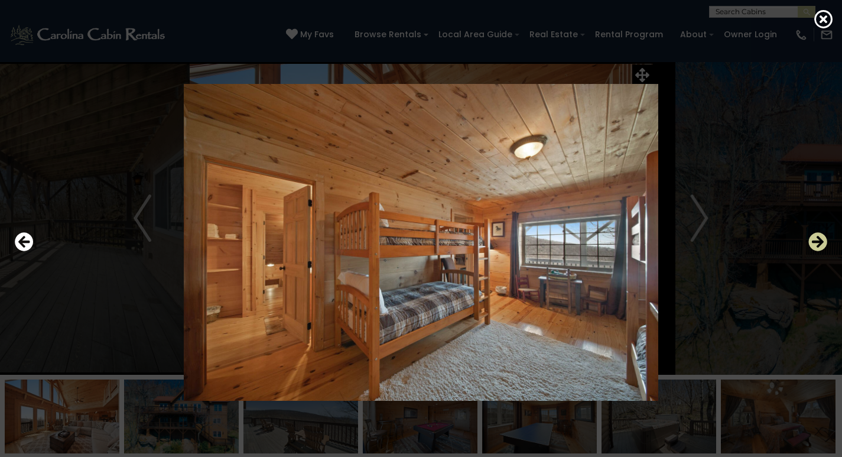
click at [817, 242] on icon "Next" at bounding box center [818, 241] width 19 height 19
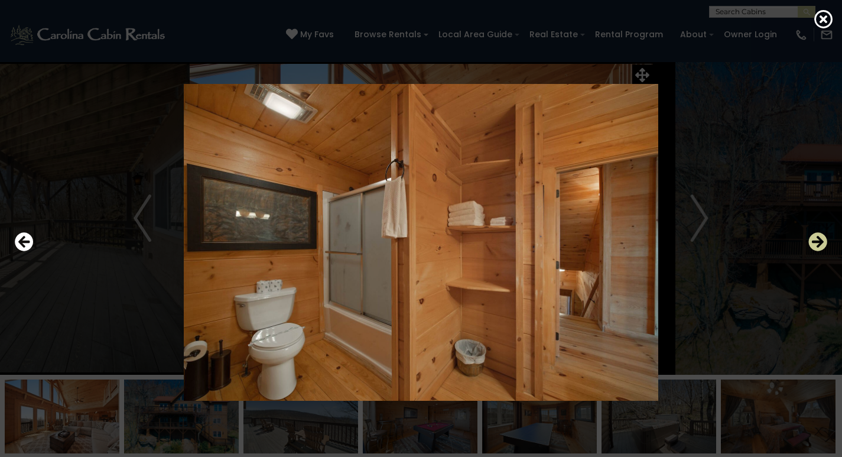
click at [817, 242] on icon "Next" at bounding box center [818, 241] width 19 height 19
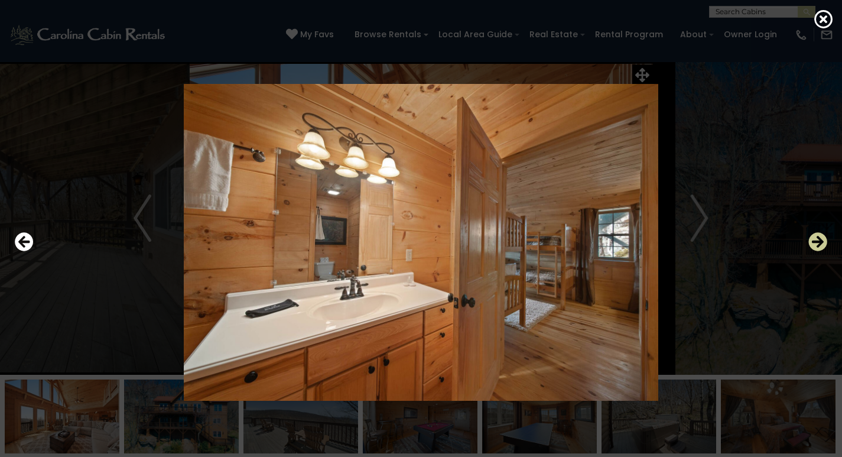
click at [817, 242] on icon "Next" at bounding box center [818, 241] width 19 height 19
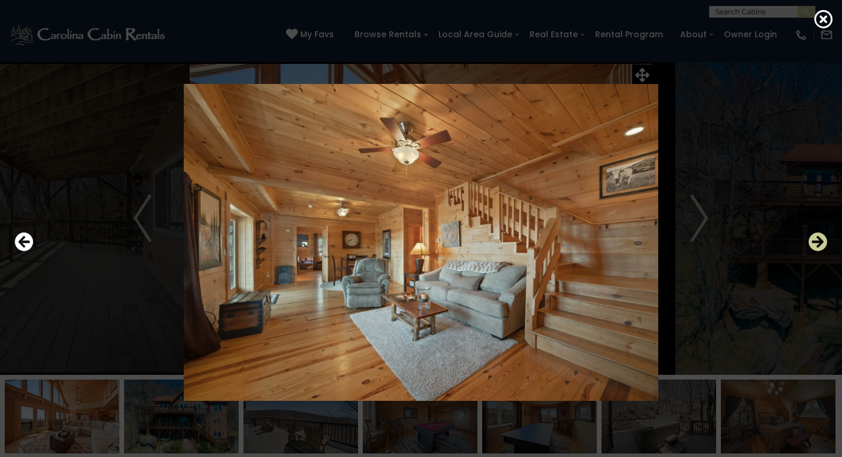
click at [817, 242] on icon "Next" at bounding box center [818, 241] width 19 height 19
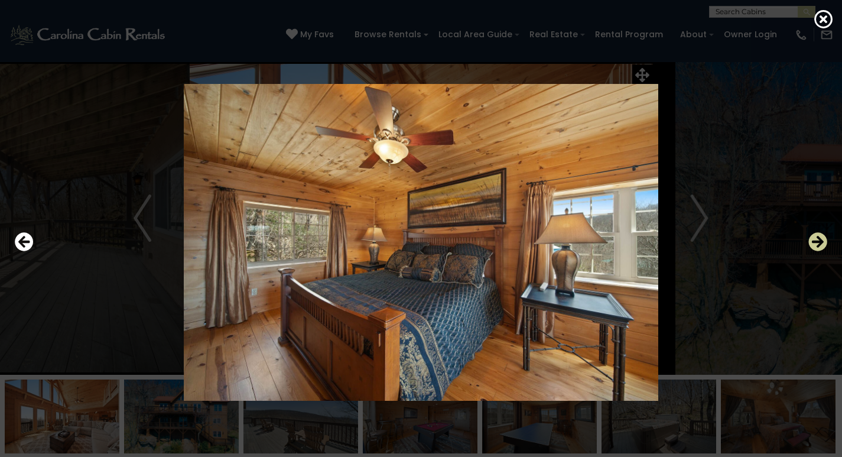
click at [817, 242] on icon "Next" at bounding box center [818, 241] width 19 height 19
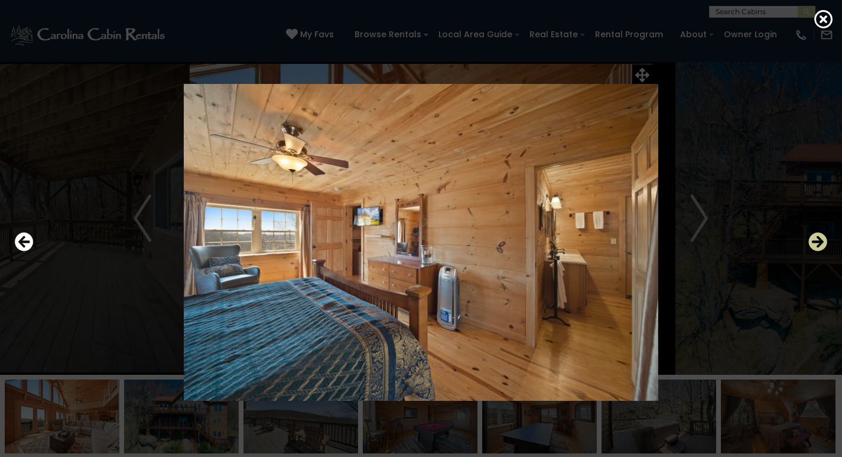
click at [817, 242] on icon "Next" at bounding box center [818, 241] width 19 height 19
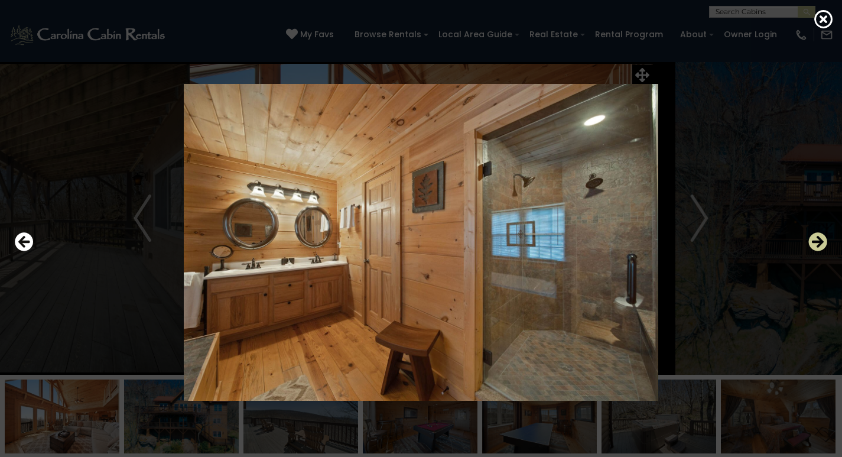
click at [817, 242] on icon "Next" at bounding box center [818, 241] width 19 height 19
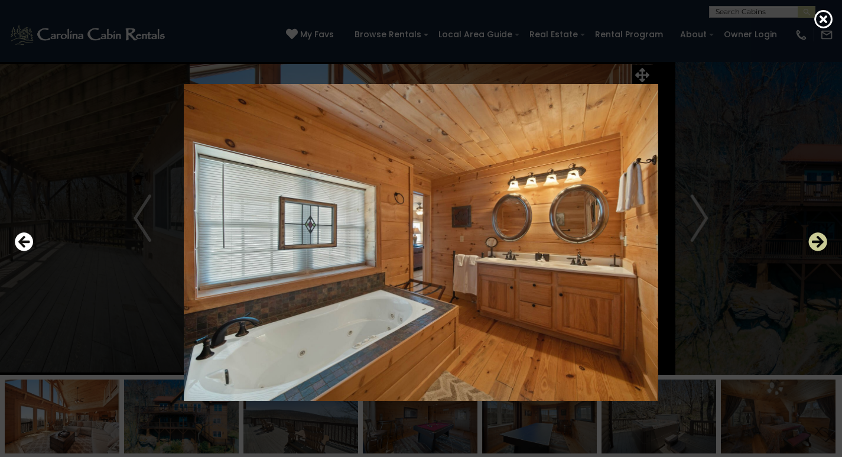
click at [817, 242] on icon "Next" at bounding box center [818, 241] width 19 height 19
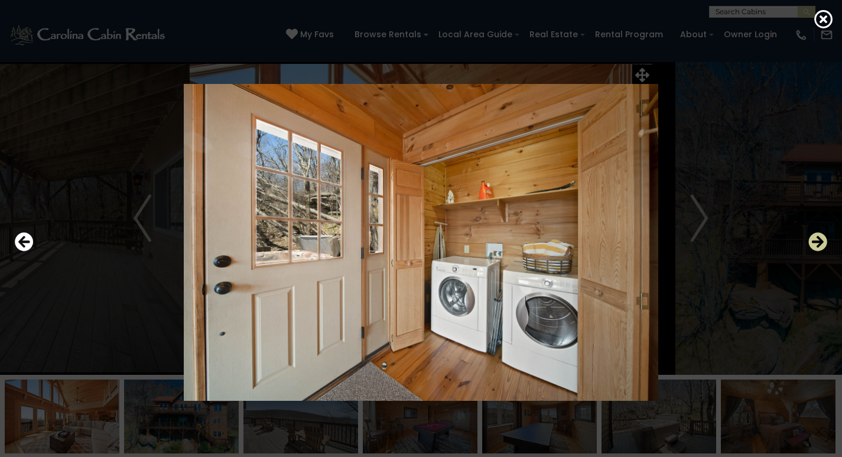
click at [817, 242] on icon "Next" at bounding box center [818, 241] width 19 height 19
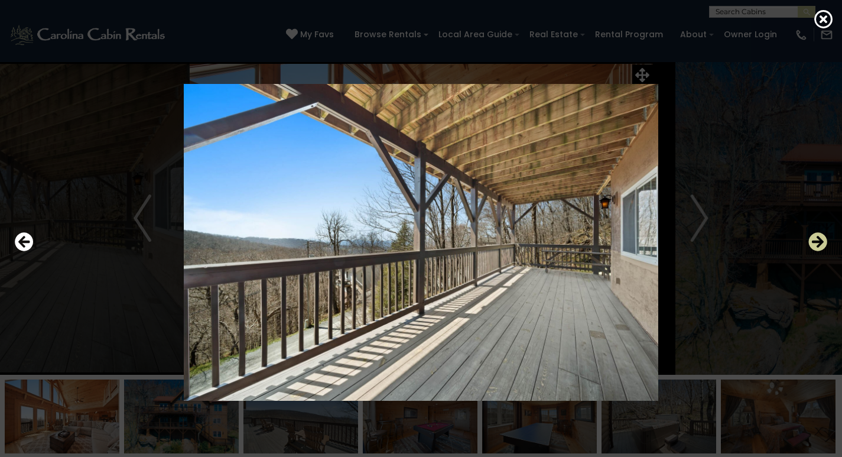
click at [817, 242] on icon "Next" at bounding box center [818, 241] width 19 height 19
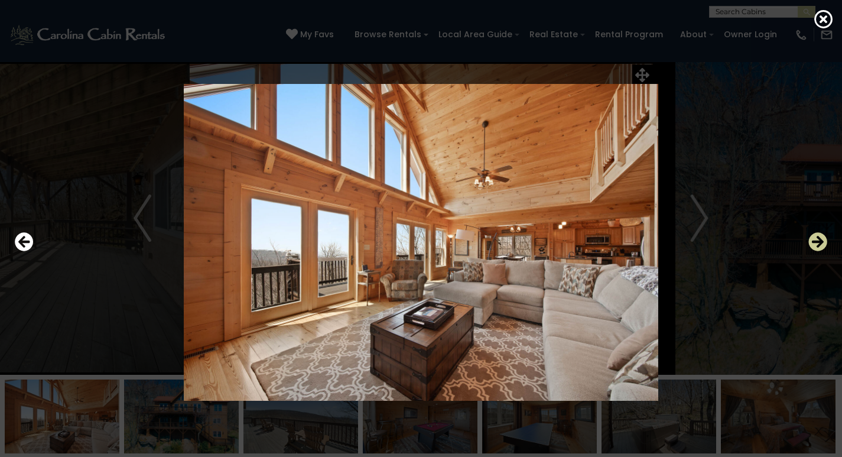
click at [817, 242] on icon "Next" at bounding box center [818, 241] width 19 height 19
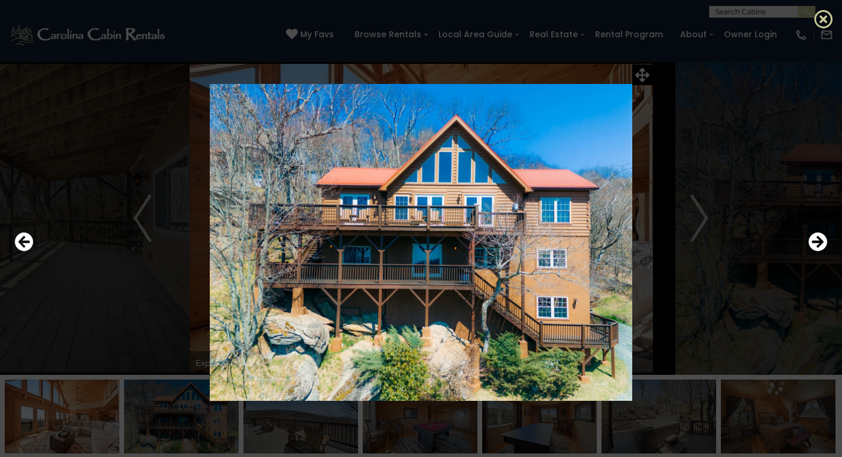
click at [823, 23] on icon at bounding box center [824, 18] width 19 height 19
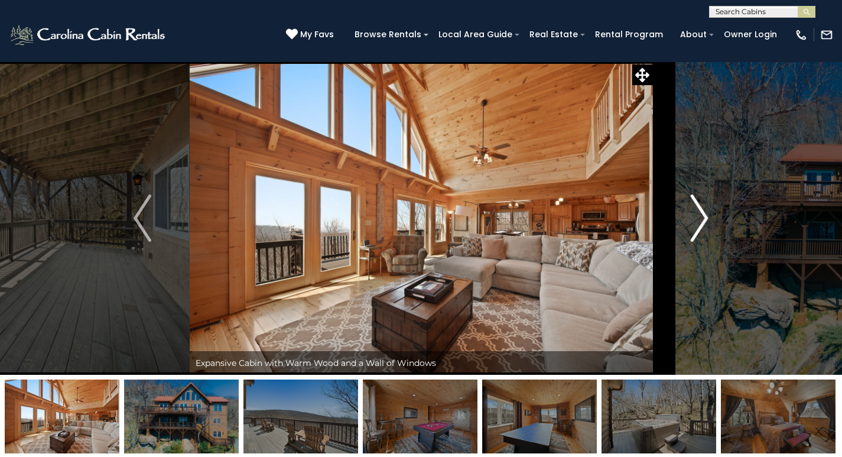
click at [702, 225] on img "Next" at bounding box center [700, 217] width 18 height 47
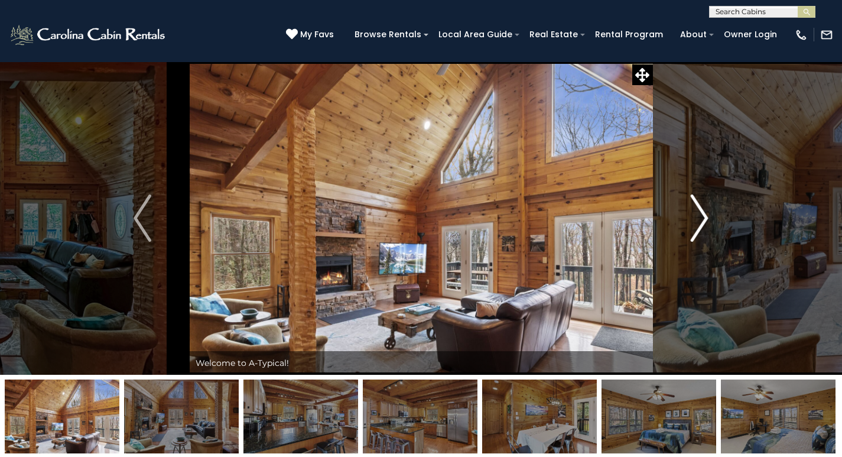
click at [701, 225] on img "Next" at bounding box center [700, 217] width 18 height 47
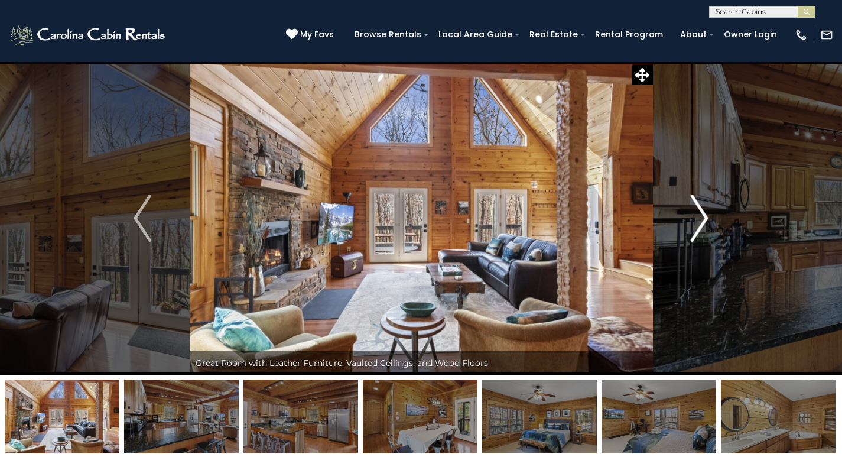
click at [702, 224] on img "Next" at bounding box center [700, 217] width 18 height 47
